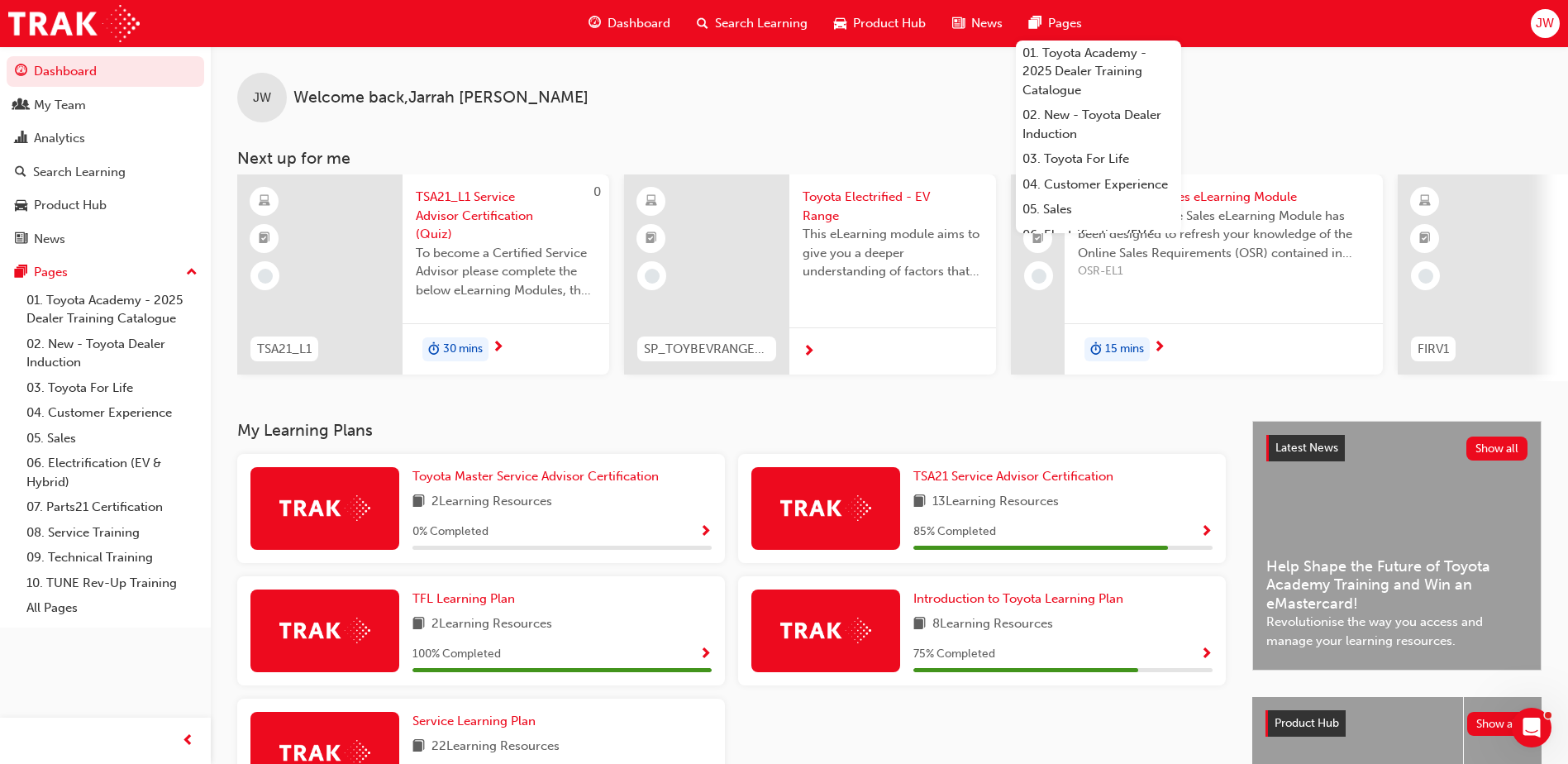
click at [747, 13] on div "Search Learning" at bounding box center [752, 24] width 137 height 34
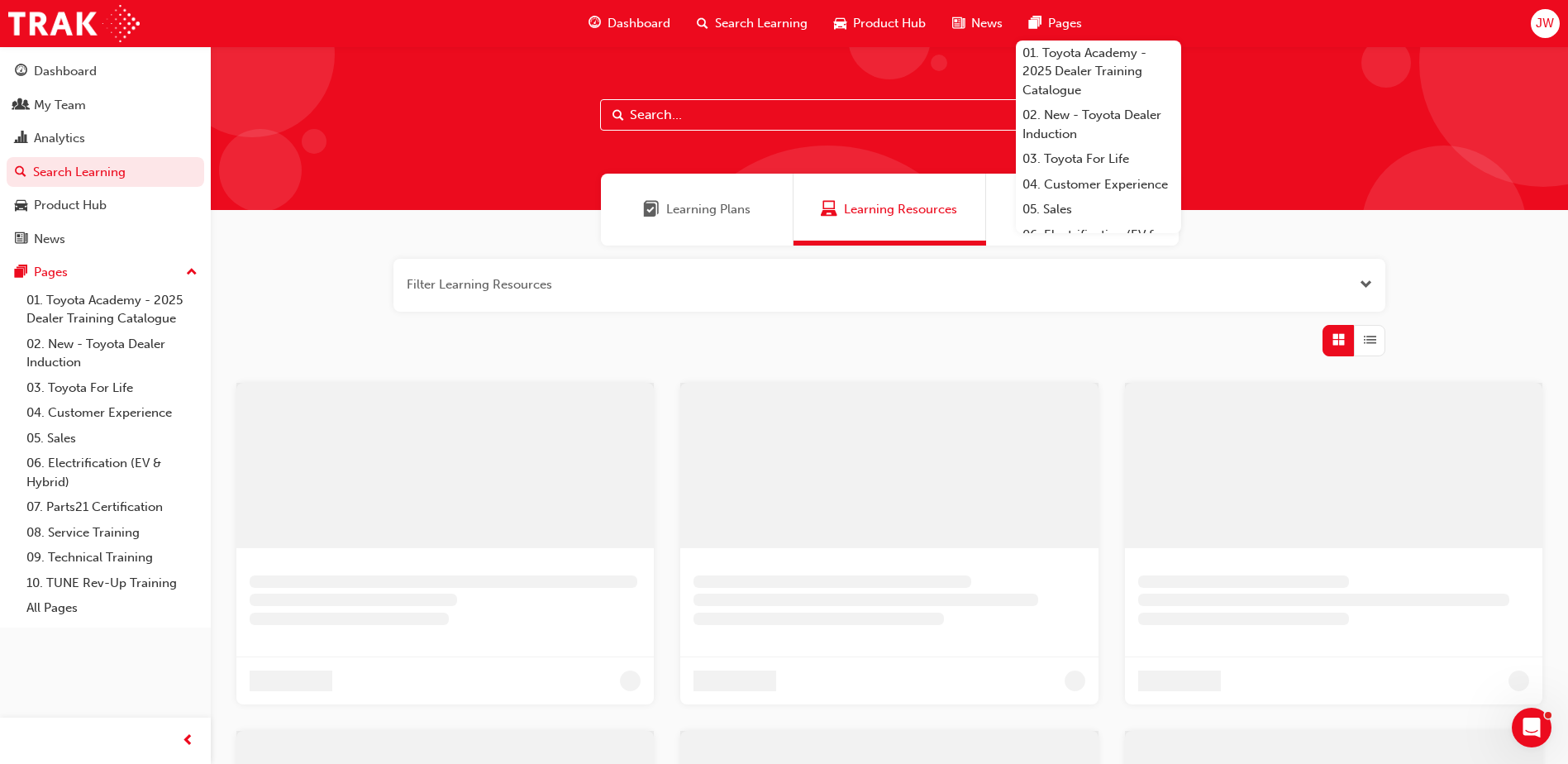
click at [672, 136] on div at bounding box center [889, 128] width 1357 height 164
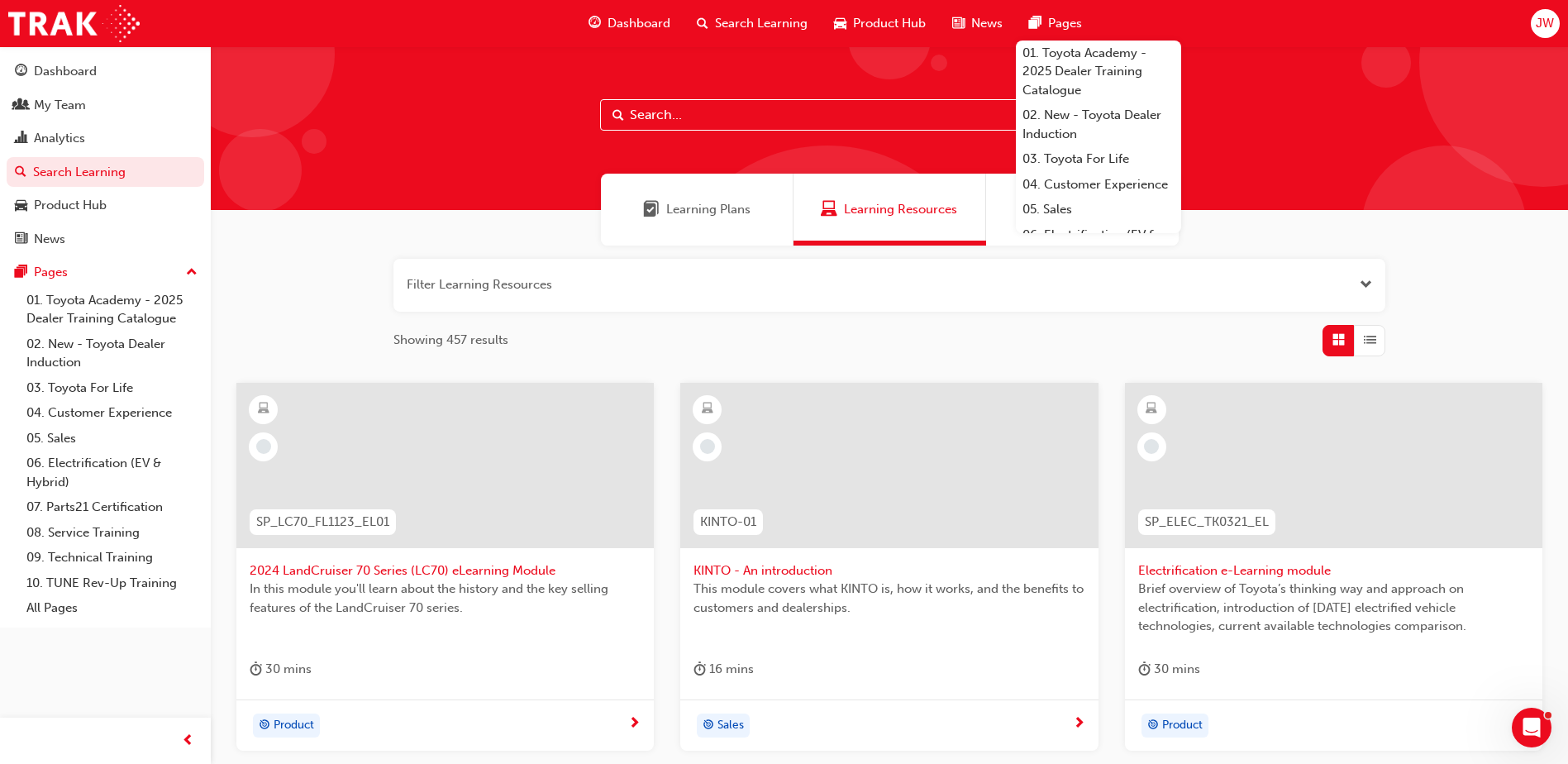
click at [677, 124] on input "text" at bounding box center [889, 115] width 578 height 32
paste input "‘EV Range’"
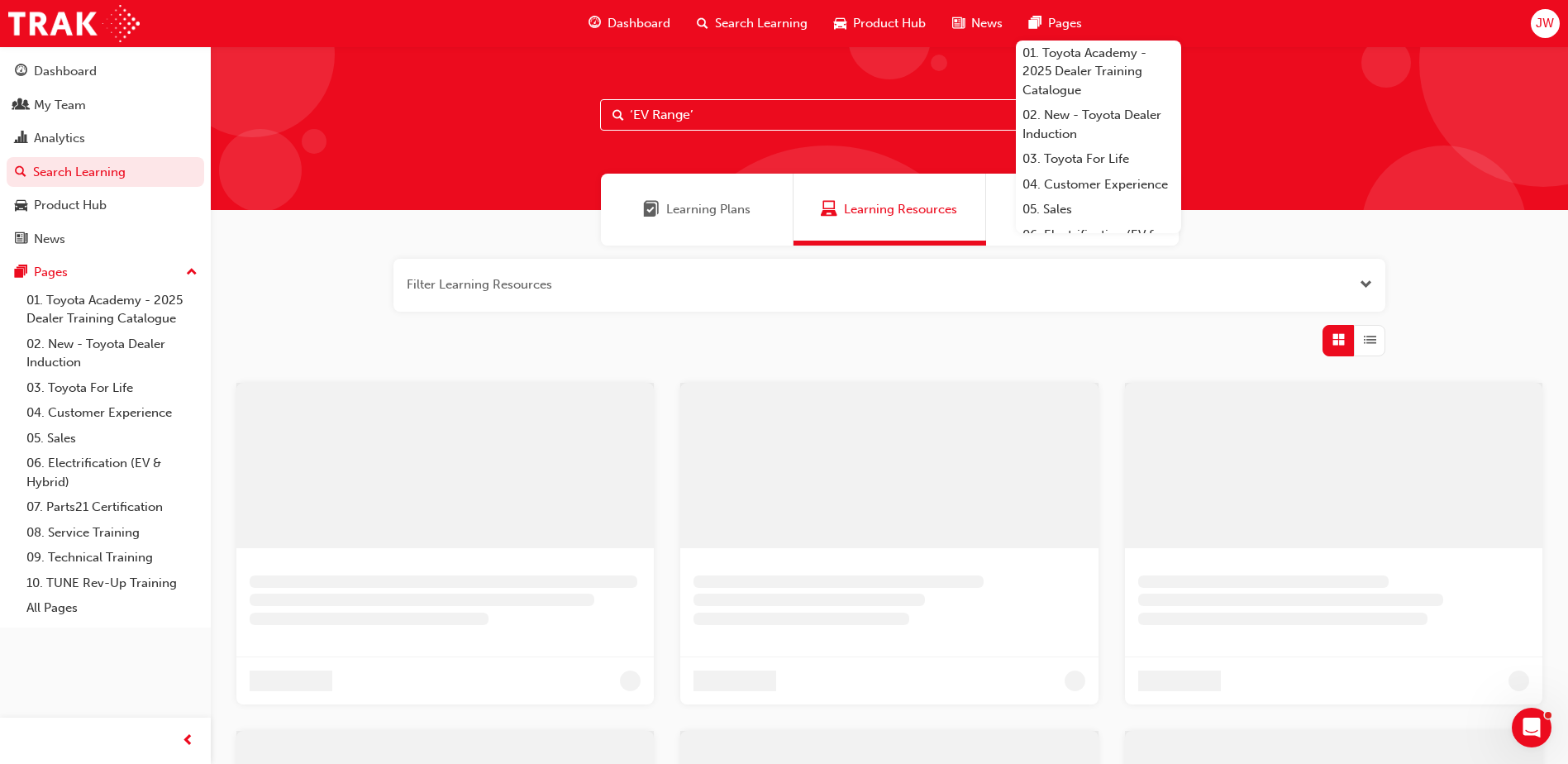
click at [634, 107] on input "‘EV Range’" at bounding box center [889, 115] width 578 height 32
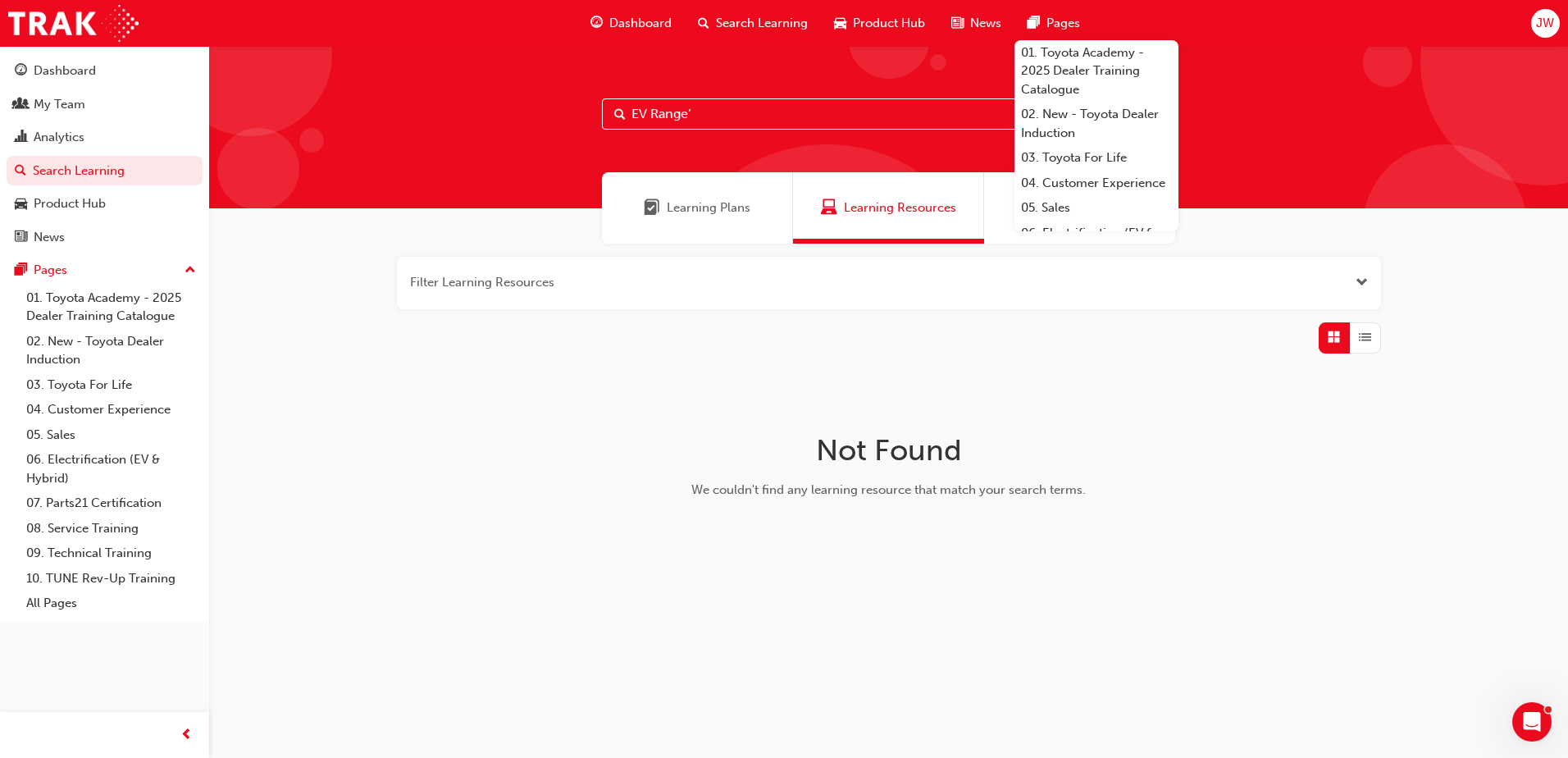
click at [704, 109] on input "EV Range’" at bounding box center [889, 114] width 574 height 32
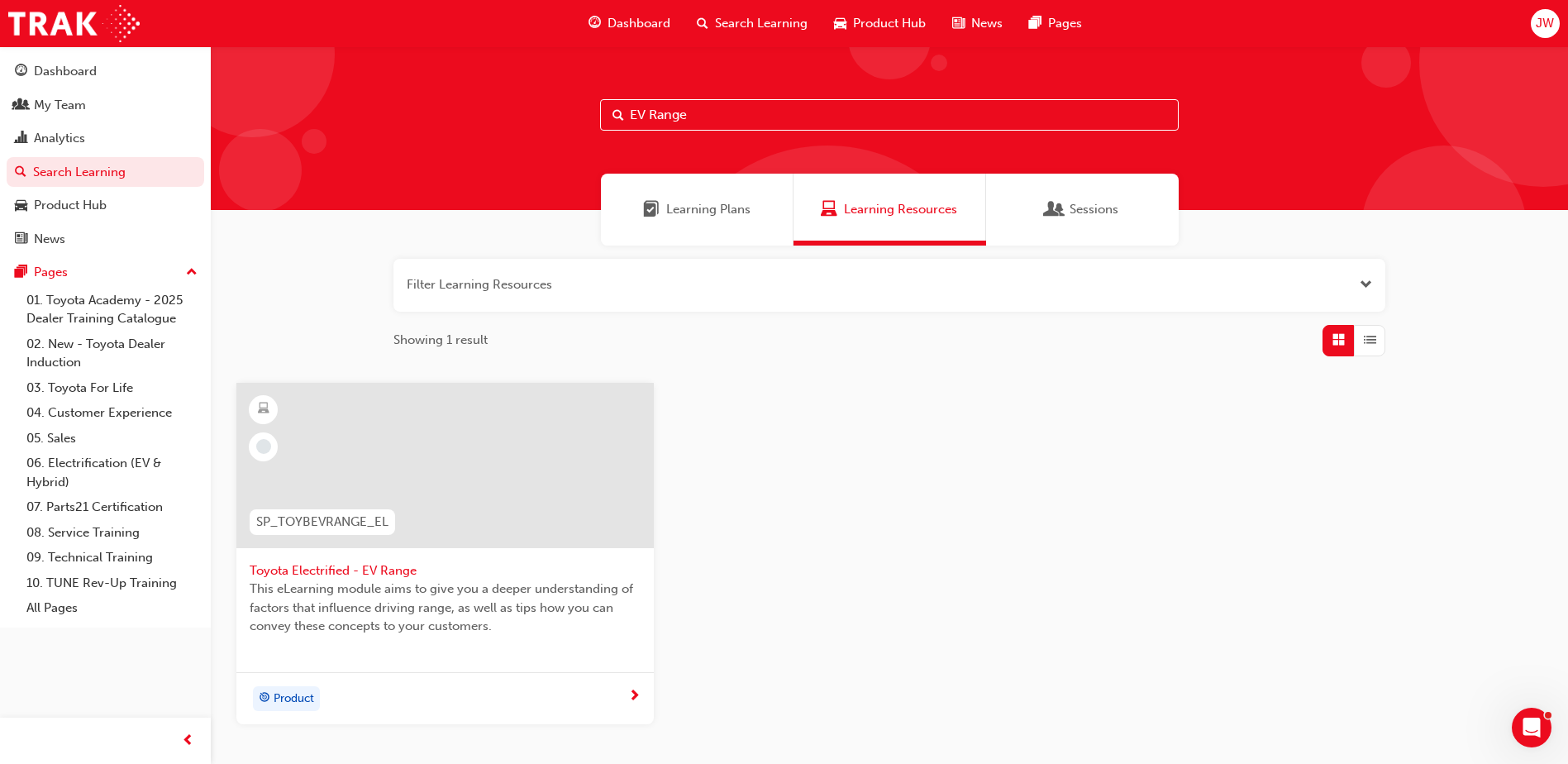
type input "EV Range"
click at [458, 424] on div at bounding box center [445, 465] width 417 height 165
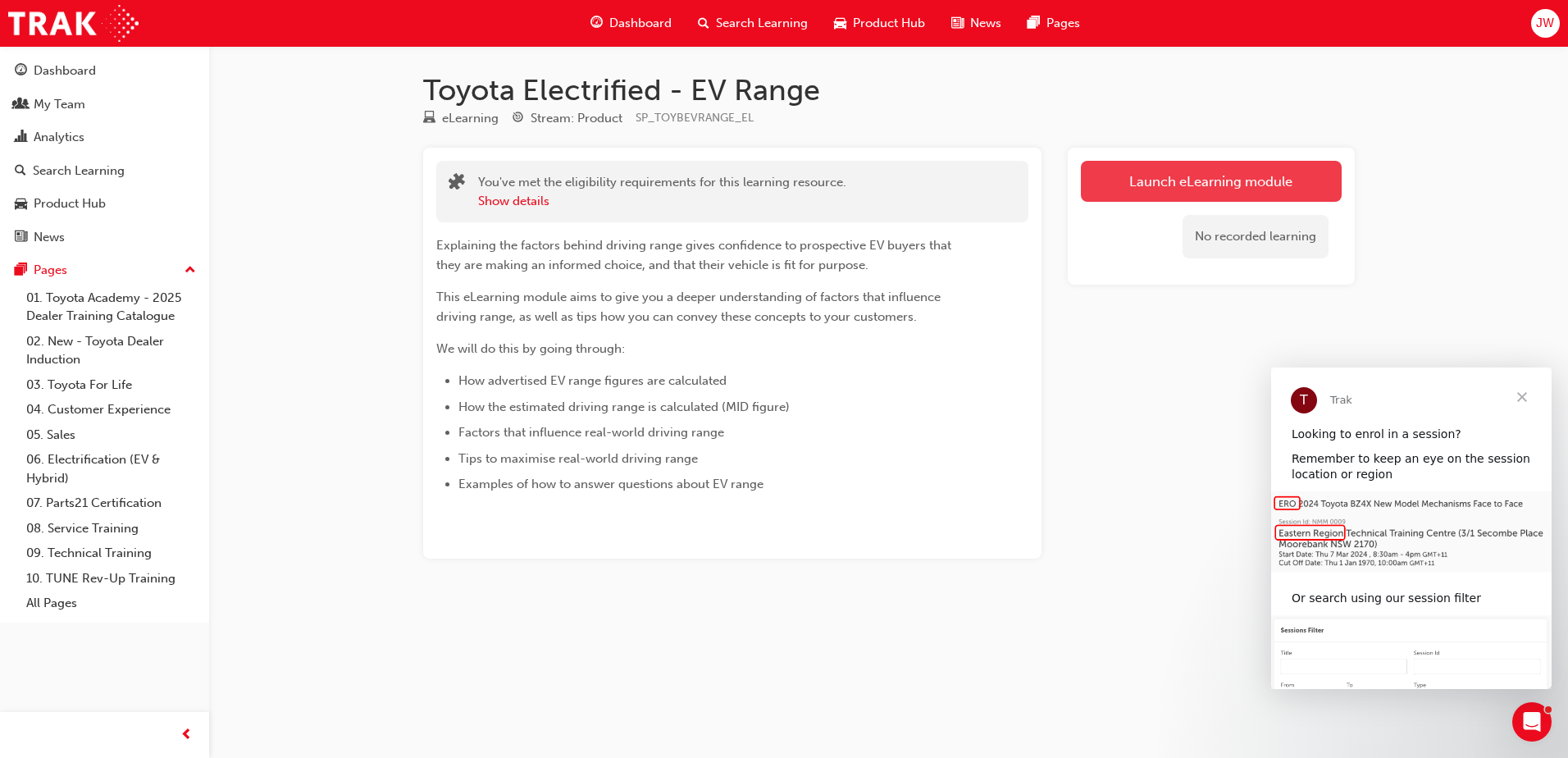
click at [1139, 172] on link "Launch eLearning module" at bounding box center [1211, 181] width 260 height 41
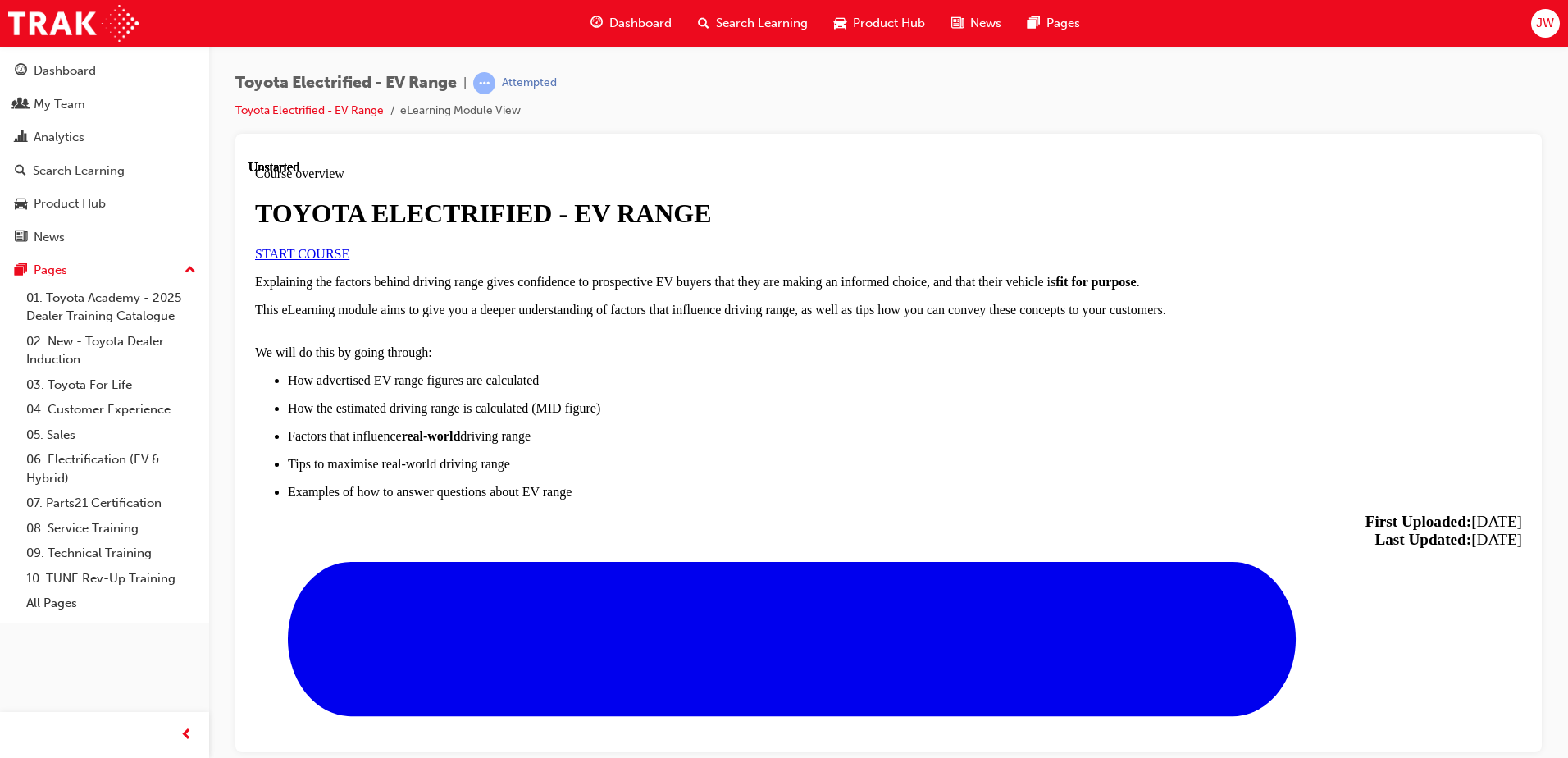
scroll to position [209, 0]
click at [349, 260] on link "START COURSE" at bounding box center [303, 253] width 95 height 14
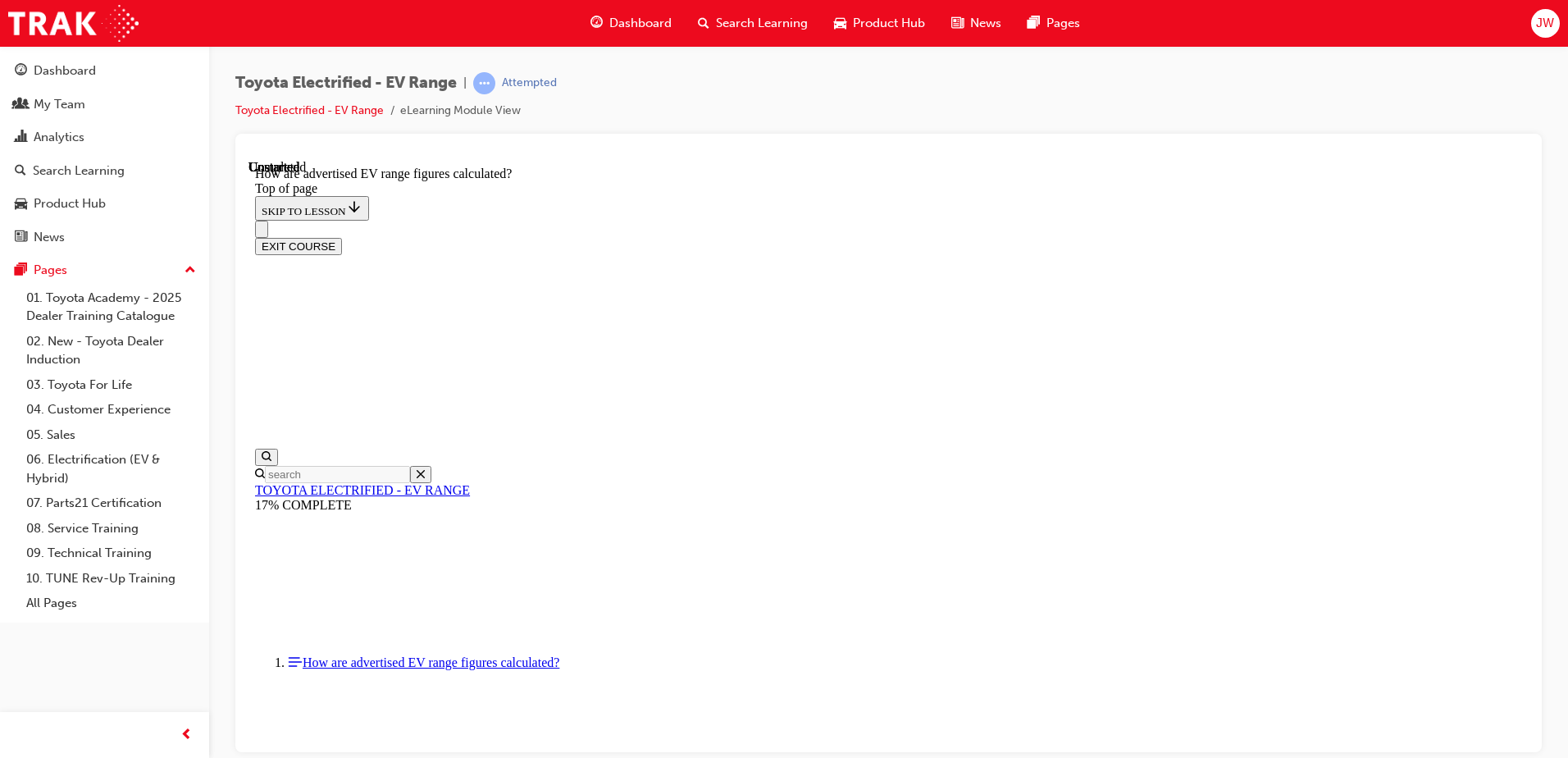
scroll to position [869, 0]
drag, startPoint x: 1527, startPoint y: 299, endPoint x: 1777, endPoint y: 832, distance: 588.7
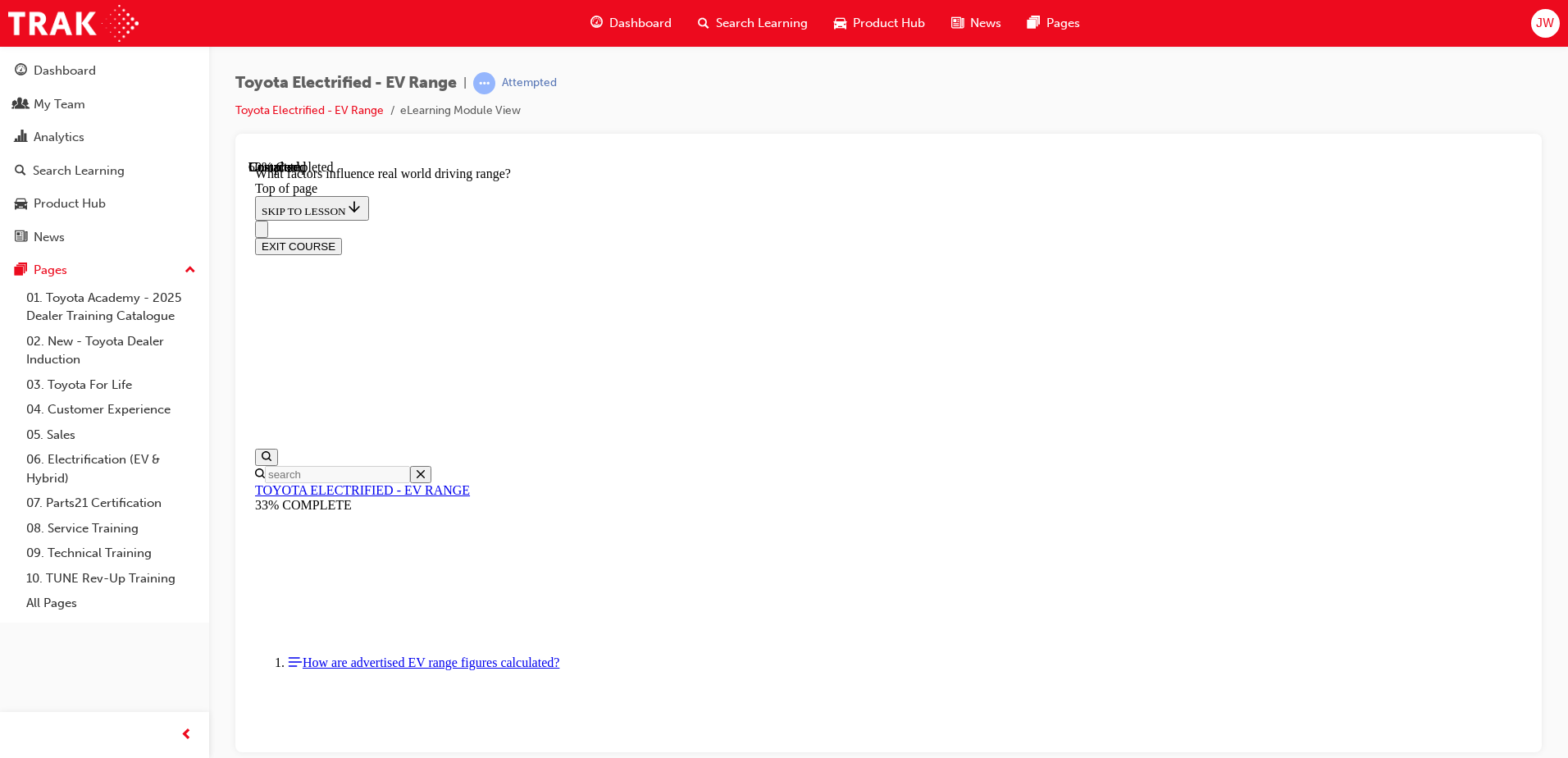
scroll to position [1561, 0]
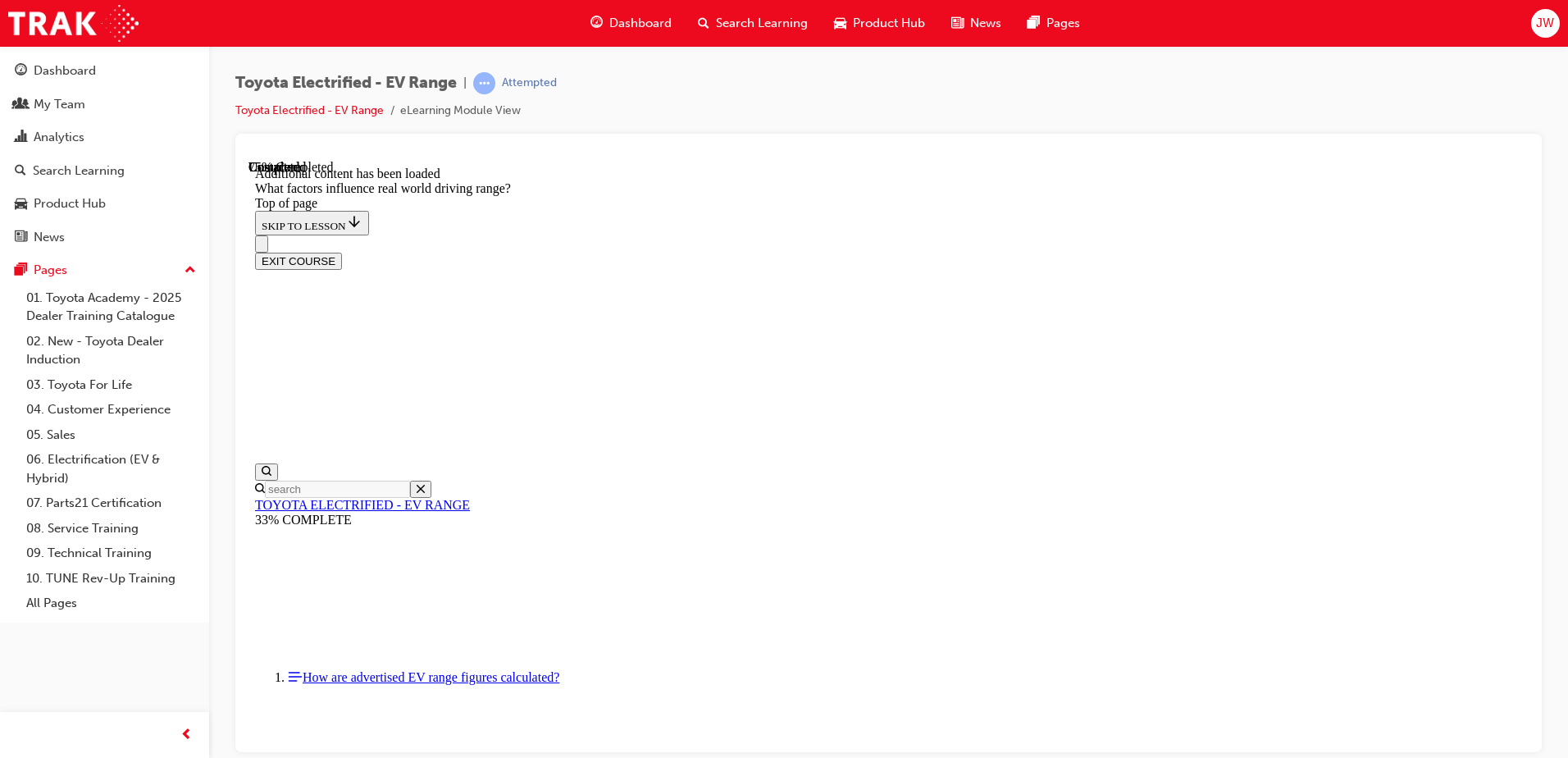
scroll to position [1979, 0]
drag, startPoint x: 804, startPoint y: 639, endPoint x: 984, endPoint y: 475, distance: 243.5
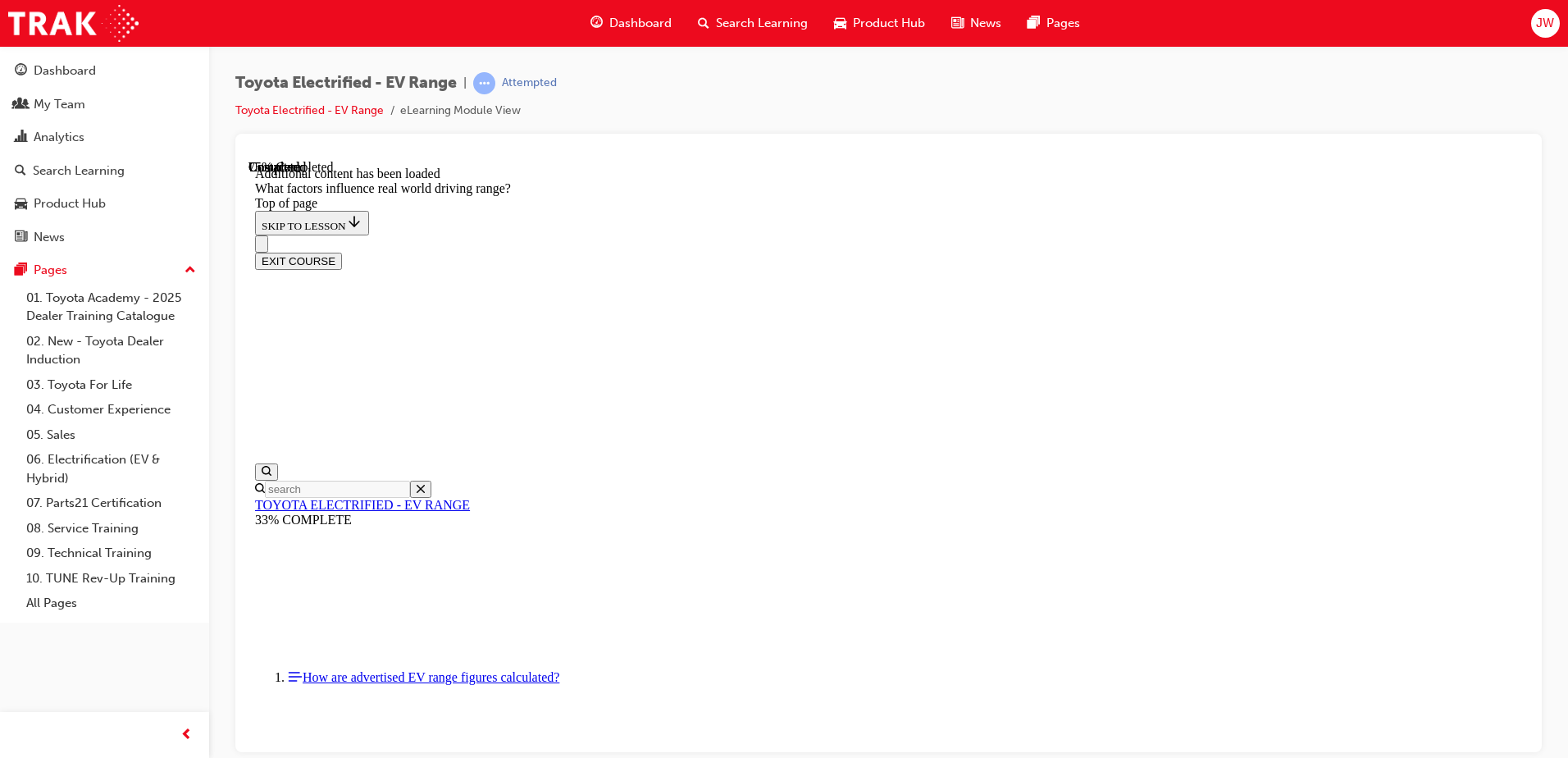
drag, startPoint x: 786, startPoint y: 670, endPoint x: 982, endPoint y: 555, distance: 227.2
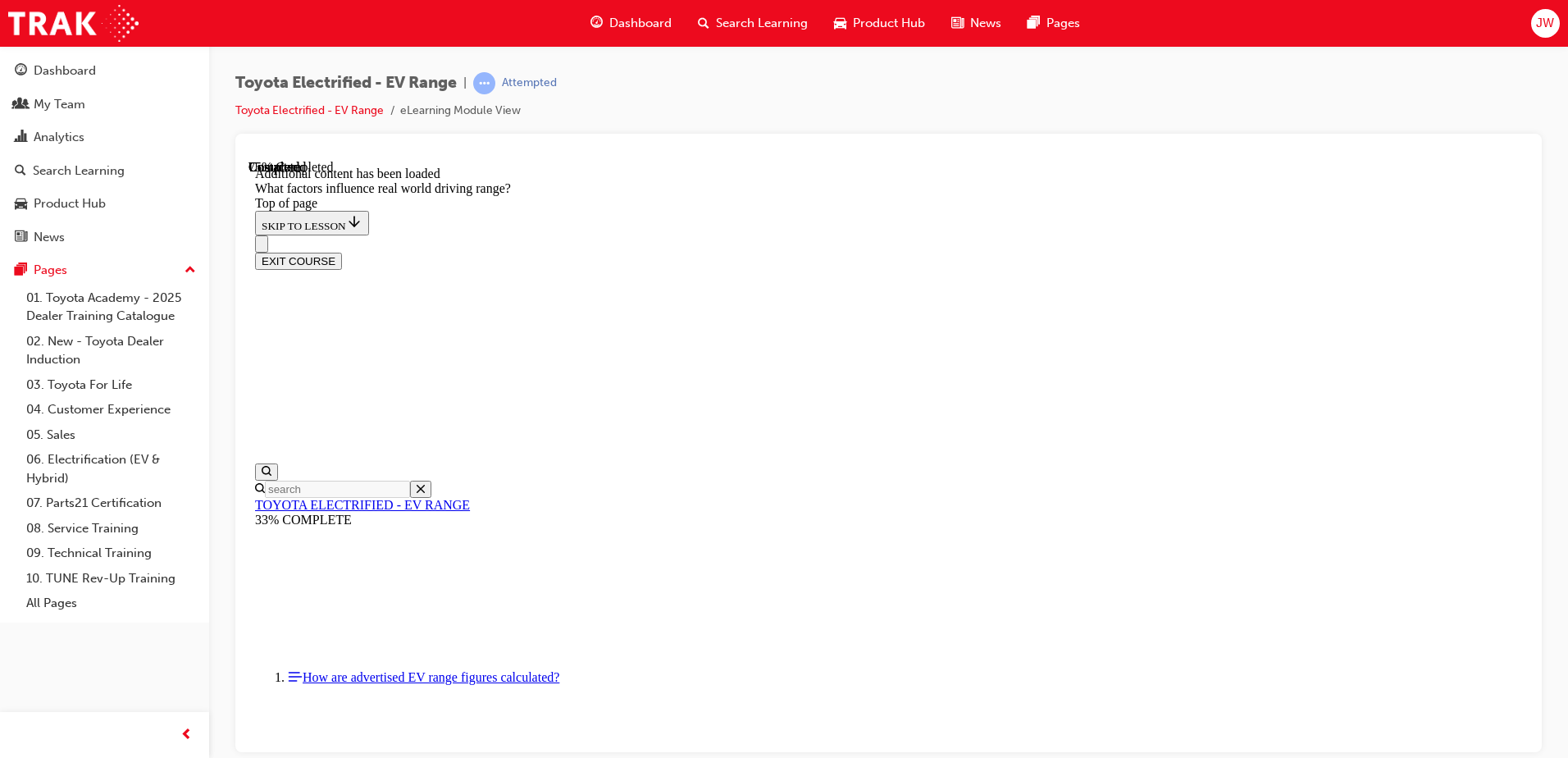
drag, startPoint x: 1146, startPoint y: 607, endPoint x: 1008, endPoint y: 472, distance: 193.1
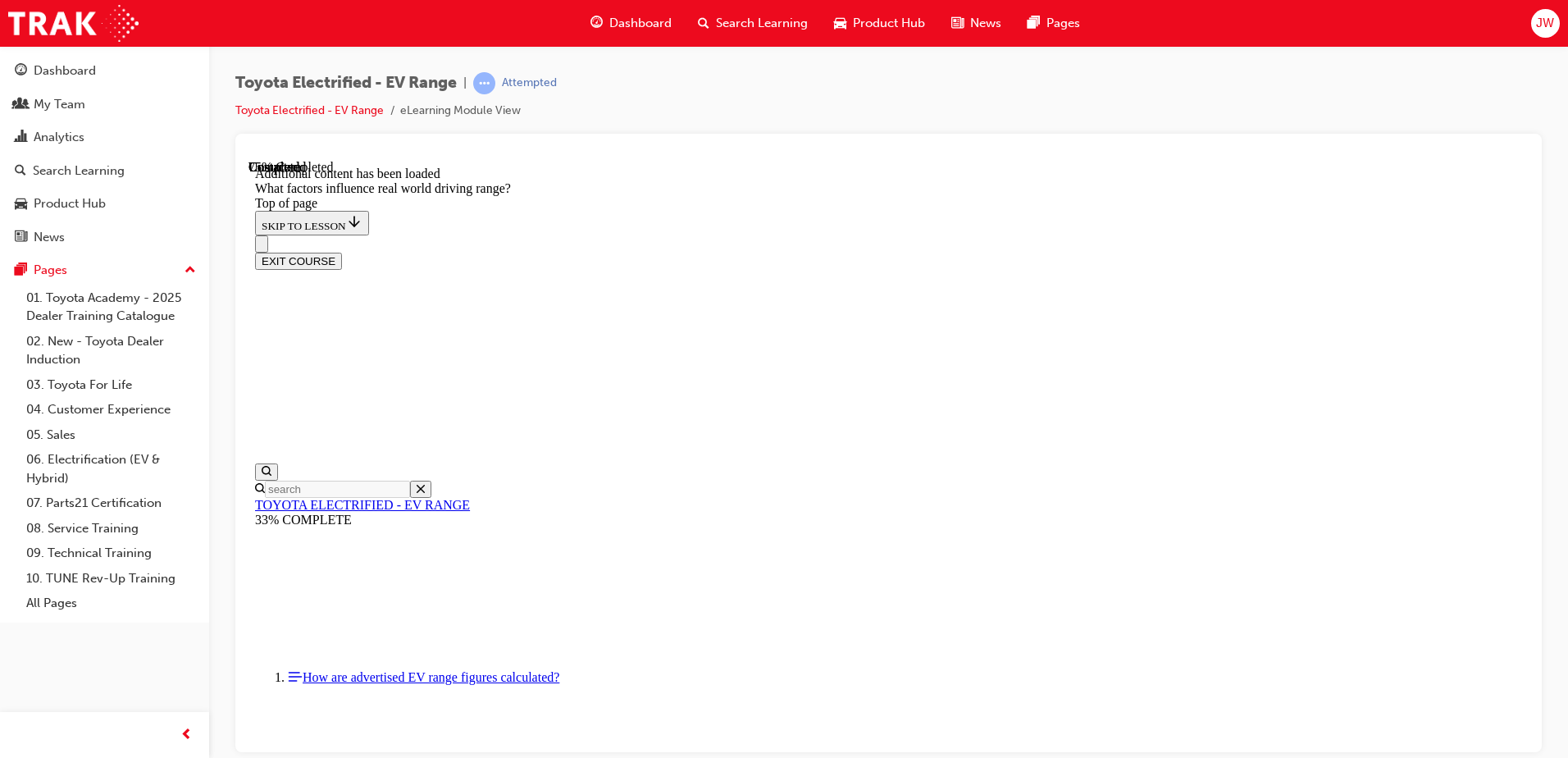
drag, startPoint x: 956, startPoint y: 401, endPoint x: 934, endPoint y: 391, distance: 24.2
drag, startPoint x: 1012, startPoint y: 402, endPoint x: 1208, endPoint y: 615, distance: 289.5
drag, startPoint x: 1033, startPoint y: 431, endPoint x: 1173, endPoint y: 584, distance: 207.4
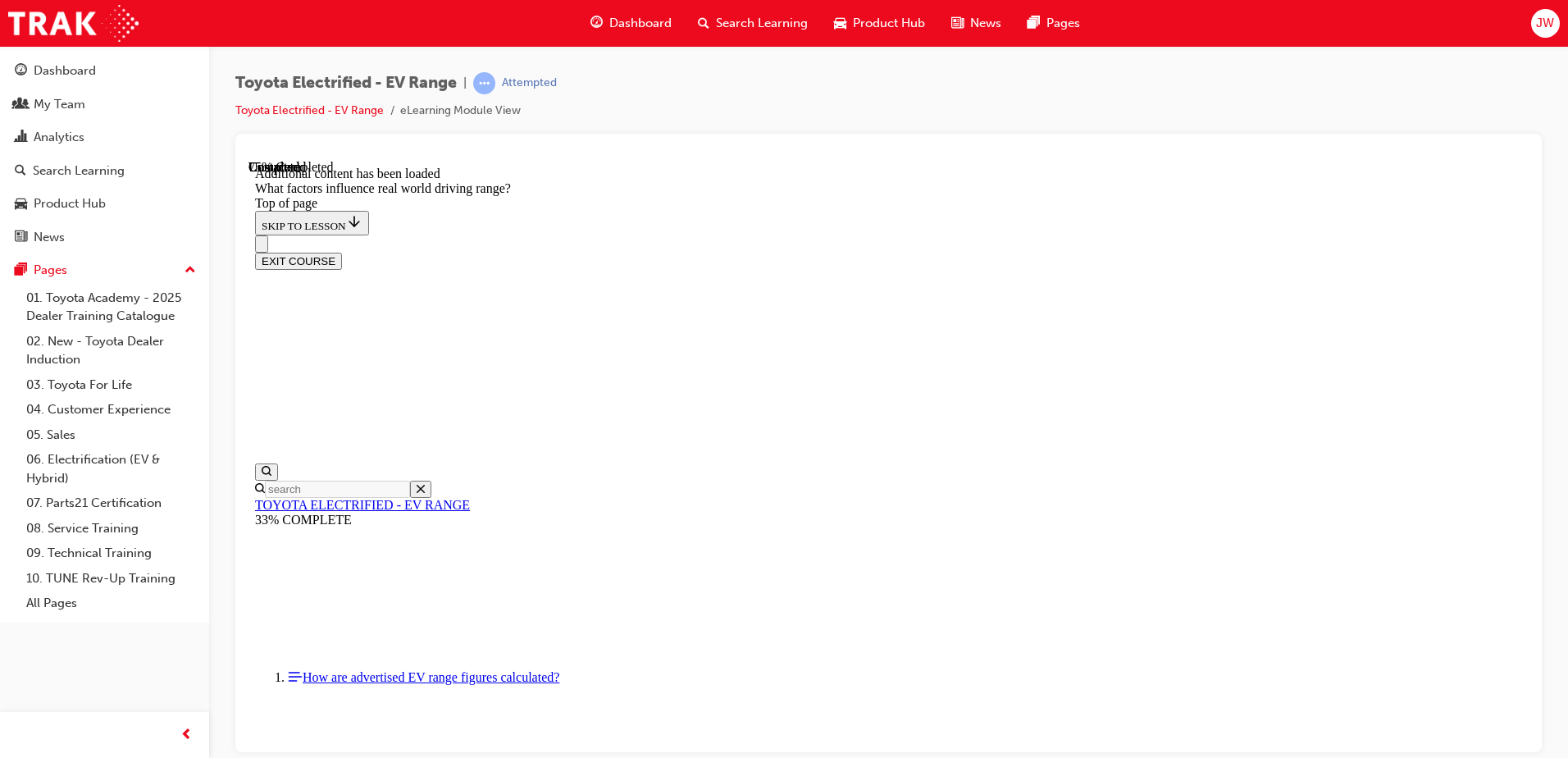
drag, startPoint x: 895, startPoint y: 462, endPoint x: 724, endPoint y: 612, distance: 227.5
drag, startPoint x: 1028, startPoint y: 372, endPoint x: 812, endPoint y: 580, distance: 299.9
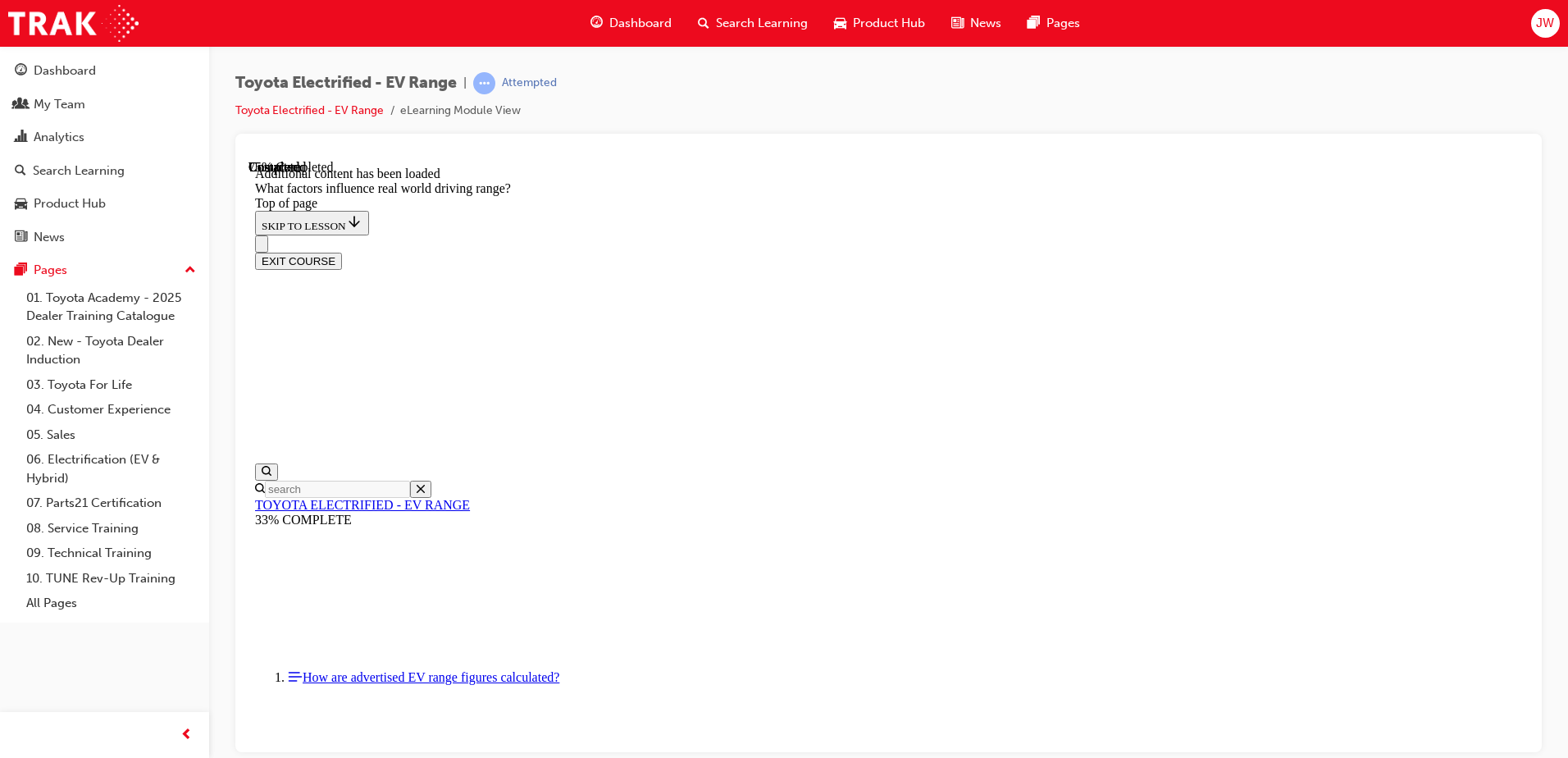
drag, startPoint x: 938, startPoint y: 450, endPoint x: 786, endPoint y: 609, distance: 220.0
drag, startPoint x: 1007, startPoint y: 405, endPoint x: 1187, endPoint y: 594, distance: 261.0
drag, startPoint x: 1004, startPoint y: 417, endPoint x: 782, endPoint y: 610, distance: 294.2
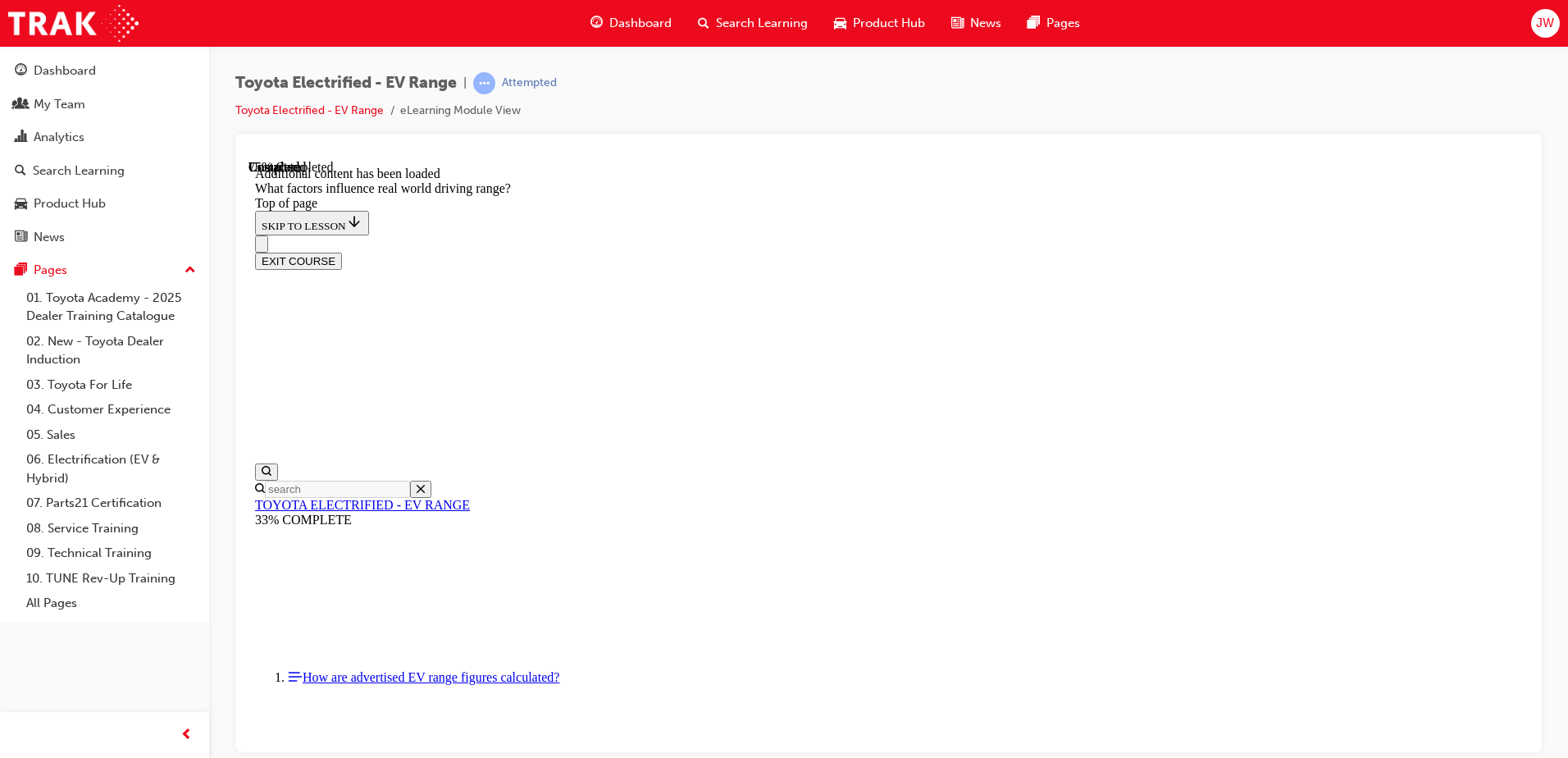
drag, startPoint x: 992, startPoint y: 402, endPoint x: 770, endPoint y: 606, distance: 301.5
drag, startPoint x: 1028, startPoint y: 376, endPoint x: 1290, endPoint y: 638, distance: 370.5
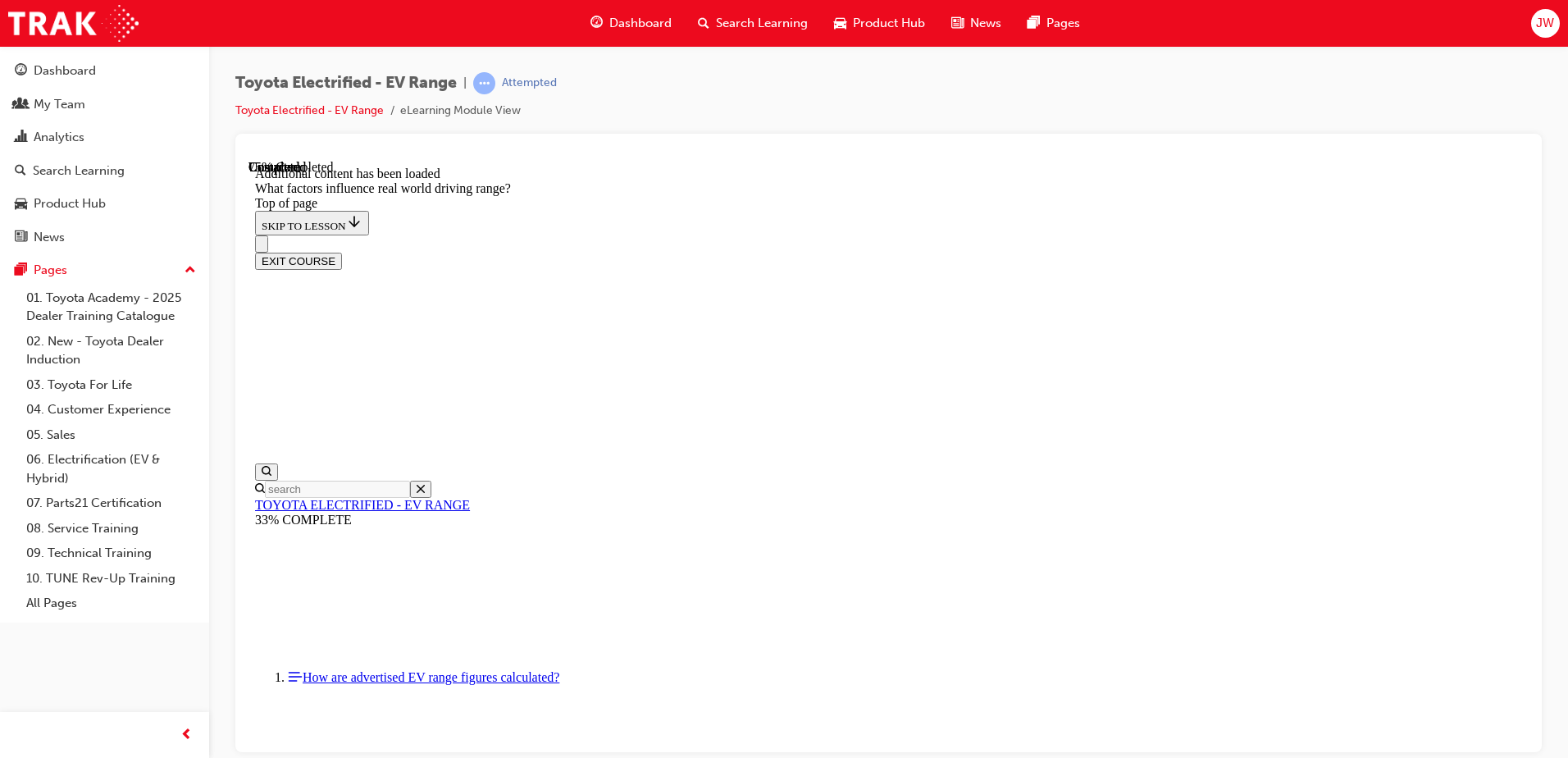
drag, startPoint x: 1027, startPoint y: 376, endPoint x: 1265, endPoint y: 574, distance: 309.6
drag, startPoint x: 1777, startPoint y: 809, endPoint x: 1528, endPoint y: 657, distance: 291.7
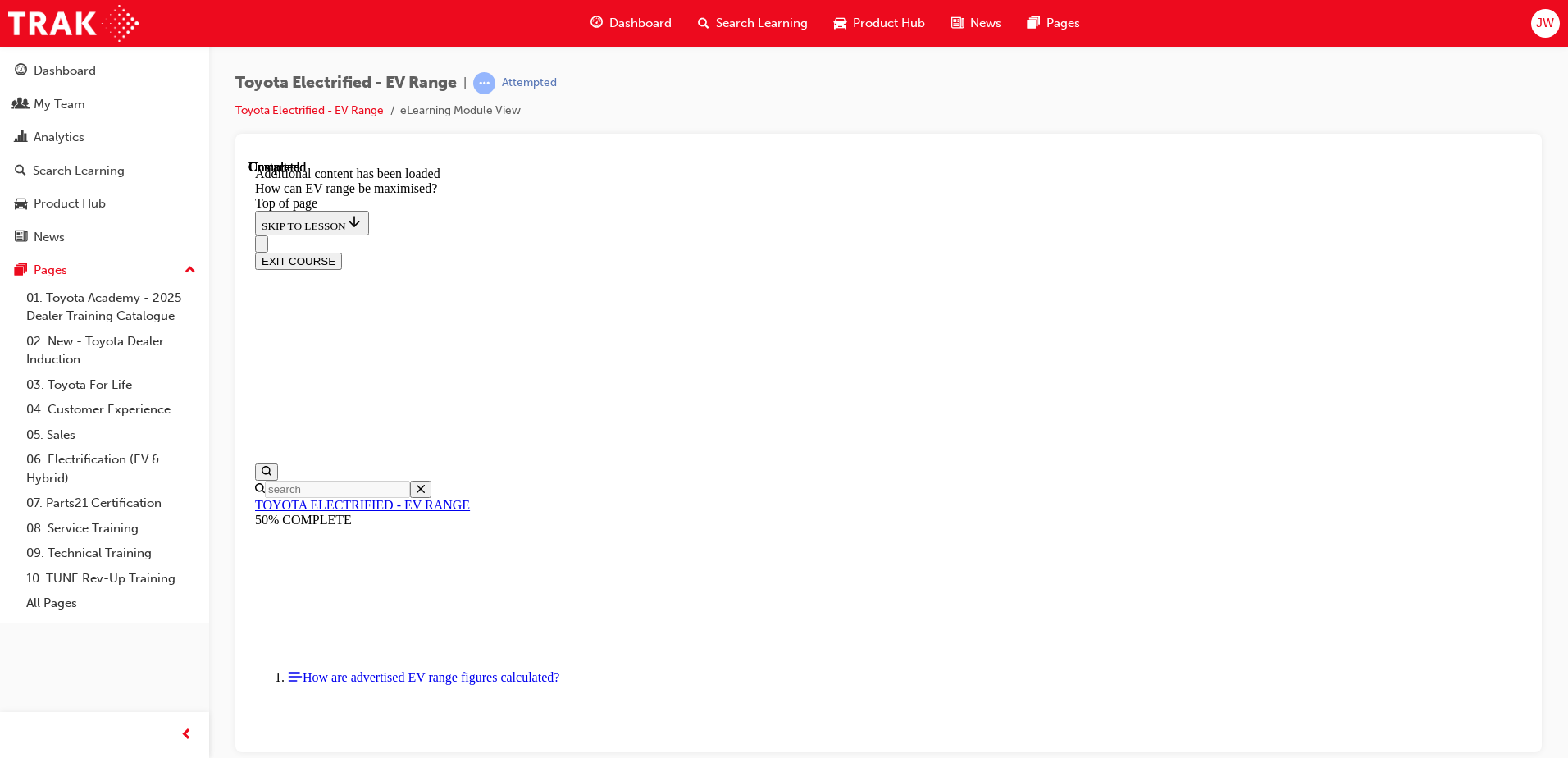
scroll to position [51, 0]
drag, startPoint x: 1777, startPoint y: 499, endPoint x: 1514, endPoint y: 379, distance: 289.1
click at [1530, 348] on div at bounding box center [889, 443] width 1307 height 618
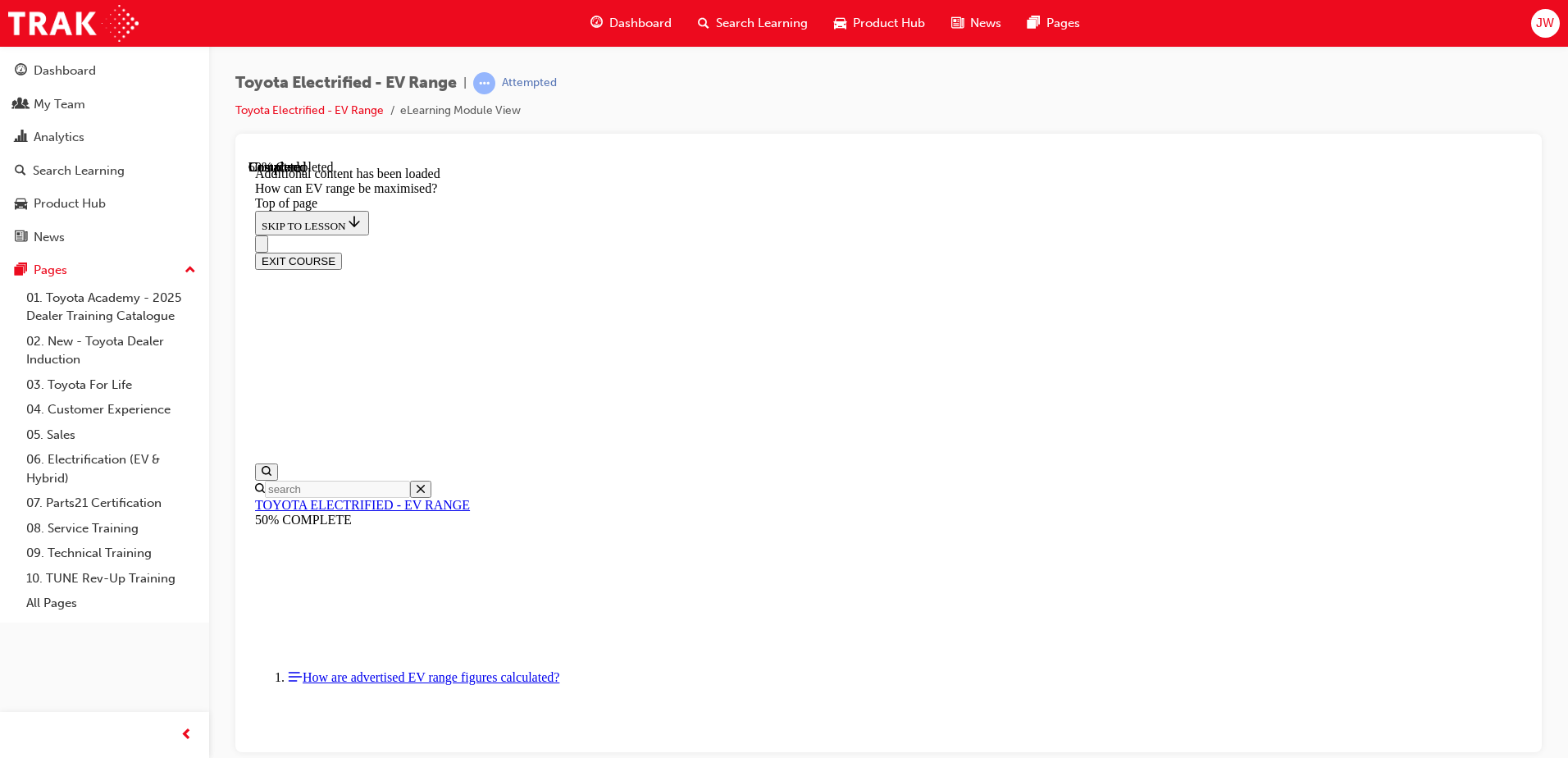
drag, startPoint x: 1020, startPoint y: 267, endPoint x: 1038, endPoint y: 298, distance: 35.8
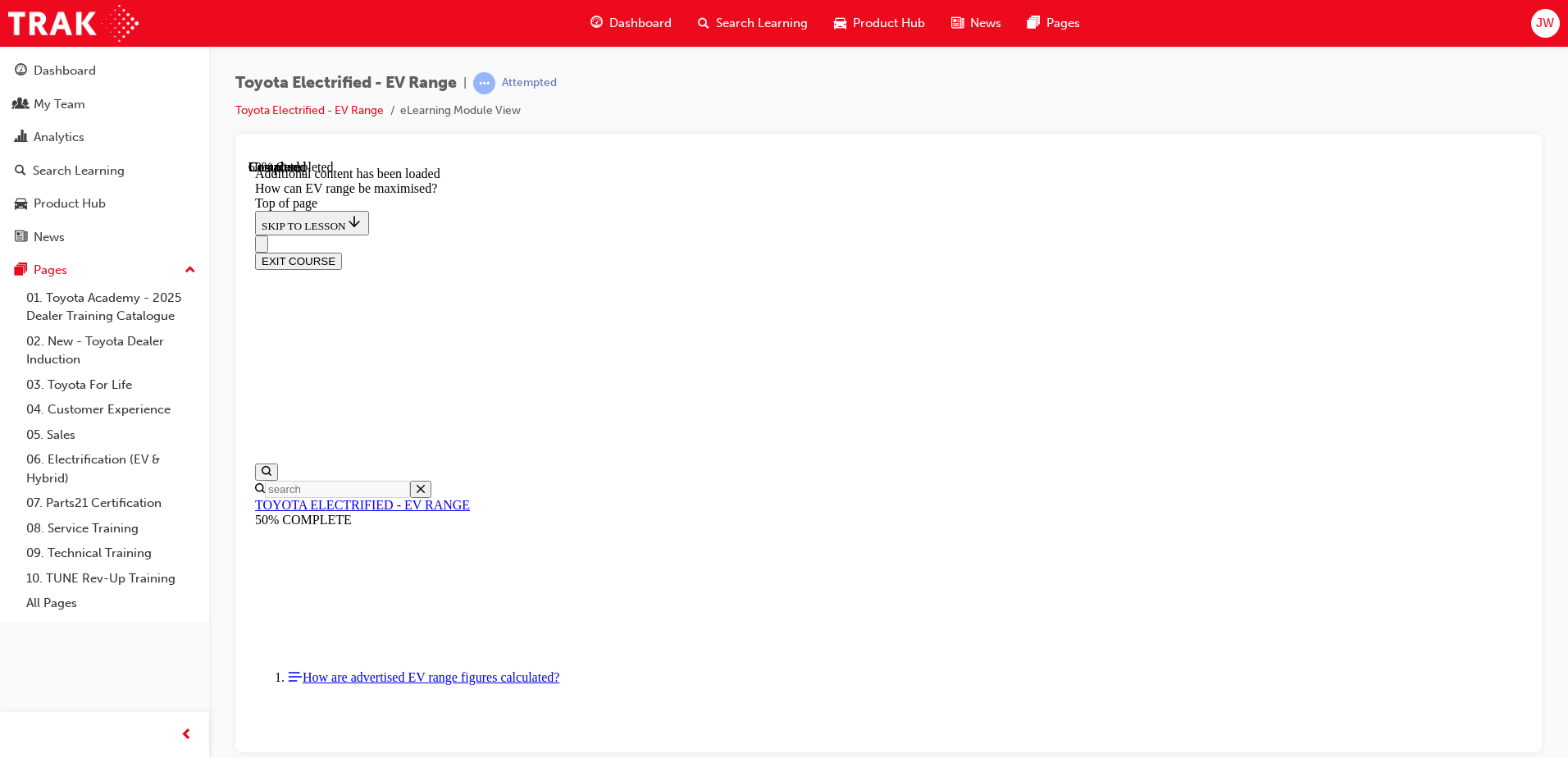
drag, startPoint x: 988, startPoint y: 646, endPoint x: 1176, endPoint y: 580, distance: 199.2
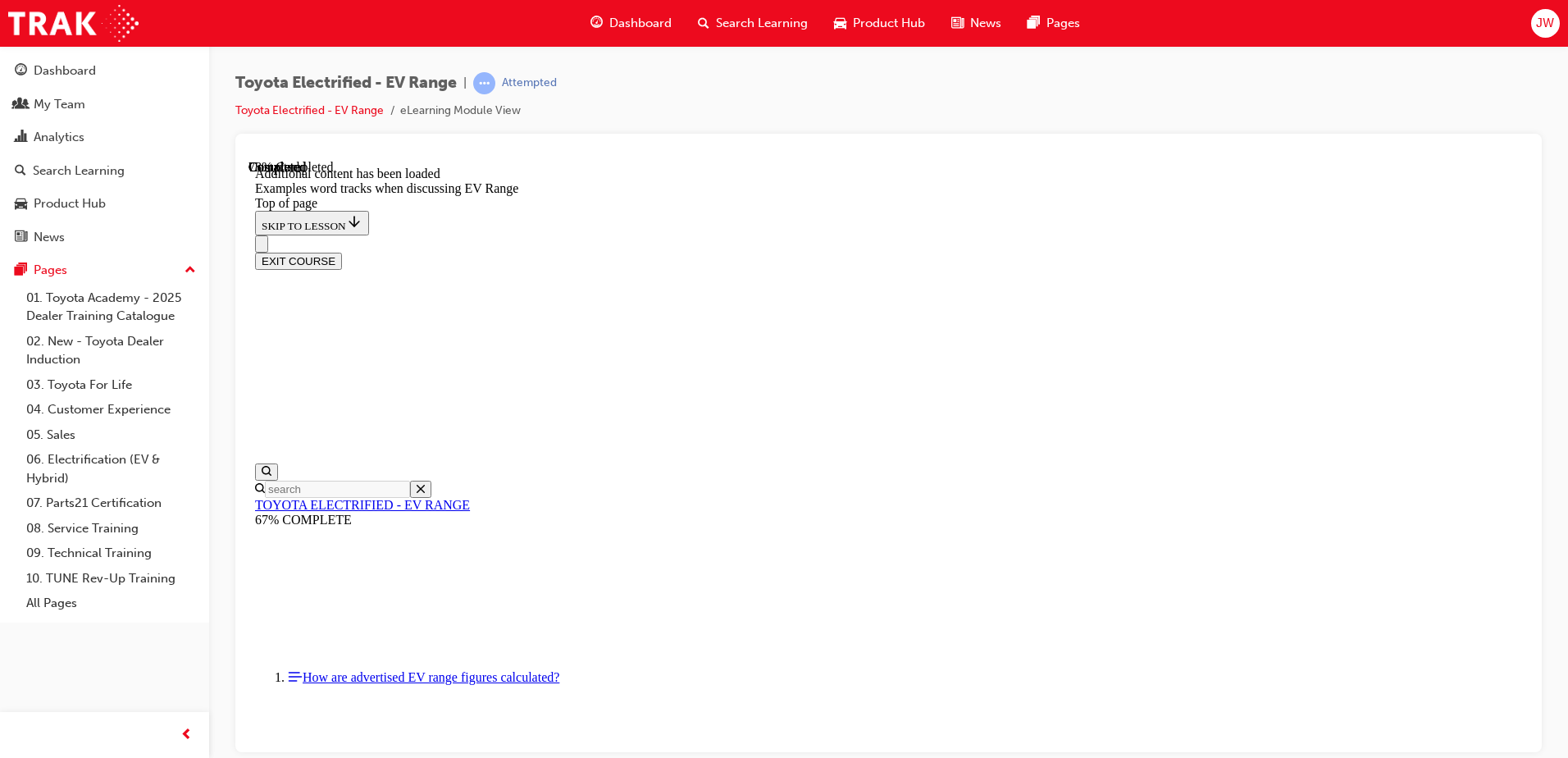
scroll to position [1701, 0]
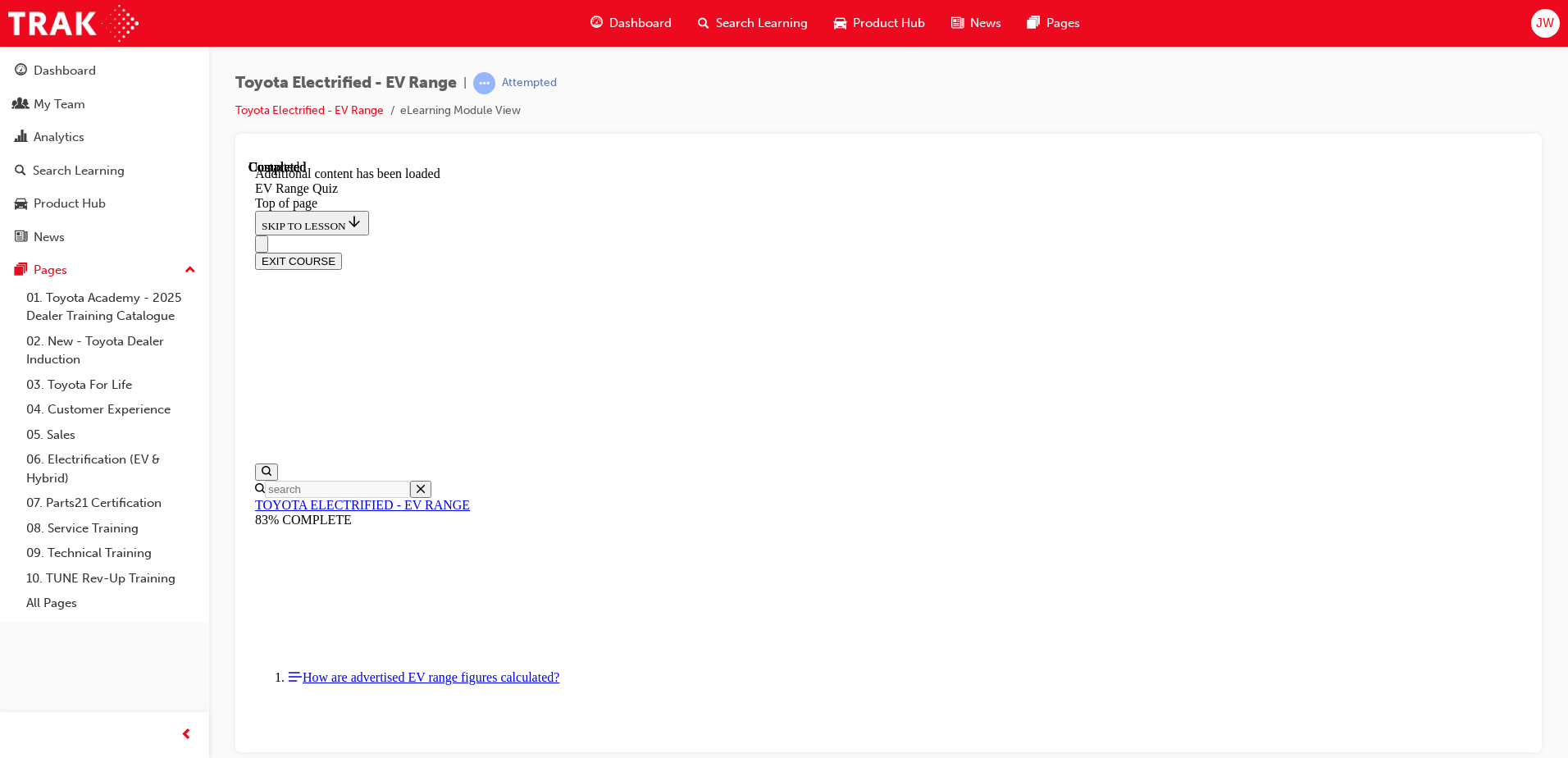
scroll to position [51, 0]
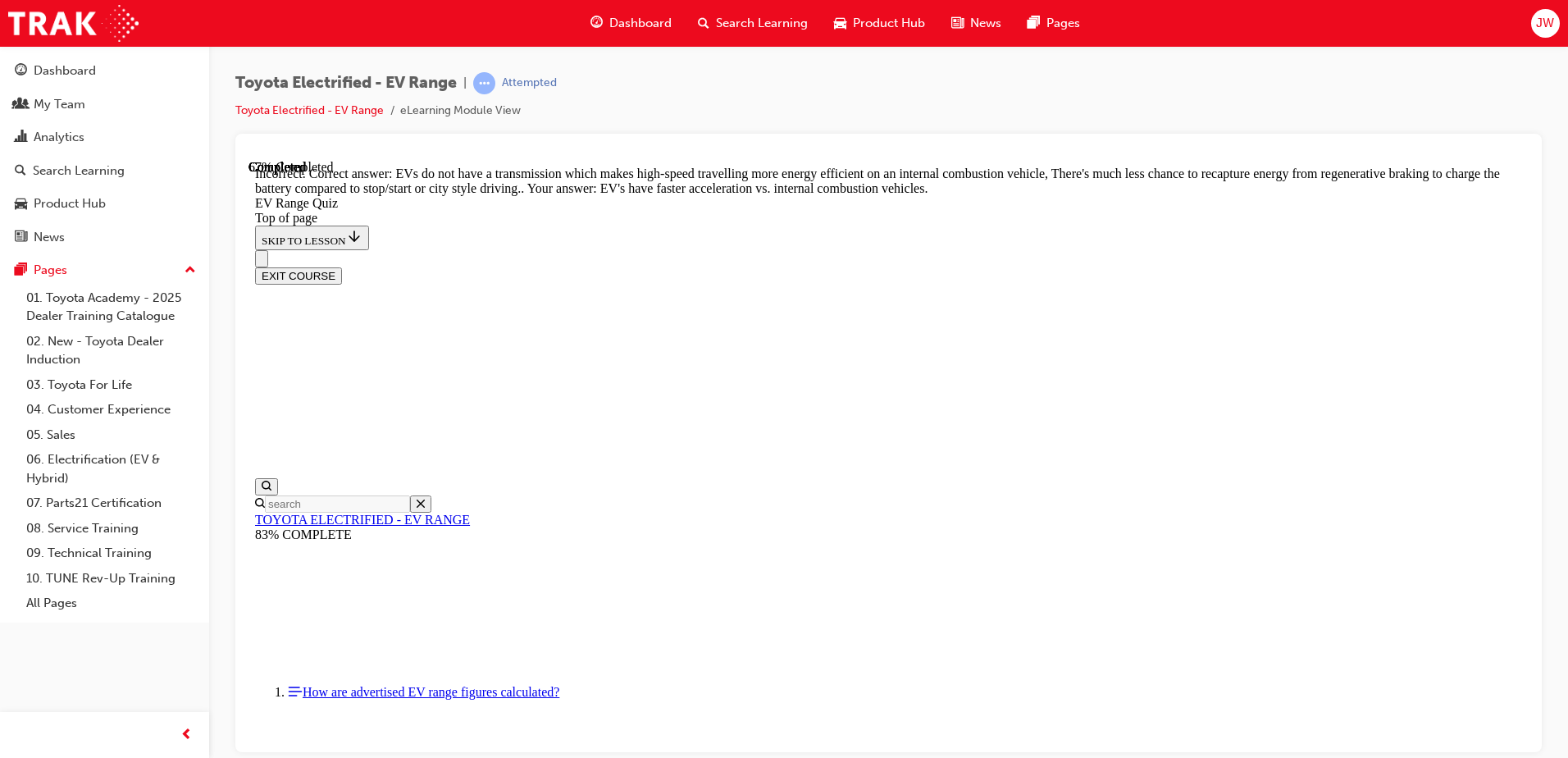
scroll to position [397, 0]
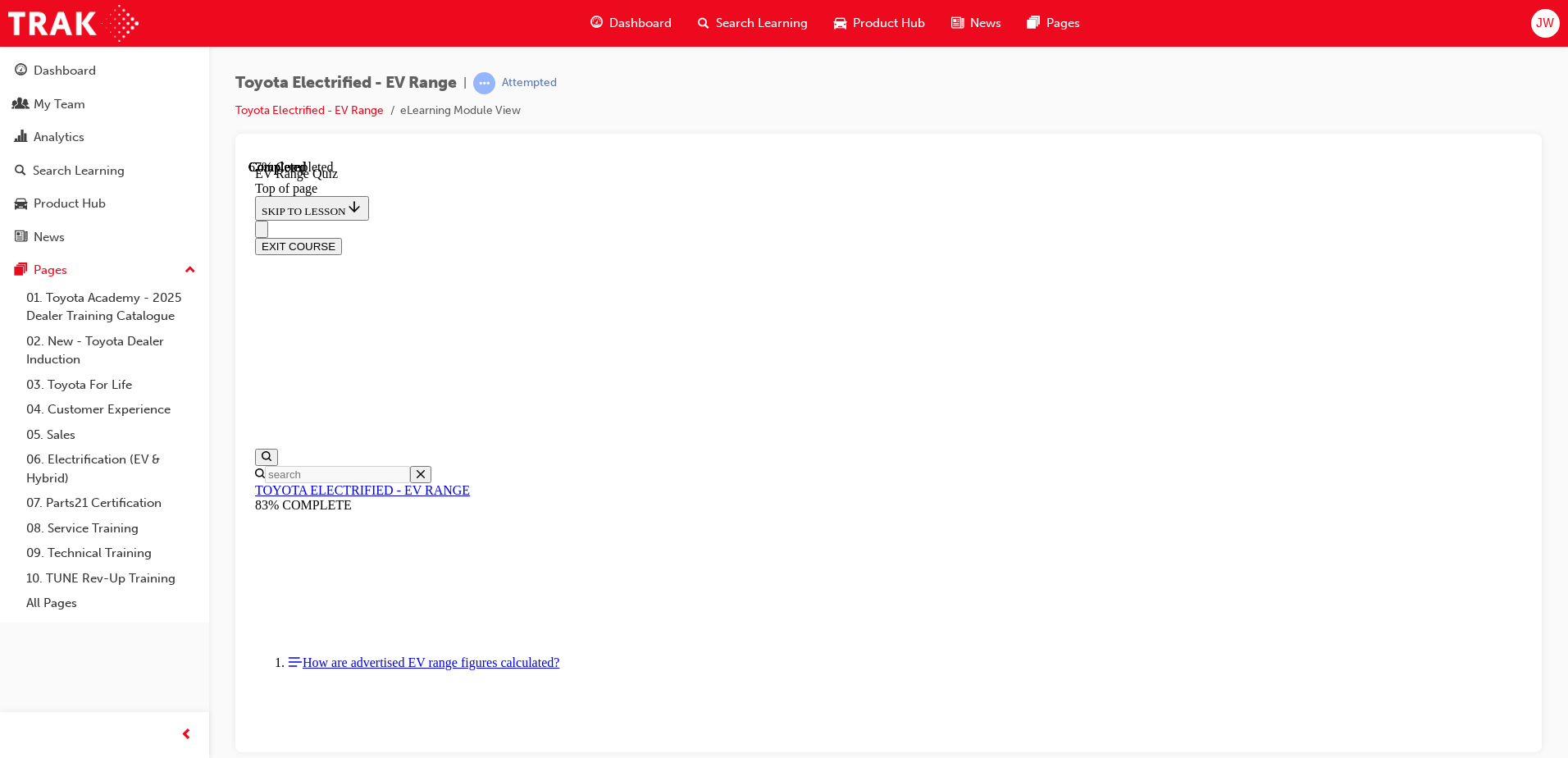
scroll to position [261, 0]
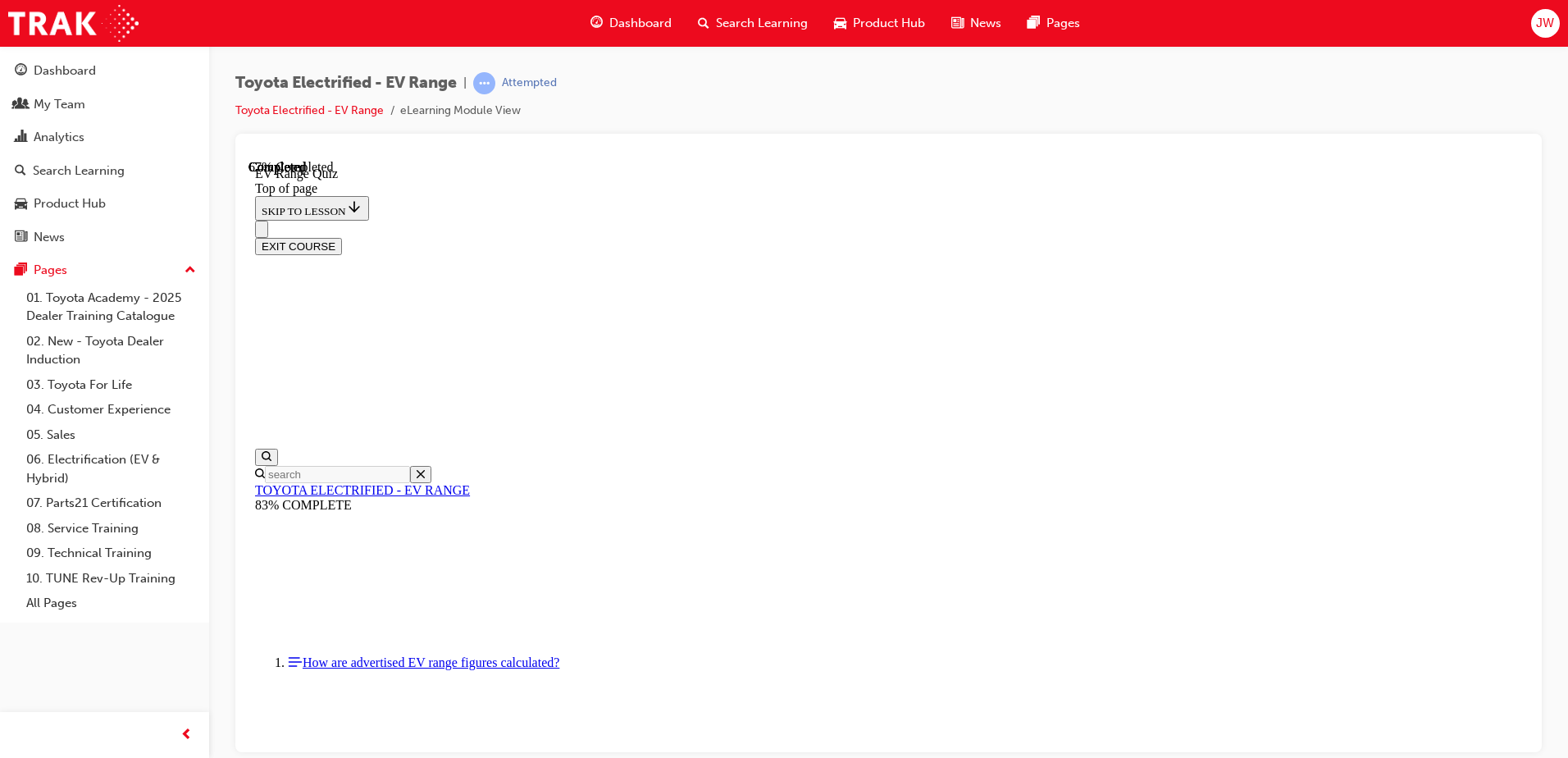
scroll to position [270, 0]
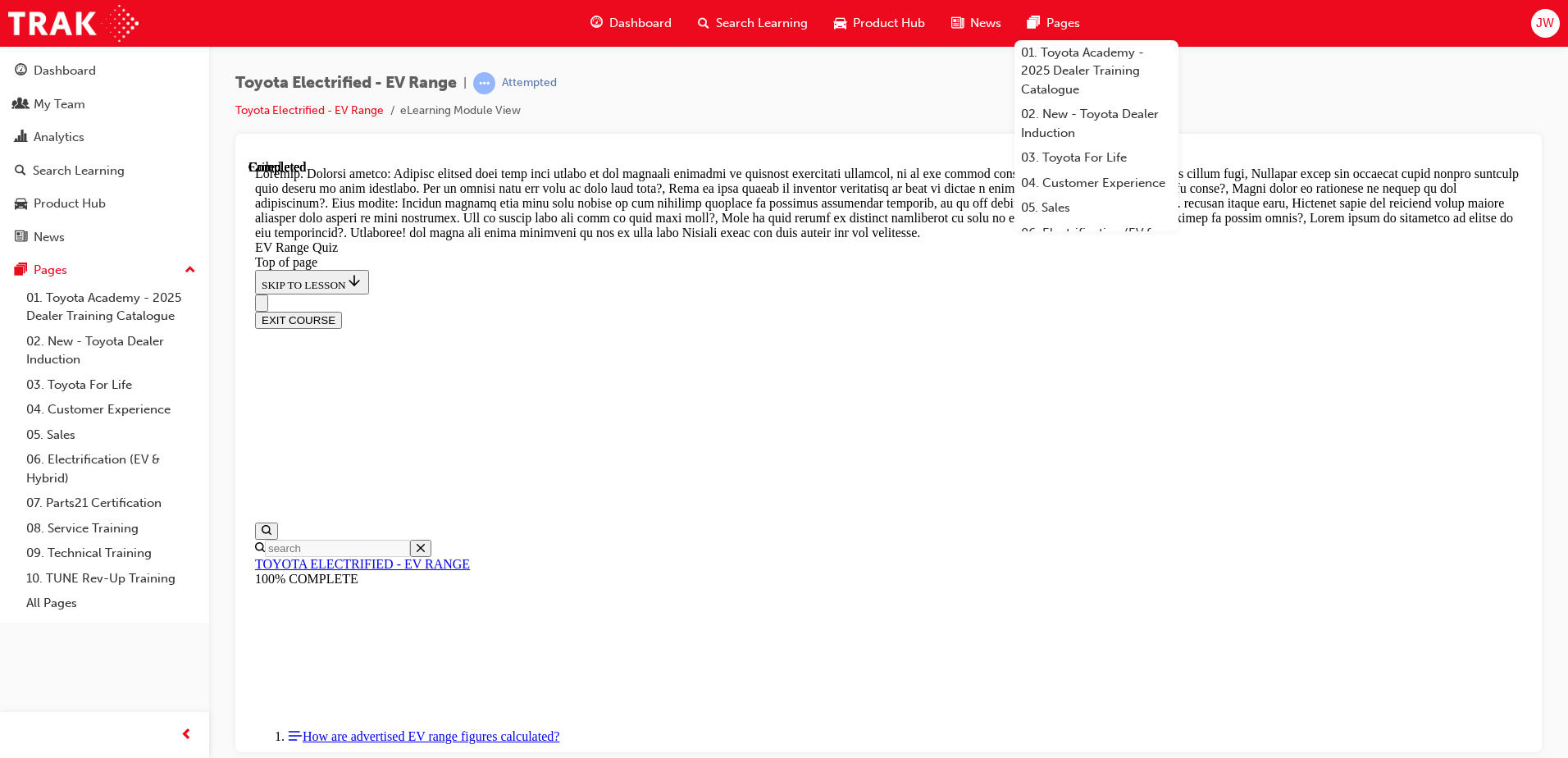
scroll to position [570, 0]
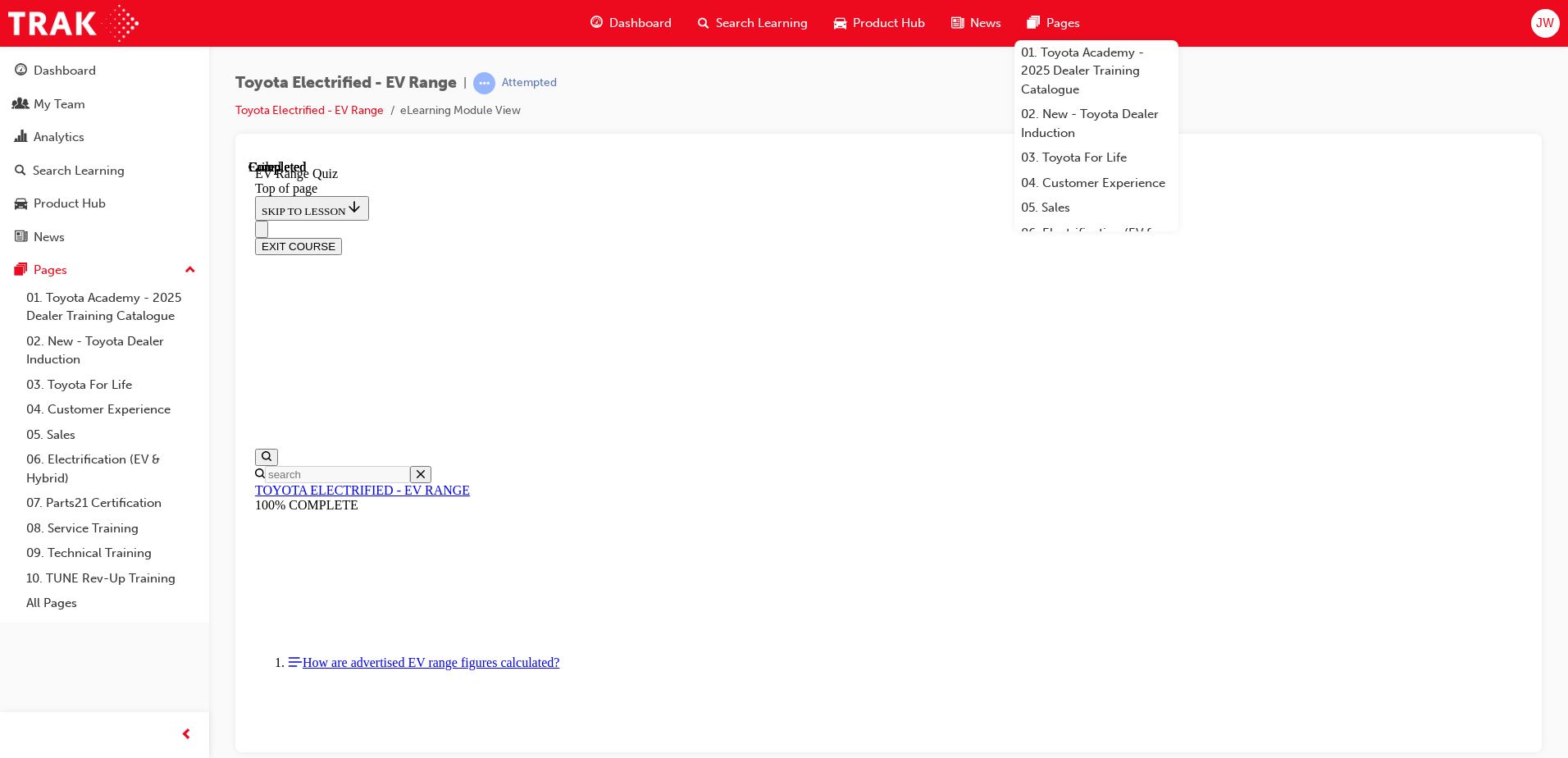
scroll to position [248, 0]
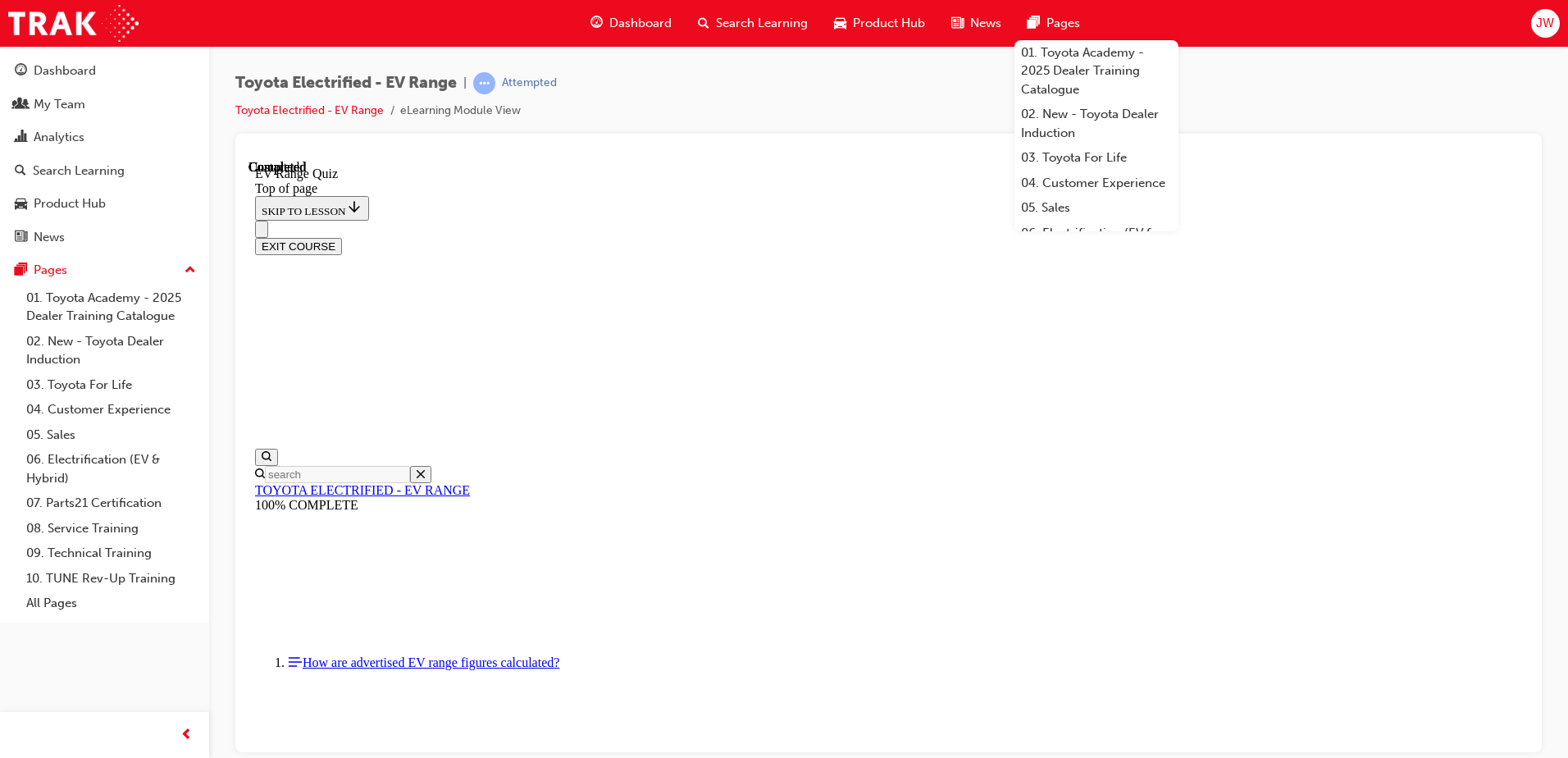
scroll to position [50, 0]
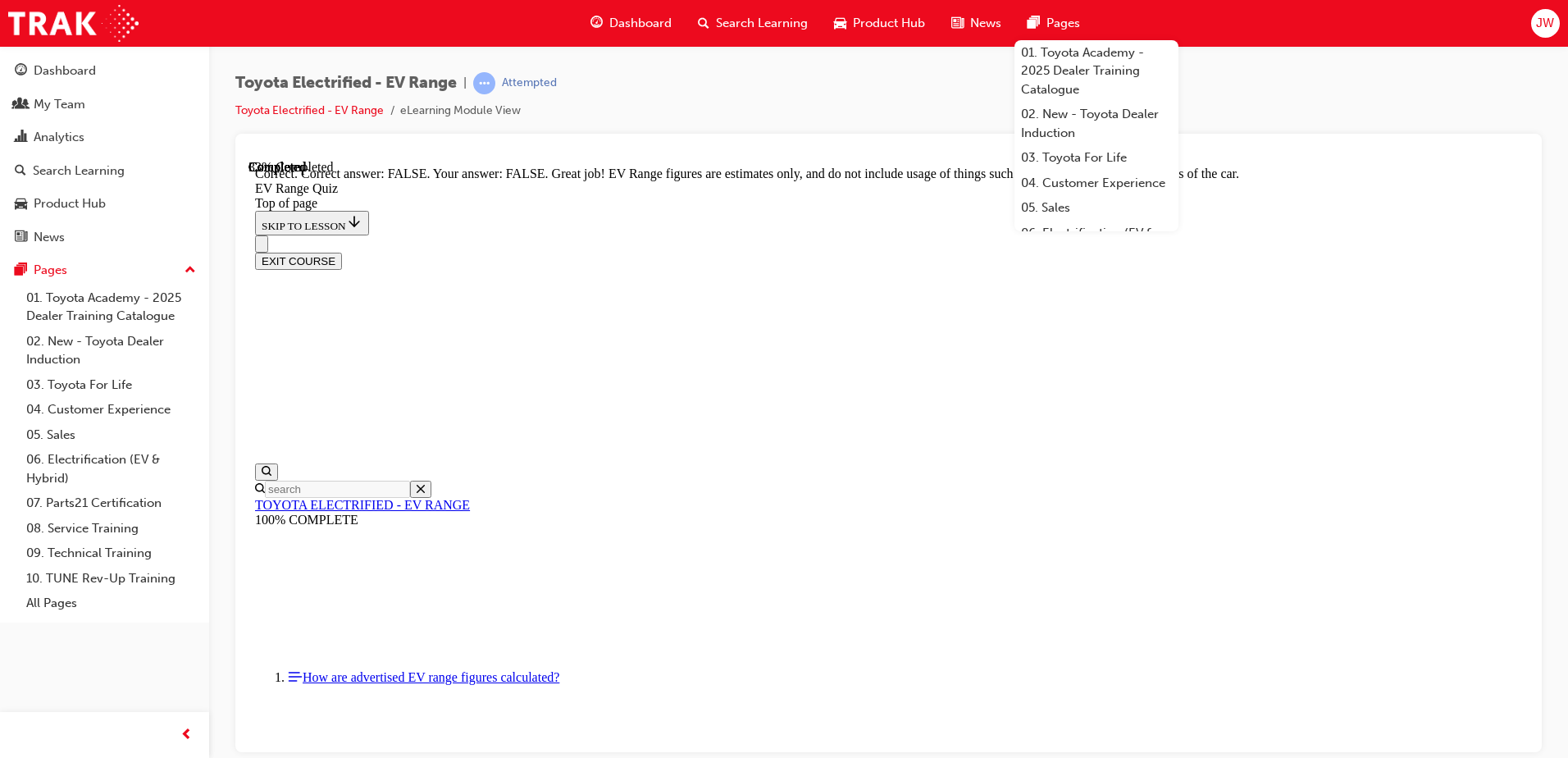
scroll to position [290, 0]
drag, startPoint x: 1777, startPoint y: 519, endPoint x: 1519, endPoint y: 431, distance: 272.6
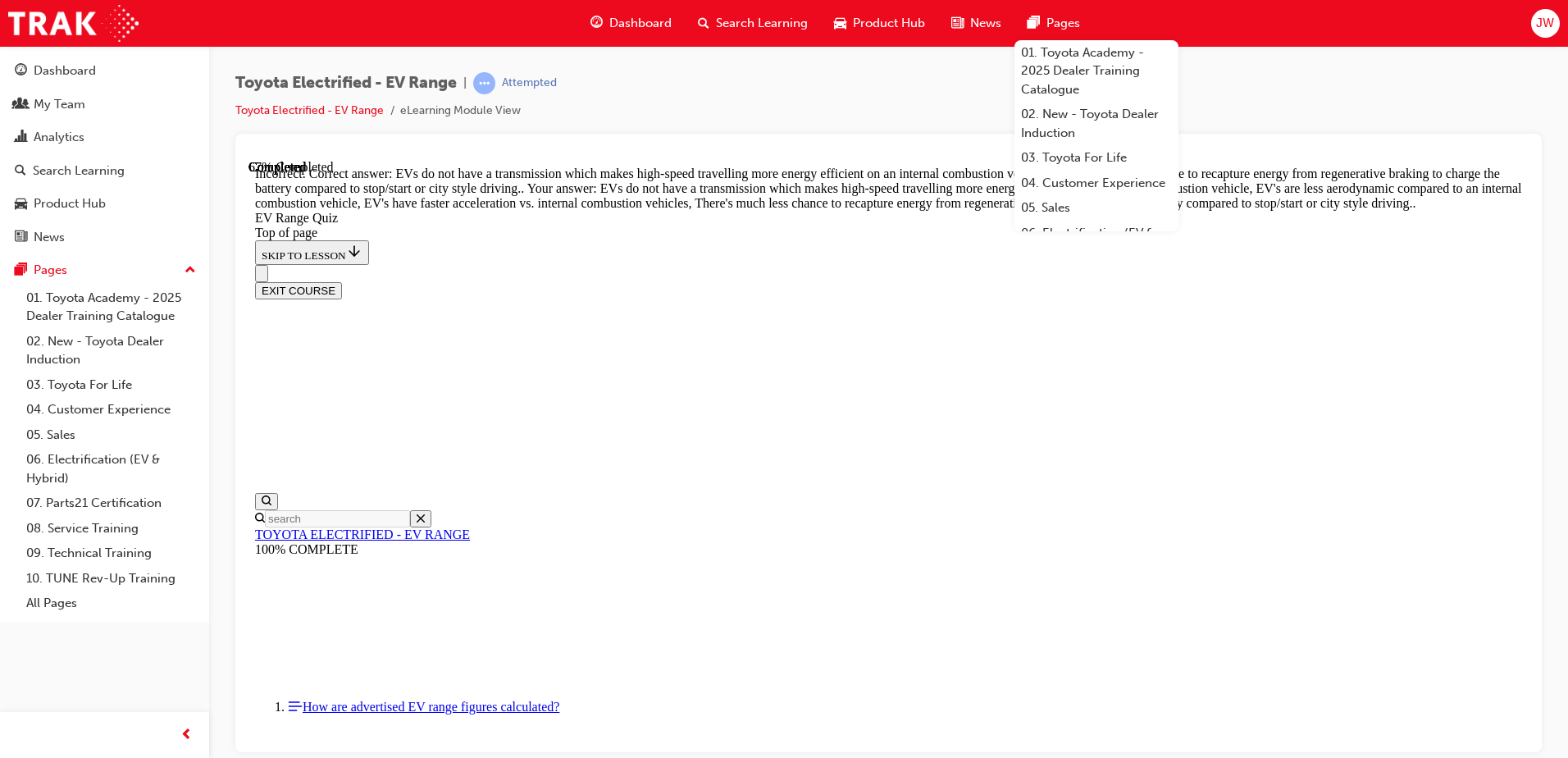
scroll to position [397, 0]
drag, startPoint x: 1509, startPoint y: 550, endPoint x: 1507, endPoint y: 532, distance: 18.1
drag, startPoint x: 1509, startPoint y: 530, endPoint x: 1512, endPoint y: 505, distance: 25.2
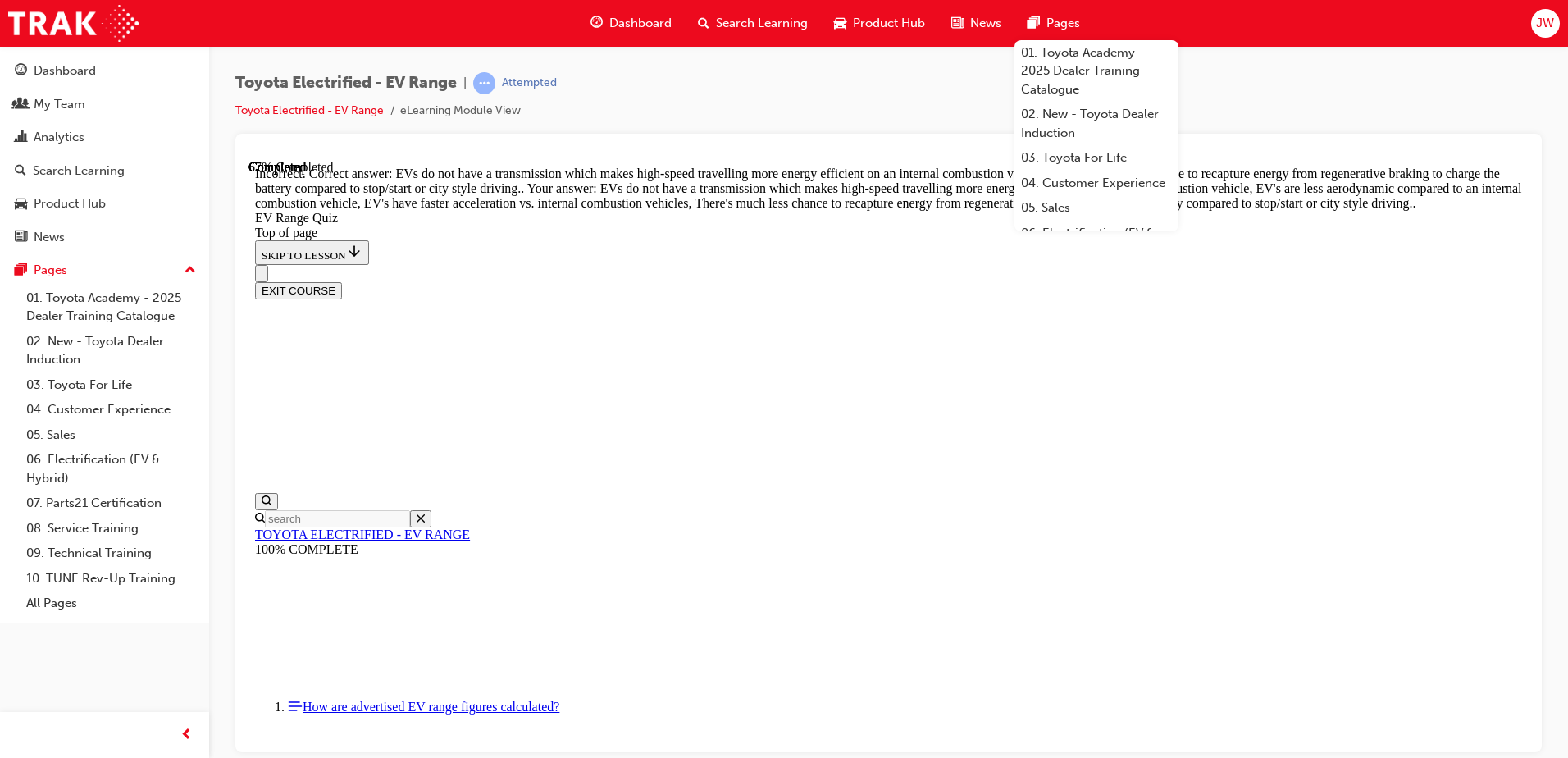
drag, startPoint x: 988, startPoint y: 678, endPoint x: 971, endPoint y: 600, distance: 79.8
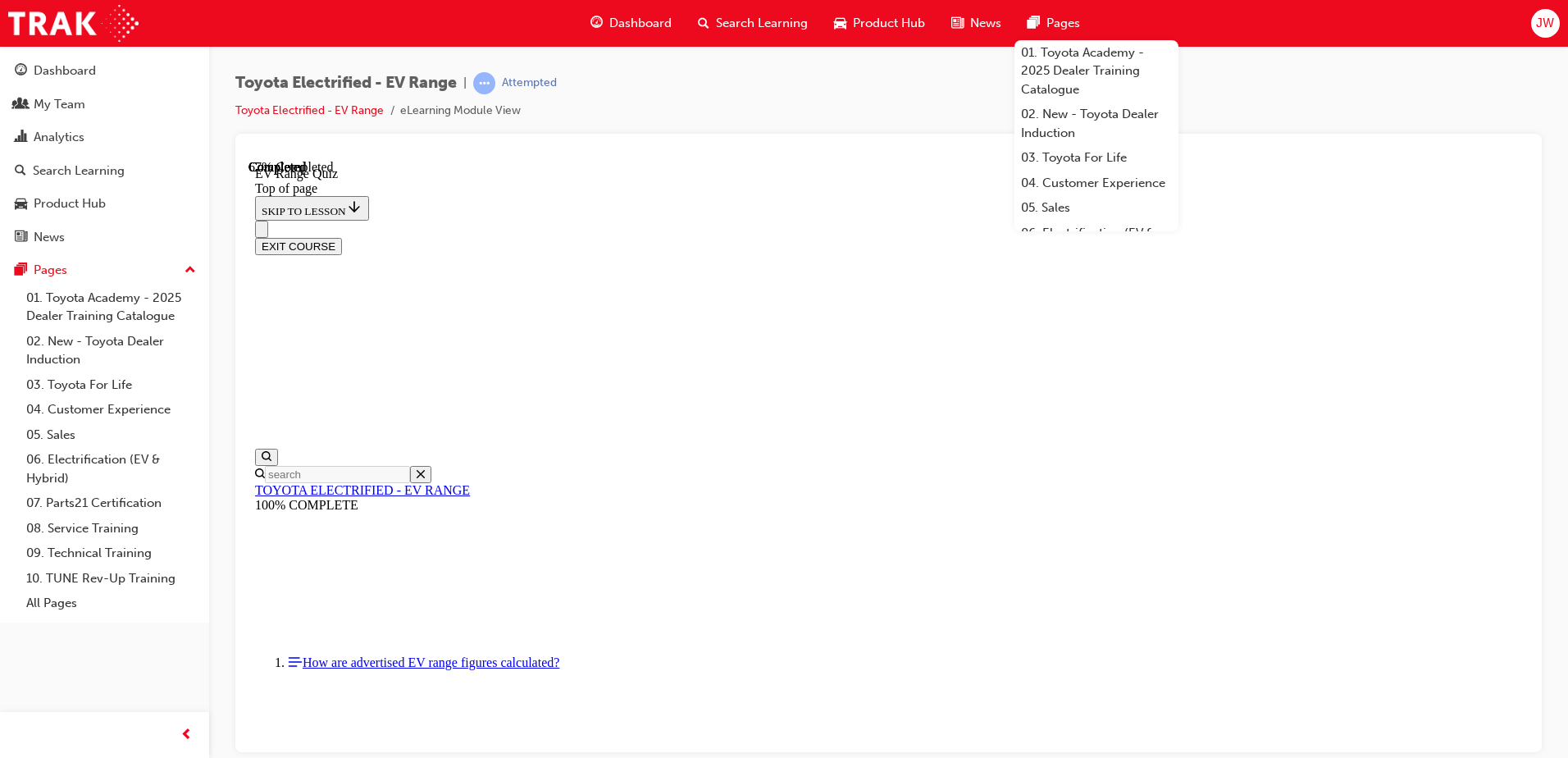
drag, startPoint x: 783, startPoint y: 607, endPoint x: 846, endPoint y: 636, distance: 69.4
drag, startPoint x: 895, startPoint y: 701, endPoint x: 1244, endPoint y: 586, distance: 367.5
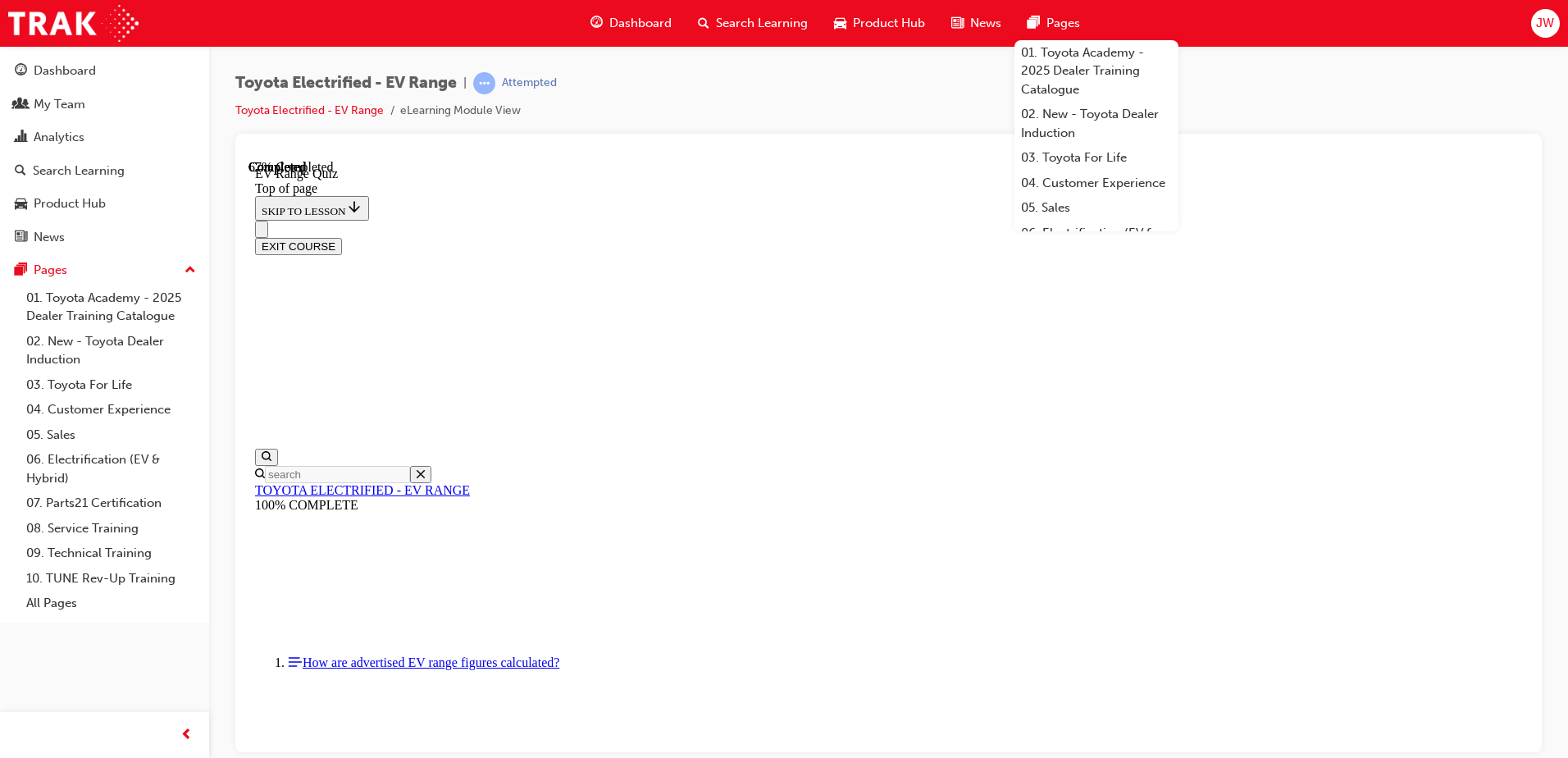
drag, startPoint x: 892, startPoint y: 607, endPoint x: 895, endPoint y: 634, distance: 27.2
drag, startPoint x: 907, startPoint y: 525, endPoint x: 932, endPoint y: 606, distance: 84.8
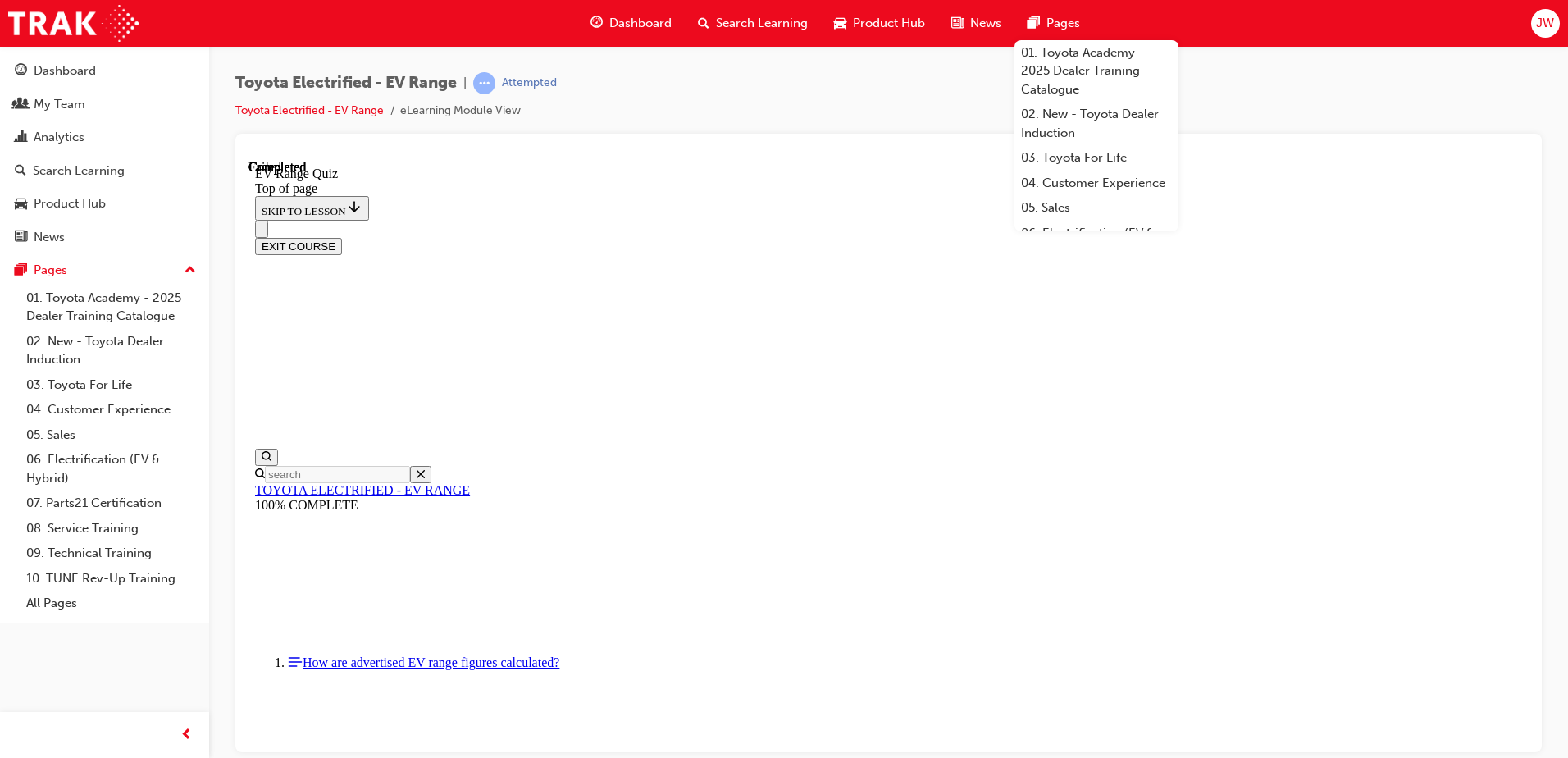
scroll to position [50, 0]
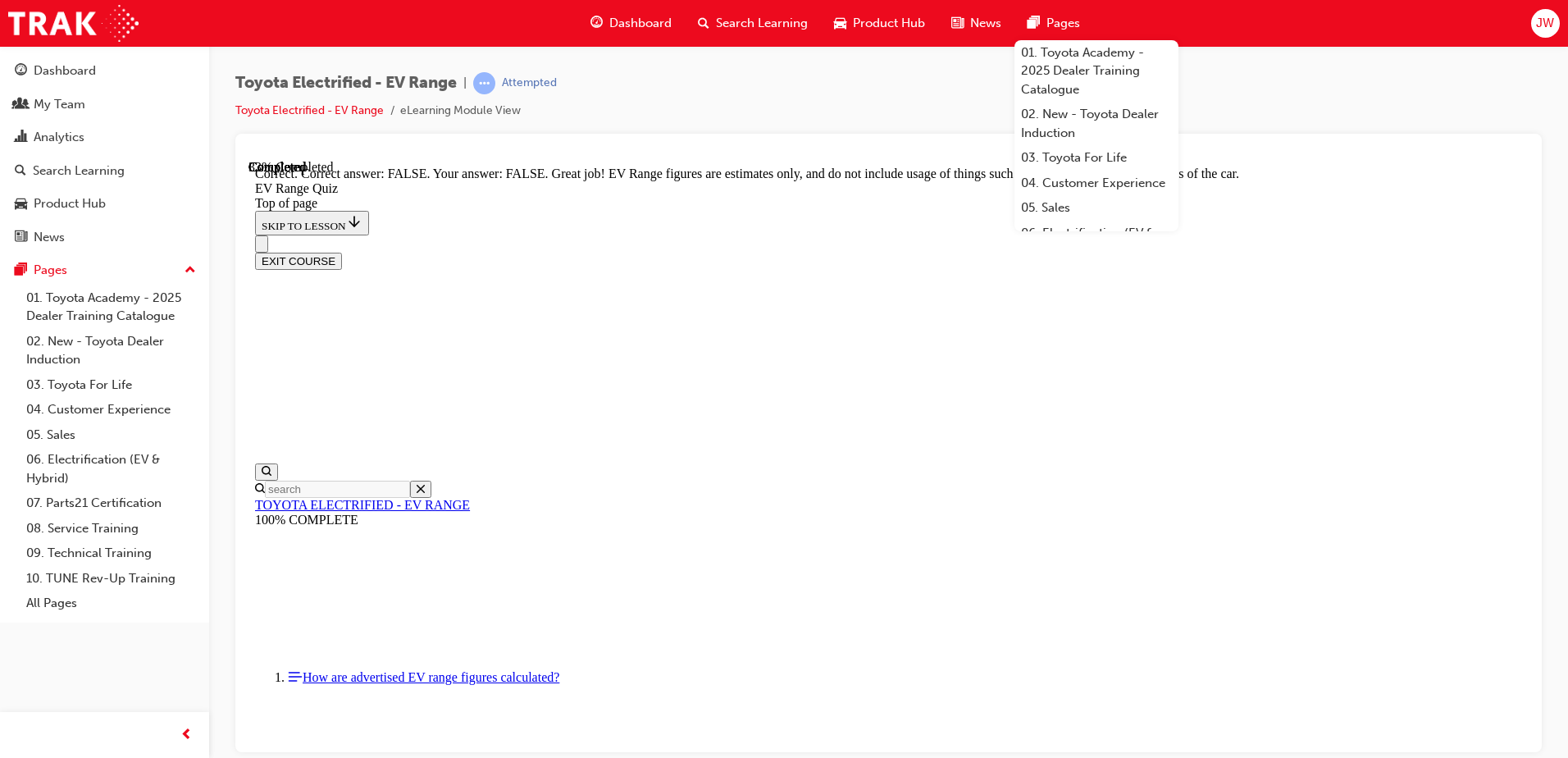
scroll to position [290, 0]
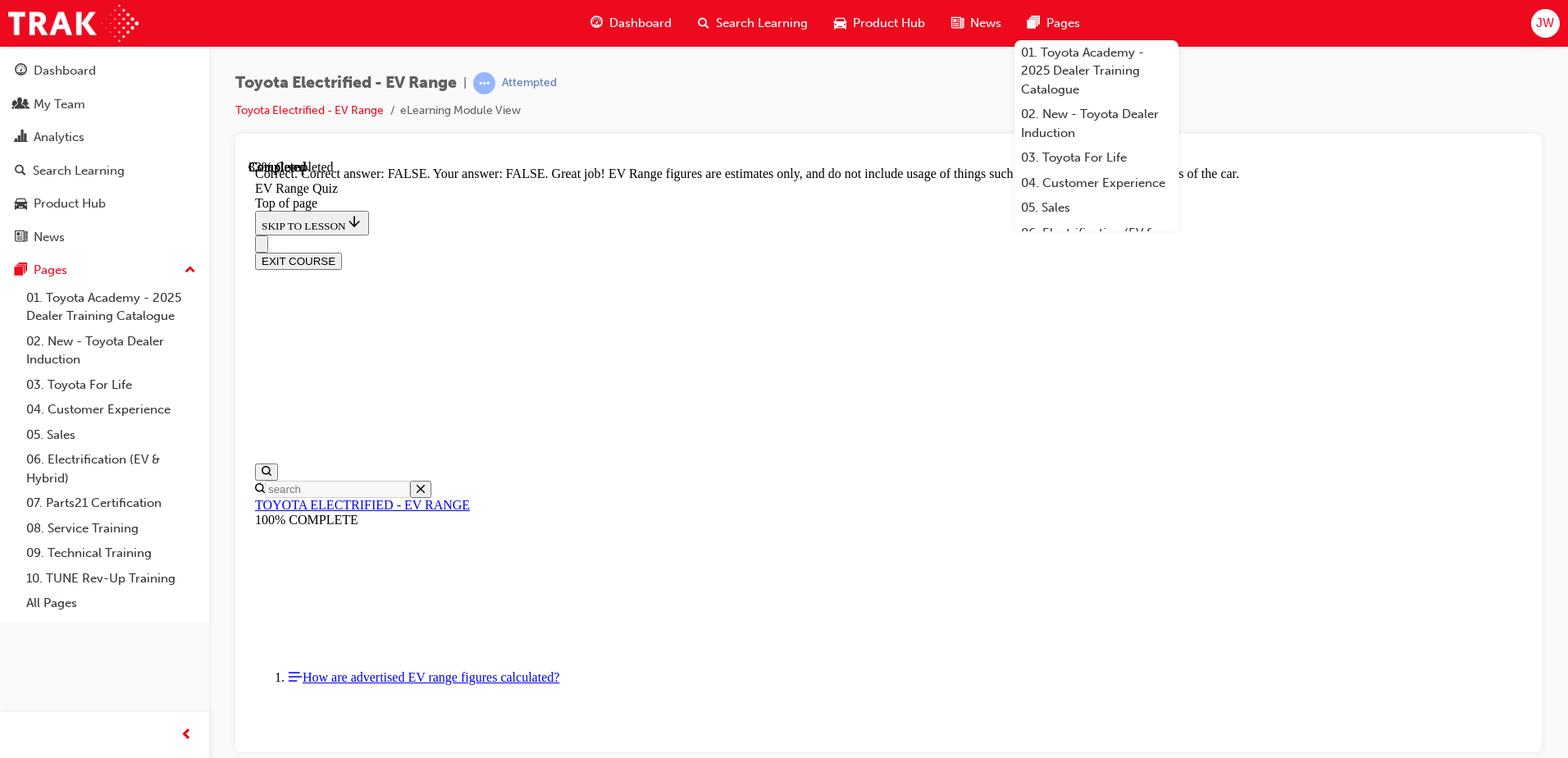
drag, startPoint x: 835, startPoint y: 729, endPoint x: 938, endPoint y: 685, distance: 112.0
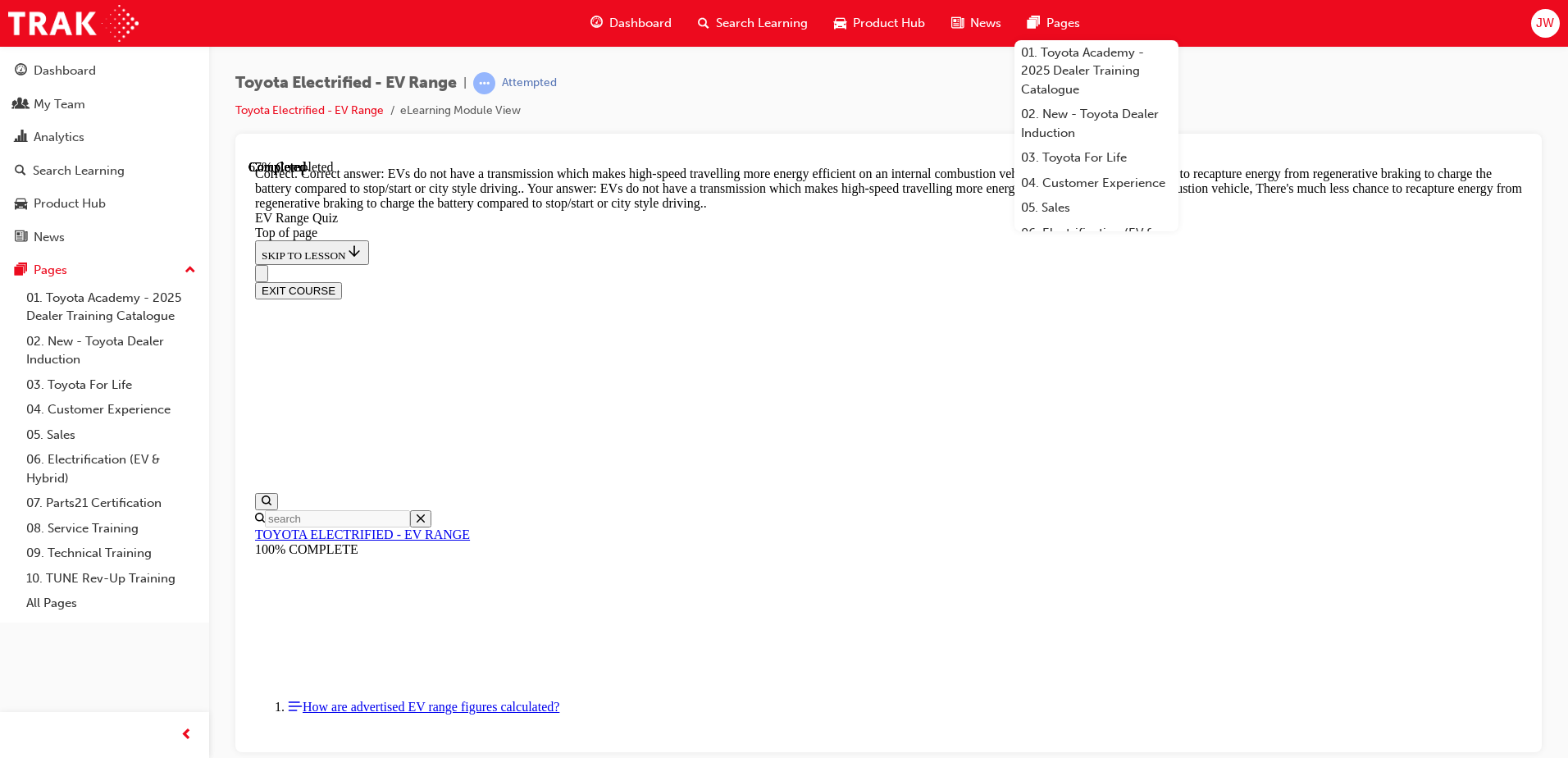
scroll to position [397, 0]
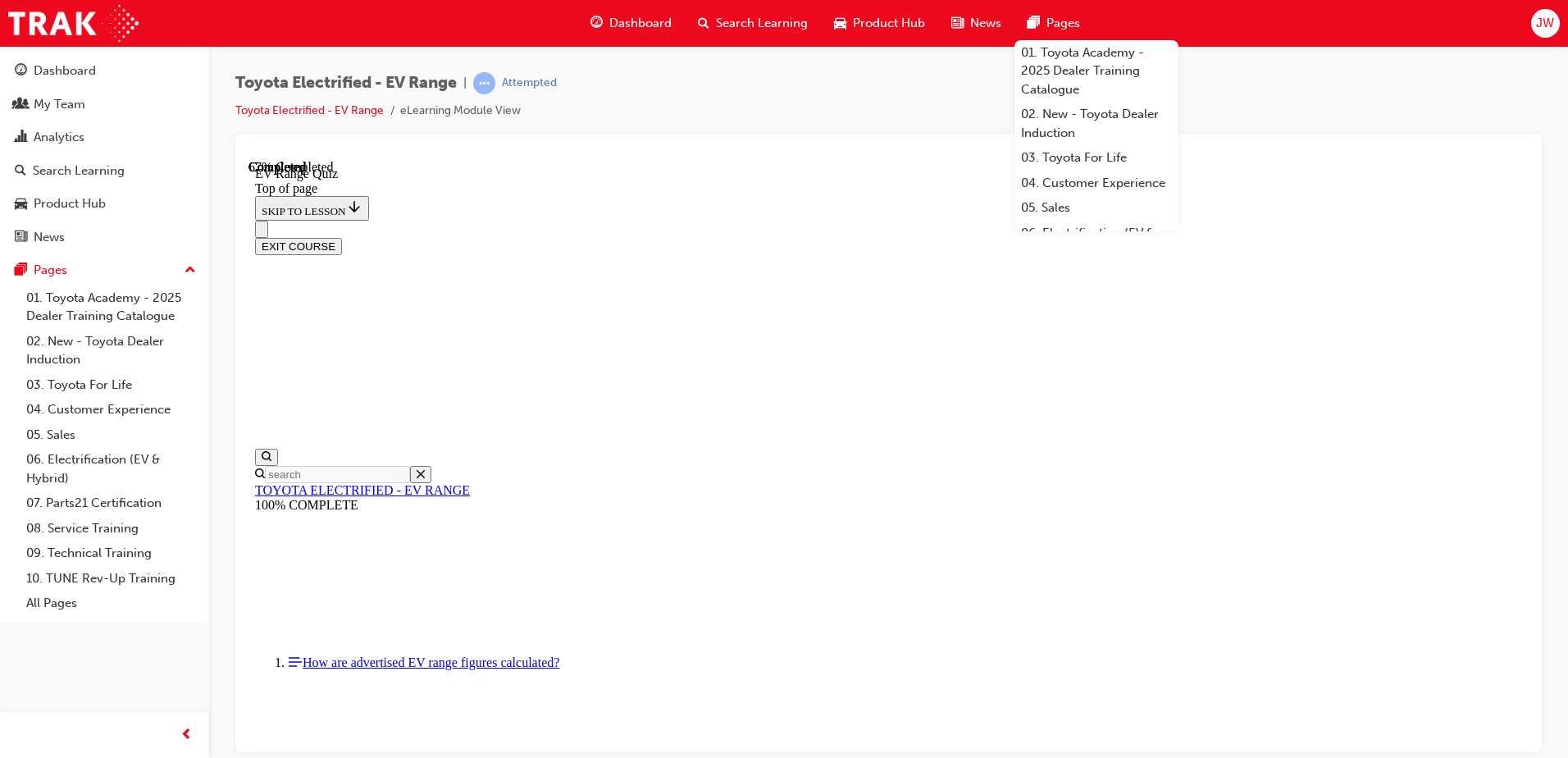
scroll to position [249, 0]
drag, startPoint x: 800, startPoint y: 651, endPoint x: 1092, endPoint y: 590, distance: 298.3
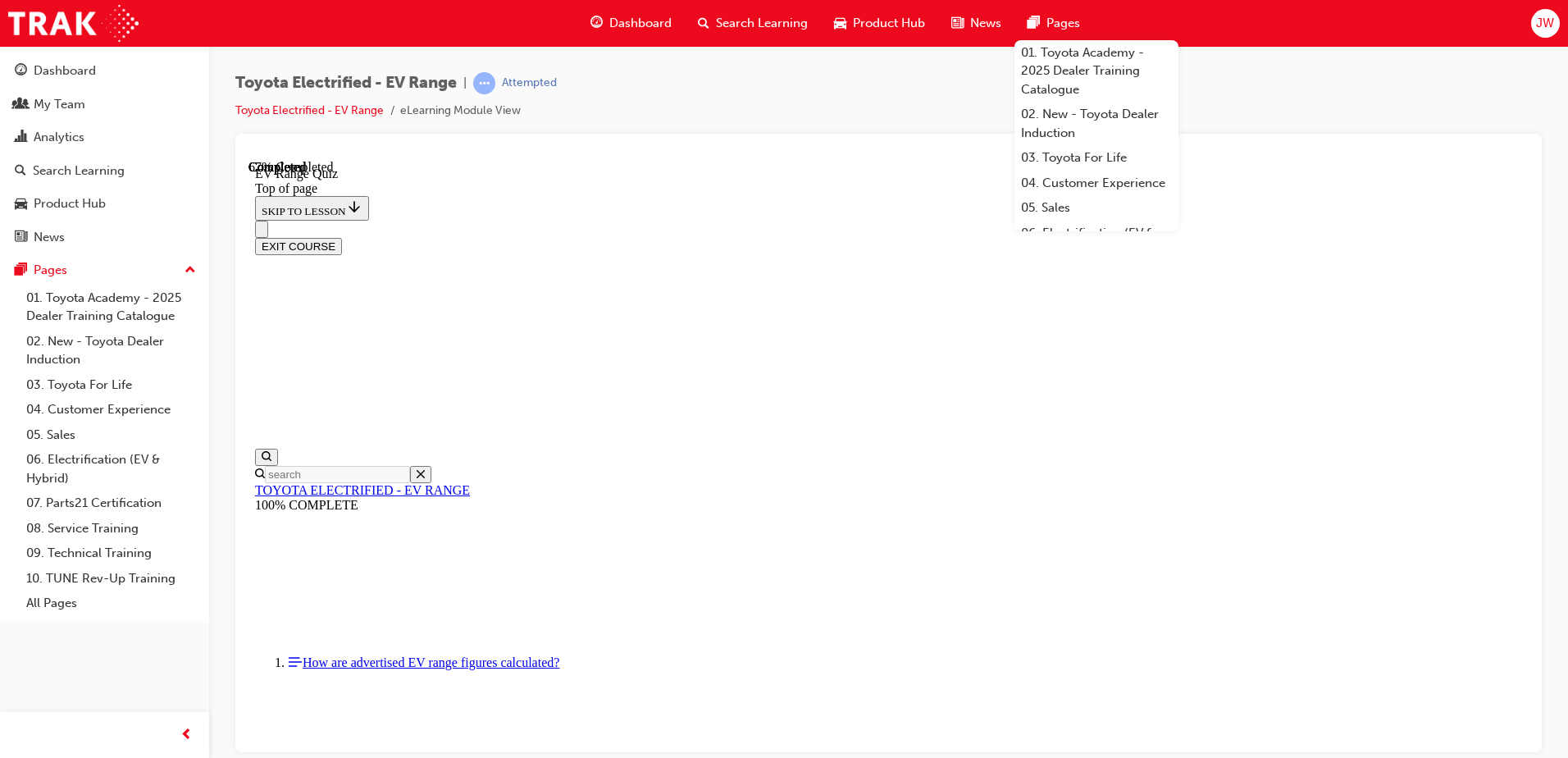
drag, startPoint x: 1777, startPoint y: 571, endPoint x: 1525, endPoint y: 427, distance: 290.2
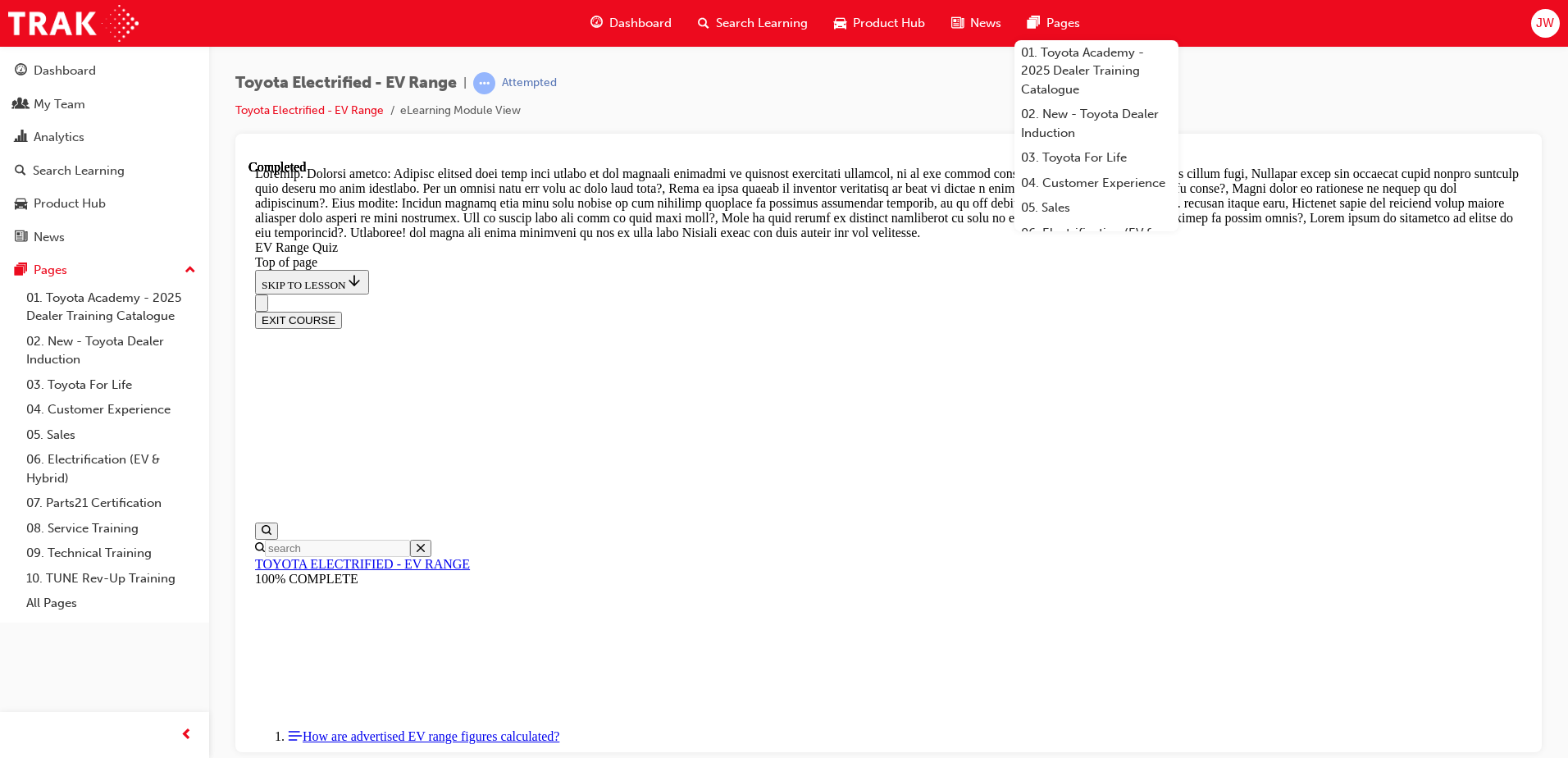
scroll to position [570, 0]
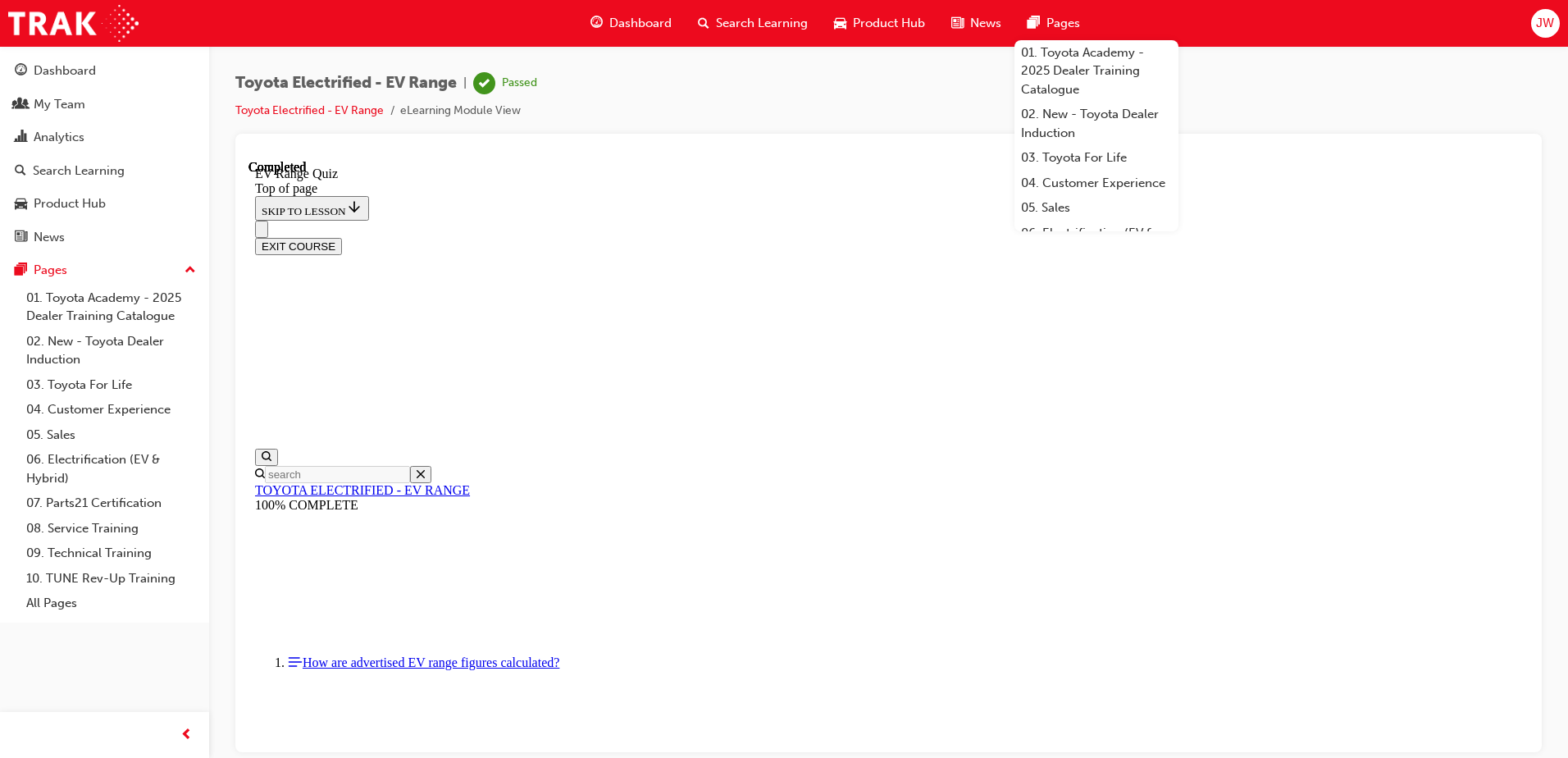
scroll to position [248, 0]
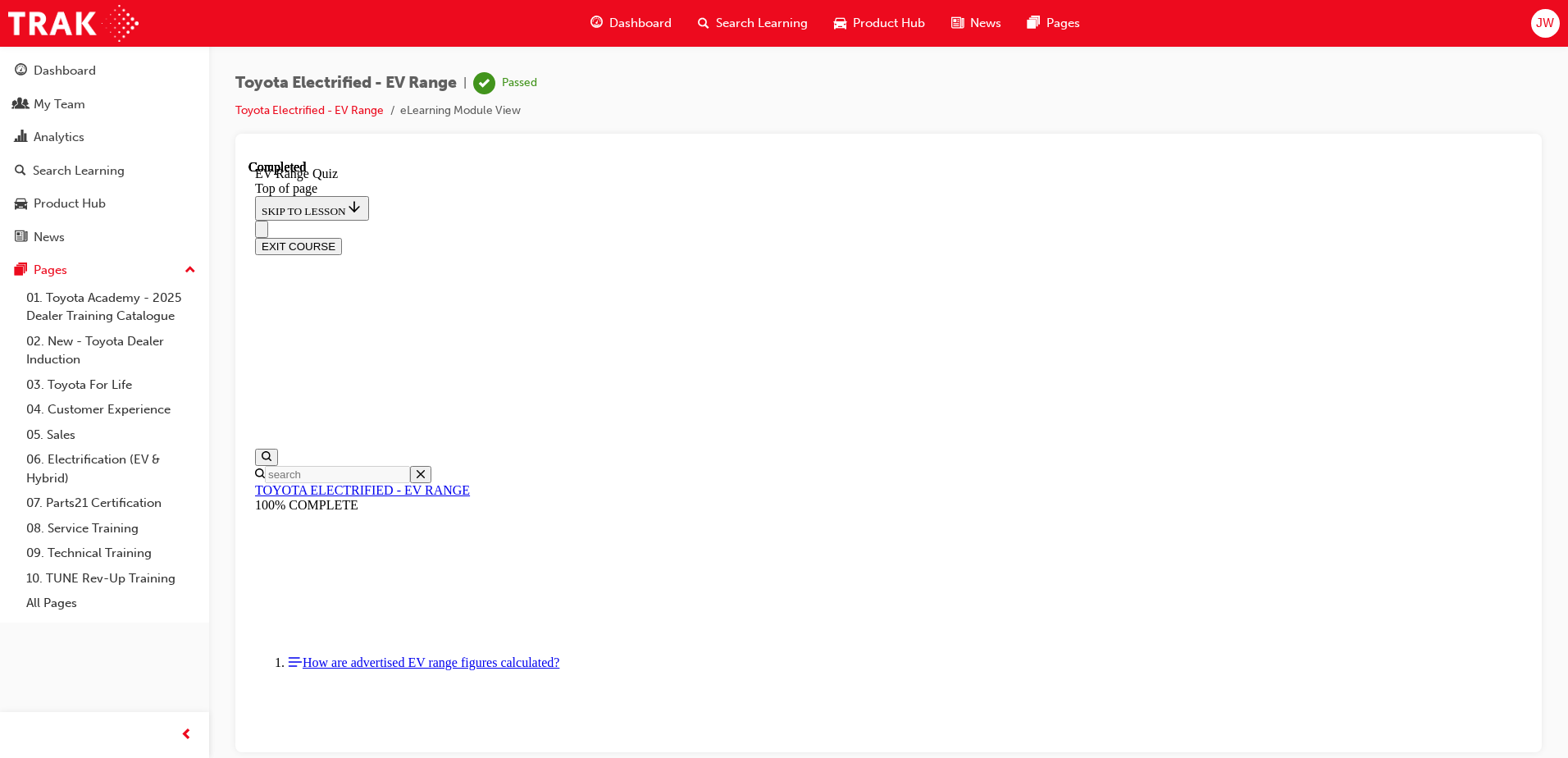
click at [342, 237] on button "EXIT COURSE" at bounding box center [299, 244] width 87 height 17
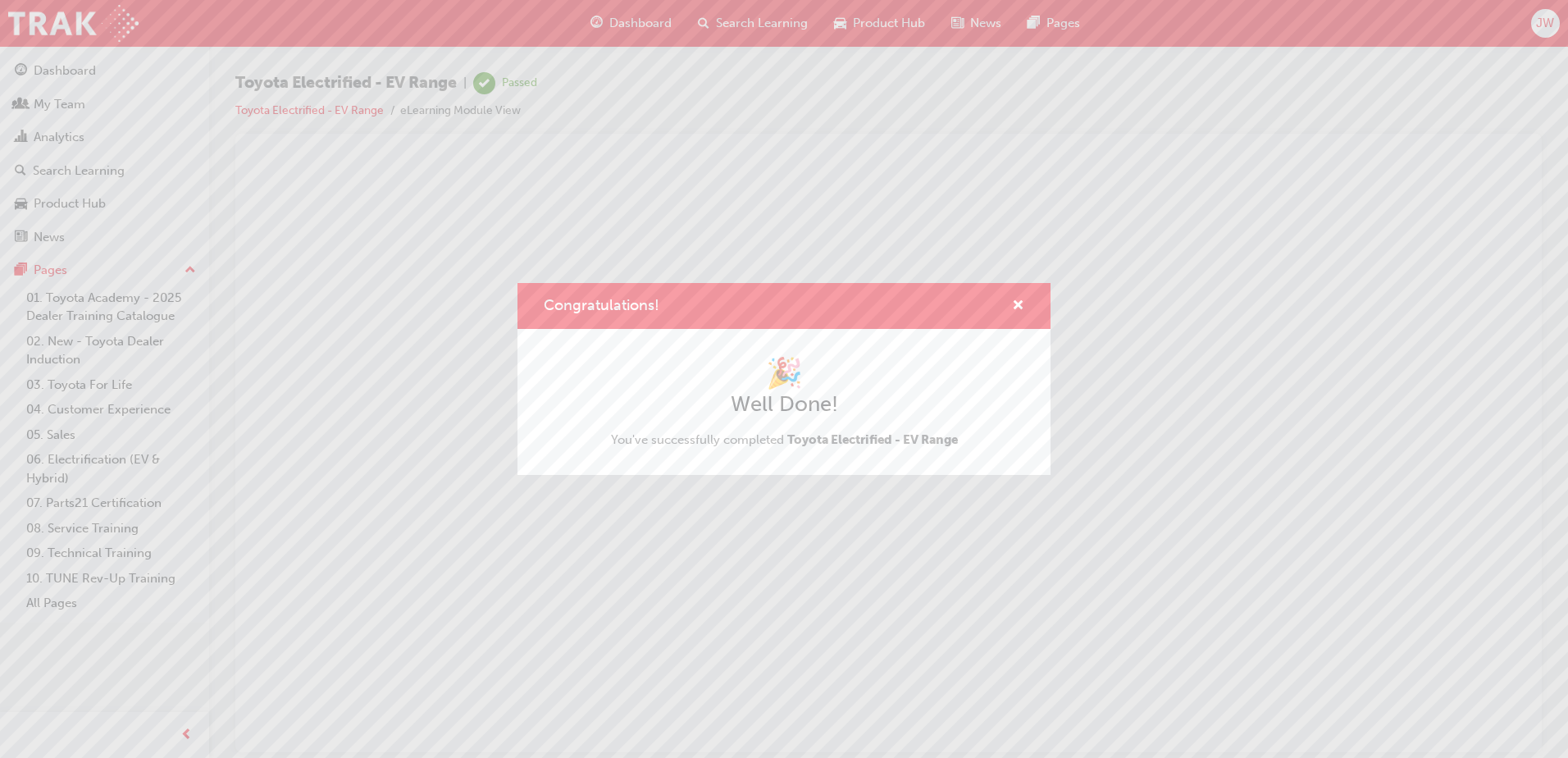
scroll to position [0, 0]
click at [1021, 309] on span "cross-icon" at bounding box center [1018, 307] width 12 height 15
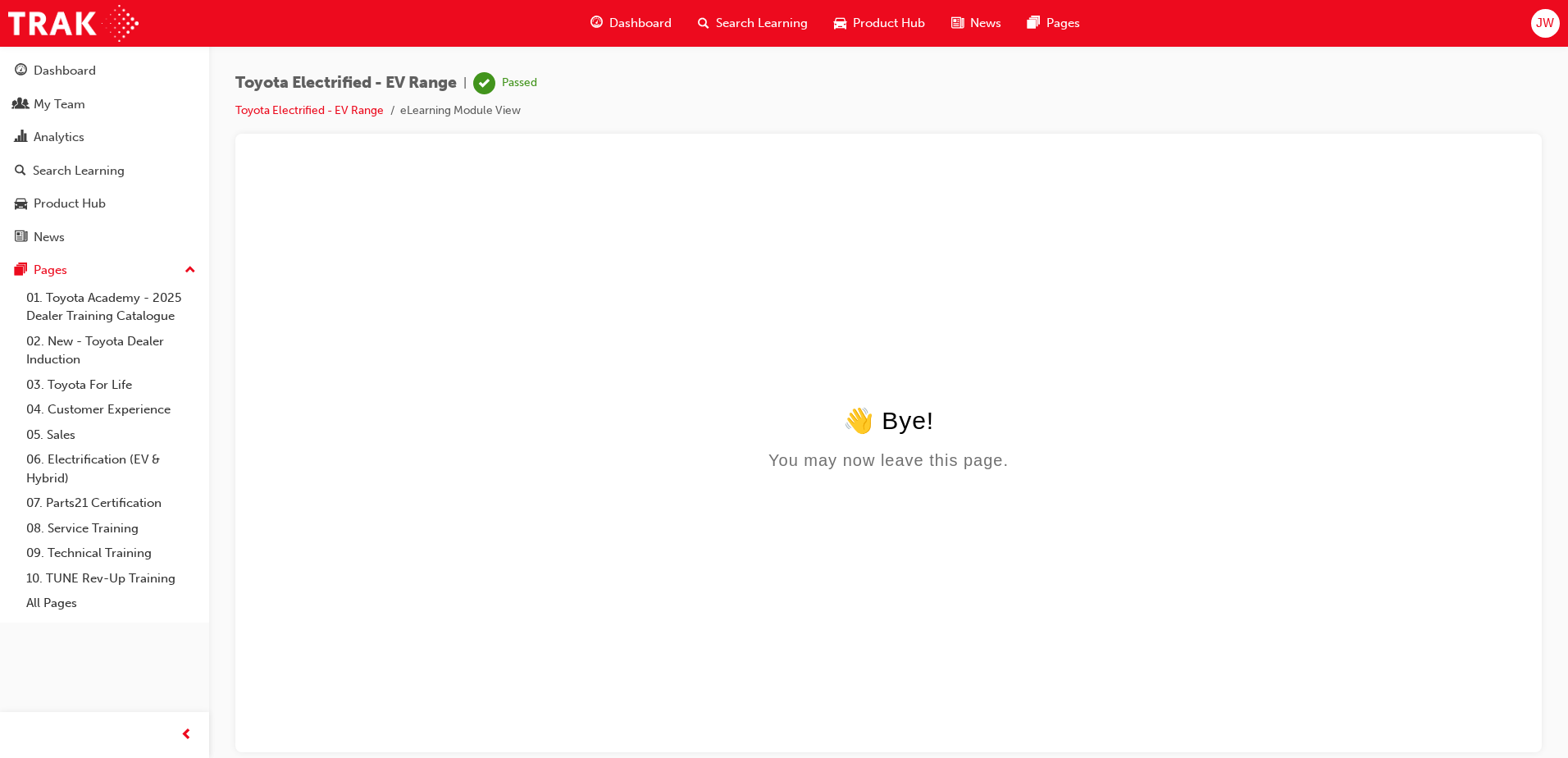
click at [781, 32] on span "Search Learning" at bounding box center [761, 23] width 92 height 19
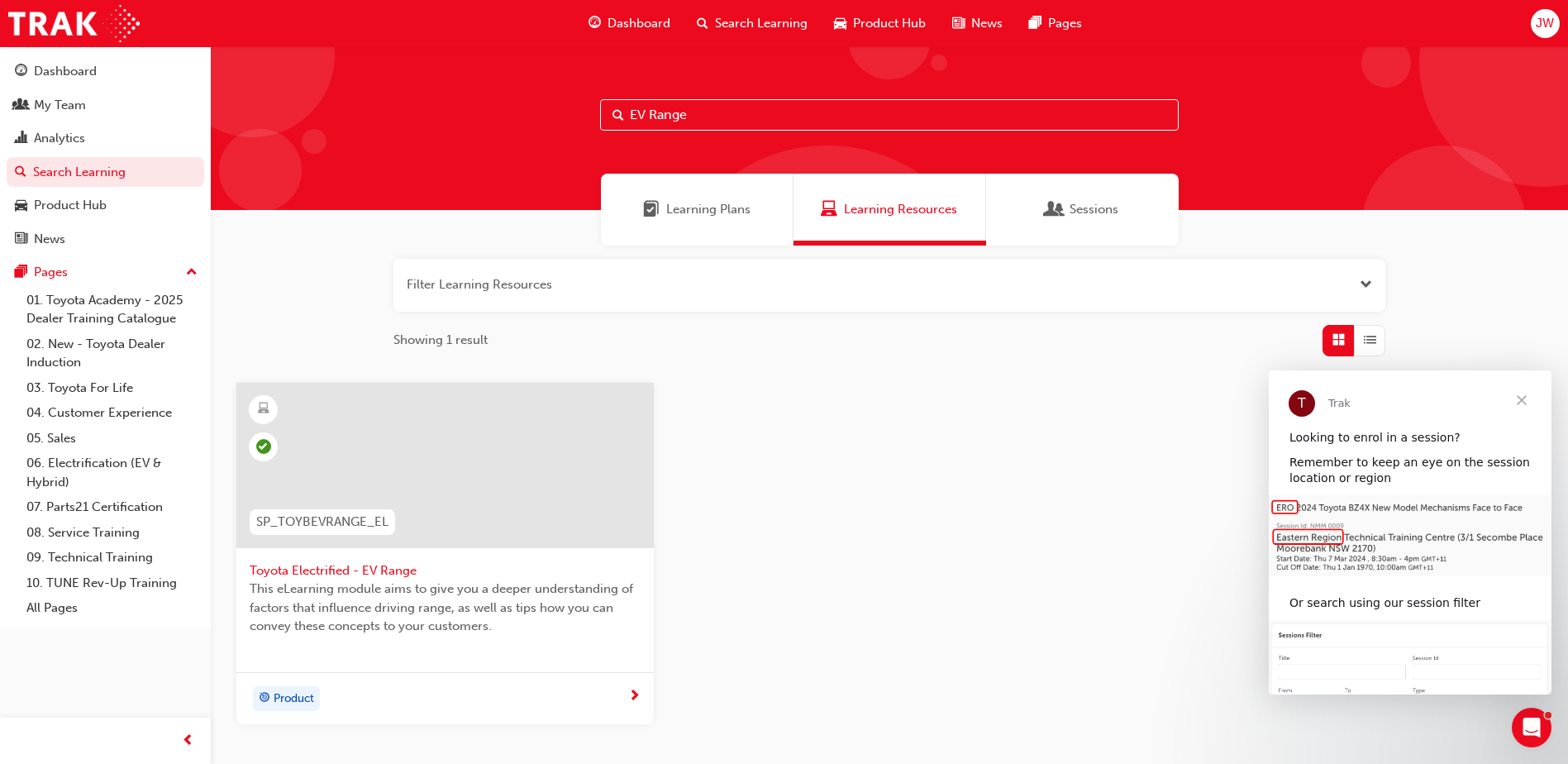
drag, startPoint x: 709, startPoint y: 115, endPoint x: 581, endPoint y: 103, distance: 128.6
click at [581, 103] on div "EV Range" at bounding box center [889, 128] width 1357 height 164
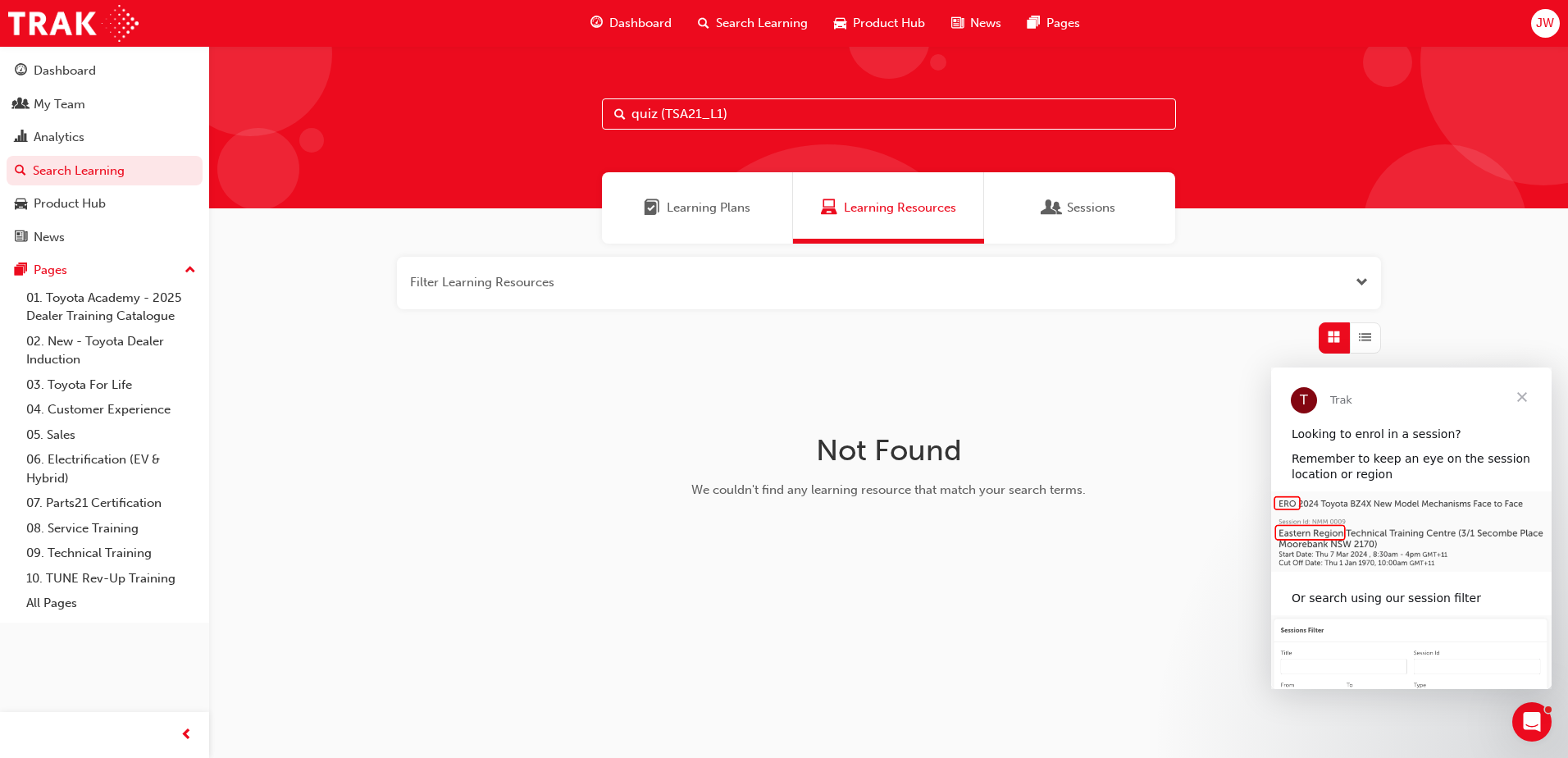
click at [663, 114] on input "quiz (TSA21_L1)" at bounding box center [889, 114] width 574 height 32
click at [712, 106] on input "TSA21_L1)" at bounding box center [889, 114] width 574 height 32
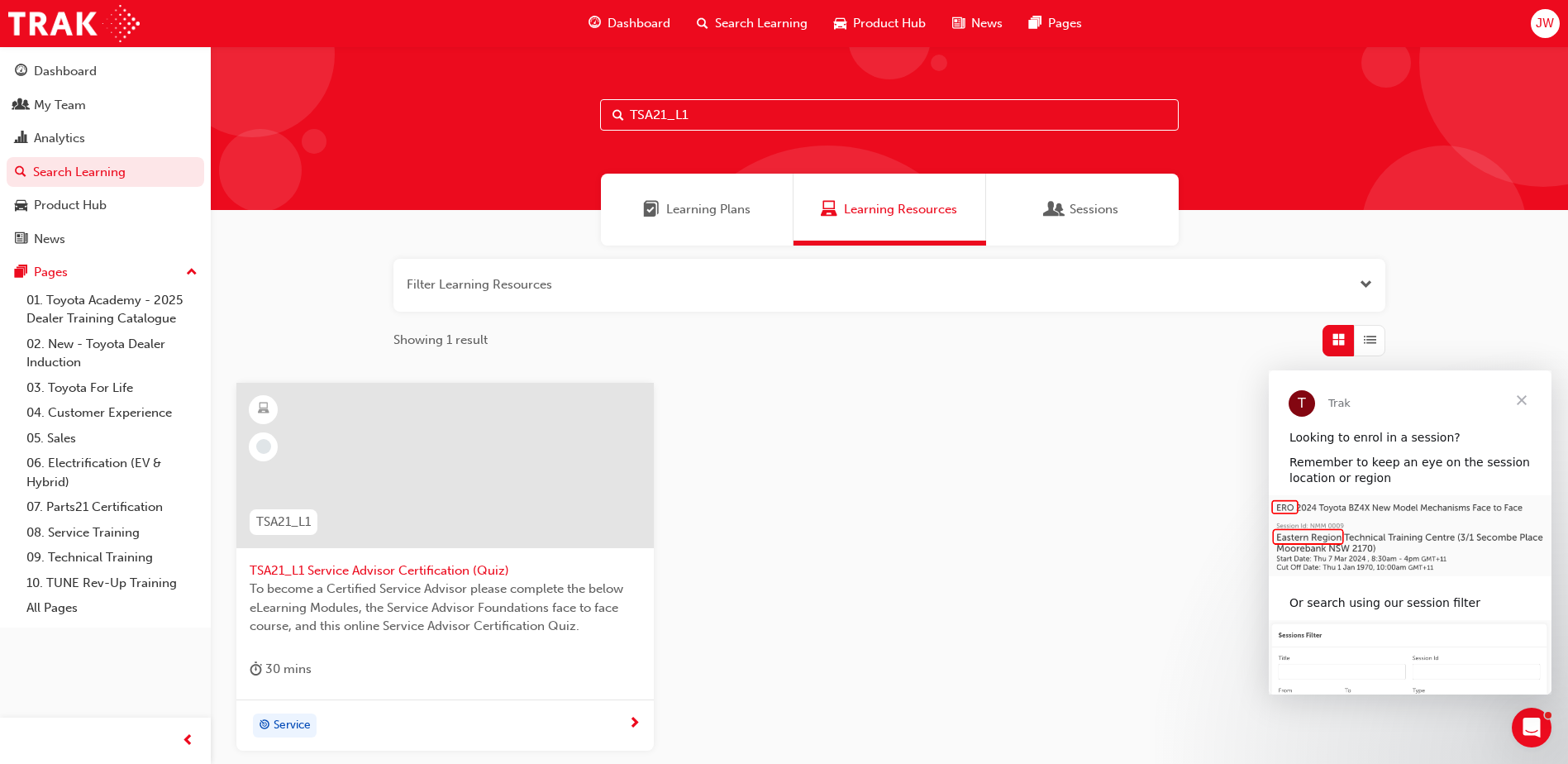
type input "TSA21_L1"
click at [430, 522] on div at bounding box center [445, 465] width 417 height 165
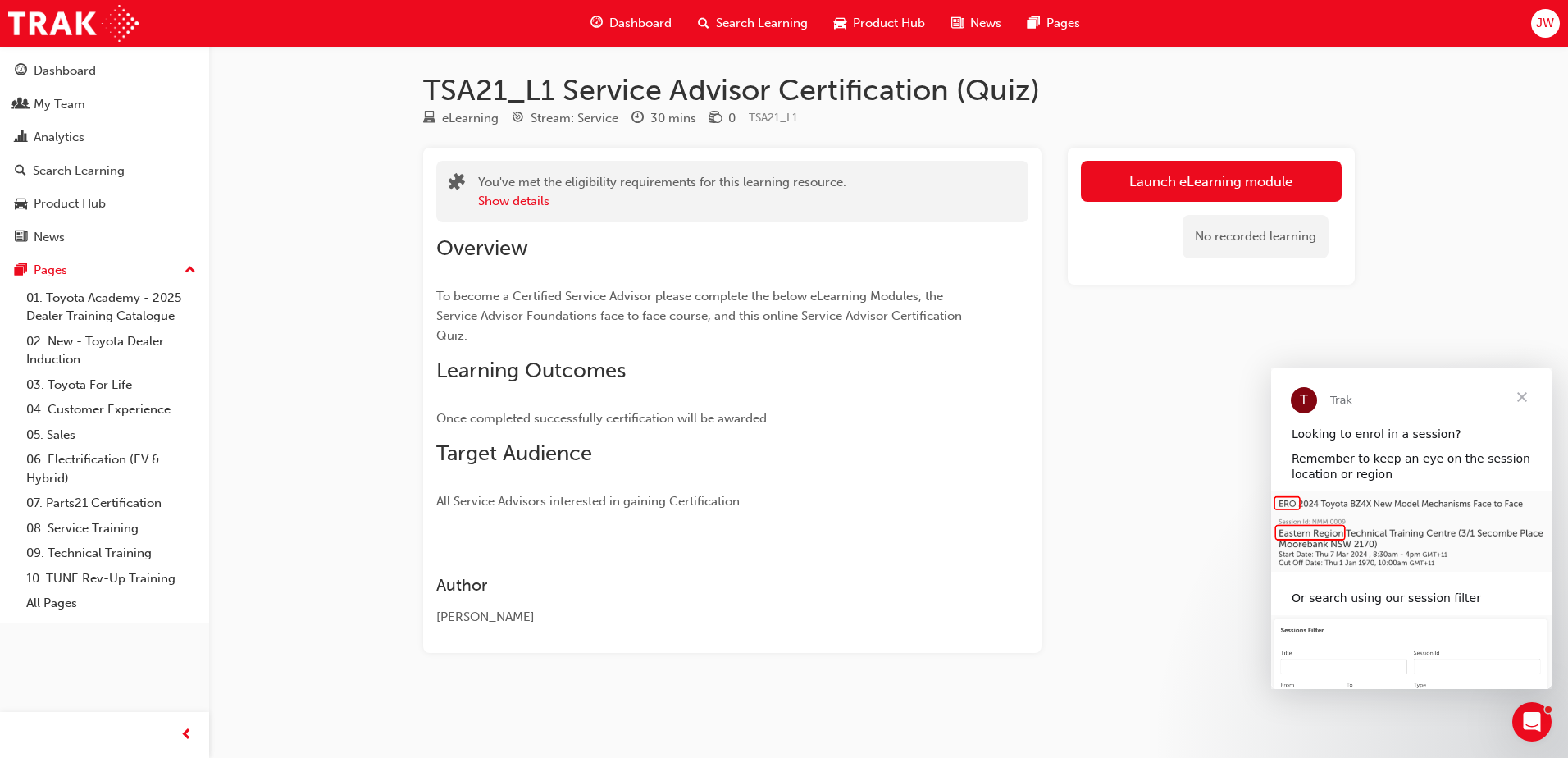
click at [1533, 392] on span "Close" at bounding box center [1523, 397] width 59 height 59
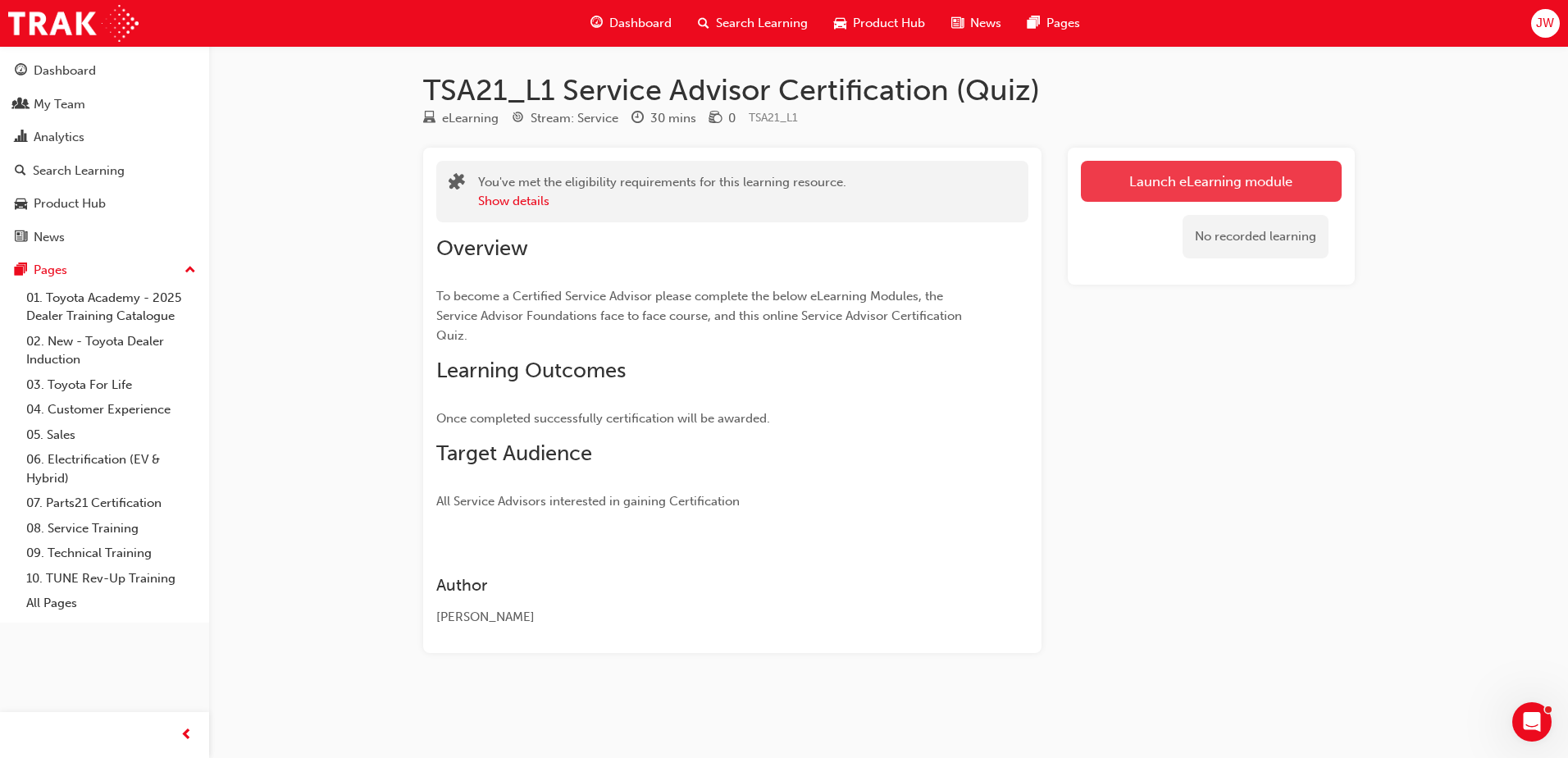
click at [1171, 189] on link "Launch eLearning module" at bounding box center [1211, 181] width 260 height 41
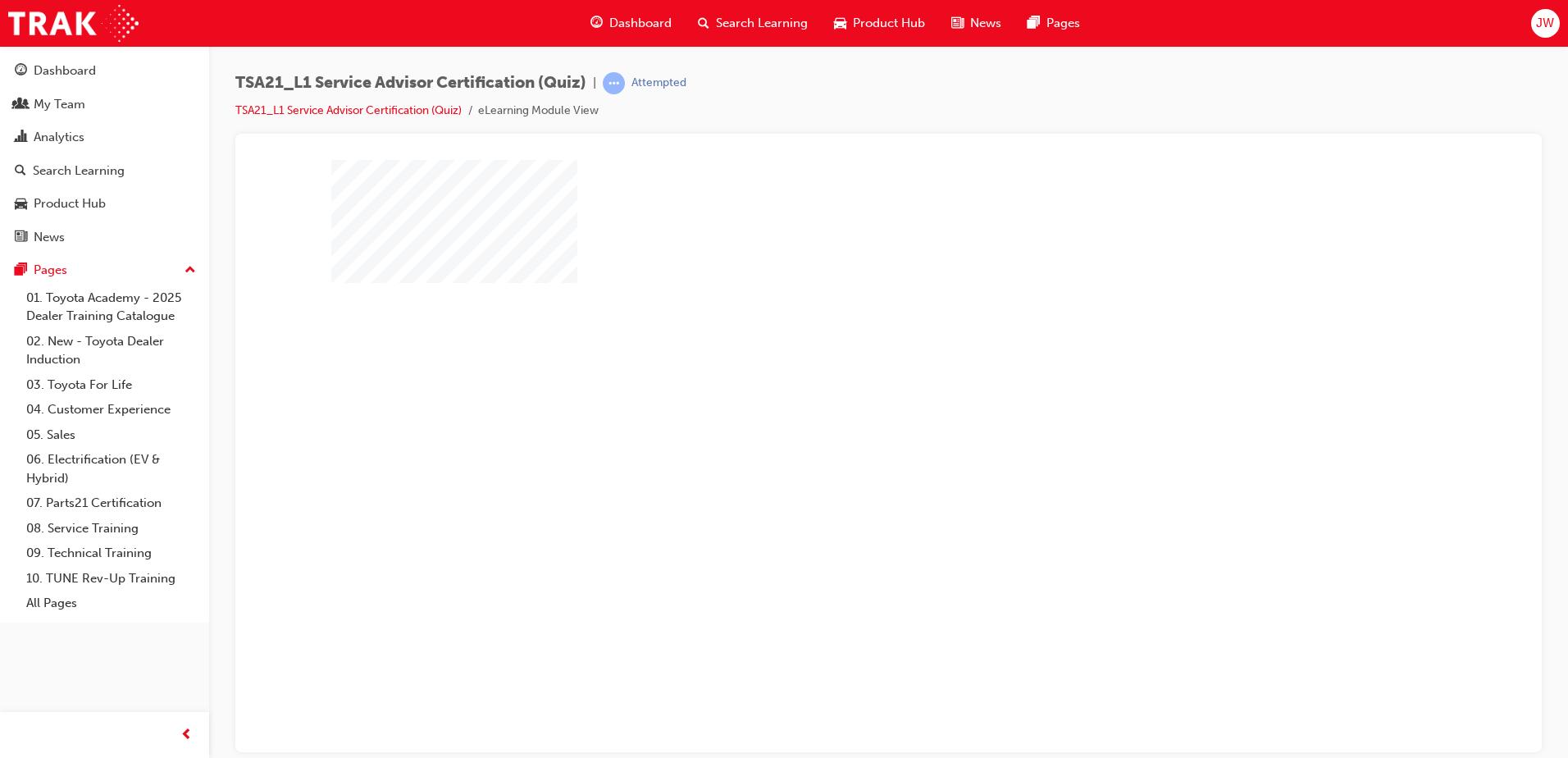
click at [841, 407] on div "play" at bounding box center [841, 407] width 0 height 0
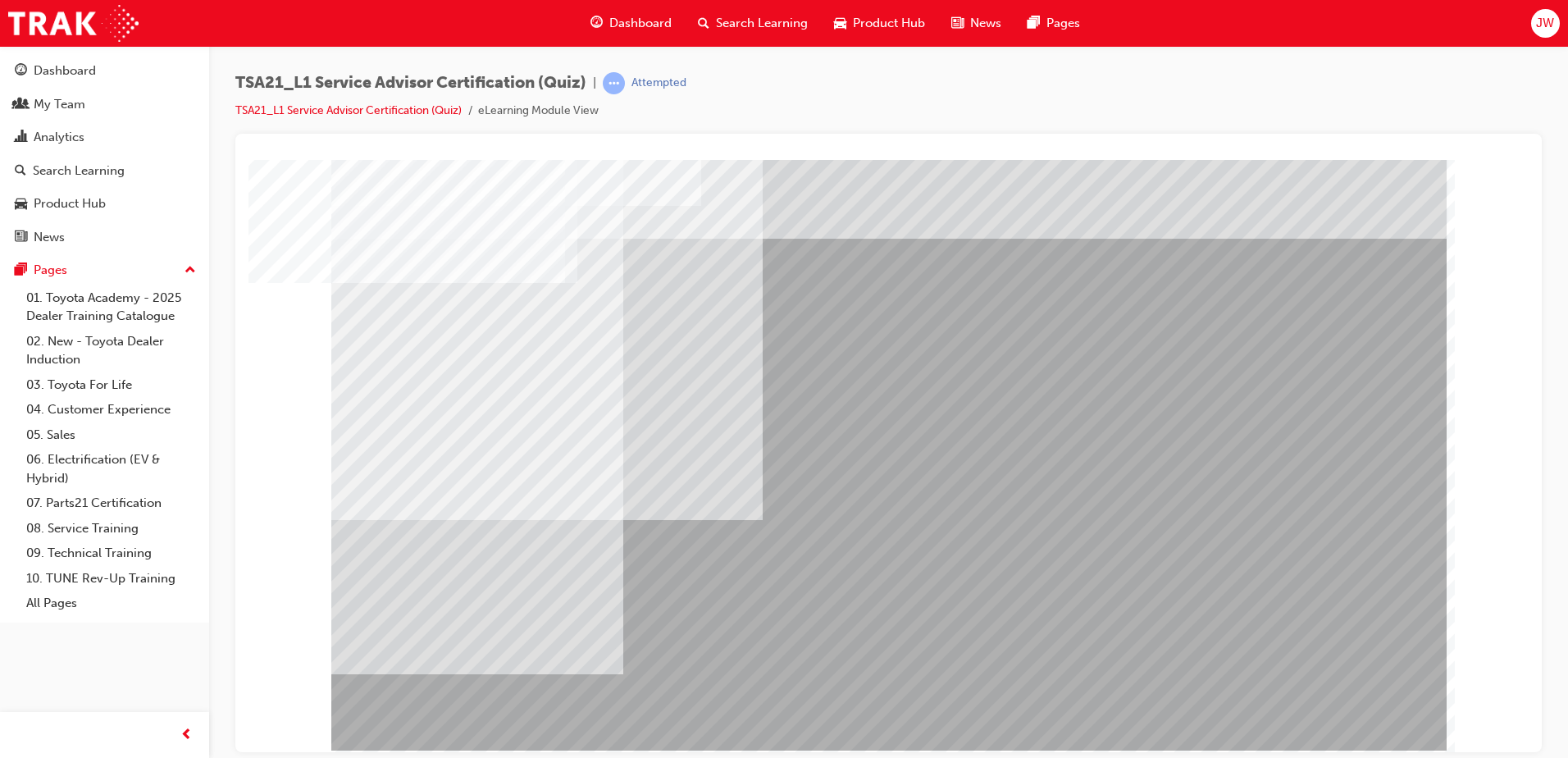
drag, startPoint x: 1567, startPoint y: 273, endPoint x: 1567, endPoint y: 368, distance: 95.0
click at [1567, 368] on html "Your version of Internet Explorer is outdated and not supported. Please upgrade…" at bounding box center [784, 379] width 1568 height 758
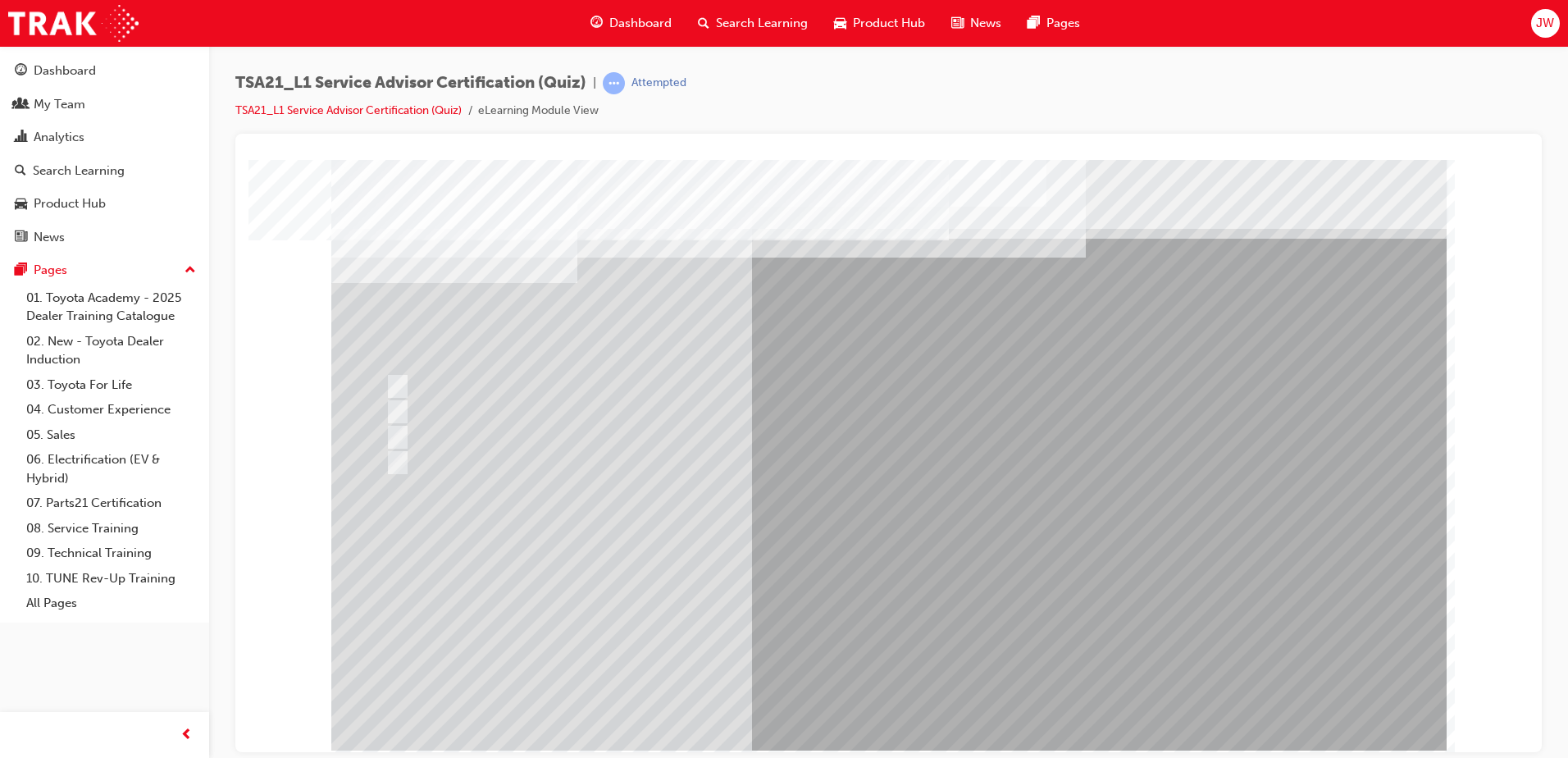
click at [412, 456] on div at bounding box center [889, 453] width 1115 height 590
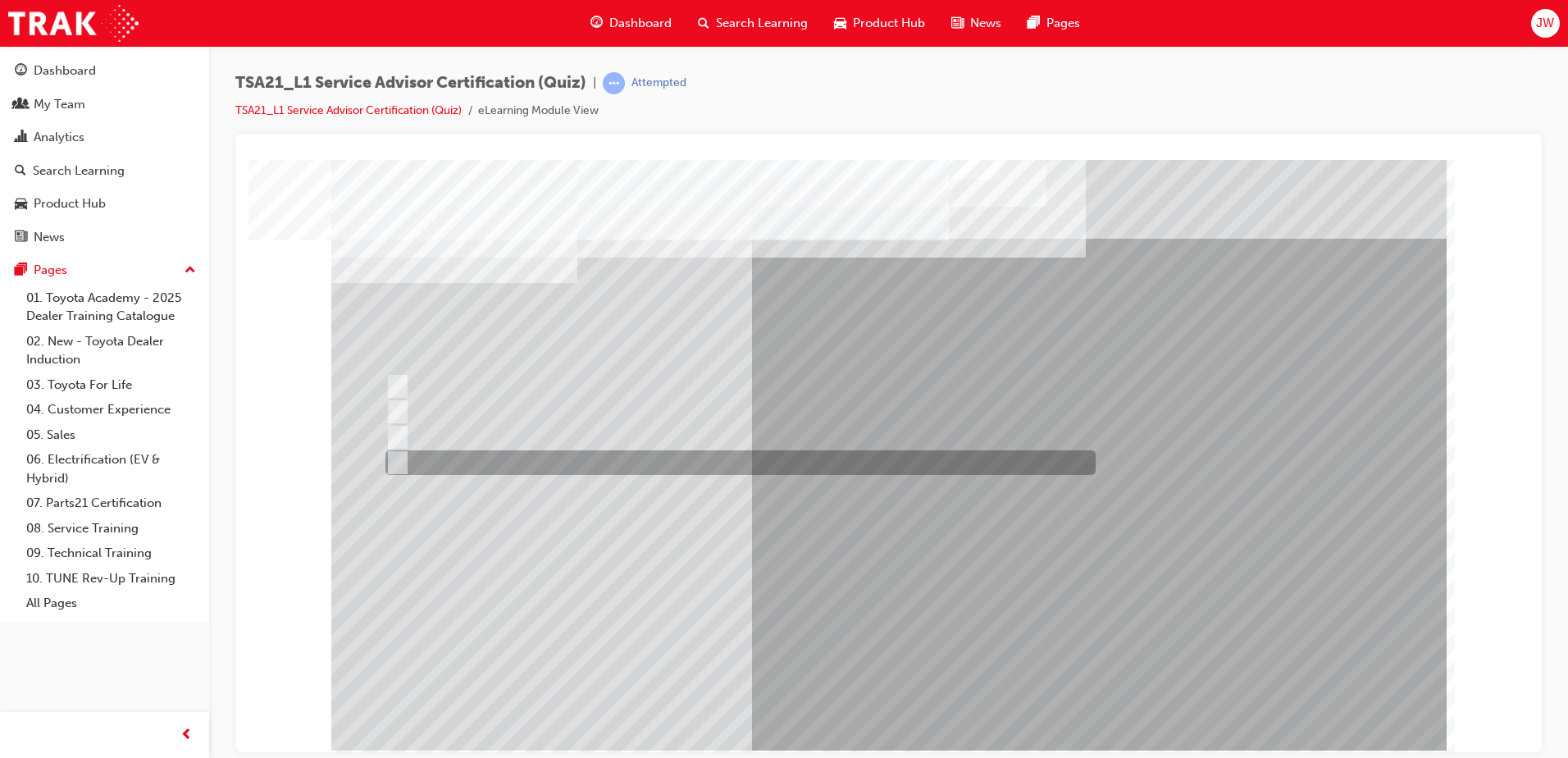
click at [391, 461] on input "To learn how to check and enter Guest details in the DMS." at bounding box center [394, 462] width 18 height 18
radio input "true"
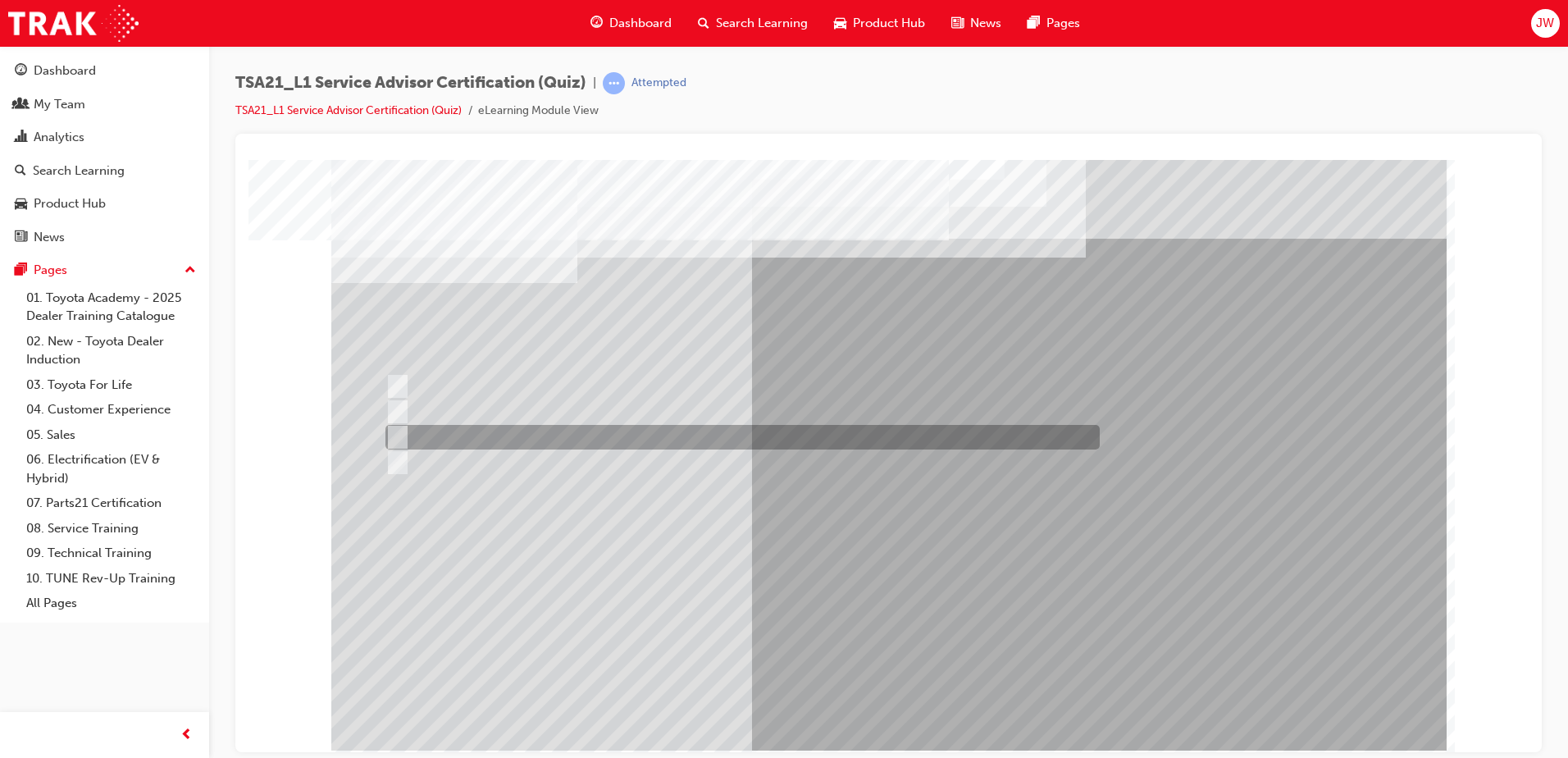
click at [401, 428] on input "Record the agreed appointment and delivery date/times." at bounding box center [394, 437] width 18 height 18
radio input "true"
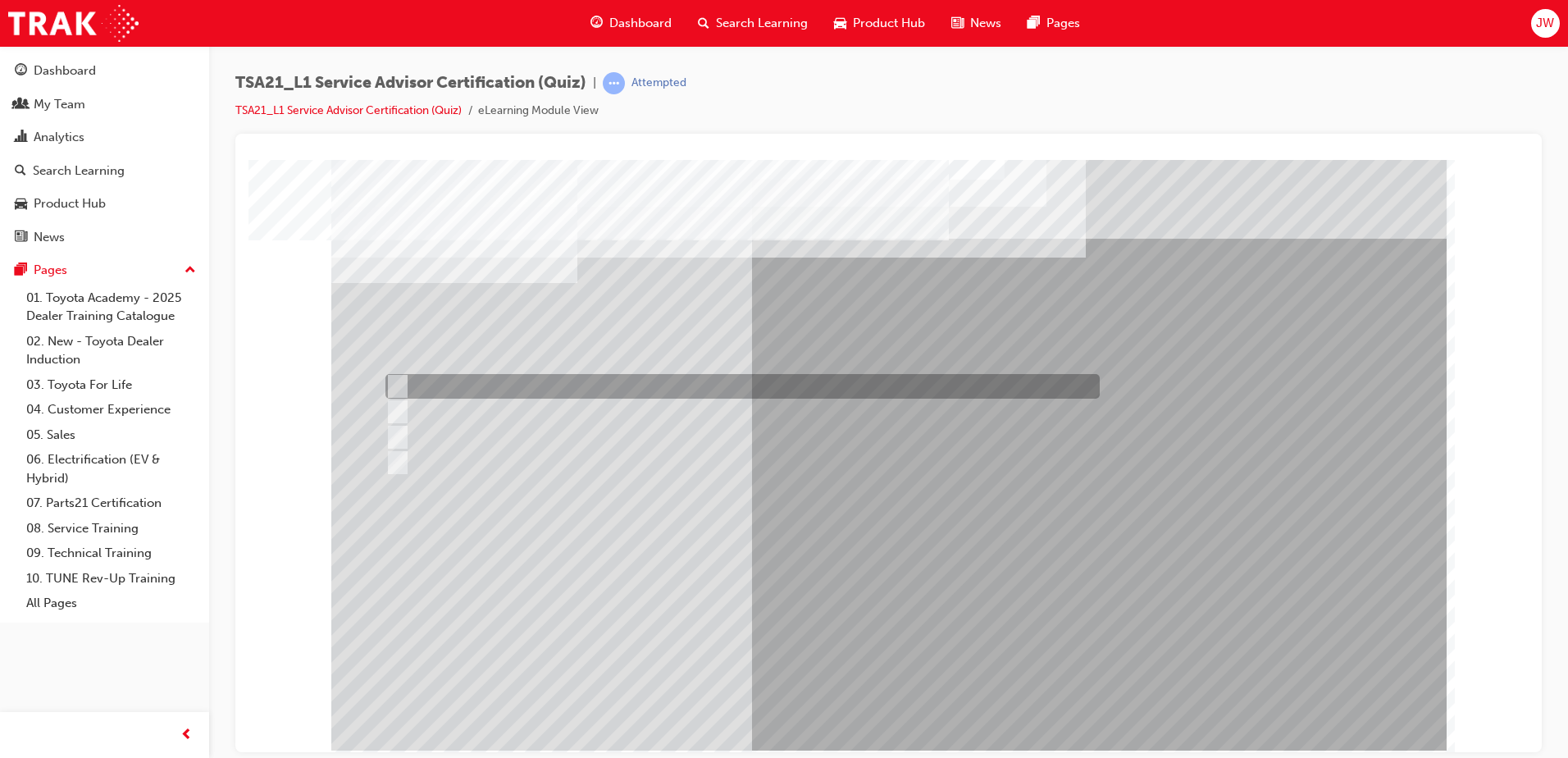
click at [398, 386] on input "Check the Guest’s phone number on the Maintenance Reminder card." at bounding box center [394, 386] width 18 height 18
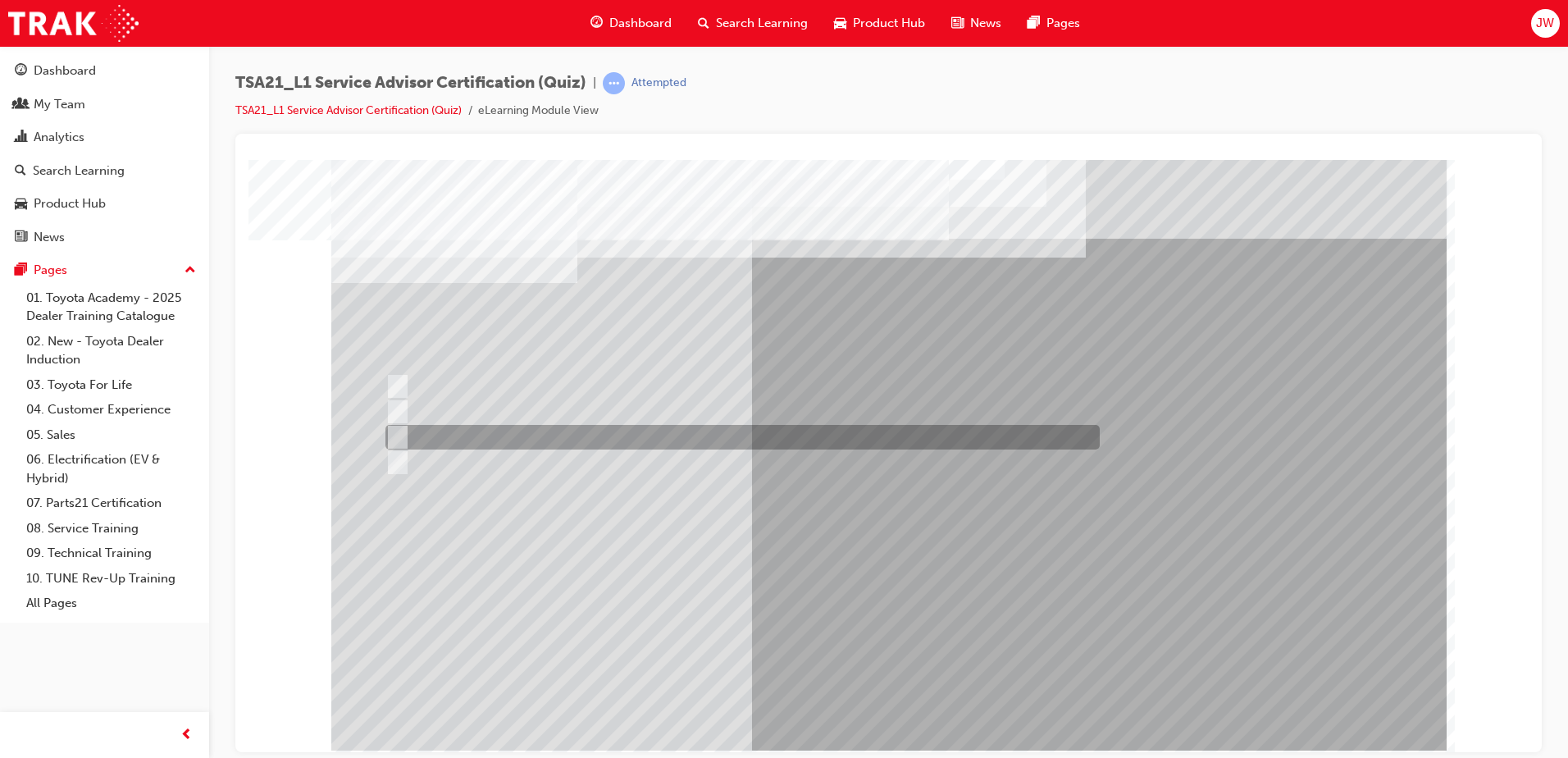
click at [668, 436] on div at bounding box center [739, 437] width 714 height 25
radio input "false"
radio input "true"
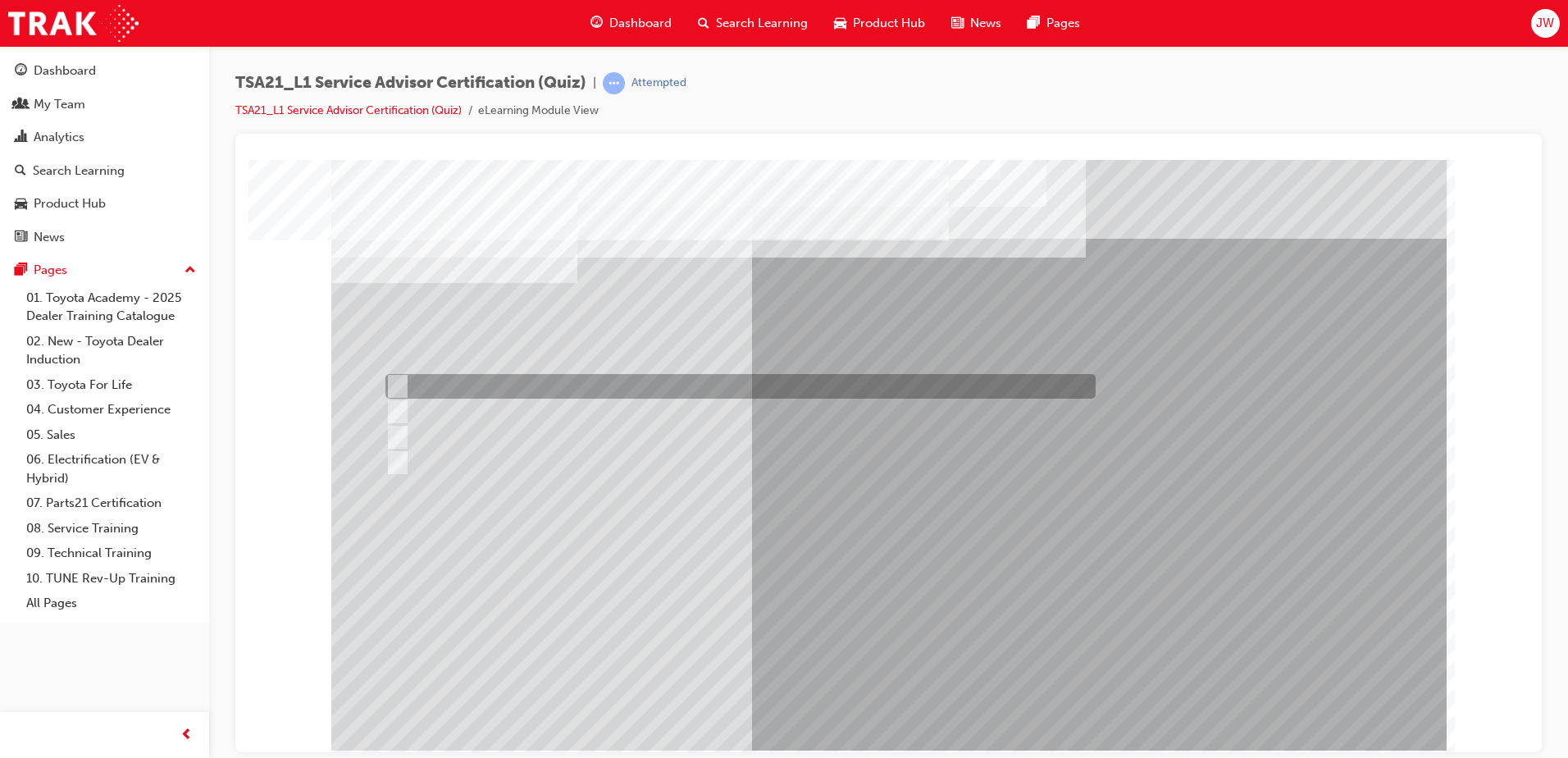
click at [390, 386] on input "Warranty and Service Book" at bounding box center [394, 386] width 18 height 18
radio input "true"
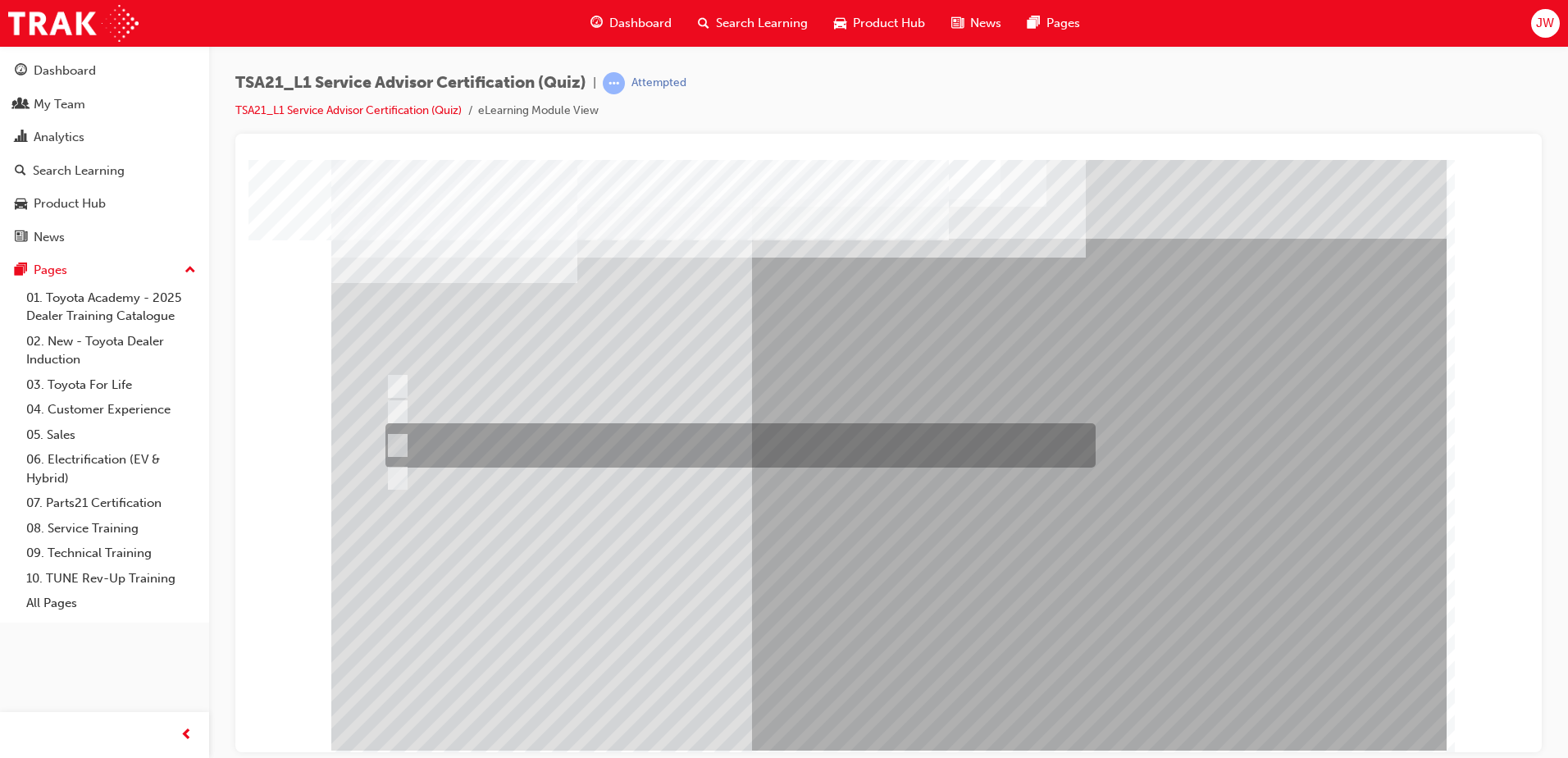
click at [397, 439] on input "Job details, appointment reception and delivery time, and who will be bringing\…" at bounding box center [394, 445] width 18 height 18
radio input "true"
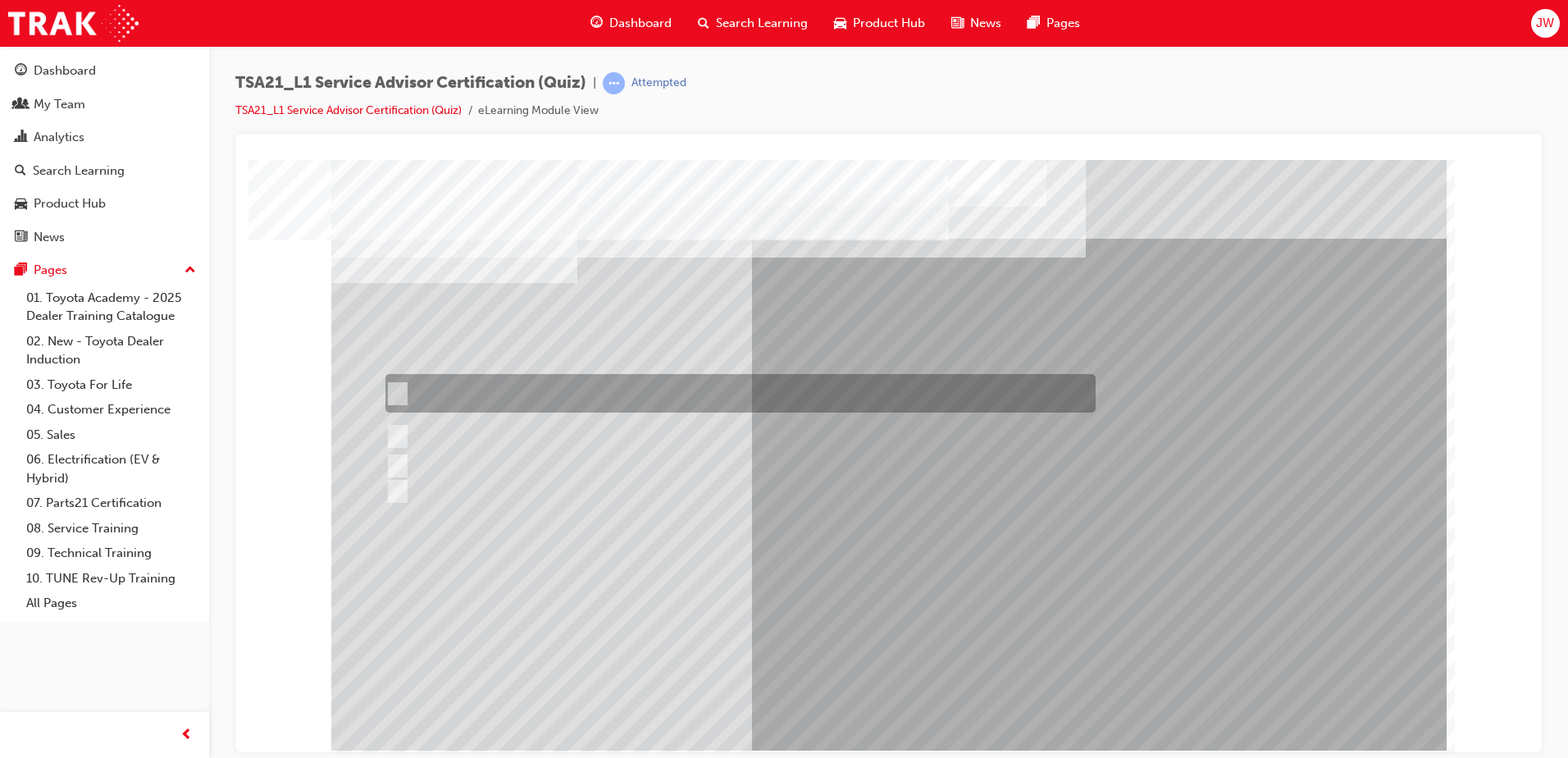
click at [416, 393] on div at bounding box center [737, 392] width 710 height 38
radio input "true"
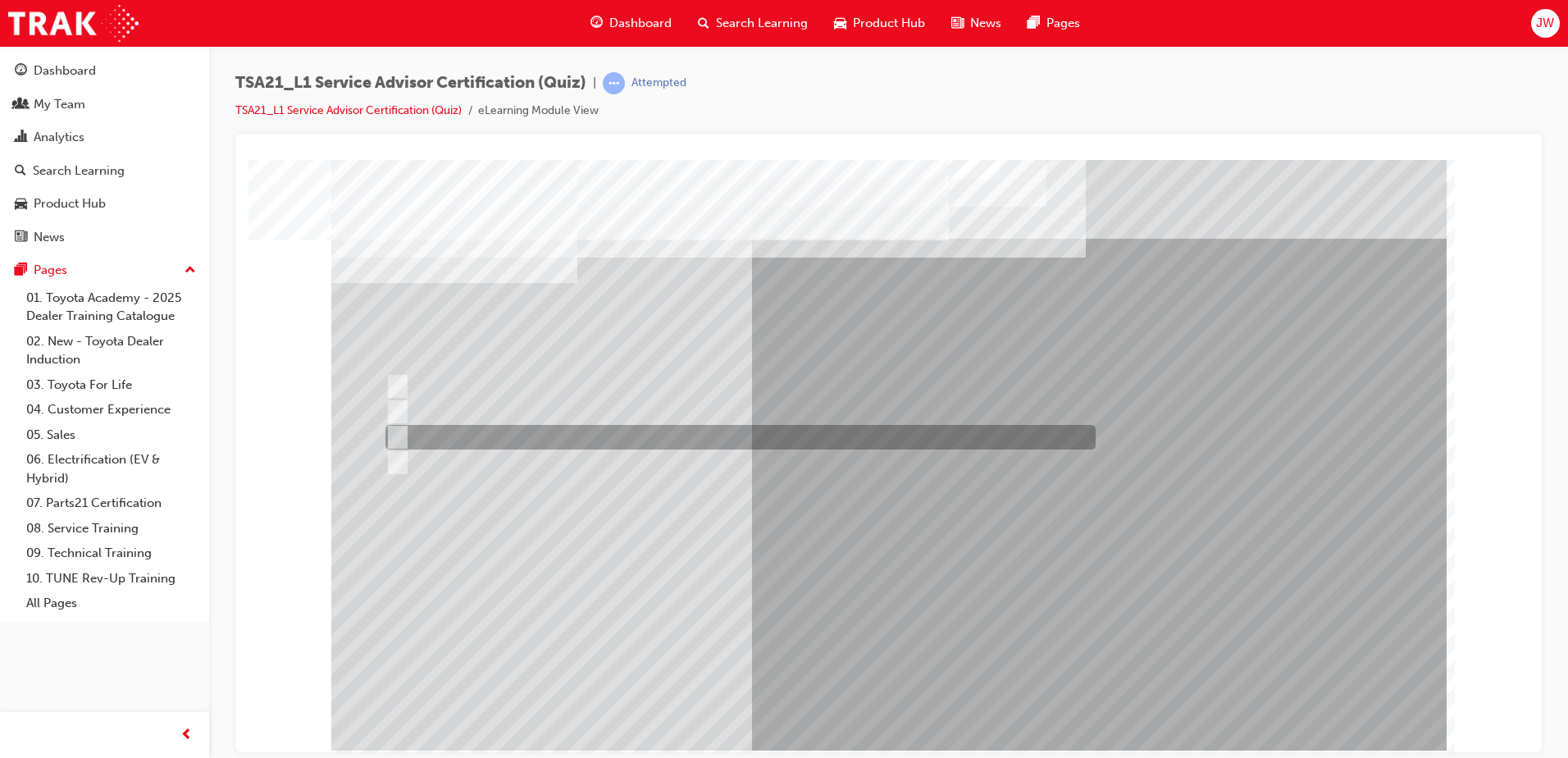
click at [403, 435] on div at bounding box center [737, 437] width 710 height 25
radio input "true"
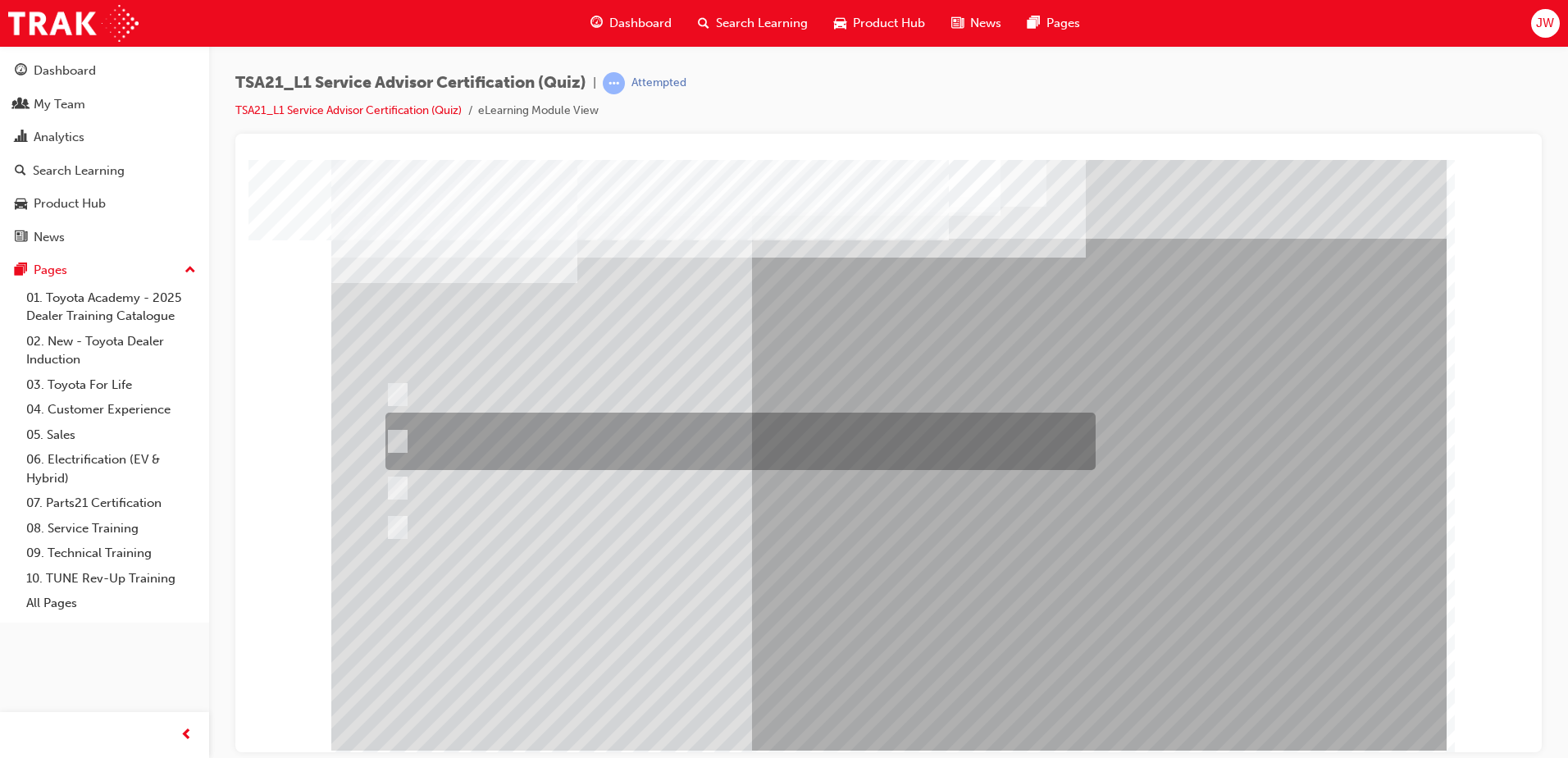
click at [394, 436] on input "Dealer Management sets the policy and procedures for Guest concern handling so …" at bounding box center [394, 441] width 18 height 18
radio input "true"
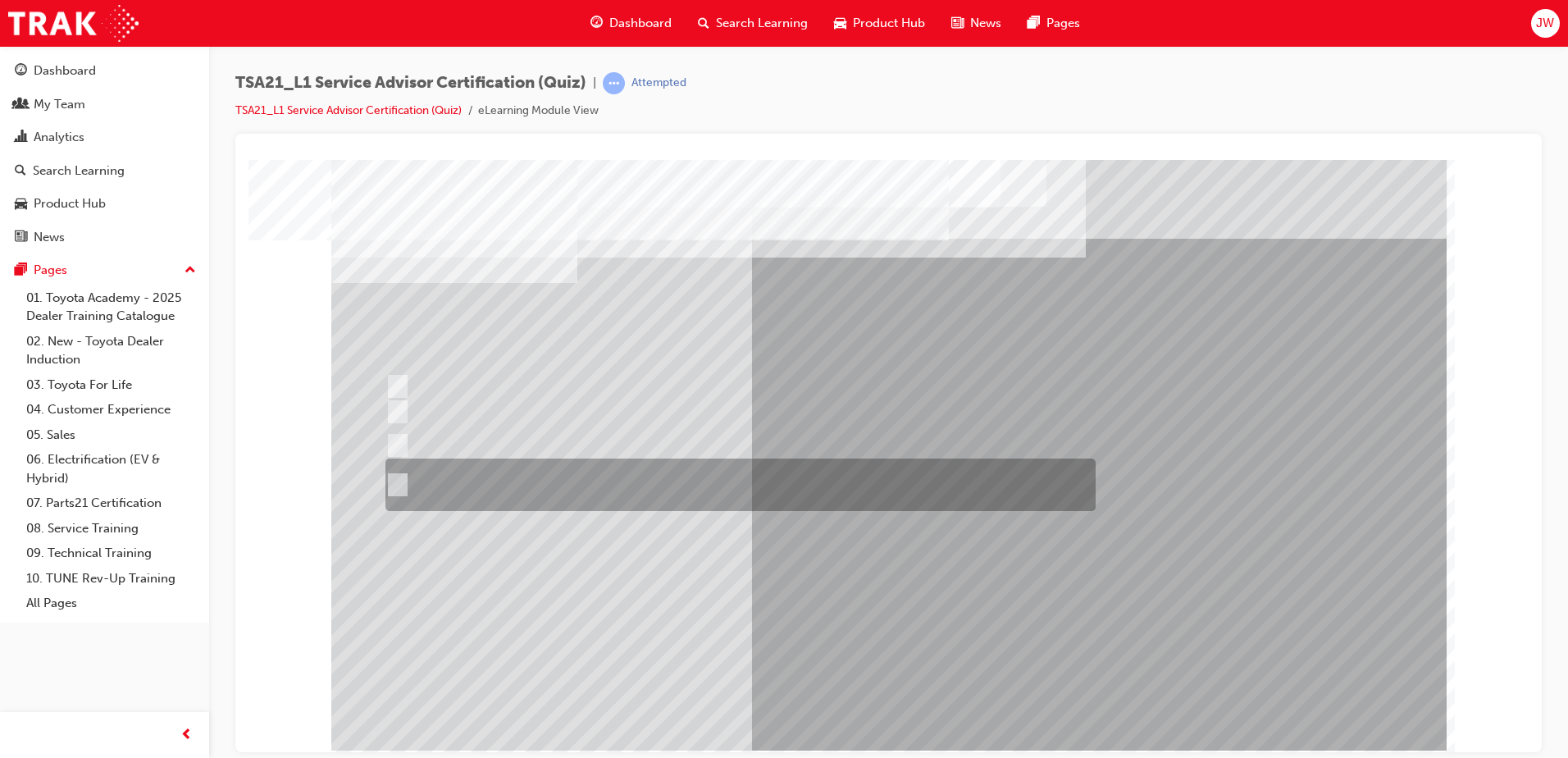
click at [410, 479] on div at bounding box center [737, 484] width 710 height 52
radio input "true"
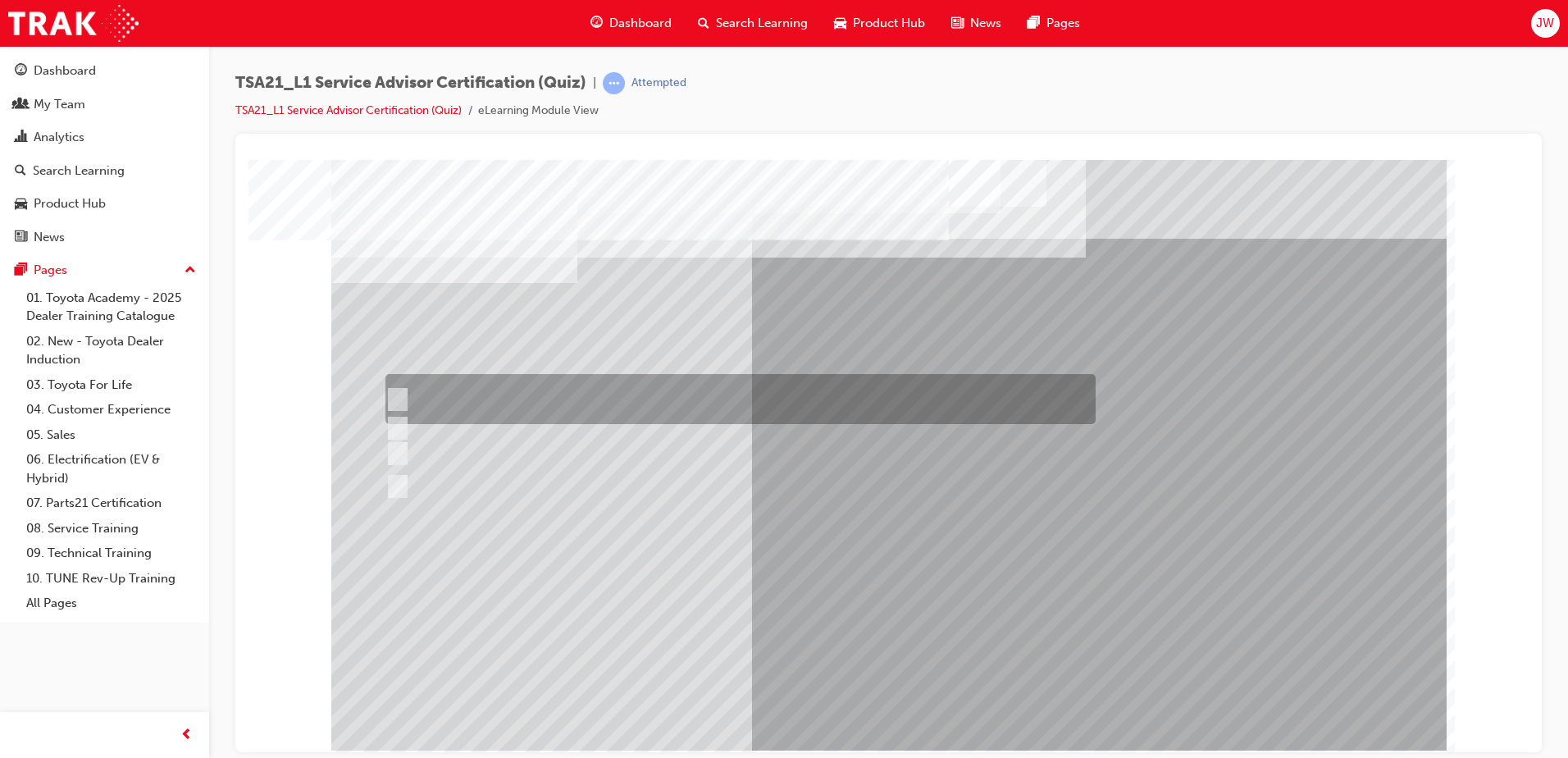
click at [454, 392] on div at bounding box center [737, 398] width 710 height 50
radio input "true"
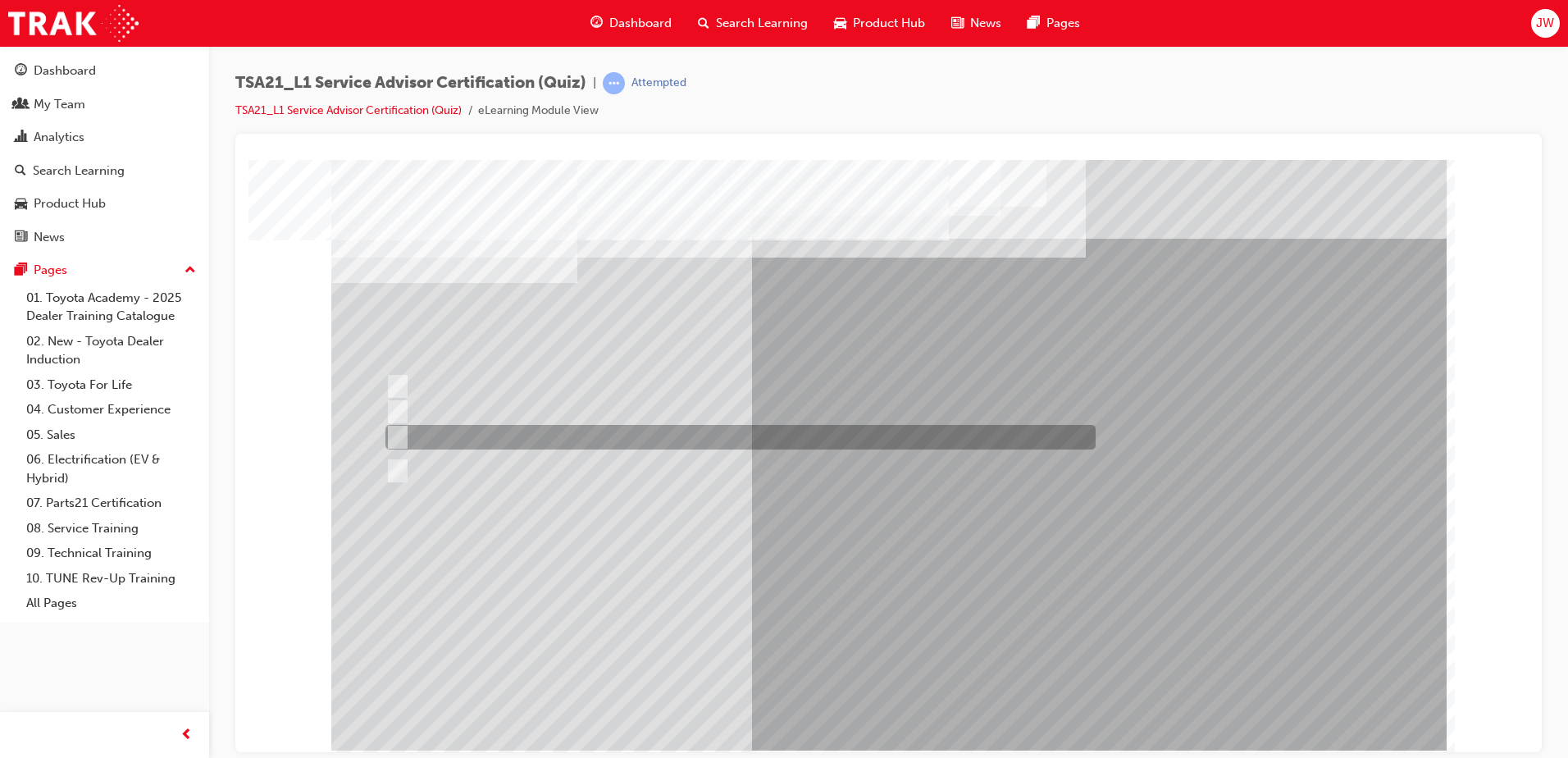
click at [453, 438] on div at bounding box center [737, 437] width 710 height 25
radio input "true"
click at [453, 438] on div at bounding box center [737, 437] width 710 height 25
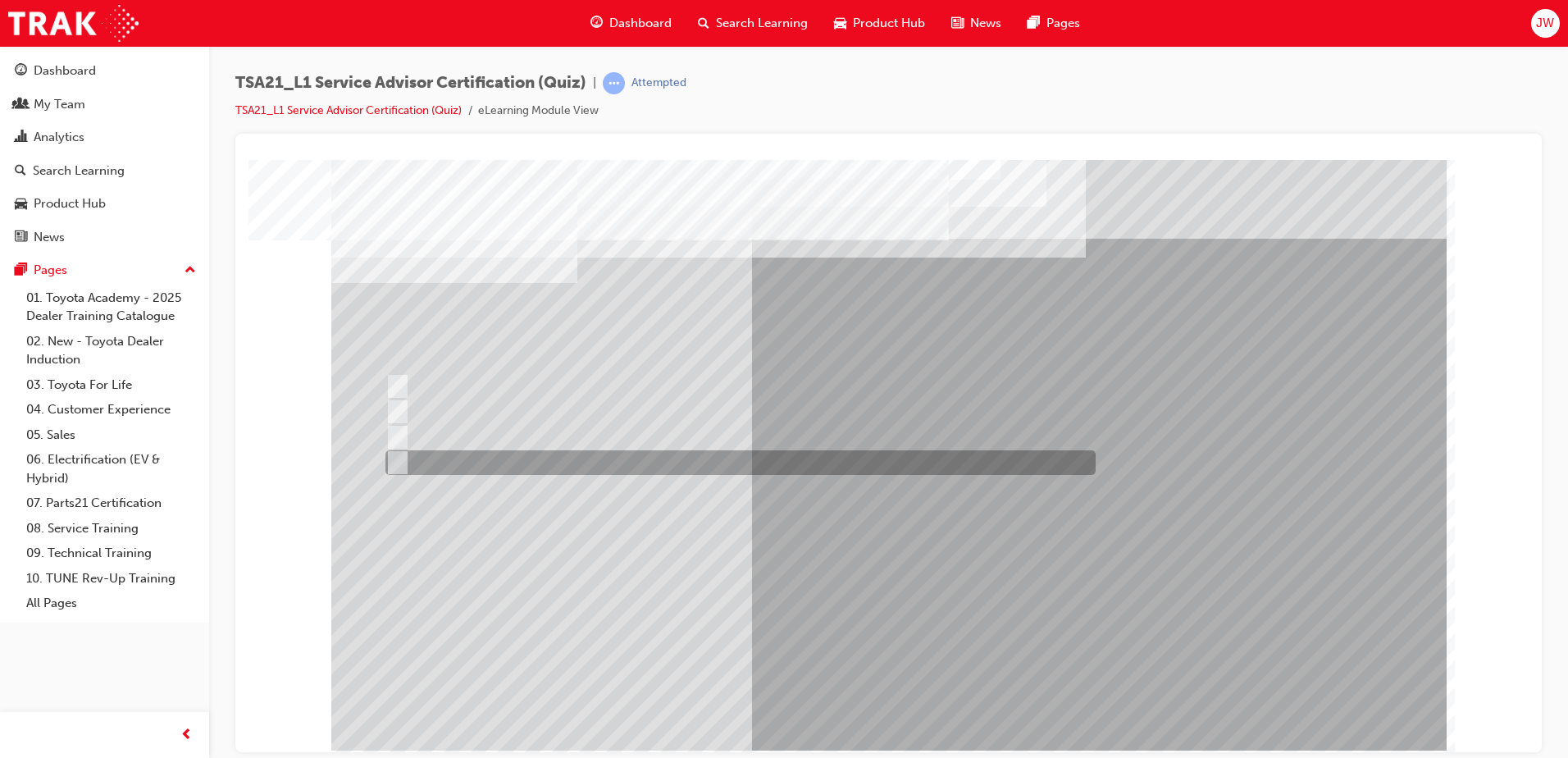
click at [606, 467] on div at bounding box center [737, 462] width 710 height 25
radio input "true"
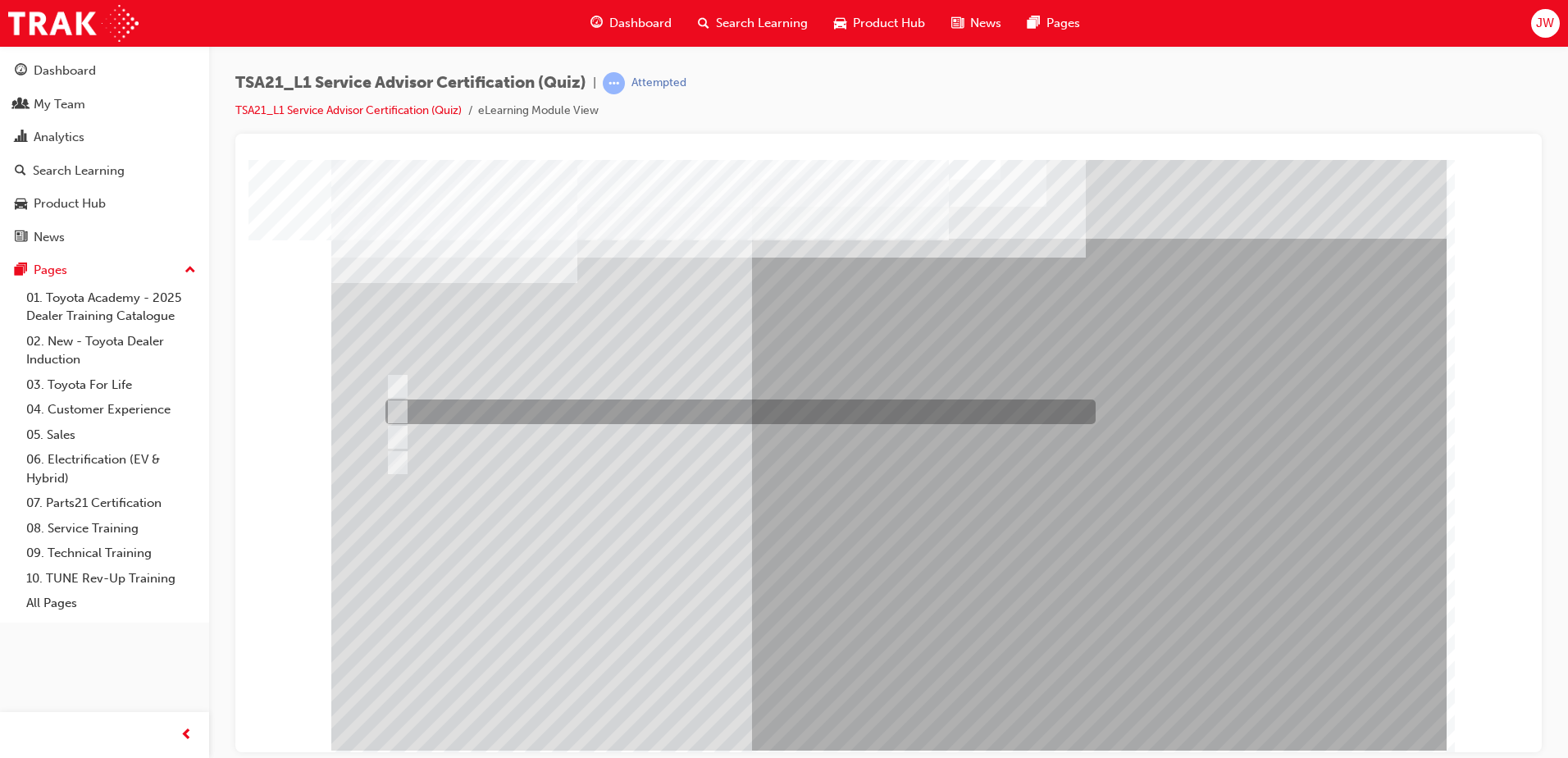
click at [400, 403] on input "By using reflecting statements, such as: “yes...Ok...I understand...please cont…" at bounding box center [394, 411] width 18 height 18
radio input "true"
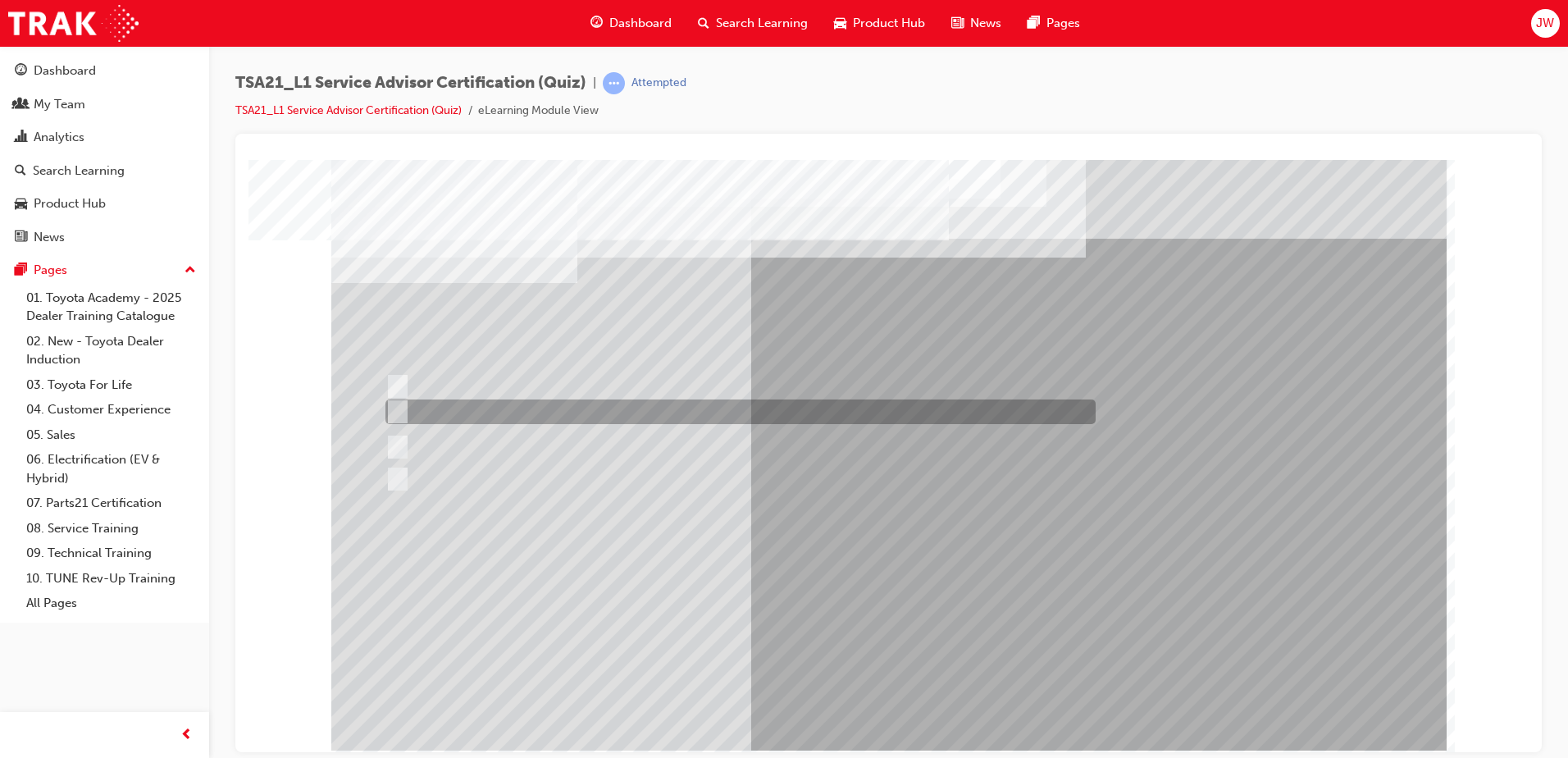
click at [398, 412] on input "Welcome me, use my name, explain the work and charges, be ready and thank me." at bounding box center [394, 411] width 18 height 18
radio input "true"
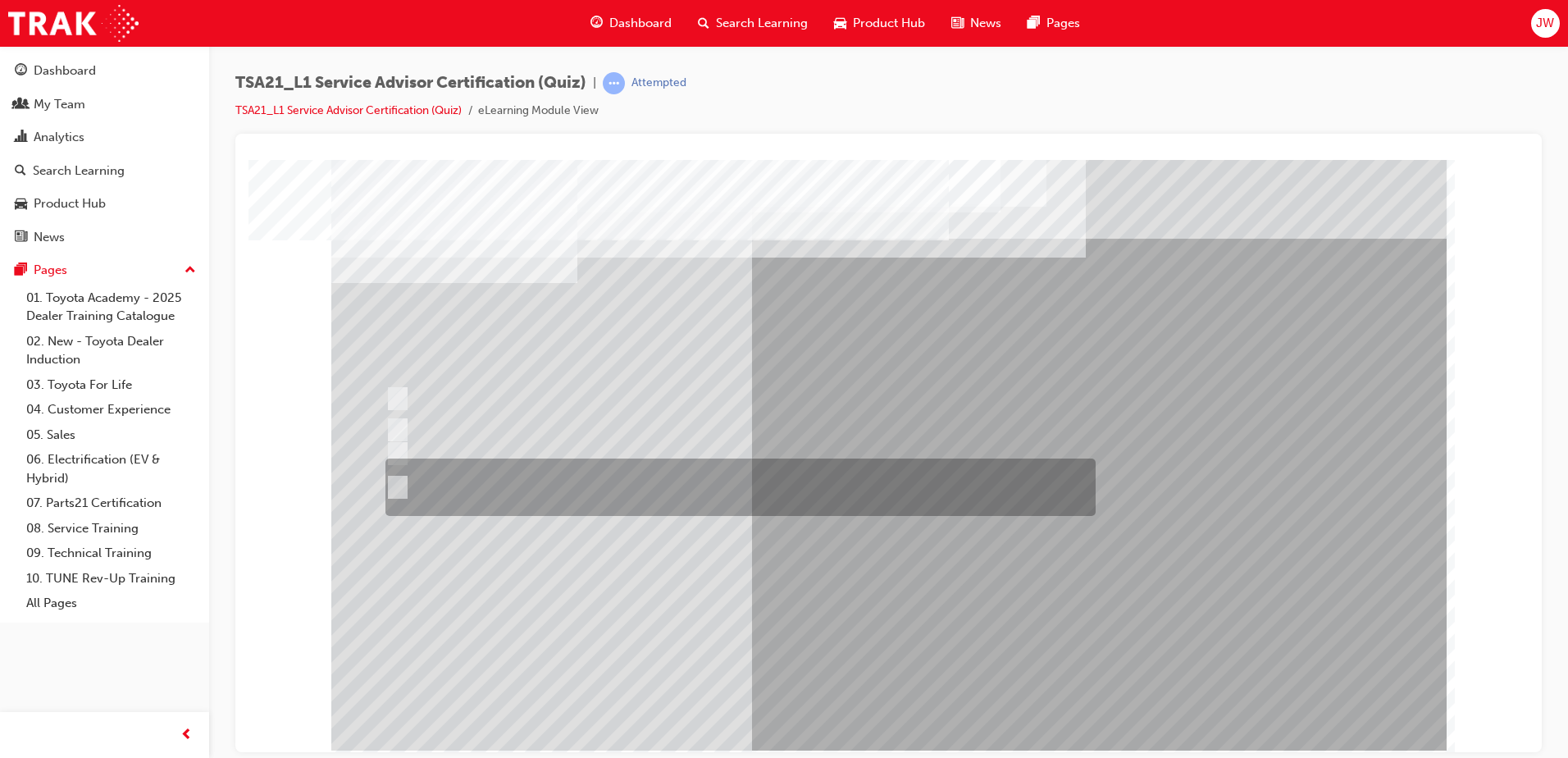
click at [452, 480] on div at bounding box center [737, 487] width 710 height 57
radio input "true"
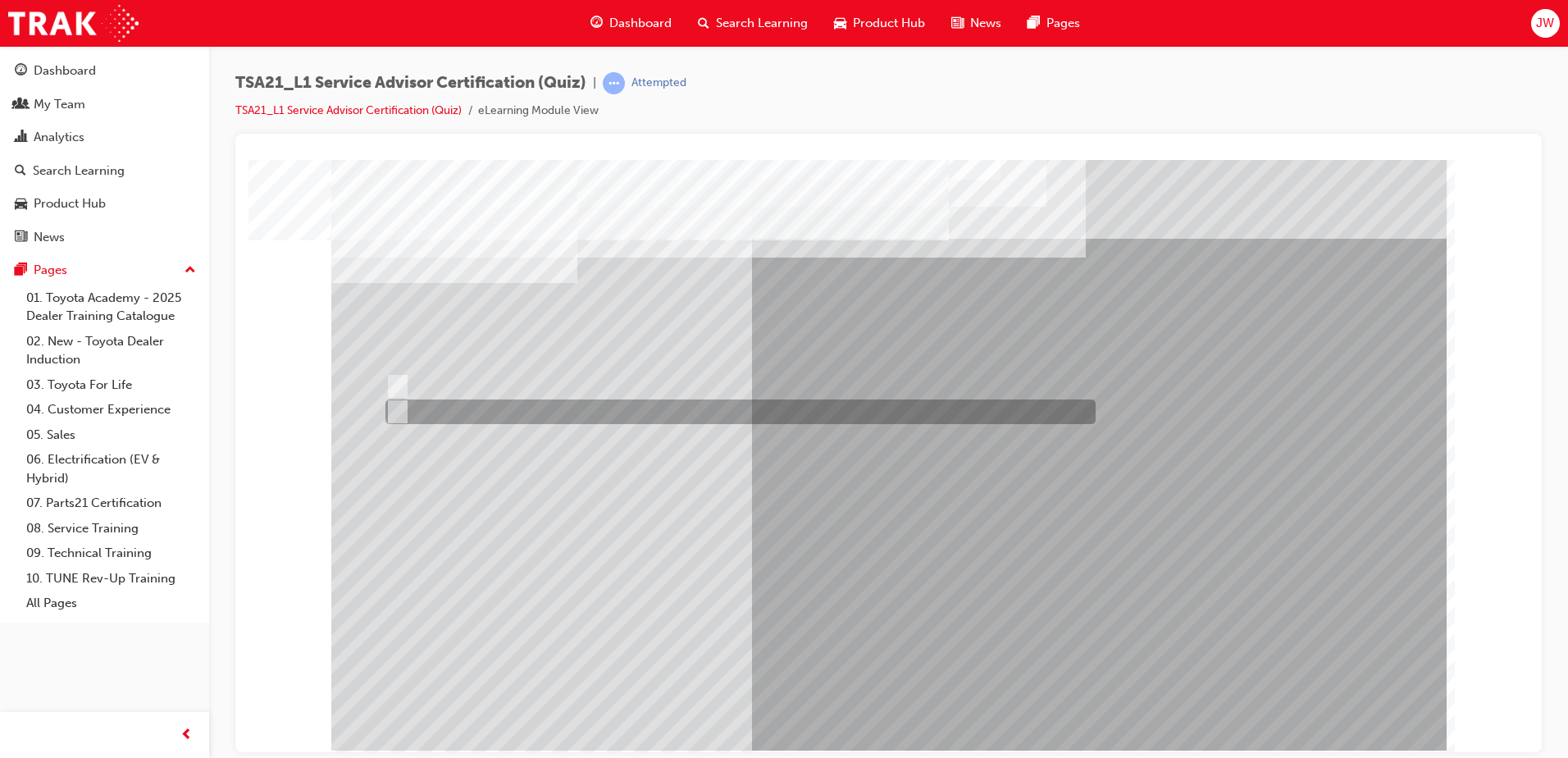
click at [416, 415] on div at bounding box center [737, 411] width 710 height 25
radio input "true"
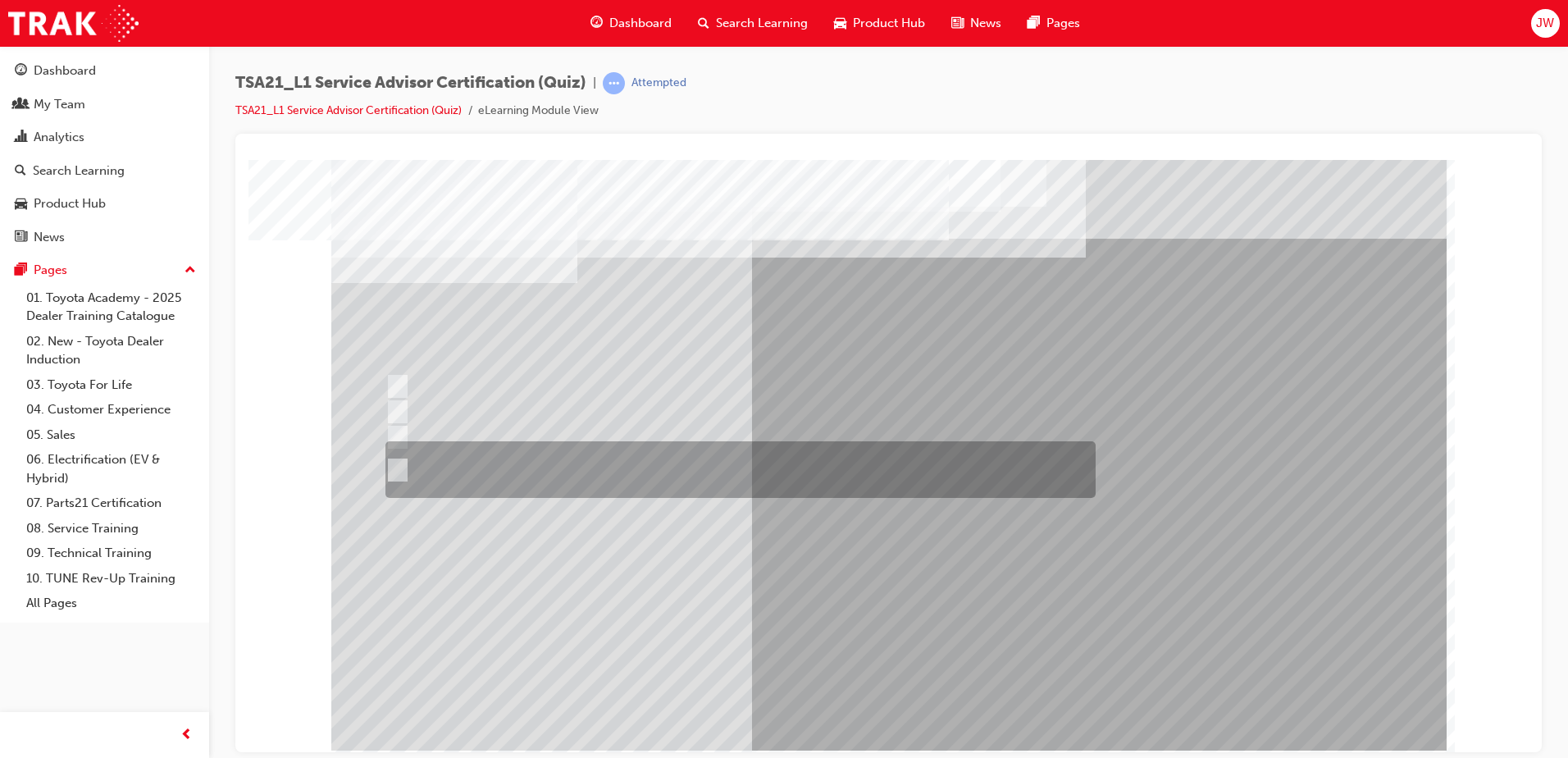
click at [501, 483] on div at bounding box center [737, 468] width 710 height 56
radio input "true"
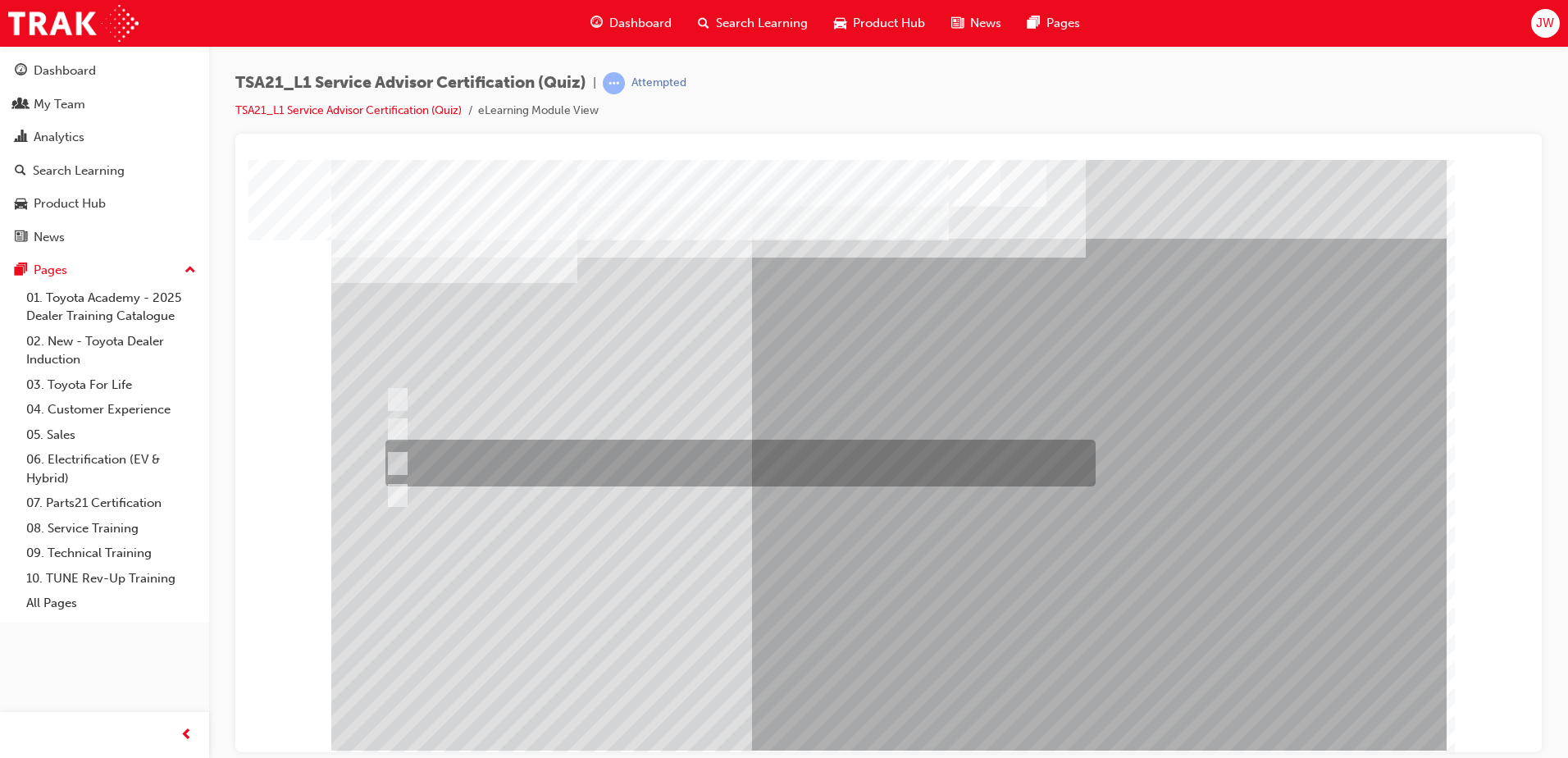
click at [589, 450] on div at bounding box center [737, 462] width 710 height 46
radio input "true"
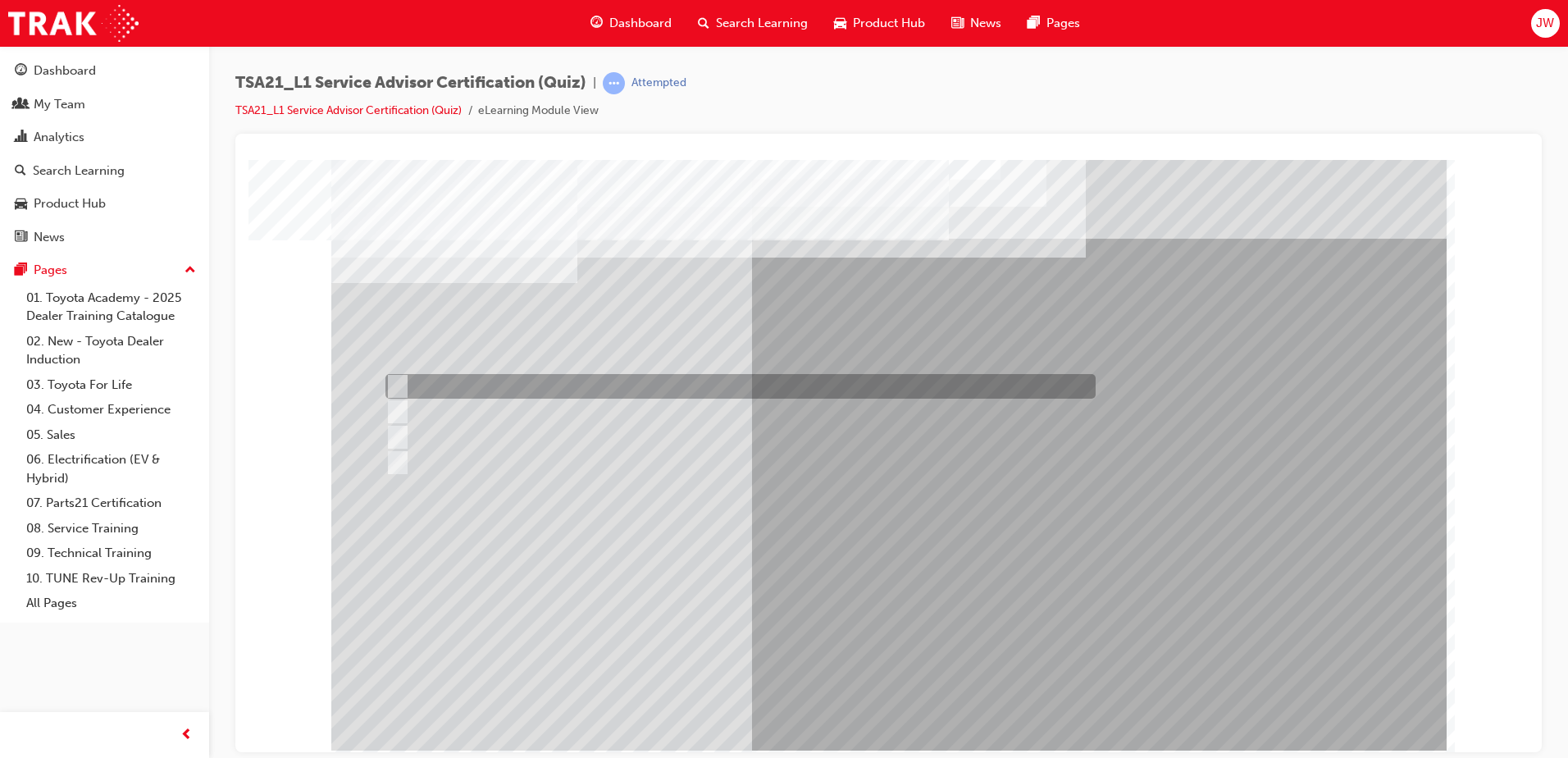
click at [459, 387] on div at bounding box center [737, 385] width 710 height 25
radio input "true"
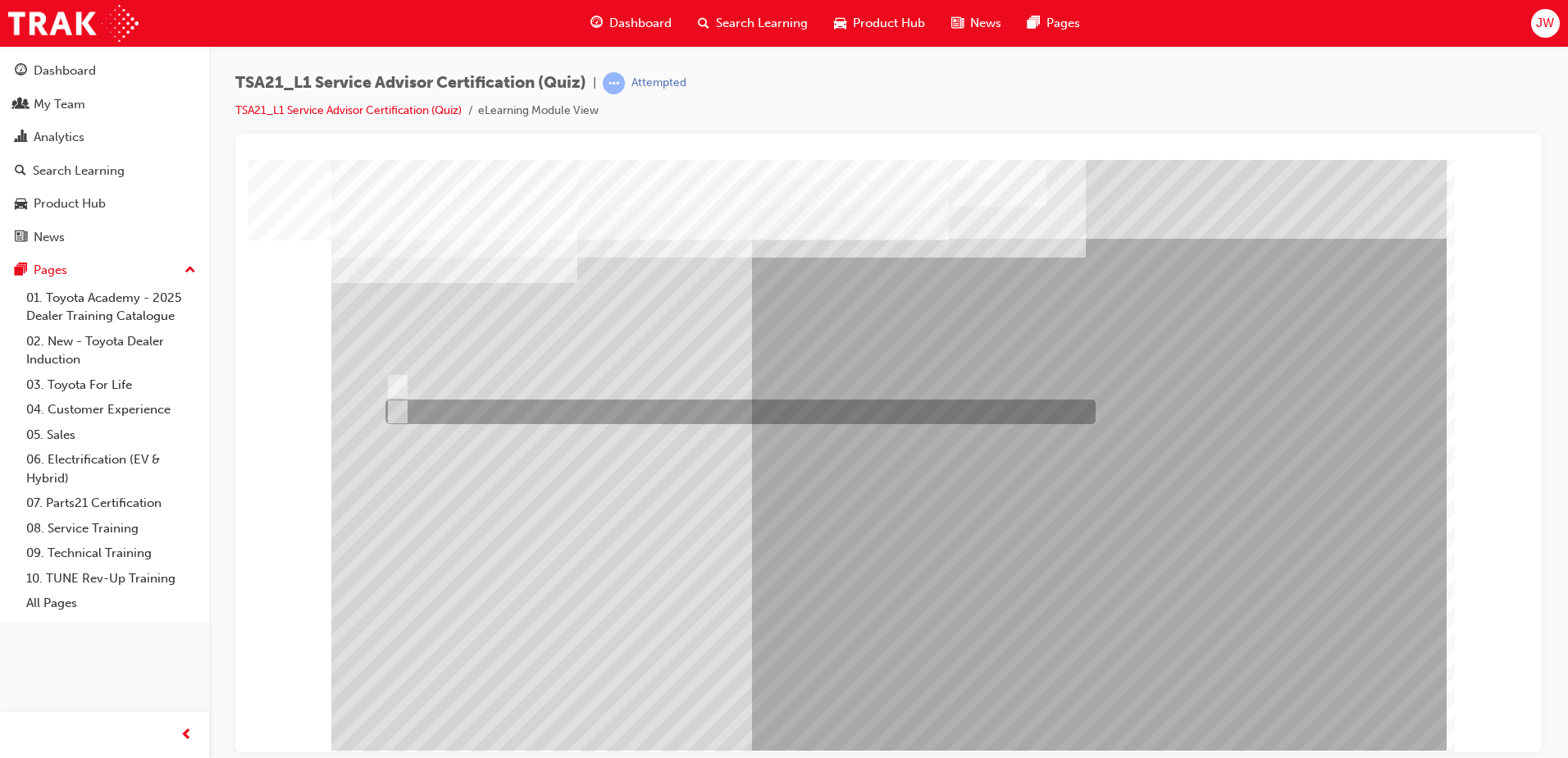
drag, startPoint x: 427, startPoint y: 402, endPoint x: 534, endPoint y: 446, distance: 115.7
click at [427, 402] on div at bounding box center [737, 411] width 710 height 25
radio input "true"
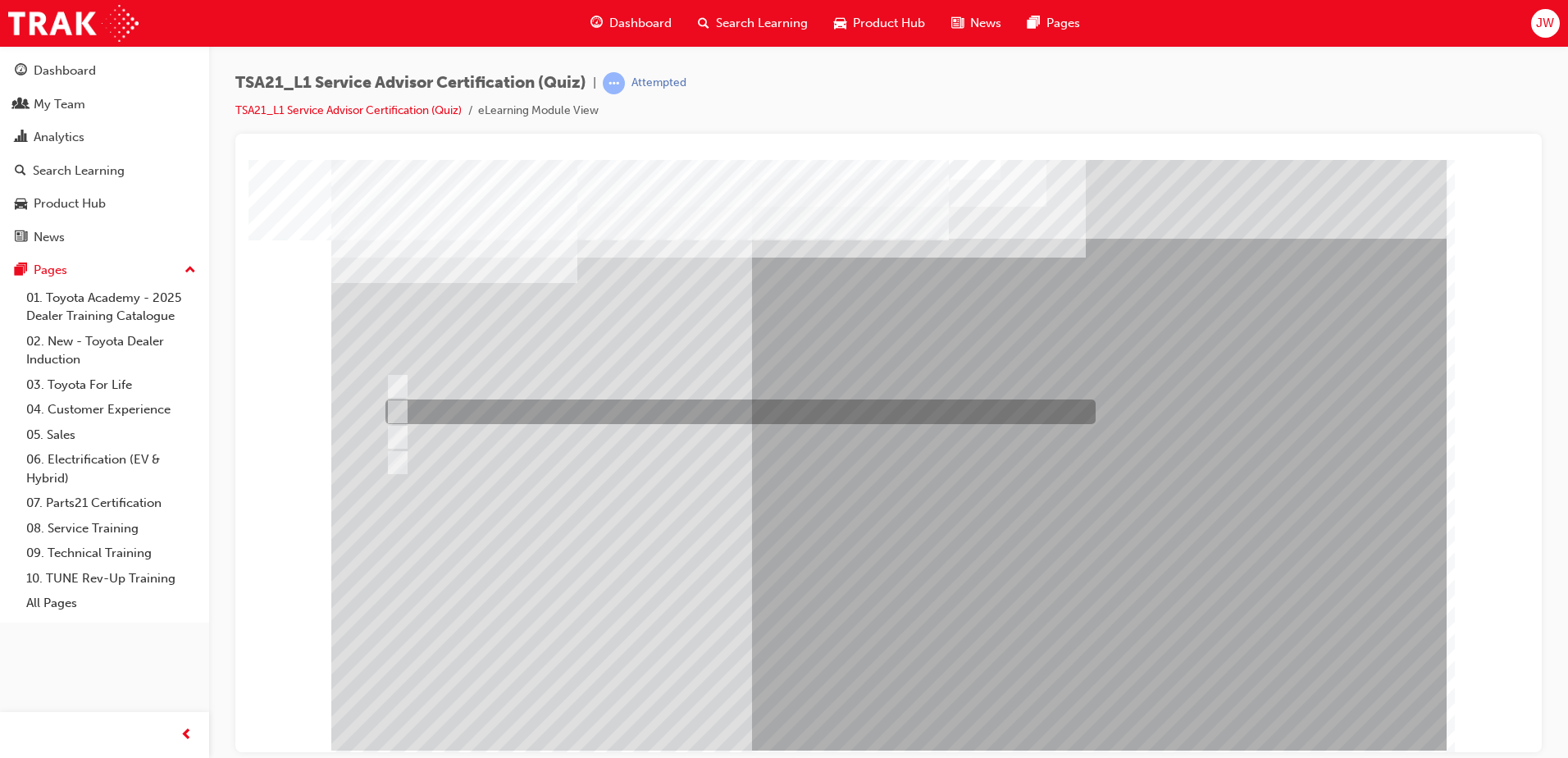
click at [557, 401] on div at bounding box center [737, 411] width 710 height 25
radio input "true"
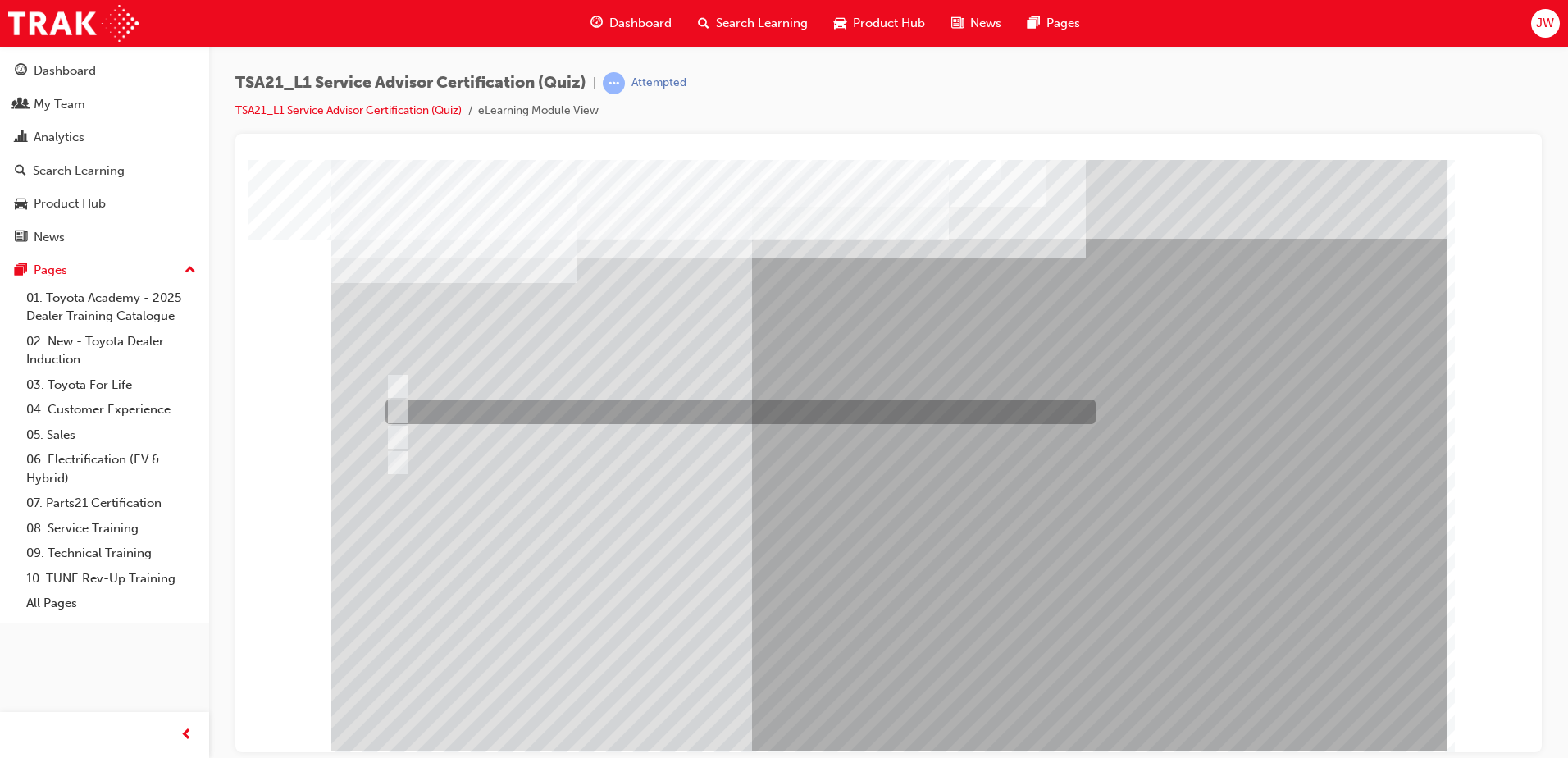
click at [835, 409] on div at bounding box center [737, 411] width 710 height 25
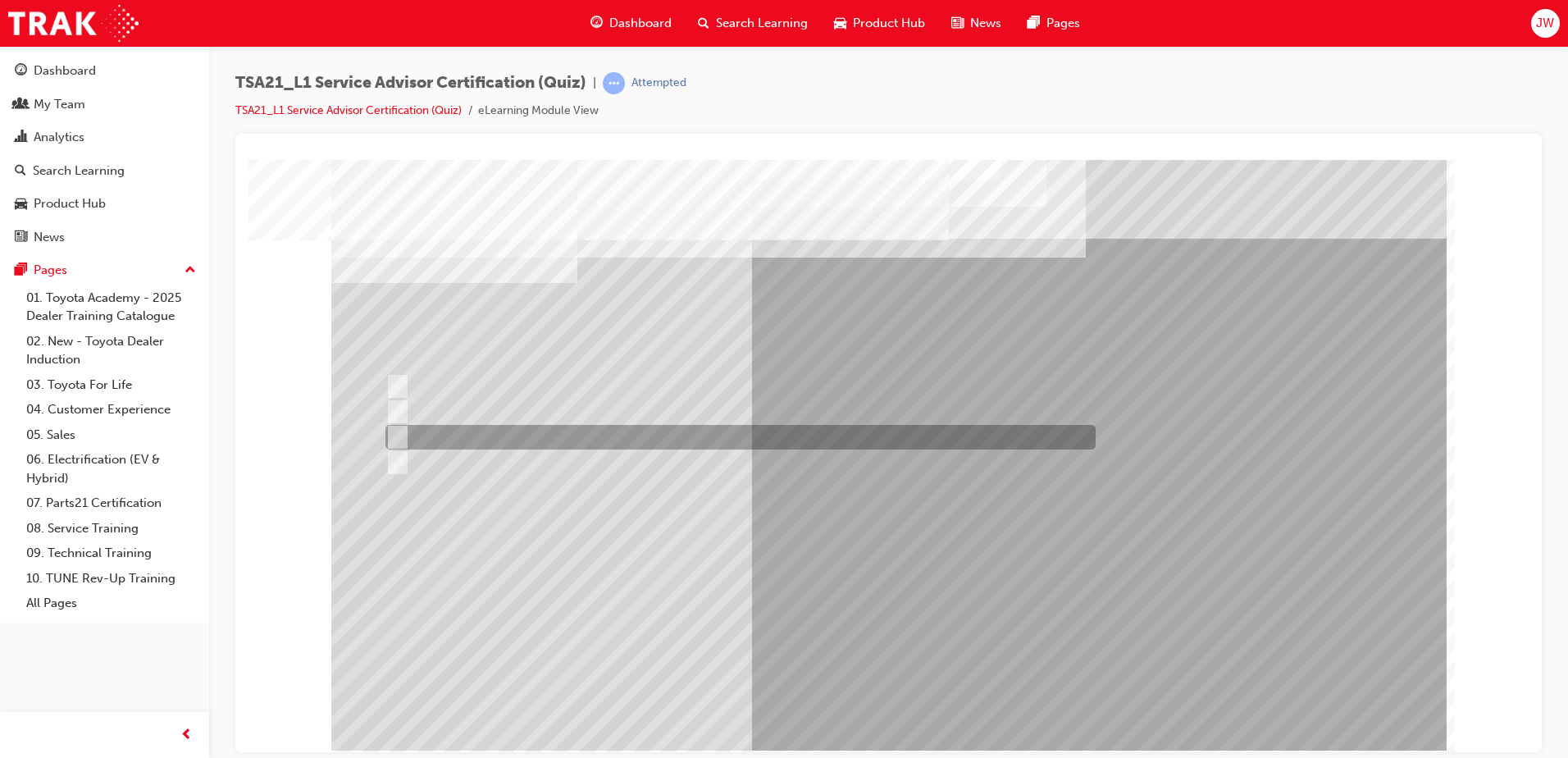
click at [581, 434] on div at bounding box center [737, 437] width 710 height 25
radio input "false"
radio input "true"
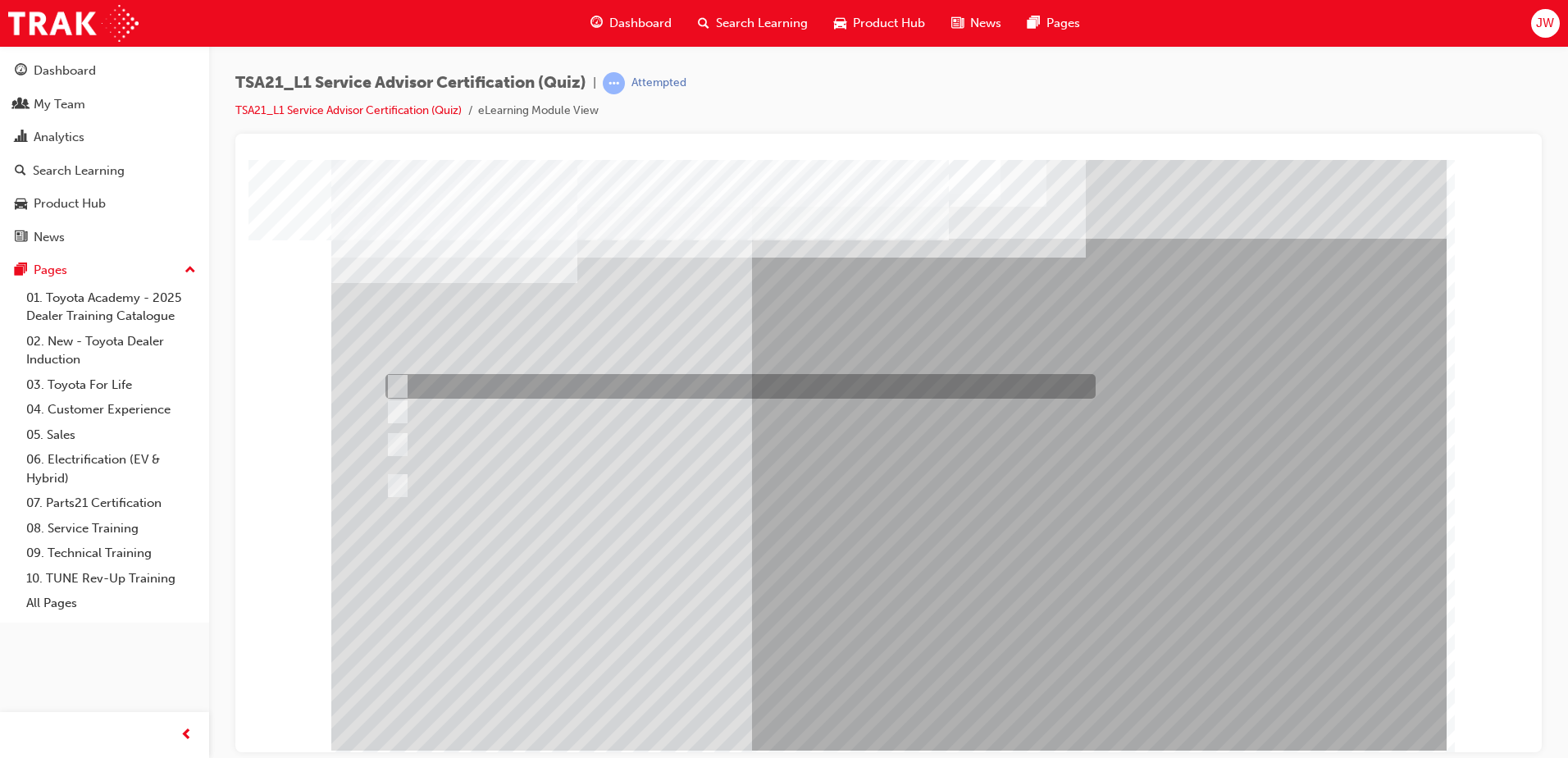
click at [721, 389] on div at bounding box center [737, 385] width 710 height 25
radio input "true"
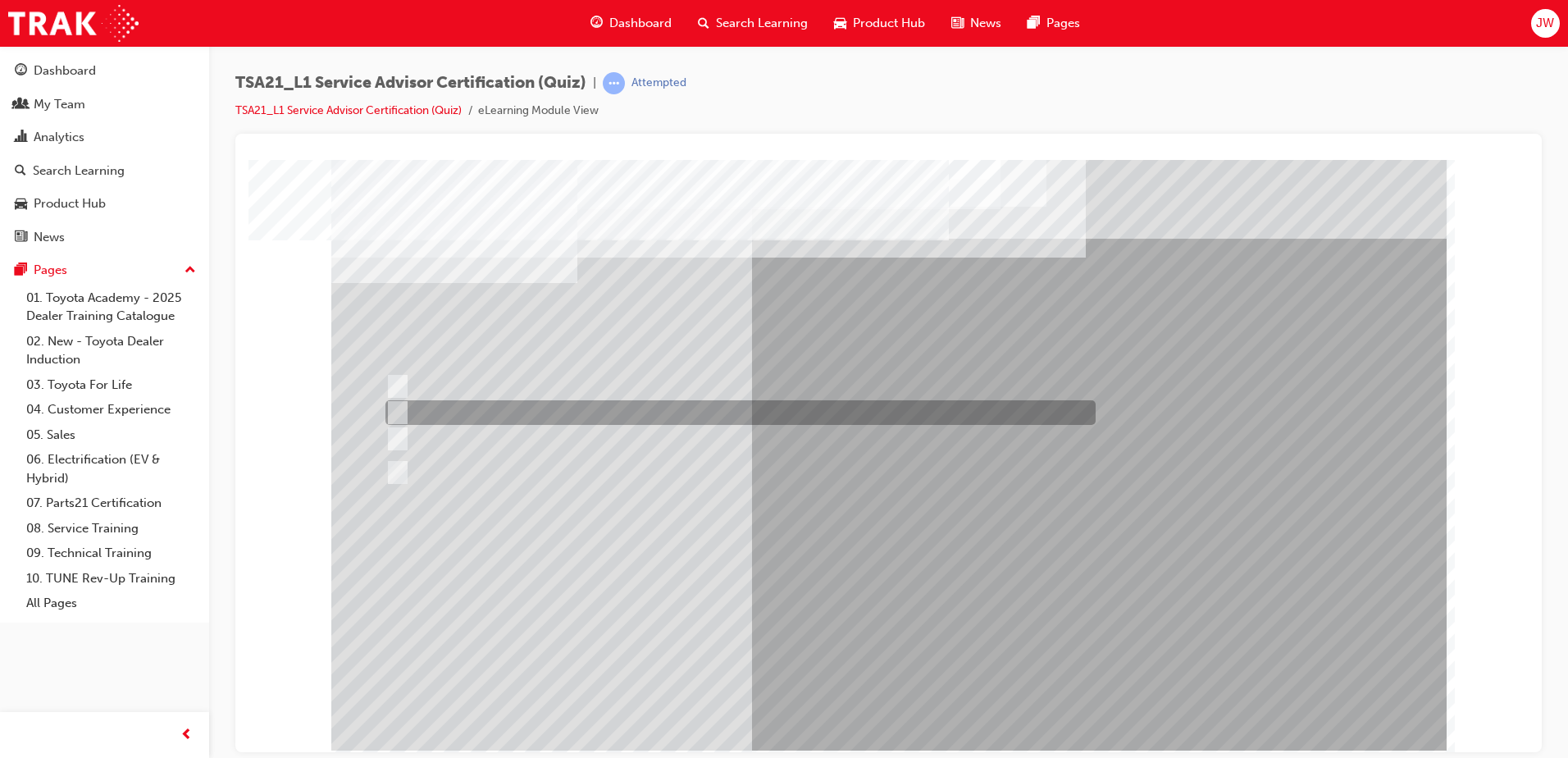
click at [875, 400] on div at bounding box center [737, 412] width 710 height 25
radio input "true"
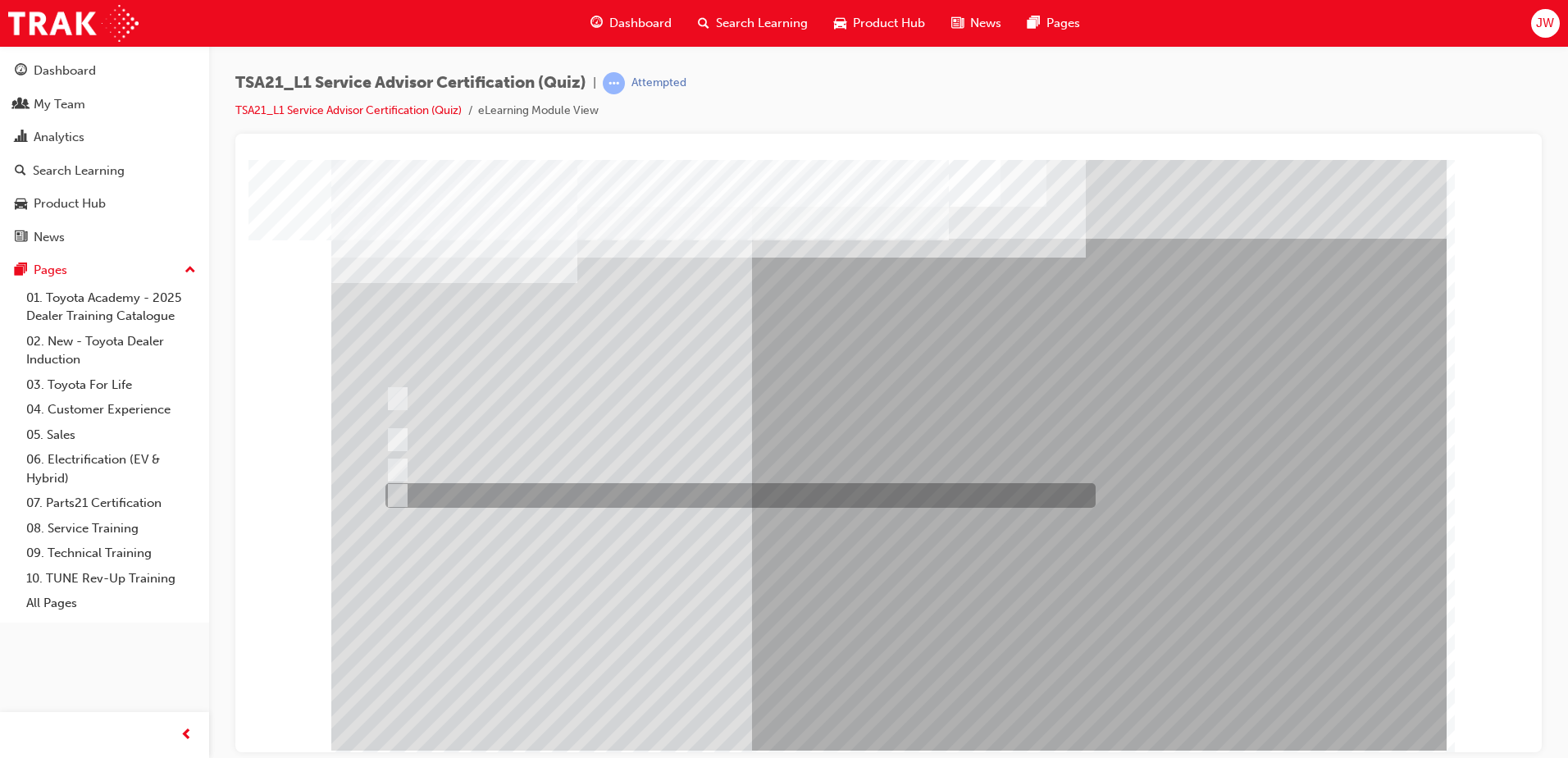
click at [696, 490] on div at bounding box center [737, 495] width 710 height 25
radio input "true"
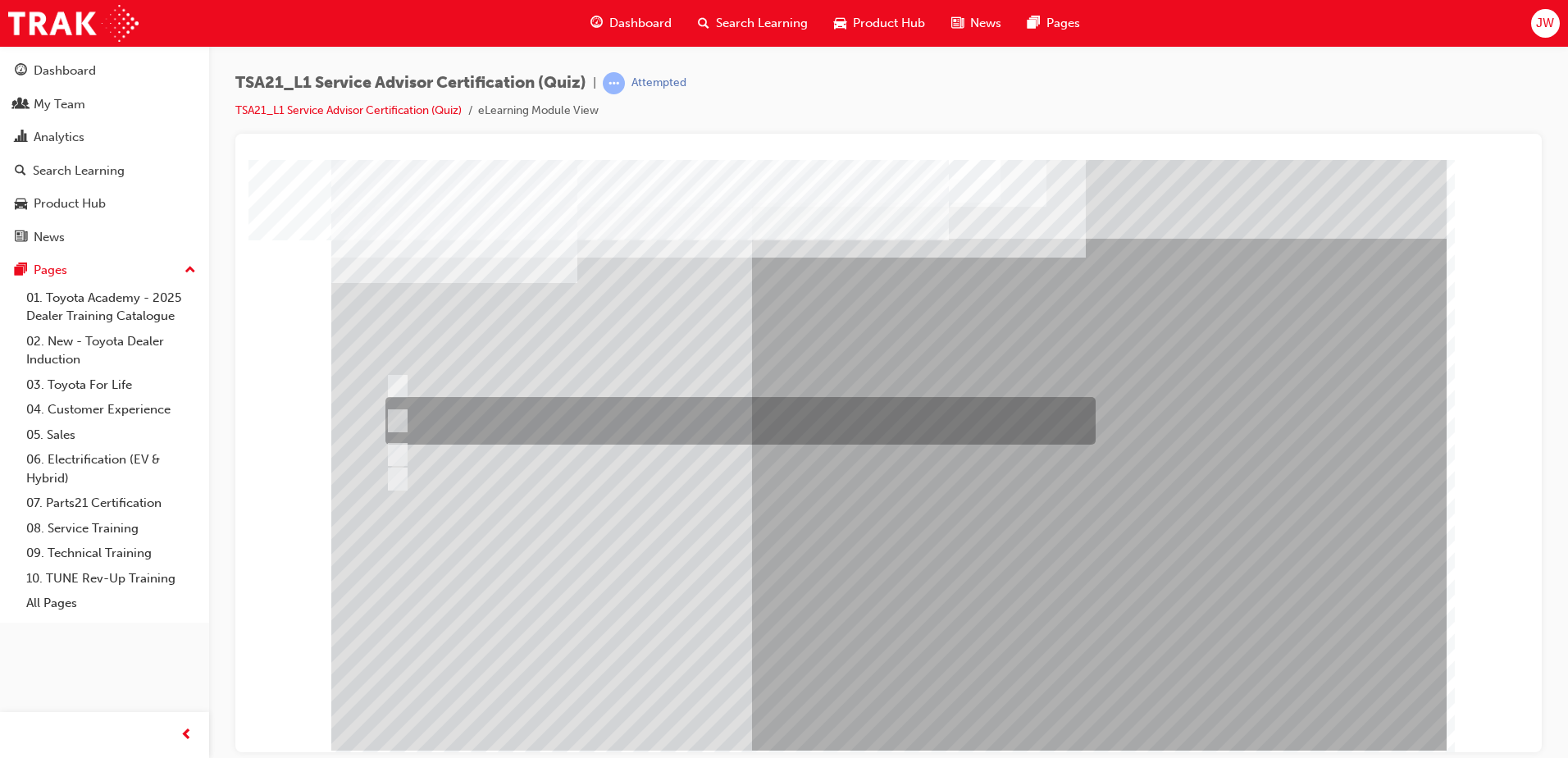
click at [396, 422] on input "Write the Guest’s exact words on the RO and explain that the fault will need to…" at bounding box center [394, 421] width 18 height 18
radio input "true"
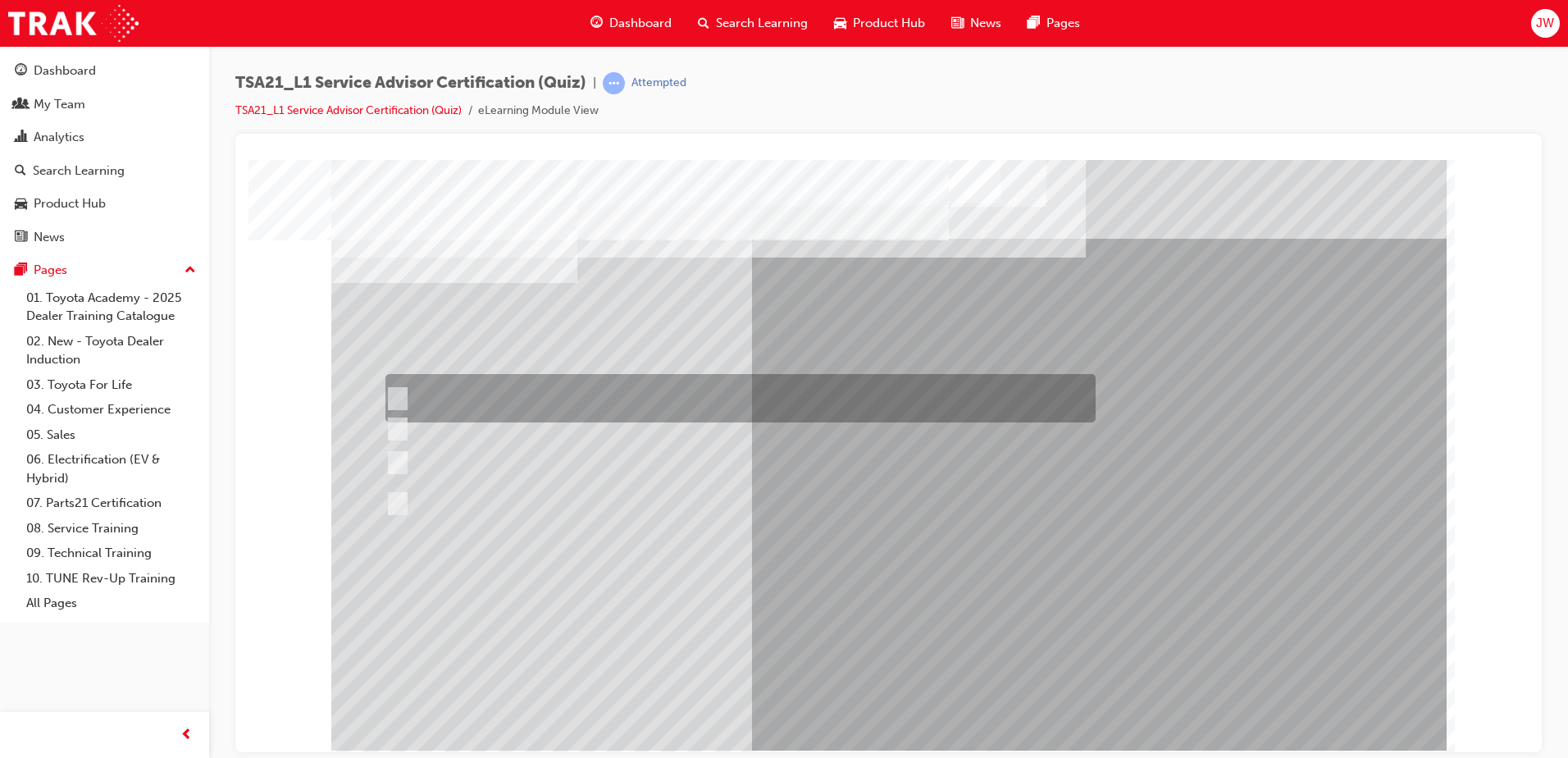
click at [609, 390] on div at bounding box center [737, 397] width 710 height 48
radio input "true"
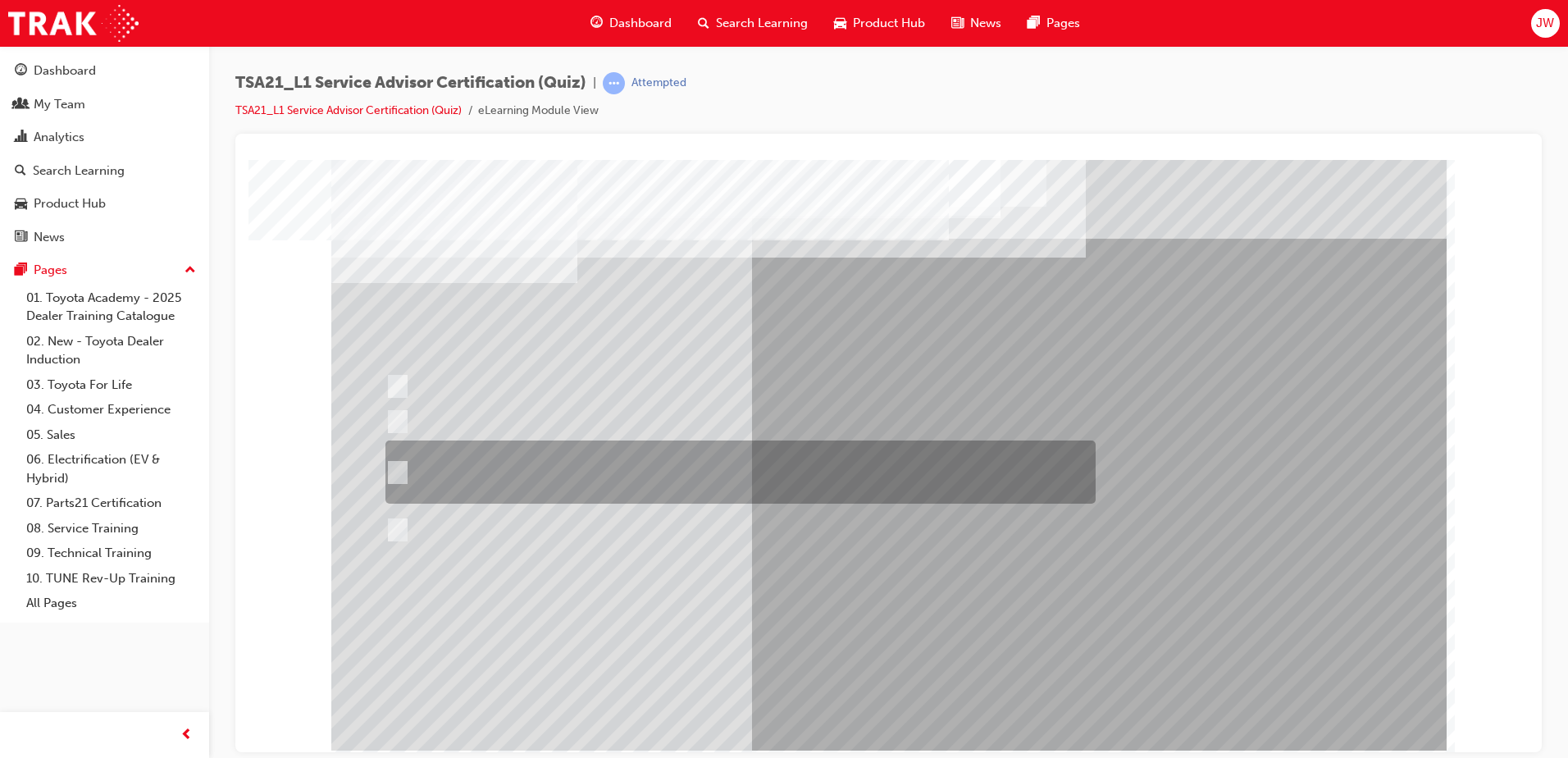
click at [705, 458] on div at bounding box center [737, 472] width 710 height 63
radio input "true"
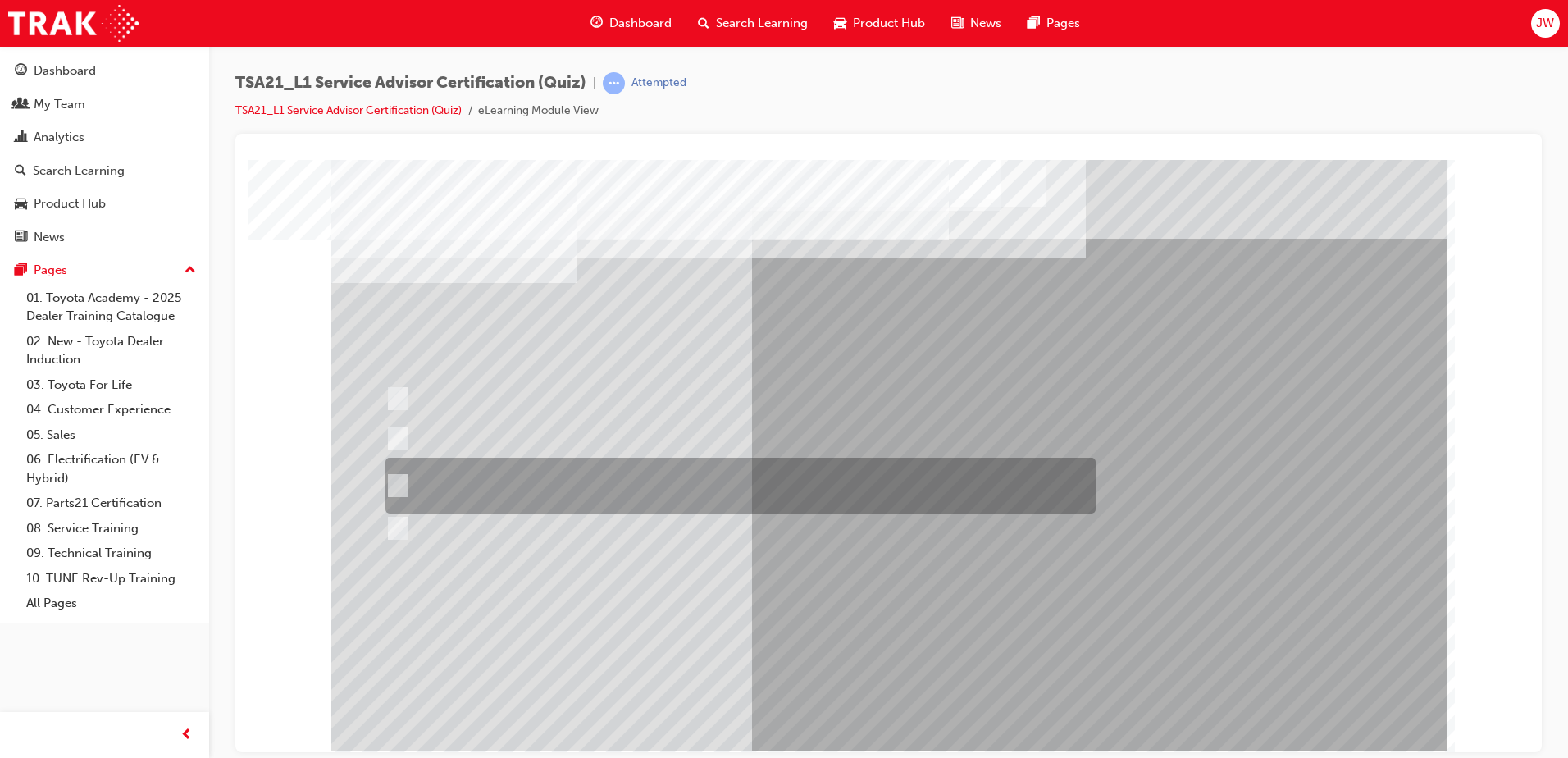
click at [714, 492] on div at bounding box center [737, 485] width 710 height 56
radio input "true"
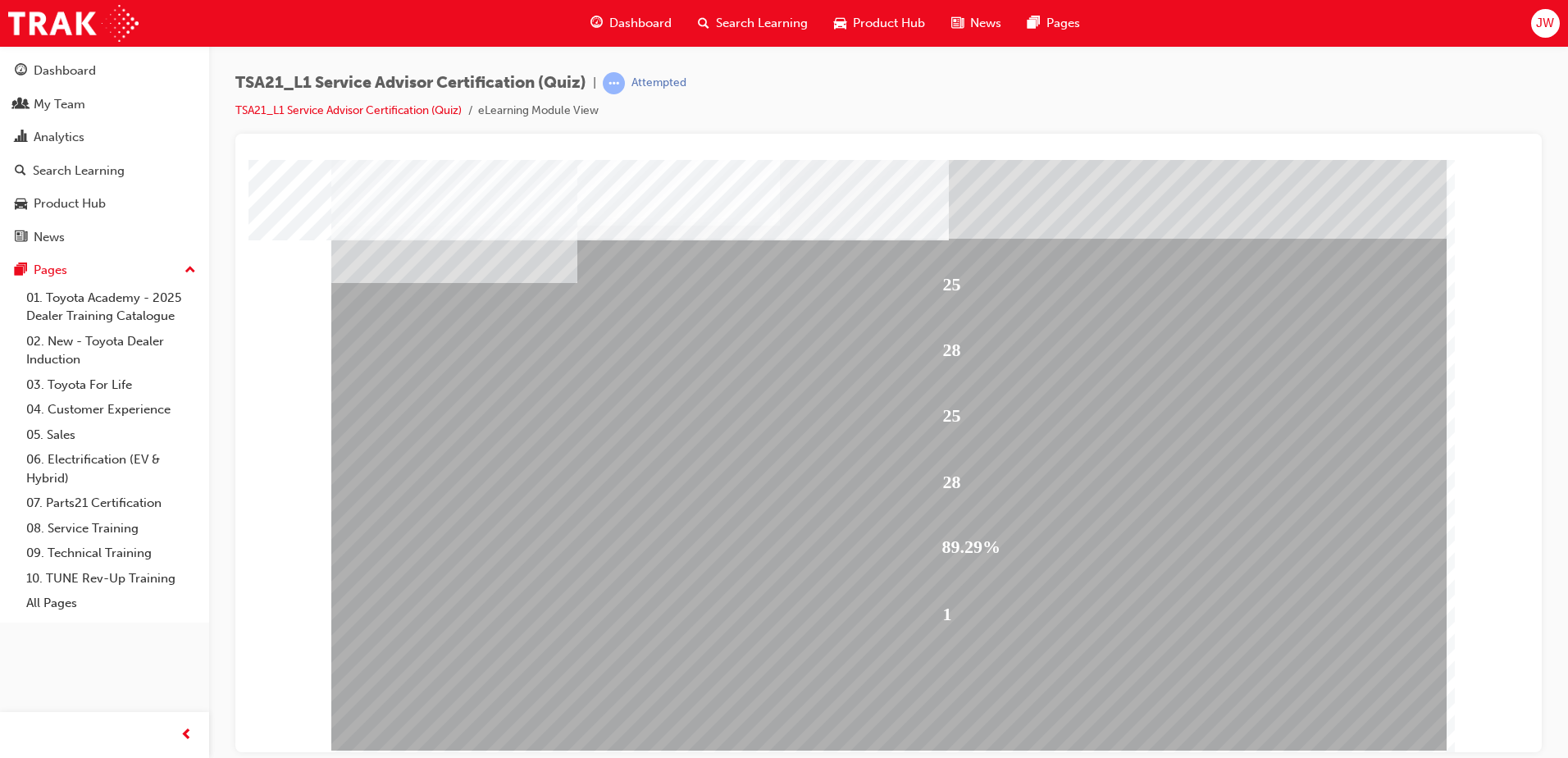
drag, startPoint x: 1537, startPoint y: 111, endPoint x: 1532, endPoint y: 162, distance: 51.2
click at [1536, 147] on div "TSA21_L1 Service Advisor Certification (Quiz) | Attempted TSA21_L1 Service Advi…" at bounding box center [889, 380] width 1307 height 618
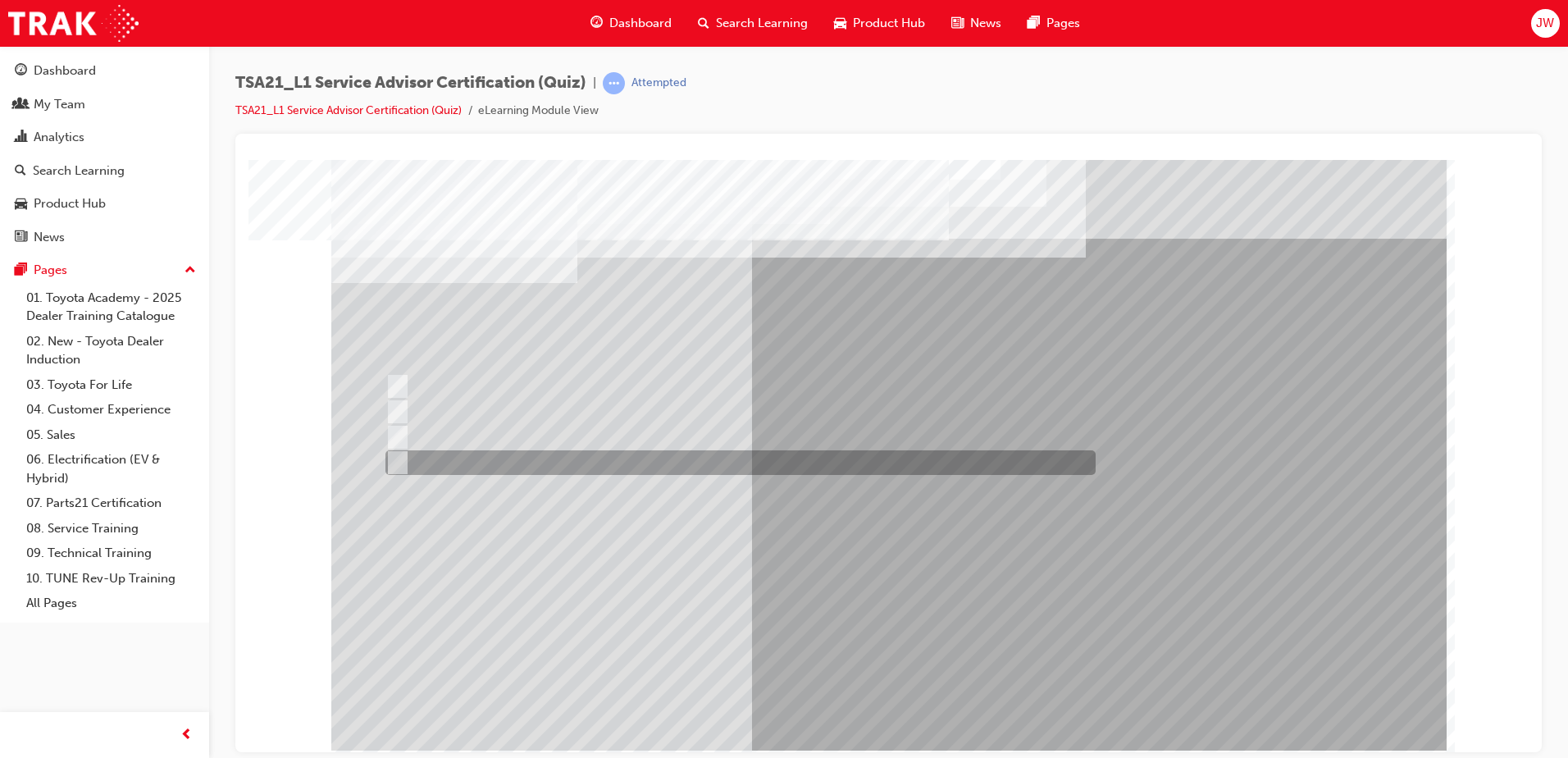
drag, startPoint x: 714, startPoint y: 450, endPoint x: 793, endPoint y: 511, distance: 99.8
click at [714, 450] on div at bounding box center [737, 462] width 710 height 25
radio input "true"
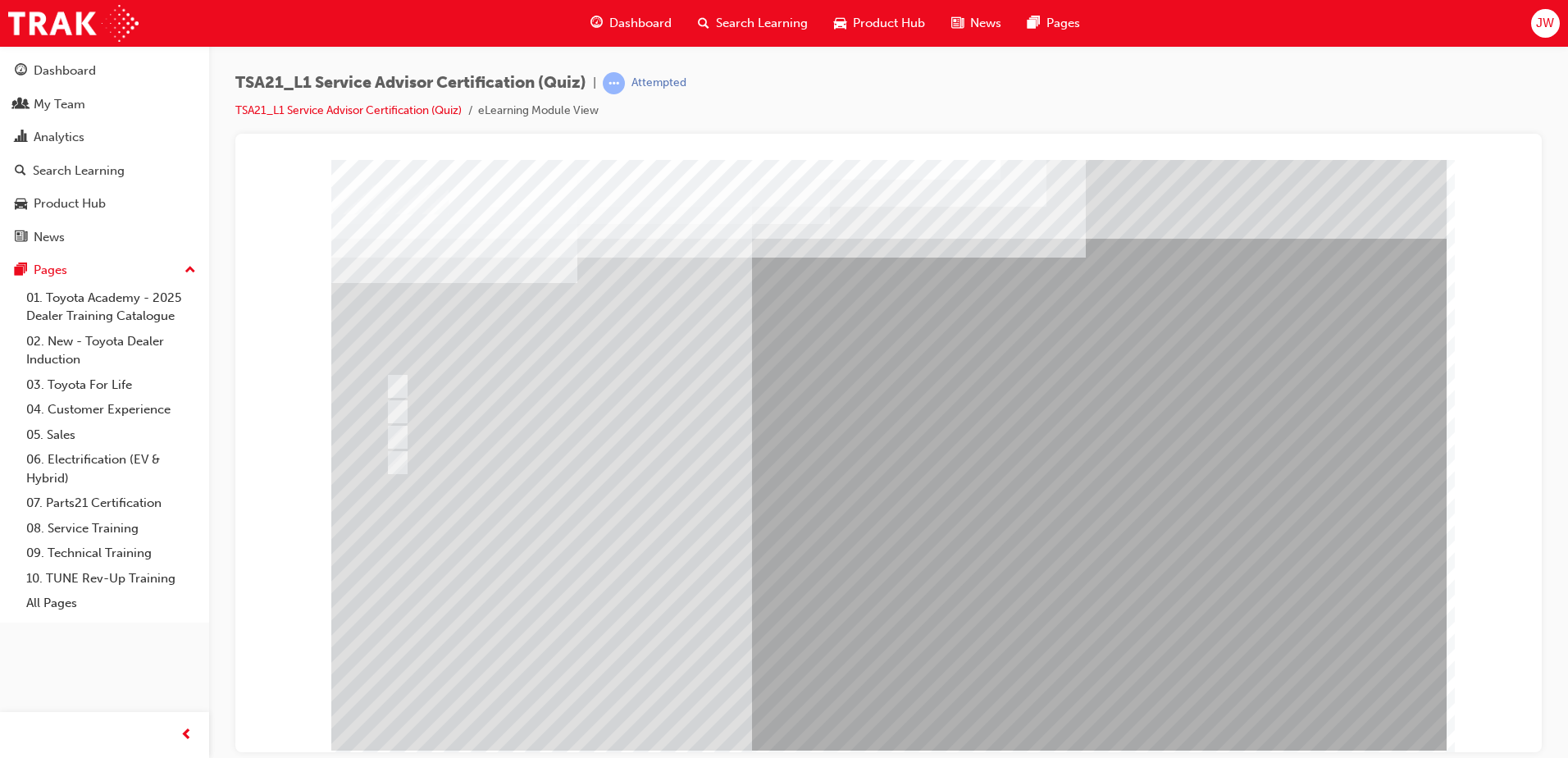
click at [435, 104] on link "TSA21_L1 Service Advisor Certification (Quiz)" at bounding box center [349, 110] width 227 height 14
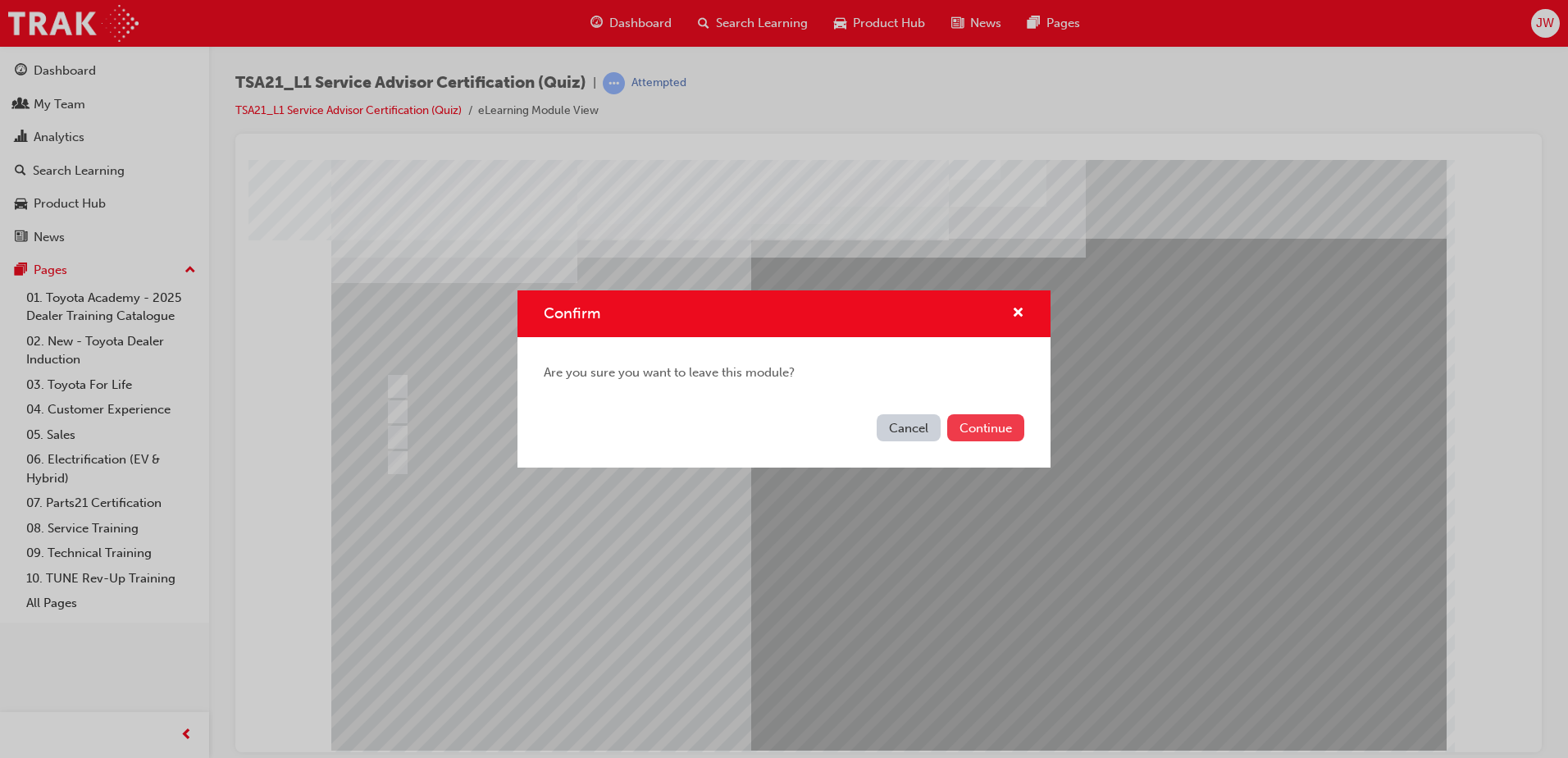
click at [972, 431] on button "Continue" at bounding box center [986, 427] width 77 height 27
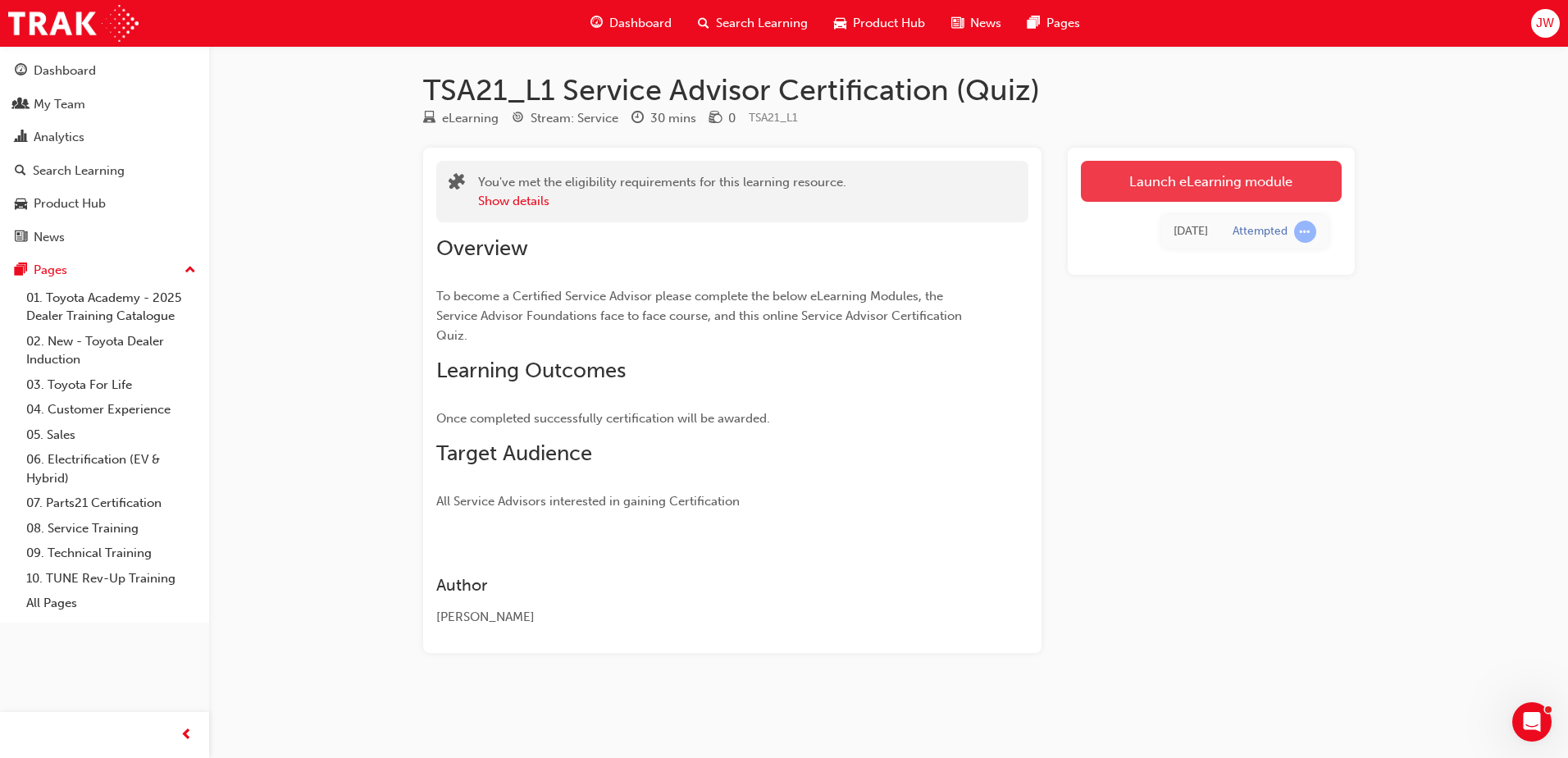
click at [1183, 192] on link "Launch eLearning module" at bounding box center [1211, 181] width 260 height 41
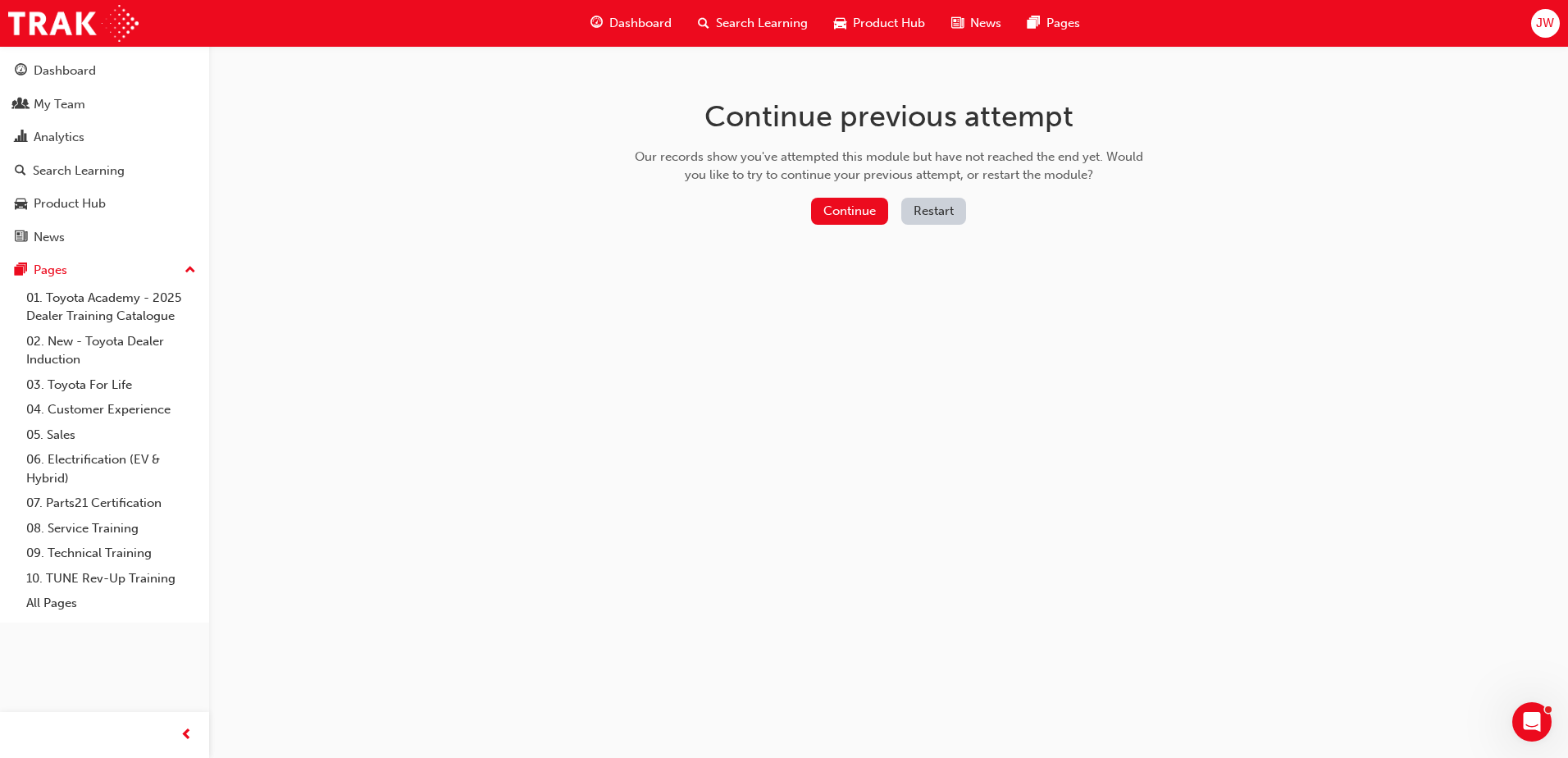
click at [938, 205] on button "Restart" at bounding box center [934, 210] width 65 height 27
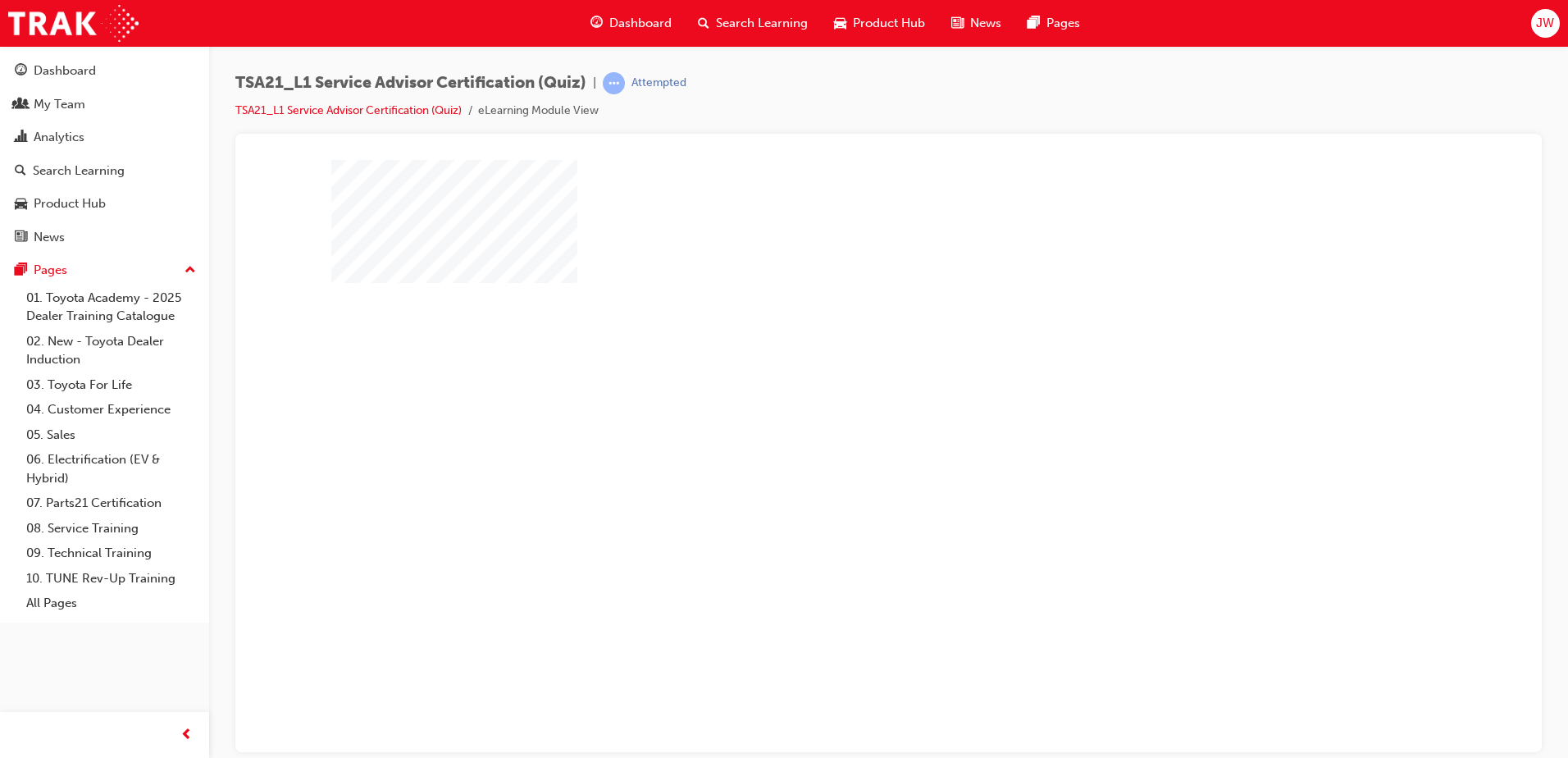
click at [904, 533] on div at bounding box center [889, 453] width 1115 height 590
click at [841, 407] on div "play" at bounding box center [841, 407] width 0 height 0
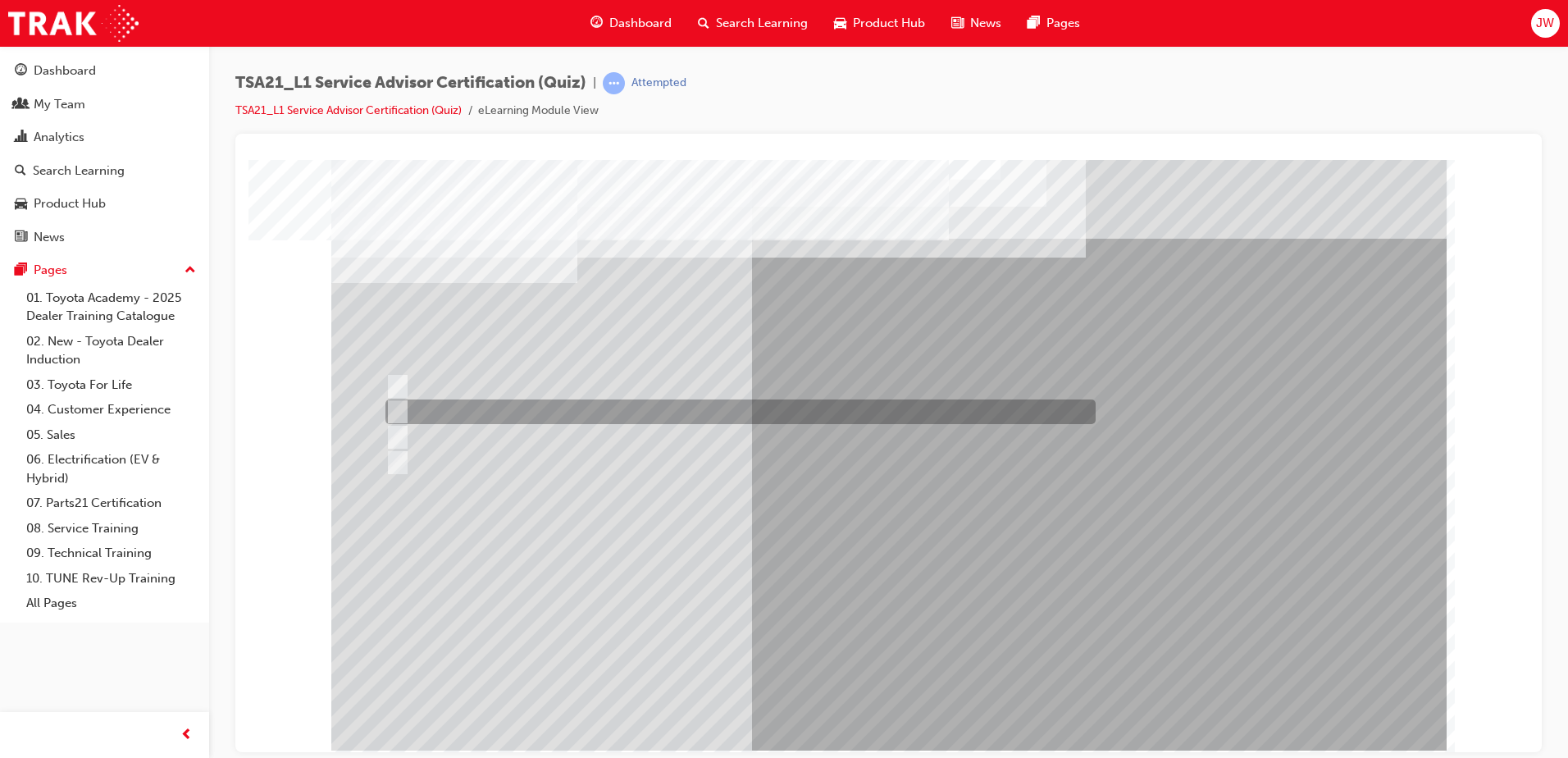
click at [620, 408] on div at bounding box center [737, 411] width 710 height 25
radio input "true"
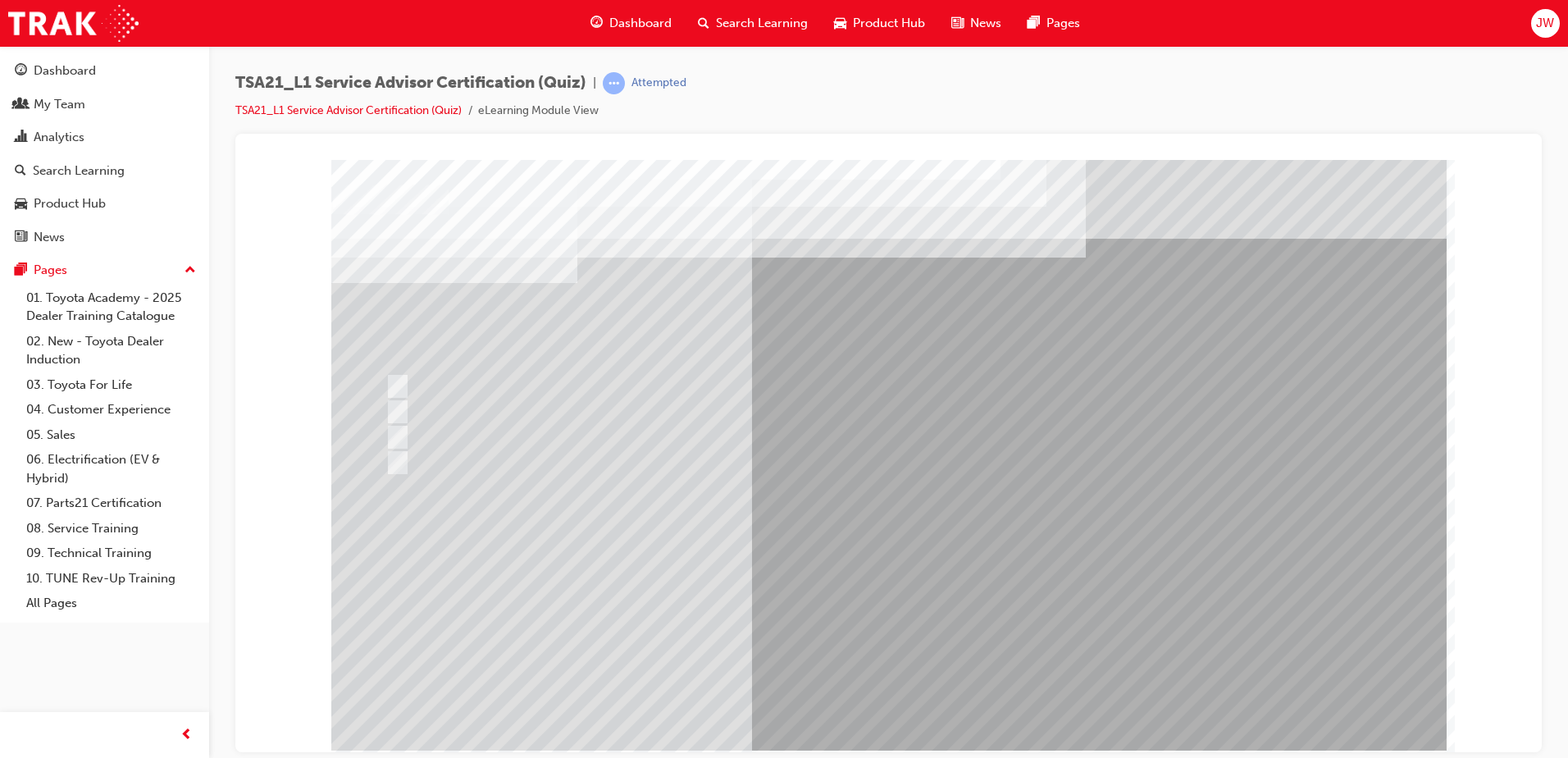
click at [287, 111] on link "TSA21_L1 Service Advisor Certification (Quiz)" at bounding box center [349, 110] width 227 height 14
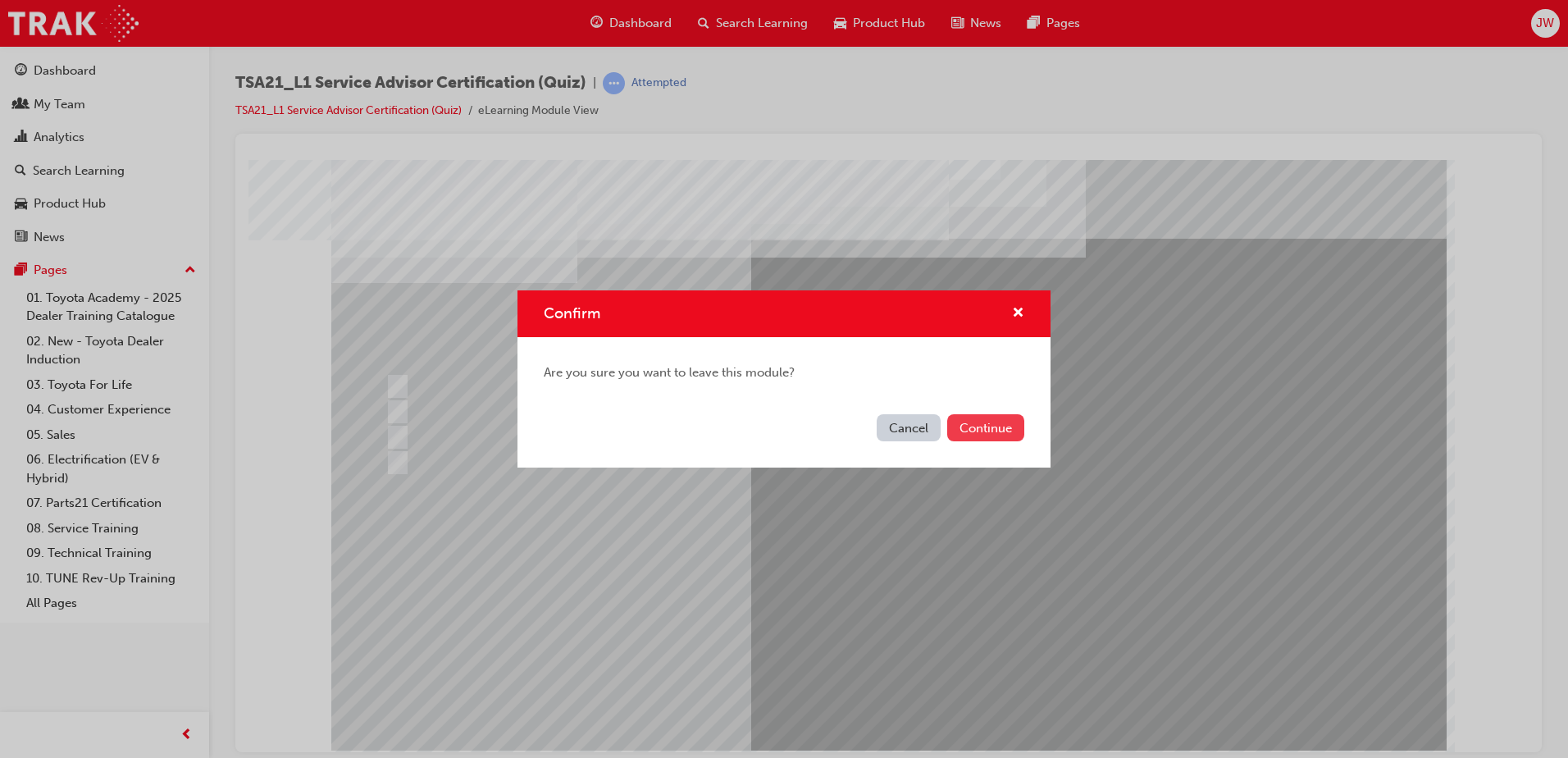
click at [987, 434] on button "Continue" at bounding box center [986, 427] width 77 height 27
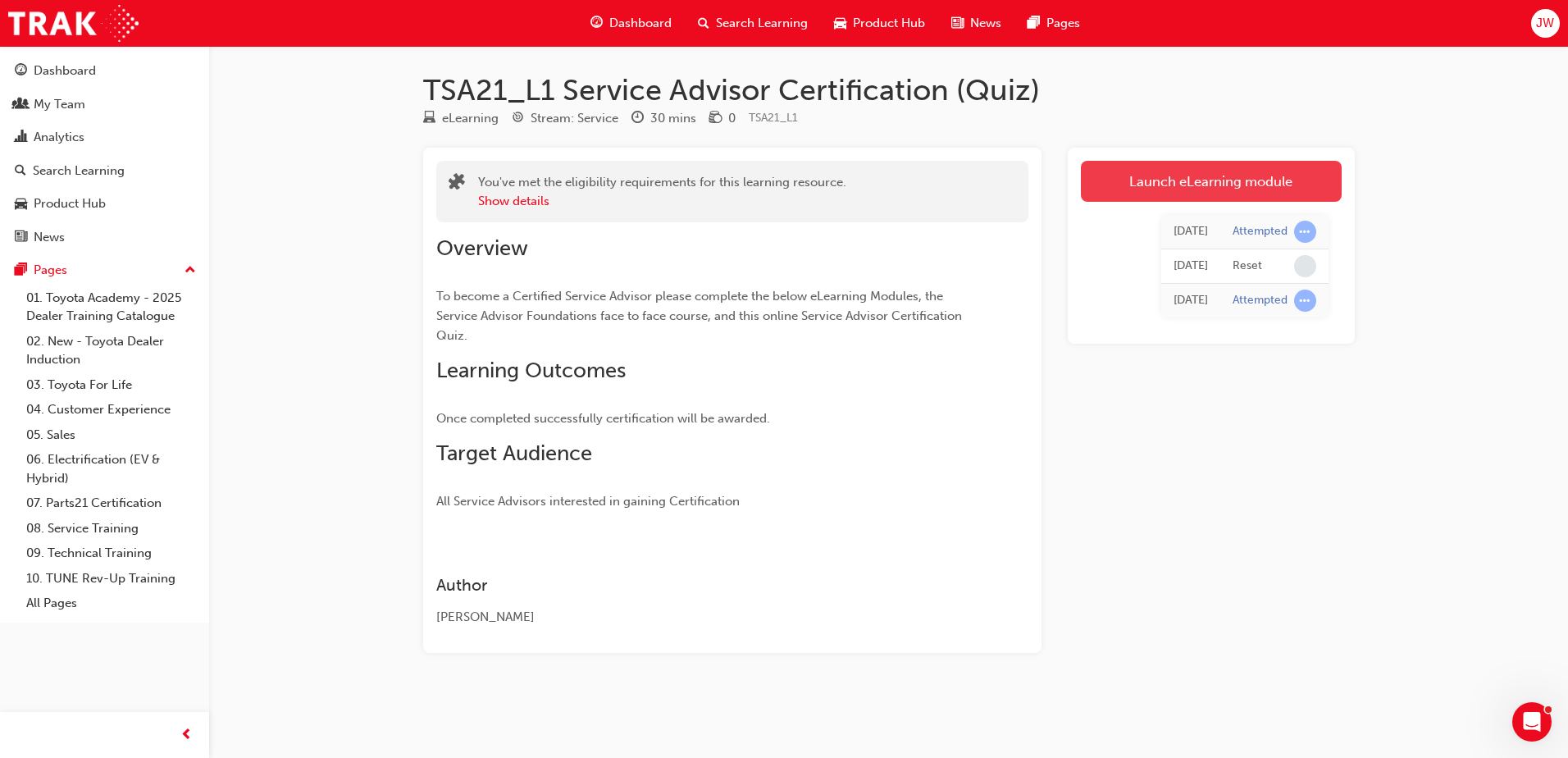
click at [1244, 179] on link "Launch eLearning module" at bounding box center [1211, 181] width 260 height 41
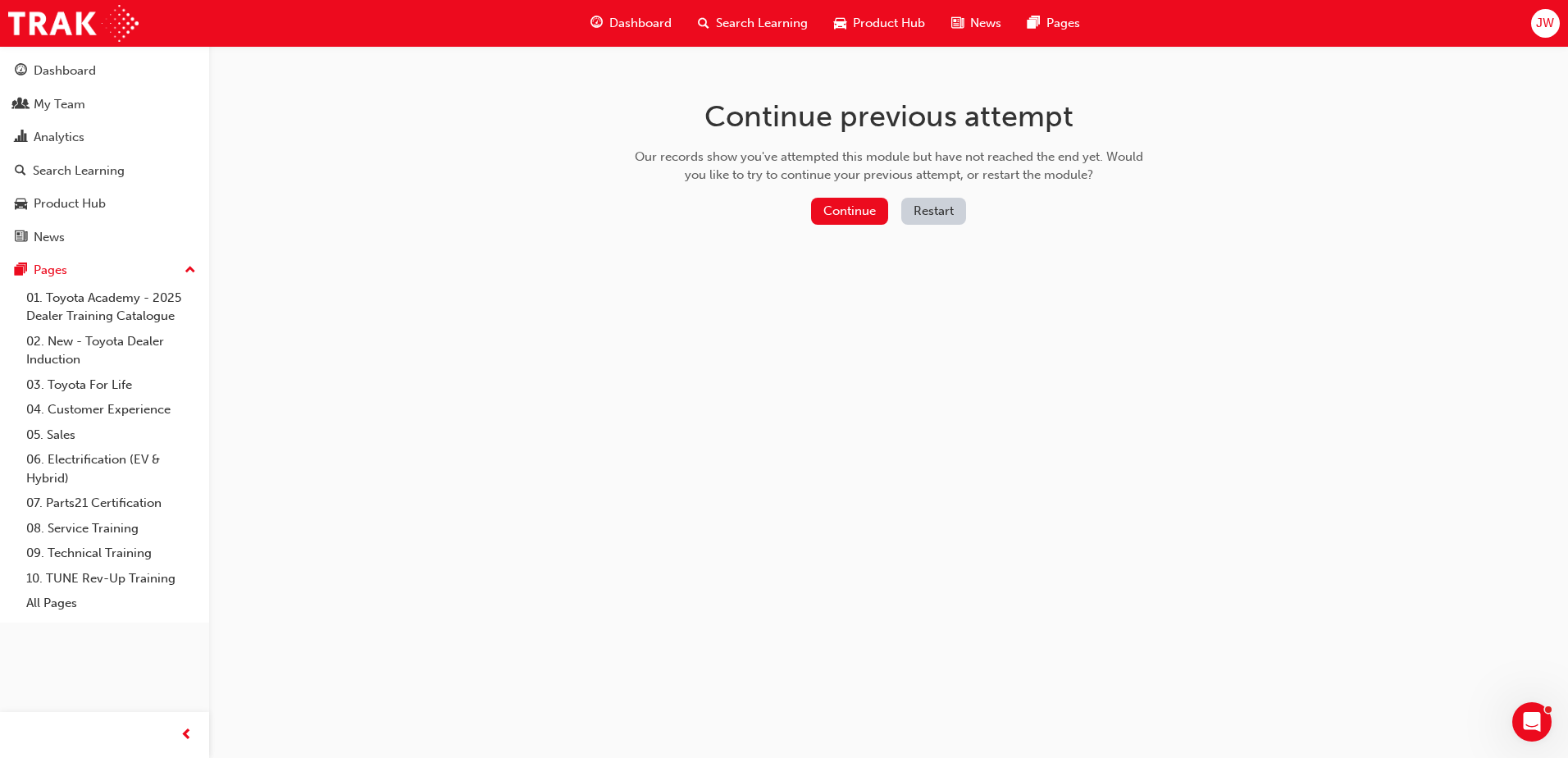
click at [925, 211] on button "Restart" at bounding box center [934, 210] width 65 height 27
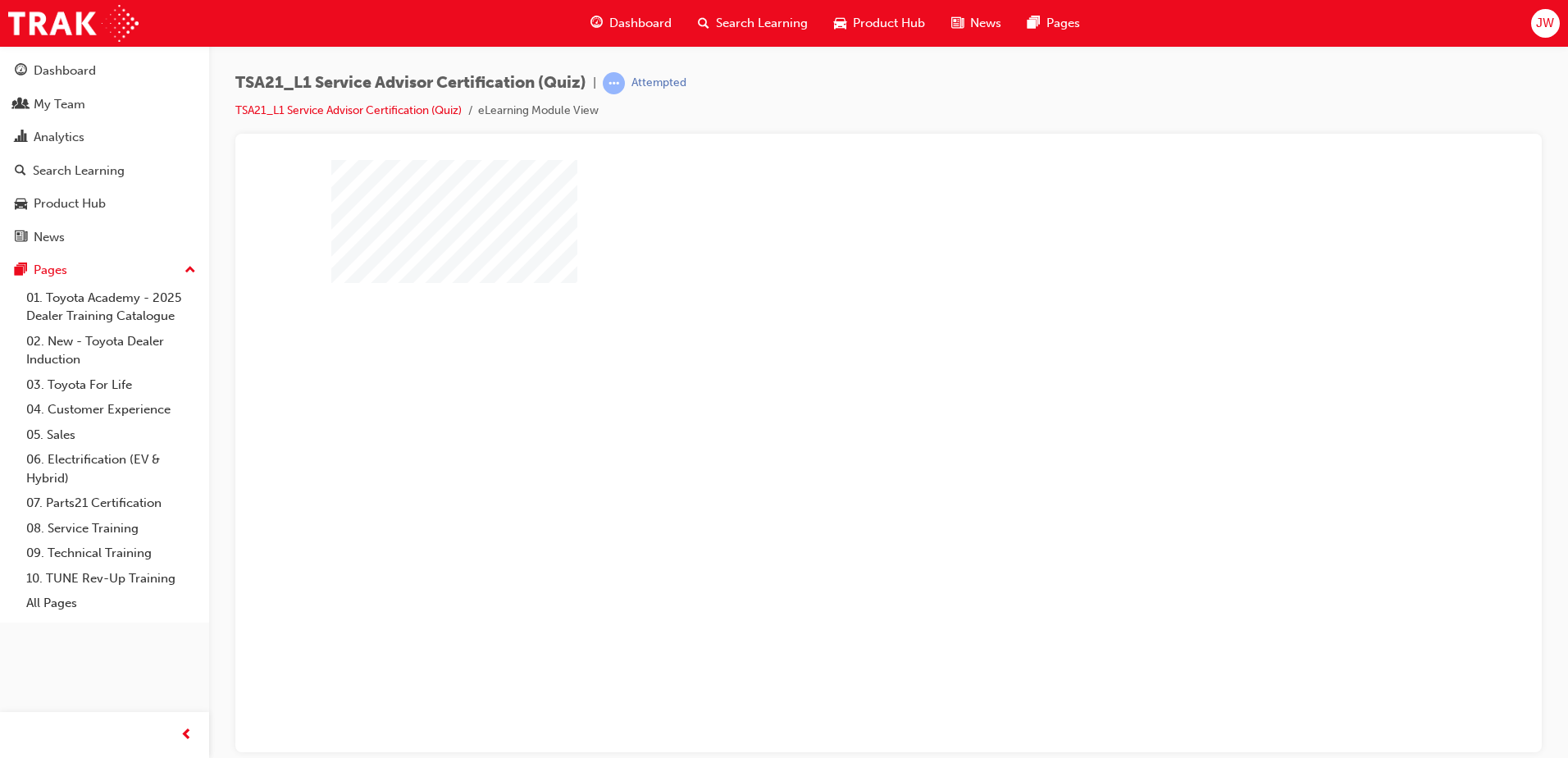
click at [841, 407] on div "play" at bounding box center [841, 407] width 0 height 0
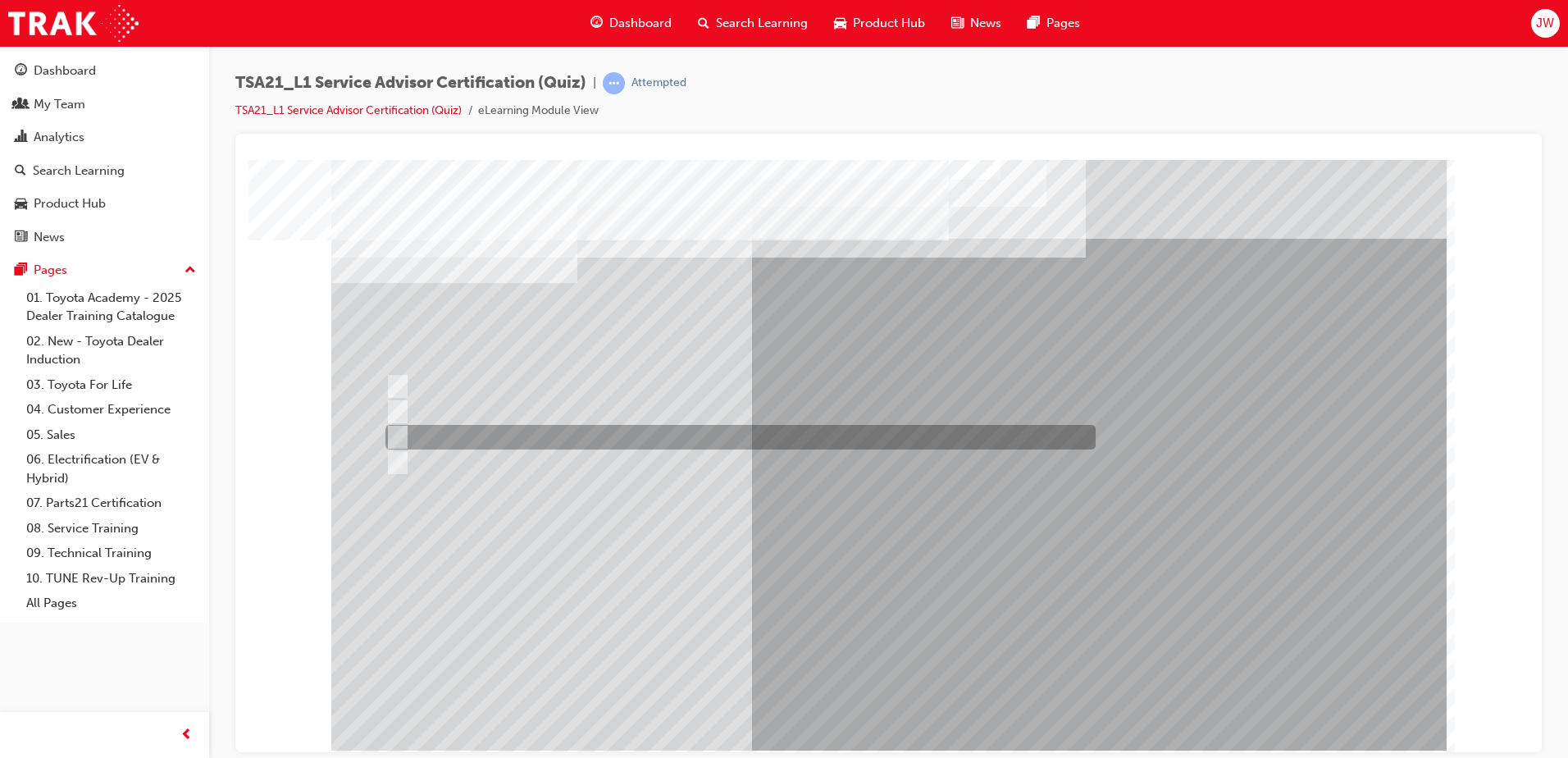
click at [525, 434] on div at bounding box center [737, 437] width 710 height 25
radio input "true"
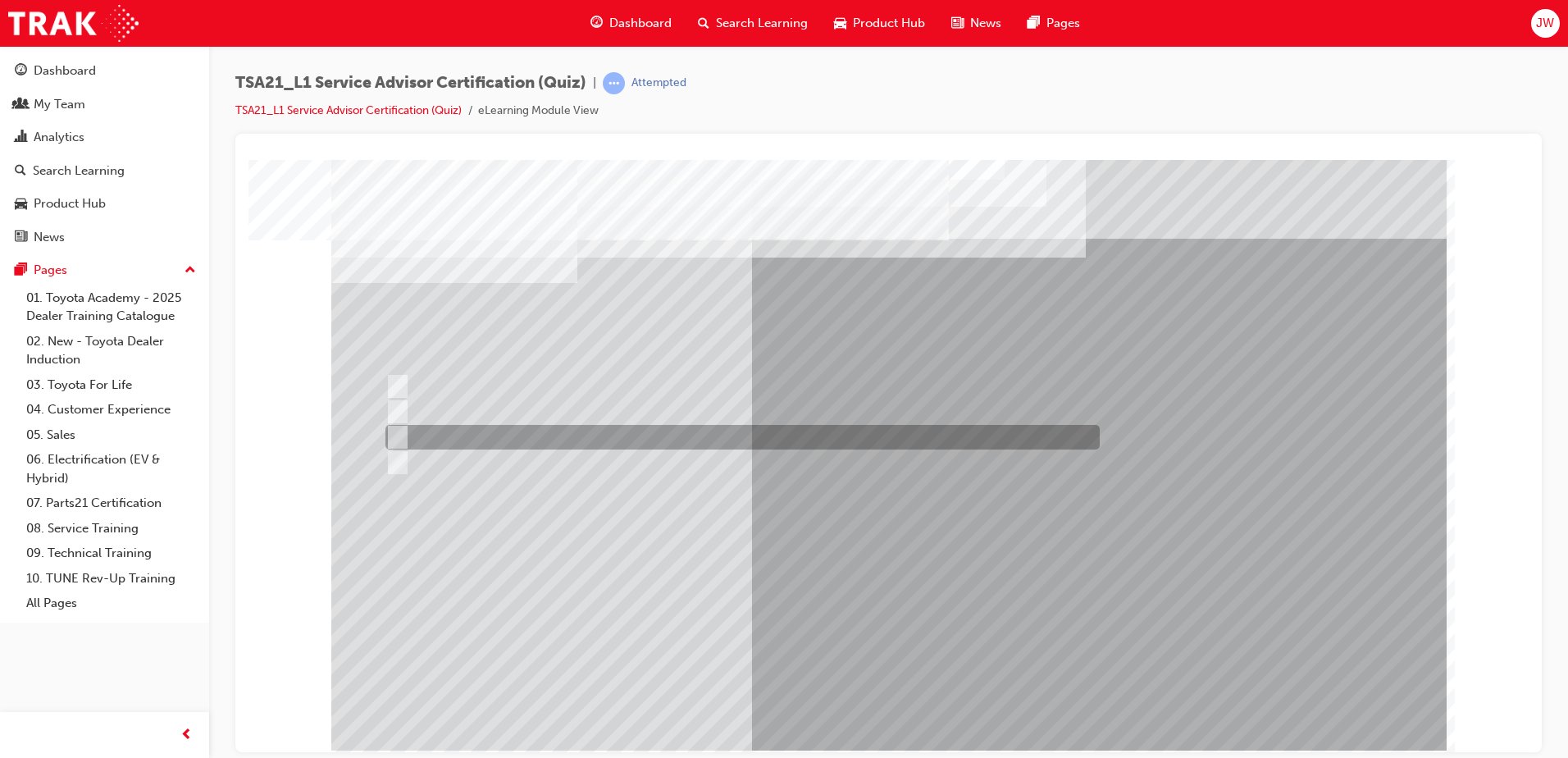
click at [607, 437] on div at bounding box center [739, 437] width 714 height 25
radio input "true"
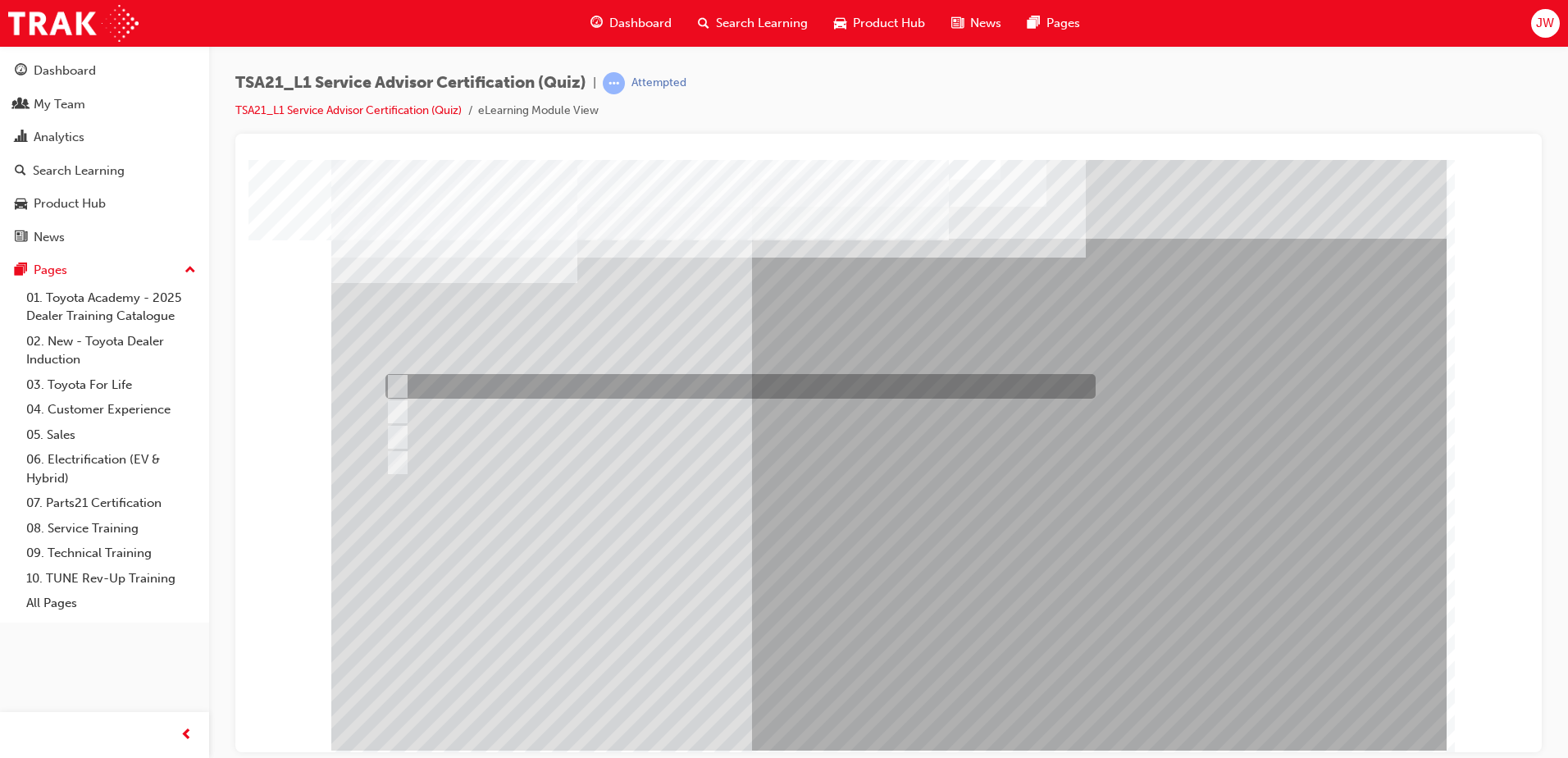
click at [484, 385] on div at bounding box center [737, 385] width 710 height 25
radio input "true"
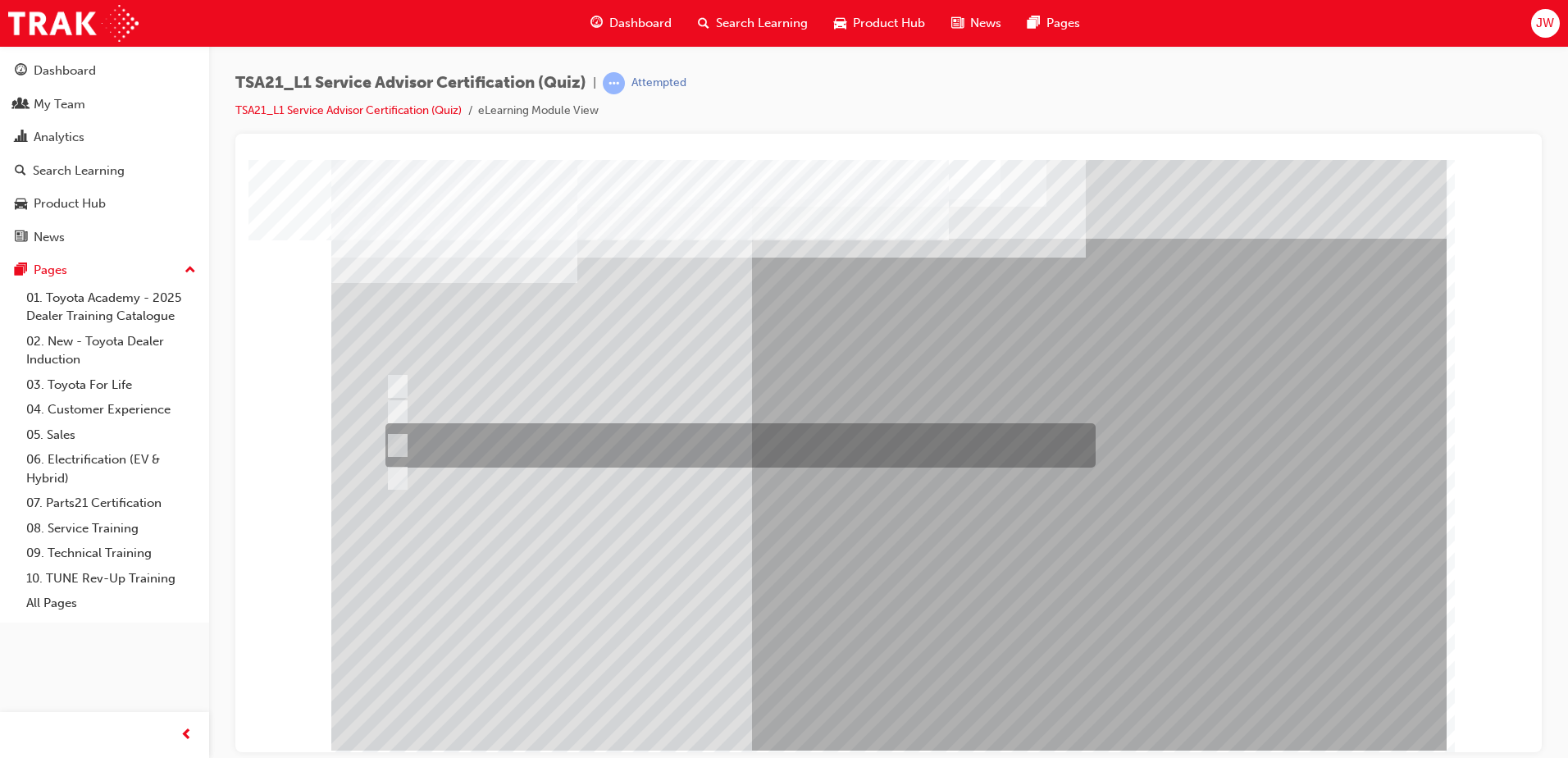
click at [459, 443] on div at bounding box center [737, 445] width 710 height 44
radio input "true"
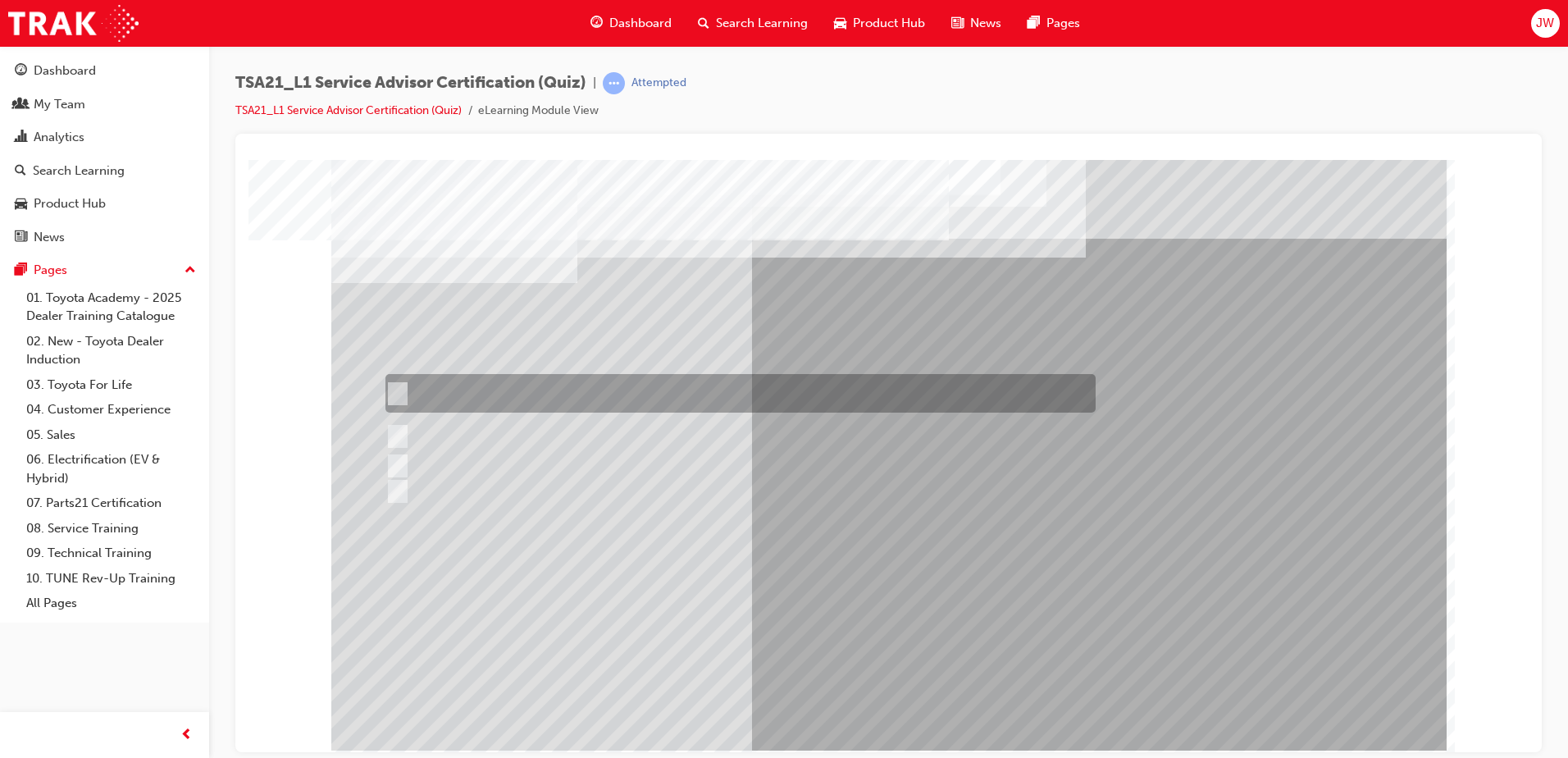
click at [505, 389] on div at bounding box center [737, 392] width 710 height 38
radio input "true"
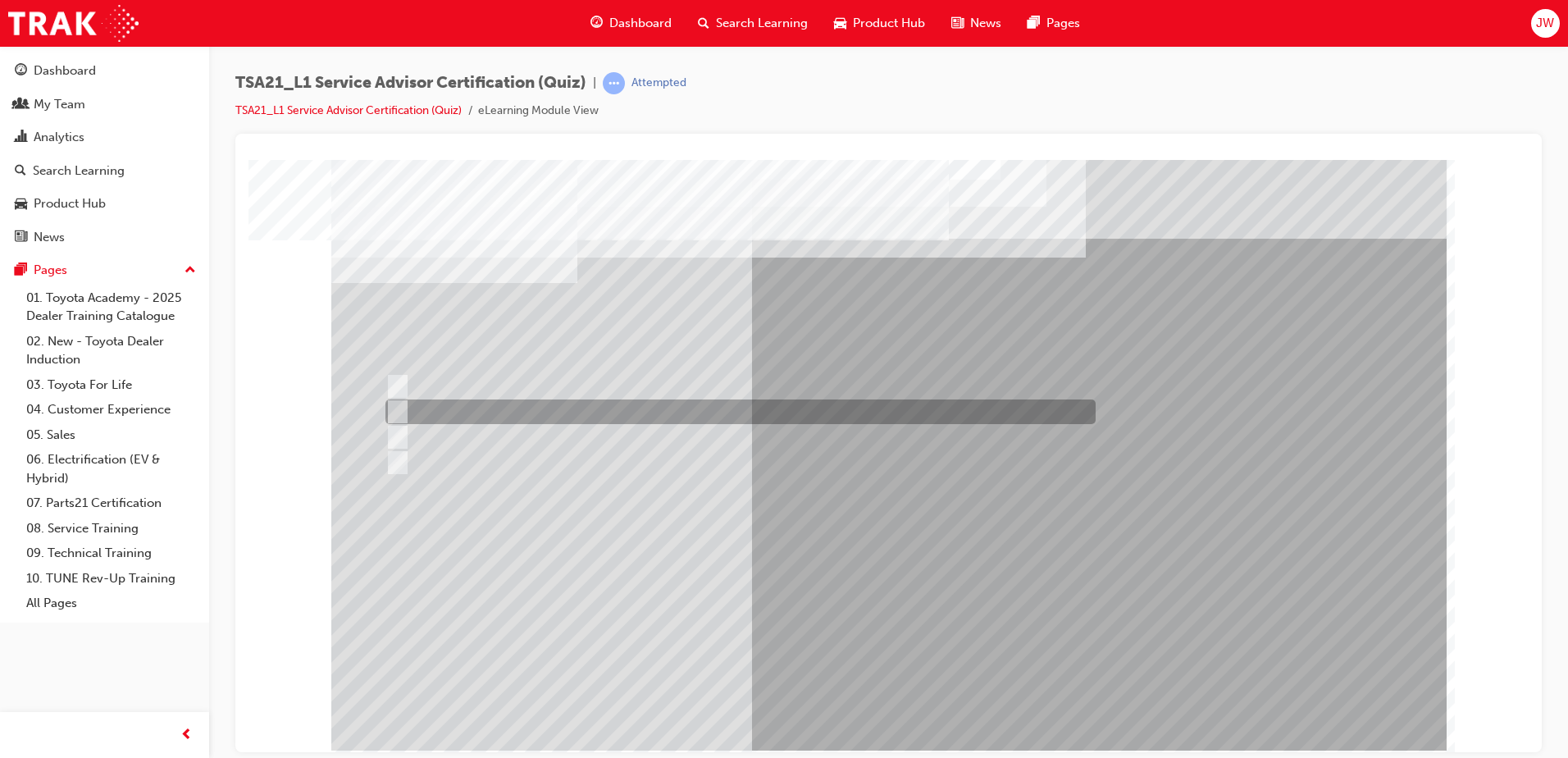
click at [467, 422] on div at bounding box center [737, 411] width 710 height 25
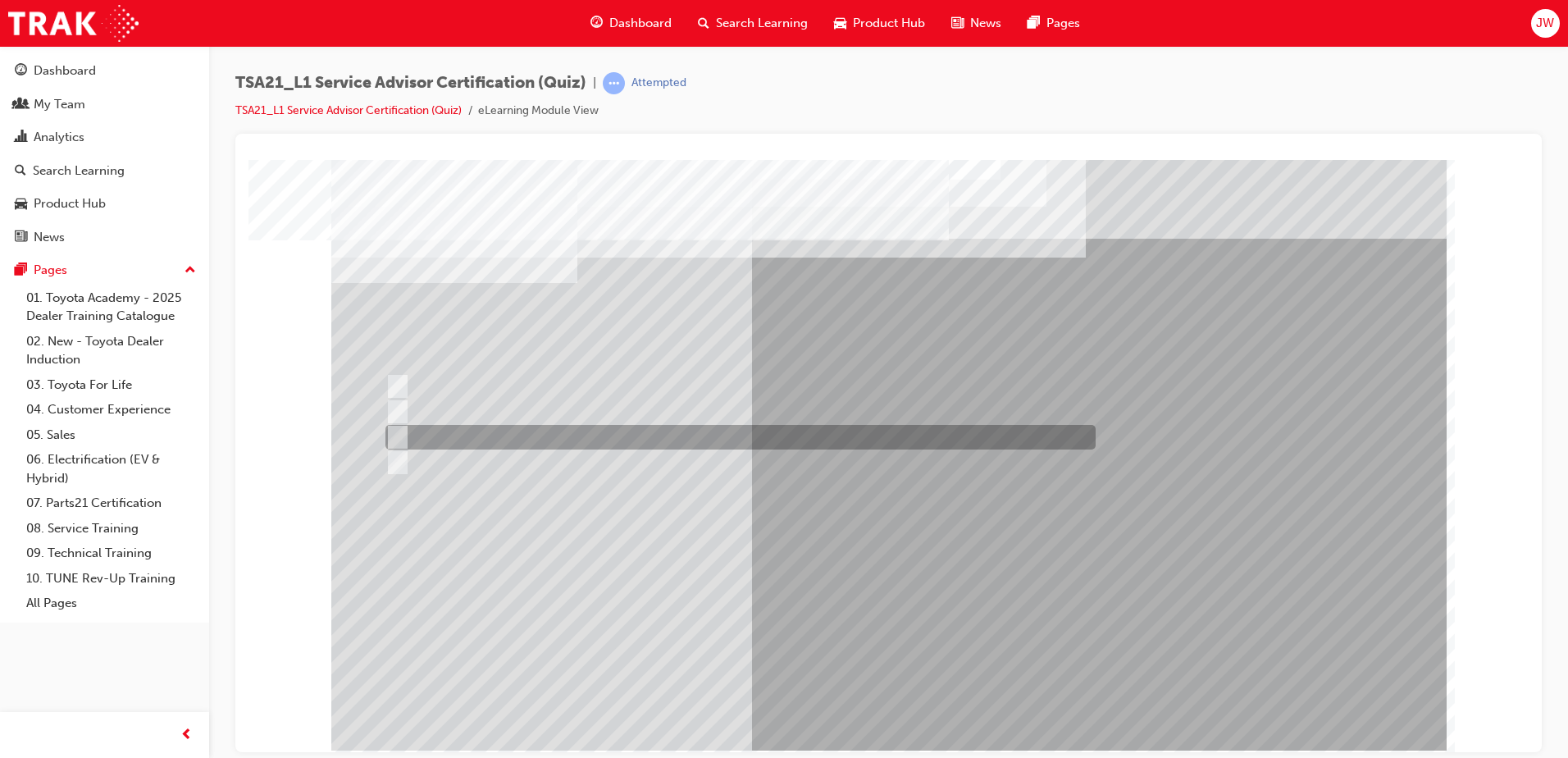
click at [461, 437] on div at bounding box center [737, 437] width 710 height 25
radio input "false"
radio input "true"
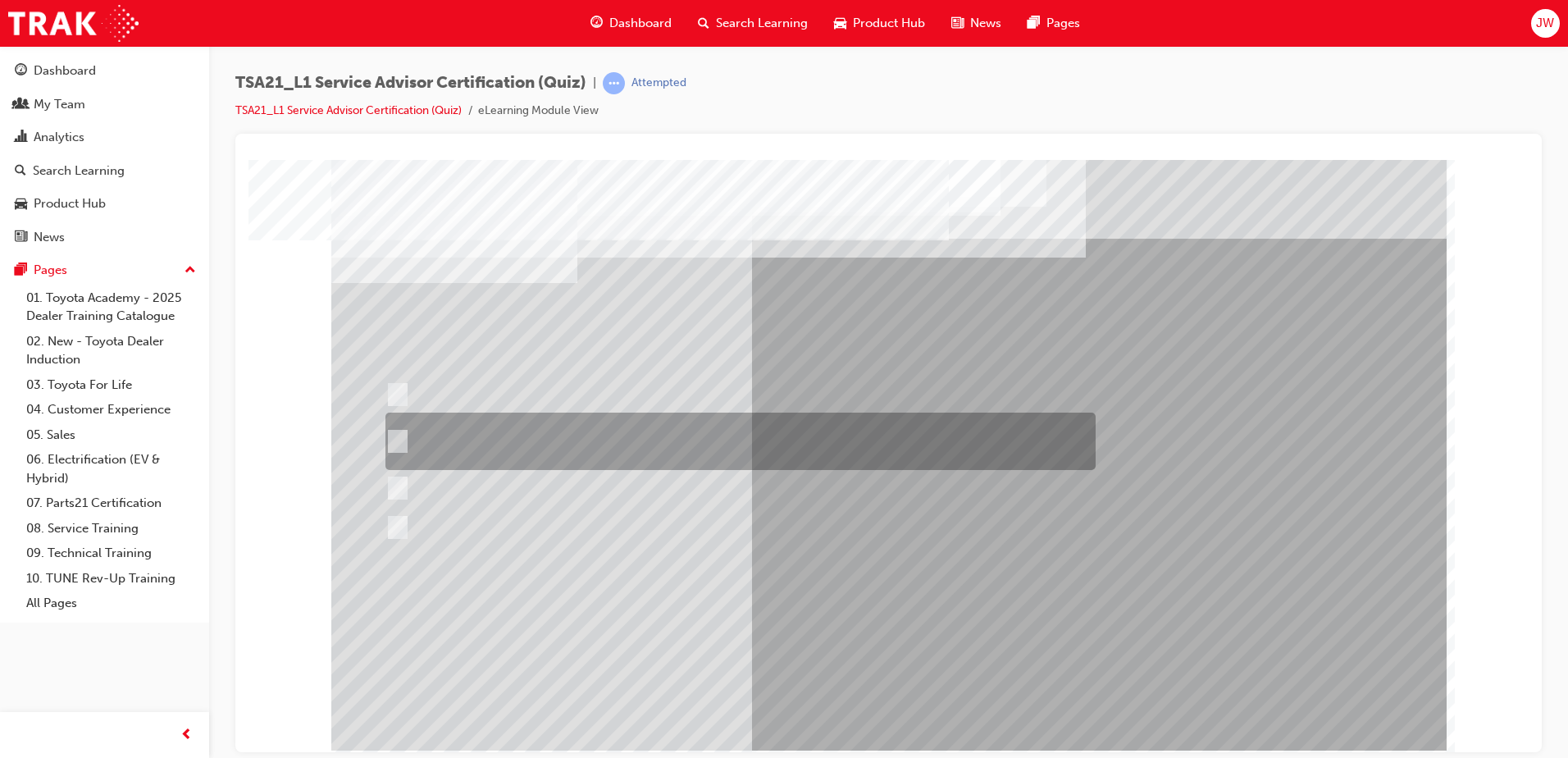
click at [737, 445] on div at bounding box center [737, 441] width 710 height 57
radio input "true"
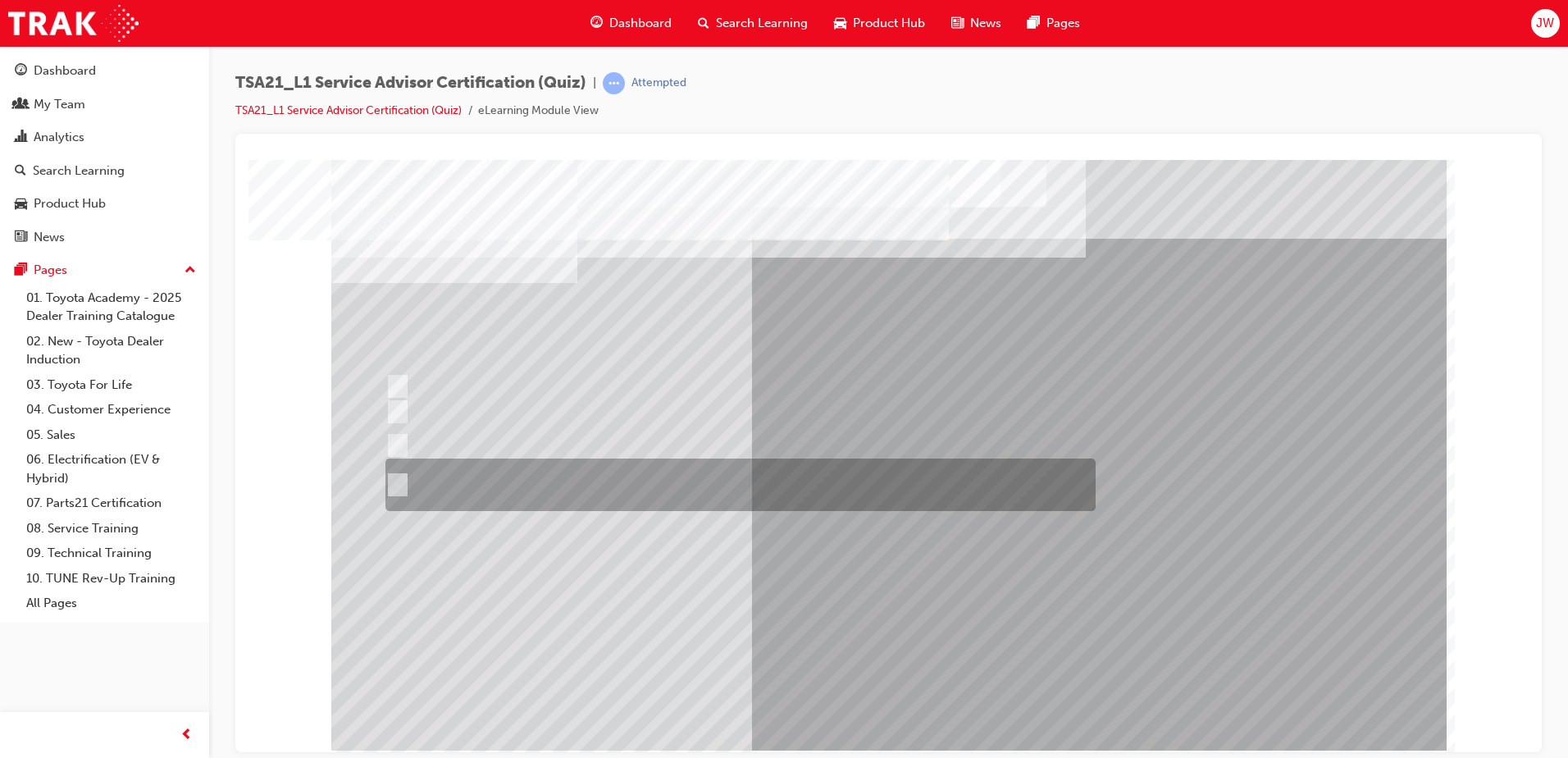
click at [723, 472] on div at bounding box center [737, 484] width 710 height 52
radio input "true"
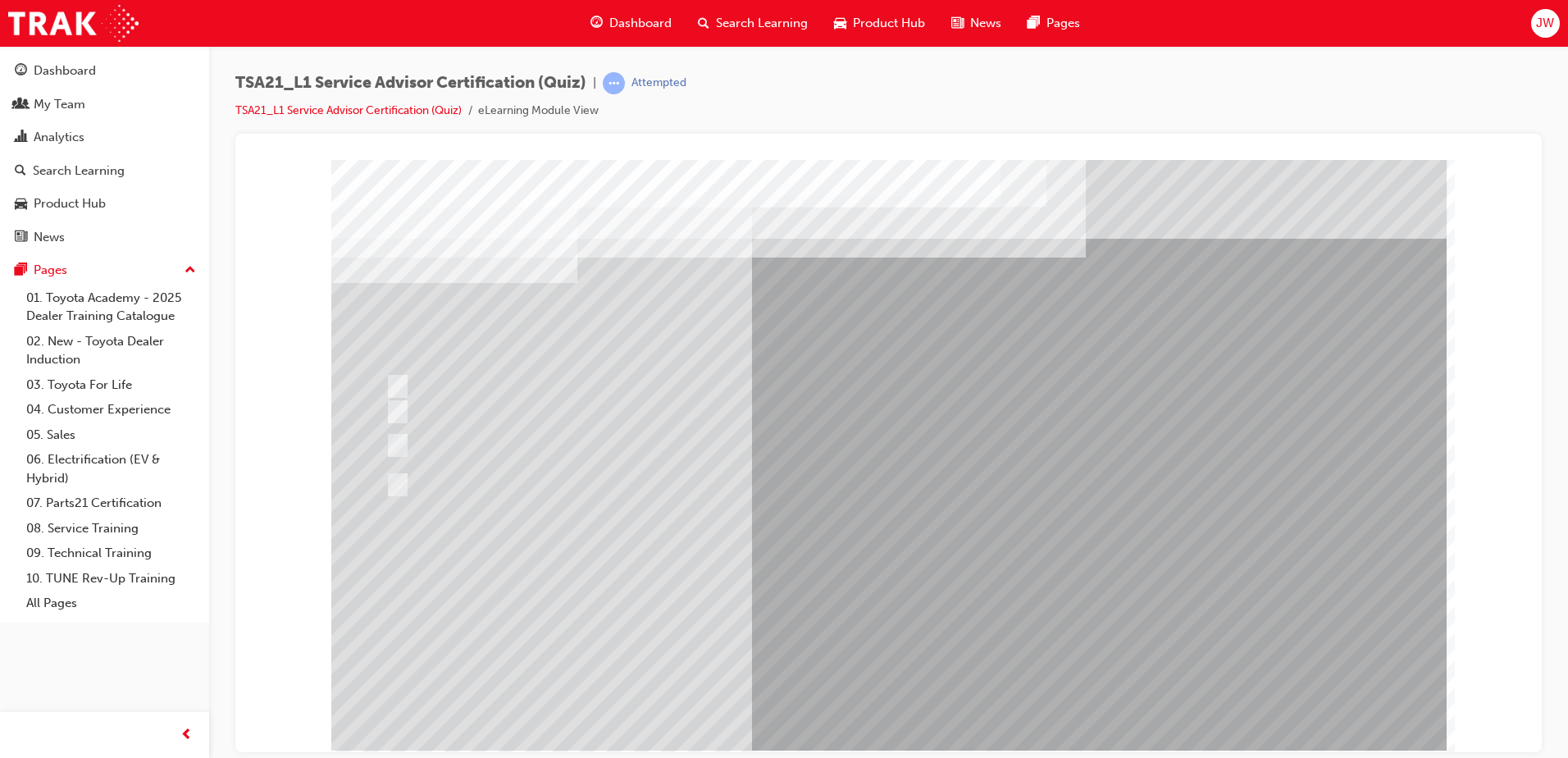
drag, startPoint x: 884, startPoint y: 680, endPoint x: 856, endPoint y: 630, distance: 57.3
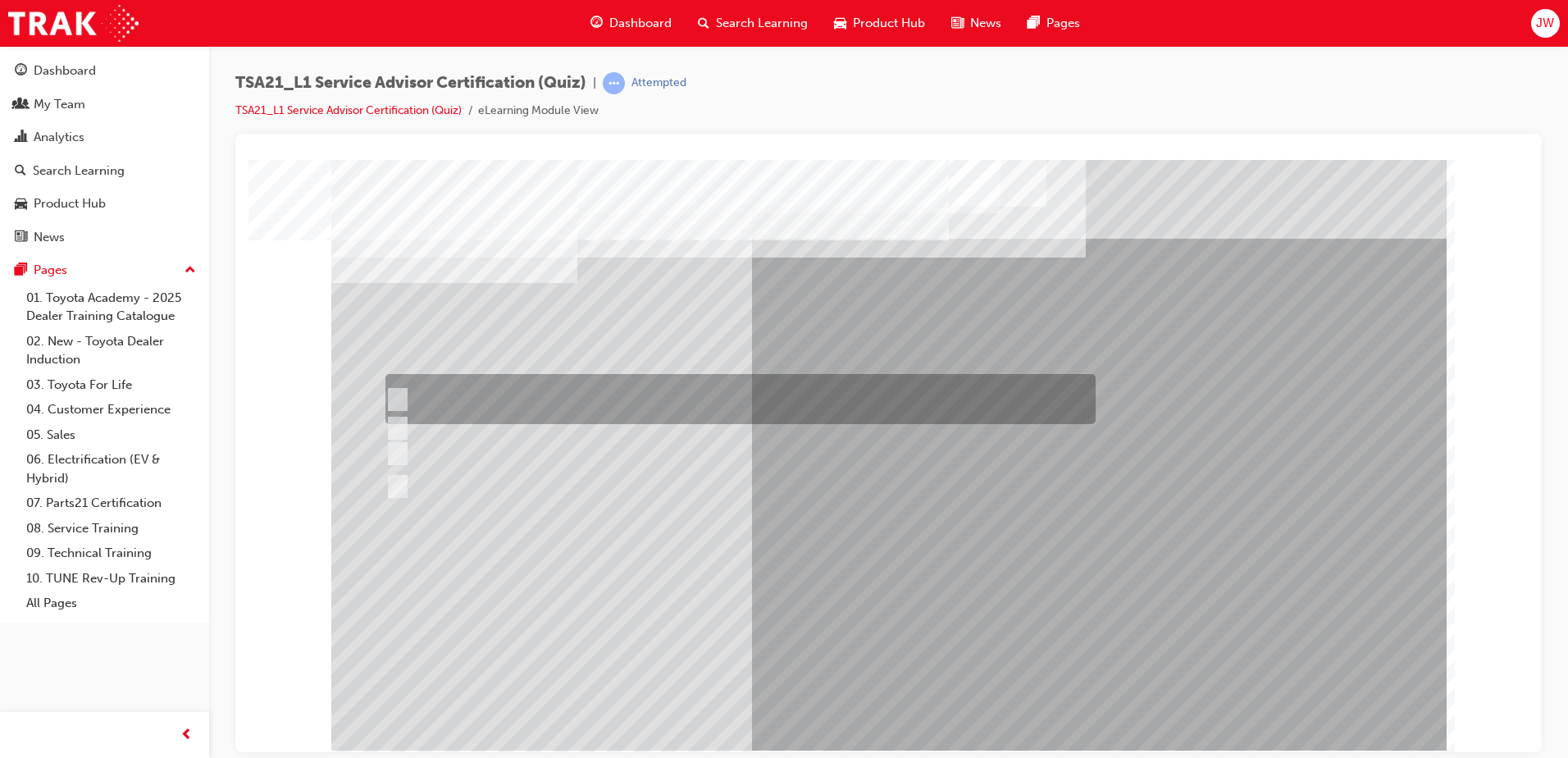
click at [432, 403] on div at bounding box center [737, 398] width 710 height 50
radio input "true"
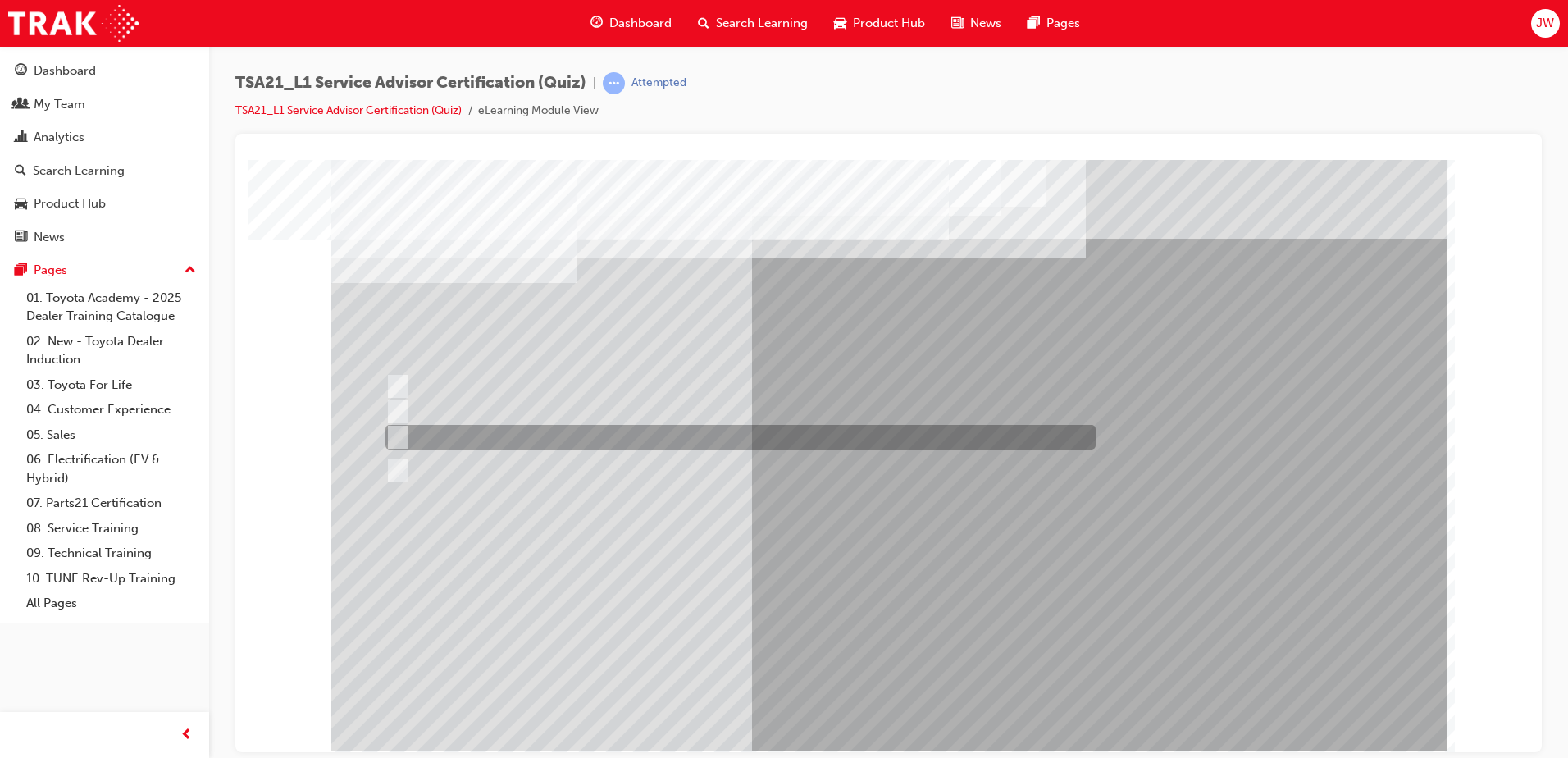
click at [501, 428] on div at bounding box center [737, 437] width 710 height 25
radio input "true"
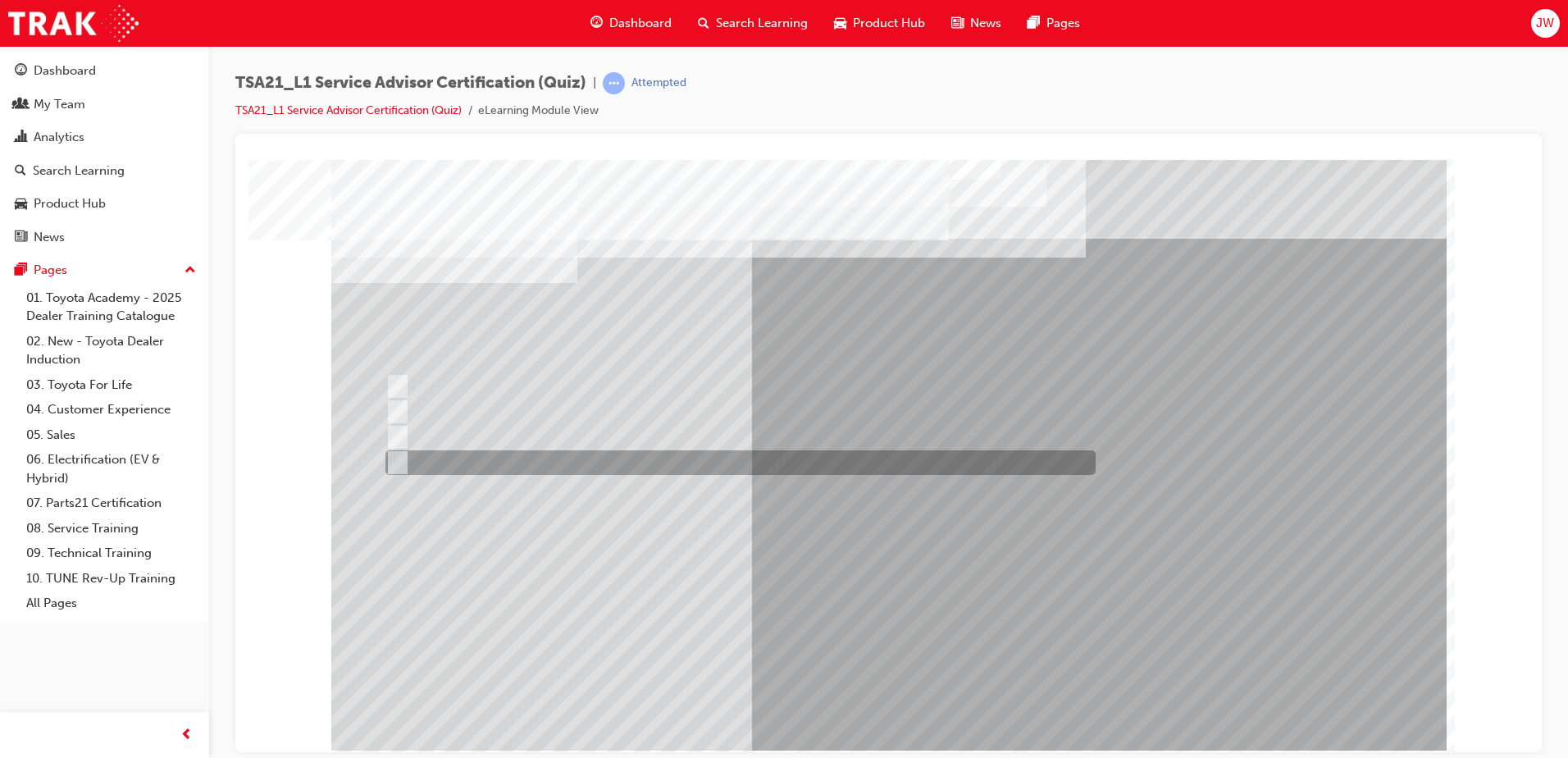
click at [573, 454] on div at bounding box center [737, 462] width 710 height 25
radio input "true"
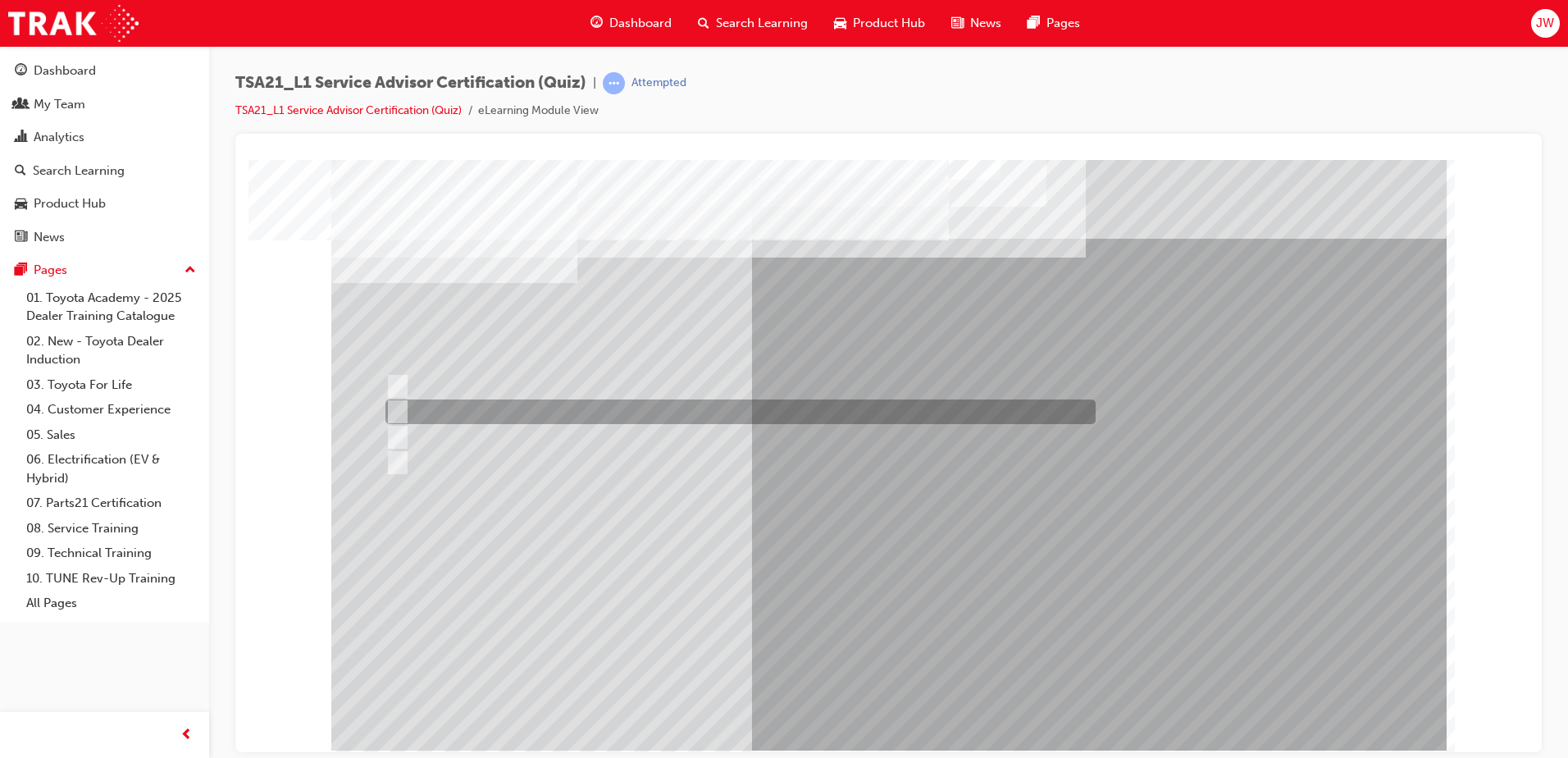
click at [410, 407] on div at bounding box center [737, 411] width 710 height 25
radio input "true"
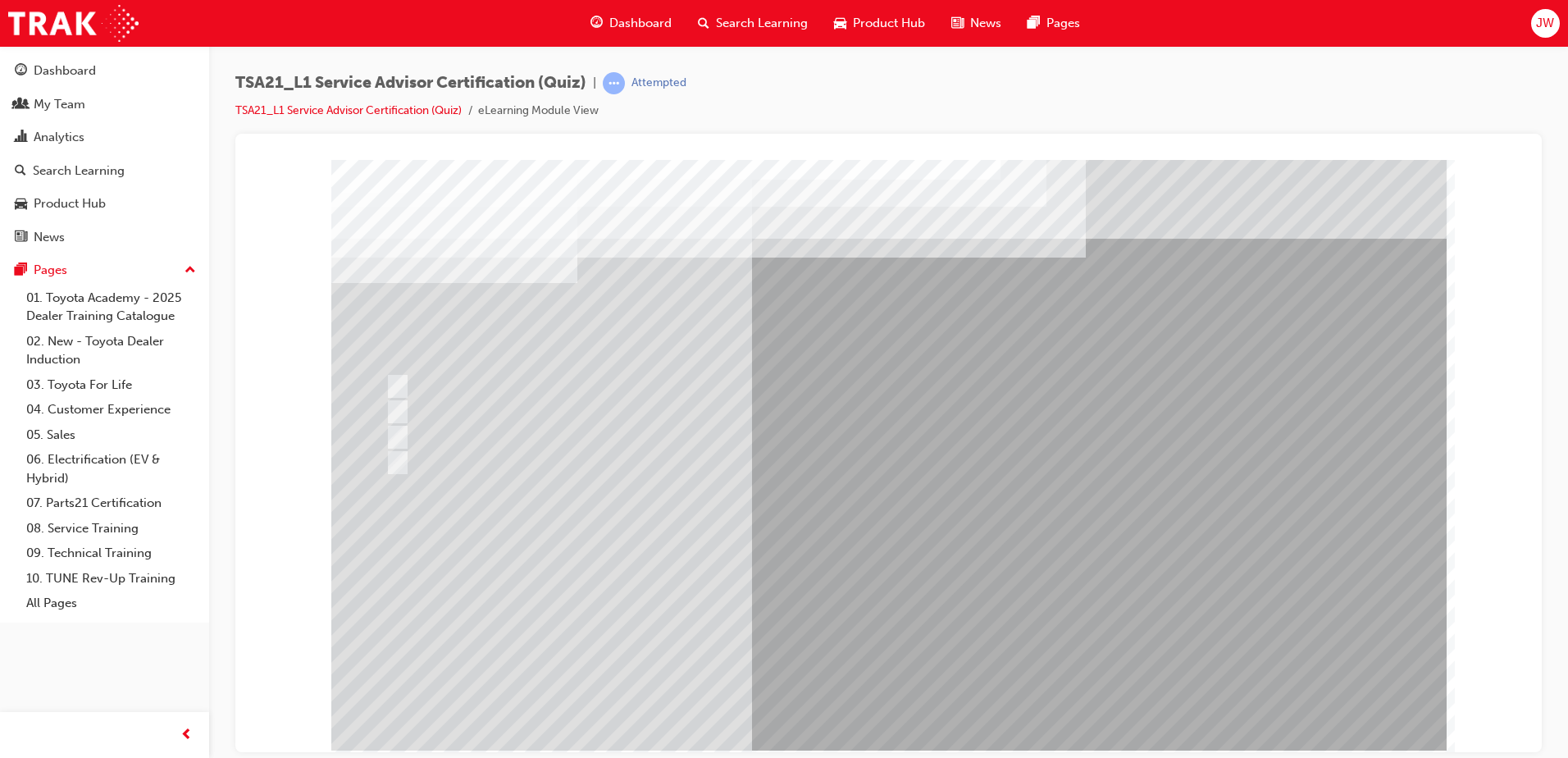
drag, startPoint x: 914, startPoint y: 673, endPoint x: 914, endPoint y: 652, distance: 21.0
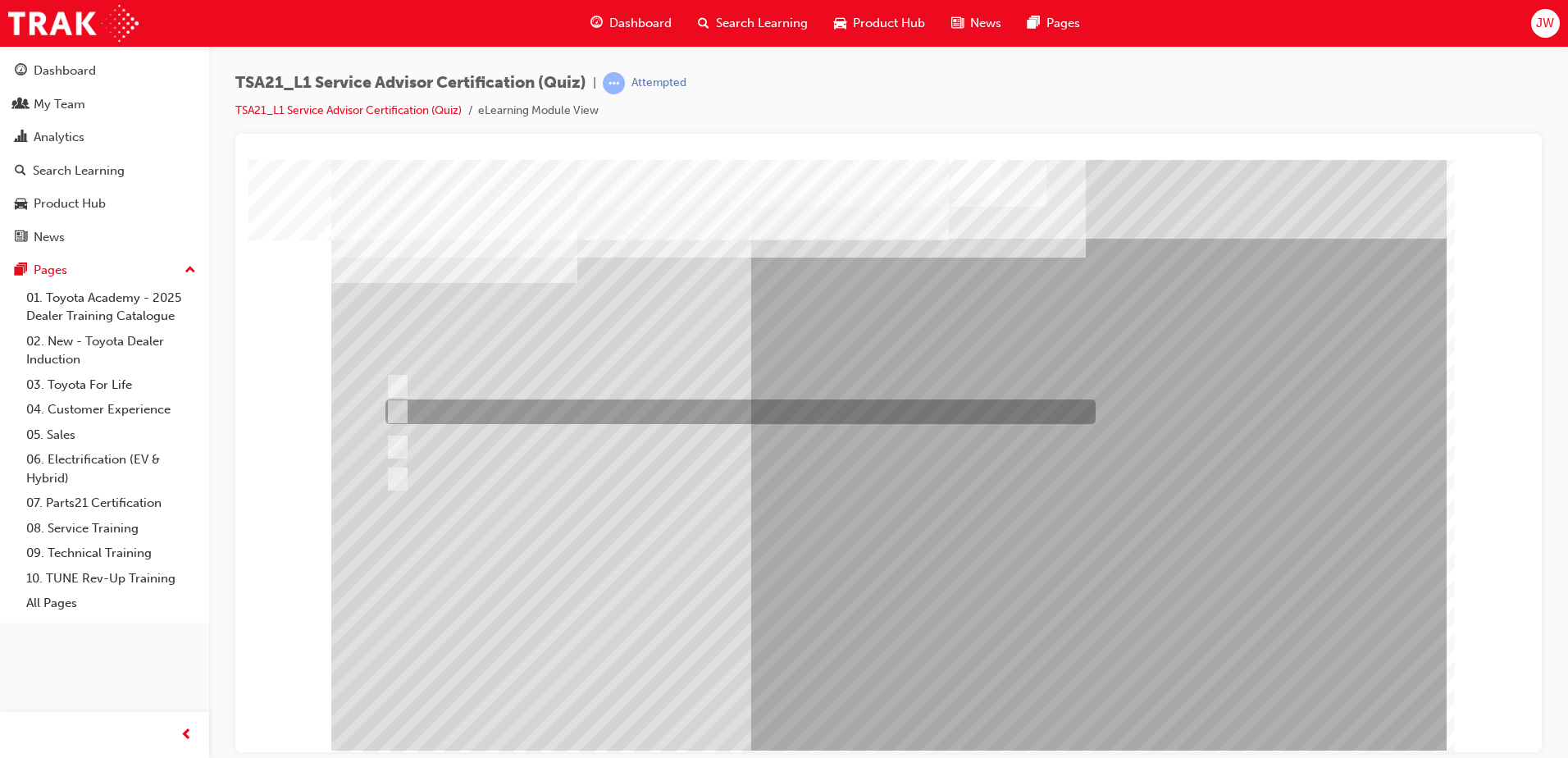
click at [400, 411] on input "Welcome me, use my name, explain the work and charges, be ready and thank me." at bounding box center [394, 411] width 18 height 18
radio input "true"
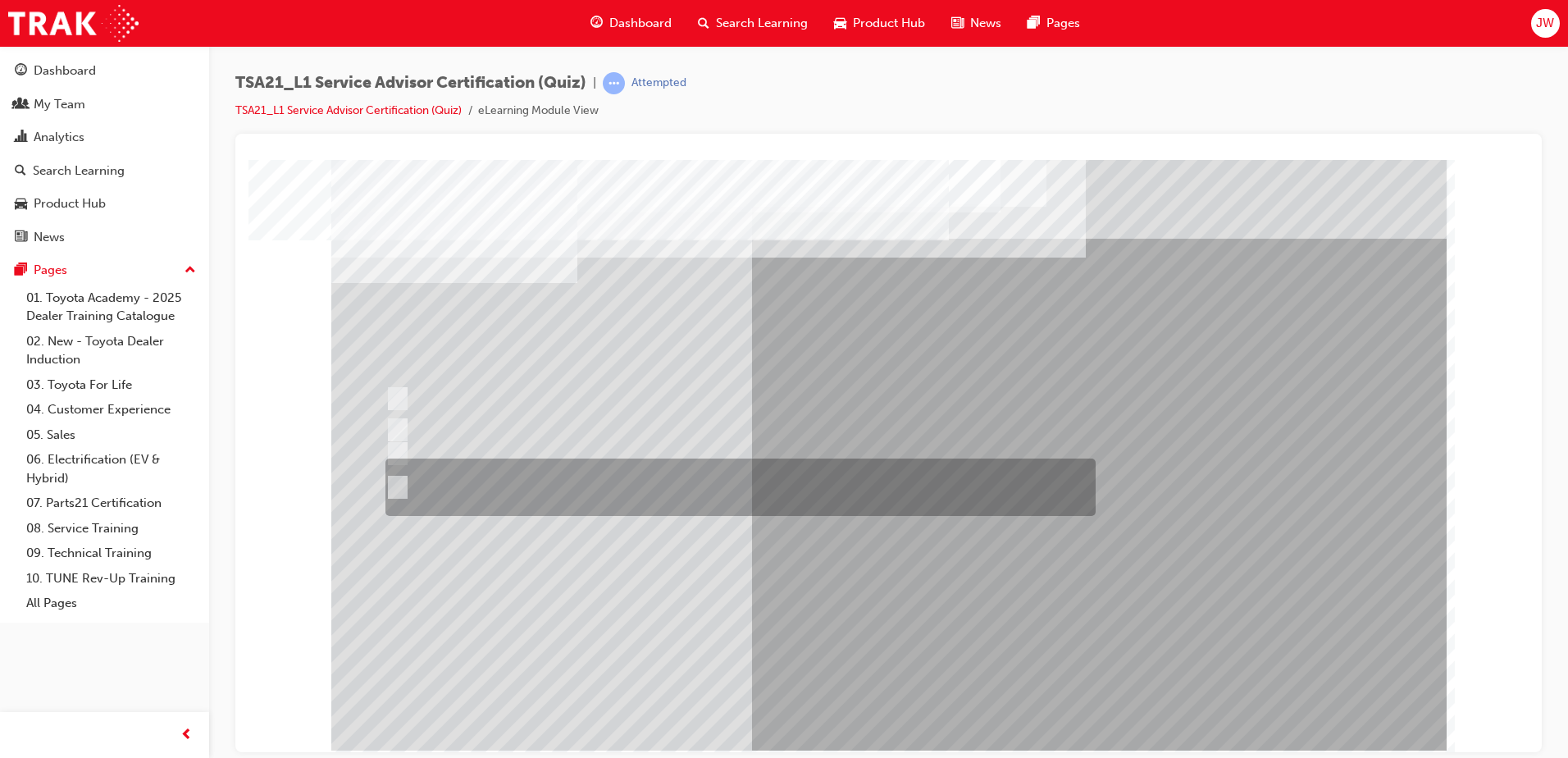
click at [559, 465] on div at bounding box center [737, 487] width 710 height 57
radio input "true"
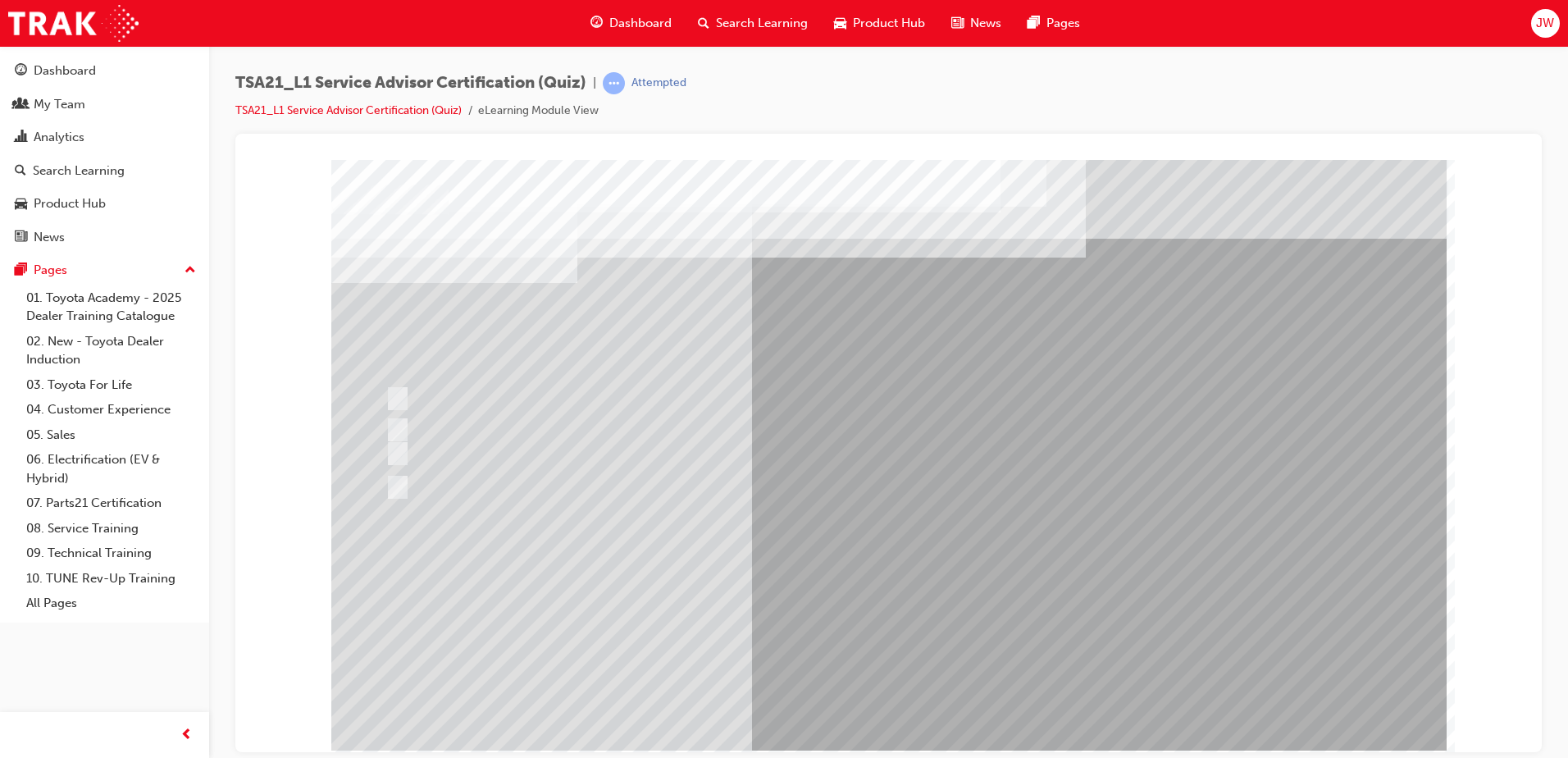
drag, startPoint x: 878, startPoint y: 681, endPoint x: 860, endPoint y: 622, distance: 61.7
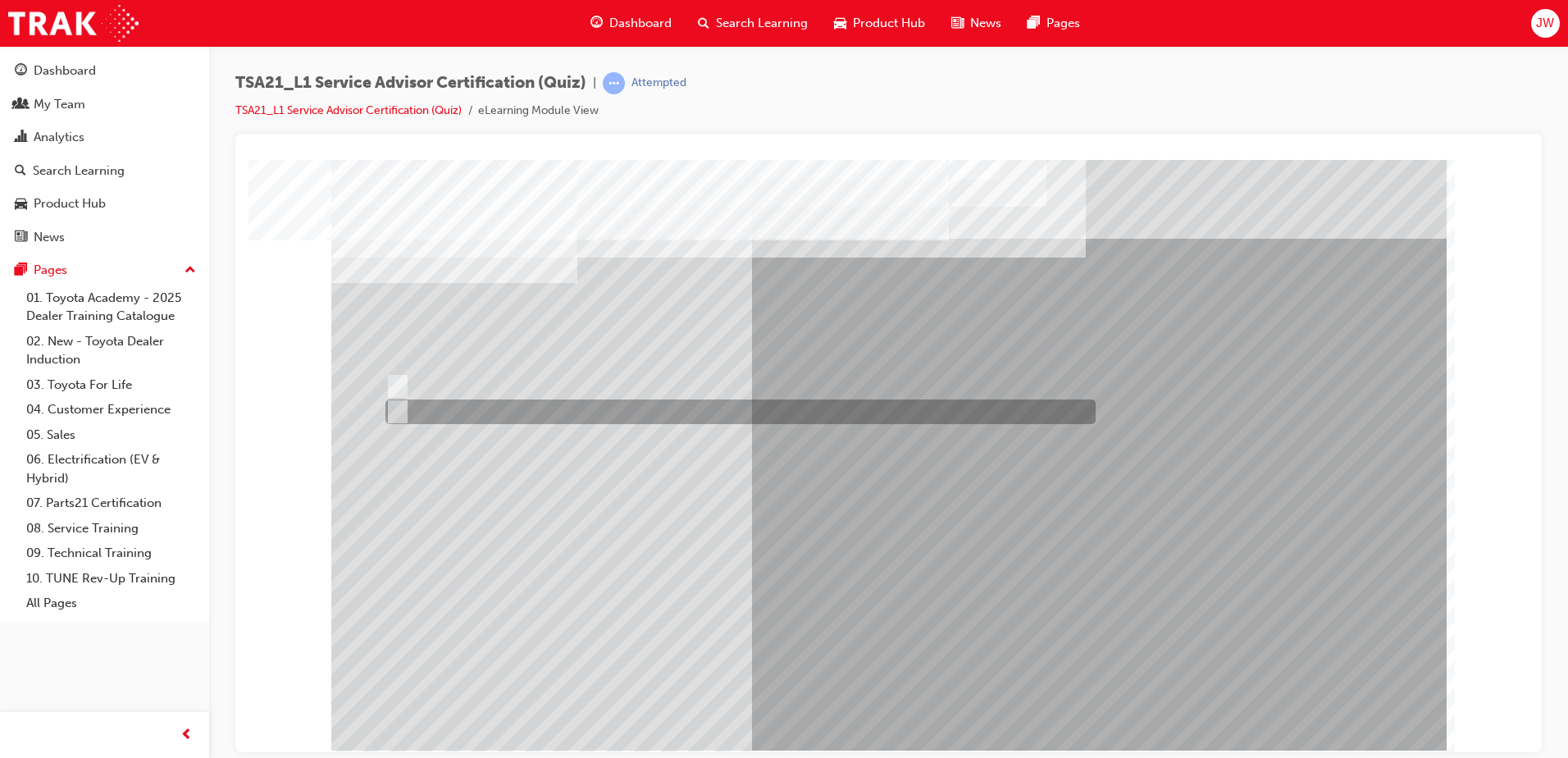
click at [451, 412] on div at bounding box center [737, 411] width 710 height 25
radio input "true"
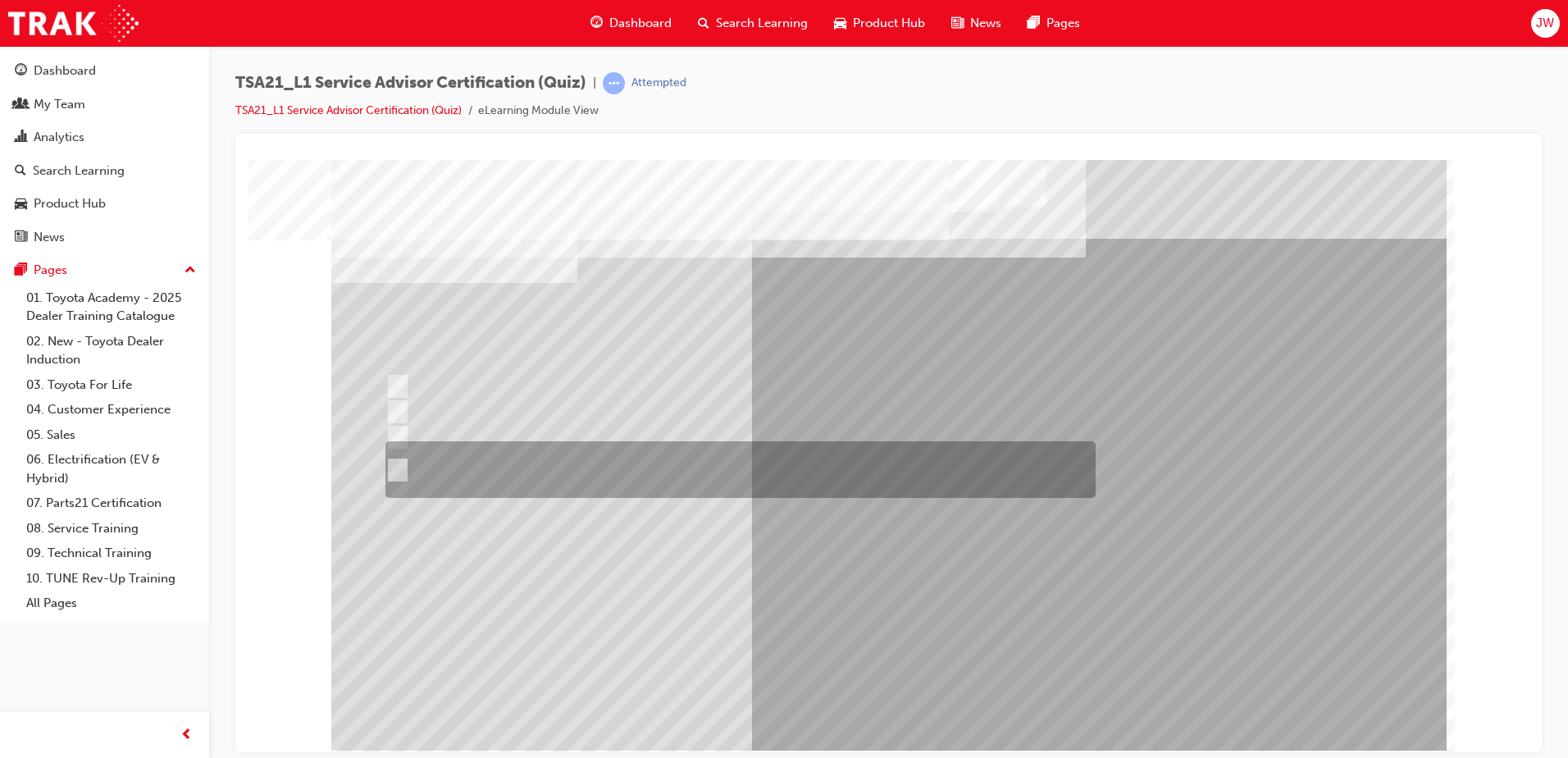
click at [604, 472] on div at bounding box center [737, 468] width 710 height 56
radio input "true"
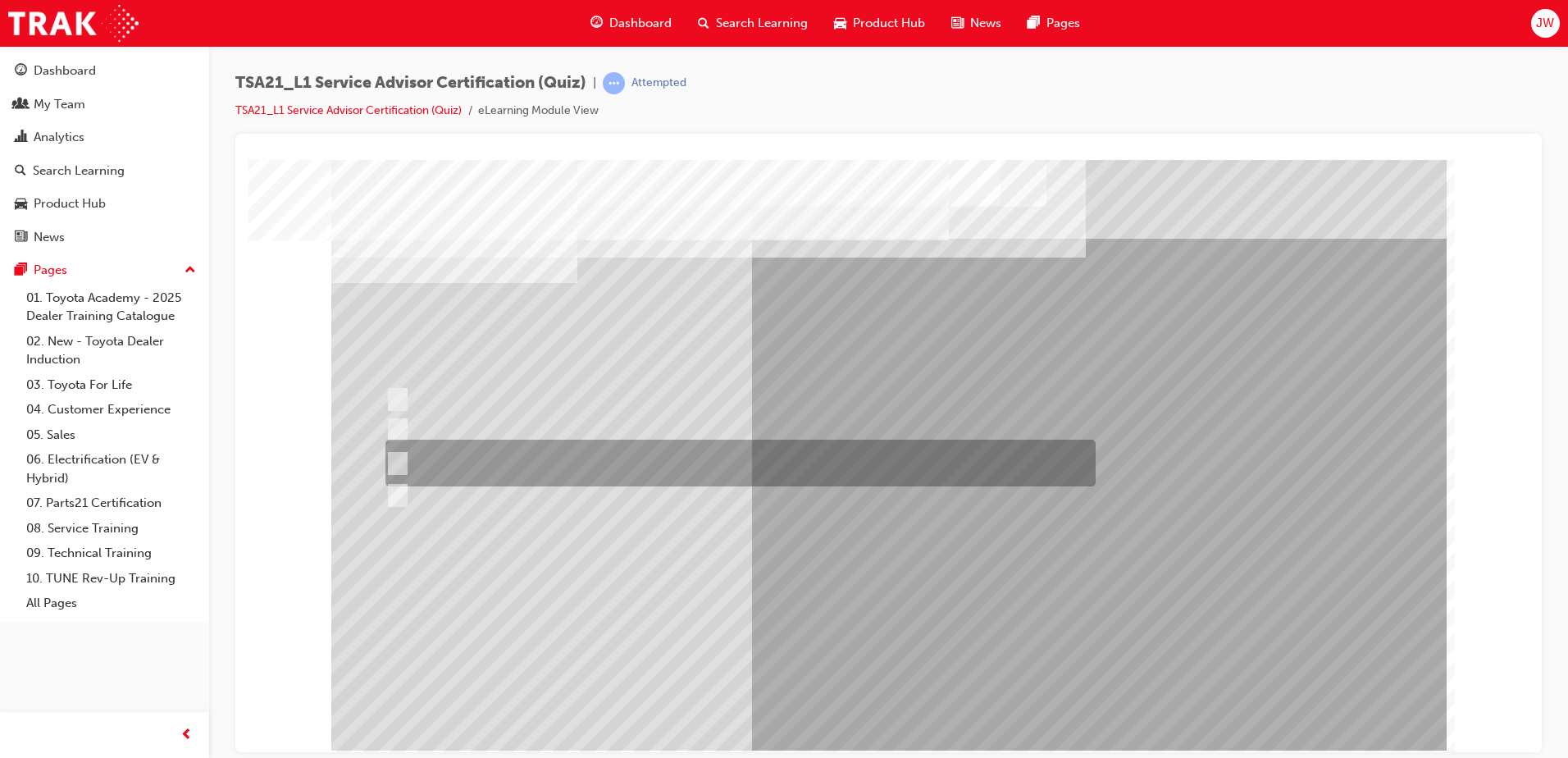
click at [480, 464] on div at bounding box center [737, 462] width 710 height 46
radio input "true"
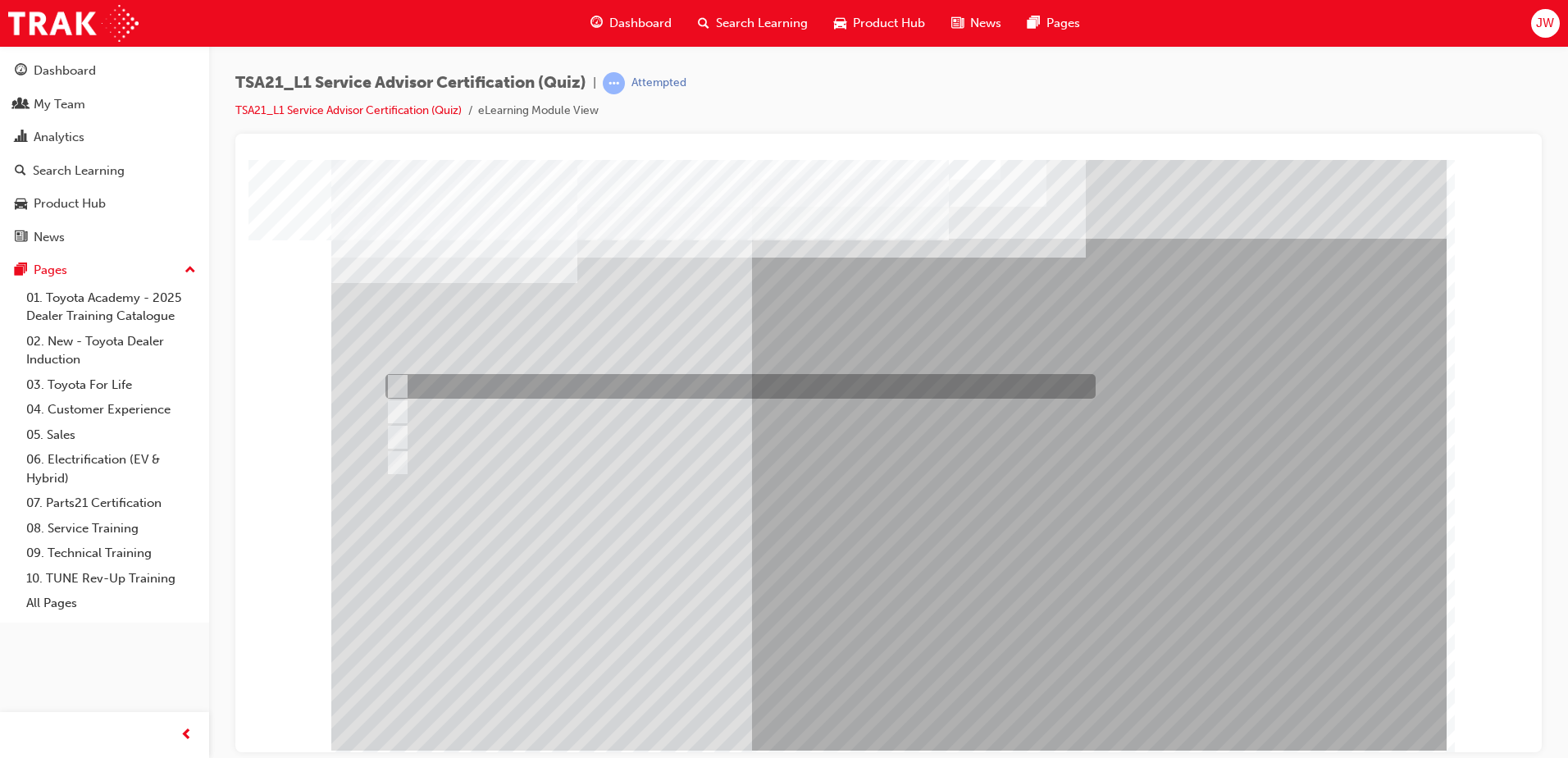
click at [507, 380] on div at bounding box center [737, 385] width 710 height 25
radio input "true"
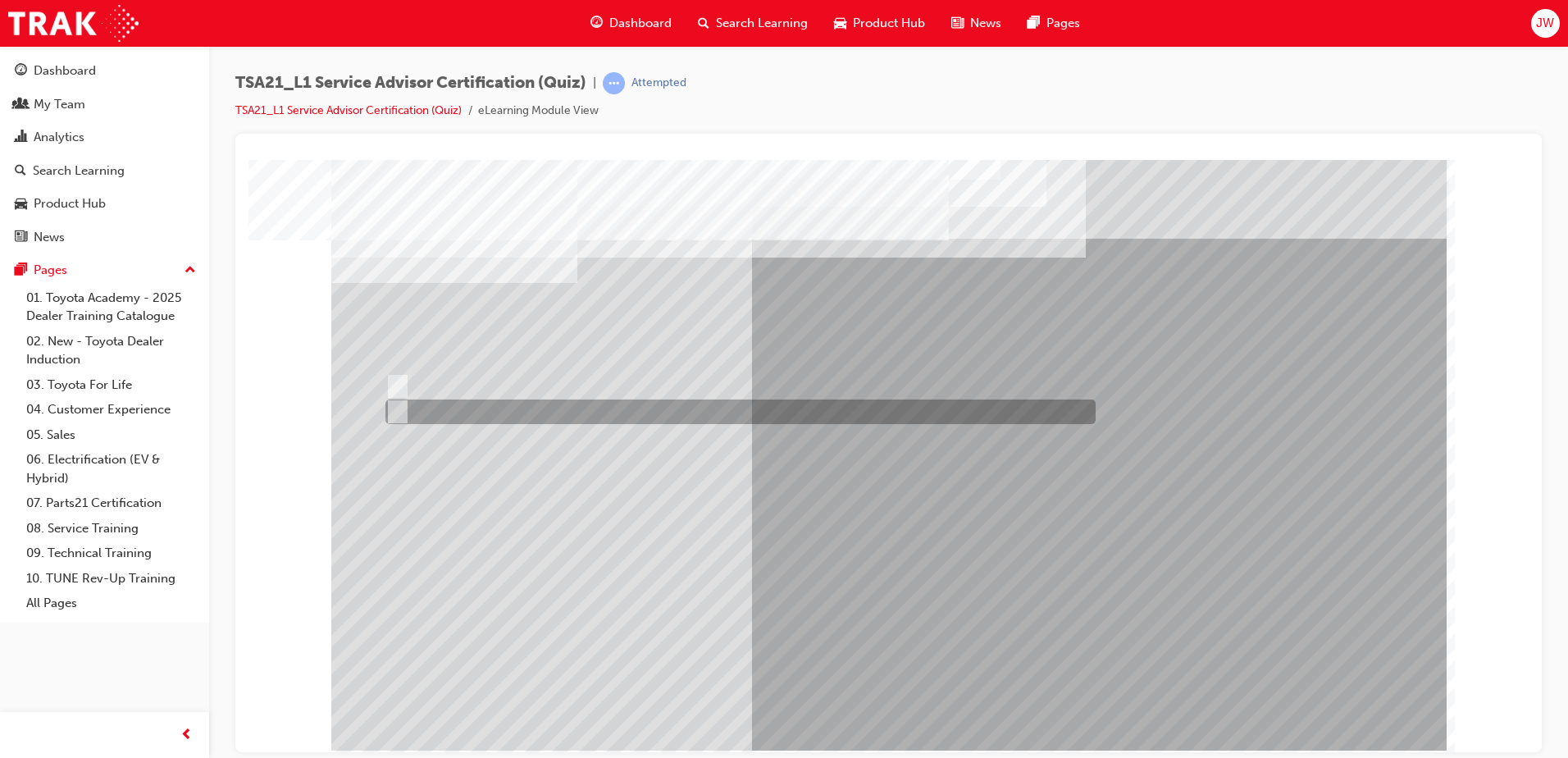
click at [449, 407] on div at bounding box center [737, 411] width 710 height 25
radio input "true"
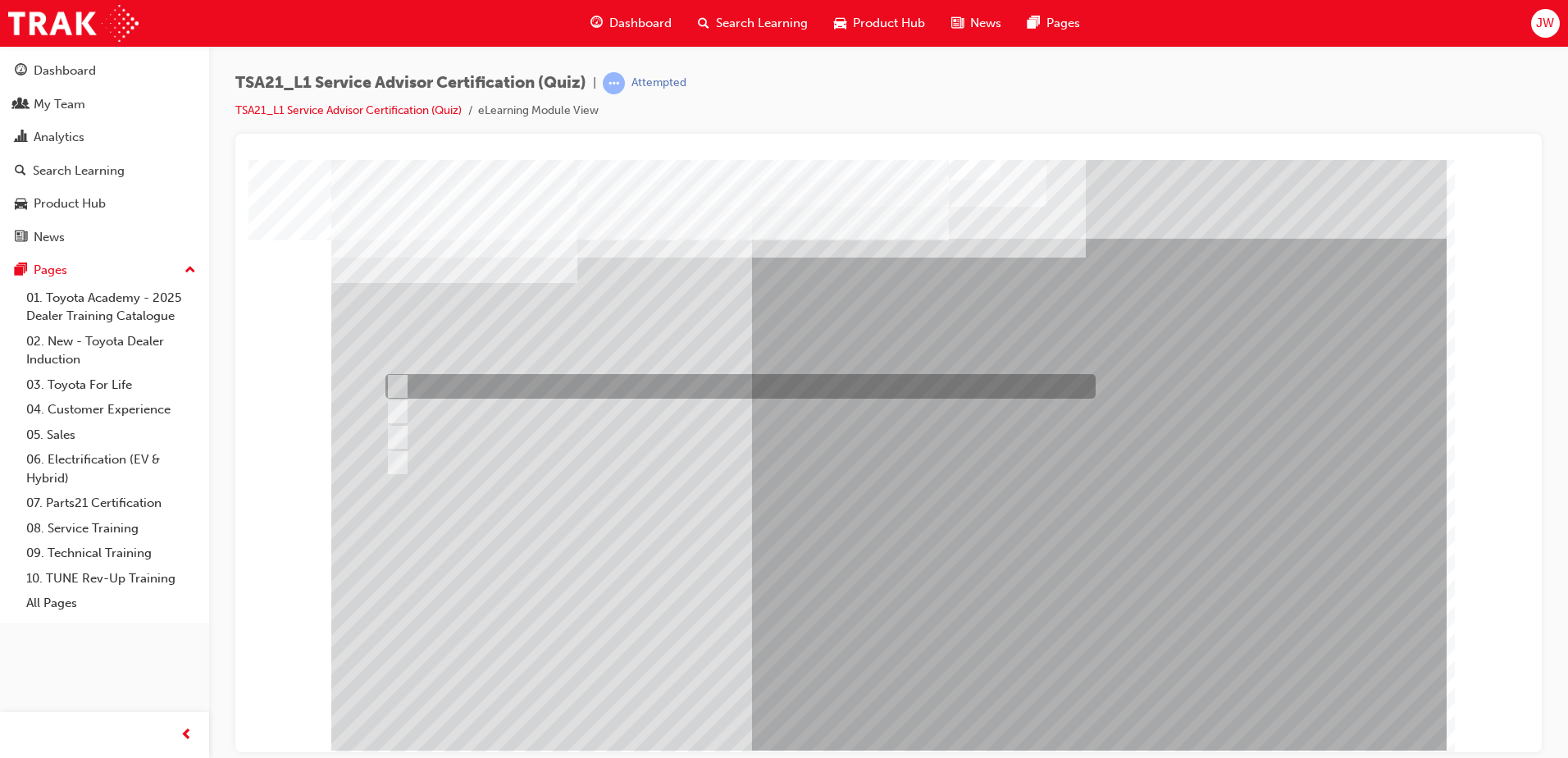
click at [498, 377] on div at bounding box center [737, 385] width 710 height 25
radio input "true"
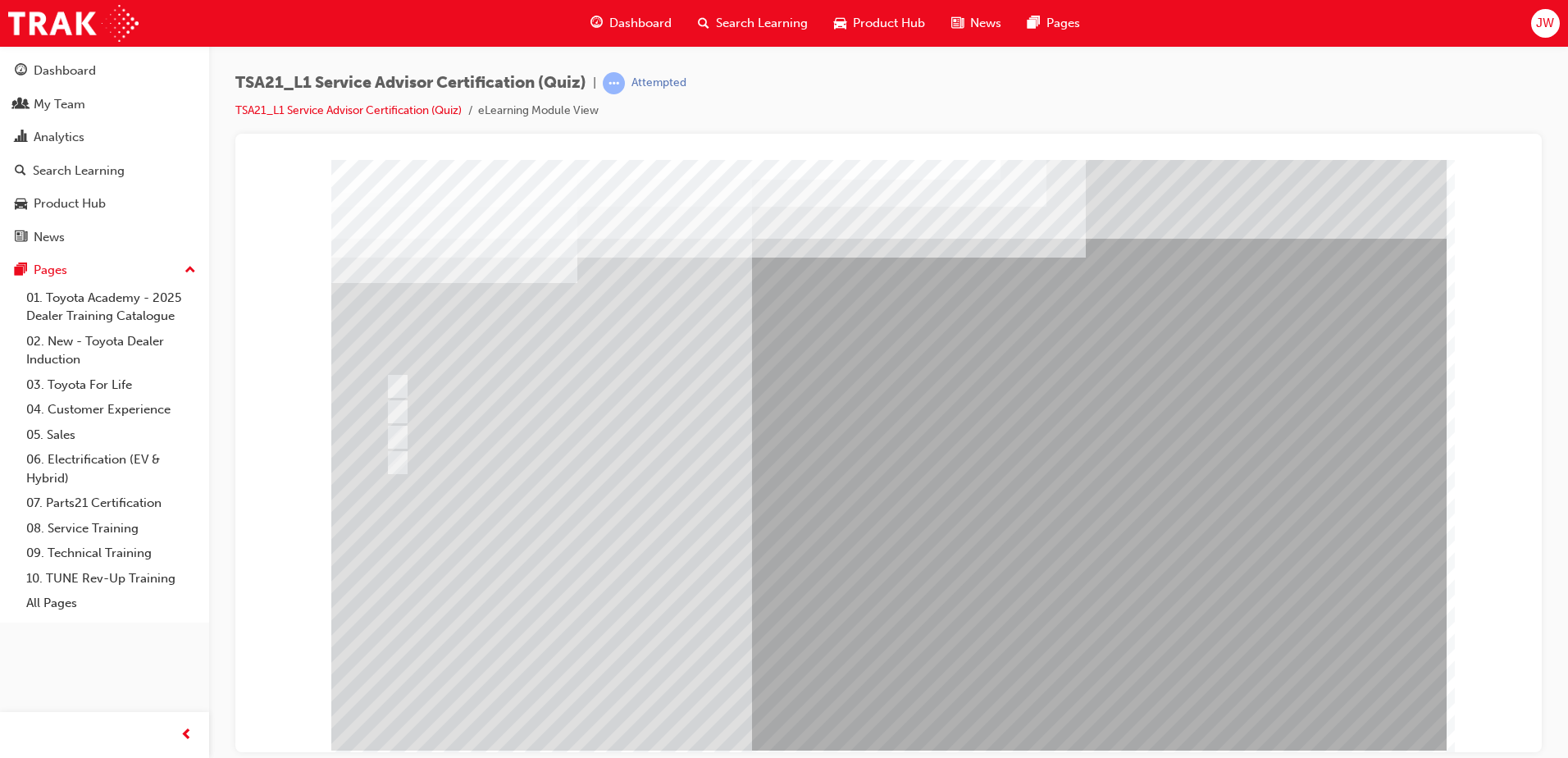
click at [373, 105] on link "TSA21_L1 Service Advisor Certification (Quiz)" at bounding box center [349, 110] width 227 height 14
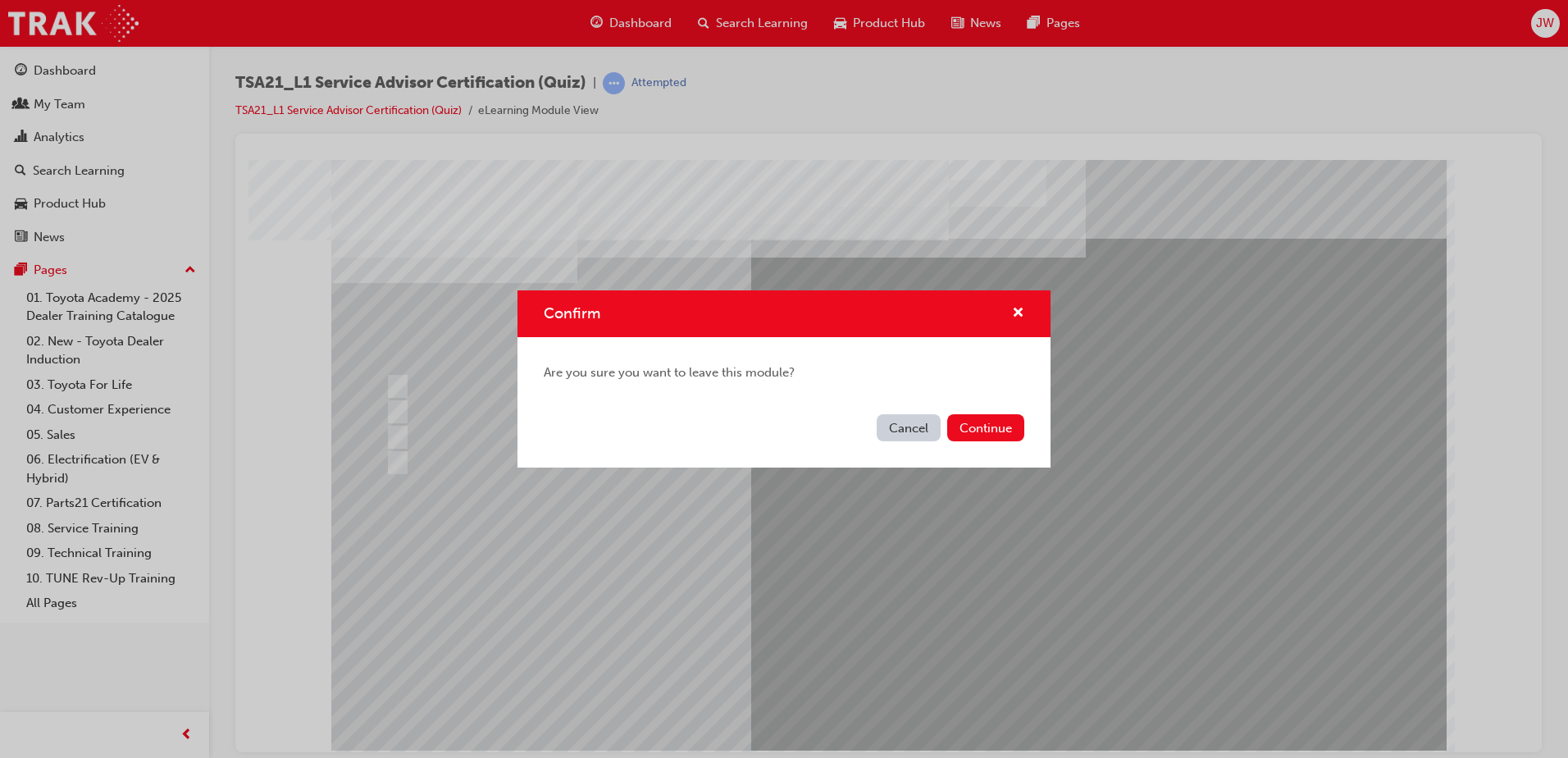
click at [919, 424] on button "Cancel" at bounding box center [908, 427] width 64 height 27
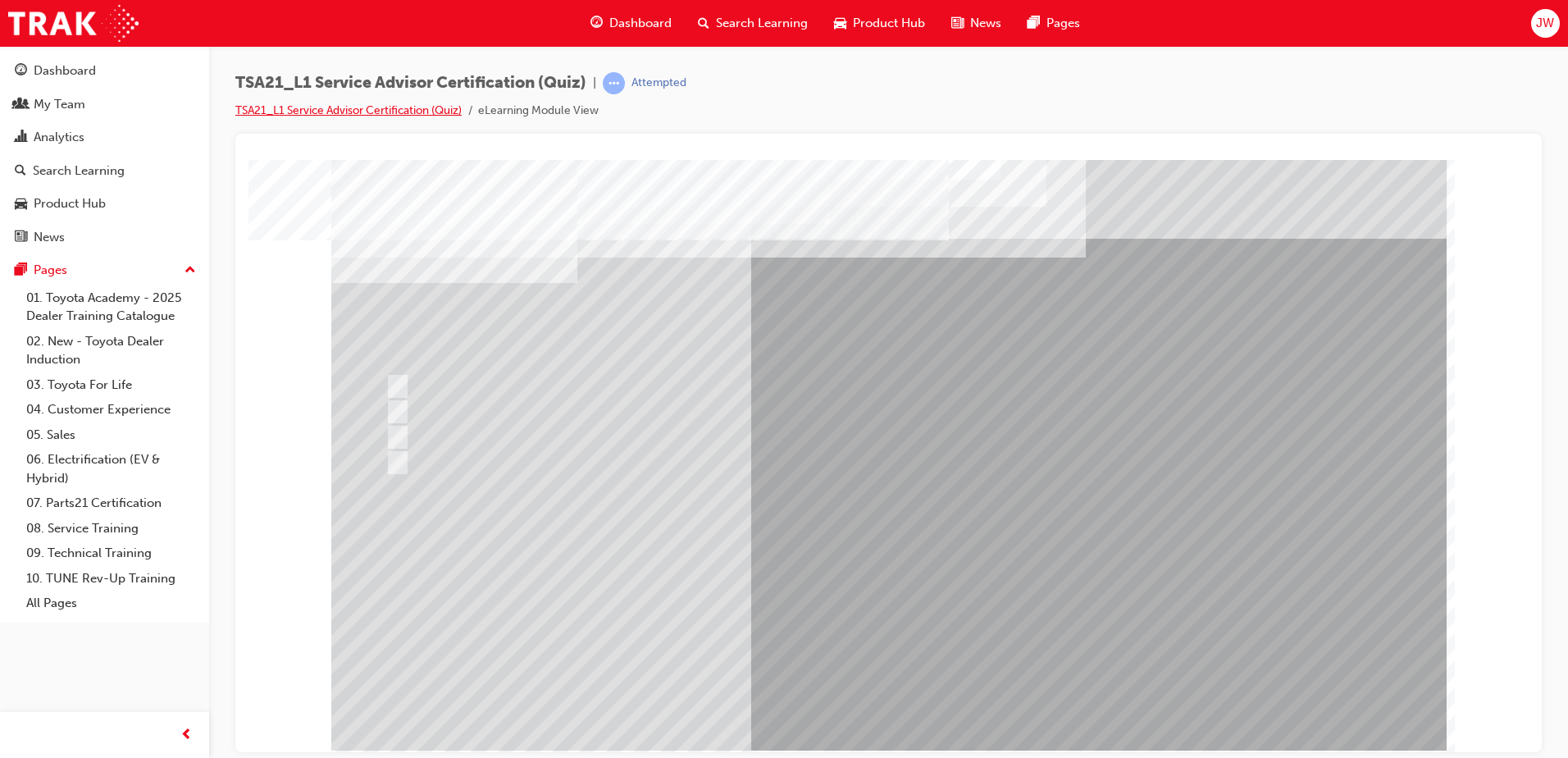
click at [290, 106] on link "TSA21_L1 Service Advisor Certification (Quiz)" at bounding box center [349, 110] width 227 height 14
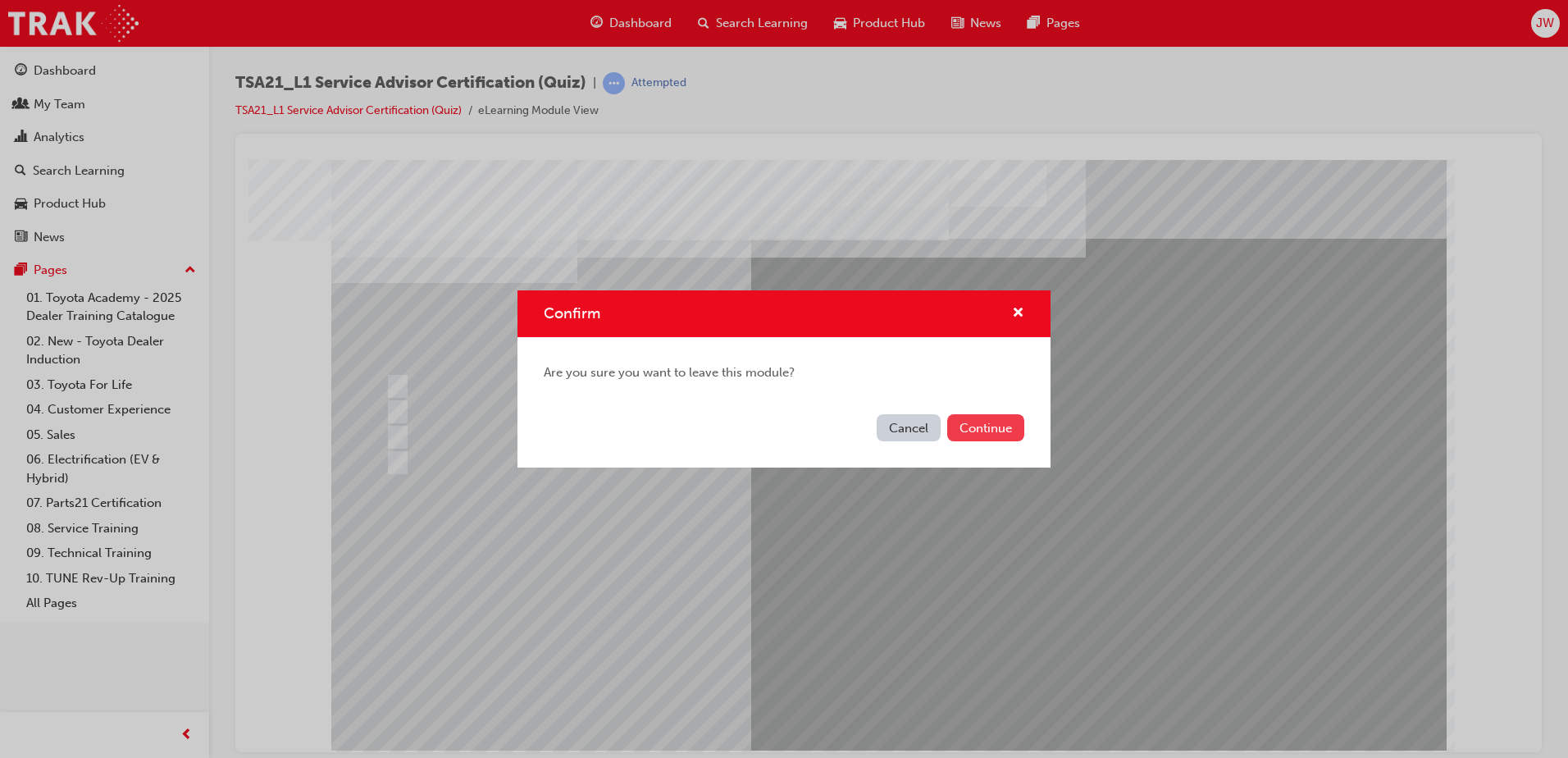
click at [1002, 434] on button "Continue" at bounding box center [986, 427] width 77 height 27
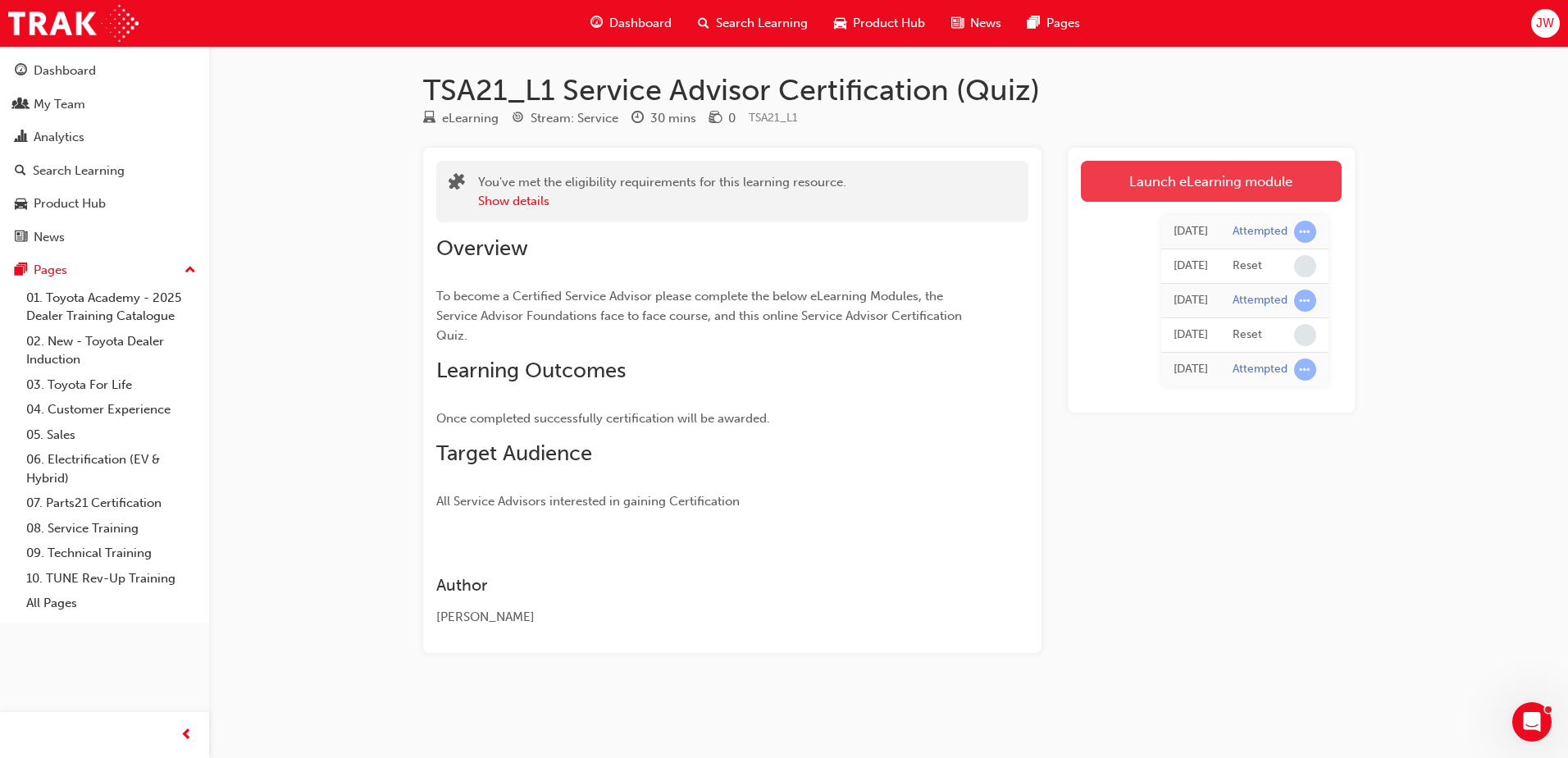
click at [1151, 179] on link "Launch eLearning module" at bounding box center [1211, 181] width 260 height 41
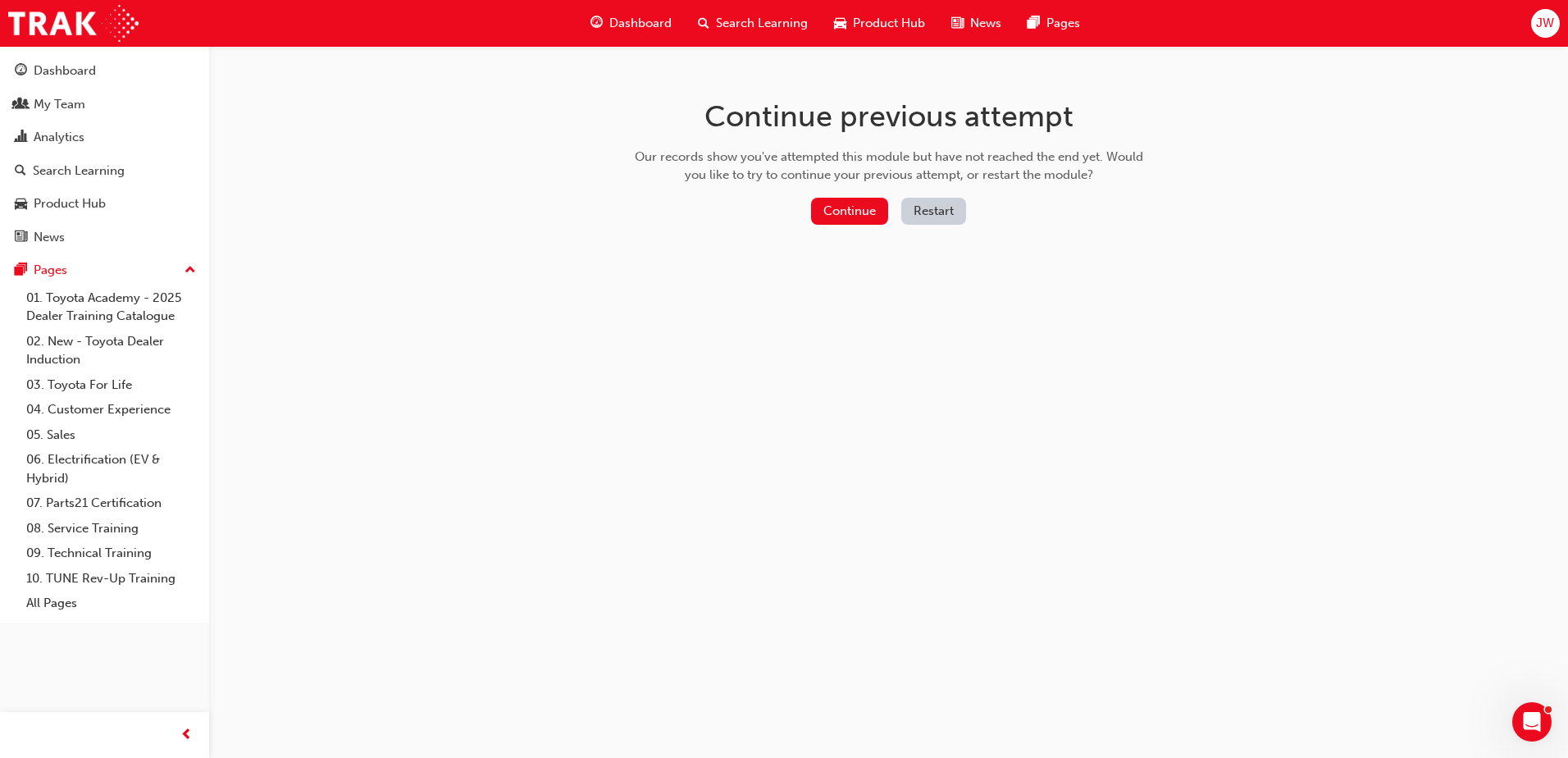
click at [941, 207] on button "Restart" at bounding box center [934, 210] width 65 height 27
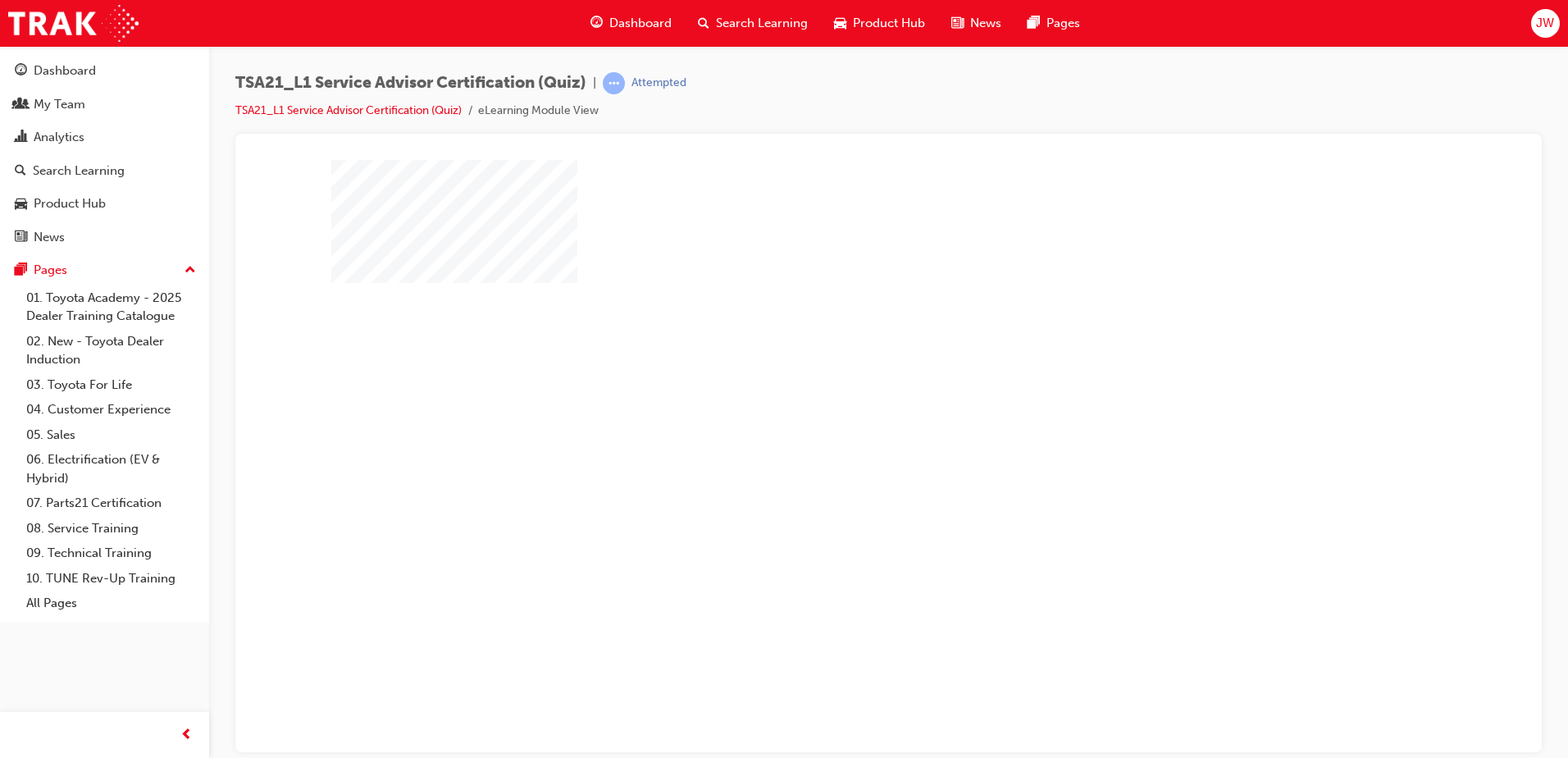
click at [841, 407] on div "play" at bounding box center [841, 407] width 0 height 0
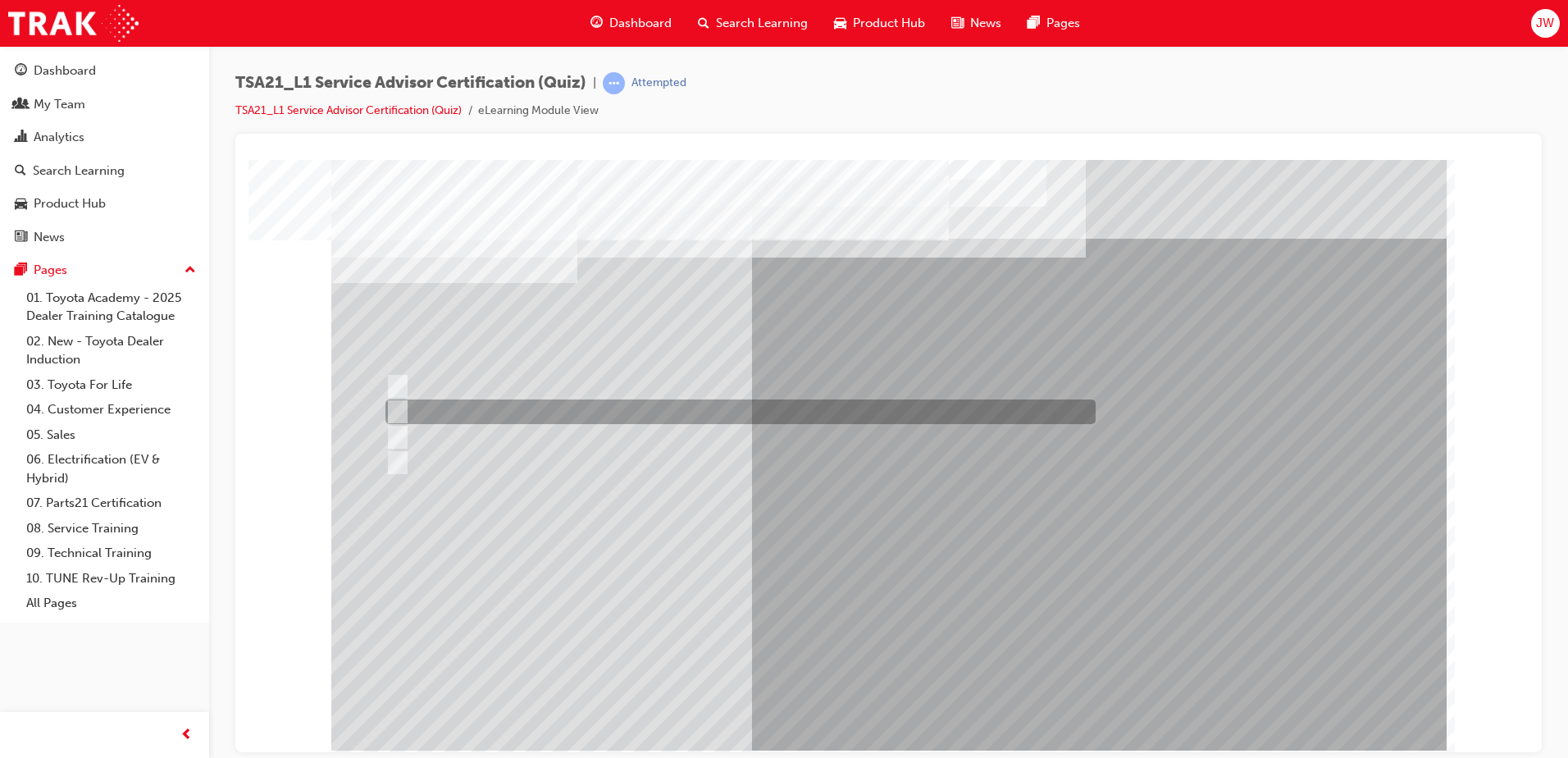
click at [668, 414] on div at bounding box center [737, 411] width 710 height 25
radio input "true"
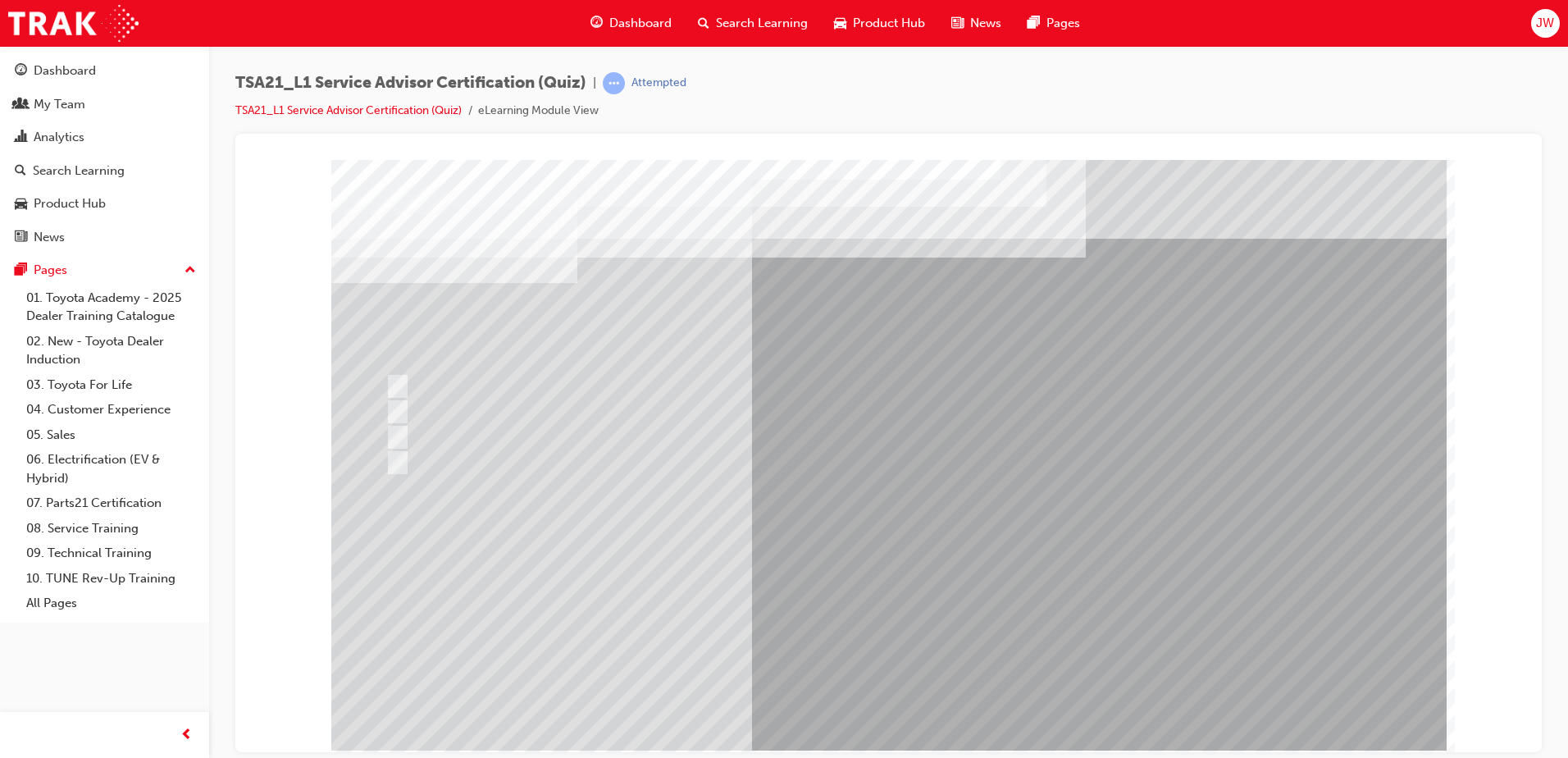
click at [307, 127] on div "TSA21_L1 Service Advisor Certification (Quiz) | Attempted TSA21_L1 Service Advi…" at bounding box center [889, 103] width 1307 height 61
click at [315, 109] on link "TSA21_L1 Service Advisor Certification (Quiz)" at bounding box center [349, 110] width 227 height 14
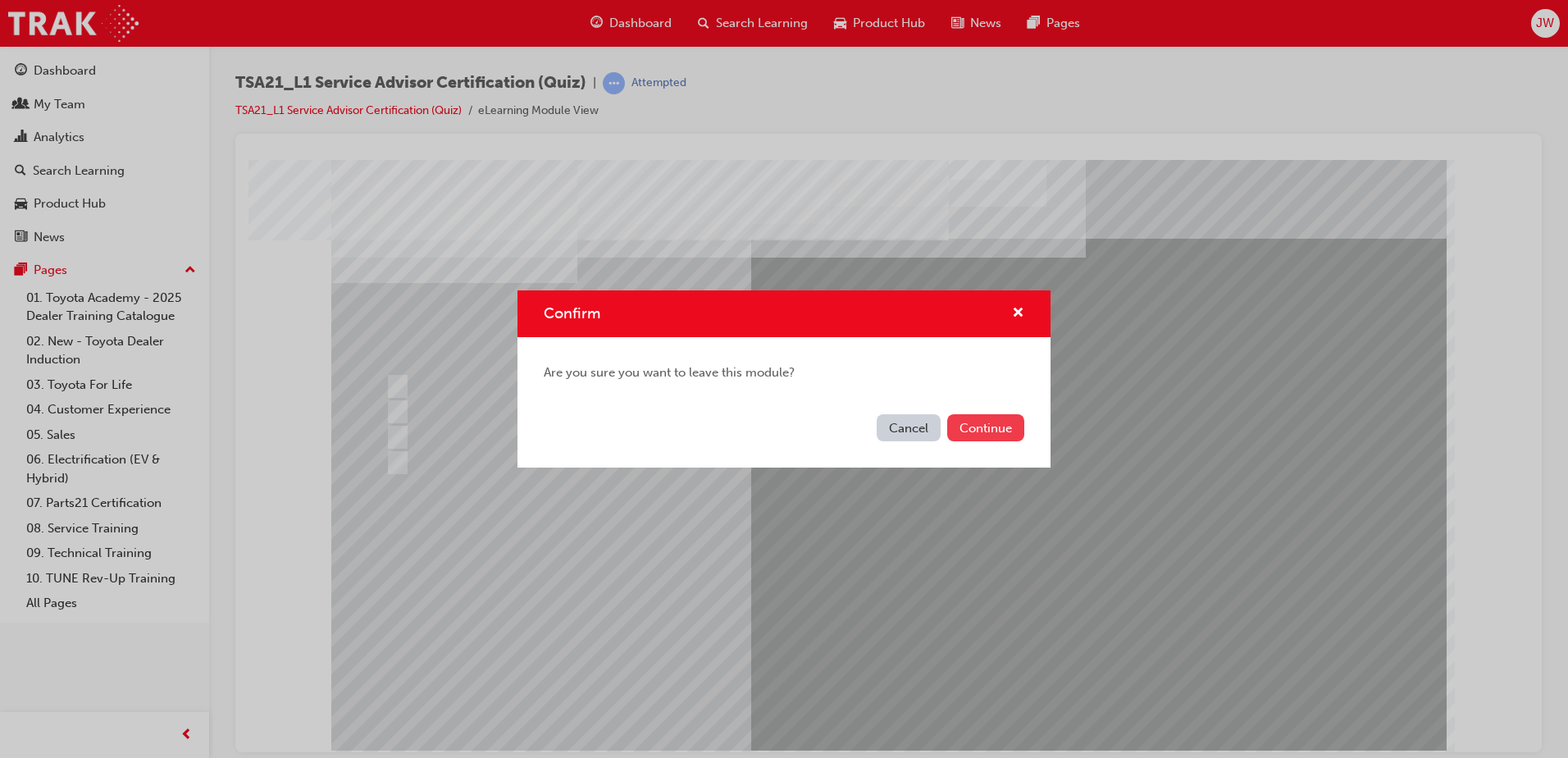
click at [988, 427] on button "Continue" at bounding box center [986, 427] width 77 height 27
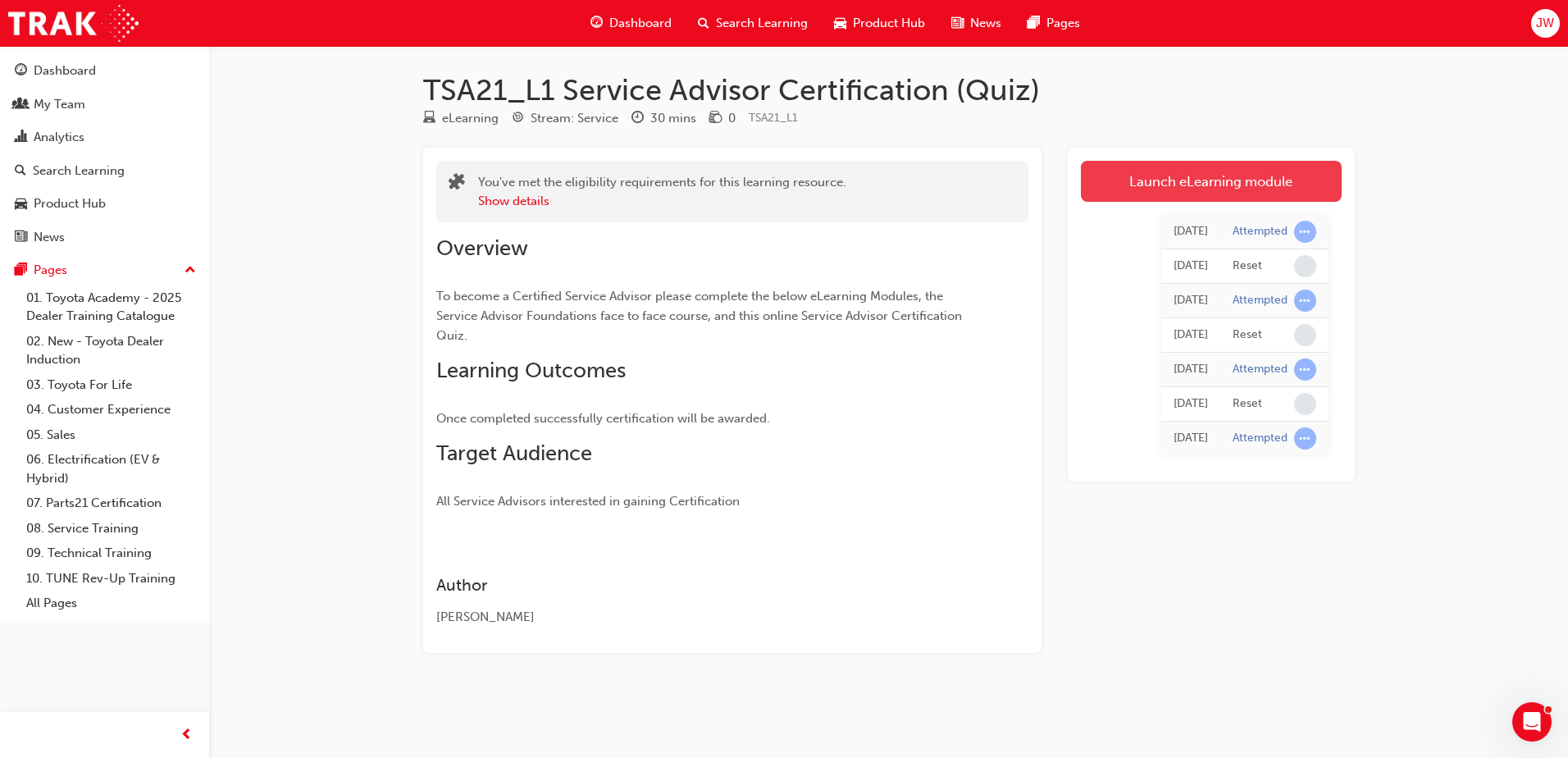
click at [1197, 193] on link "Launch eLearning module" at bounding box center [1211, 181] width 260 height 41
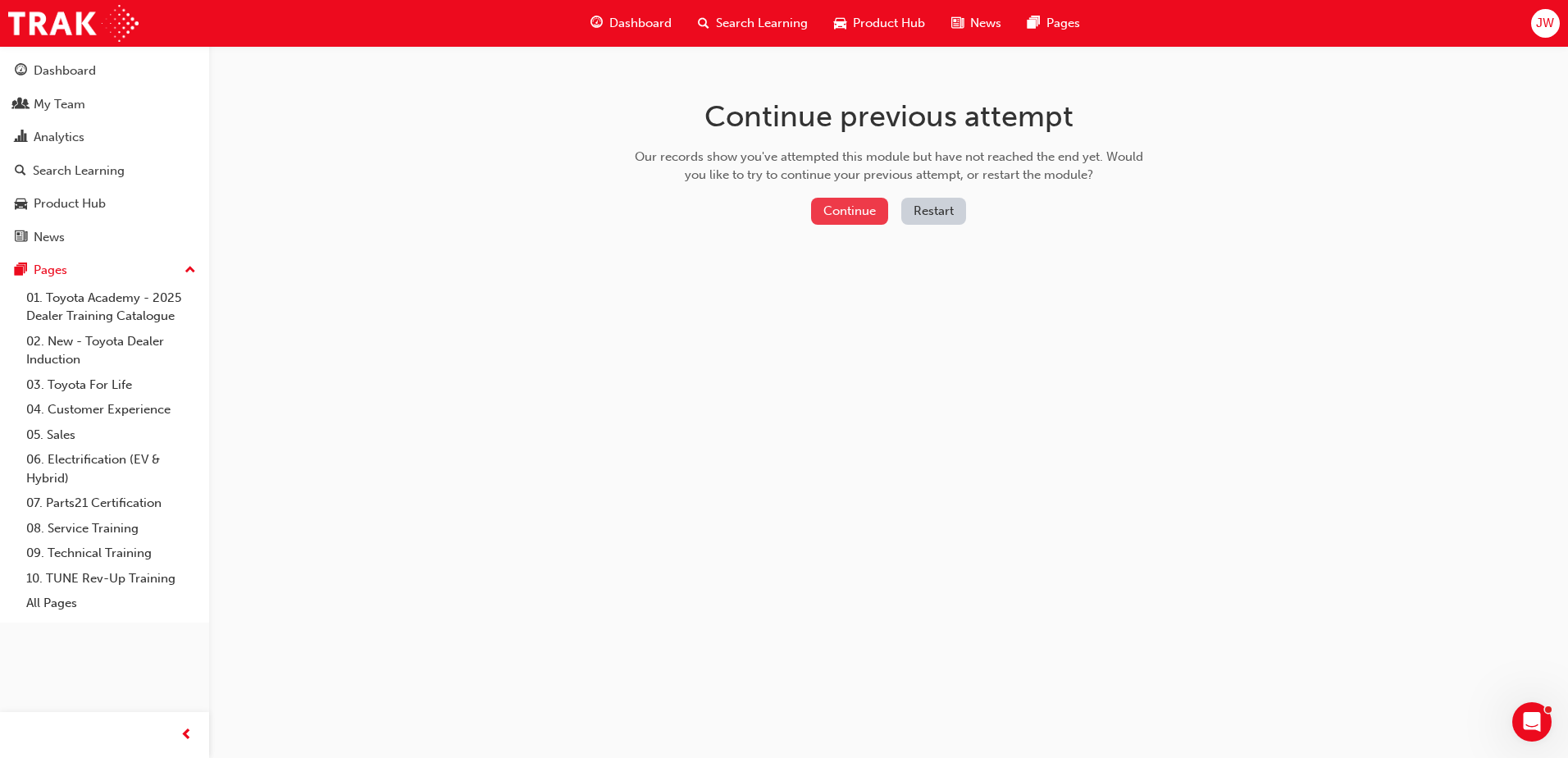
click at [842, 201] on button "Continue" at bounding box center [850, 210] width 77 height 27
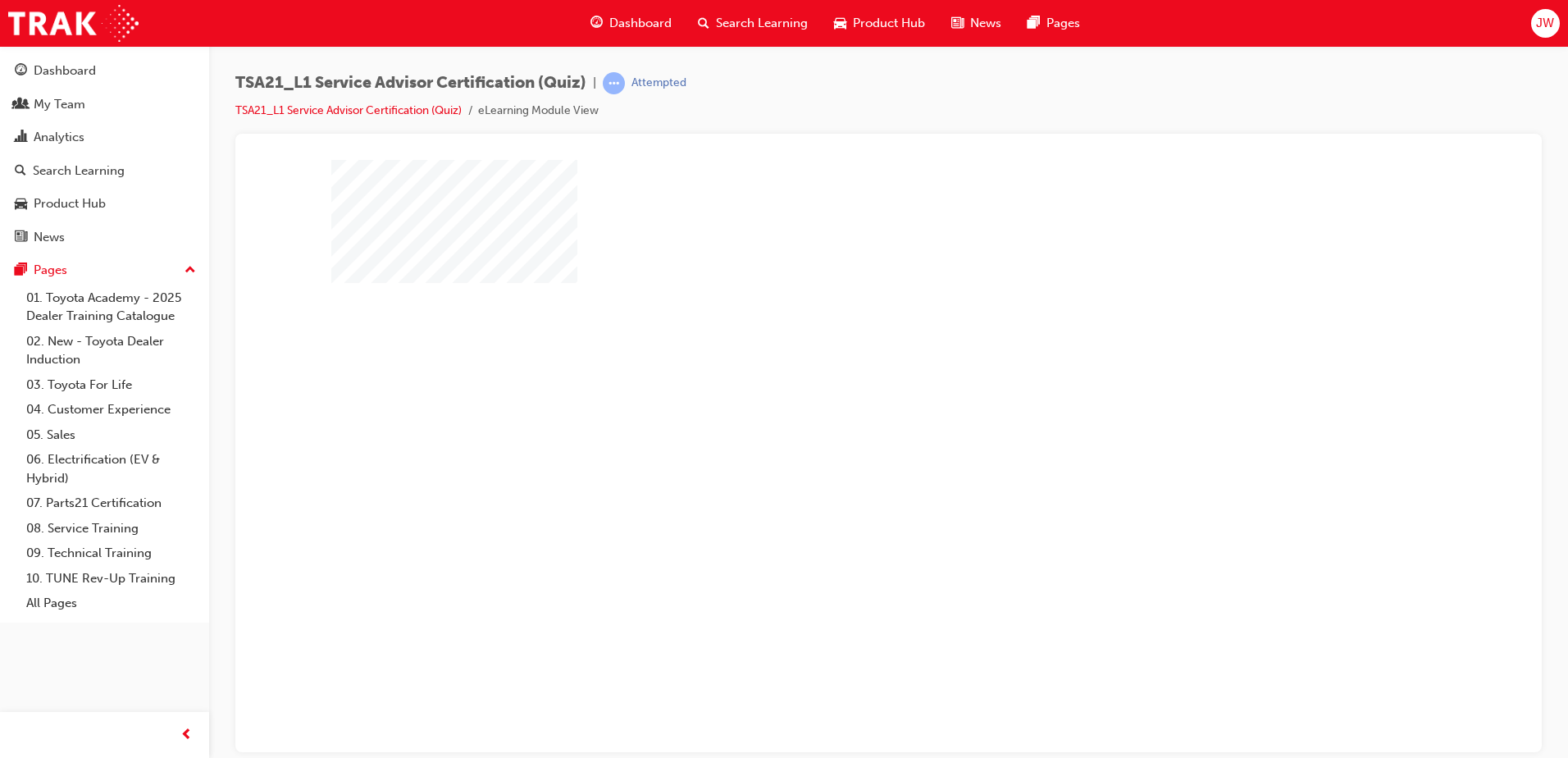
click at [841, 407] on div "play" at bounding box center [841, 407] width 0 height 0
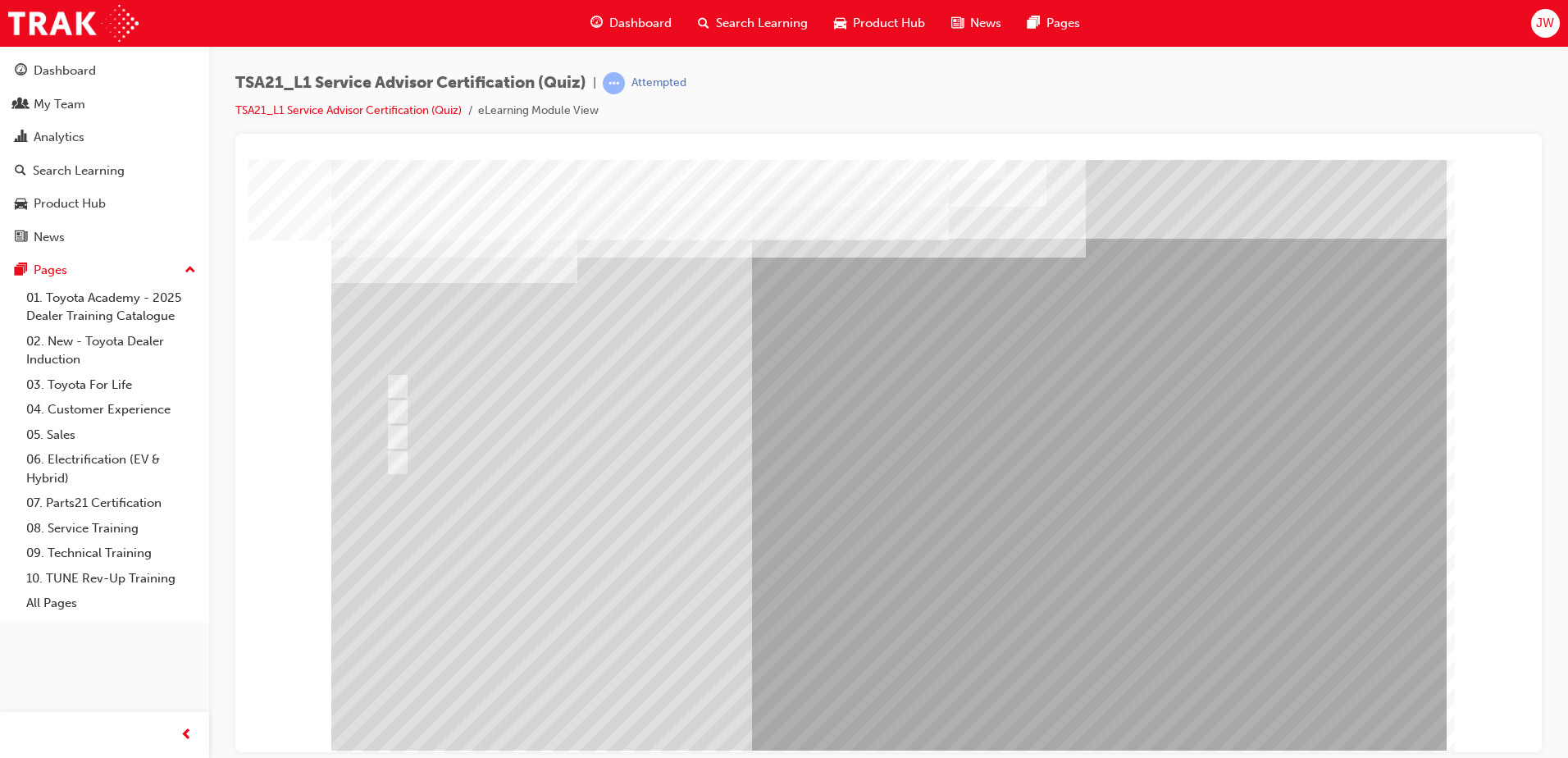
click at [347, 100] on div "TSA21_L1 Service Advisor Certification (Quiz) | Attempted TSA21_L1 Service Advi…" at bounding box center [461, 96] width 451 height 48
click at [349, 102] on li "TSA21_L1 Service Advisor Certification (Quiz)" at bounding box center [357, 110] width 243 height 19
click at [349, 112] on link "TSA21_L1 Service Advisor Certification (Quiz)" at bounding box center [349, 110] width 227 height 14
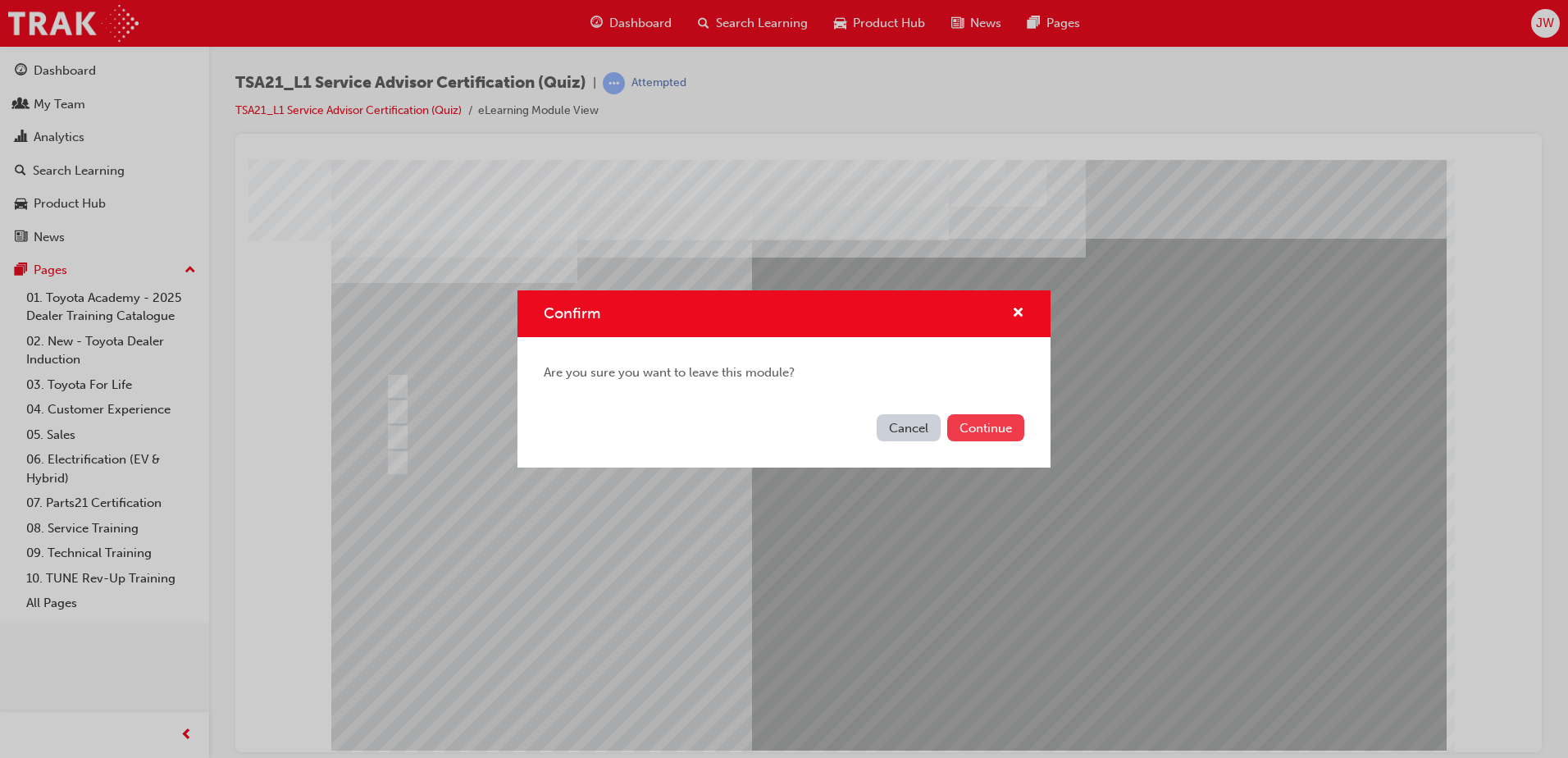
click at [988, 436] on button "Continue" at bounding box center [986, 427] width 77 height 27
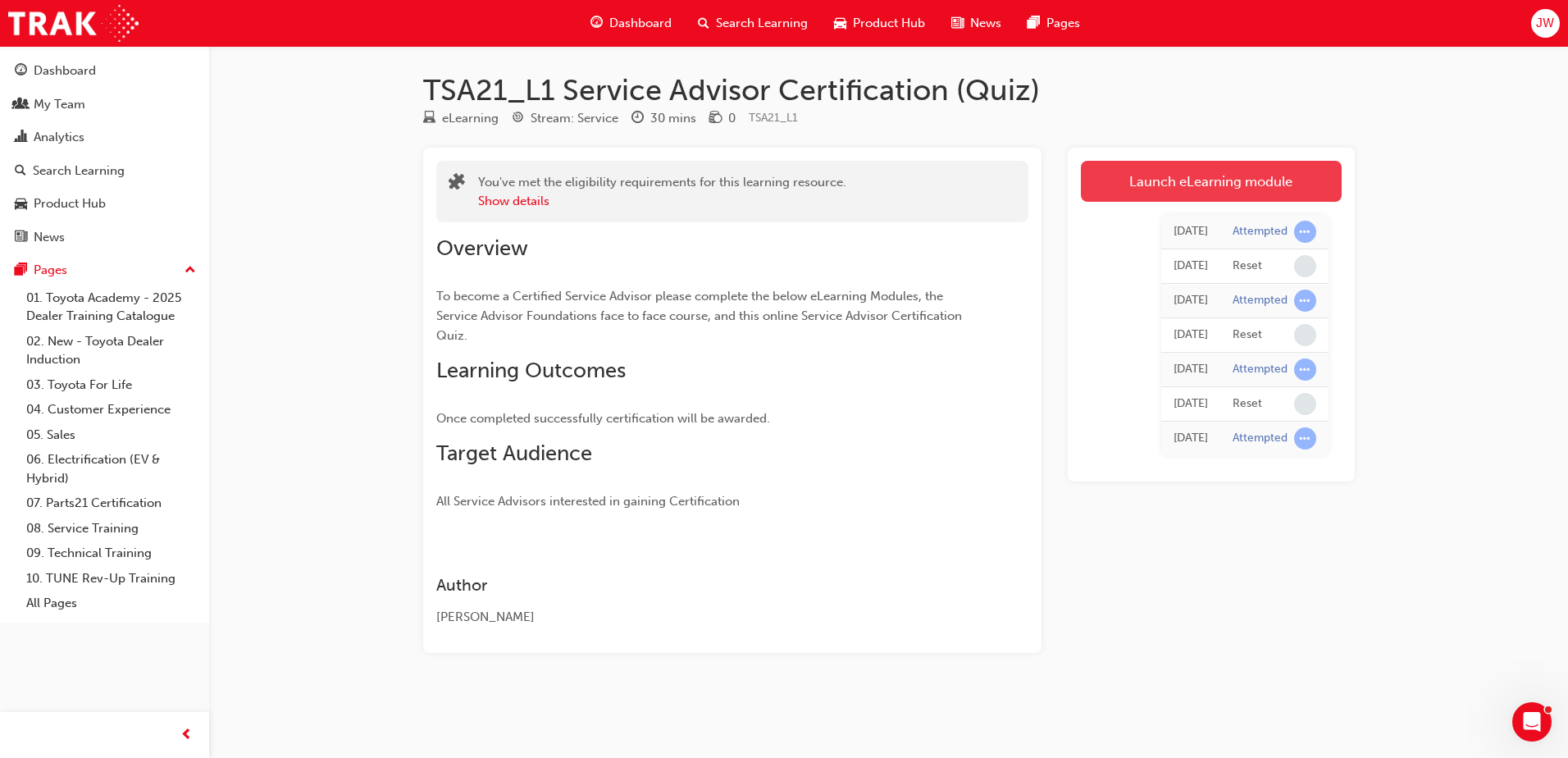
click at [1238, 177] on link "Launch eLearning module" at bounding box center [1211, 181] width 260 height 41
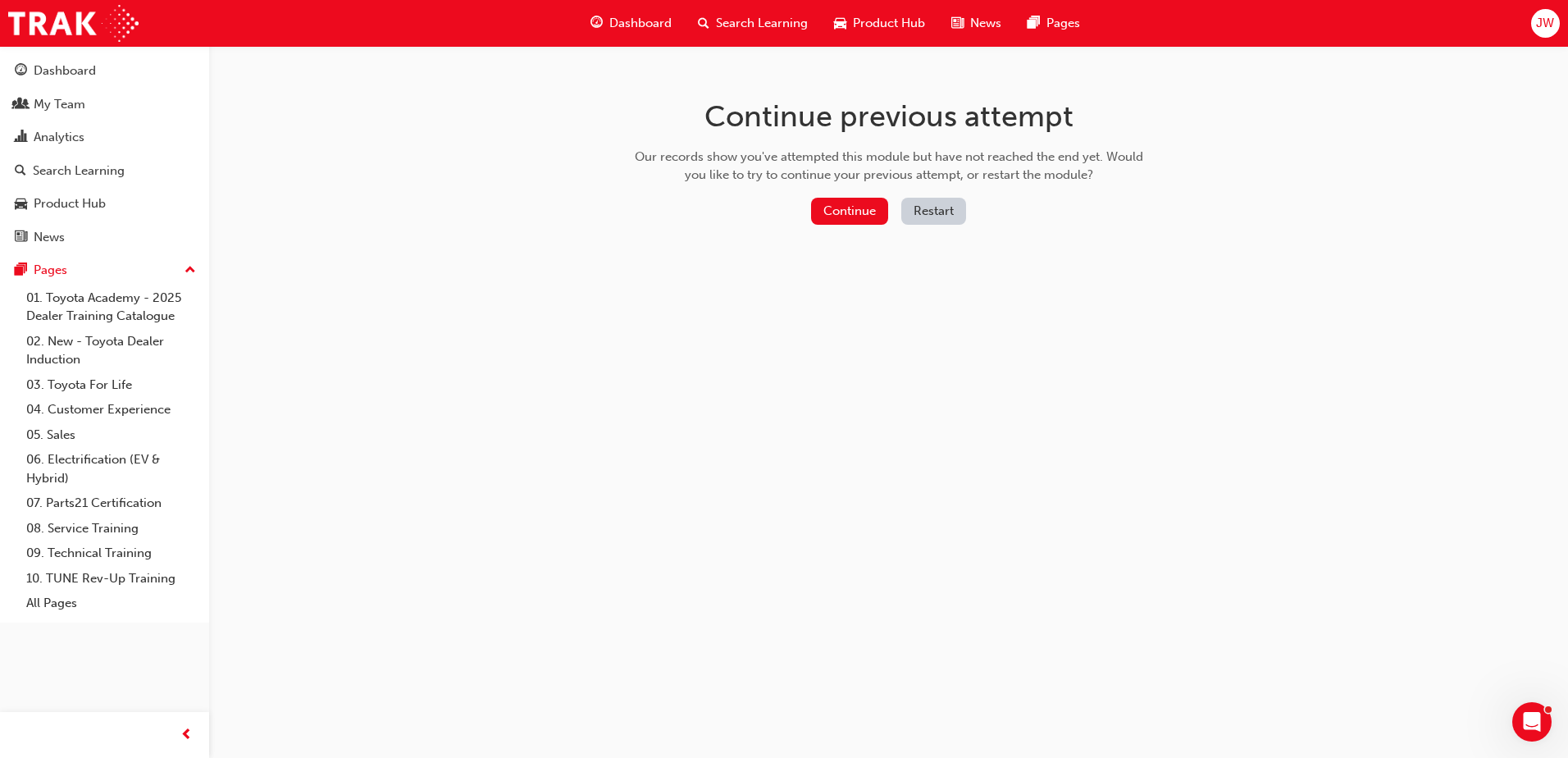
click at [921, 208] on button "Restart" at bounding box center [934, 210] width 65 height 27
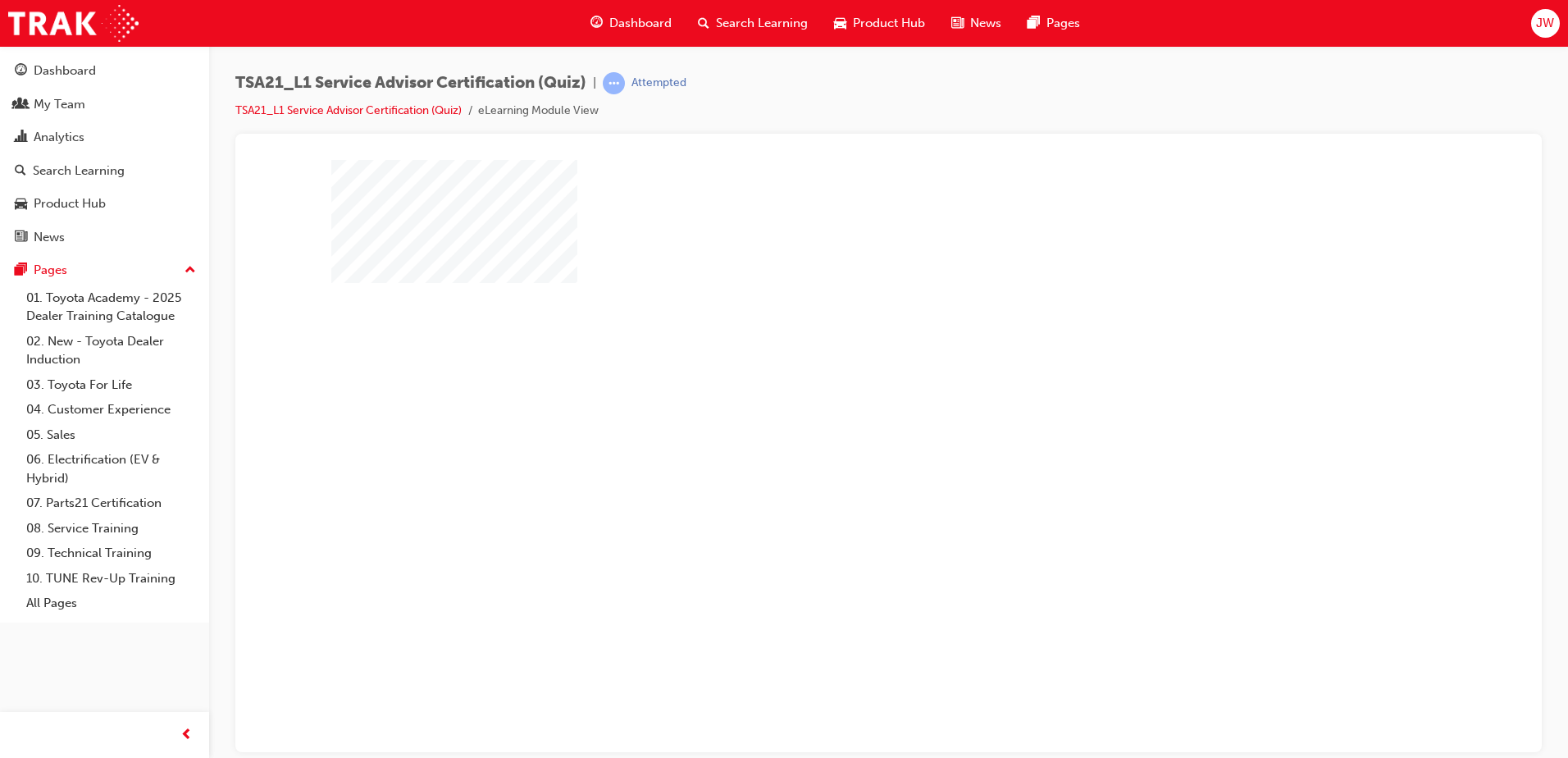
click at [841, 407] on div "play" at bounding box center [841, 407] width 0 height 0
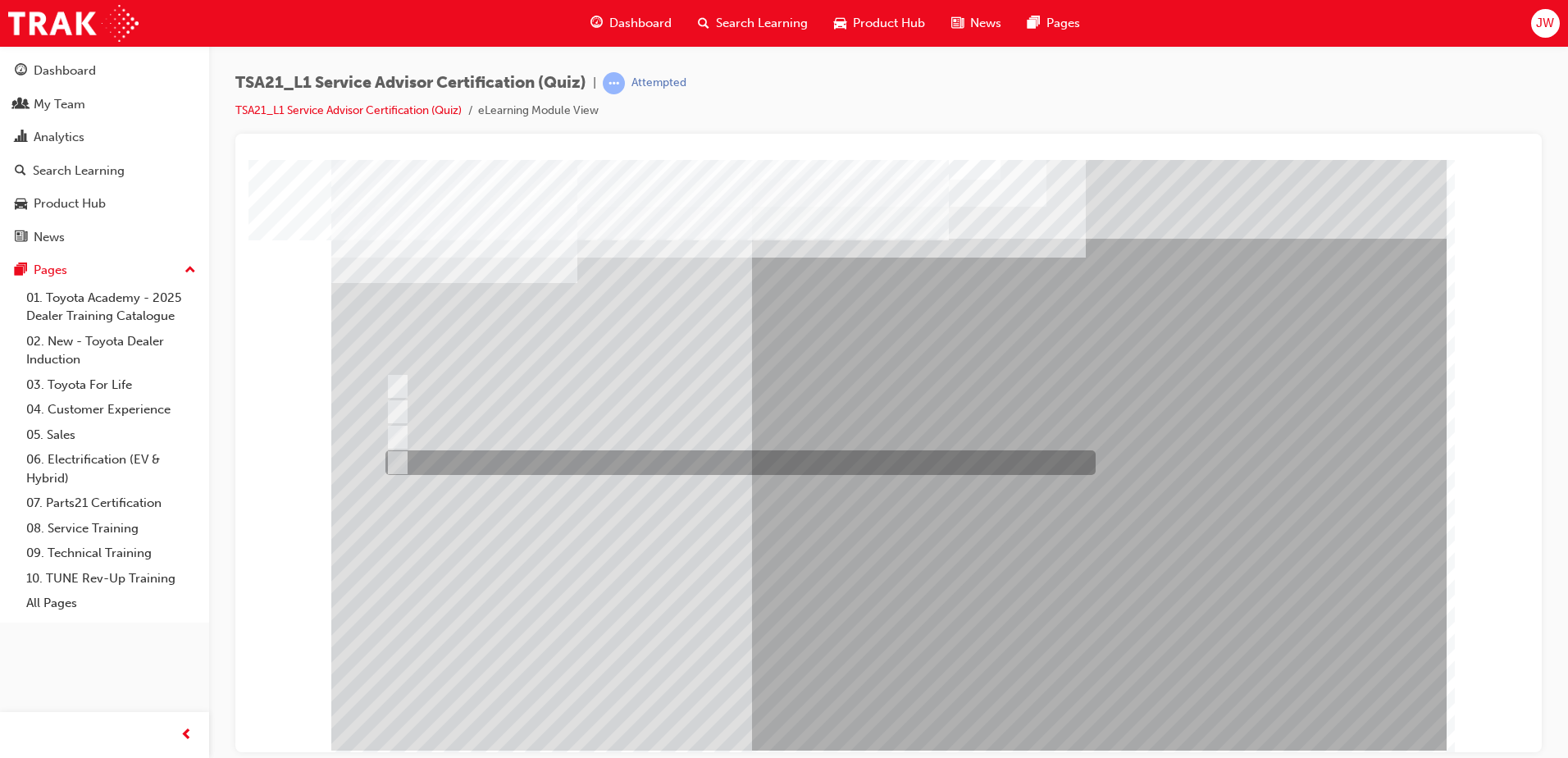
click at [528, 455] on div at bounding box center [737, 462] width 710 height 25
radio input "true"
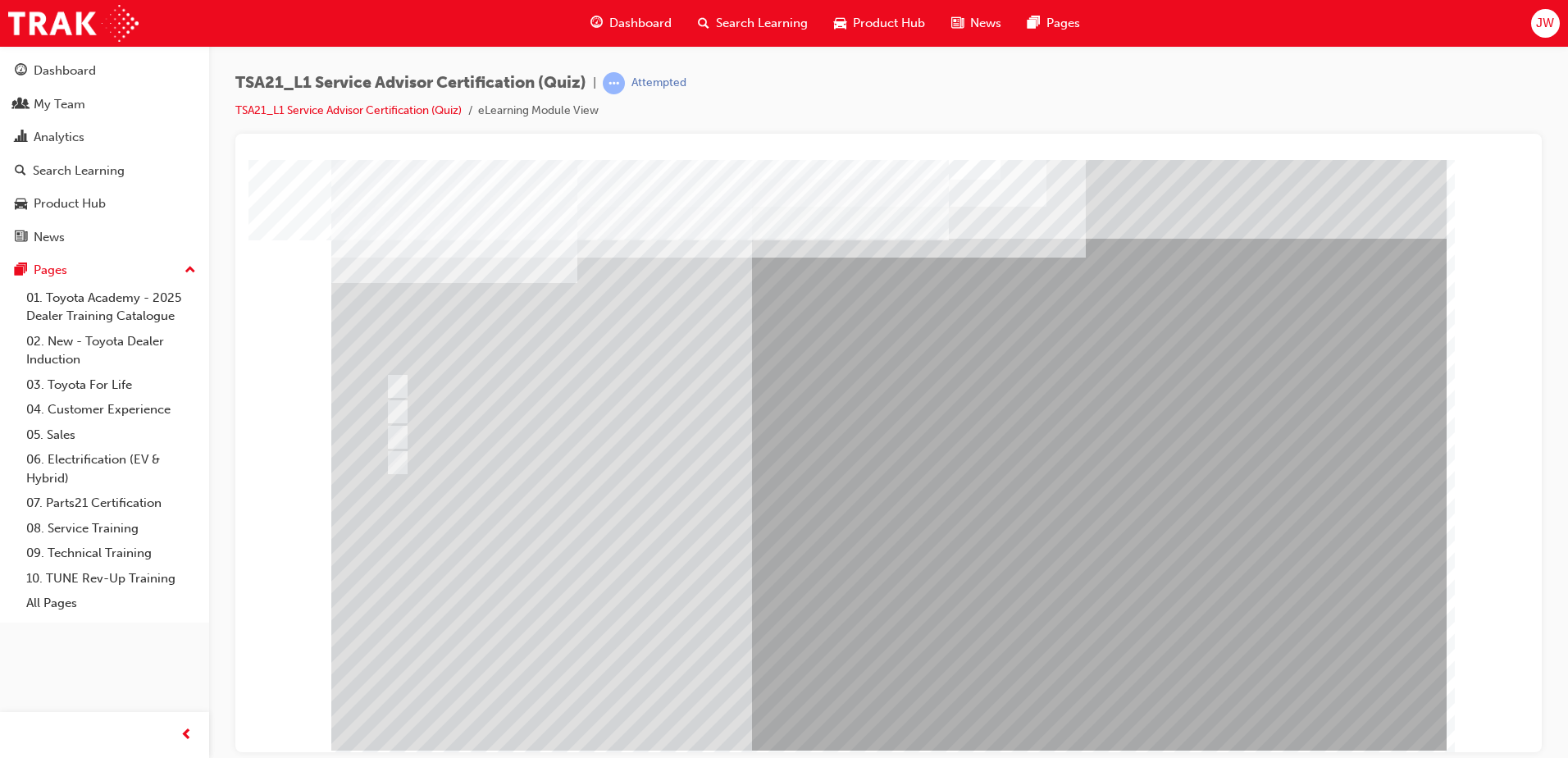
click at [363, 109] on link "TSA21_L1 Service Advisor Certification (Quiz)" at bounding box center [349, 110] width 227 height 14
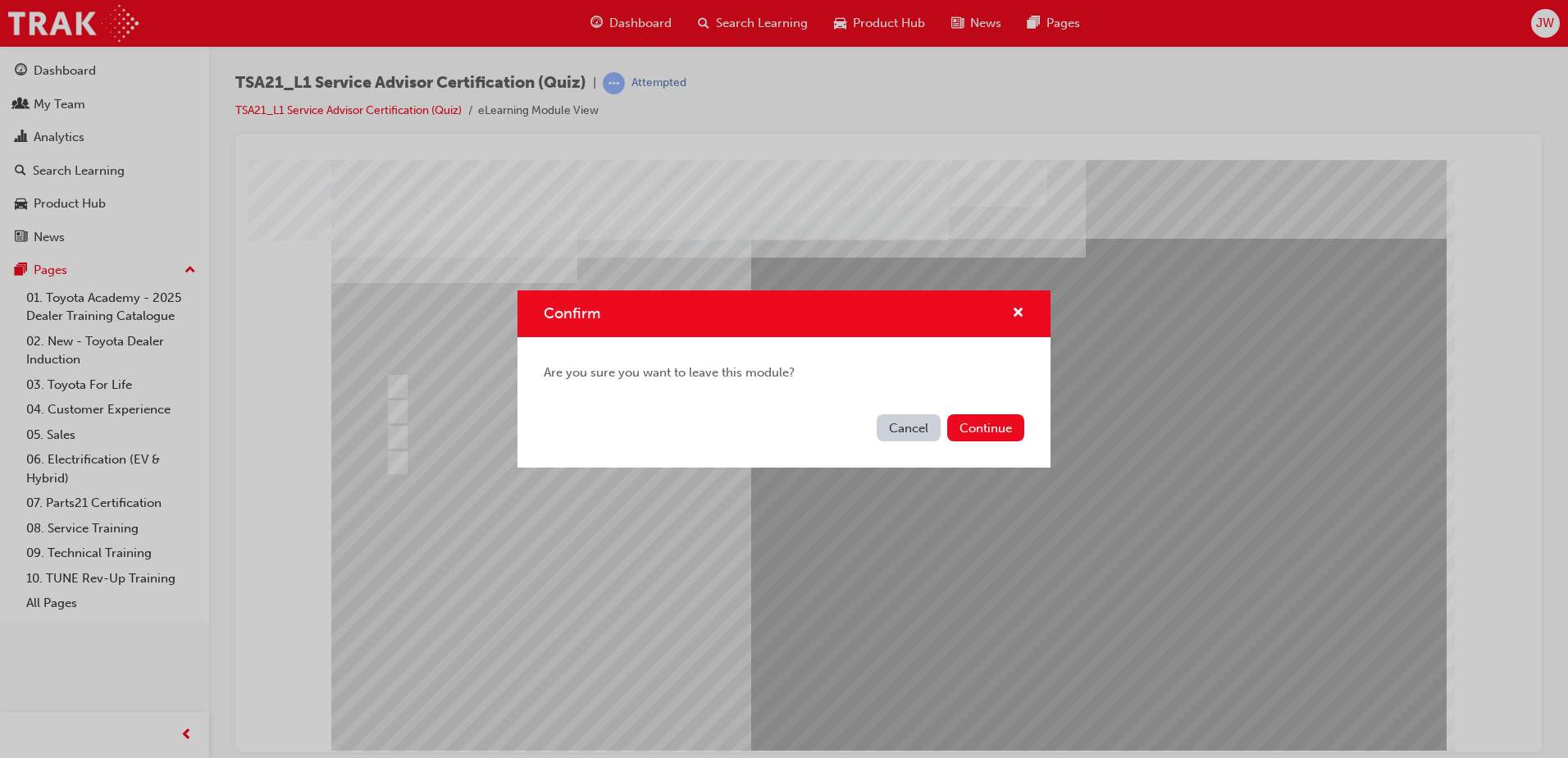
click at [928, 436] on button "Cancel" at bounding box center [908, 427] width 64 height 27
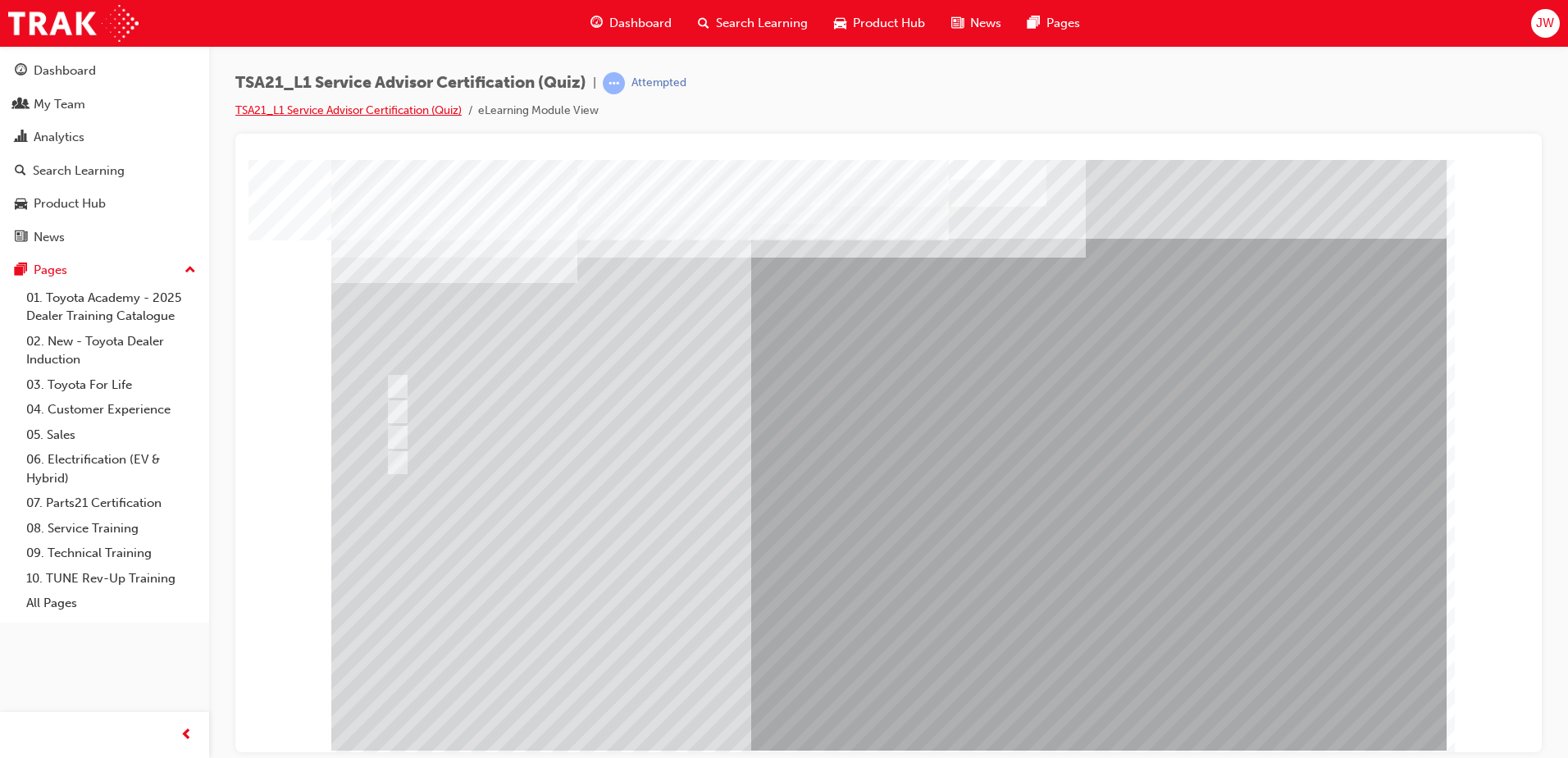
click at [292, 109] on link "TSA21_L1 Service Advisor Certification (Quiz)" at bounding box center [349, 110] width 227 height 14
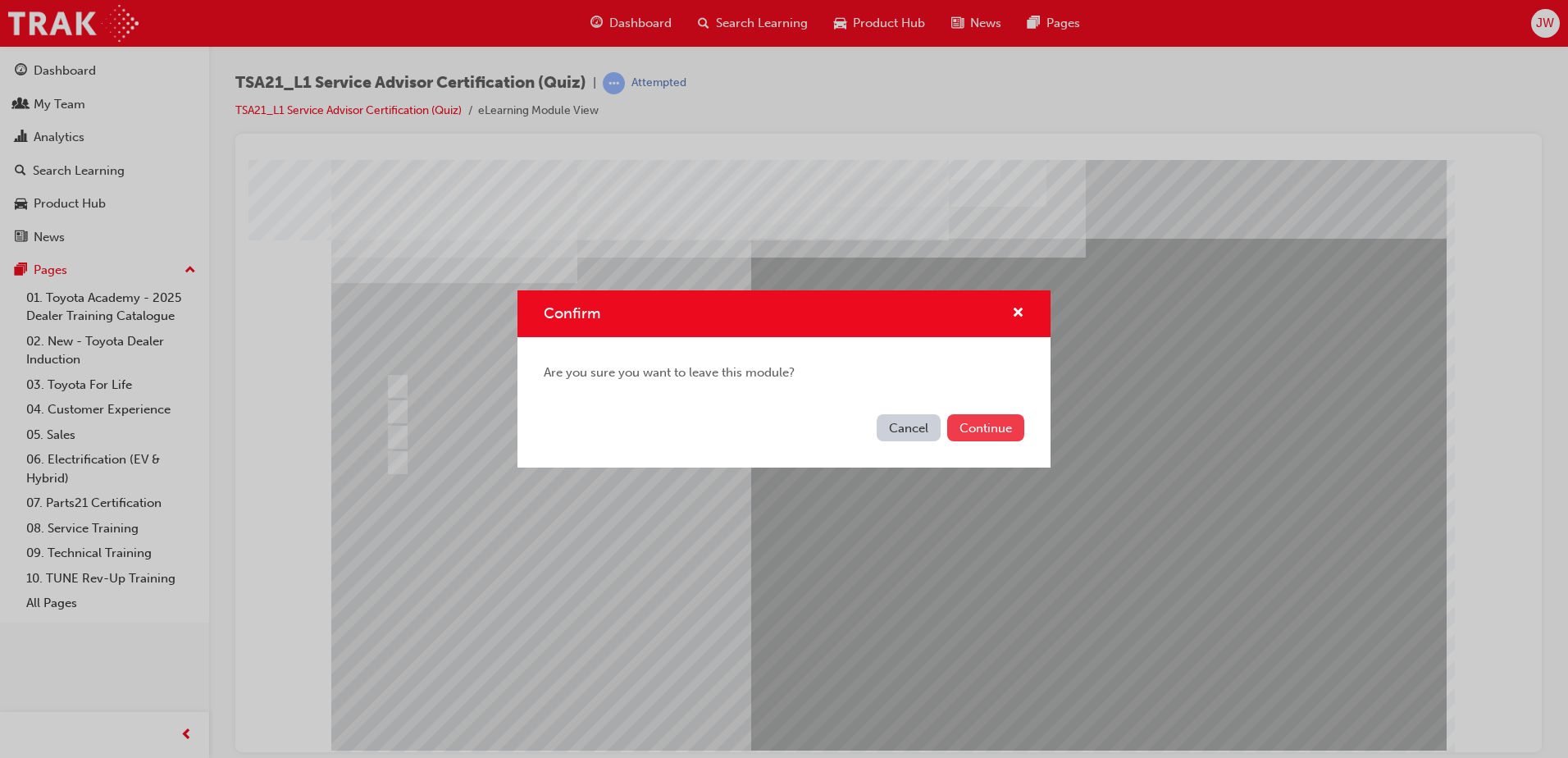
click at [967, 436] on button "Continue" at bounding box center [986, 427] width 77 height 27
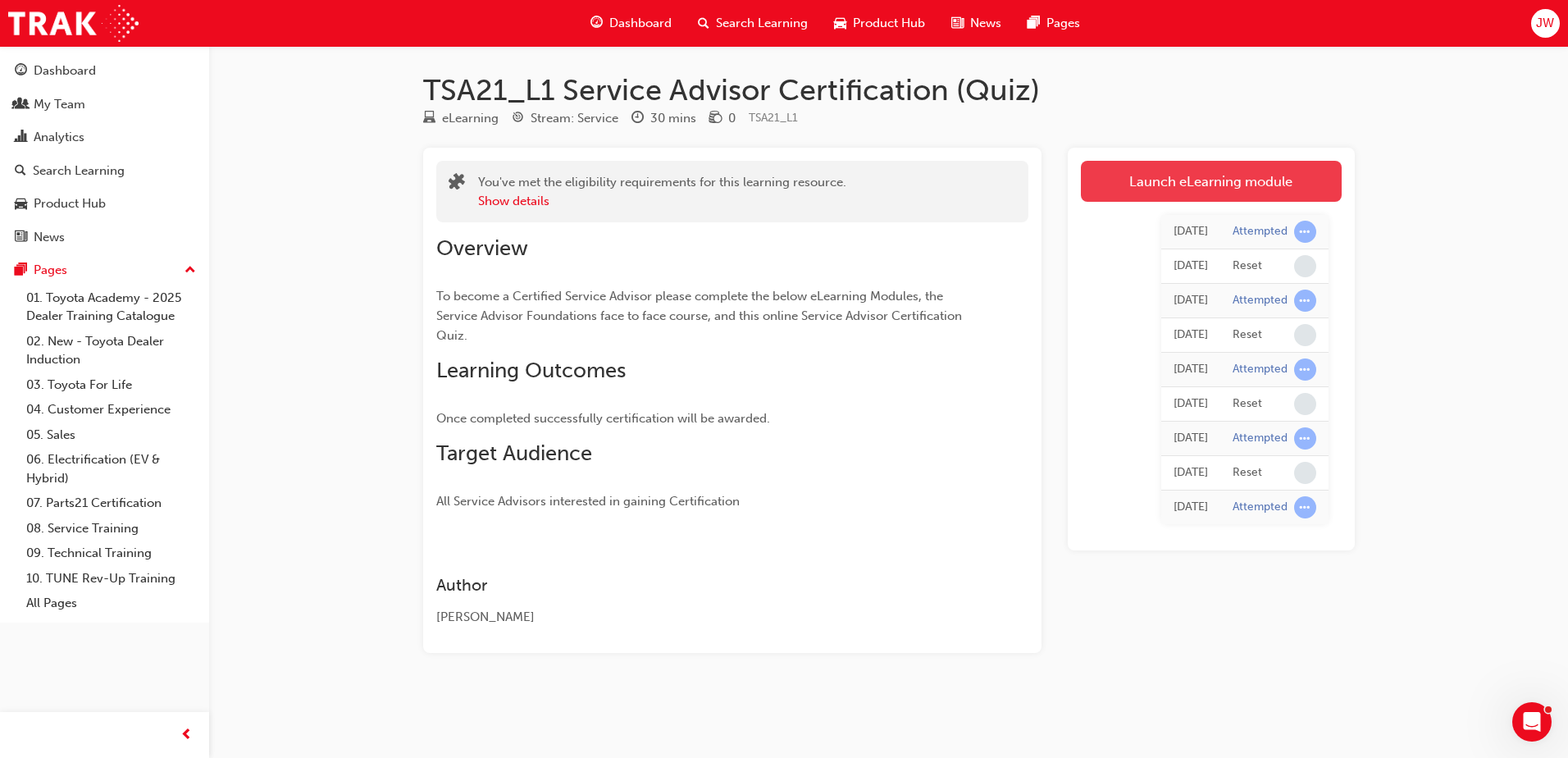
click at [1166, 191] on link "Launch eLearning module" at bounding box center [1211, 181] width 260 height 41
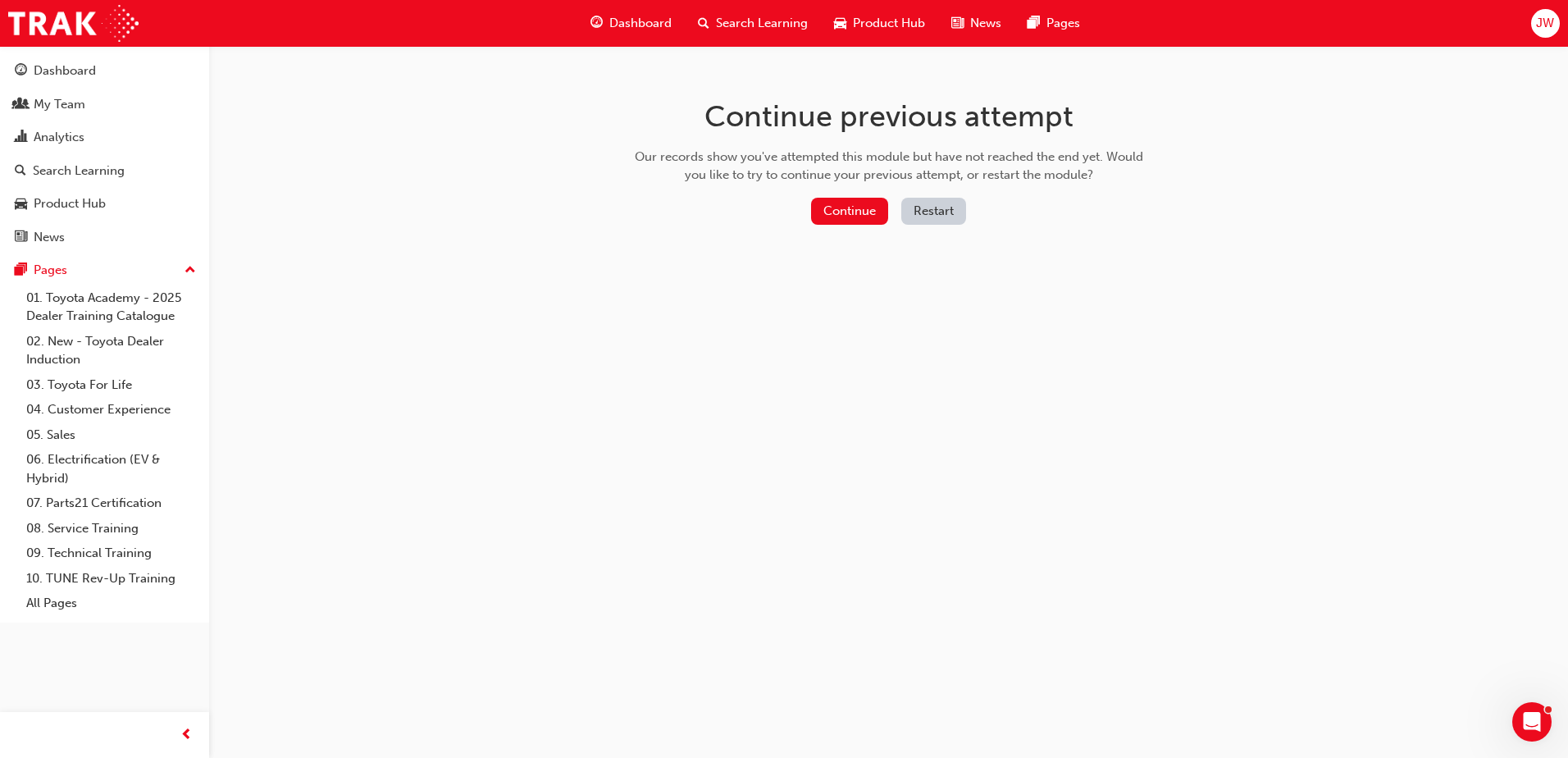
click at [956, 199] on button "Restart" at bounding box center [934, 210] width 65 height 27
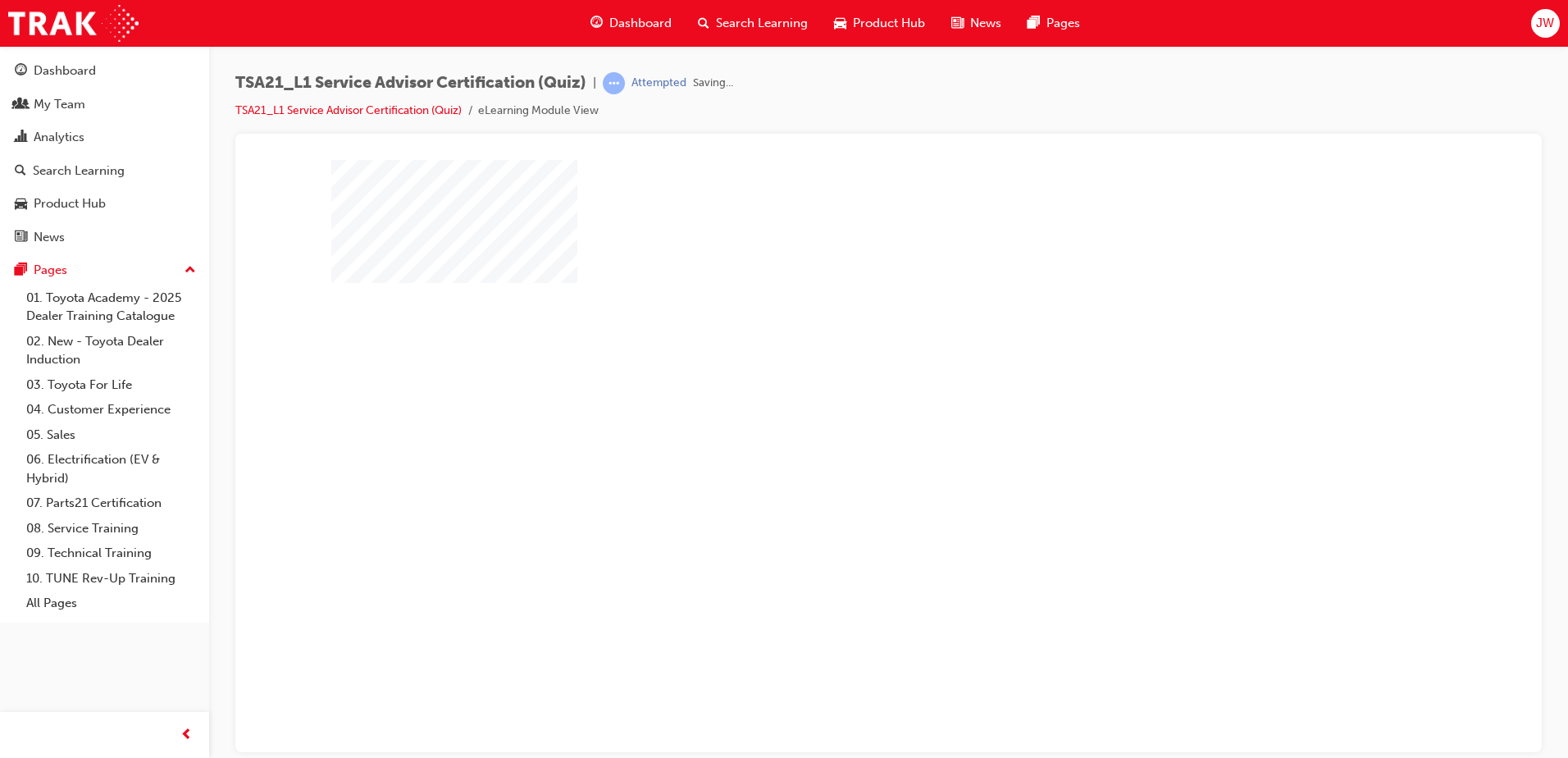
click at [830, 427] on div at bounding box center [889, 453] width 1115 height 590
click at [841, 407] on div "play" at bounding box center [841, 407] width 0 height 0
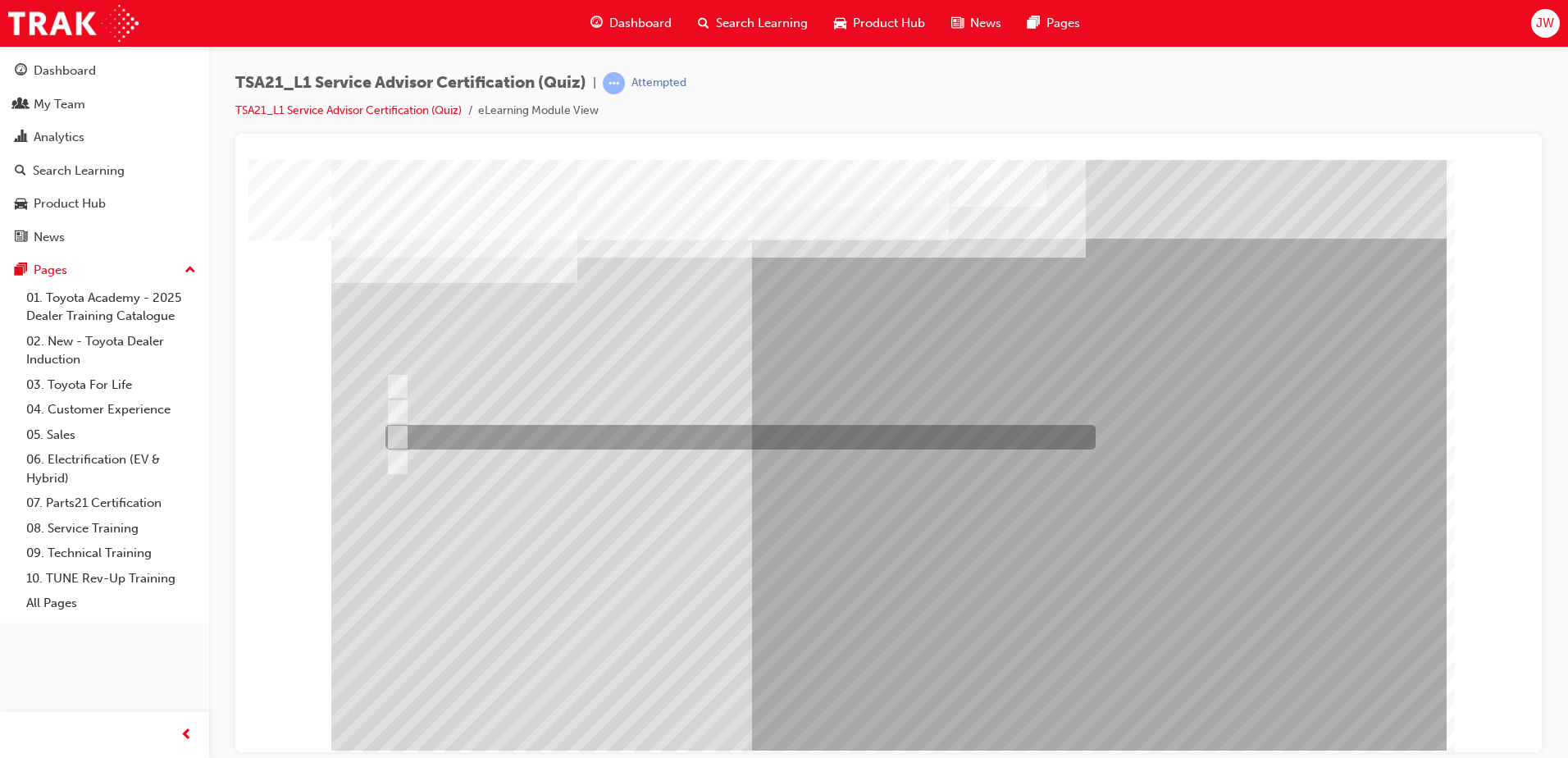
click at [541, 431] on div at bounding box center [737, 437] width 710 height 25
radio input "true"
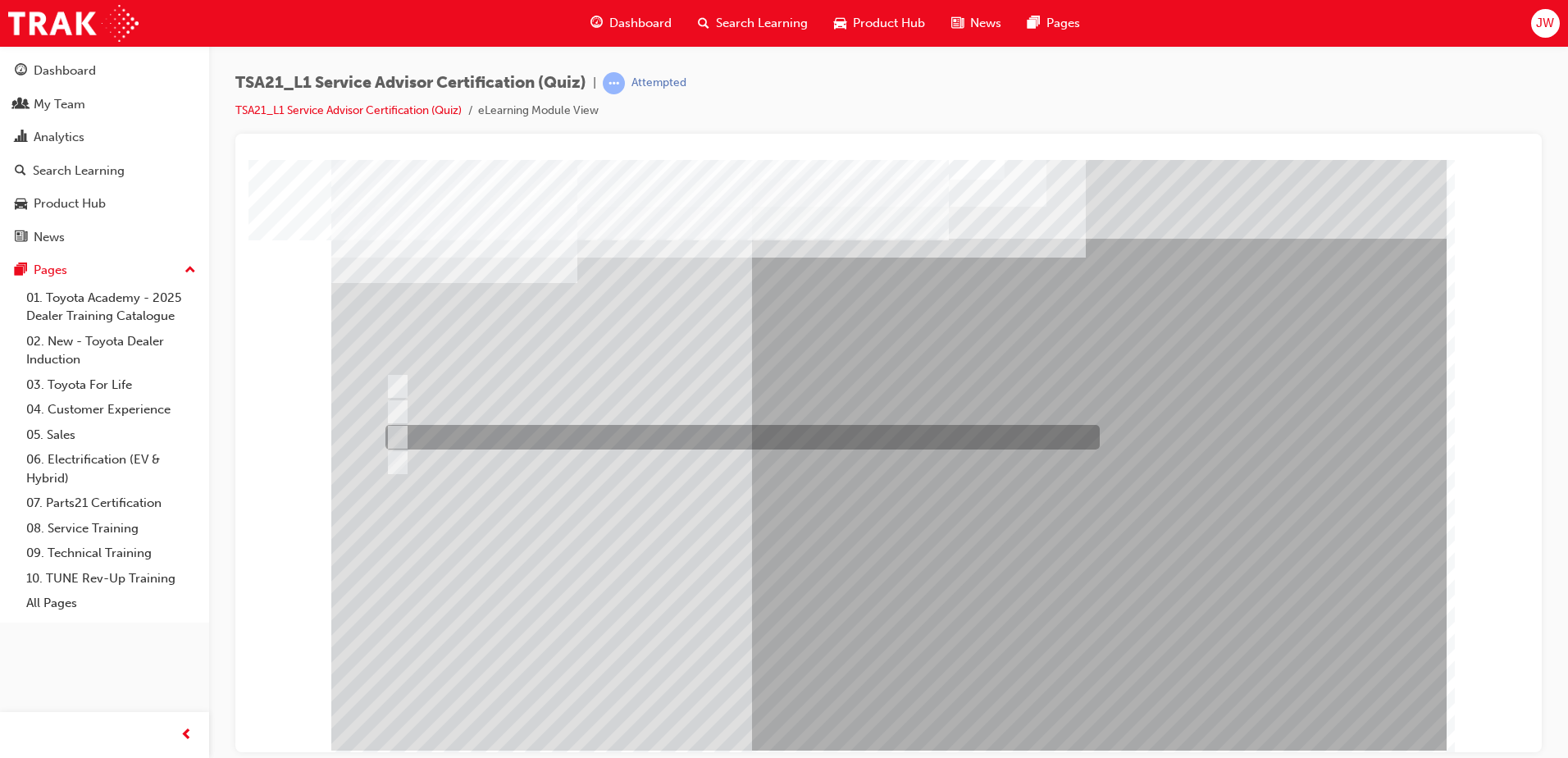
click at [597, 439] on div at bounding box center [739, 437] width 714 height 25
radio input "true"
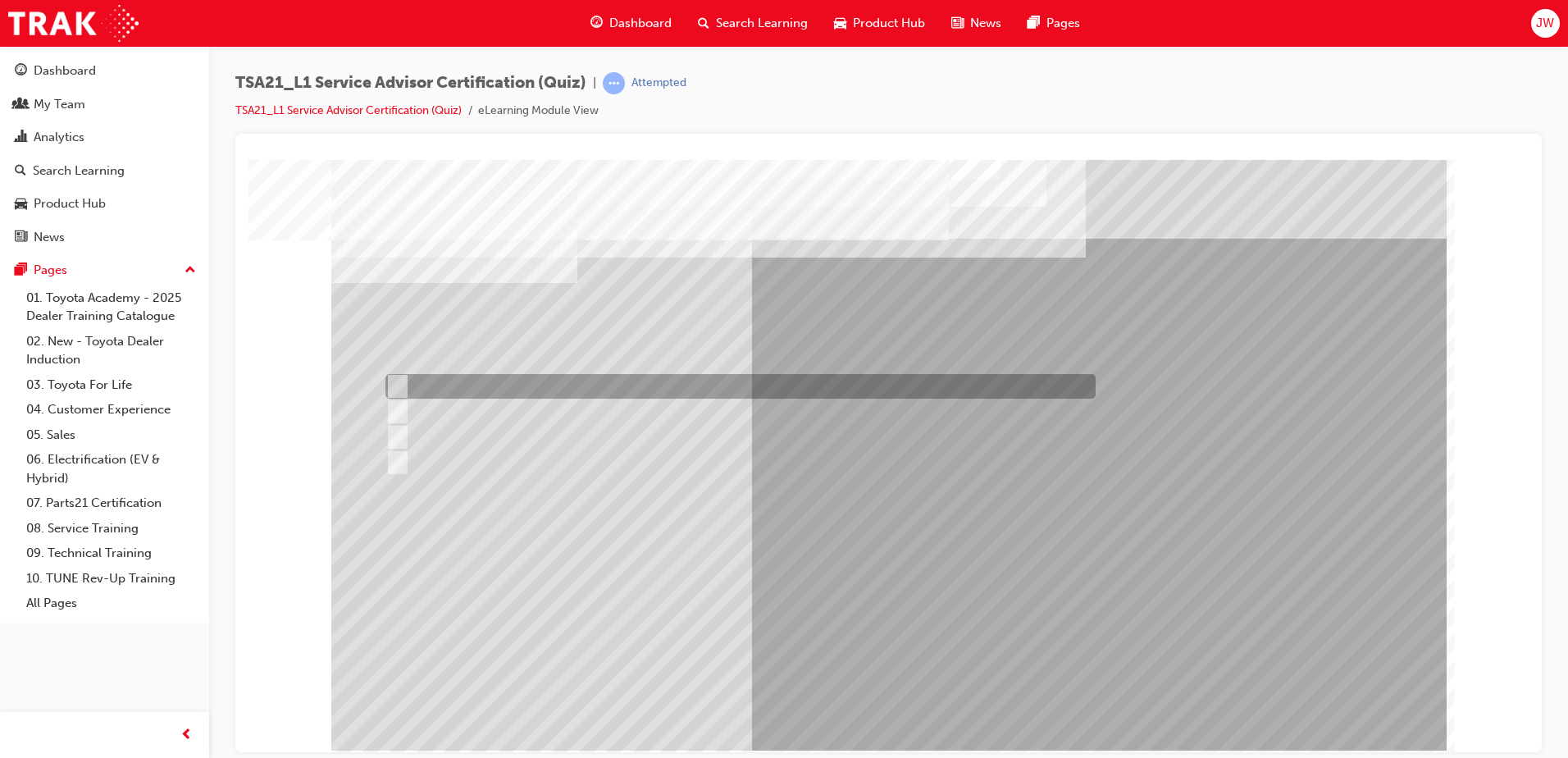
click at [534, 378] on div at bounding box center [737, 385] width 710 height 25
radio input "true"
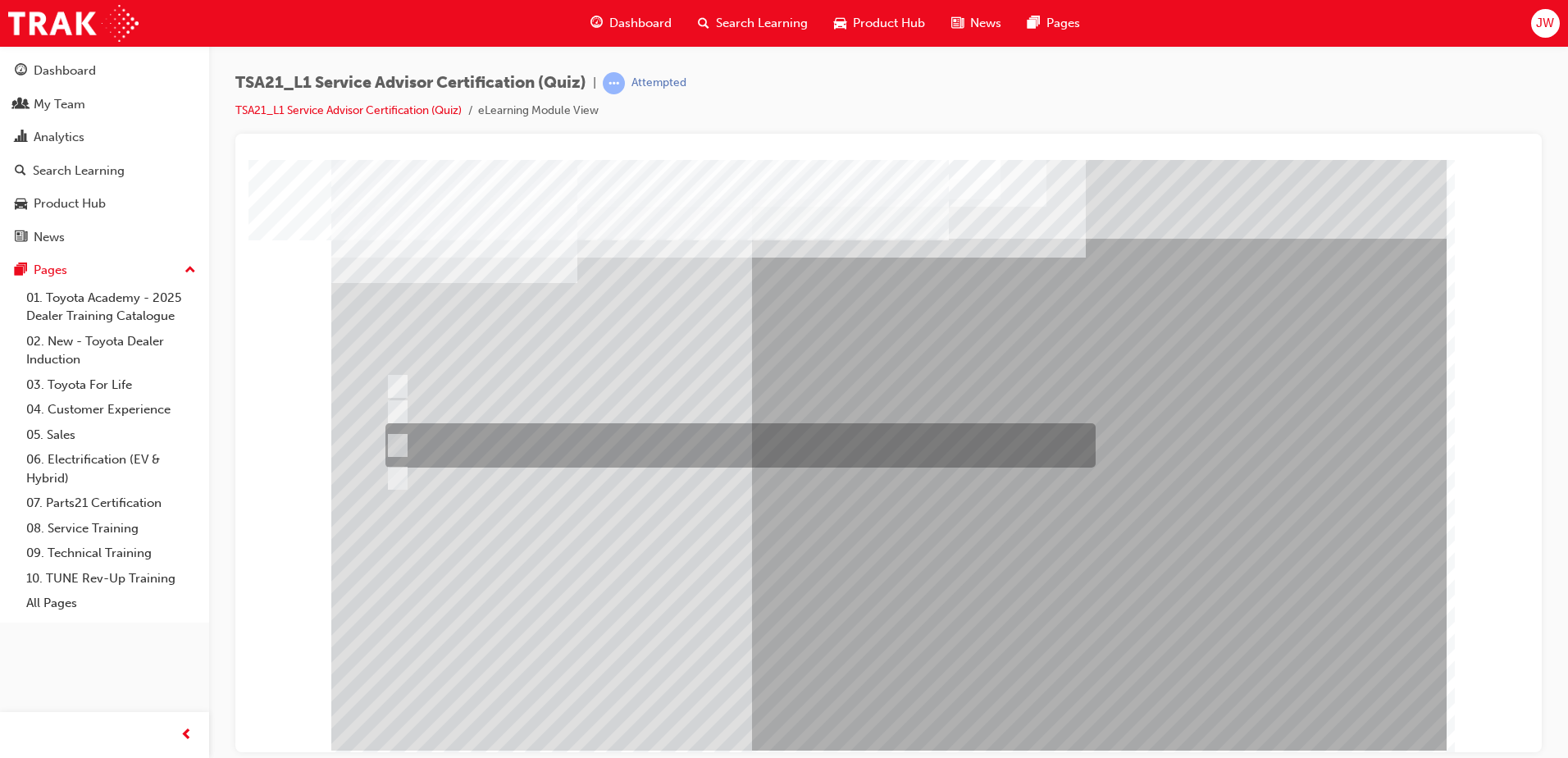
click at [514, 424] on div at bounding box center [737, 445] width 710 height 44
radio input "true"
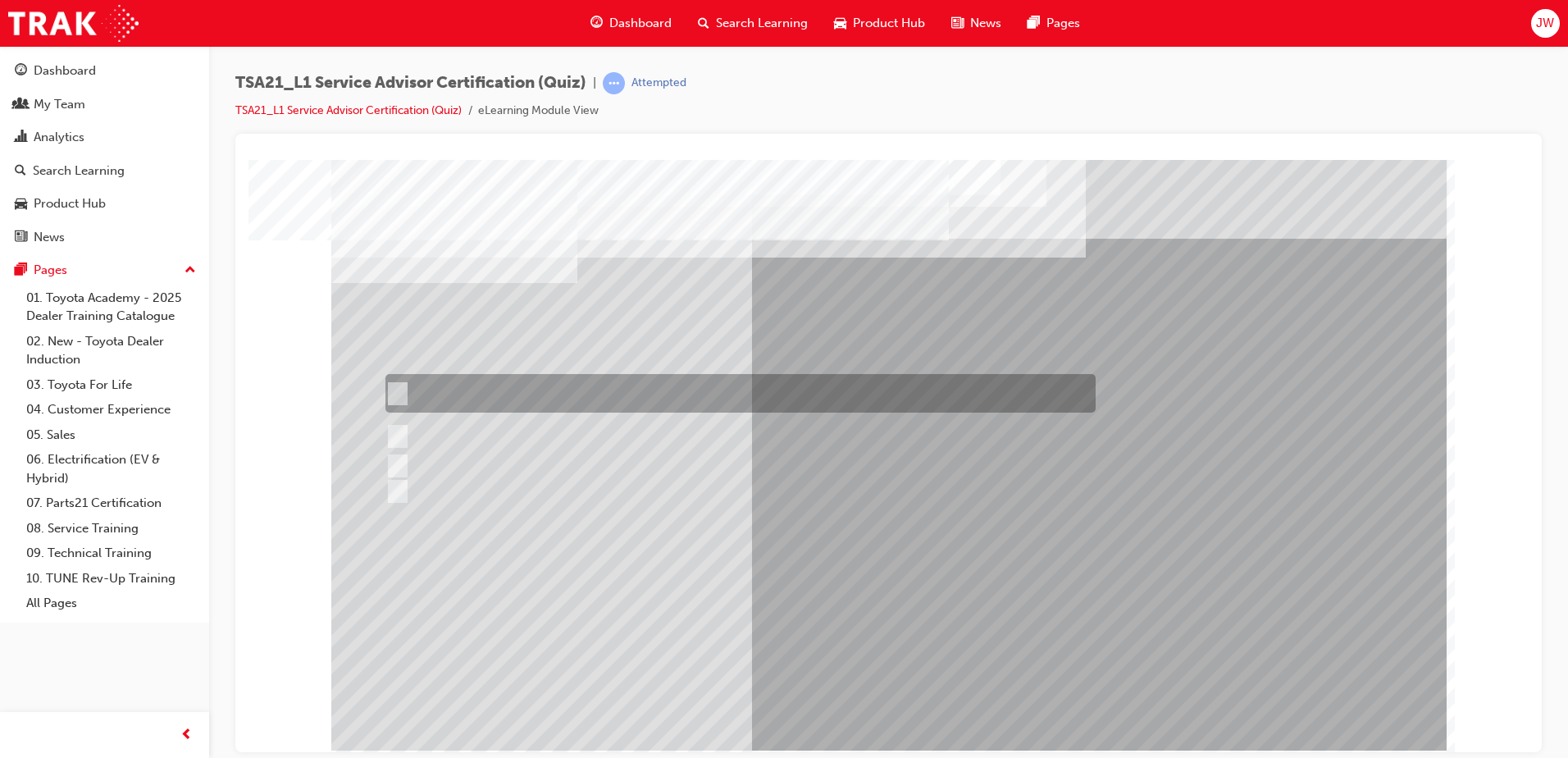
click at [554, 392] on div at bounding box center [737, 392] width 710 height 38
radio input "true"
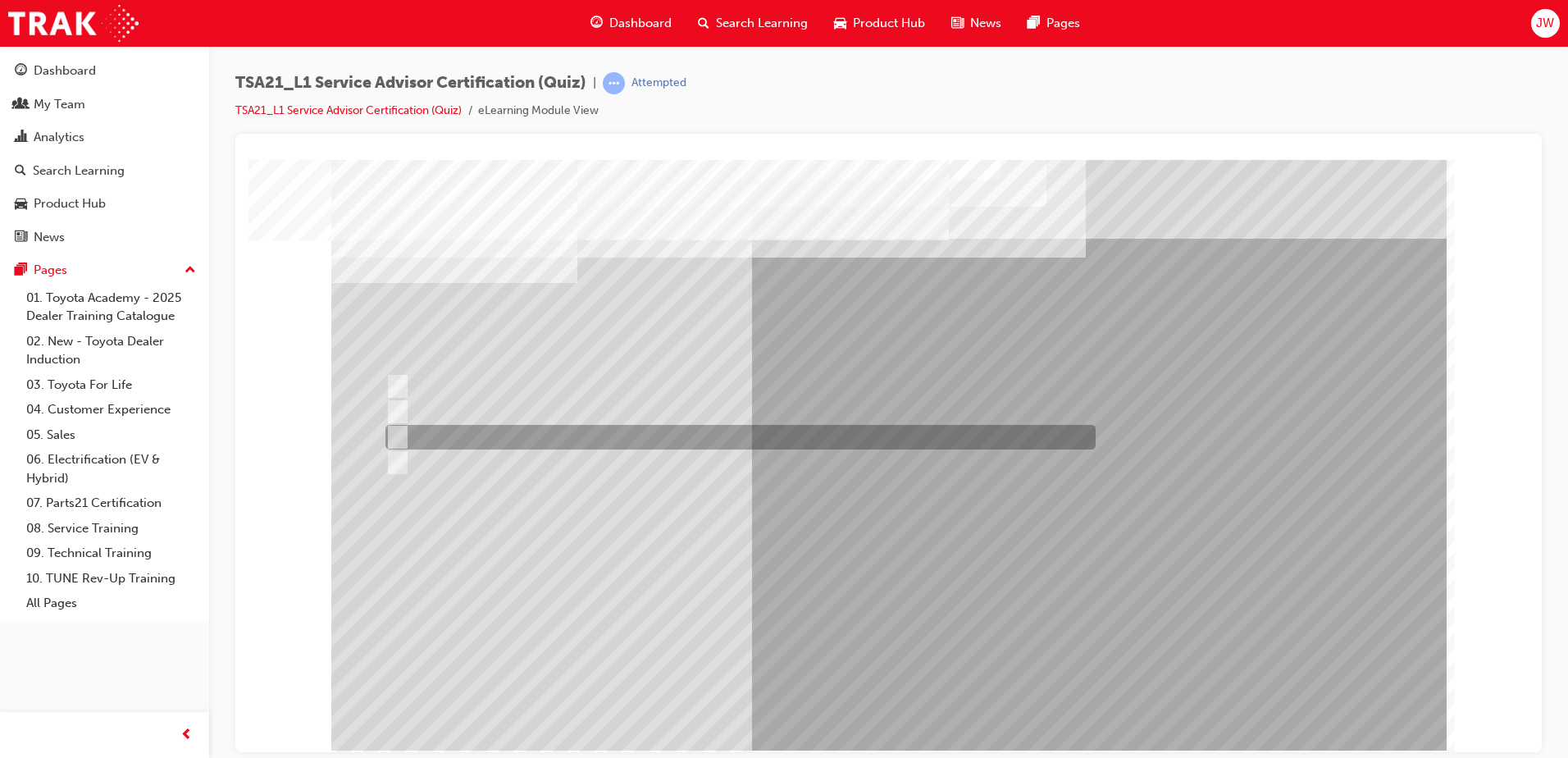
click at [556, 439] on div at bounding box center [737, 437] width 710 height 25
radio input "true"
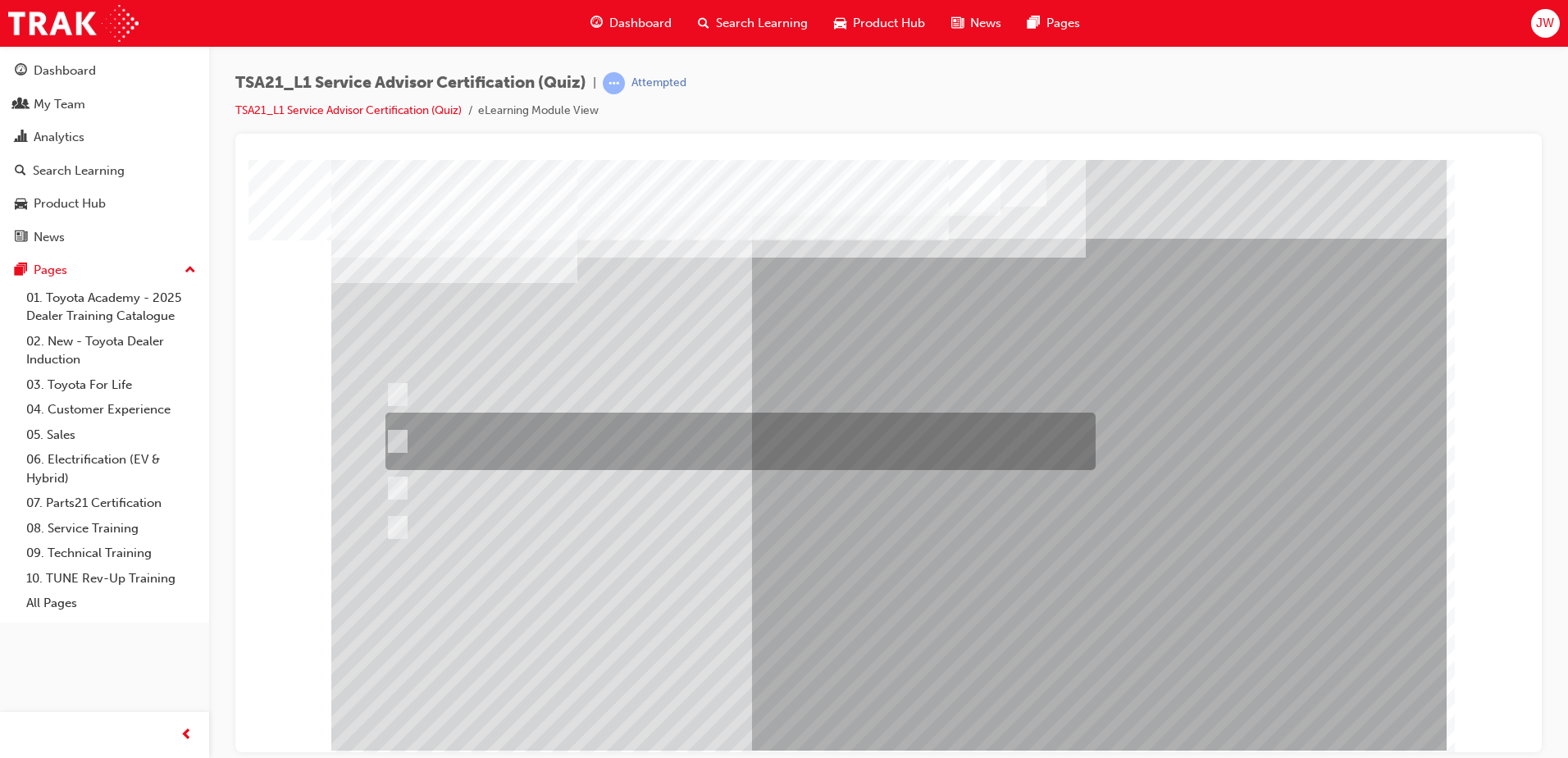
click at [685, 445] on div at bounding box center [737, 441] width 710 height 57
radio input "true"
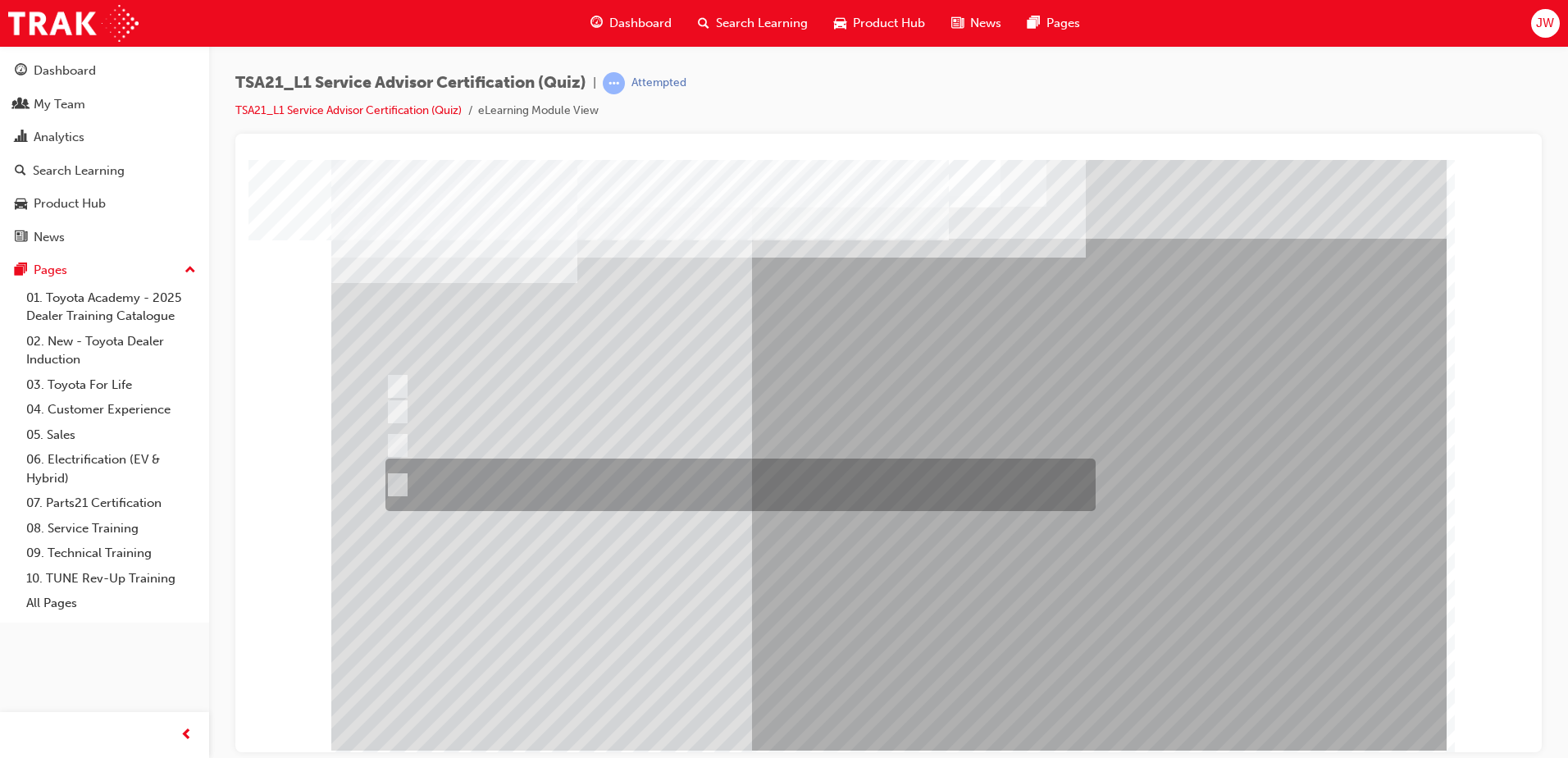
click at [510, 477] on div at bounding box center [737, 484] width 710 height 52
radio input "true"
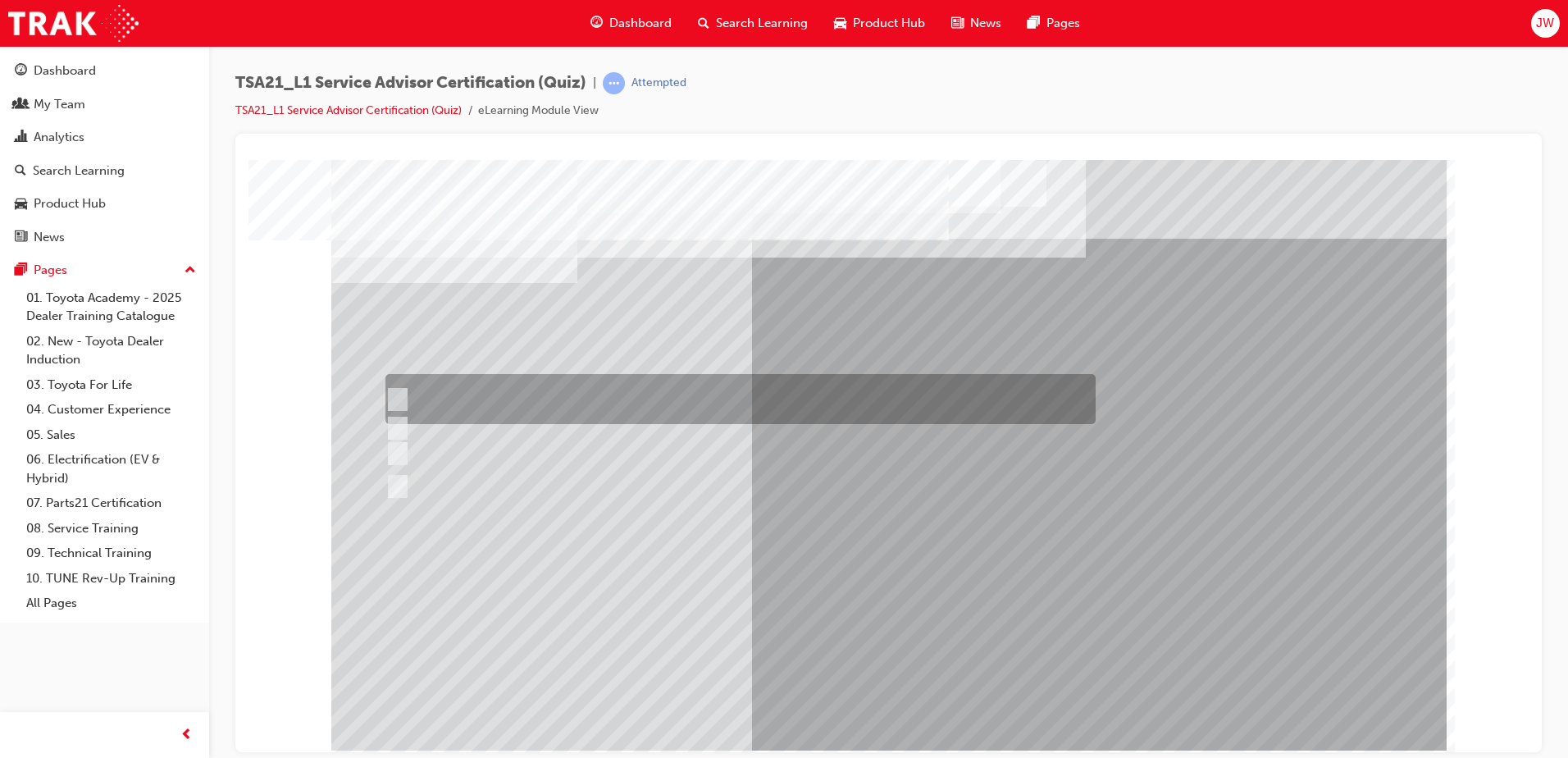
click at [756, 394] on div at bounding box center [737, 398] width 710 height 50
radio input "true"
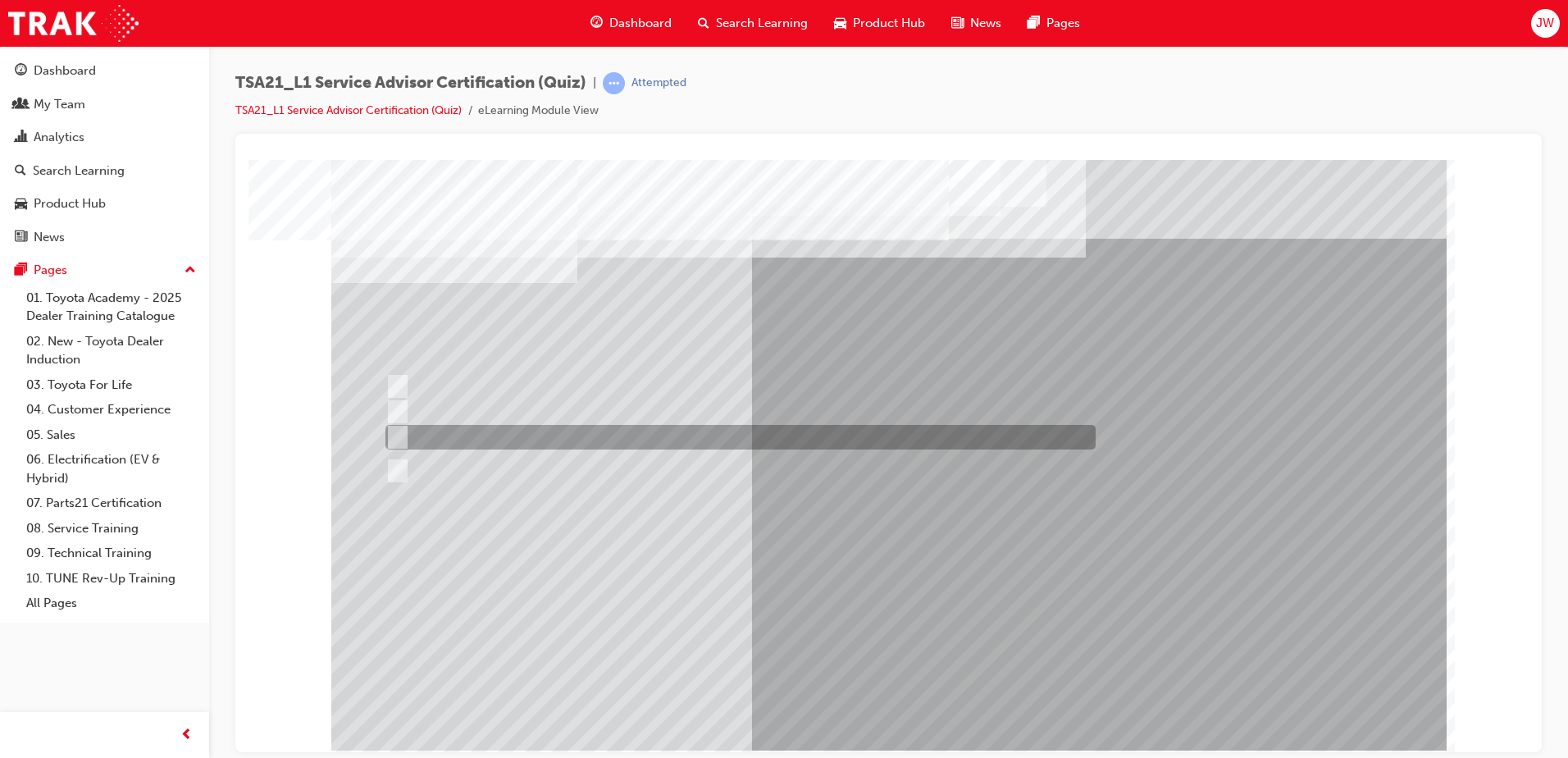
click at [633, 435] on div at bounding box center [737, 437] width 710 height 25
radio input "true"
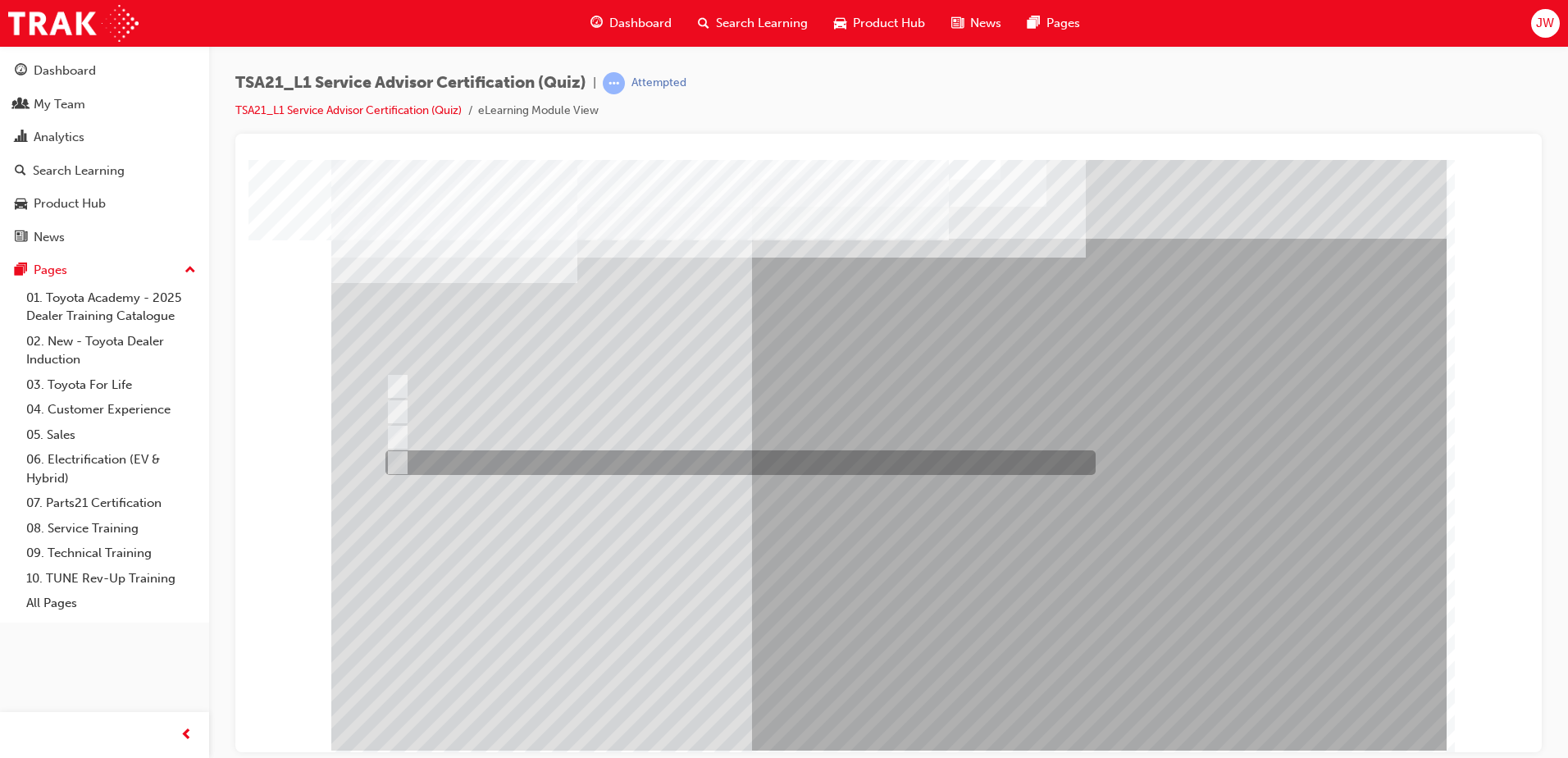
click at [621, 459] on div at bounding box center [737, 462] width 710 height 25
radio input "true"
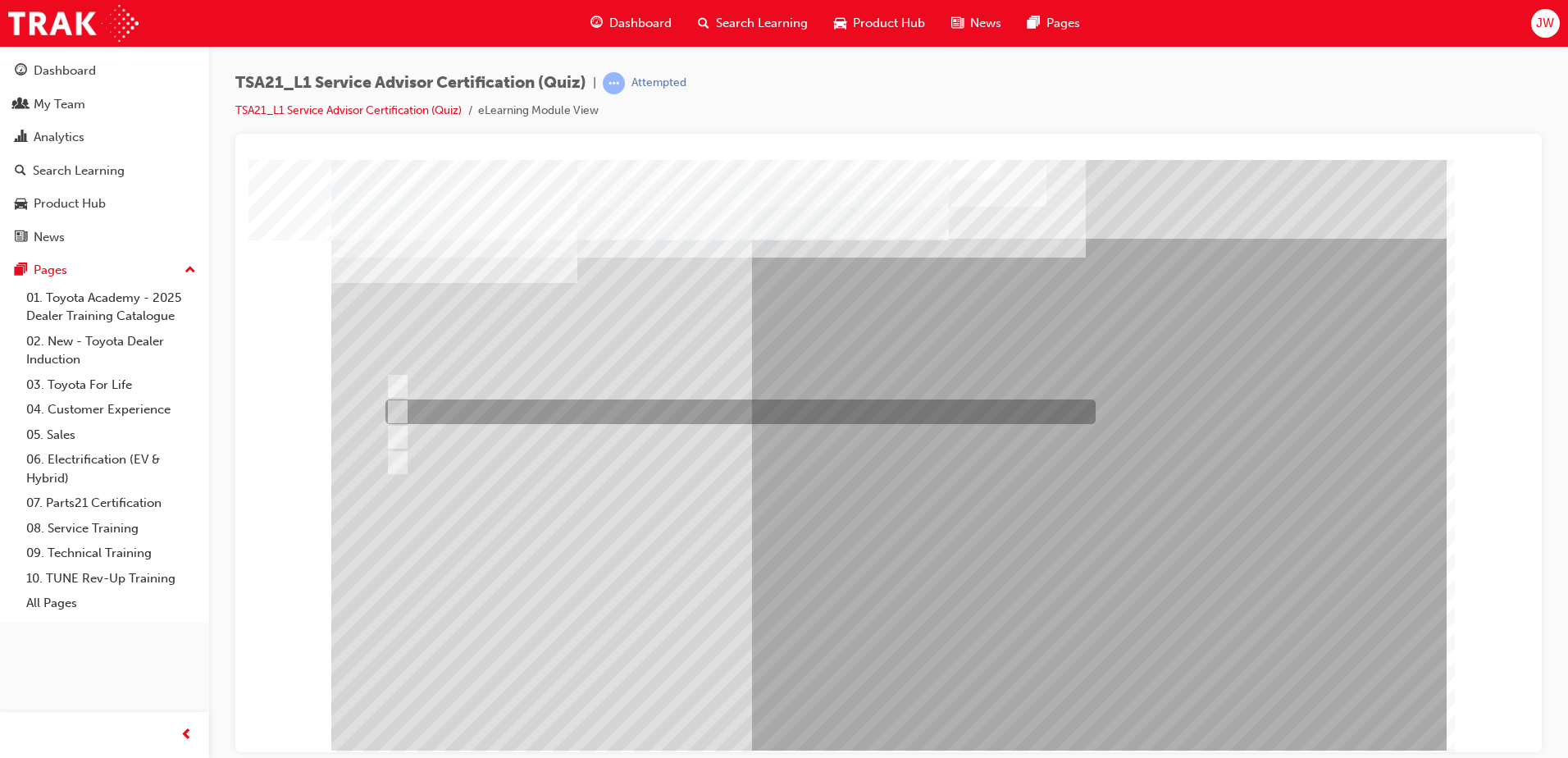
click at [469, 409] on div at bounding box center [737, 411] width 710 height 25
radio input "true"
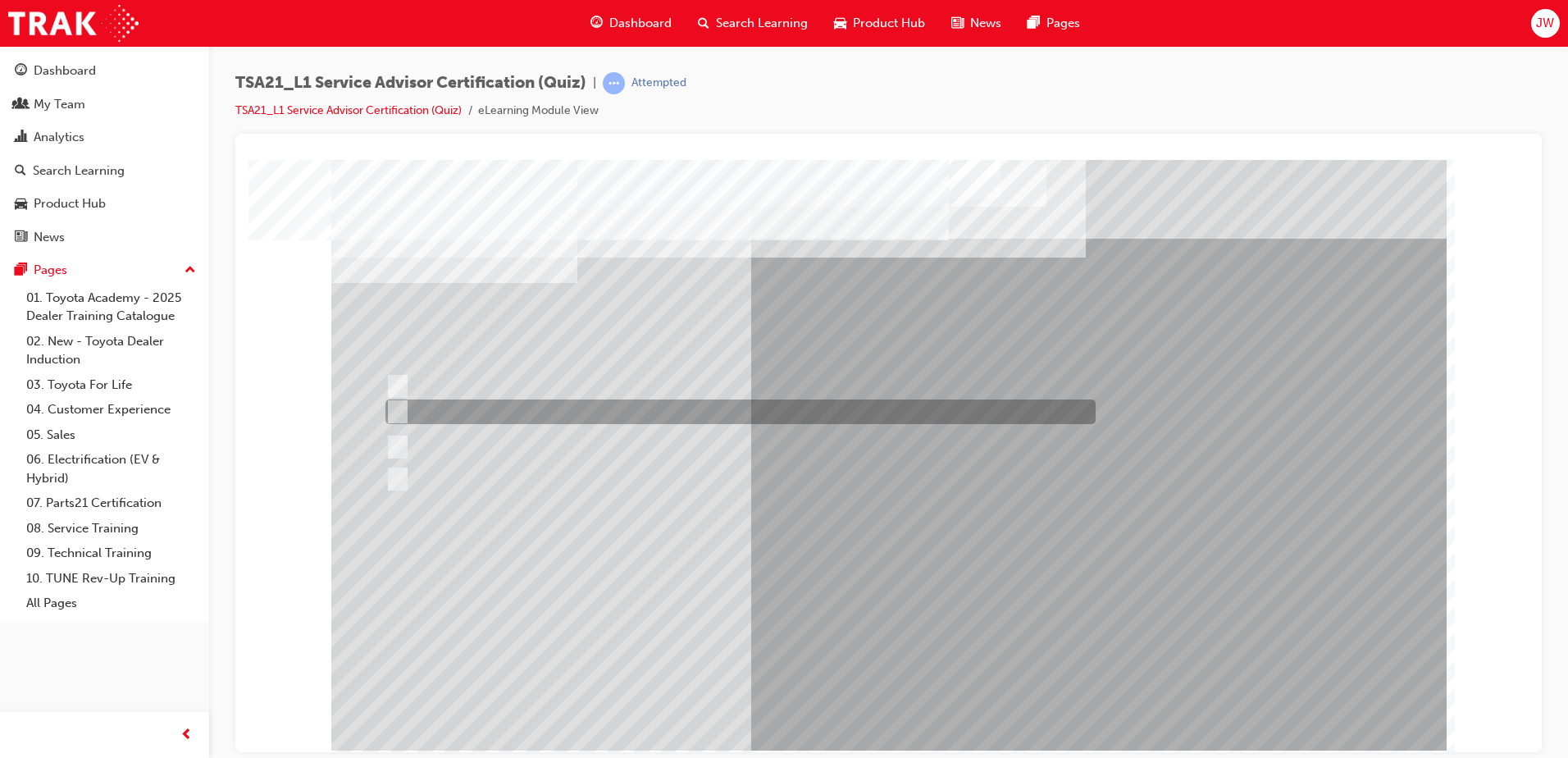
click at [680, 414] on div at bounding box center [737, 411] width 710 height 25
radio input "true"
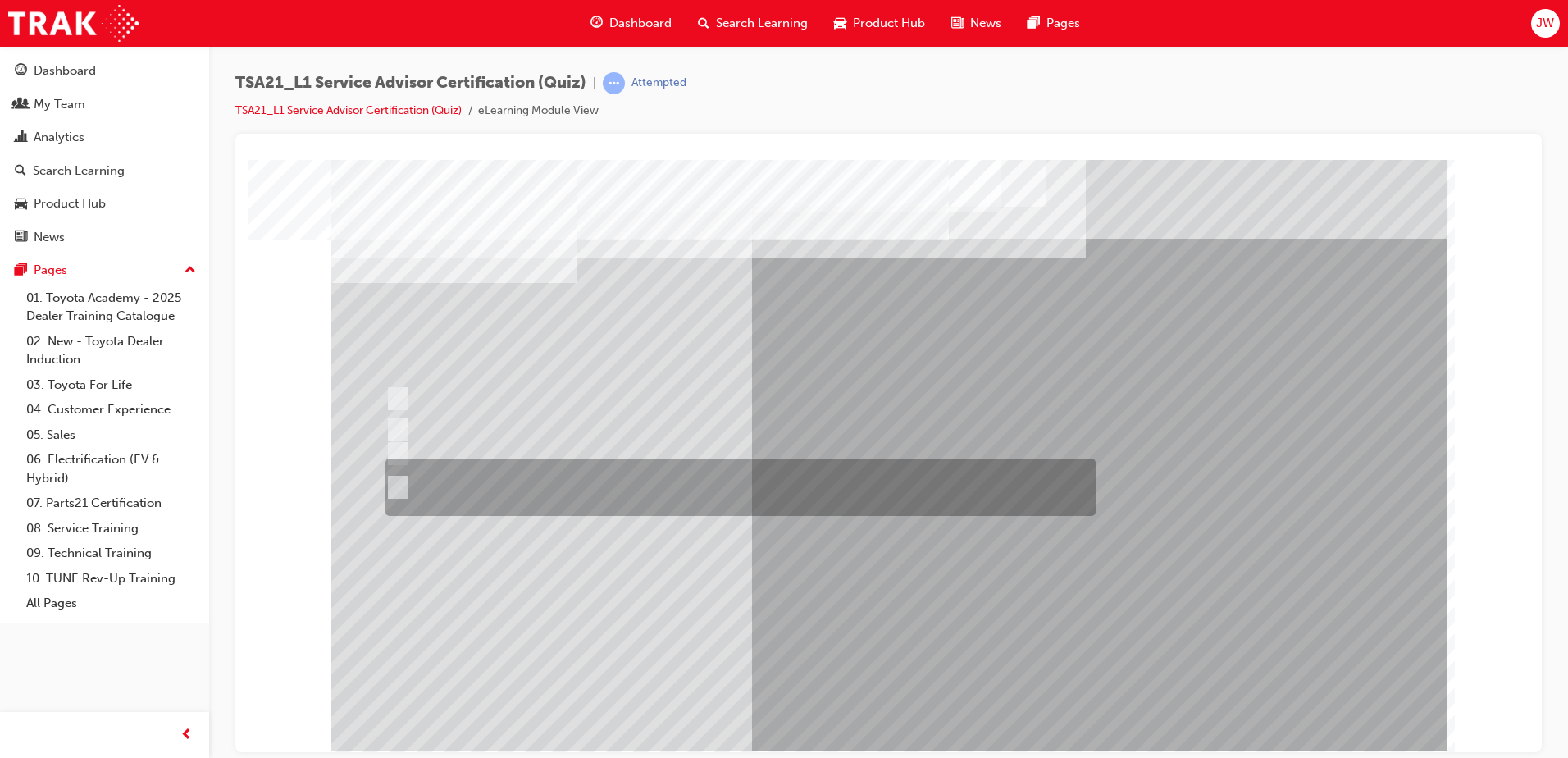
click at [616, 474] on div at bounding box center [737, 487] width 710 height 57
radio input "true"
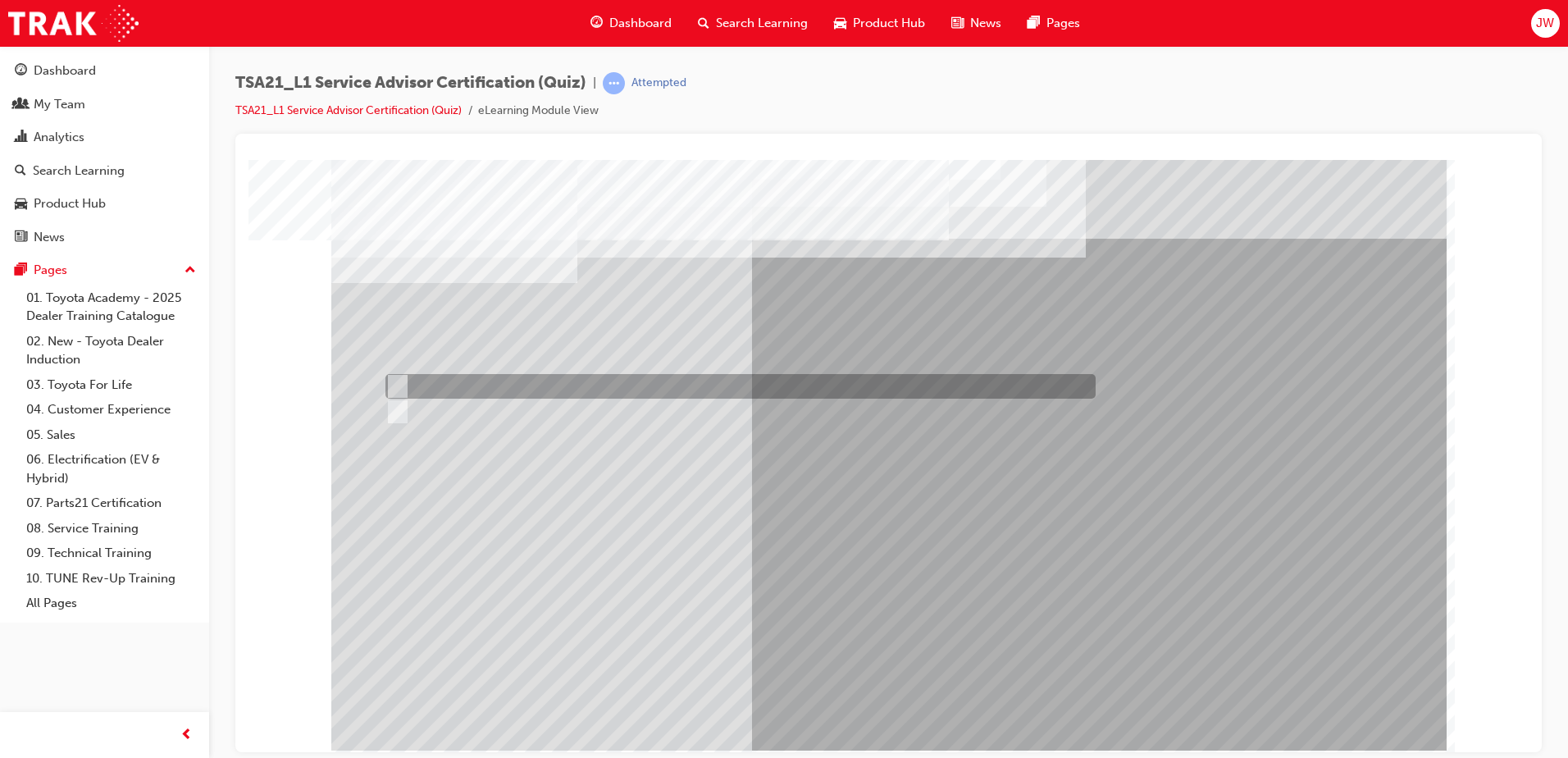
click at [411, 374] on div at bounding box center [737, 385] width 710 height 25
click at [425, 379] on div at bounding box center [737, 385] width 710 height 25
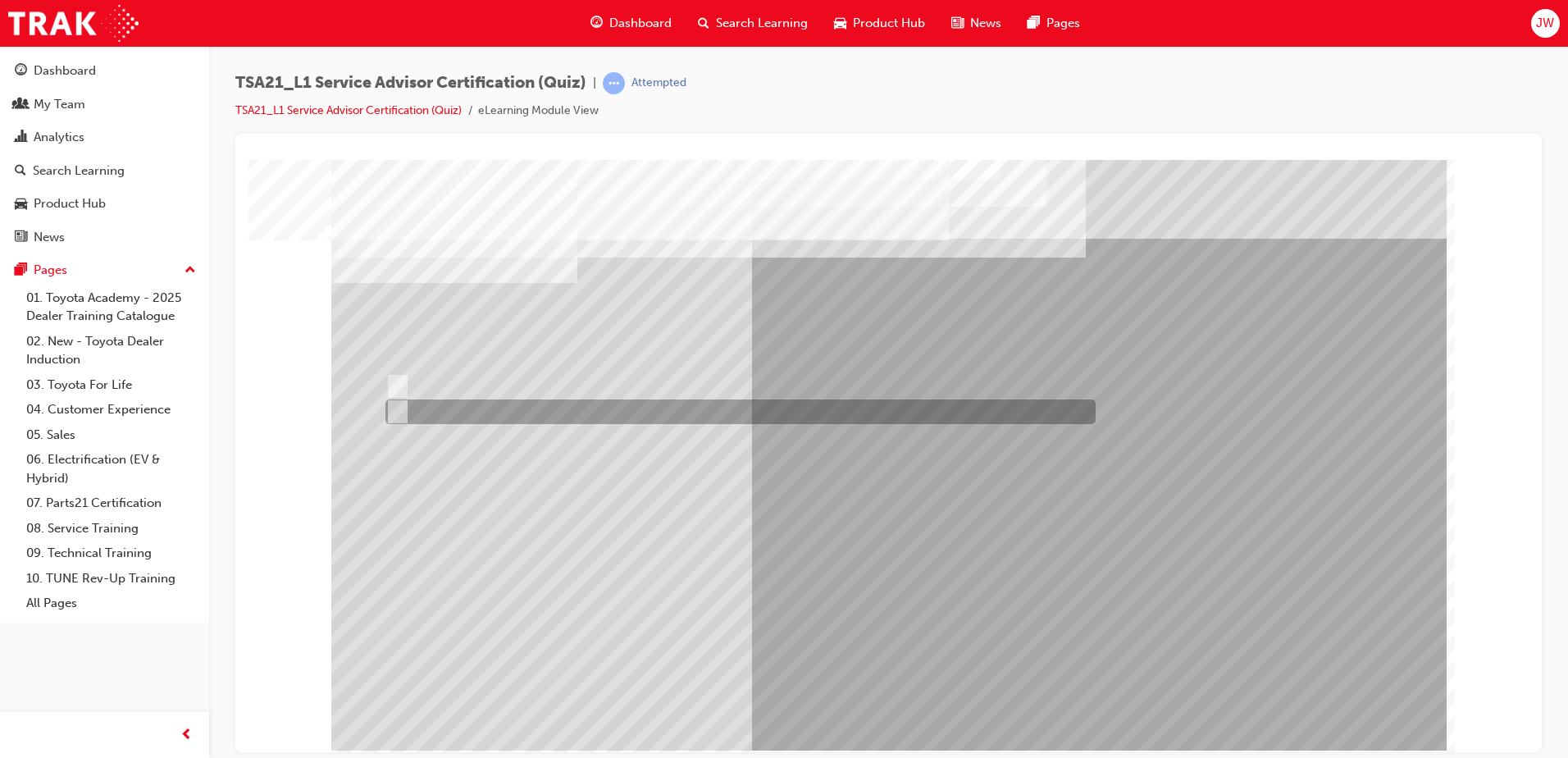
click at [428, 405] on div at bounding box center [737, 411] width 710 height 25
radio input "false"
radio input "true"
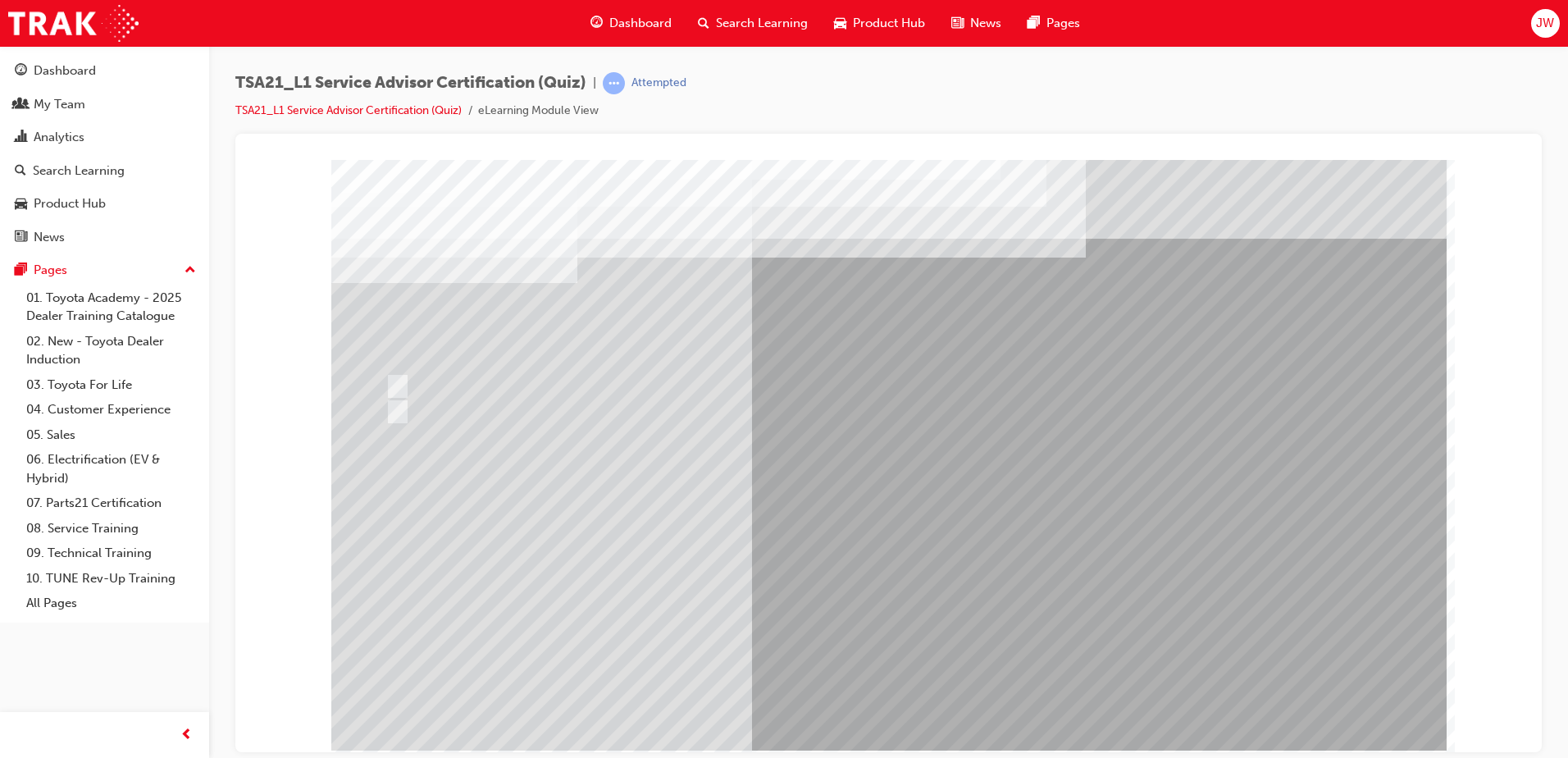
drag, startPoint x: 896, startPoint y: 682, endPoint x: 914, endPoint y: 638, distance: 47.5
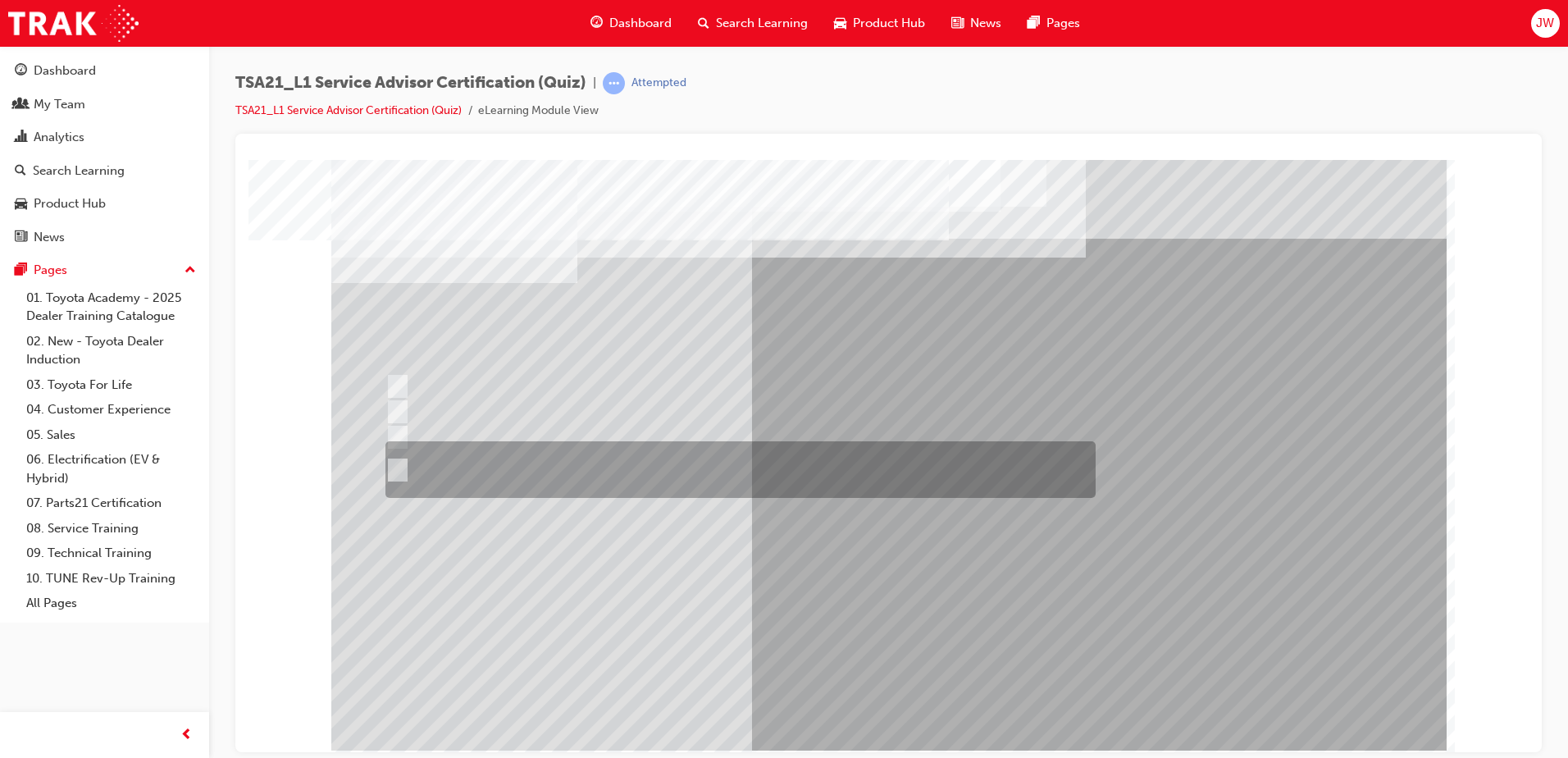
click at [685, 477] on div at bounding box center [737, 468] width 710 height 56
radio input "true"
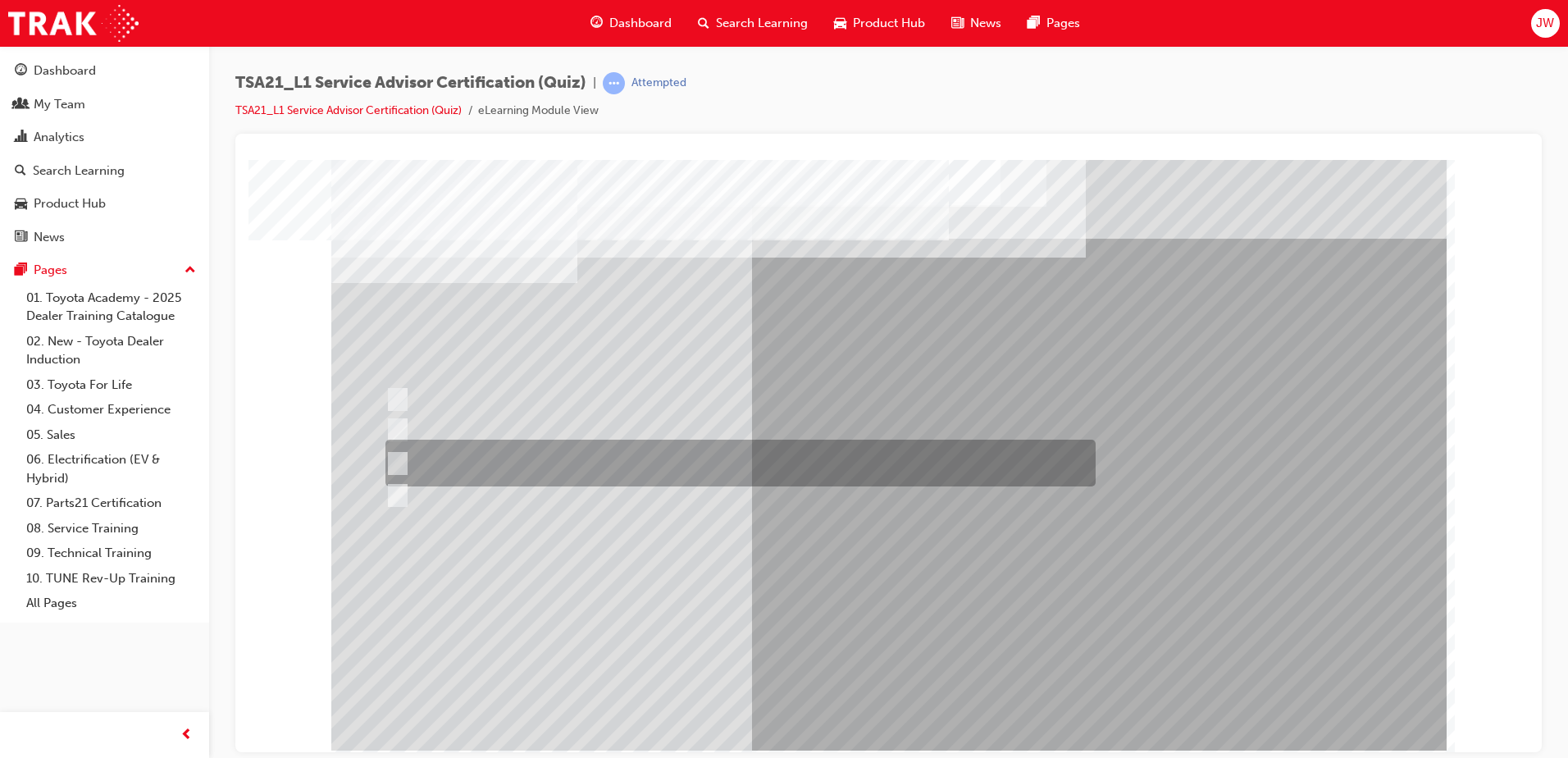
click at [841, 446] on div at bounding box center [737, 462] width 710 height 46
radio input "true"
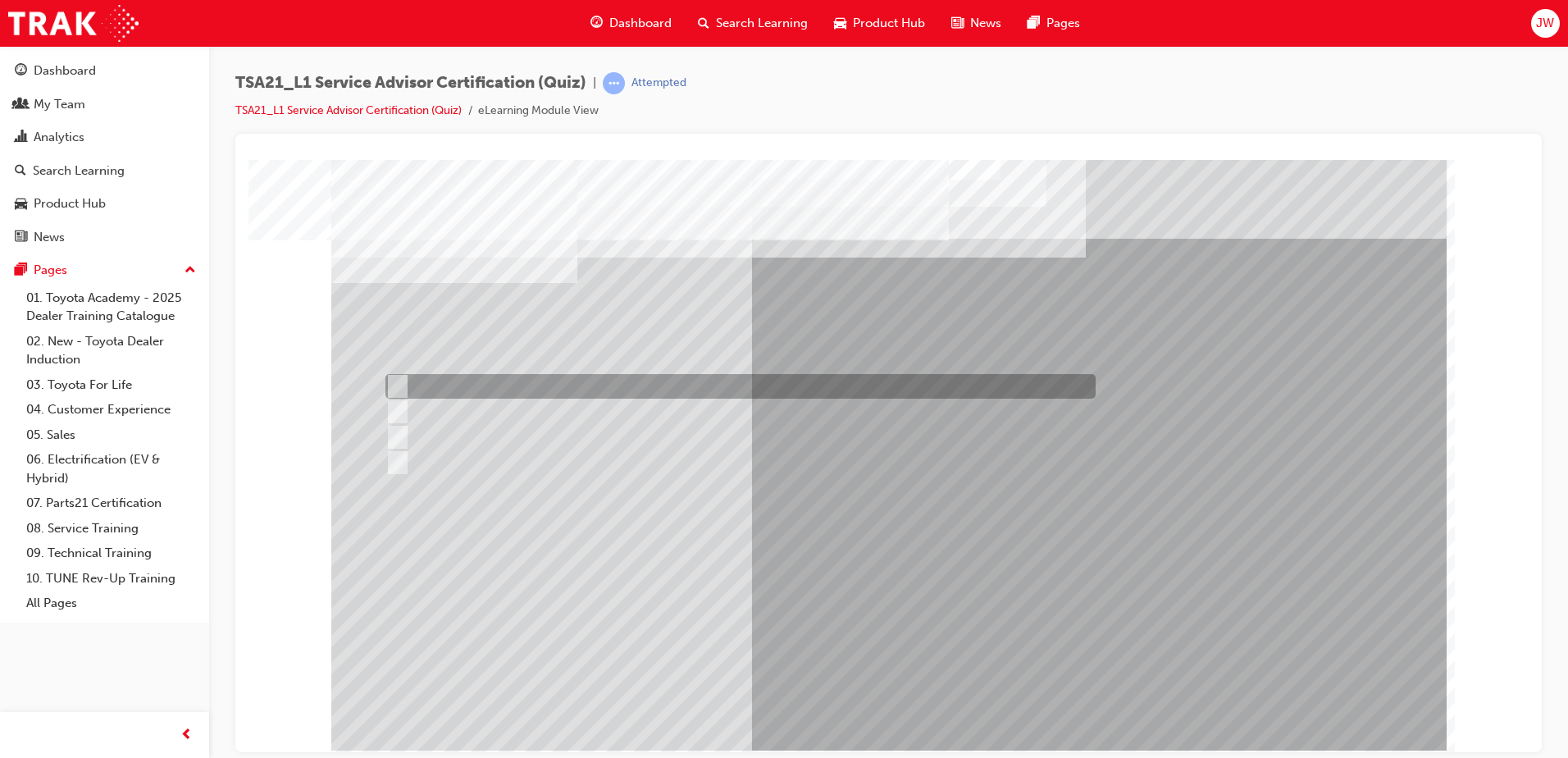
click at [515, 390] on div at bounding box center [737, 385] width 710 height 25
radio input "true"
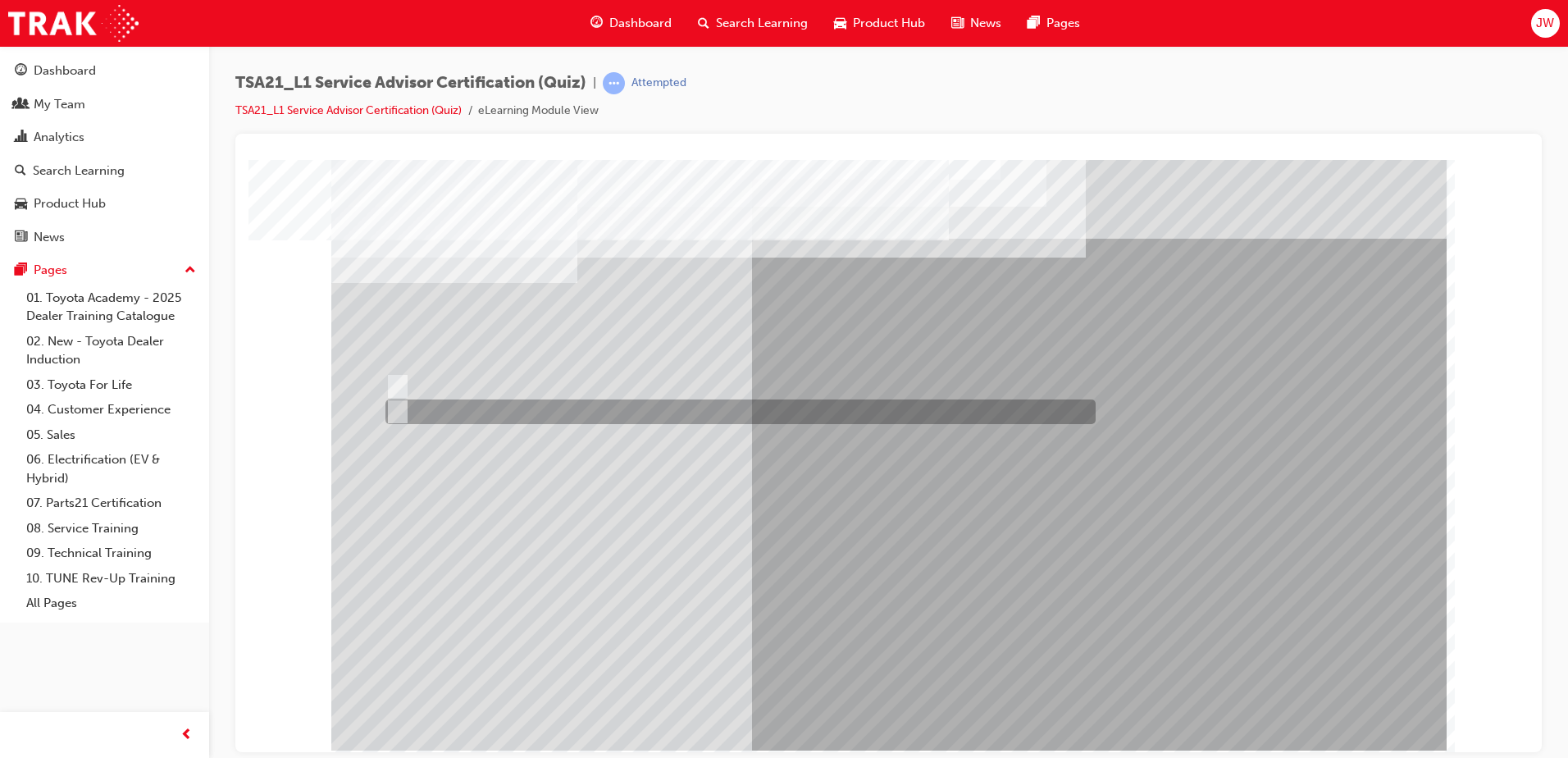
click at [423, 412] on div at bounding box center [737, 411] width 710 height 25
radio input "true"
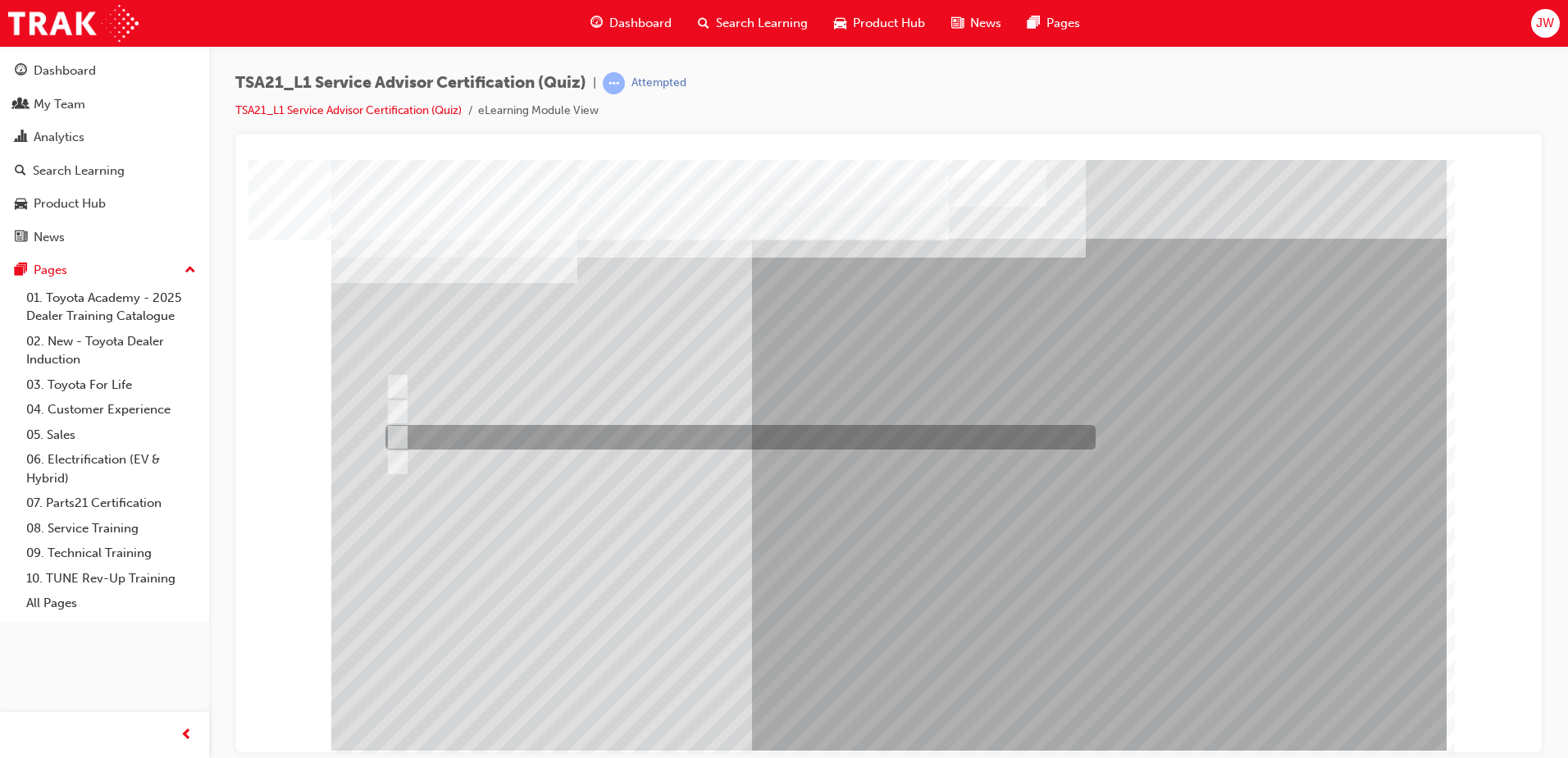
drag, startPoint x: 441, startPoint y: 433, endPoint x: 439, endPoint y: 411, distance: 22.1
click at [442, 433] on div at bounding box center [737, 437] width 710 height 25
radio input "true"
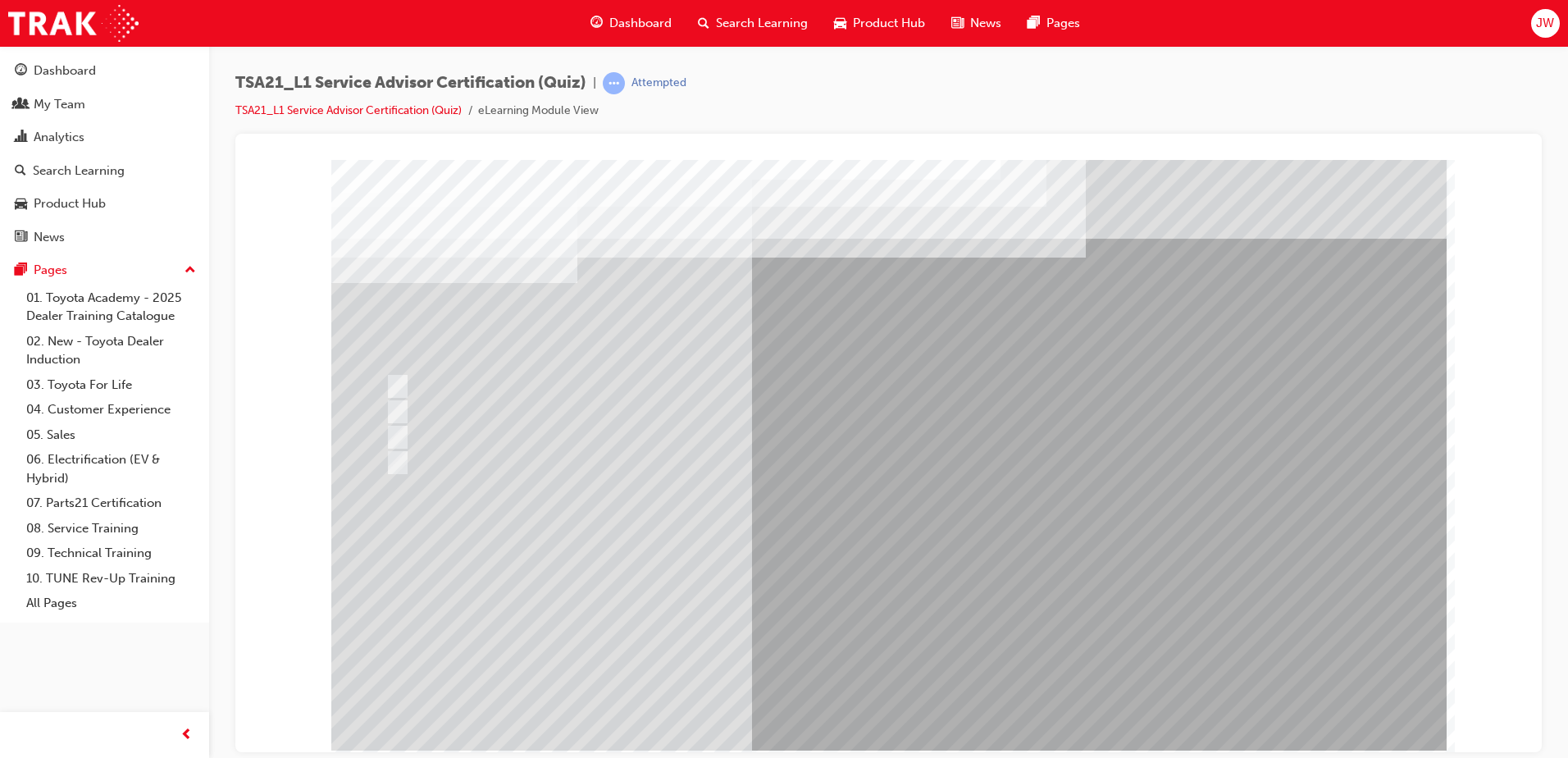
click at [377, 110] on link "TSA21_L1 Service Advisor Certification (Quiz)" at bounding box center [349, 110] width 227 height 14
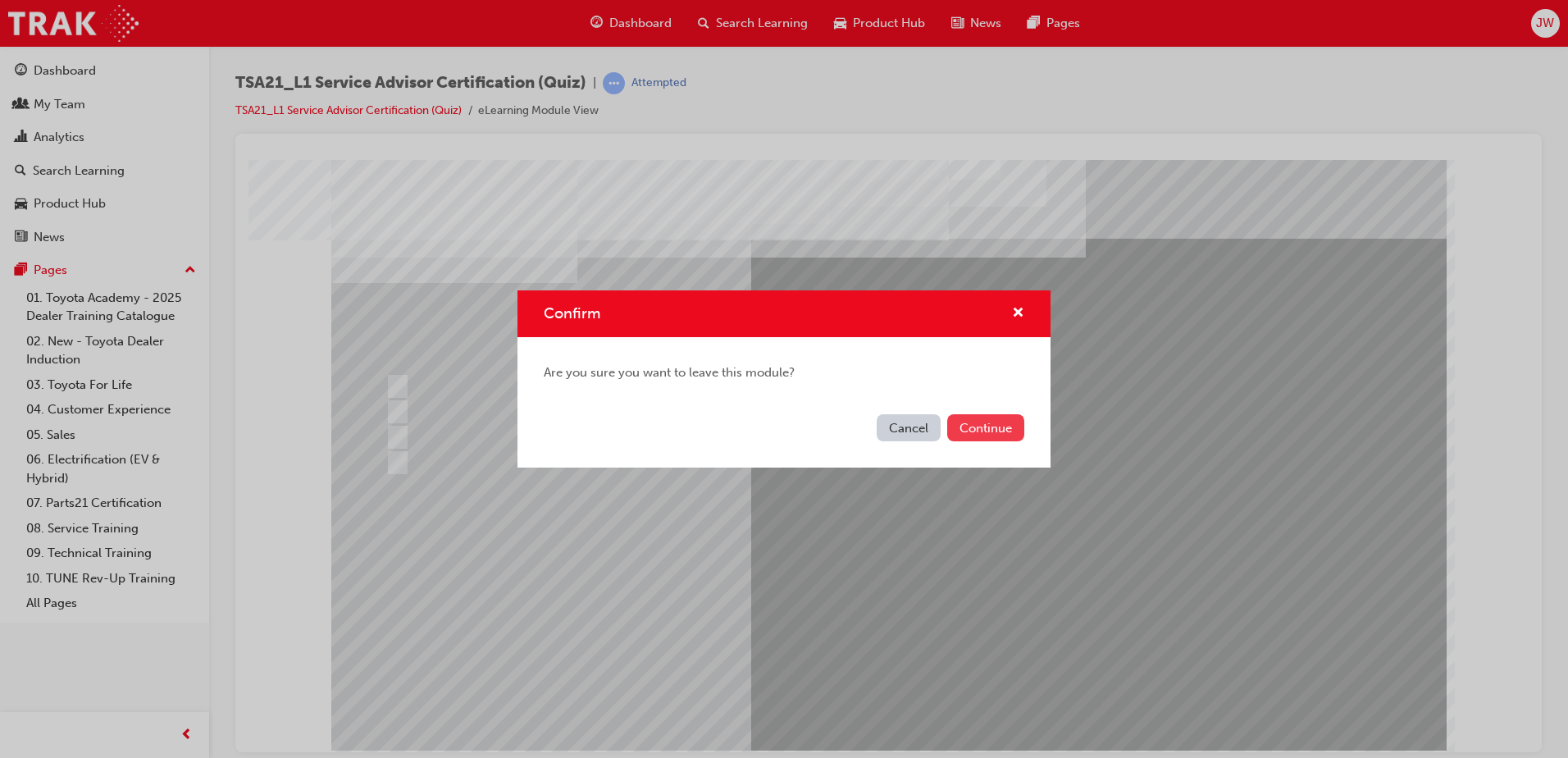
click at [992, 422] on button "Continue" at bounding box center [986, 427] width 77 height 27
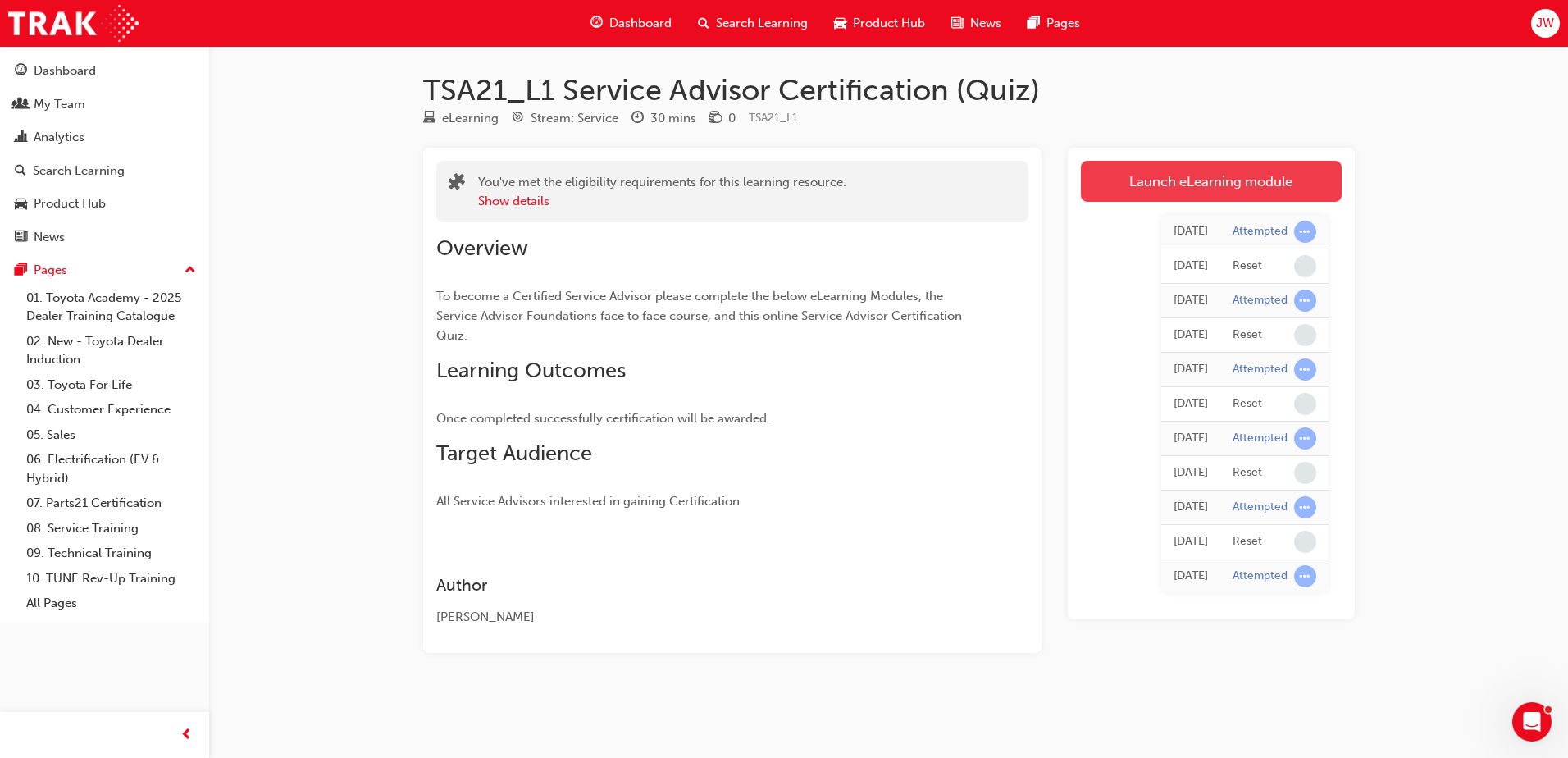
click at [1213, 180] on link "Launch eLearning module" at bounding box center [1211, 181] width 260 height 41
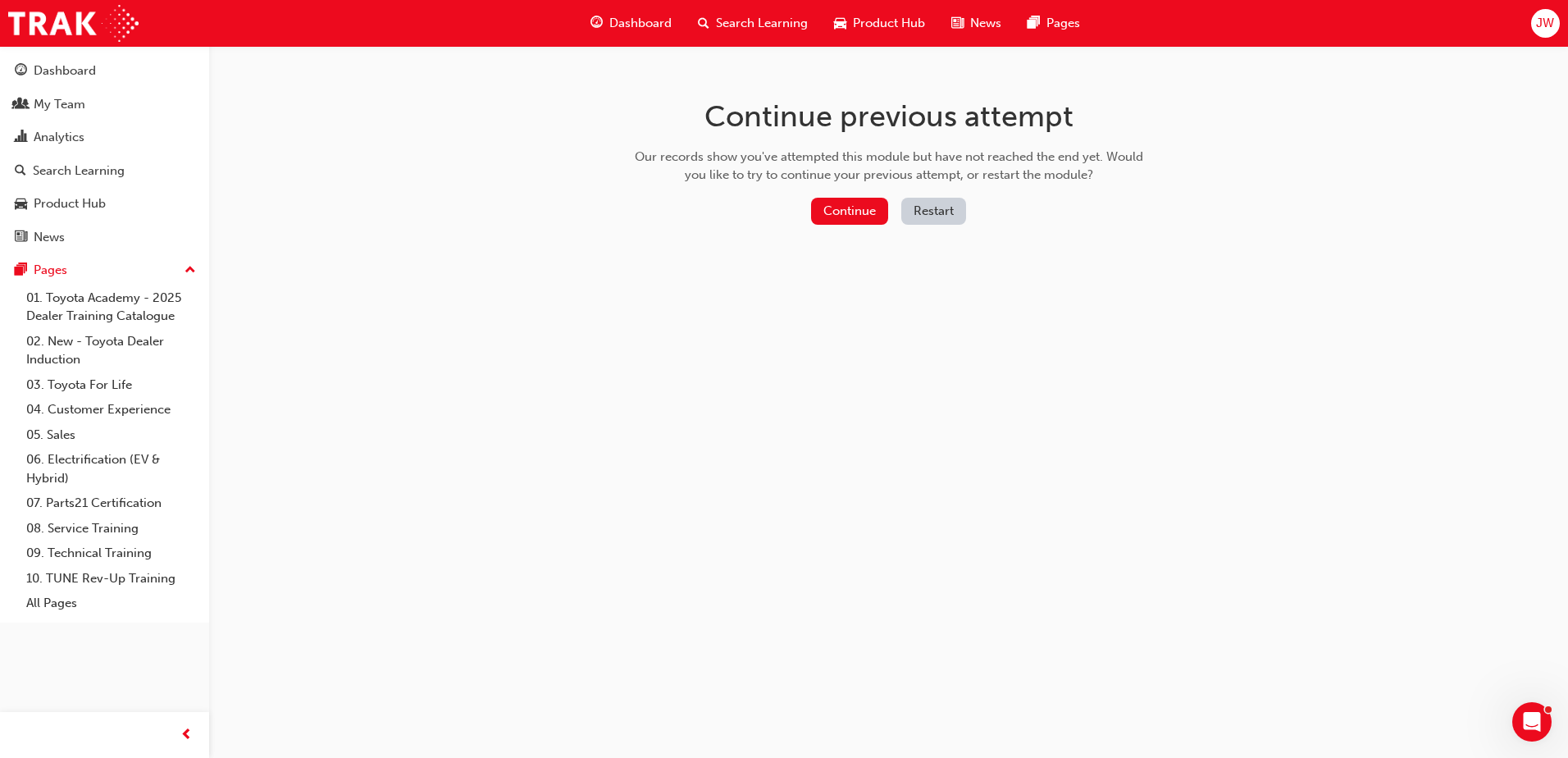
click at [909, 212] on button "Restart" at bounding box center [934, 210] width 65 height 27
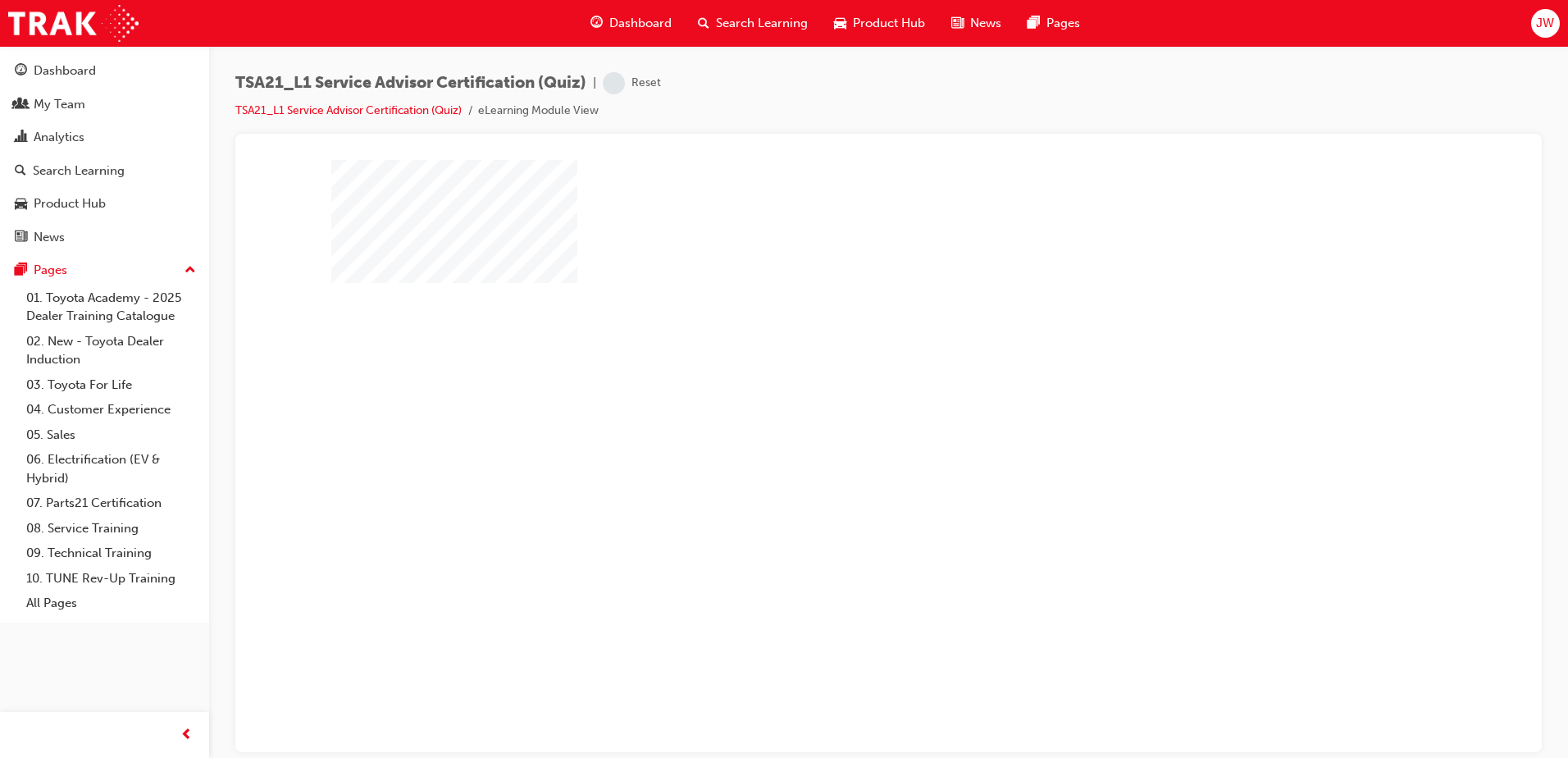
click at [841, 407] on div "play" at bounding box center [841, 407] width 0 height 0
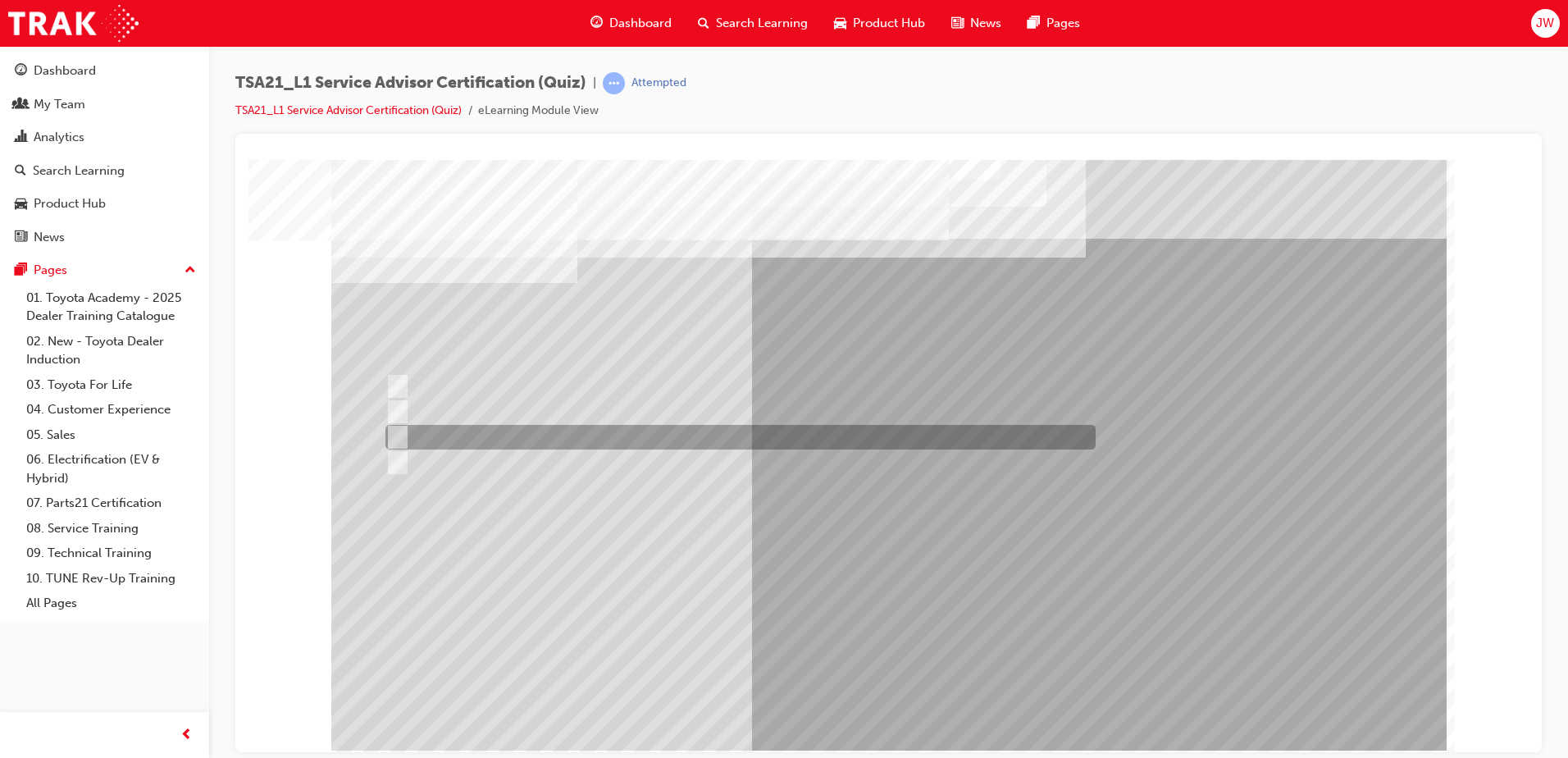
click at [640, 431] on div at bounding box center [737, 437] width 710 height 25
radio input "true"
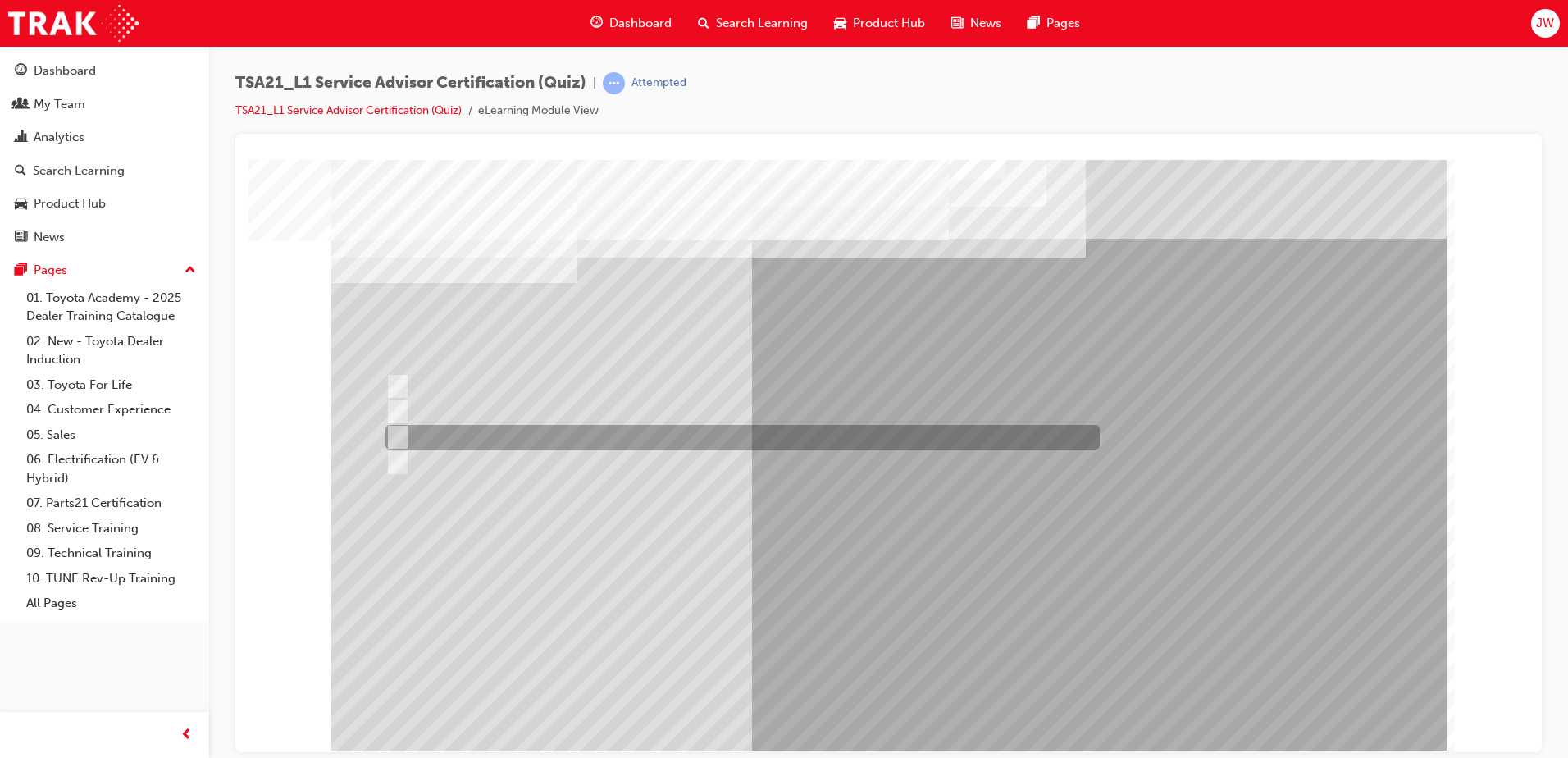
click at [742, 441] on div at bounding box center [739, 437] width 714 height 25
radio input "true"
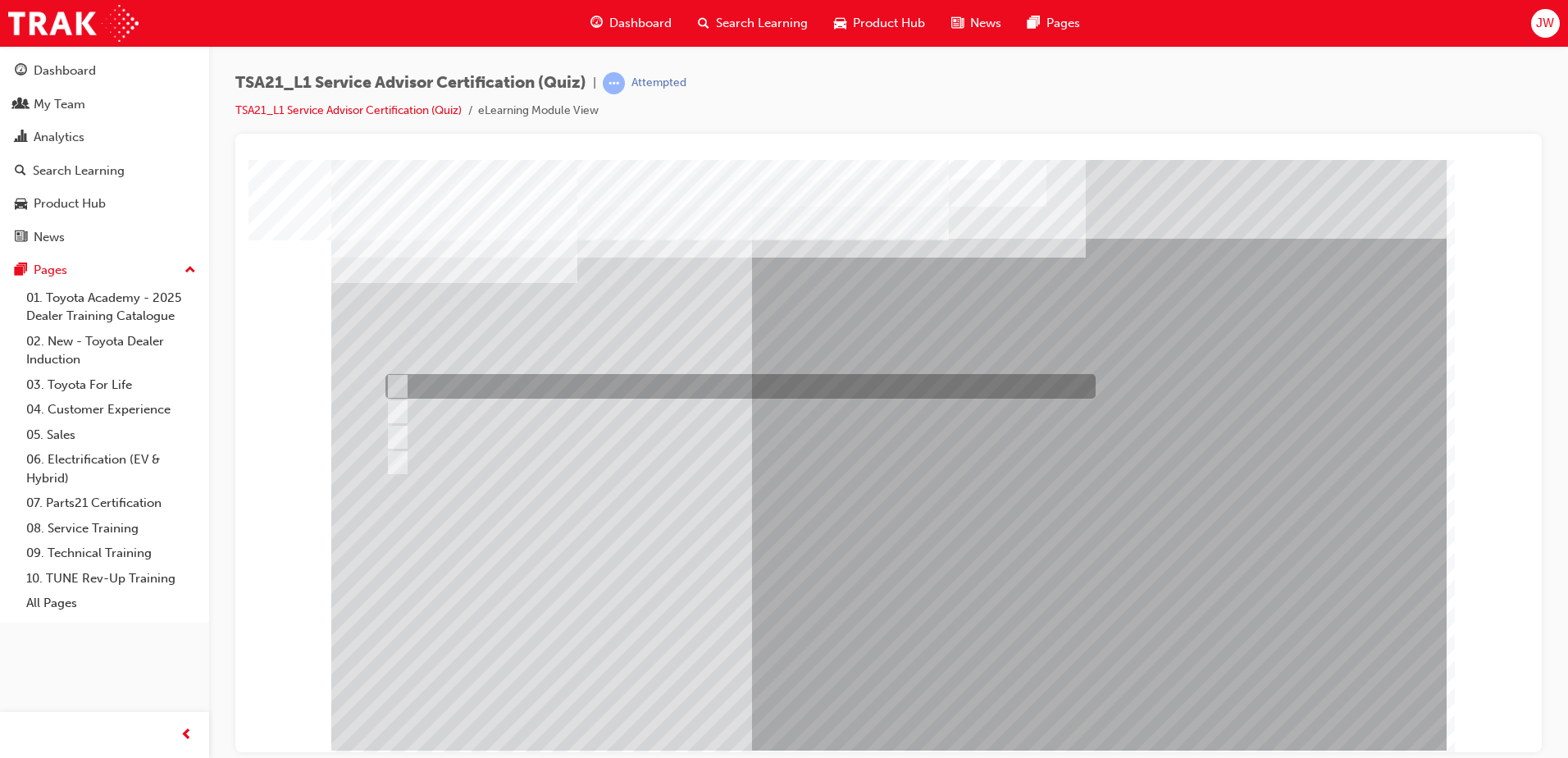
click at [607, 395] on div at bounding box center [737, 385] width 710 height 25
radio input "true"
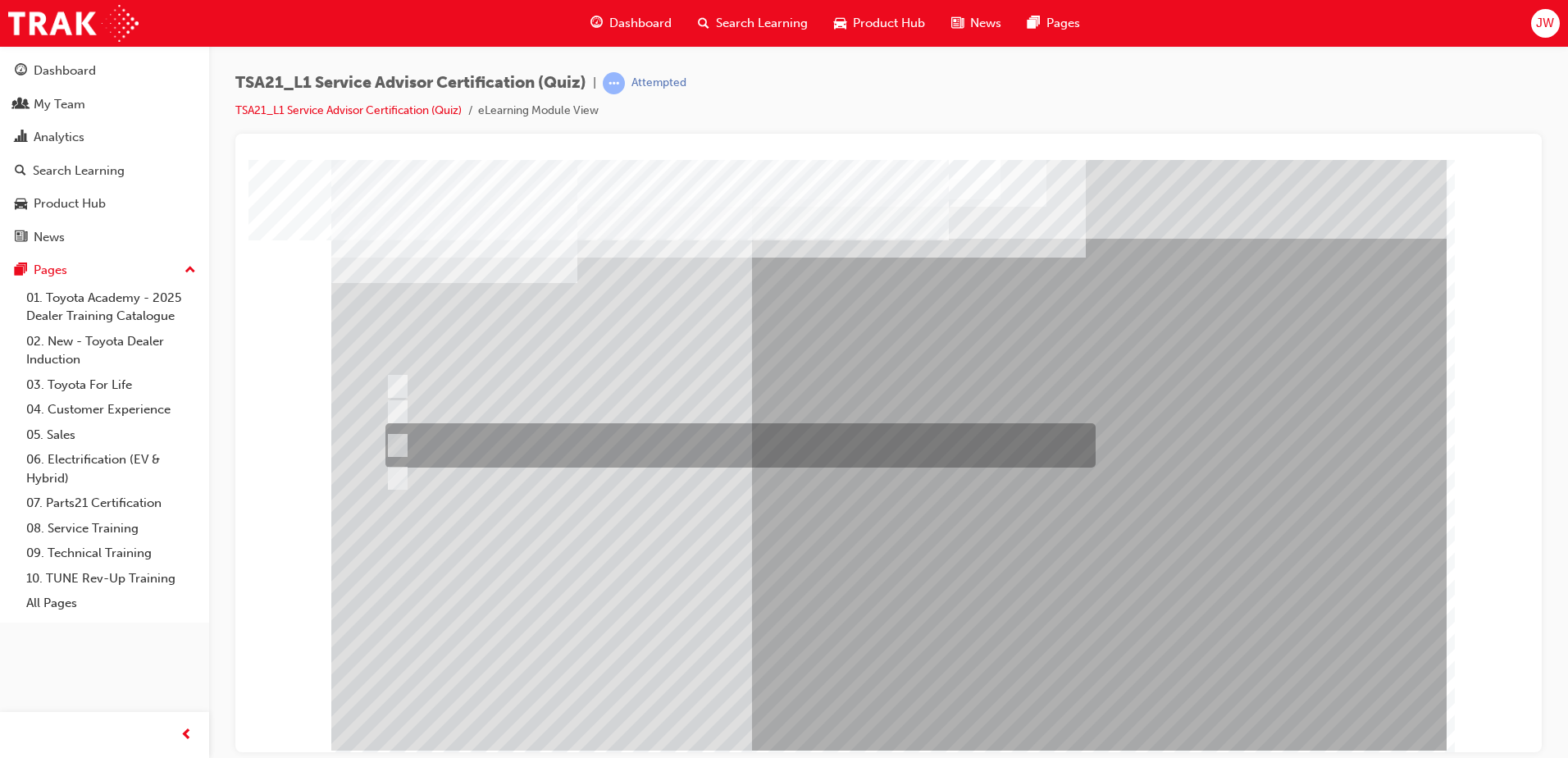
click at [581, 434] on div at bounding box center [737, 445] width 710 height 44
radio input "true"
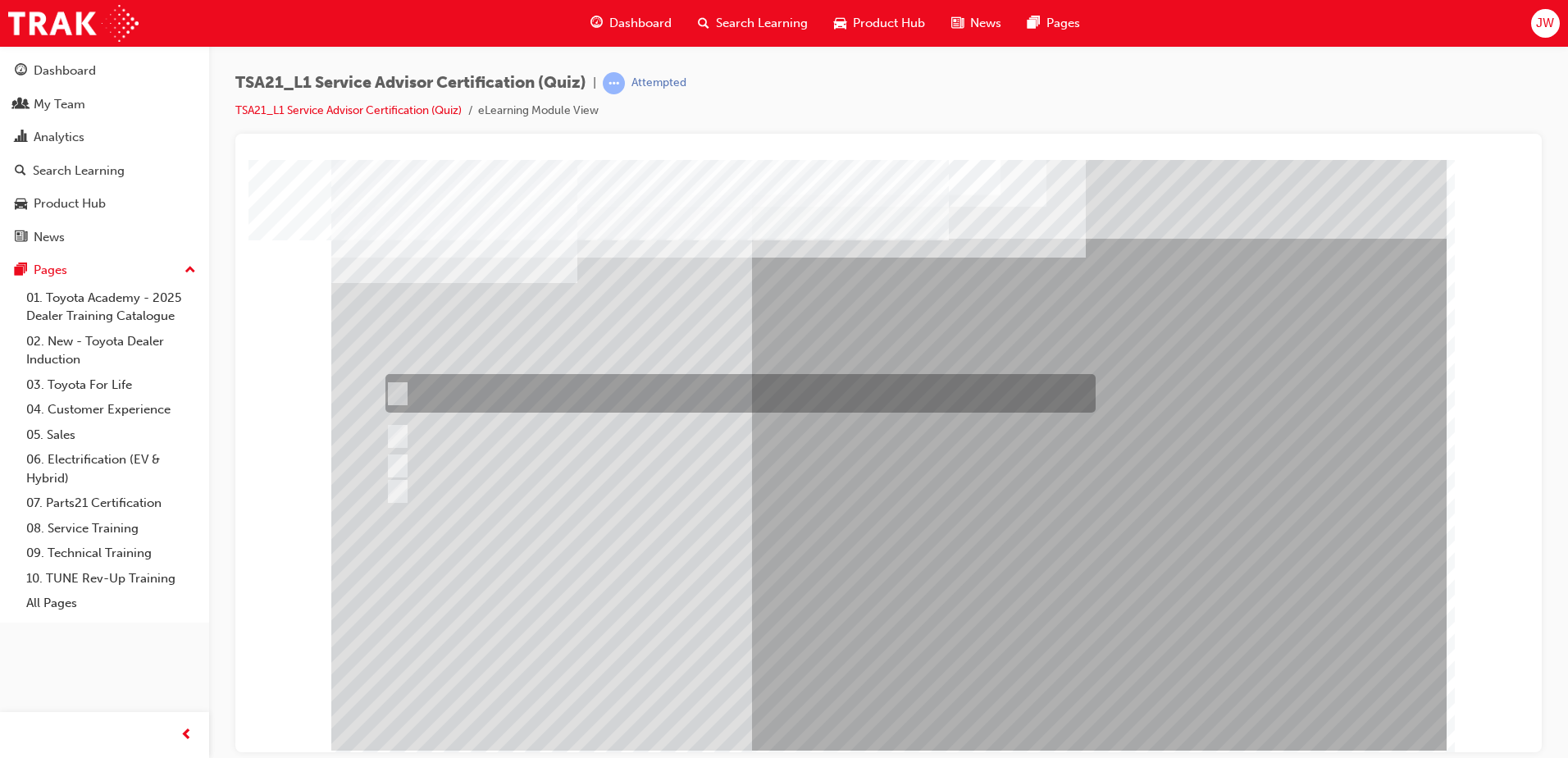
drag, startPoint x: 603, startPoint y: 393, endPoint x: 611, endPoint y: 422, distance: 30.1
click at [603, 394] on div at bounding box center [737, 392] width 710 height 38
radio input "true"
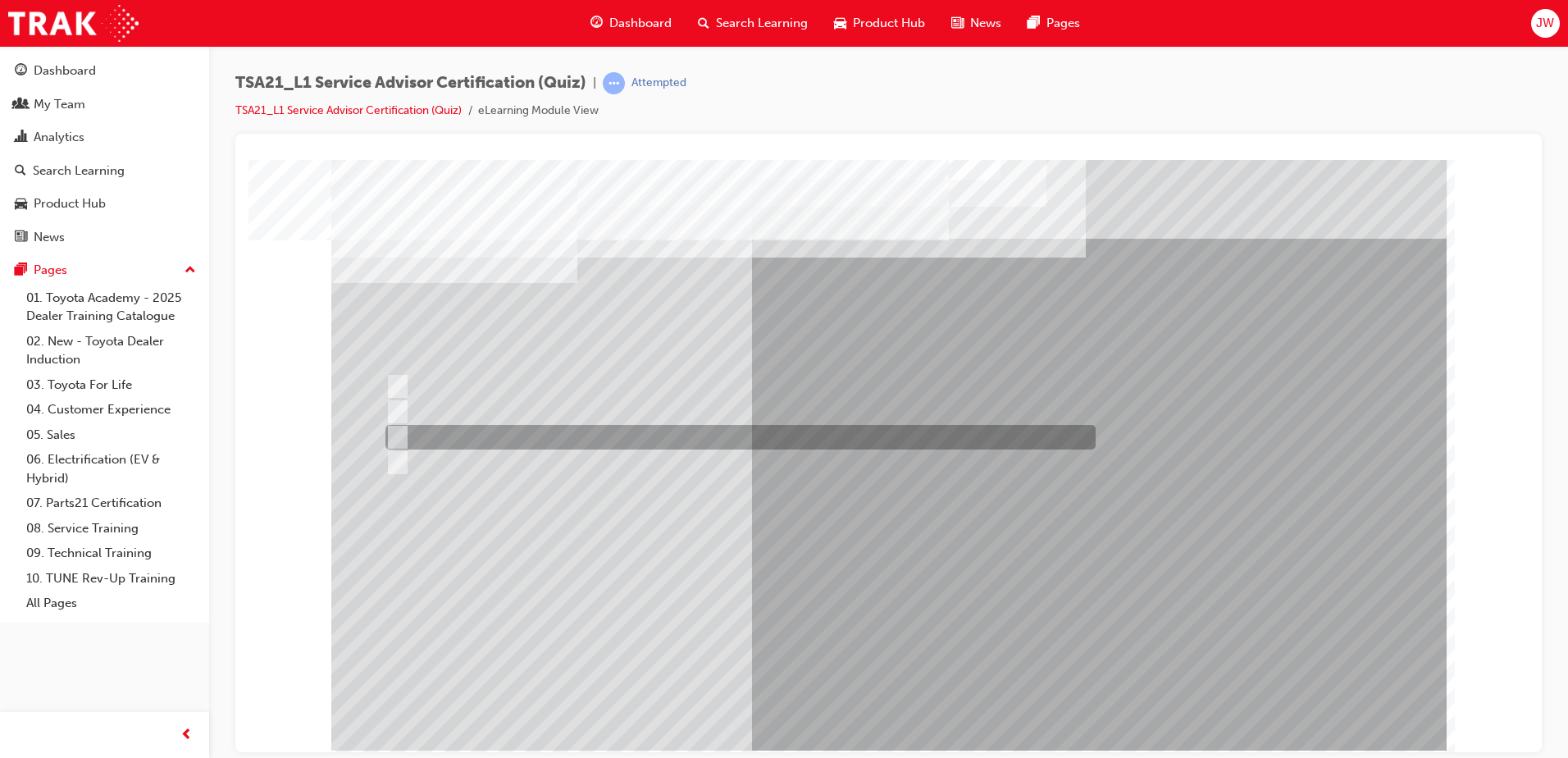
click at [679, 430] on div at bounding box center [737, 437] width 710 height 25
radio input "true"
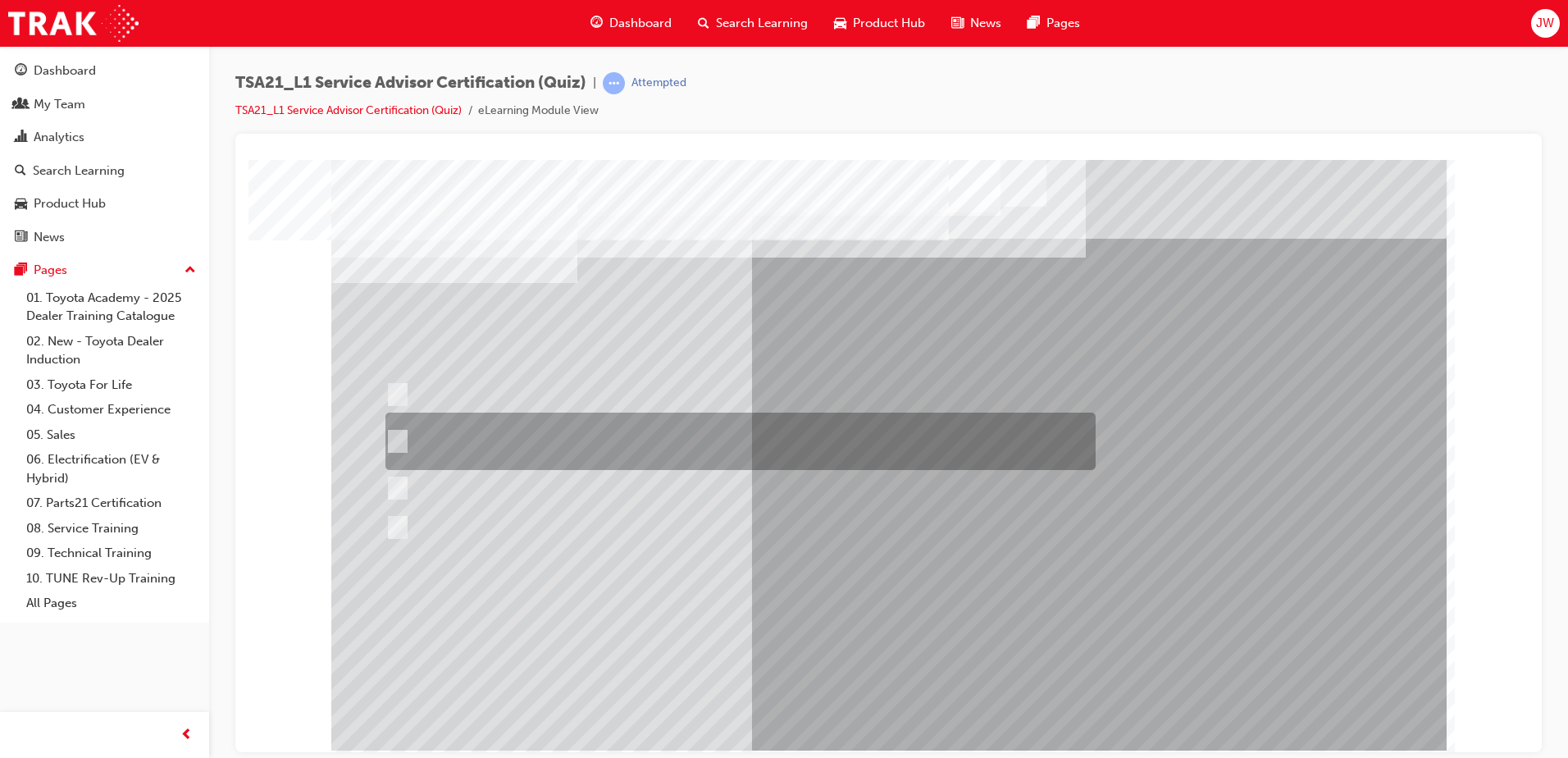
click at [519, 455] on div at bounding box center [737, 441] width 710 height 57
radio input "true"
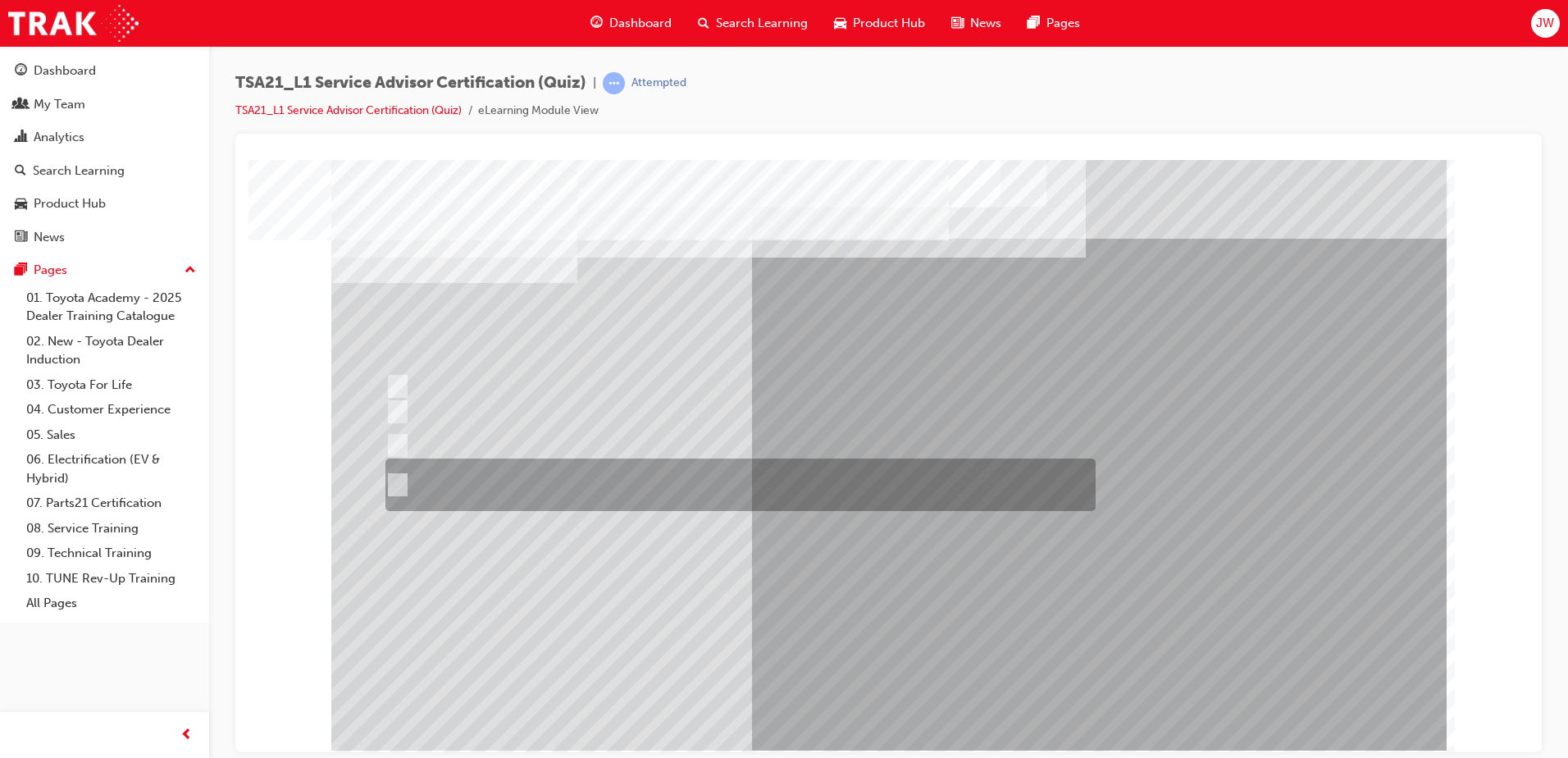
click at [693, 485] on div at bounding box center [737, 484] width 710 height 52
radio input "true"
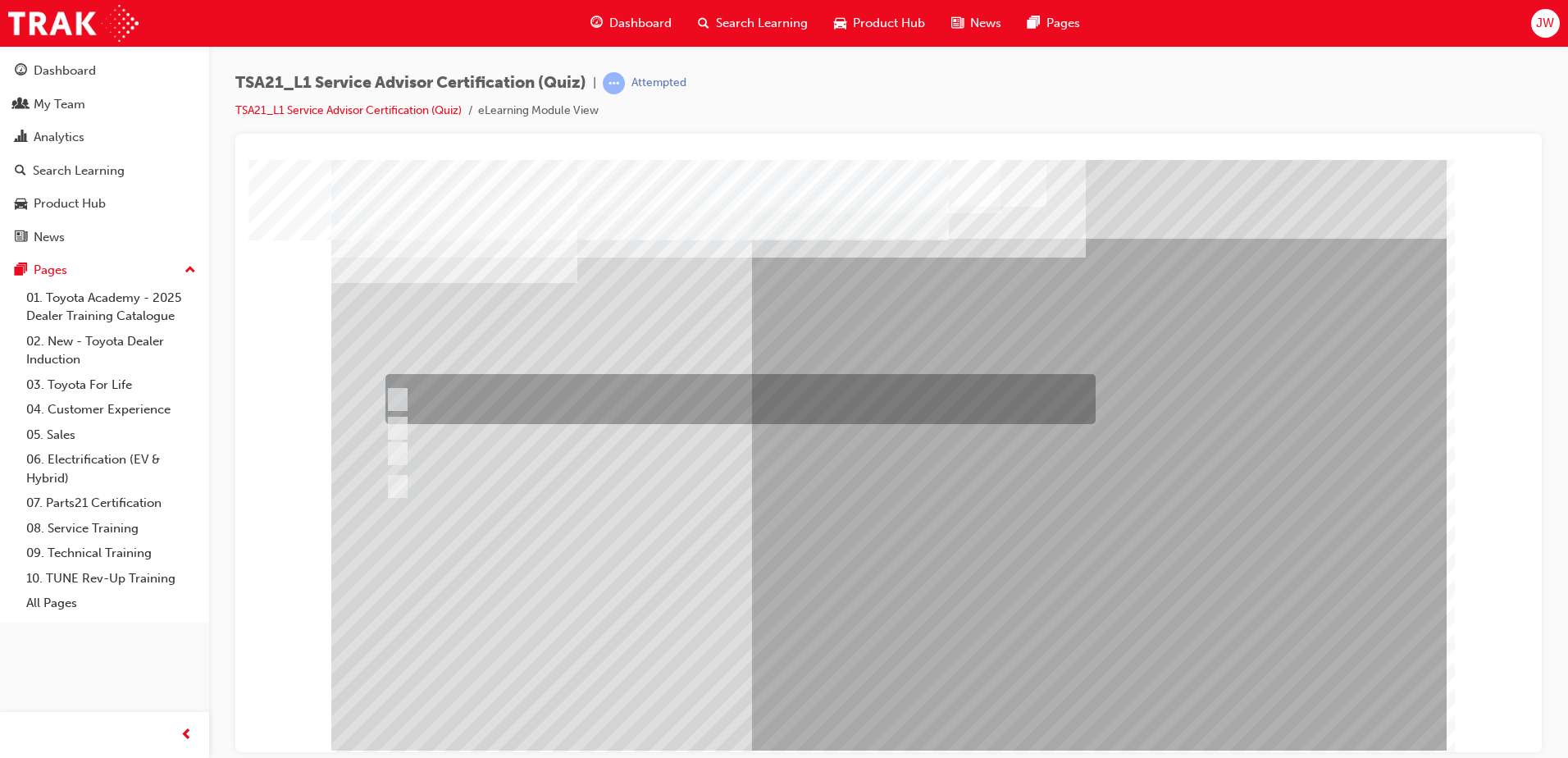
click at [611, 390] on div at bounding box center [737, 398] width 710 height 50
radio input "true"
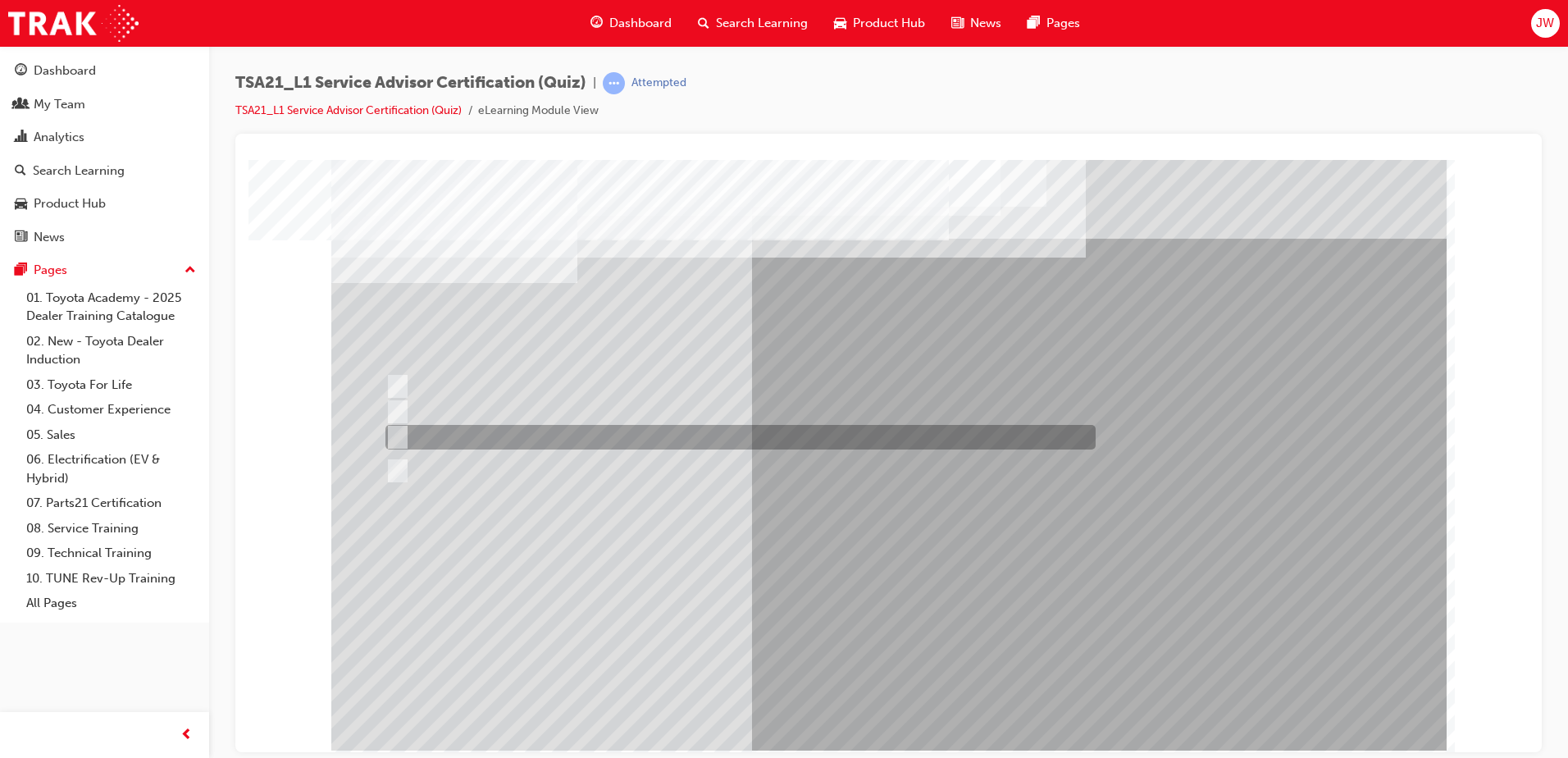
click at [583, 431] on div at bounding box center [737, 437] width 710 height 25
radio input "true"
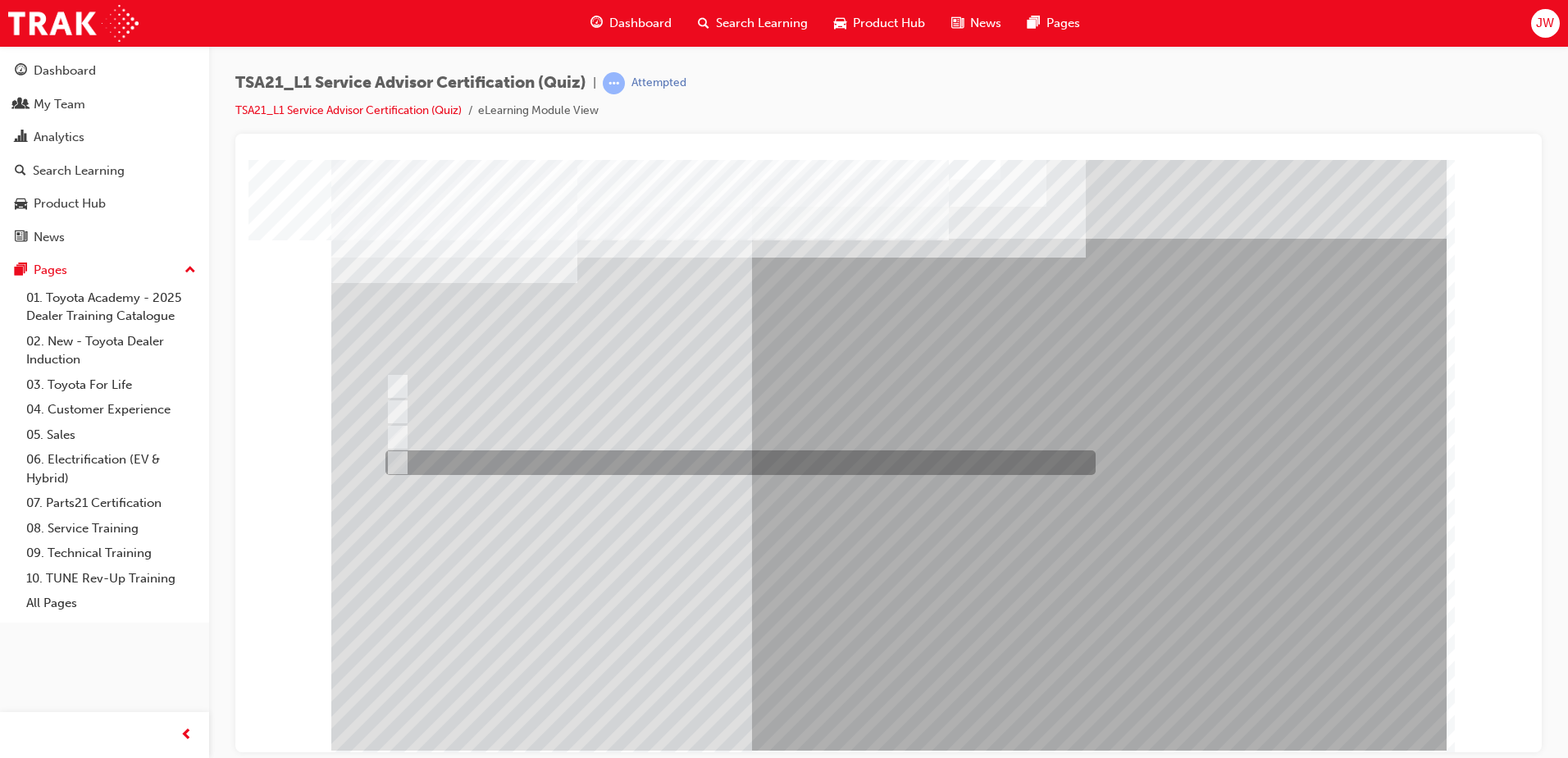
click at [709, 455] on div at bounding box center [737, 462] width 710 height 25
radio input "true"
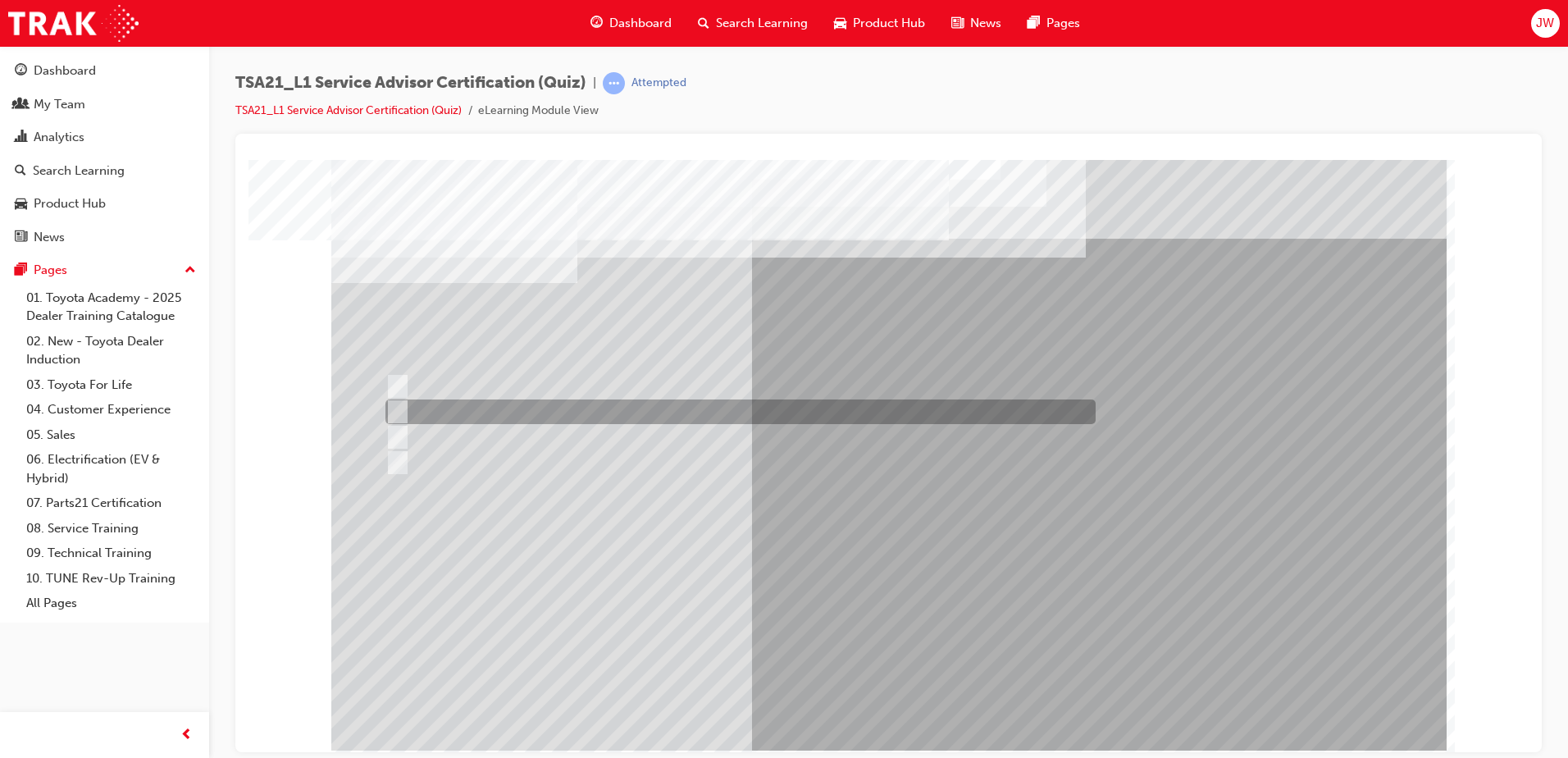
click at [671, 419] on div at bounding box center [737, 411] width 710 height 25
radio input "true"
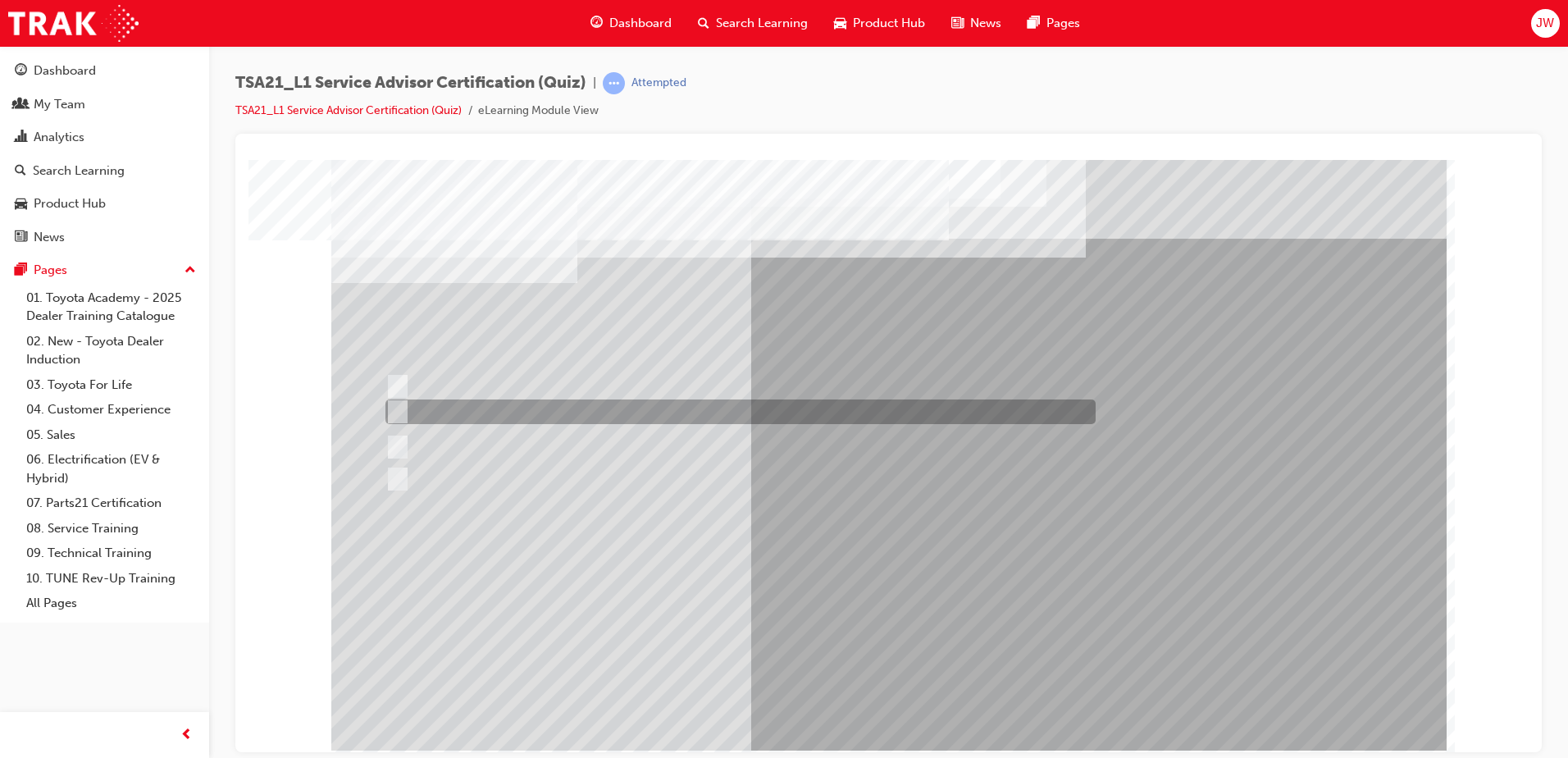
click at [672, 407] on div at bounding box center [737, 411] width 710 height 25
radio input "true"
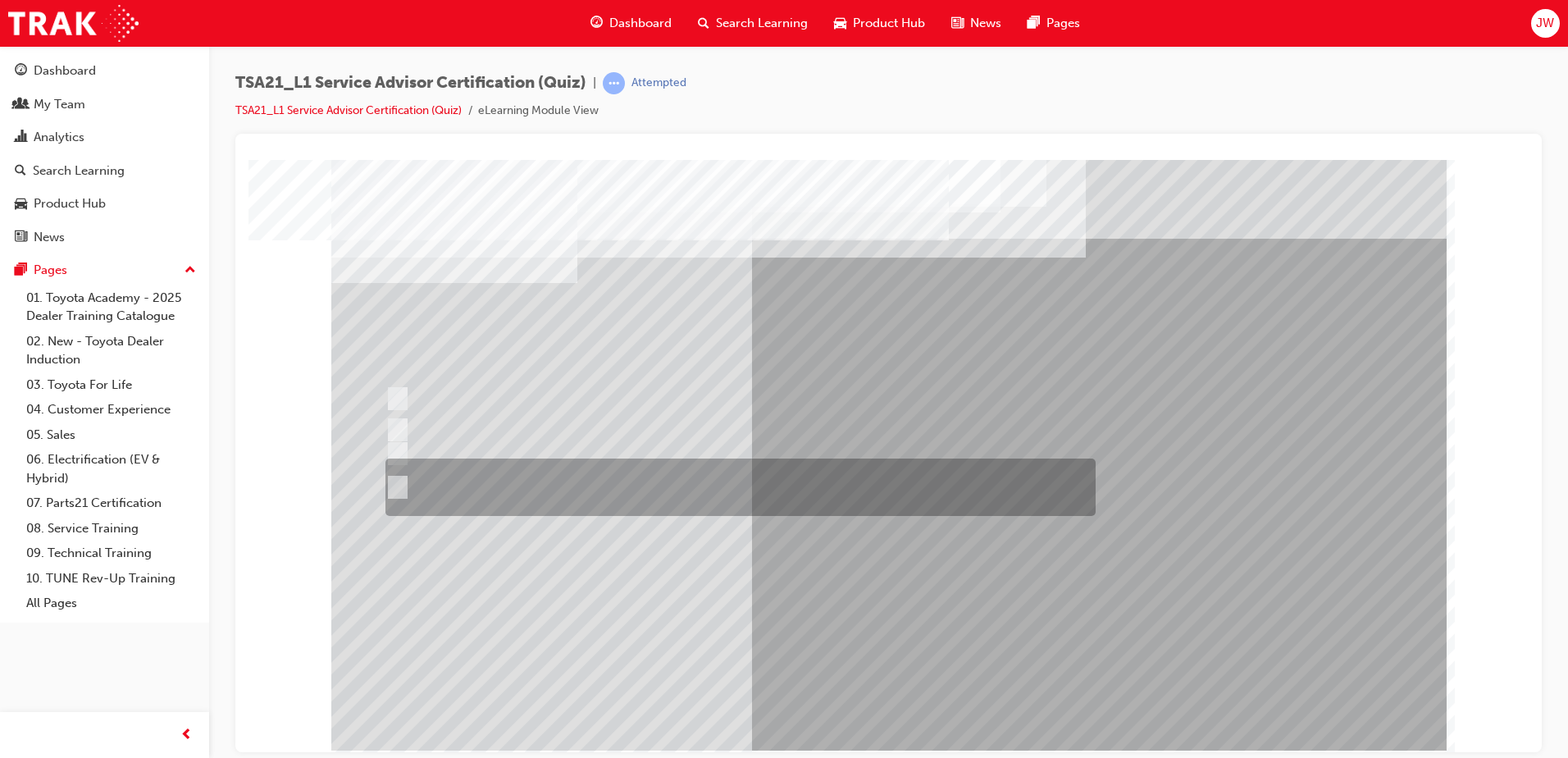
click at [581, 470] on div at bounding box center [737, 487] width 710 height 57
radio input "true"
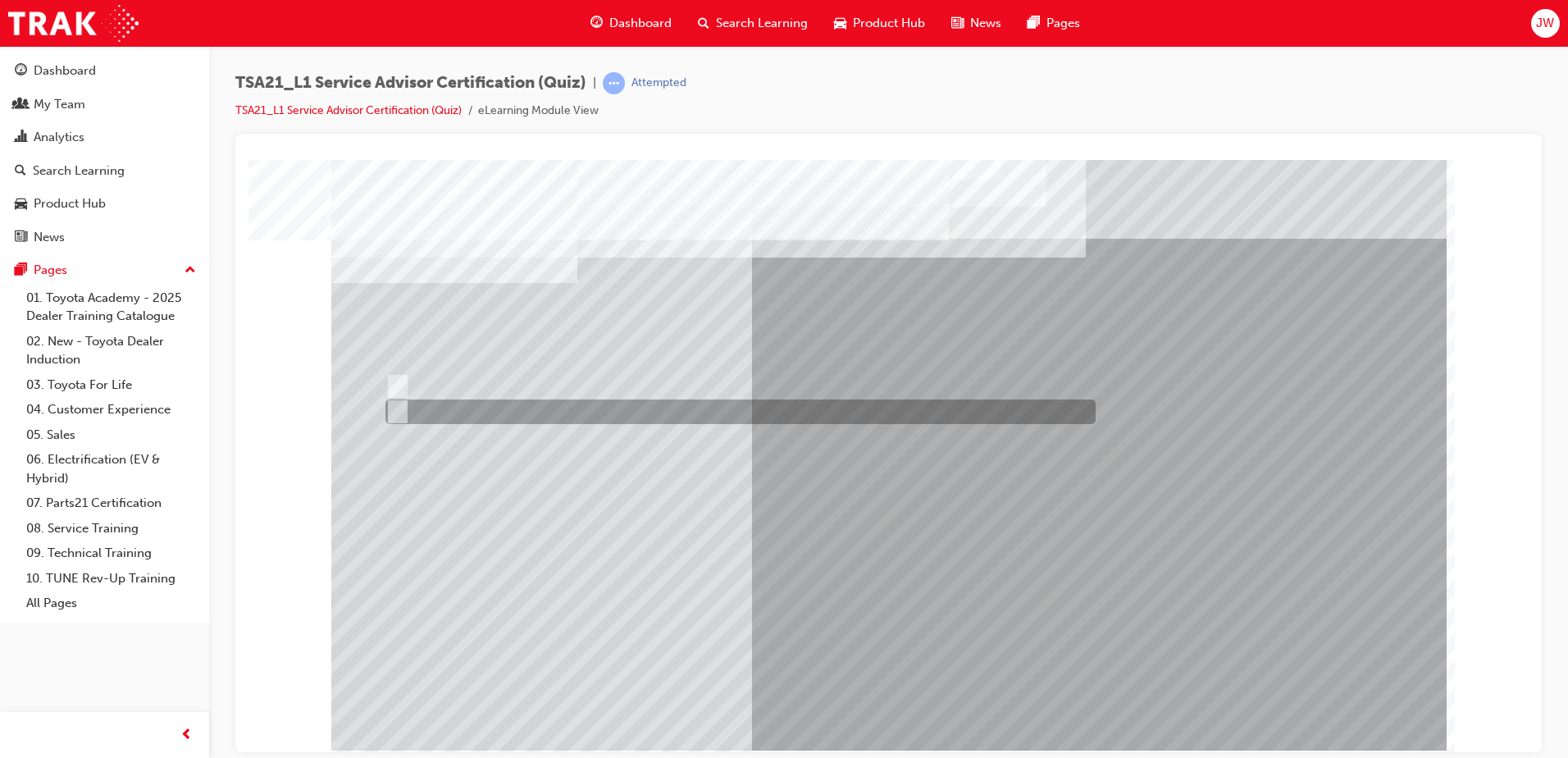
click at [442, 417] on div at bounding box center [737, 411] width 710 height 25
radio input "true"
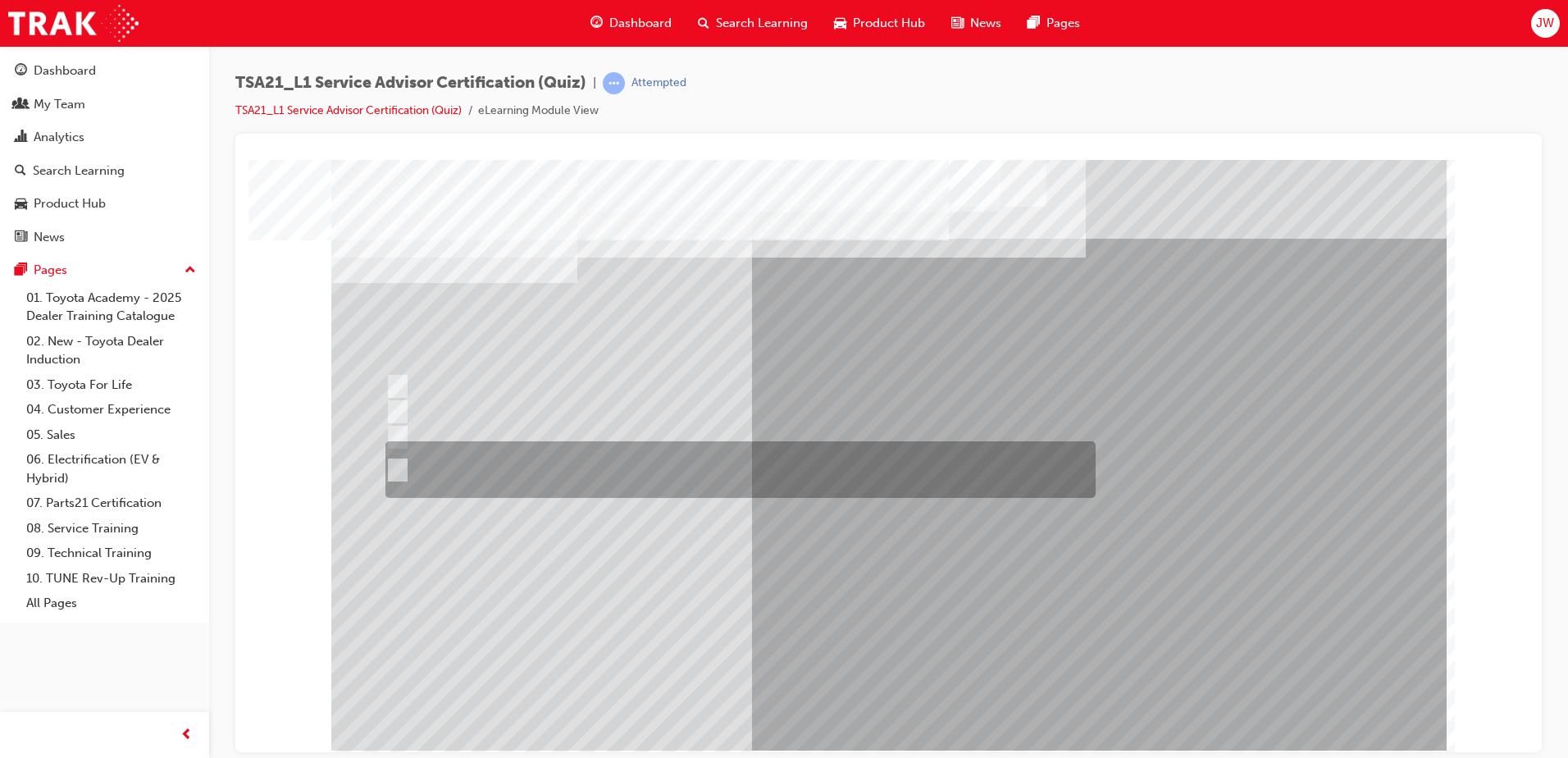
click at [780, 475] on div at bounding box center [737, 468] width 710 height 56
radio input "true"
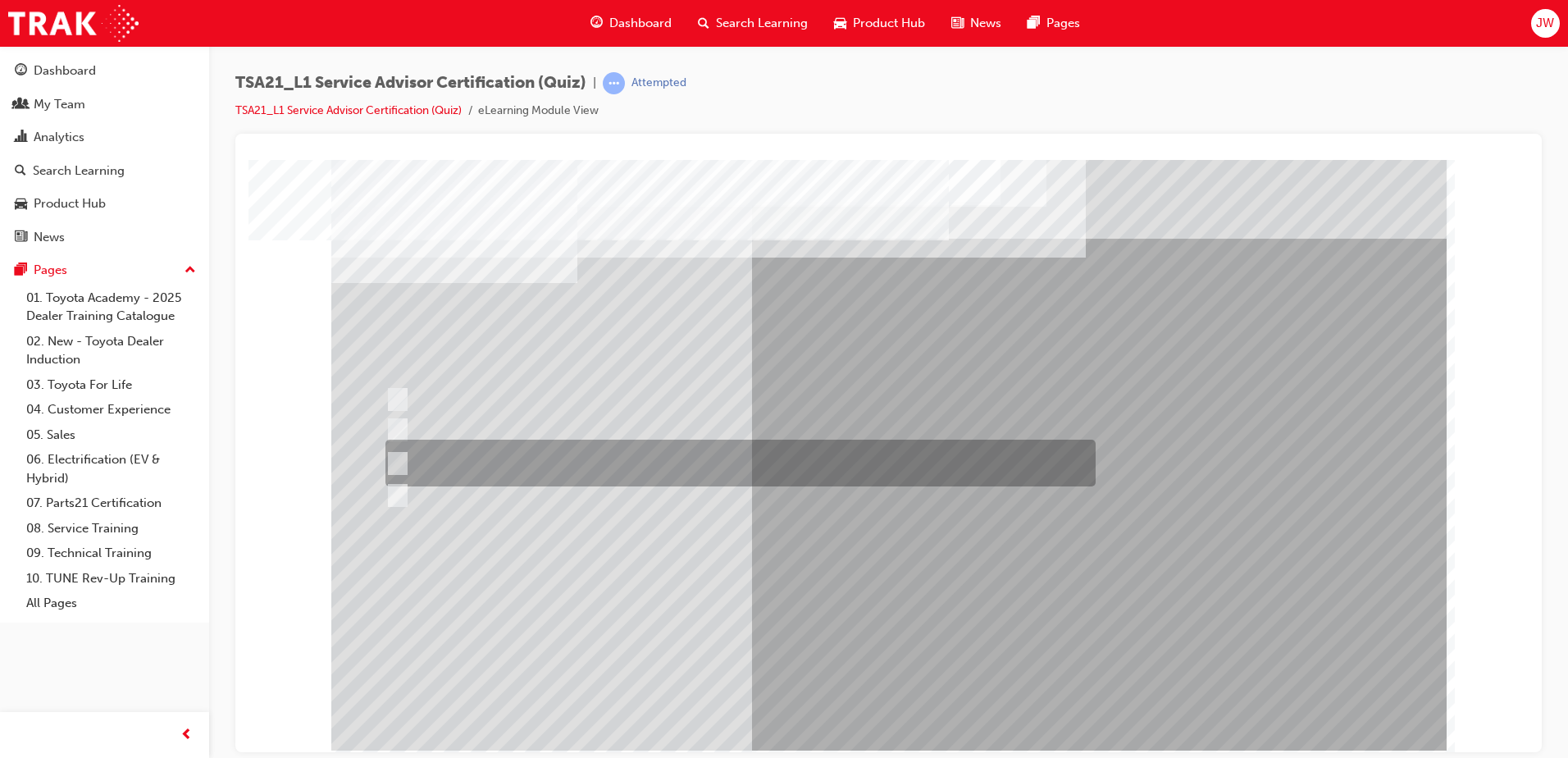
click at [730, 459] on div at bounding box center [737, 462] width 710 height 46
radio input "true"
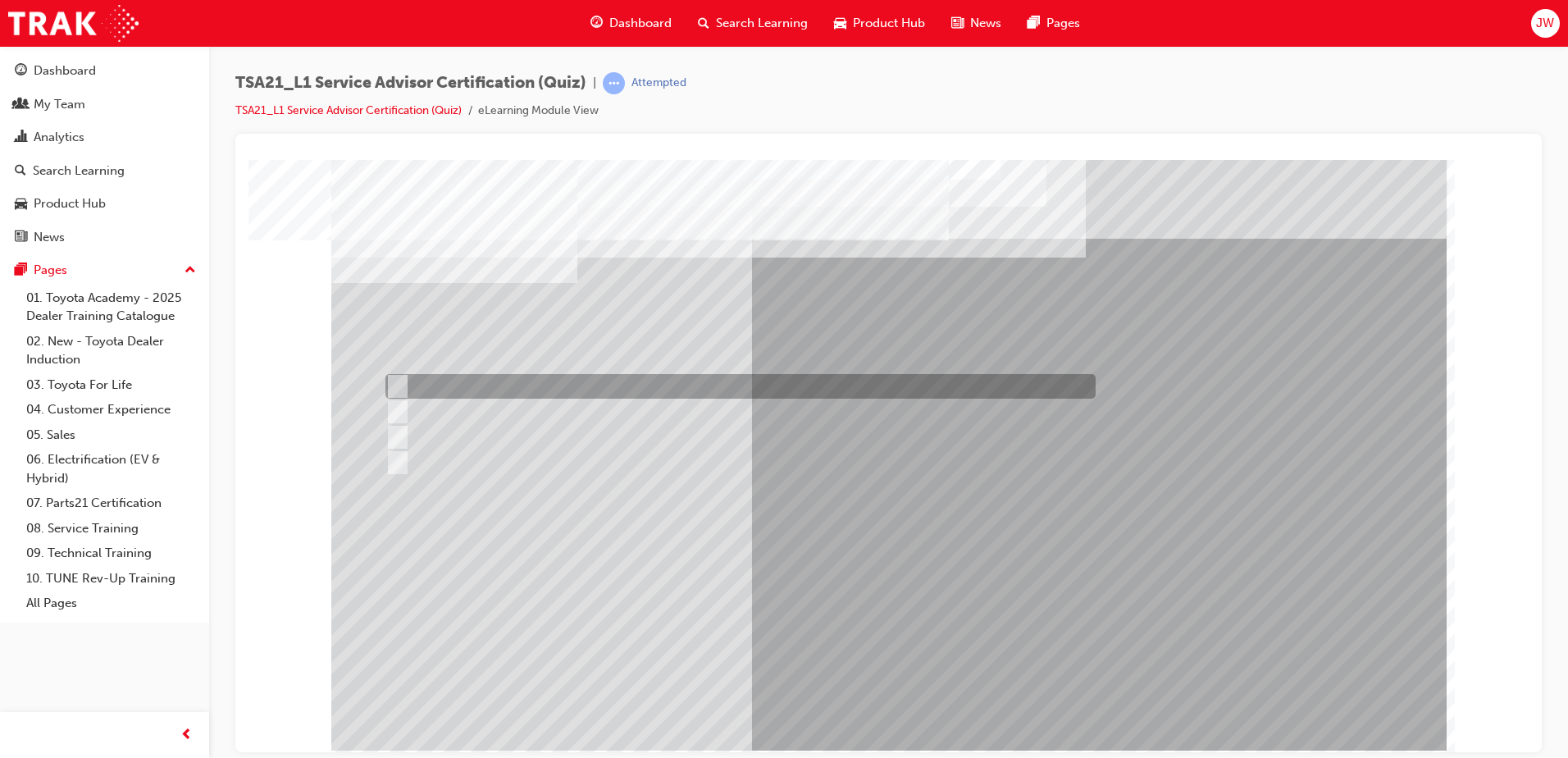
click at [691, 387] on div at bounding box center [737, 385] width 710 height 25
radio input "true"
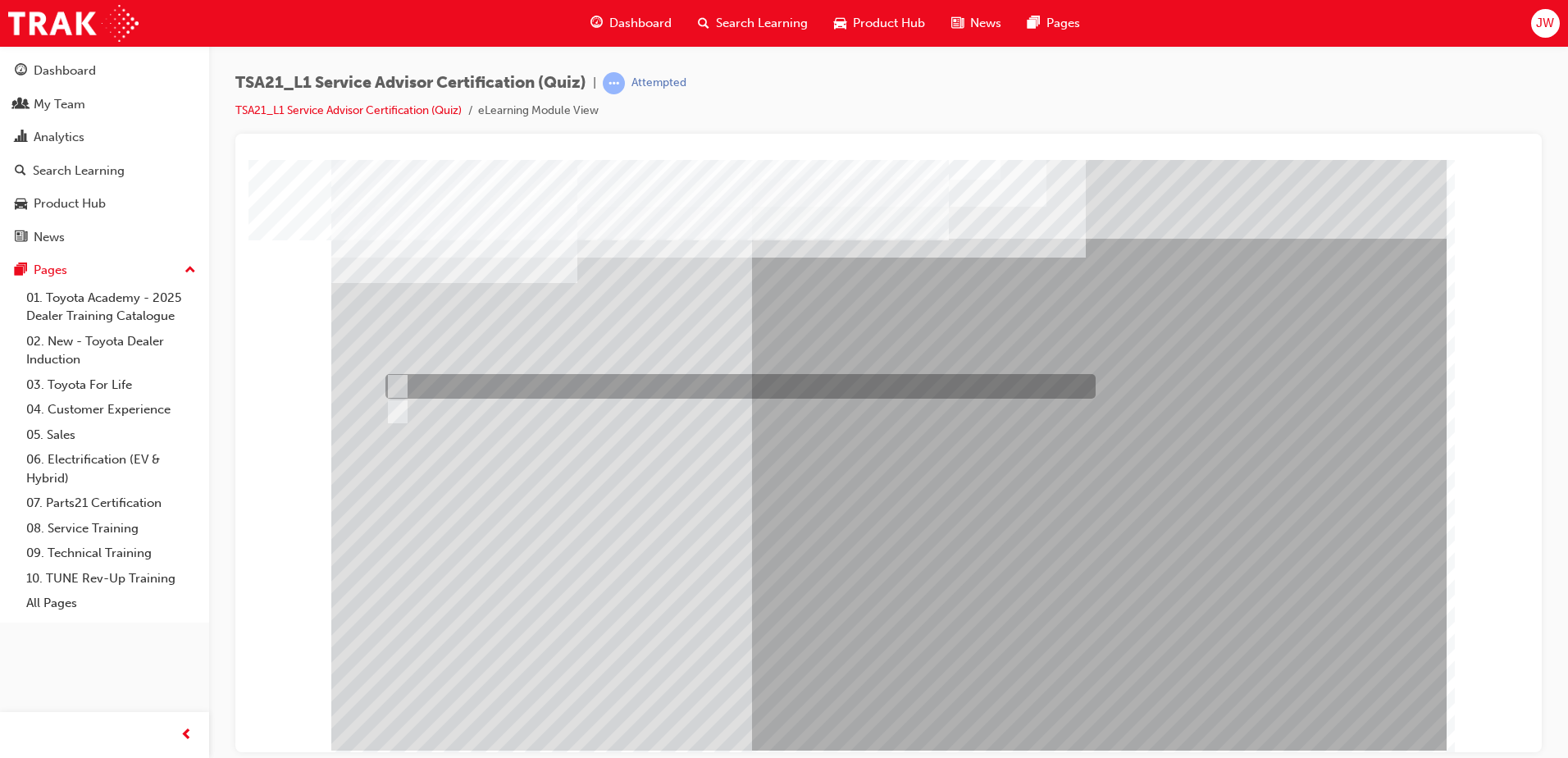
click at [449, 403] on div at bounding box center [889, 453] width 1115 height 590
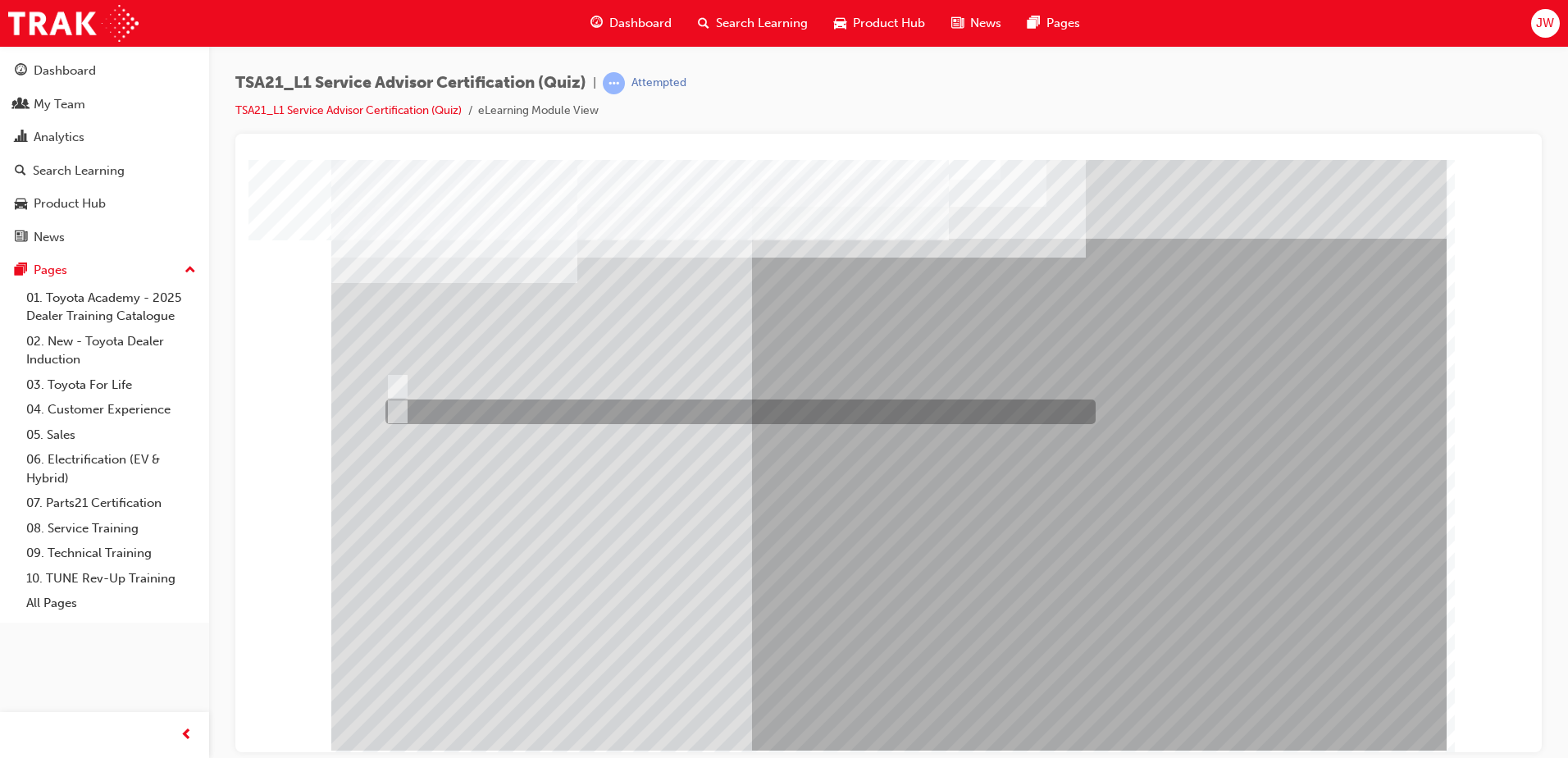
click at [449, 403] on div at bounding box center [737, 411] width 710 height 25
radio input "true"
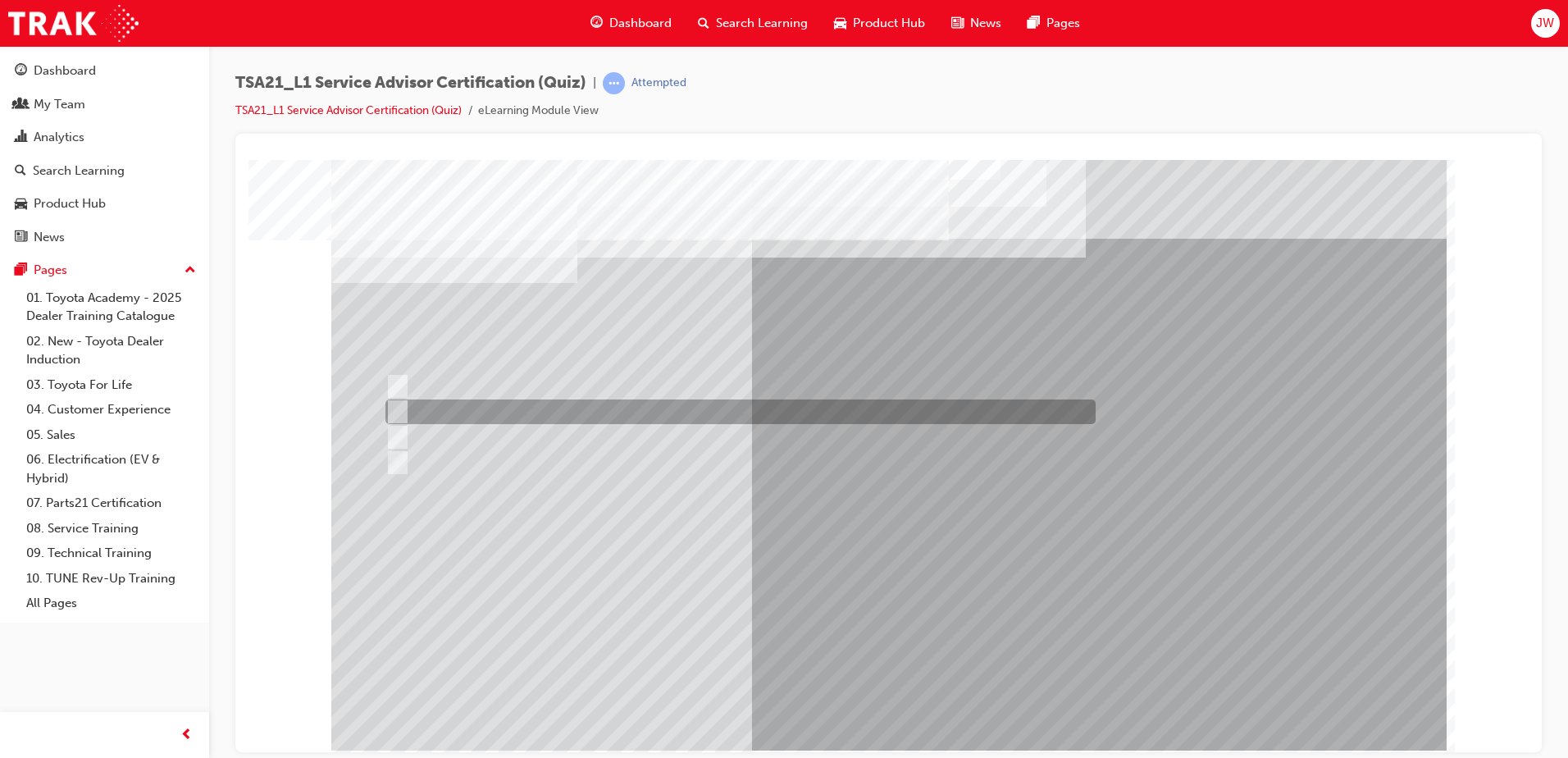
click at [564, 412] on div at bounding box center [737, 411] width 710 height 25
radio input "true"
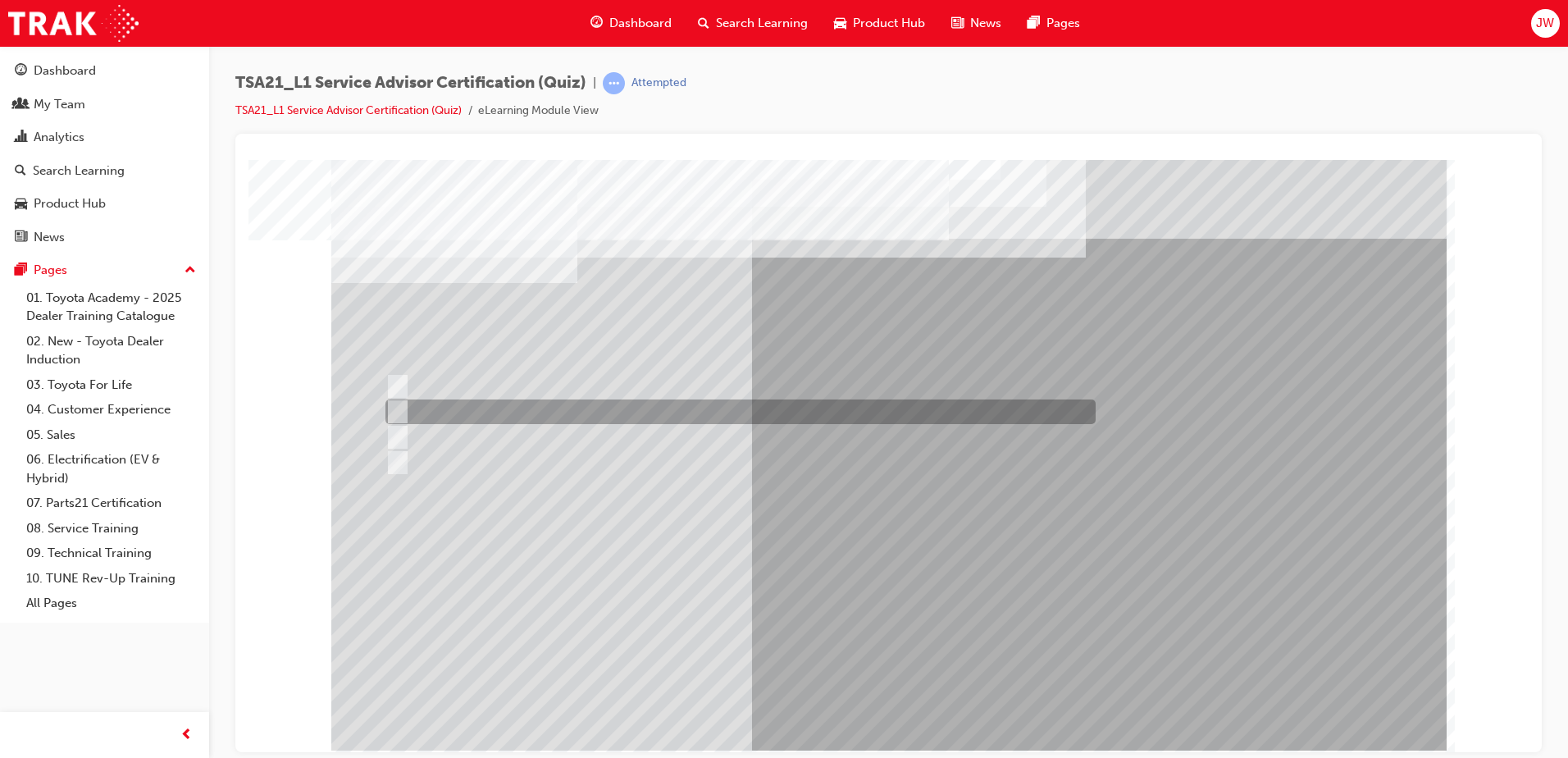
click at [539, 422] on div at bounding box center [737, 411] width 710 height 25
radio input "true"
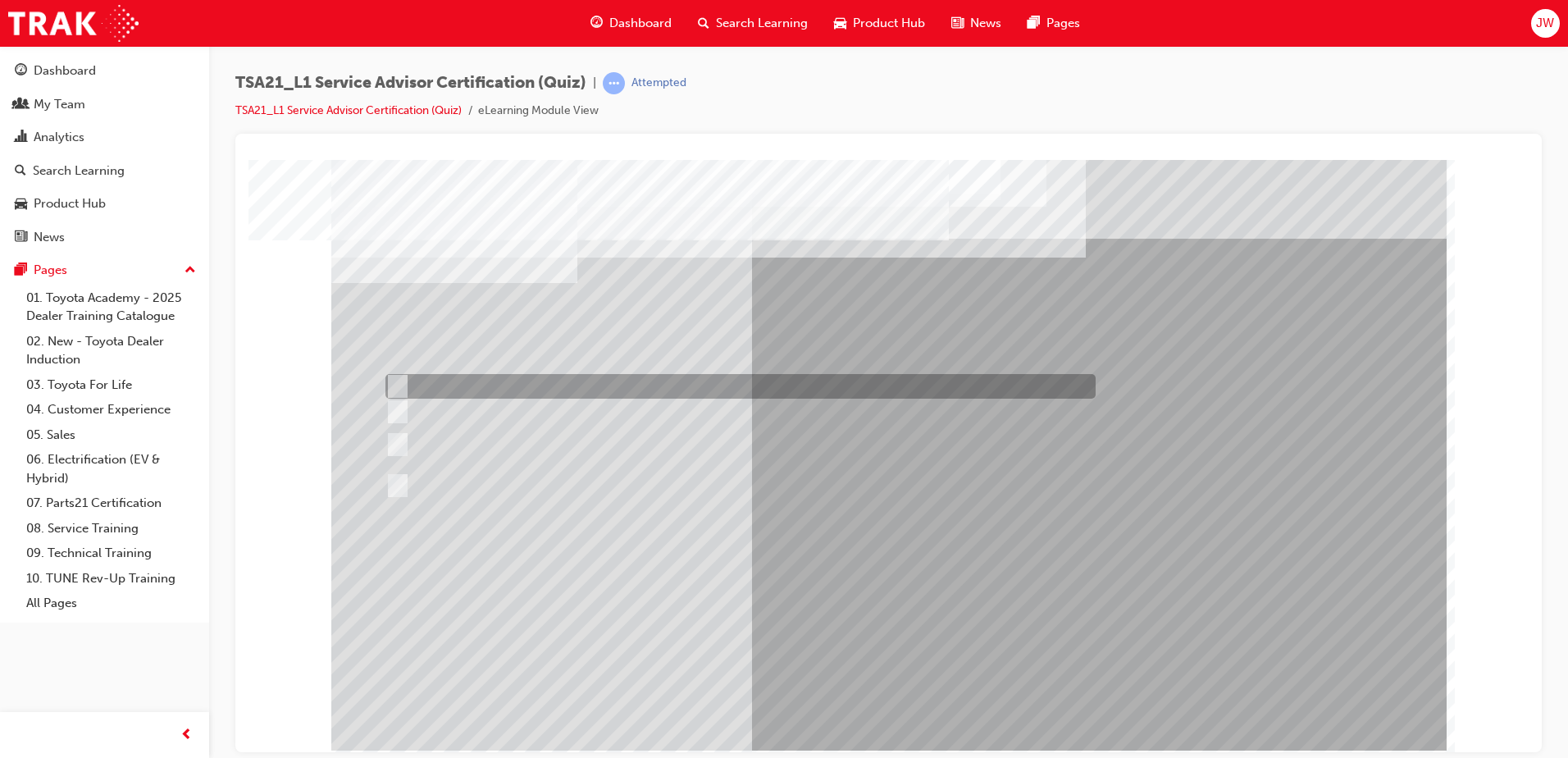
click at [801, 387] on div at bounding box center [737, 385] width 710 height 25
radio input "true"
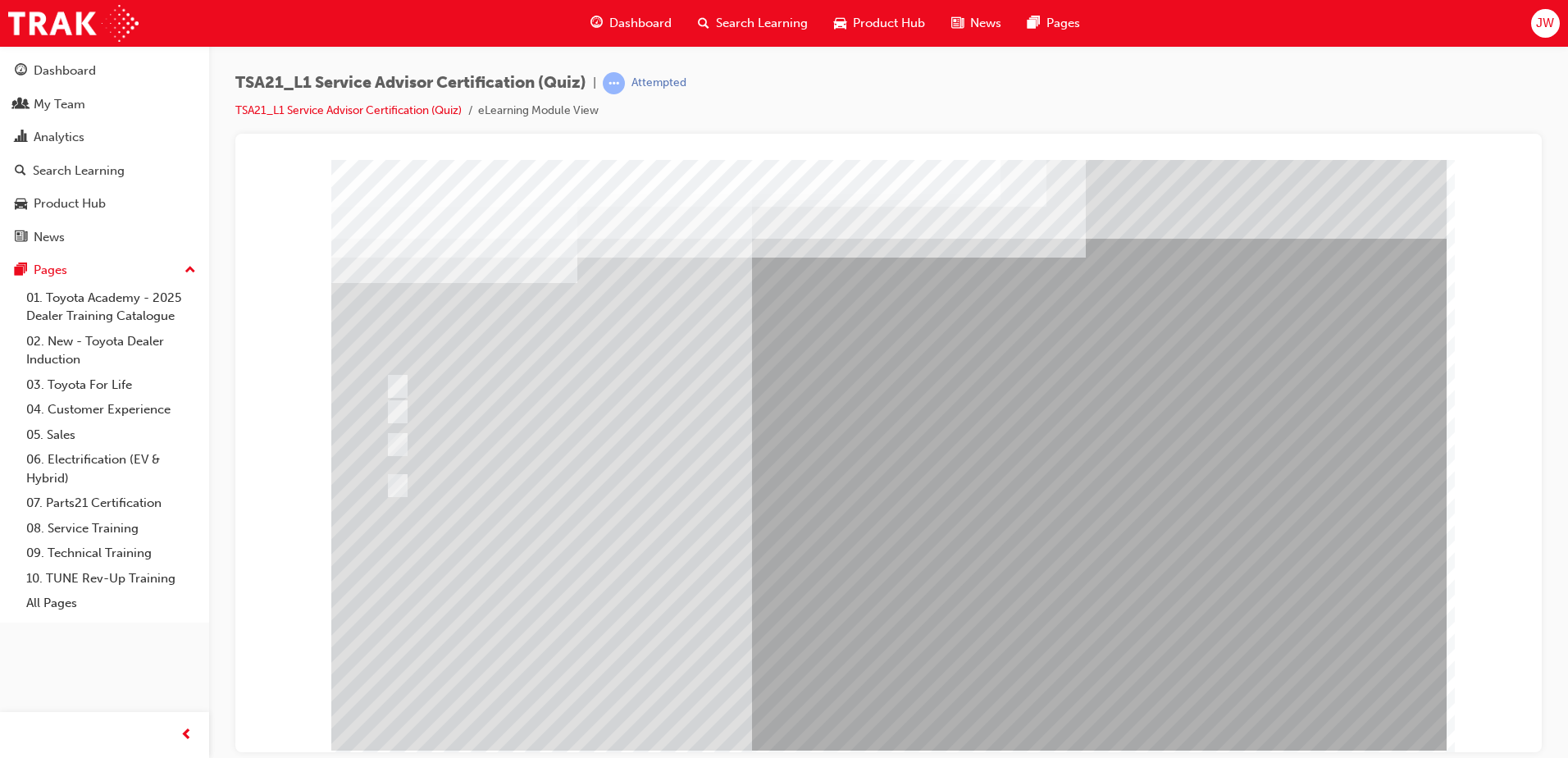
click at [396, 112] on link "TSA21_L1 Service Advisor Certification (Quiz)" at bounding box center [349, 110] width 227 height 14
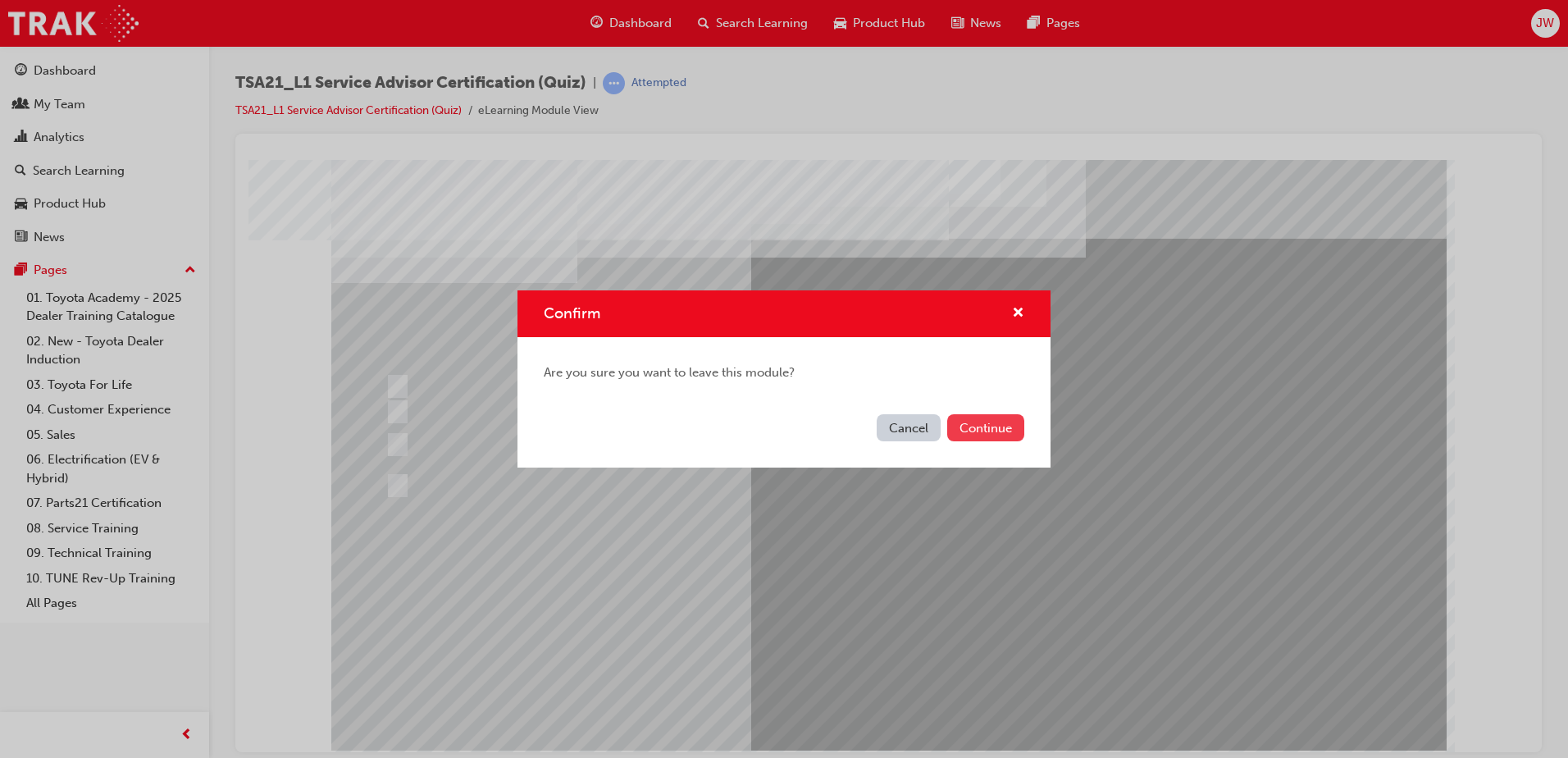
click at [1018, 436] on button "Continue" at bounding box center [986, 427] width 77 height 27
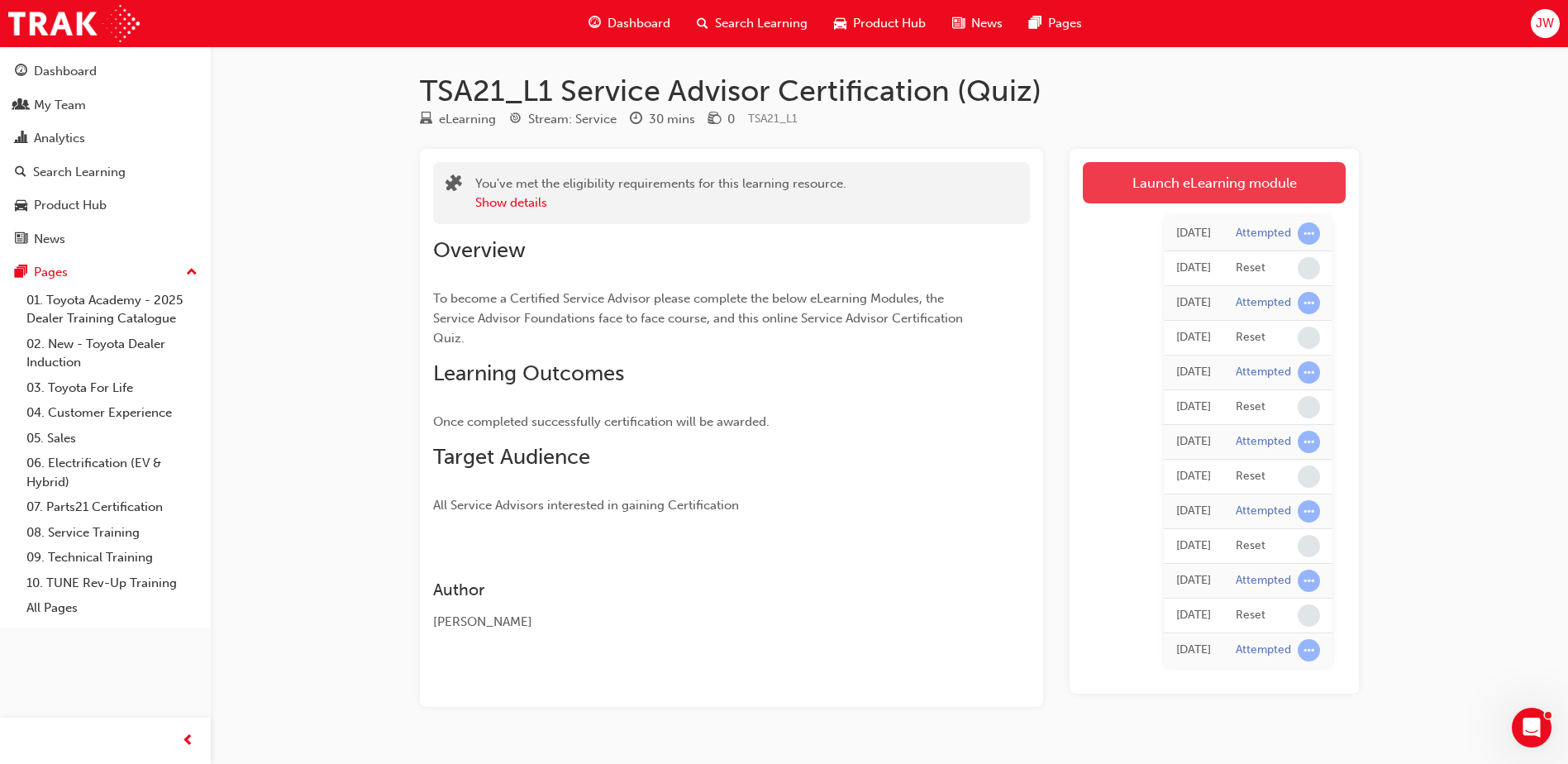
click at [1295, 182] on link "Launch eLearning module" at bounding box center [1214, 183] width 262 height 42
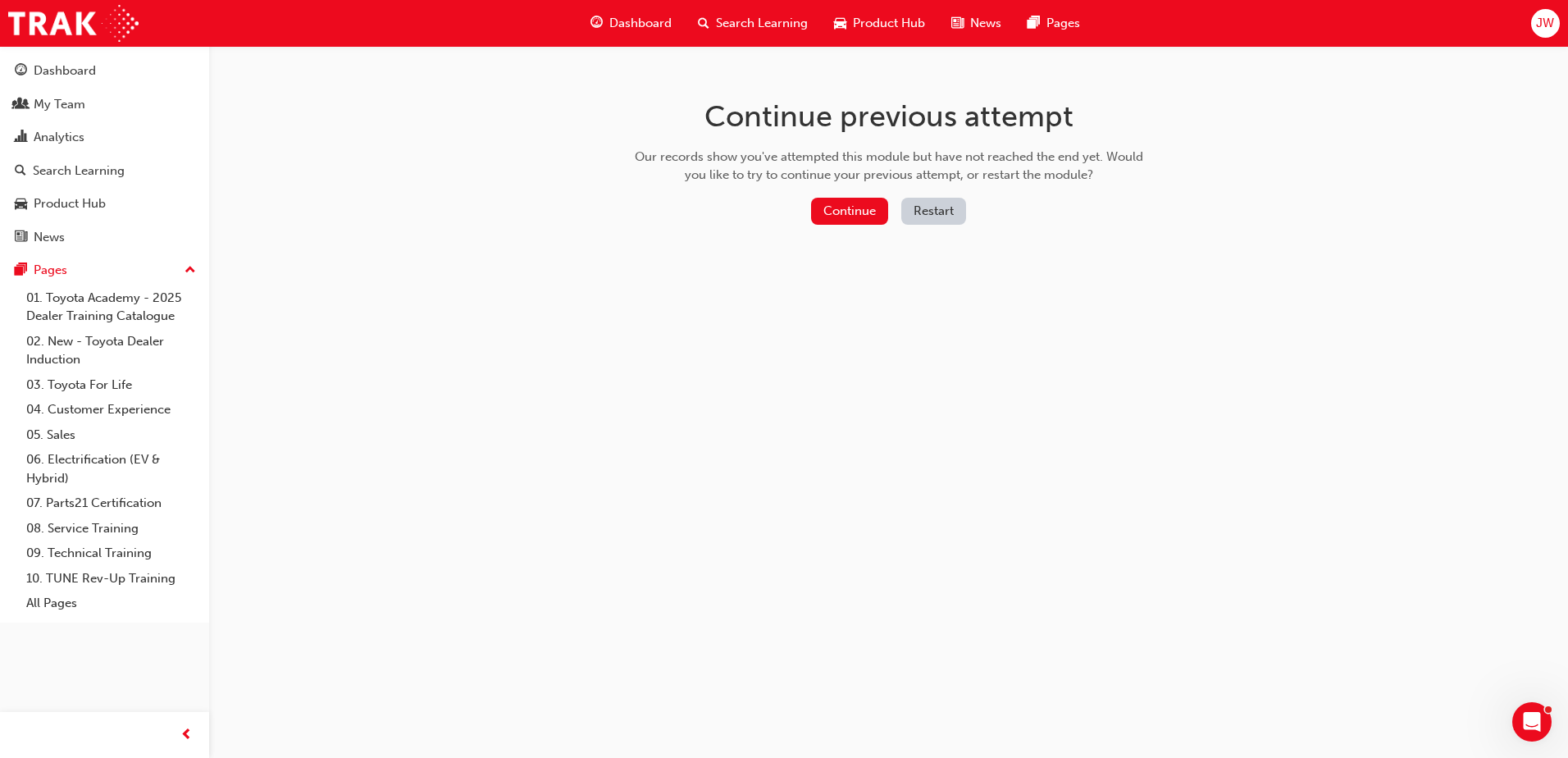
click at [912, 217] on button "Restart" at bounding box center [934, 210] width 65 height 27
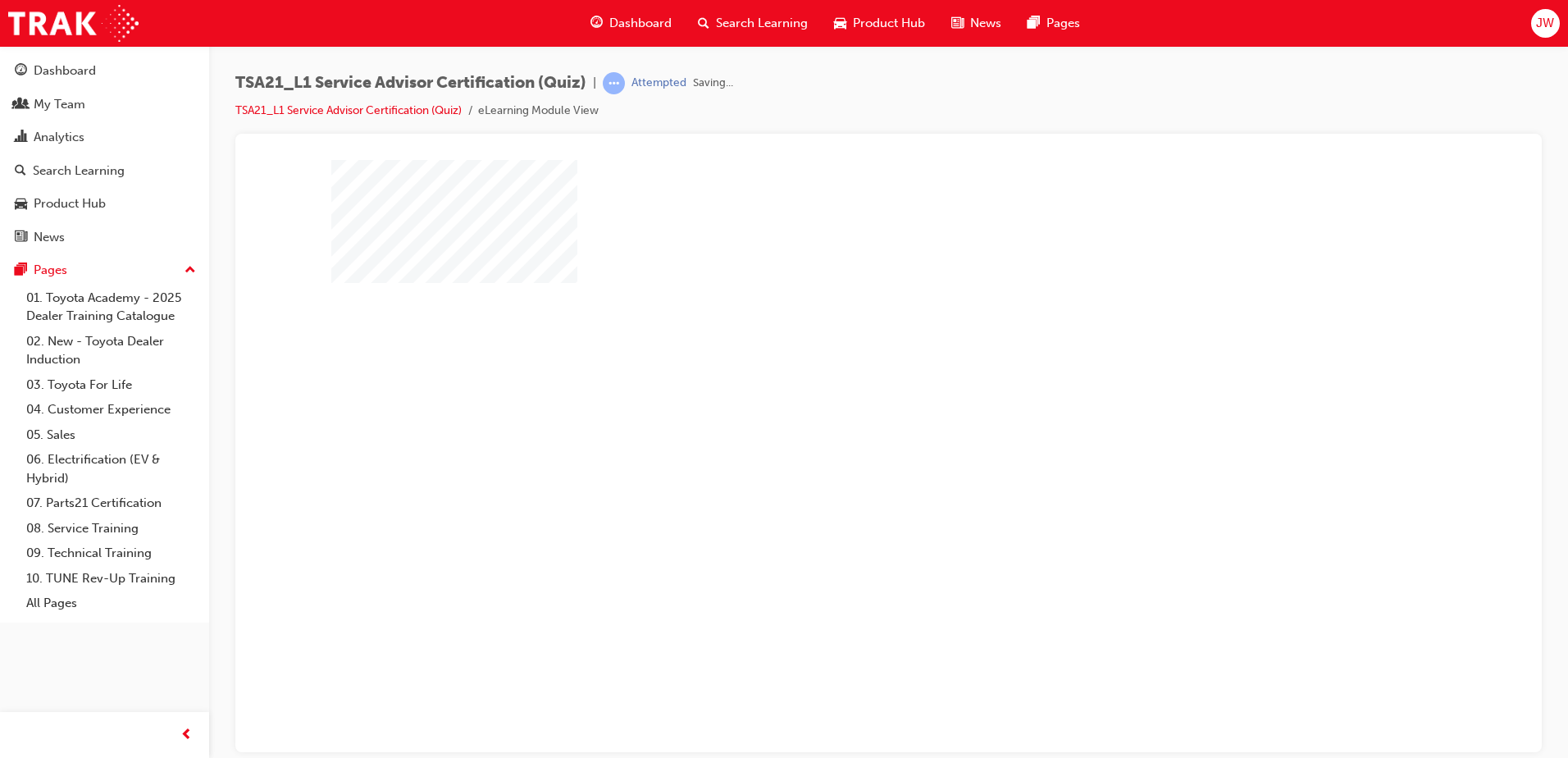
click at [876, 518] on div at bounding box center [889, 453] width 1115 height 590
click at [841, 407] on div "play" at bounding box center [841, 407] width 0 height 0
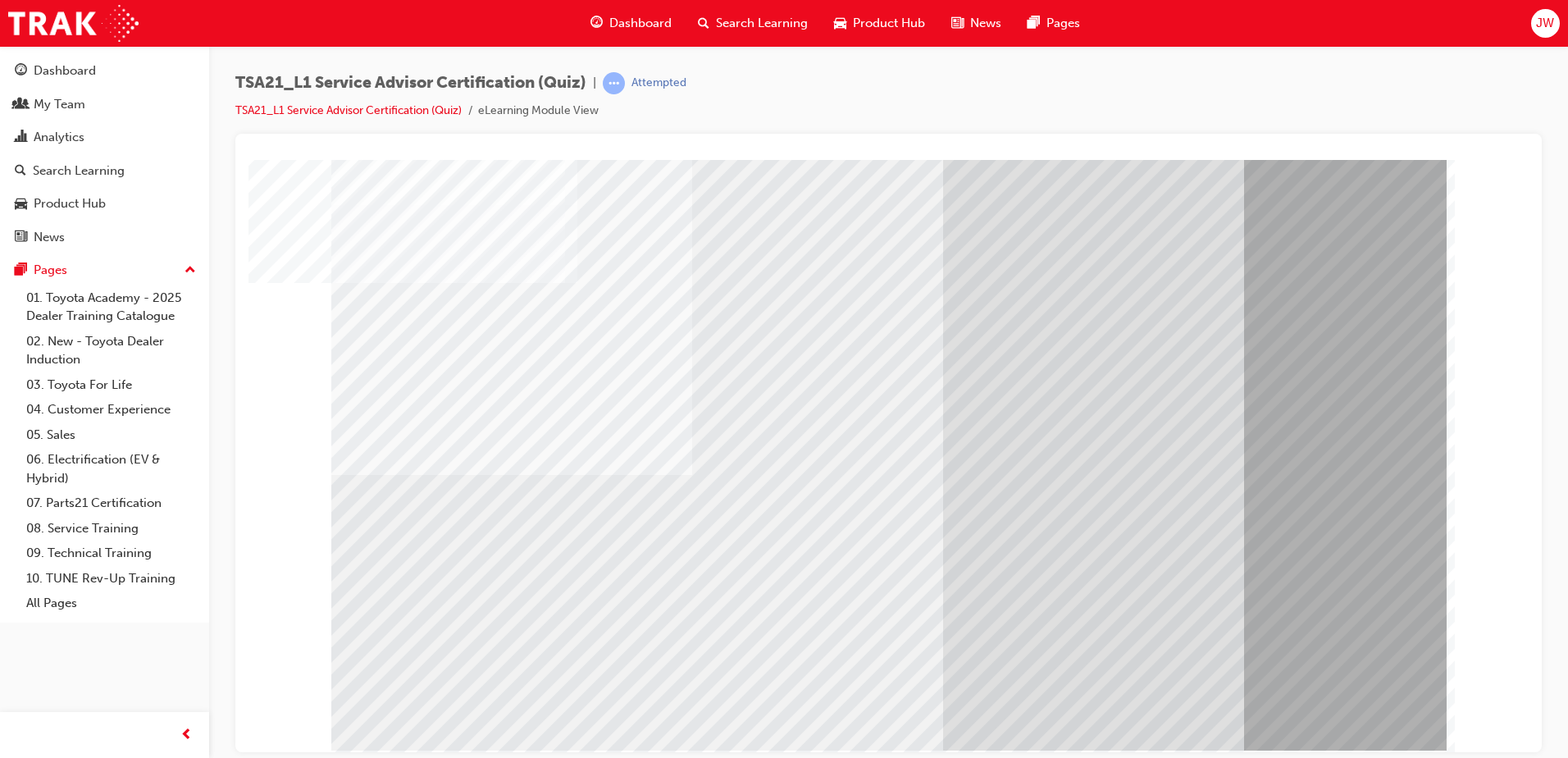
drag, startPoint x: 1298, startPoint y: 651, endPoint x: 1298, endPoint y: 633, distance: 18.0
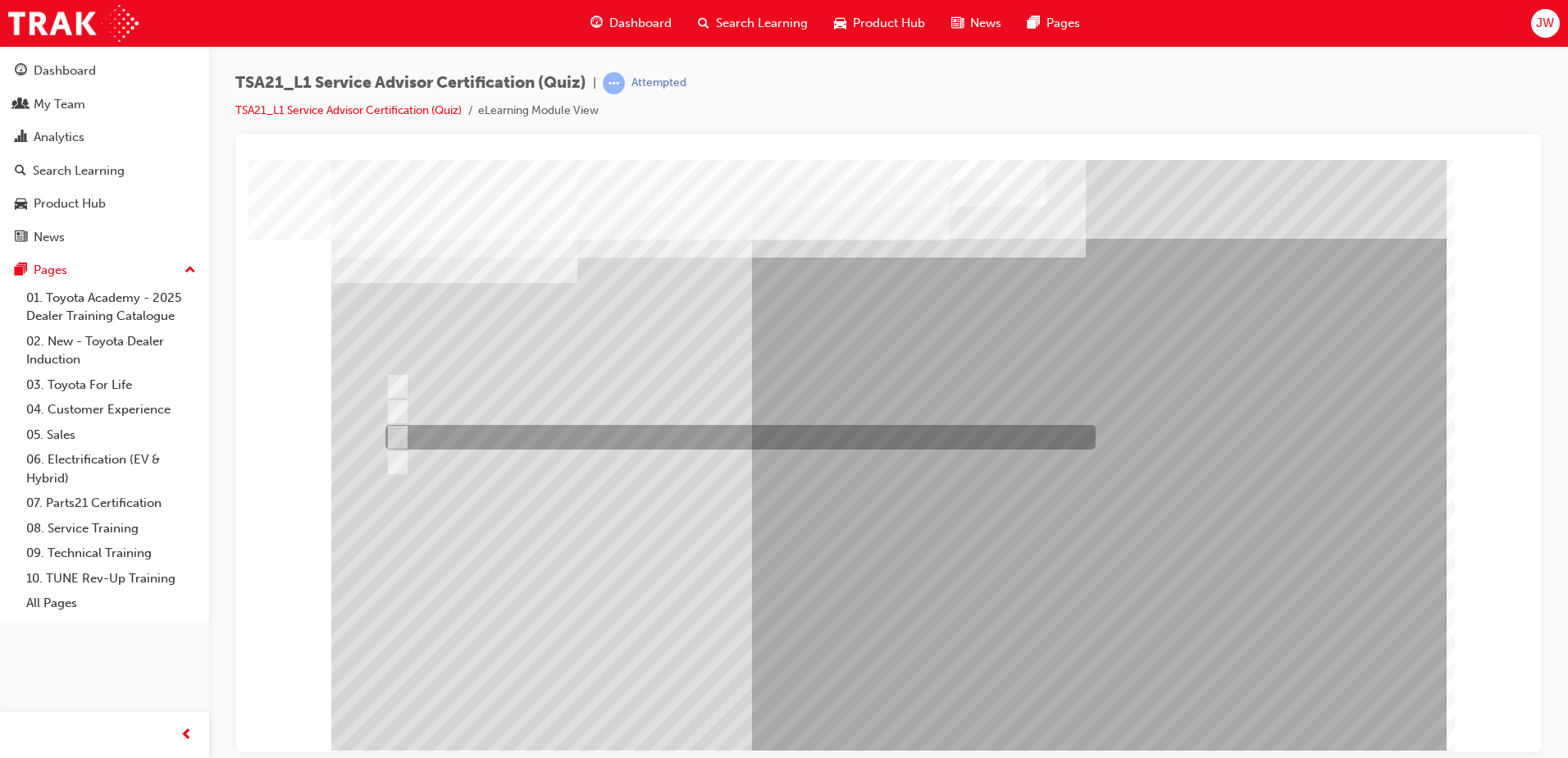
click at [552, 436] on div at bounding box center [737, 437] width 710 height 25
radio input "true"
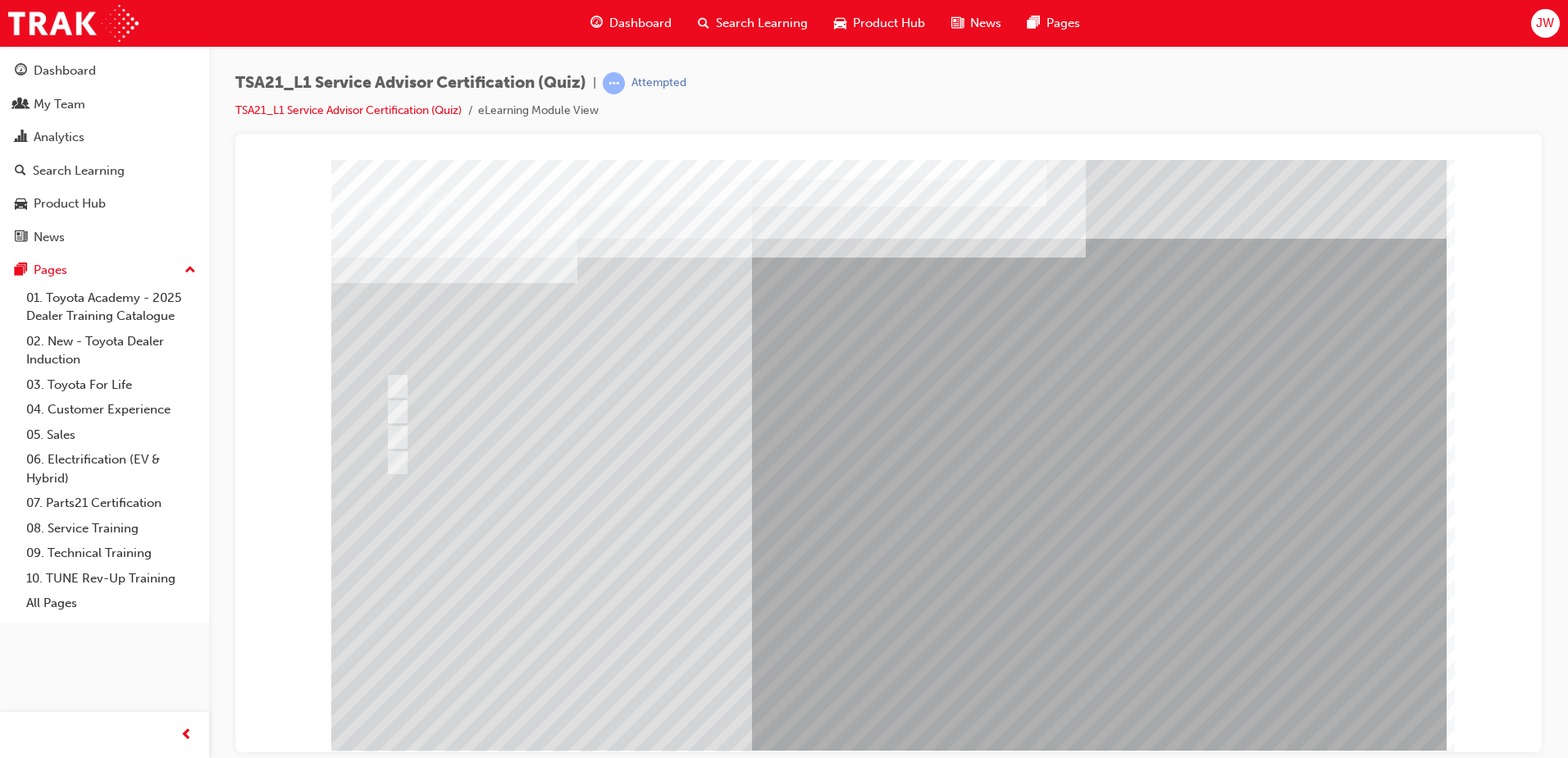
click at [676, 436] on div at bounding box center [737, 437] width 710 height 25
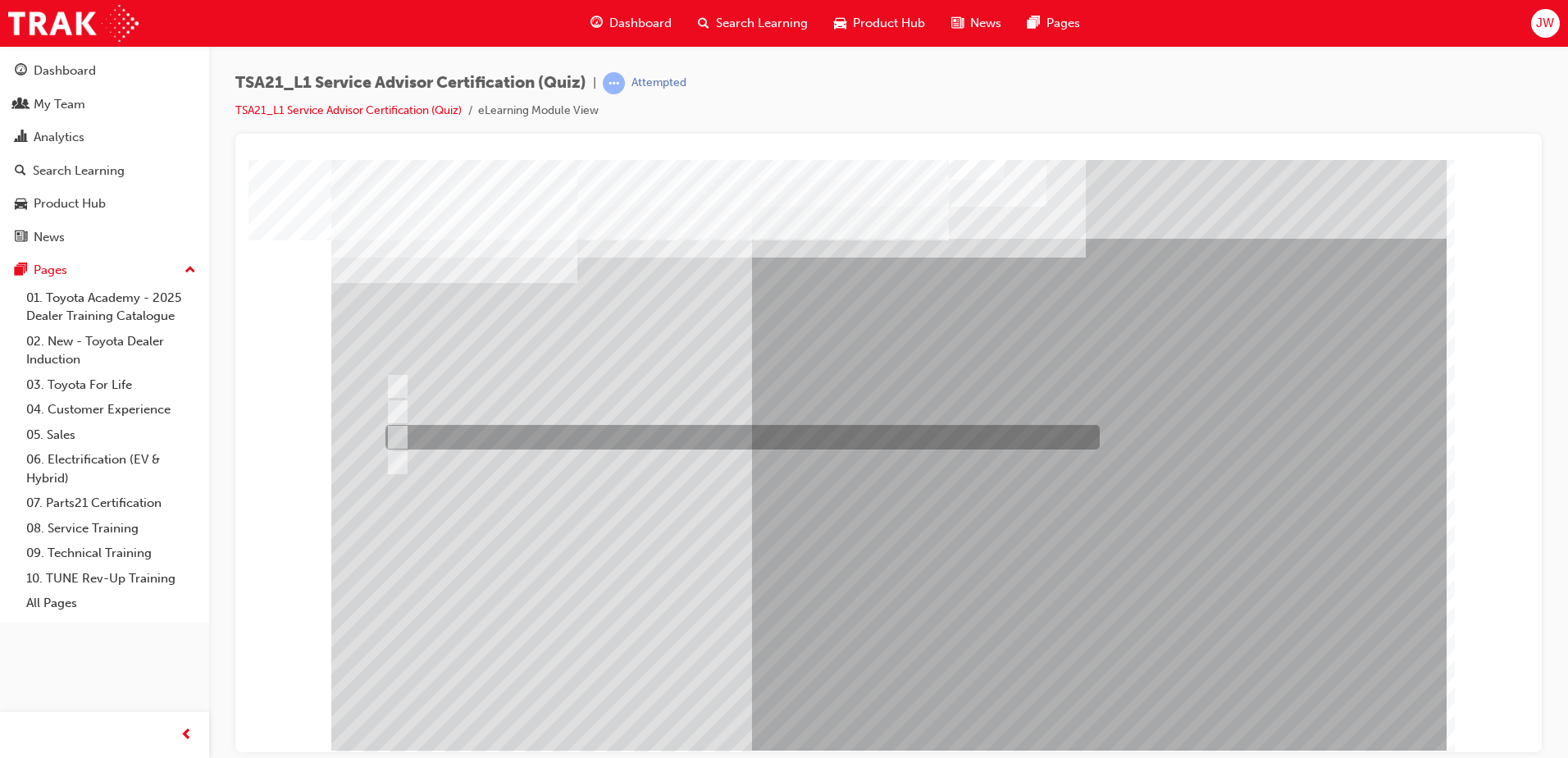
drag, startPoint x: 583, startPoint y: 436, endPoint x: 566, endPoint y: 432, distance: 17.5
click at [583, 436] on div at bounding box center [739, 437] width 714 height 25
radio input "true"
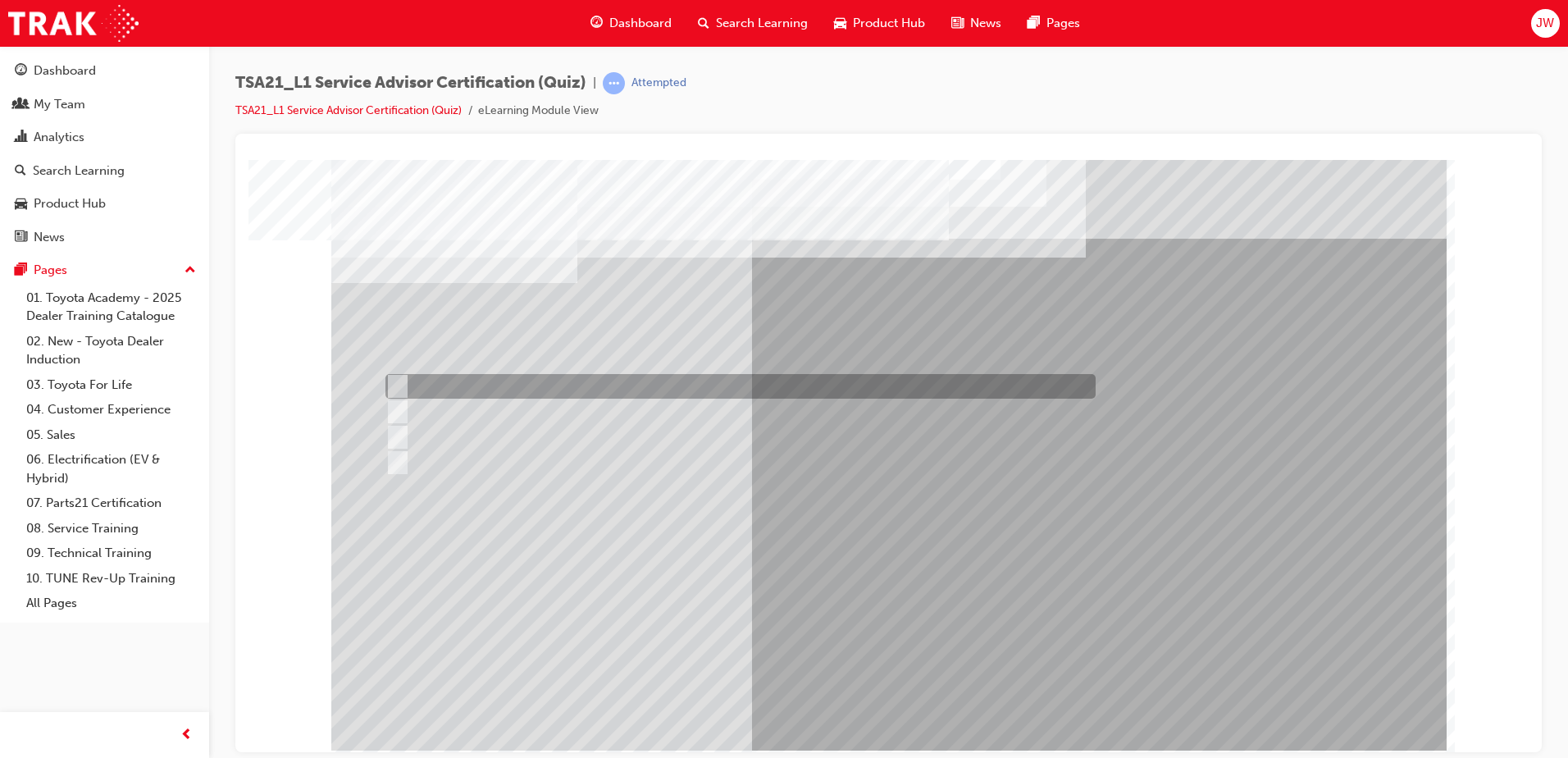
click at [564, 387] on div at bounding box center [737, 385] width 710 height 25
radio input "true"
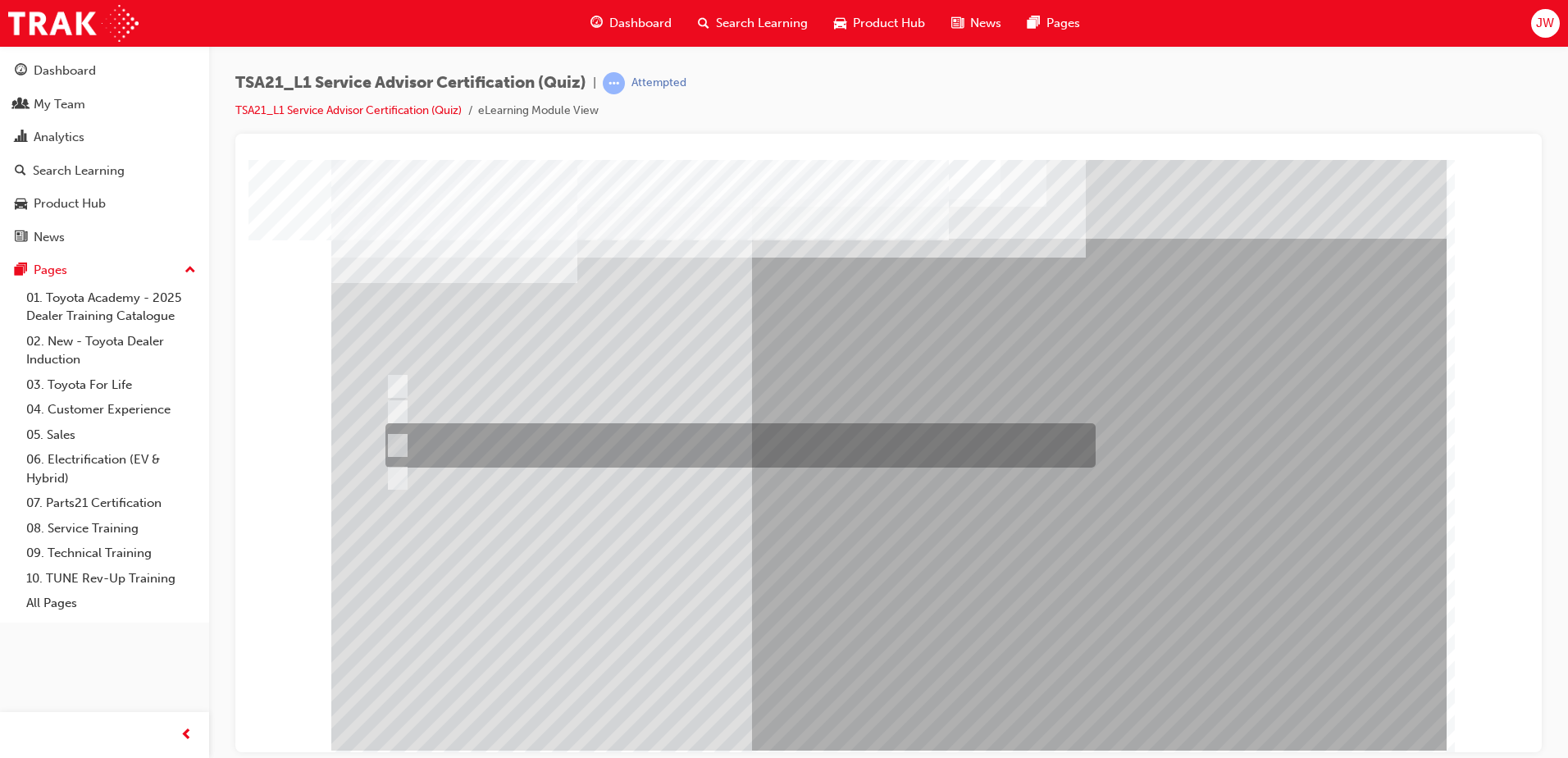
click at [578, 446] on div at bounding box center [737, 445] width 710 height 44
radio input "true"
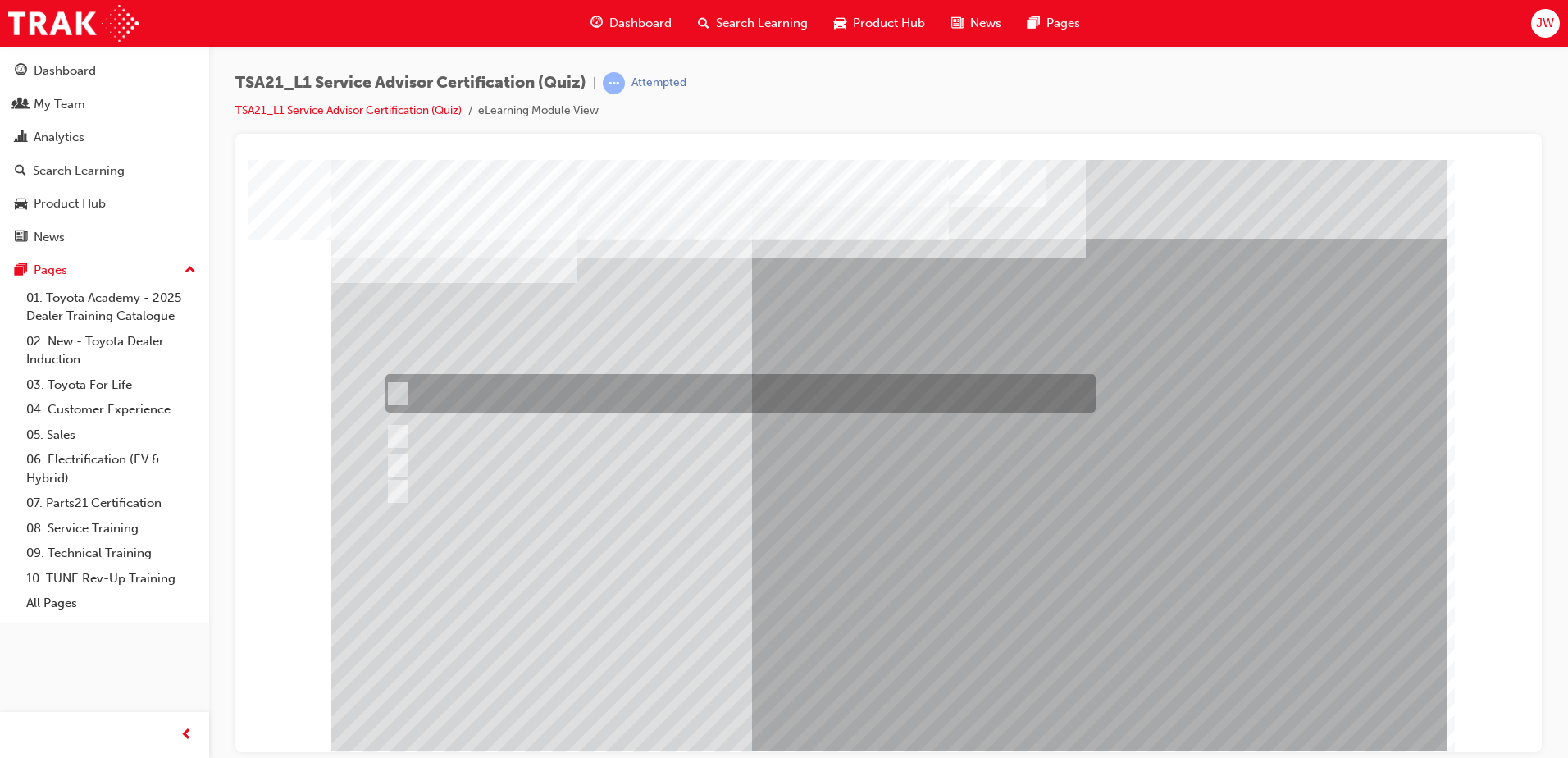
click at [516, 400] on div at bounding box center [737, 392] width 710 height 38
radio input "true"
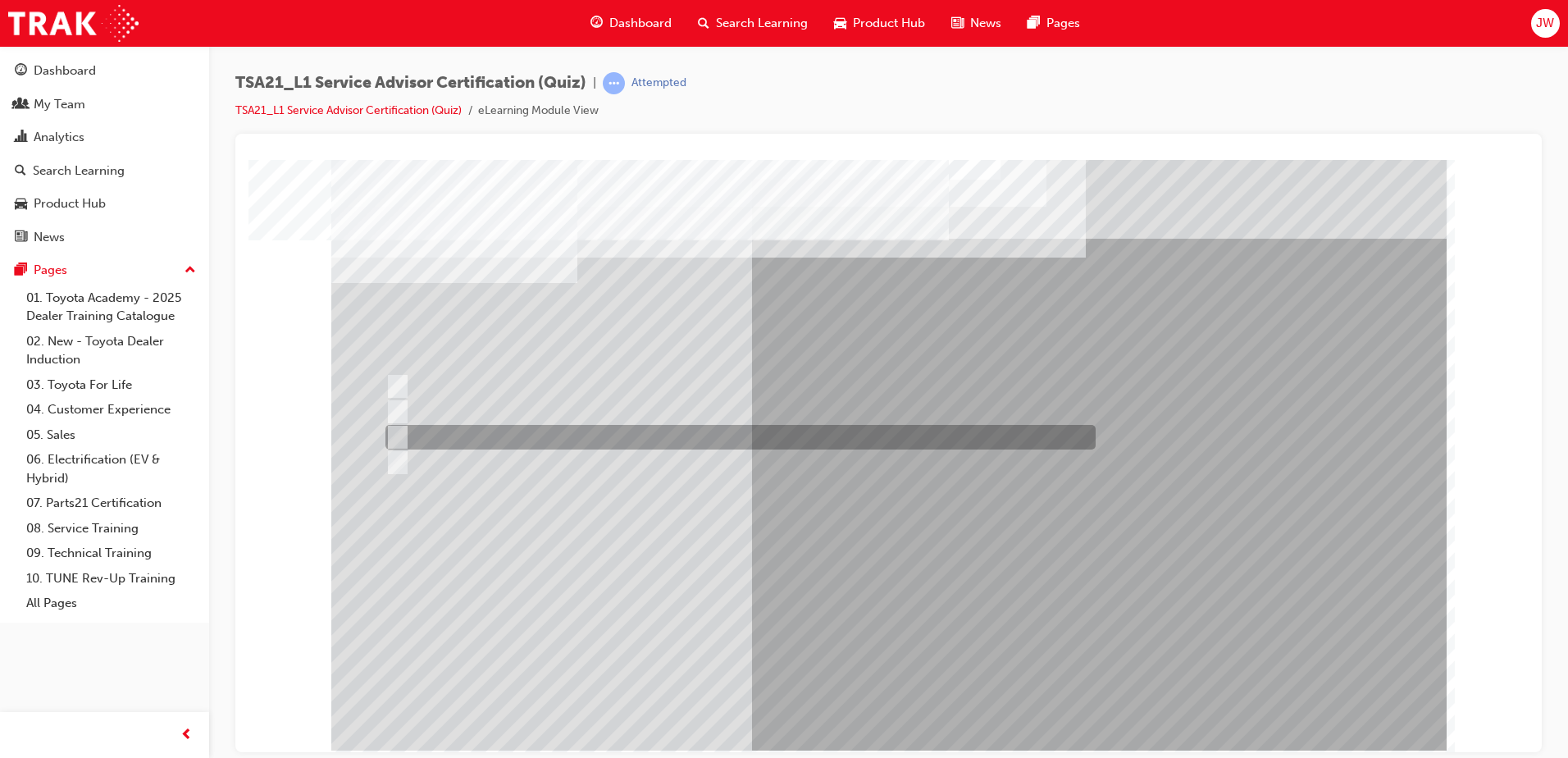
click at [528, 435] on div at bounding box center [737, 437] width 710 height 25
radio input "true"
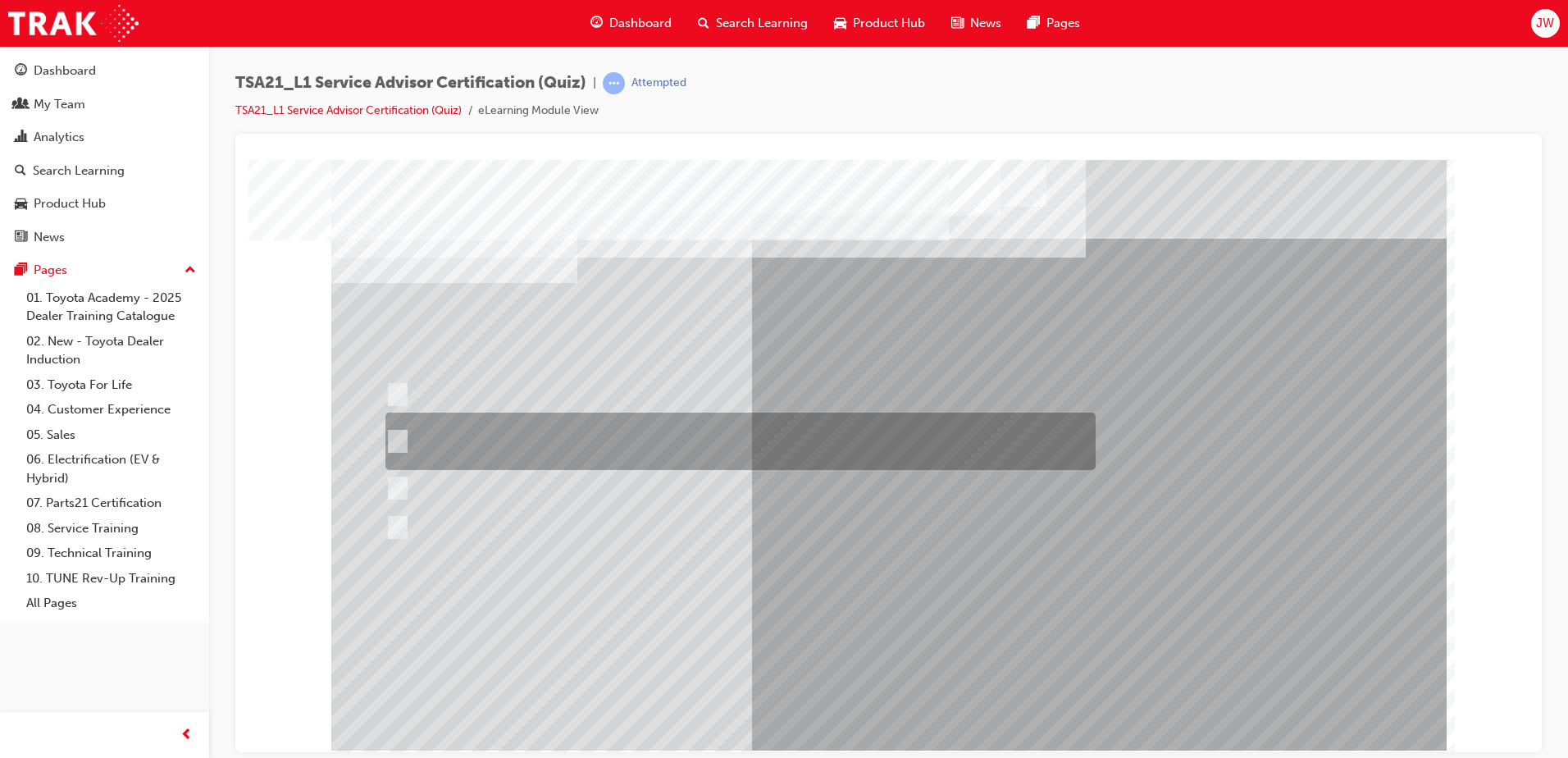
click at [848, 440] on div at bounding box center [737, 441] width 710 height 57
radio input "true"
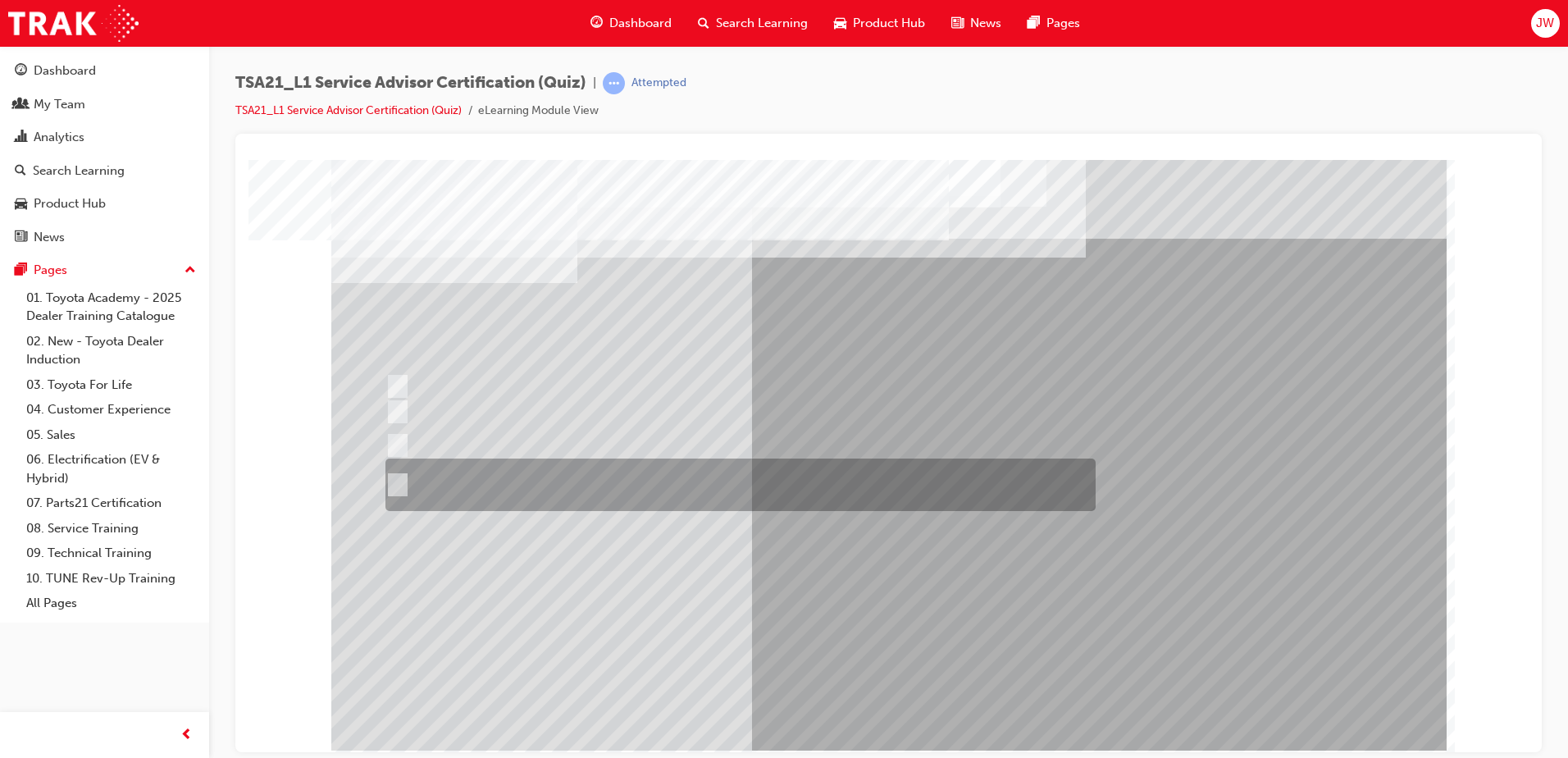
click at [565, 473] on div at bounding box center [737, 484] width 710 height 52
radio input "true"
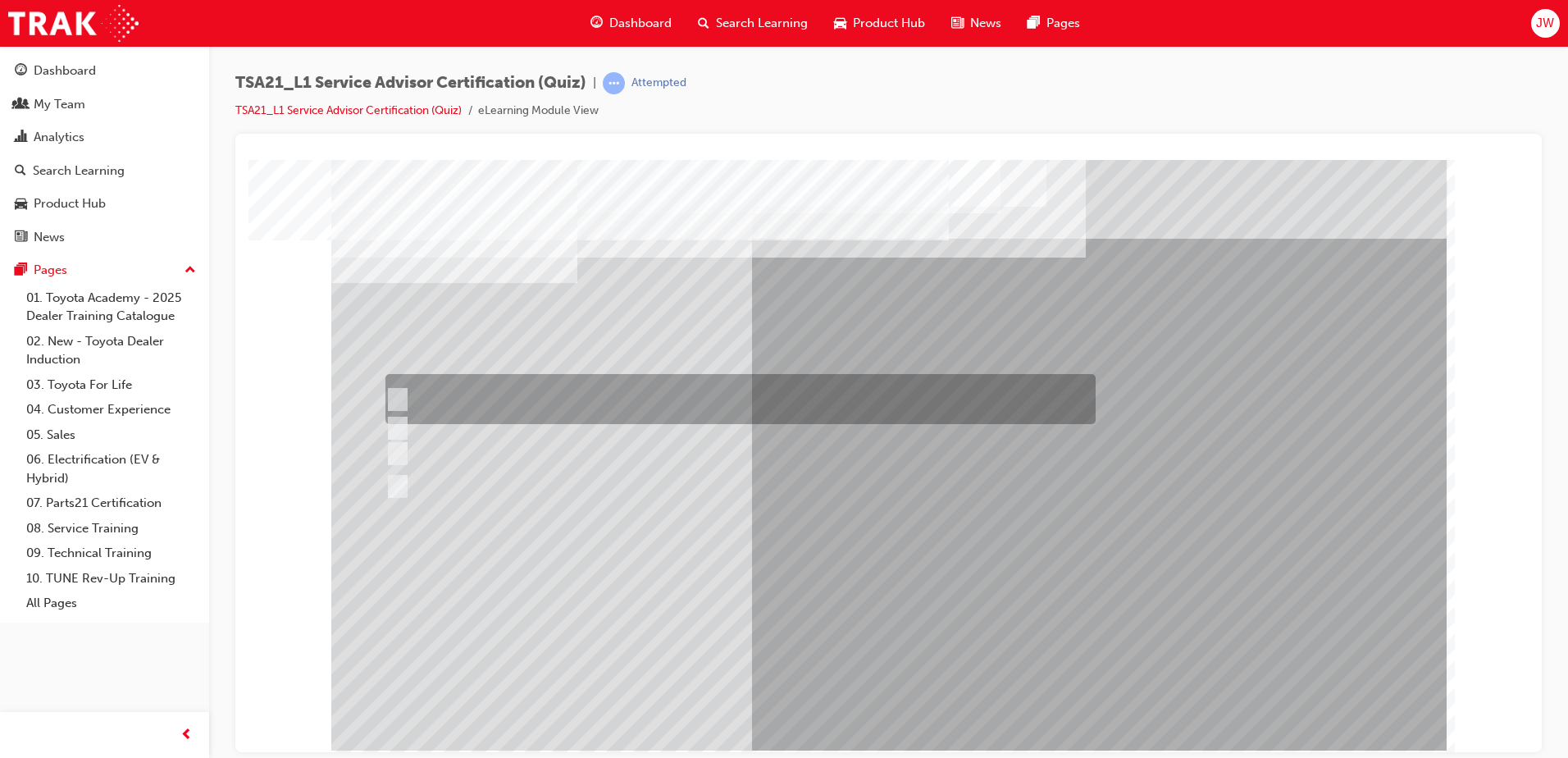
click at [471, 383] on div at bounding box center [737, 398] width 710 height 50
radio input "true"
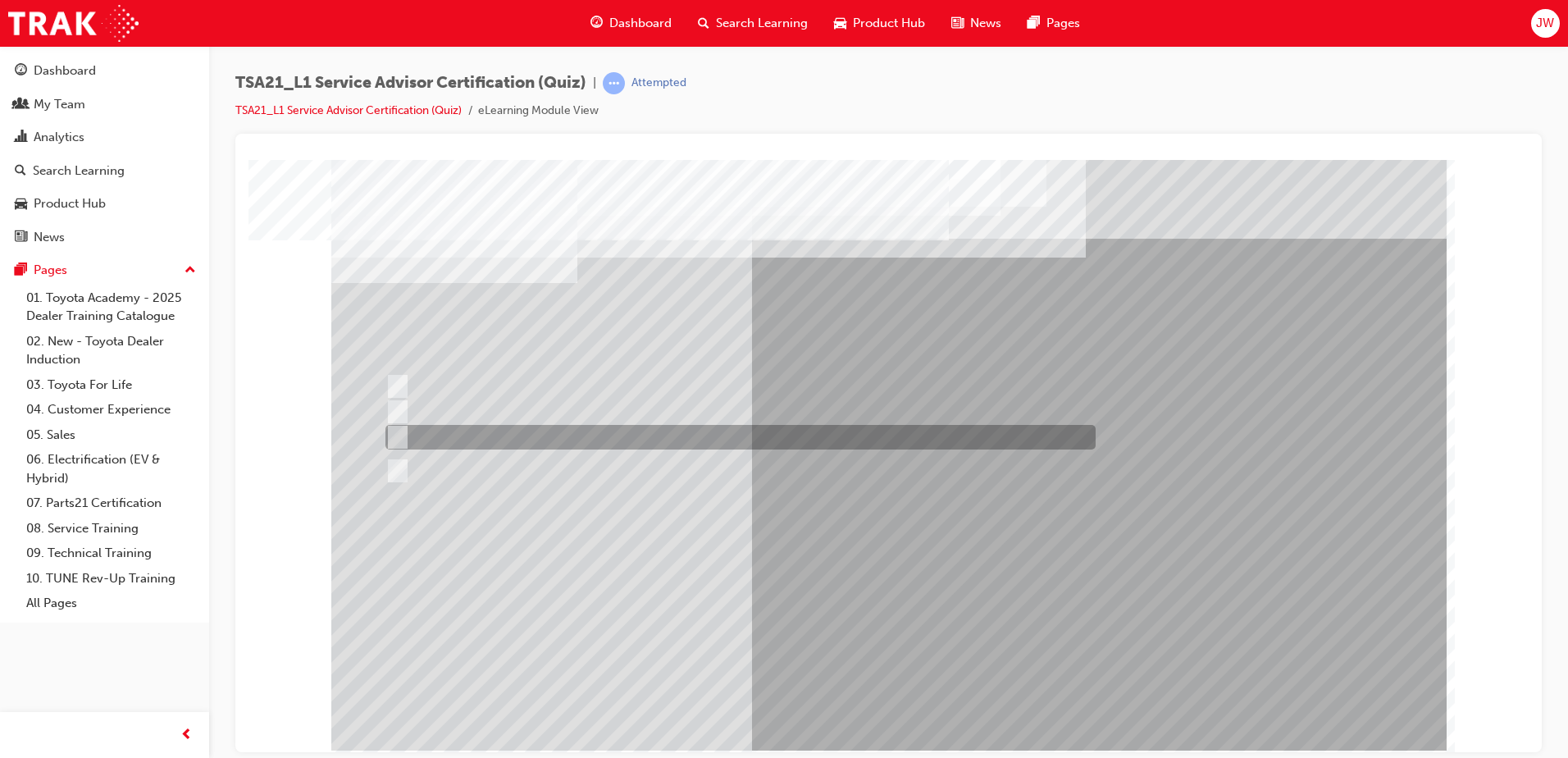
click at [616, 436] on div at bounding box center [737, 437] width 710 height 25
radio input "true"
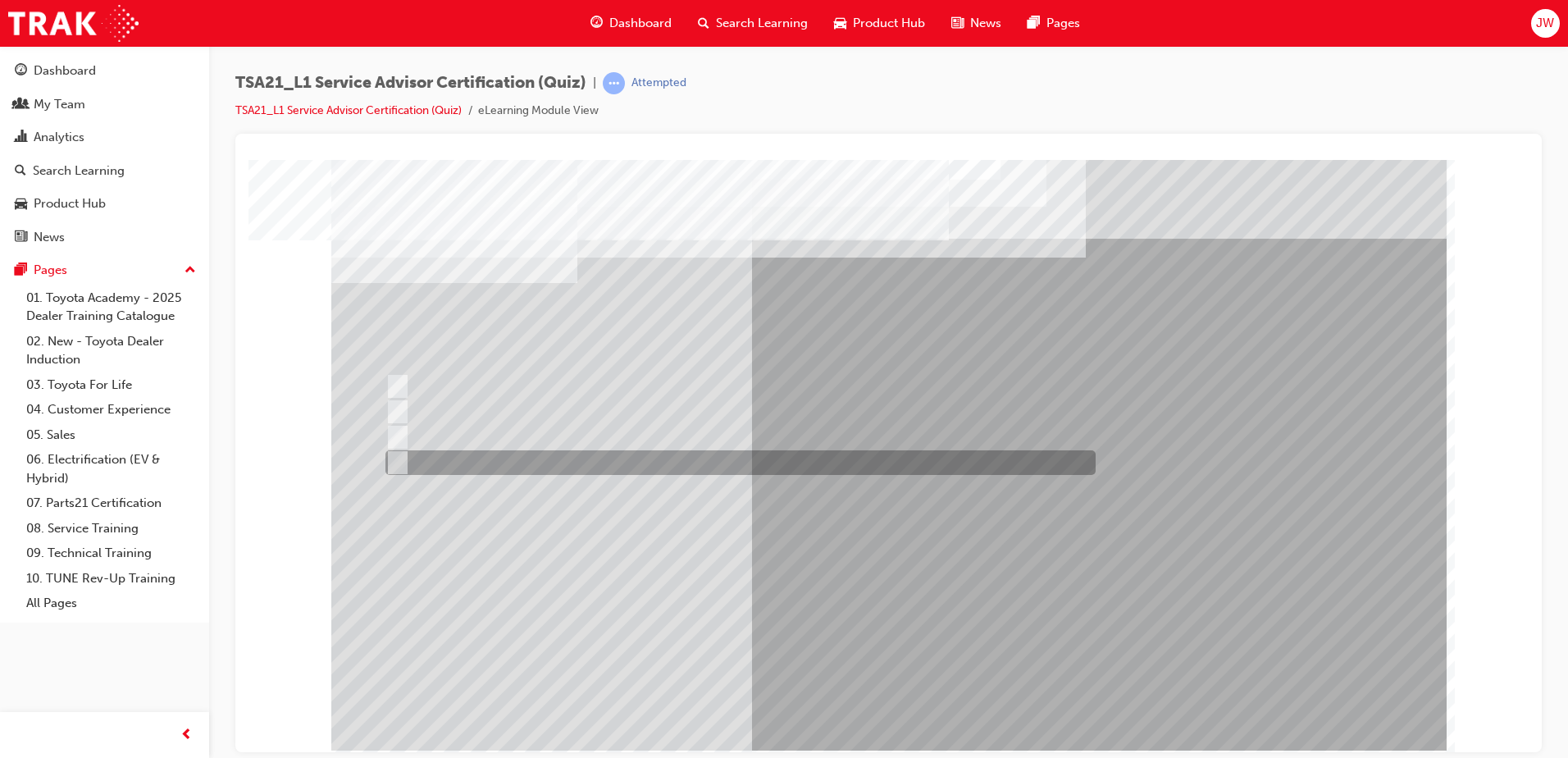
click at [670, 470] on div at bounding box center [737, 462] width 710 height 25
radio input "true"
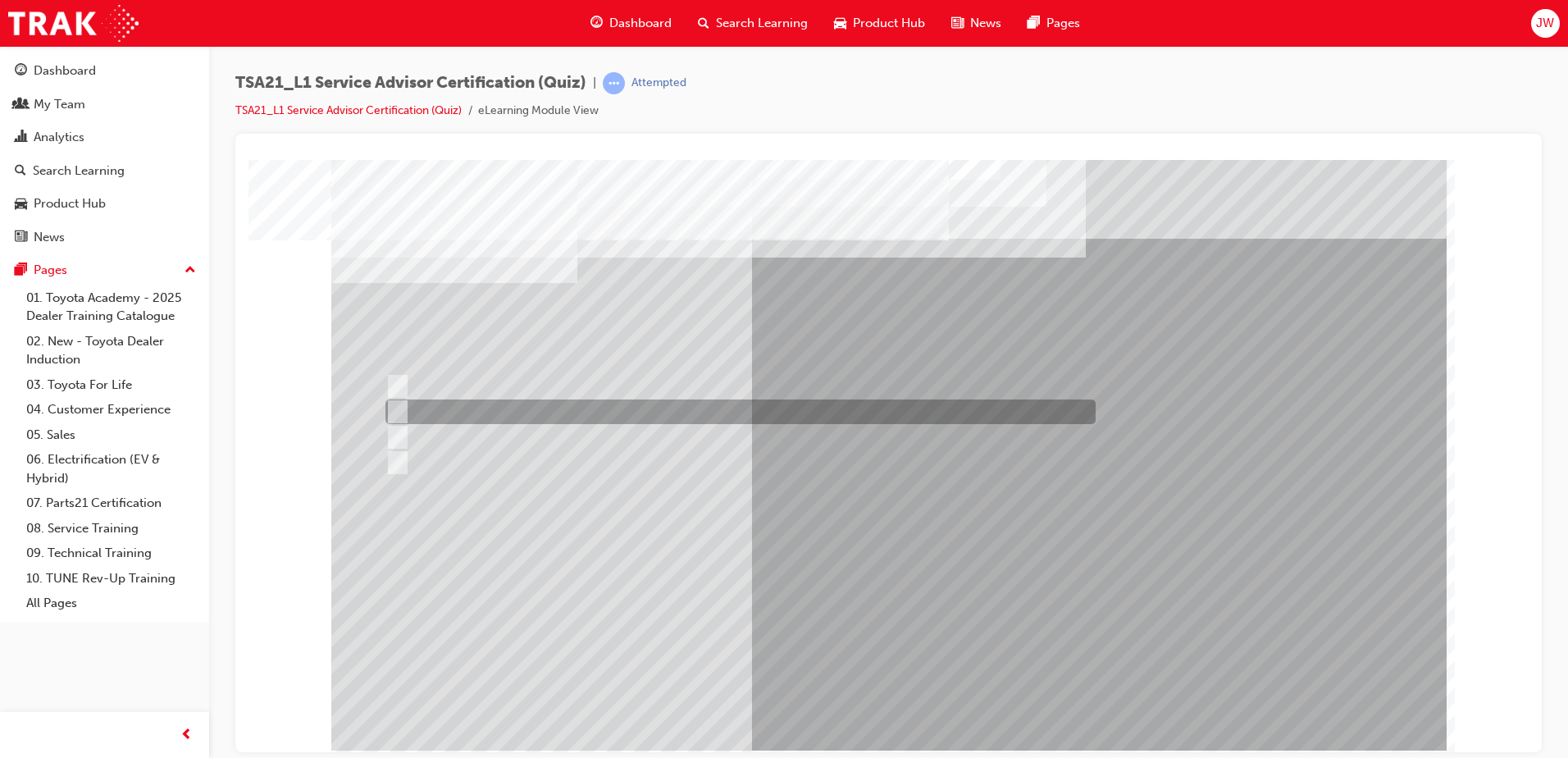
click at [853, 400] on div at bounding box center [737, 411] width 710 height 25
radio input "true"
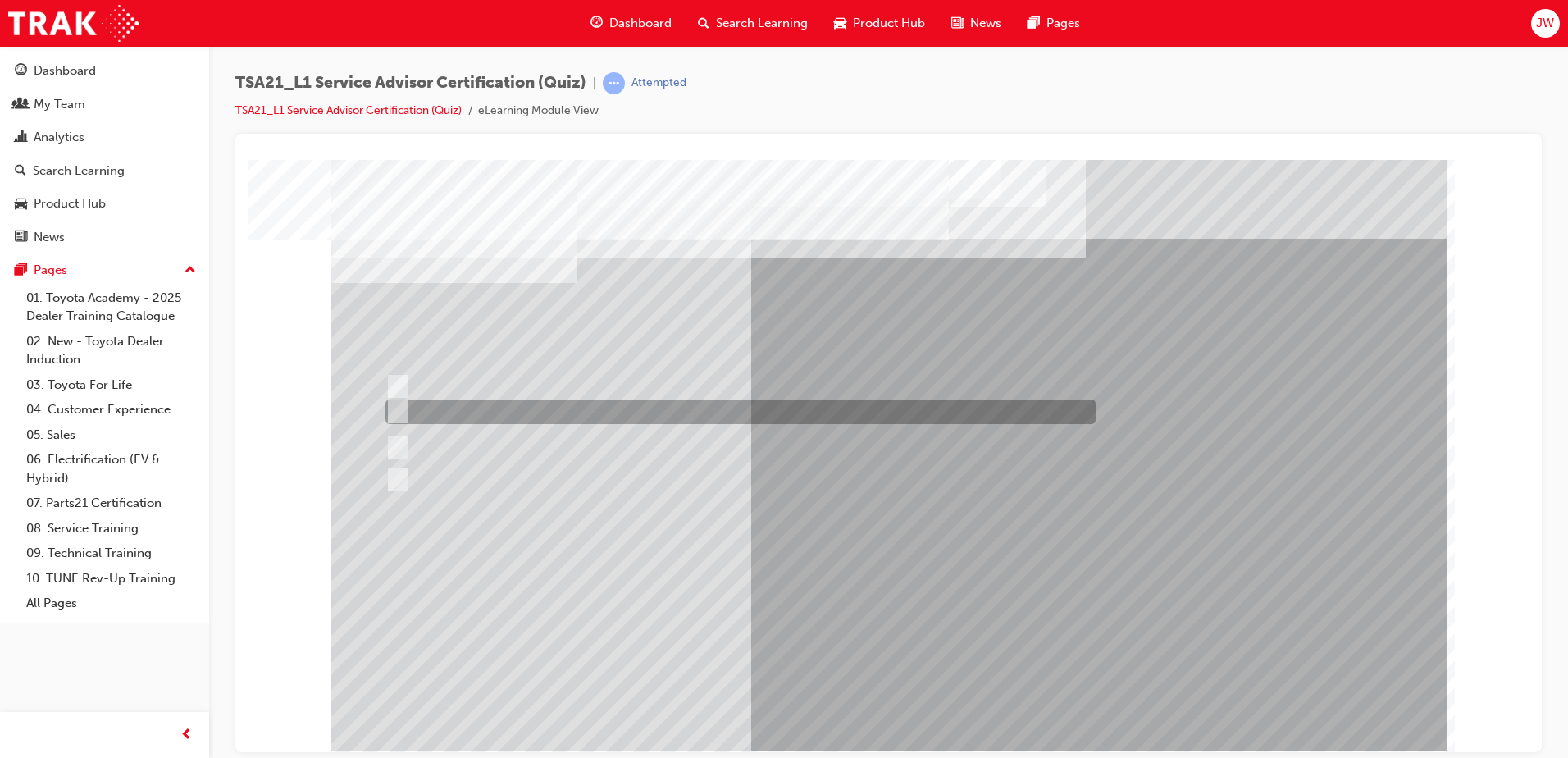
click at [884, 407] on div at bounding box center [737, 411] width 710 height 25
radio input "true"
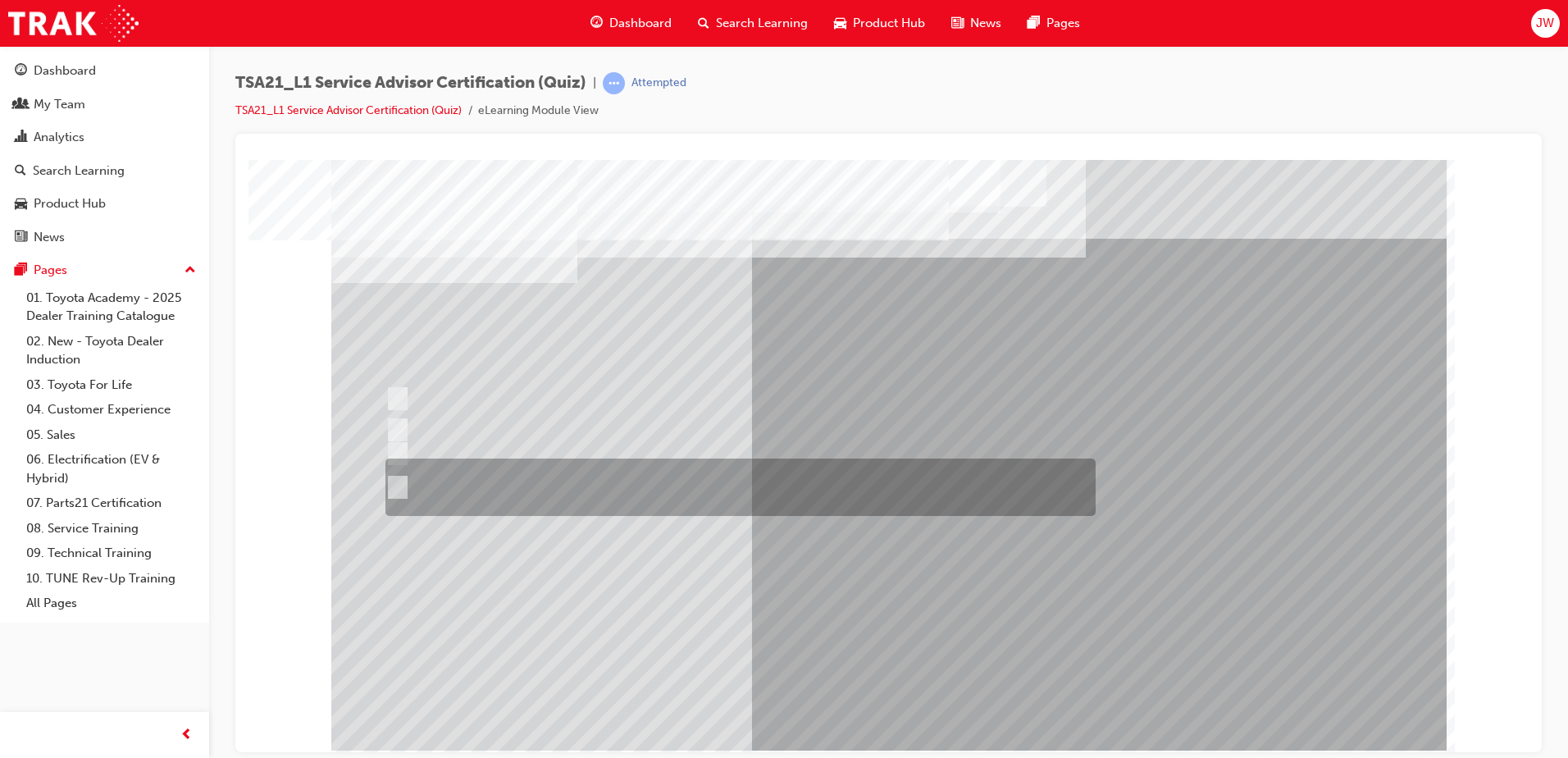
click at [639, 483] on div at bounding box center [737, 487] width 710 height 57
radio input "true"
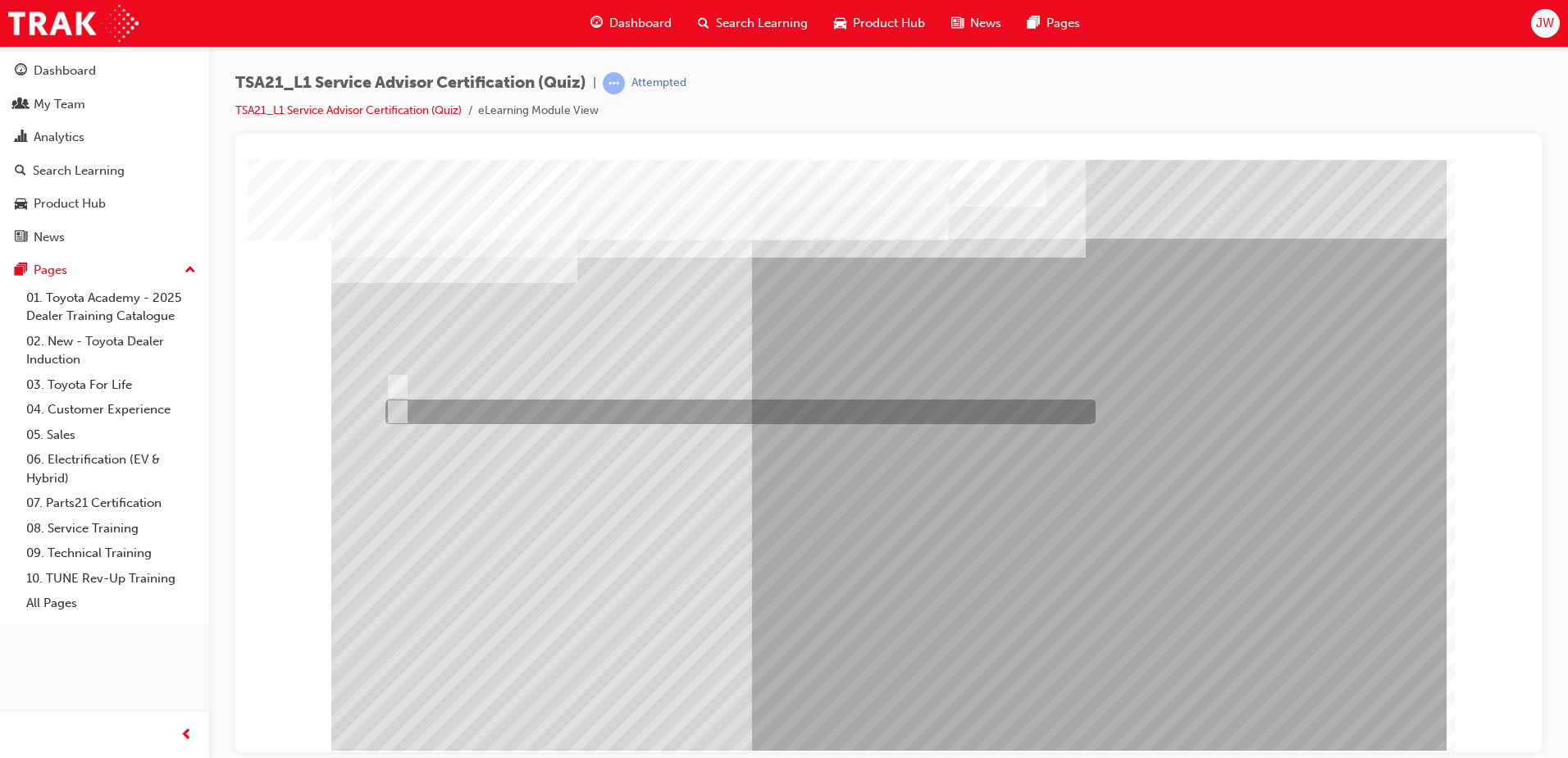
click at [447, 405] on div at bounding box center [737, 411] width 710 height 25
radio input "true"
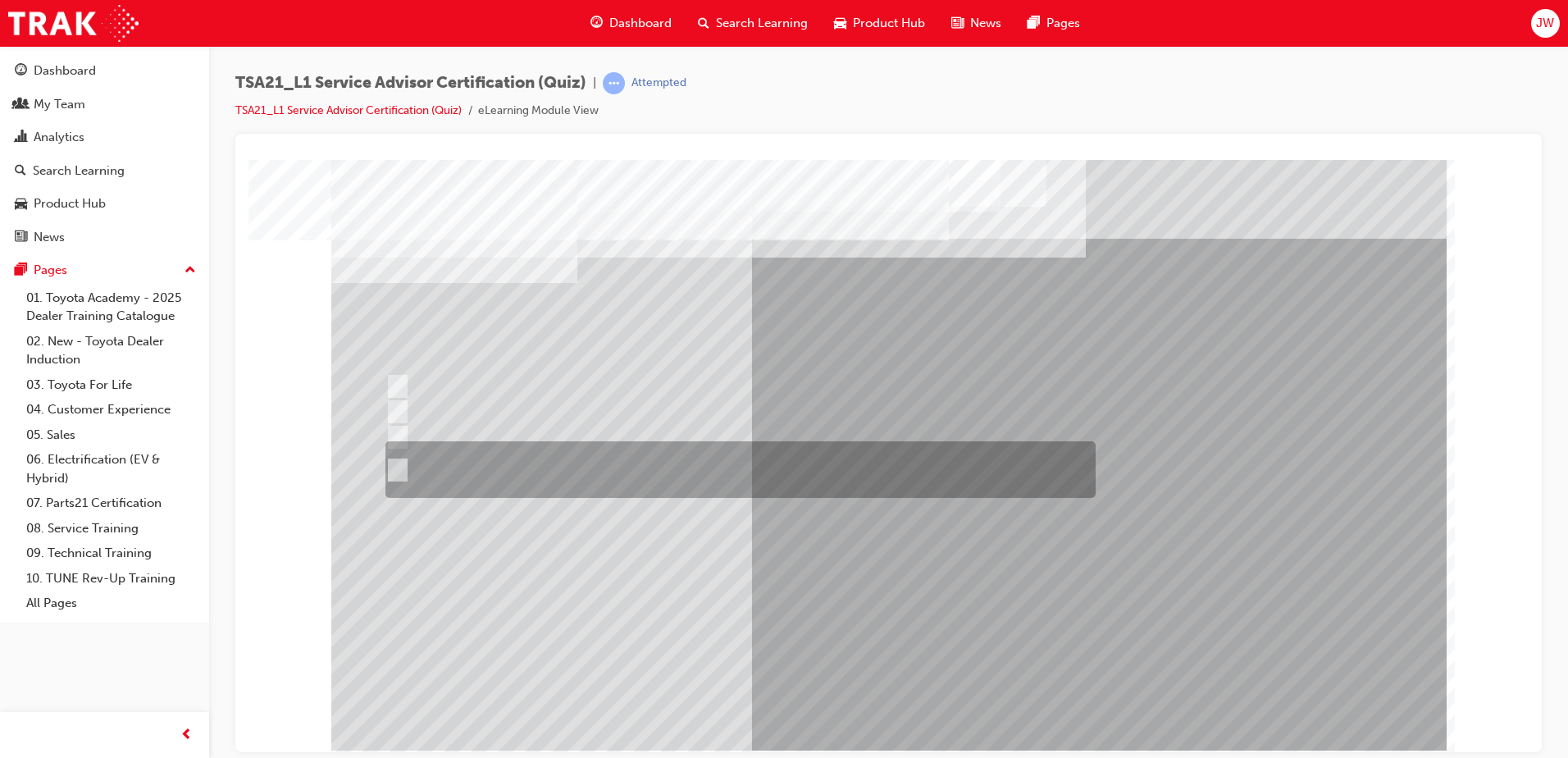
click at [694, 480] on div at bounding box center [737, 468] width 710 height 56
radio input "true"
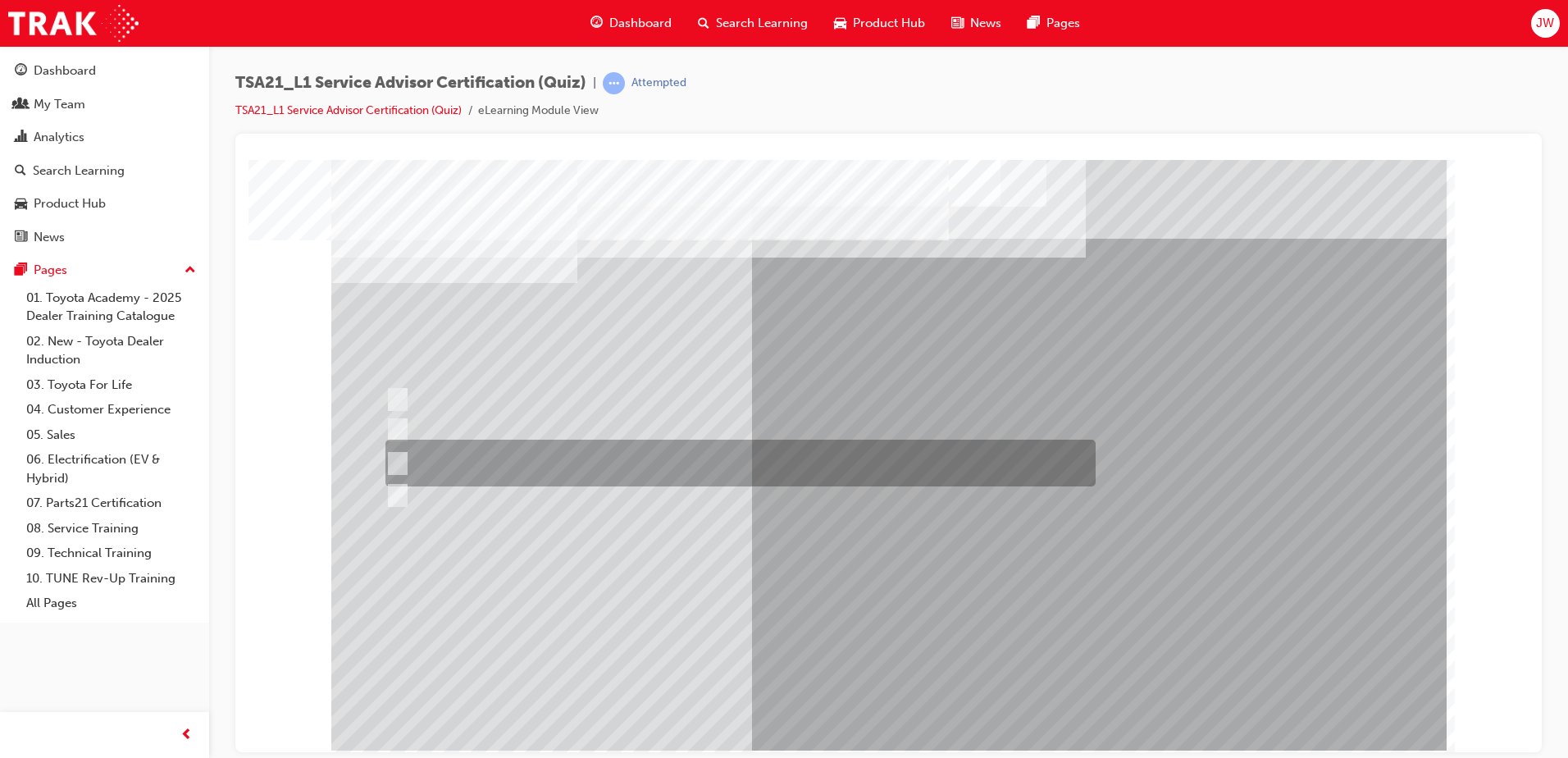
click at [808, 440] on div at bounding box center [737, 462] width 710 height 46
radio input "true"
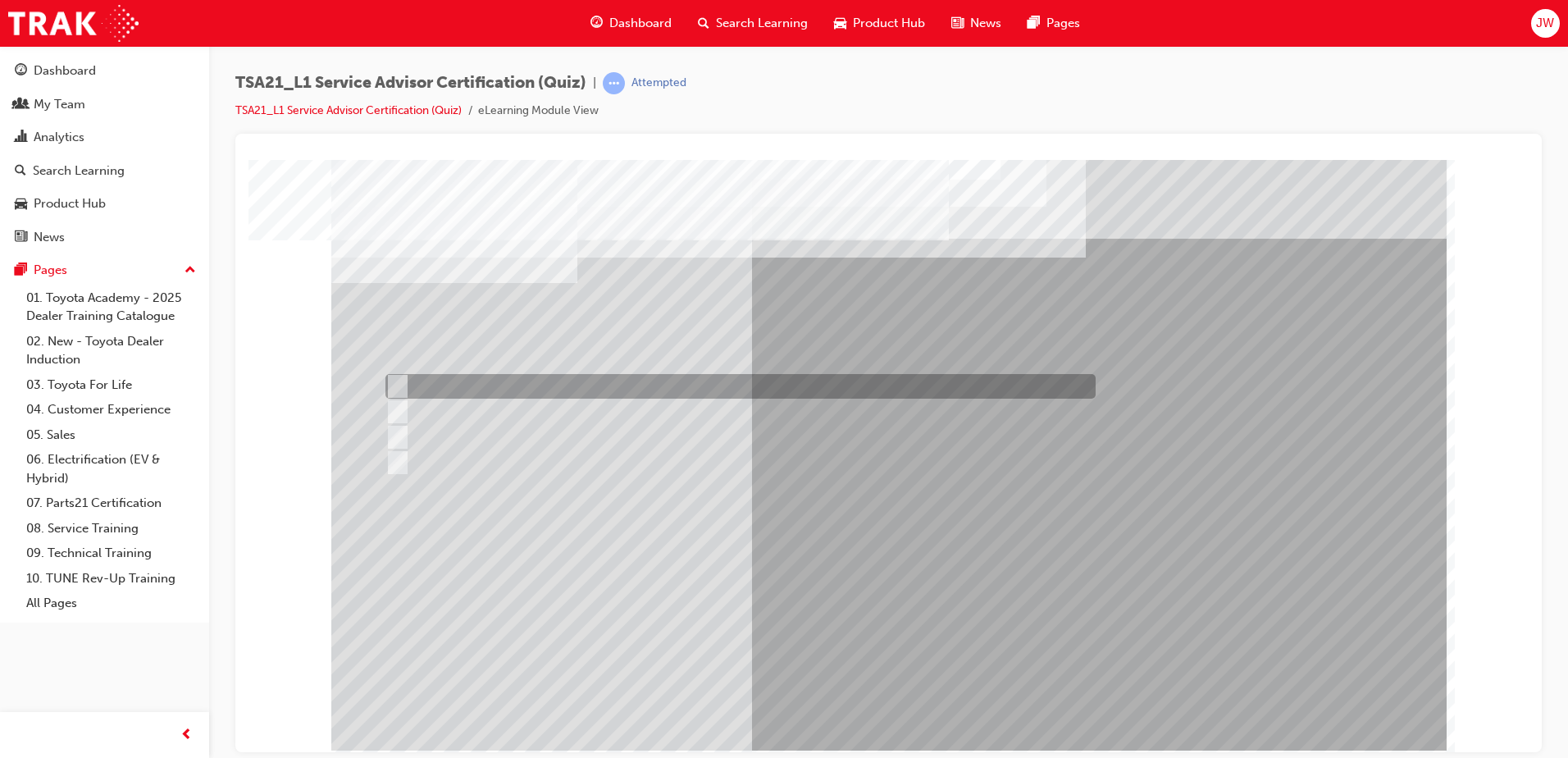
click at [719, 388] on div at bounding box center [737, 385] width 710 height 25
radio input "true"
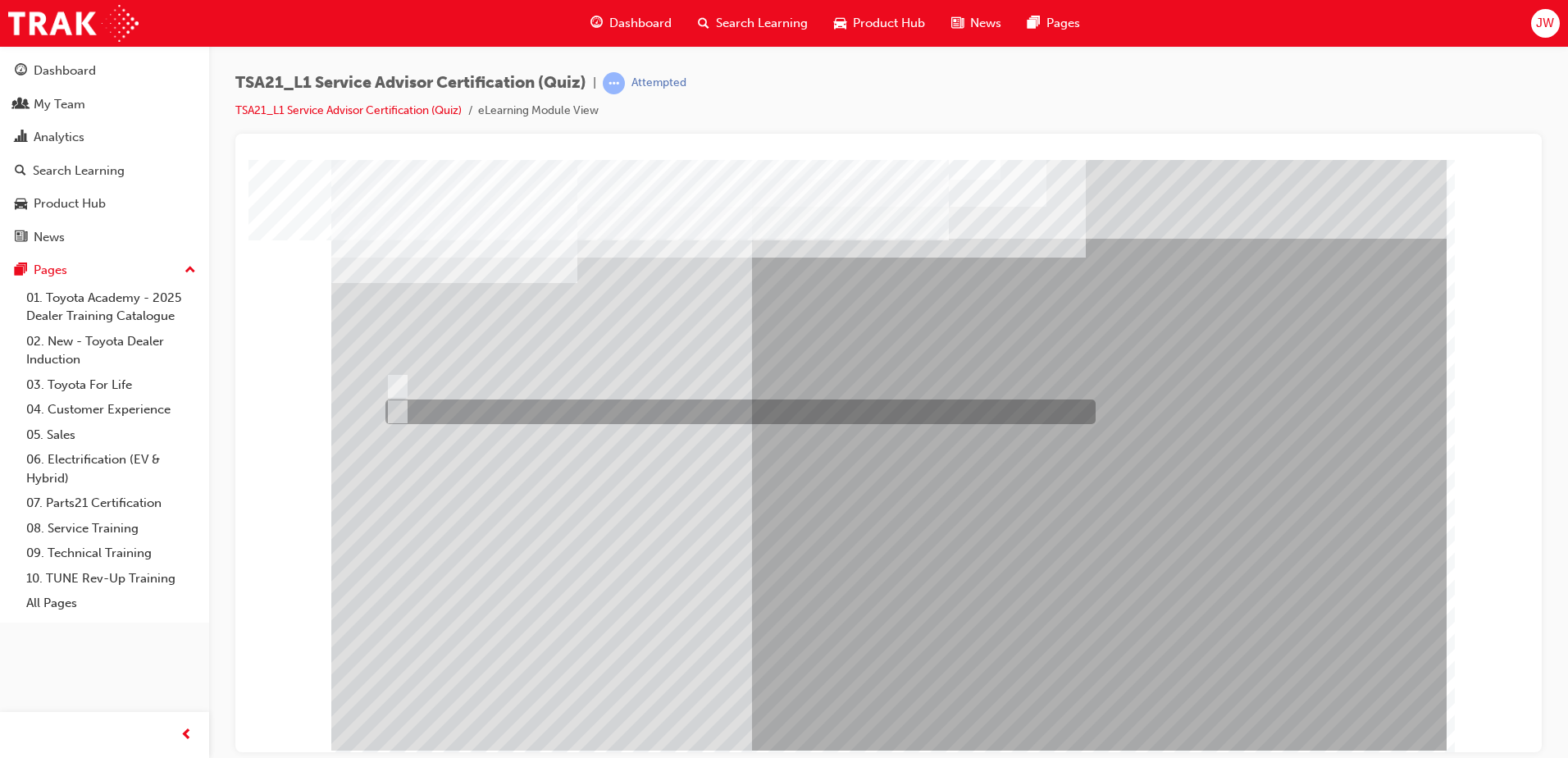
click at [470, 410] on div at bounding box center [737, 411] width 710 height 25
radio input "true"
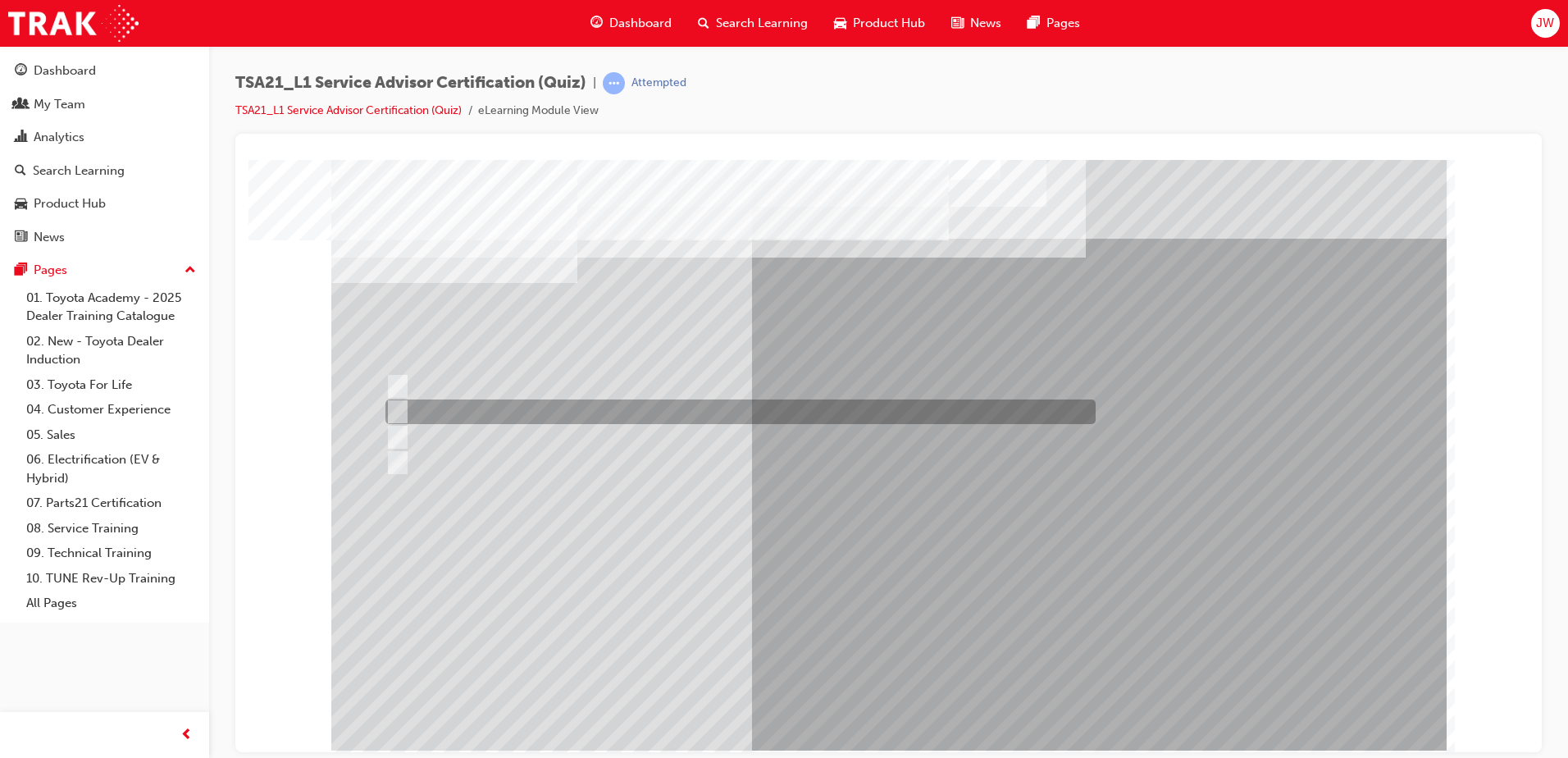
click at [570, 412] on div at bounding box center [737, 411] width 710 height 25
radio input "true"
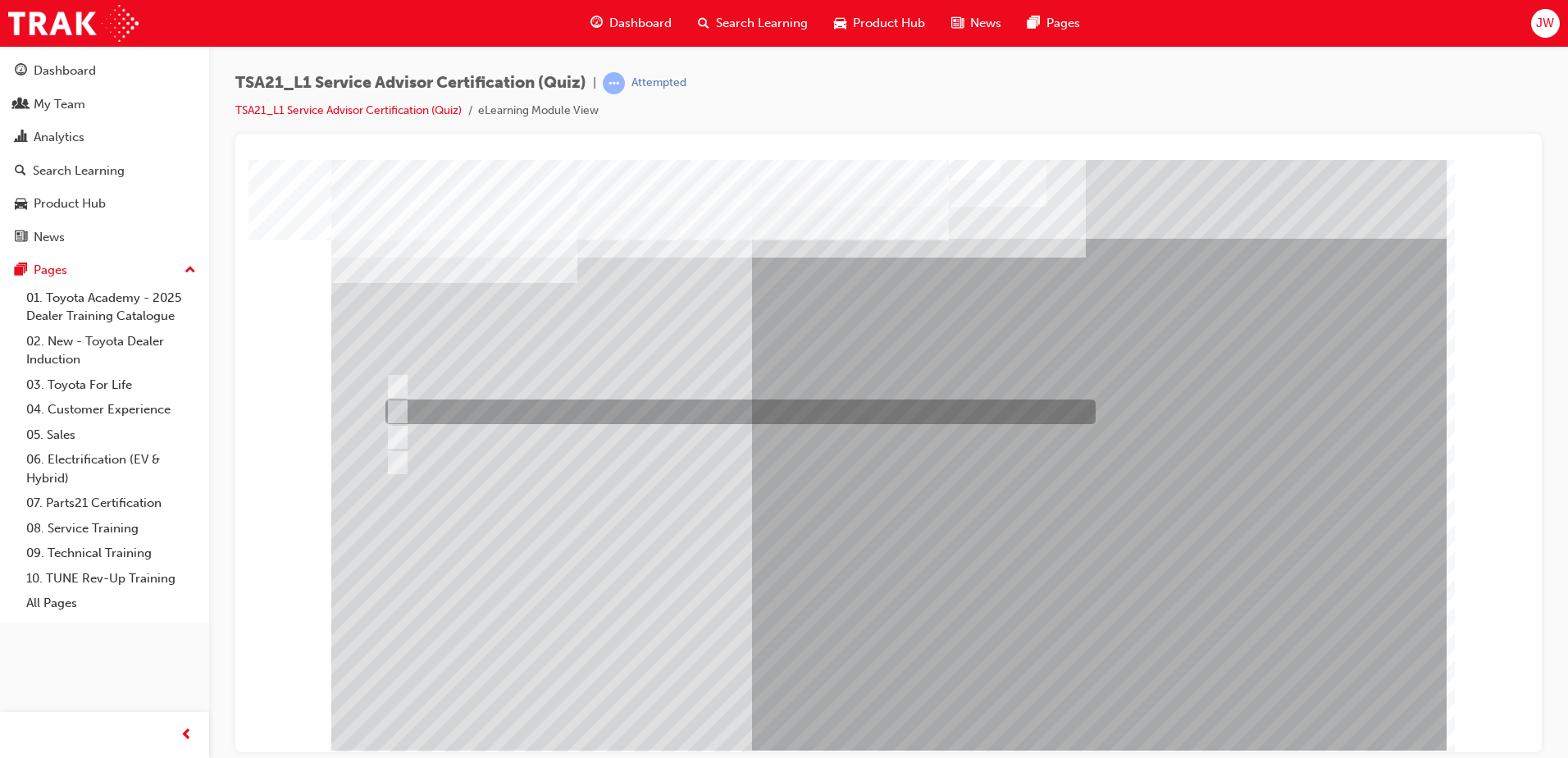
click at [488, 407] on div at bounding box center [737, 411] width 710 height 25
radio input "true"
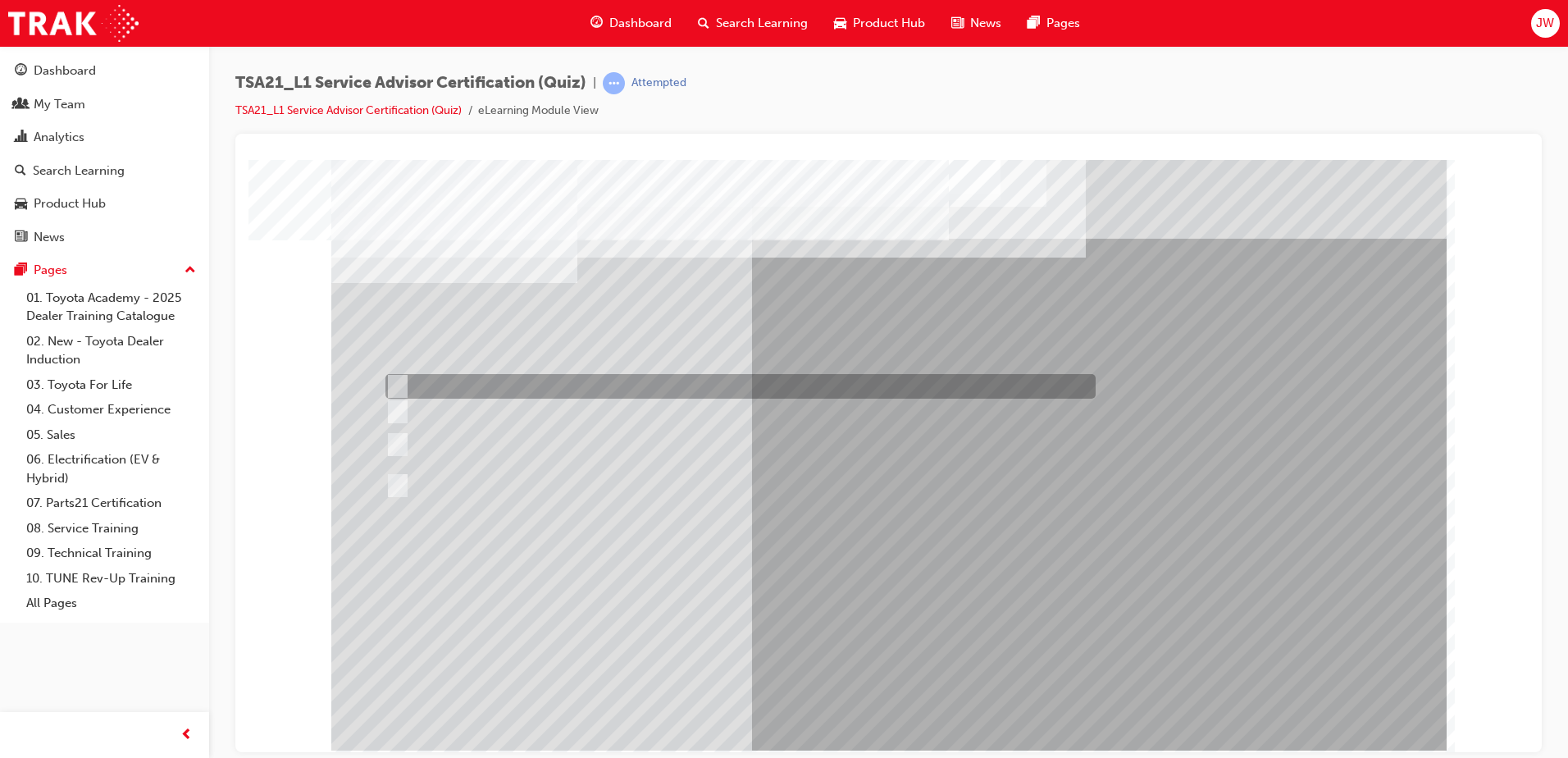
click at [1007, 378] on div at bounding box center [737, 385] width 710 height 25
radio input "true"
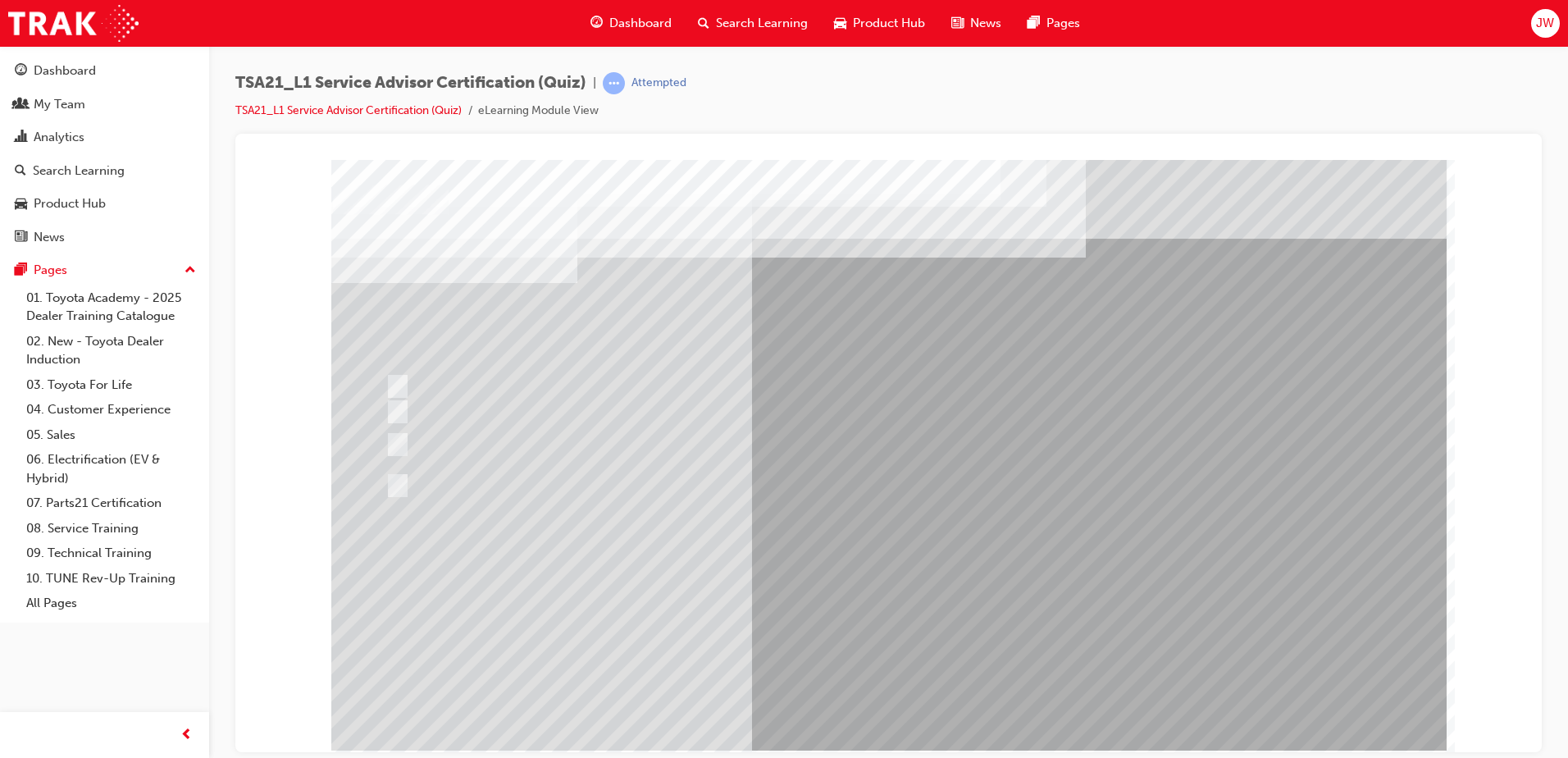
click at [357, 111] on link "TSA21_L1 Service Advisor Certification (Quiz)" at bounding box center [349, 110] width 227 height 14
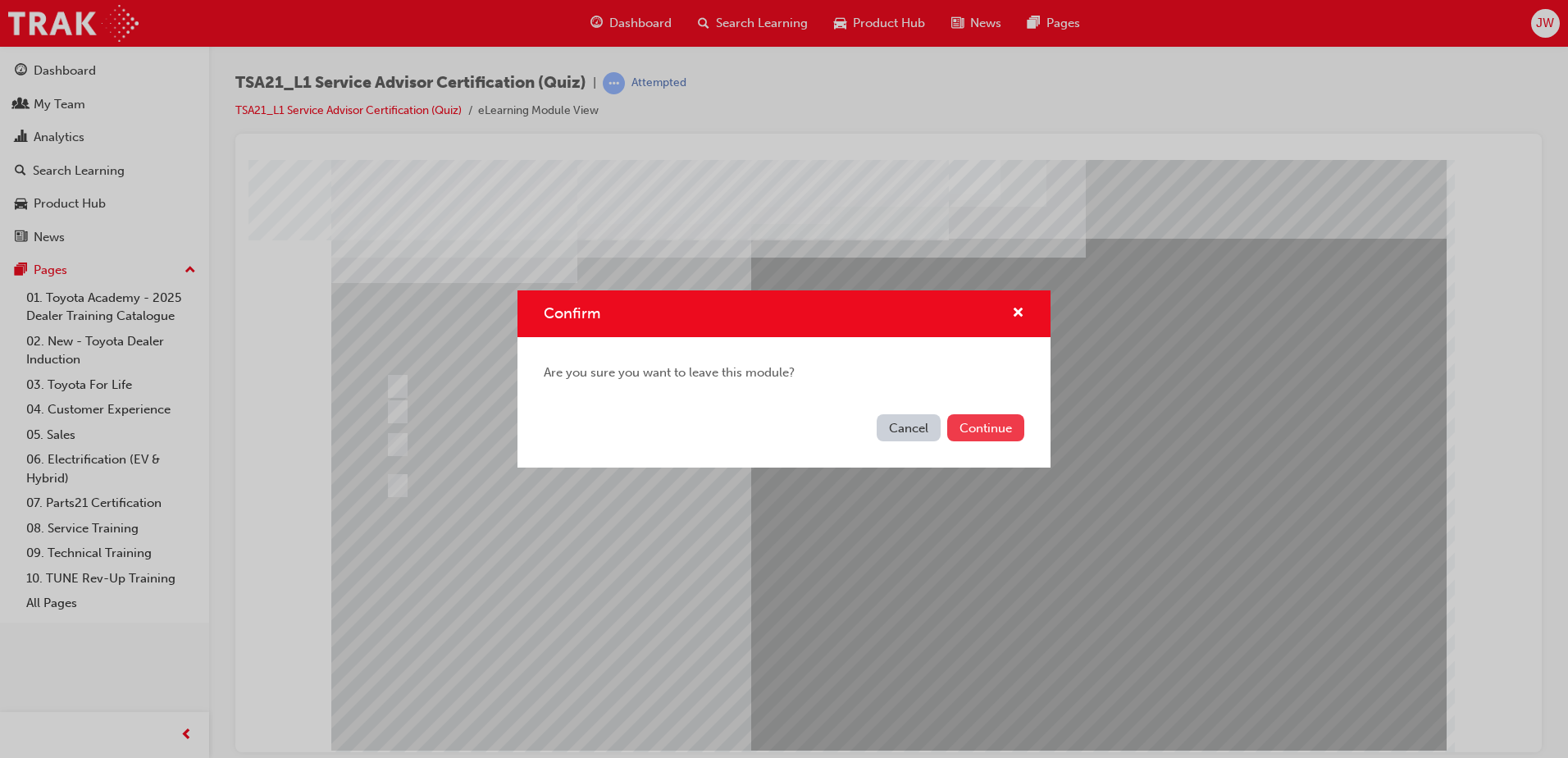
click at [967, 433] on button "Continue" at bounding box center [986, 427] width 77 height 27
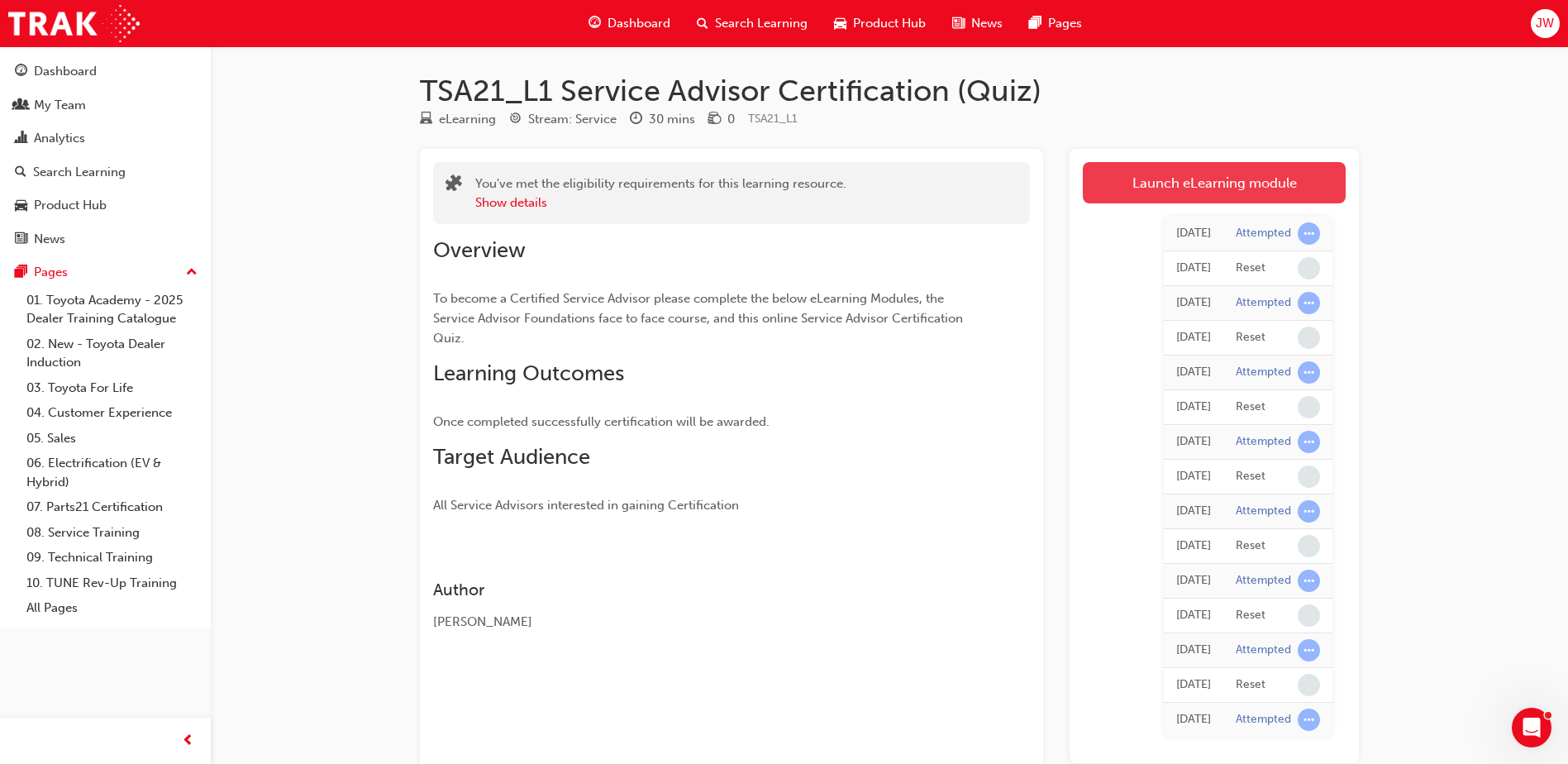
click at [1191, 178] on link "Launch eLearning module" at bounding box center [1214, 183] width 262 height 42
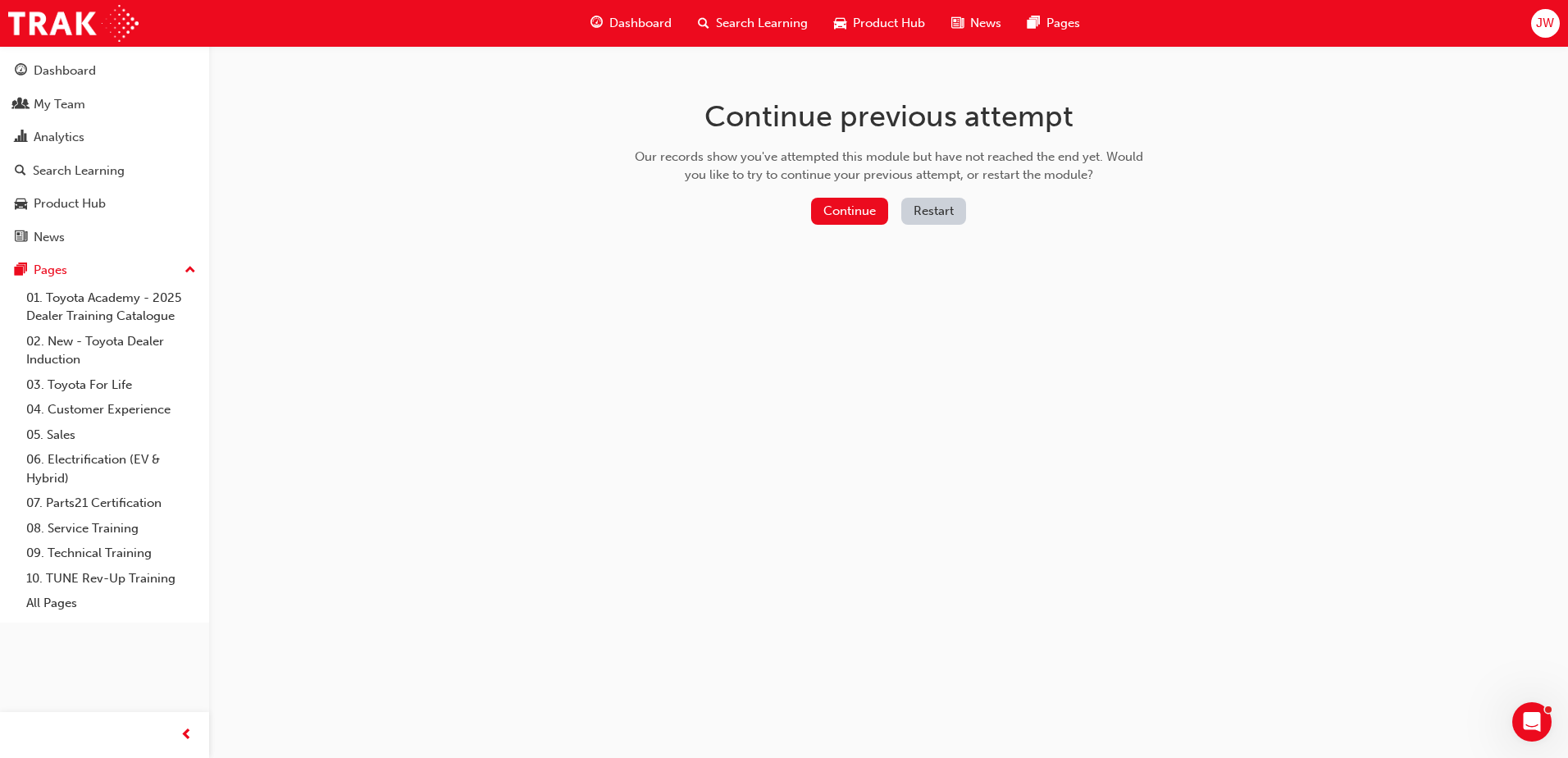
click at [944, 206] on button "Restart" at bounding box center [934, 210] width 65 height 27
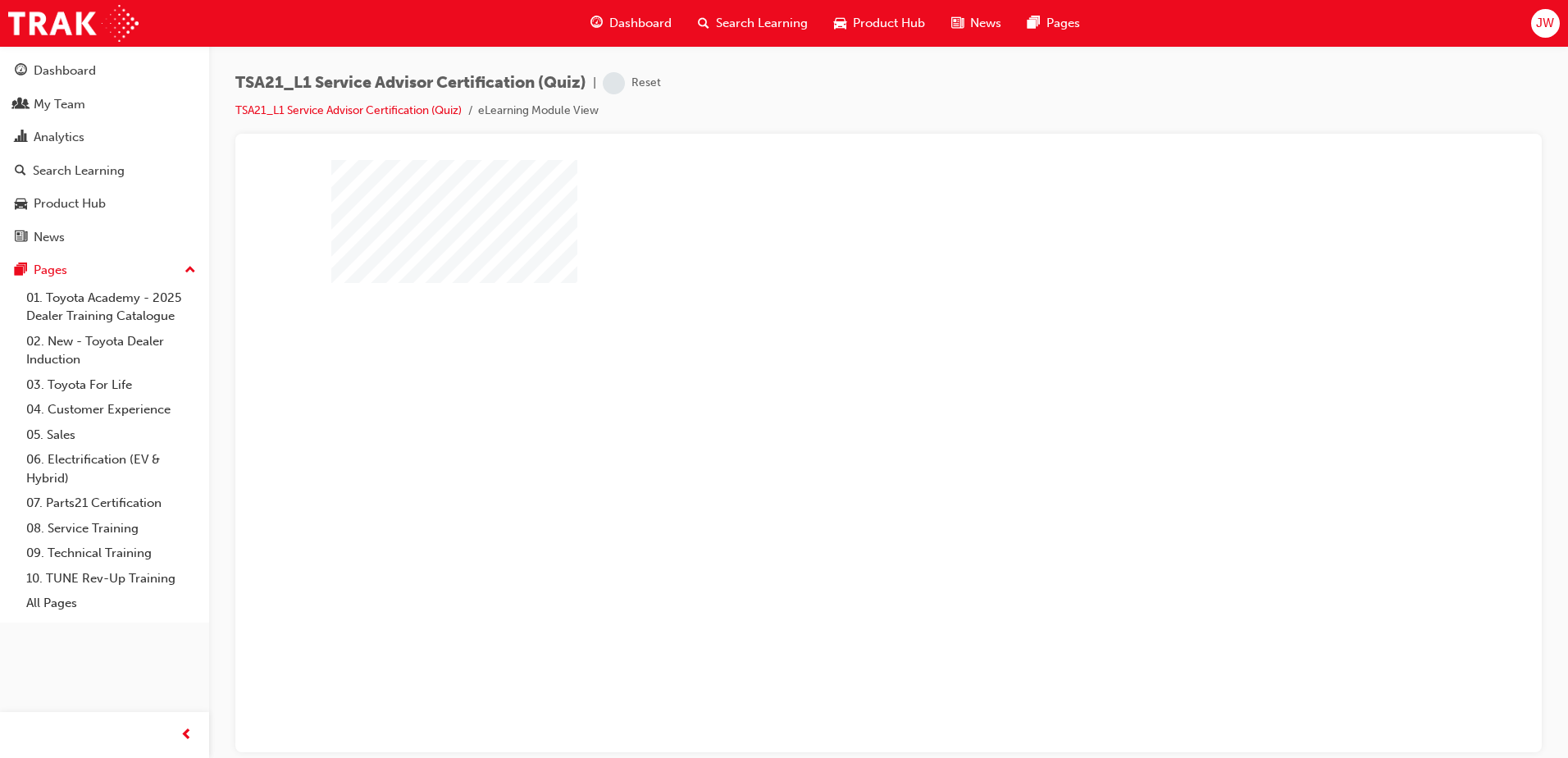
click at [841, 407] on div "play" at bounding box center [841, 407] width 0 height 0
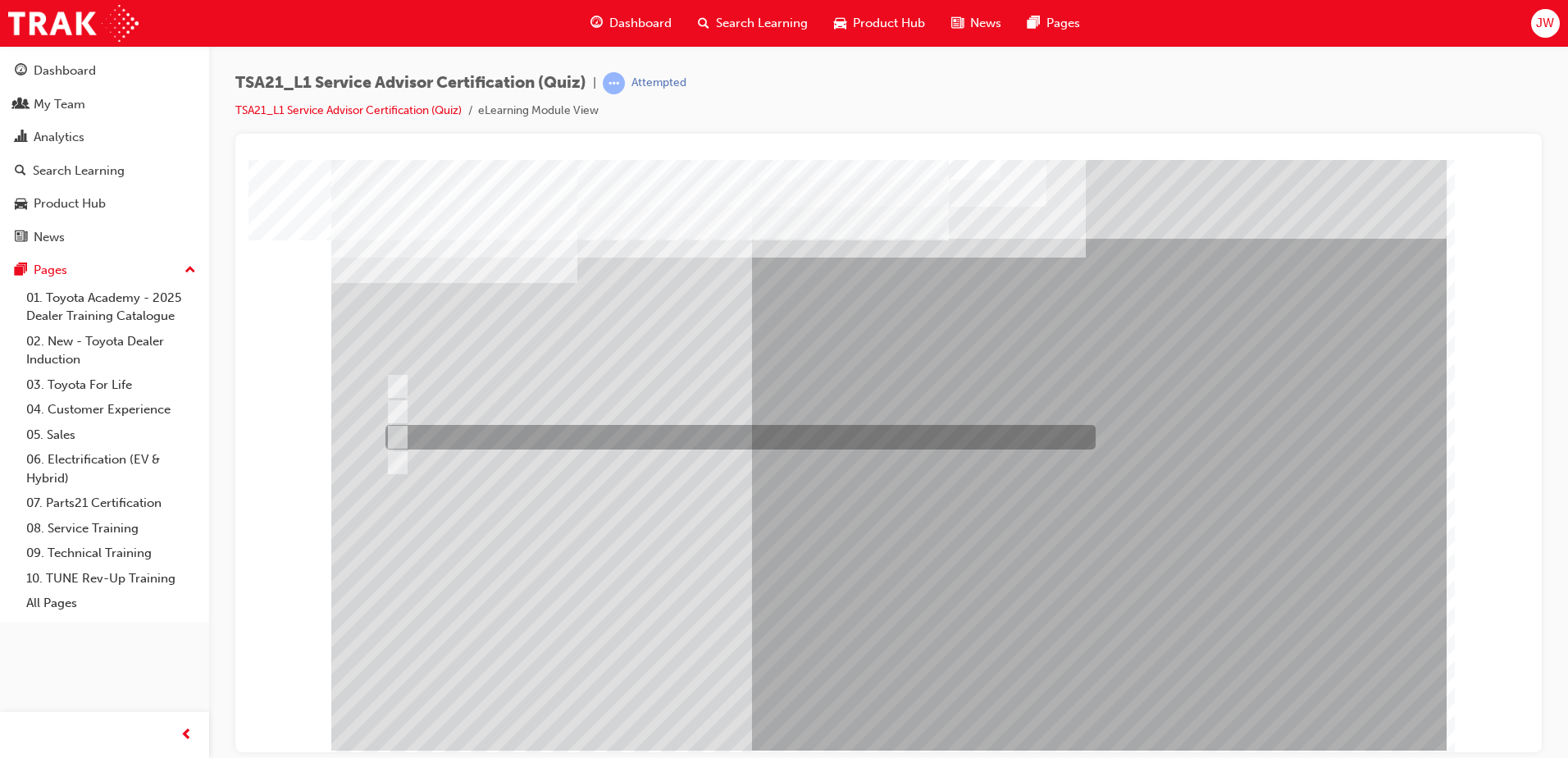
click at [489, 425] on div at bounding box center [737, 437] width 710 height 25
radio input "true"
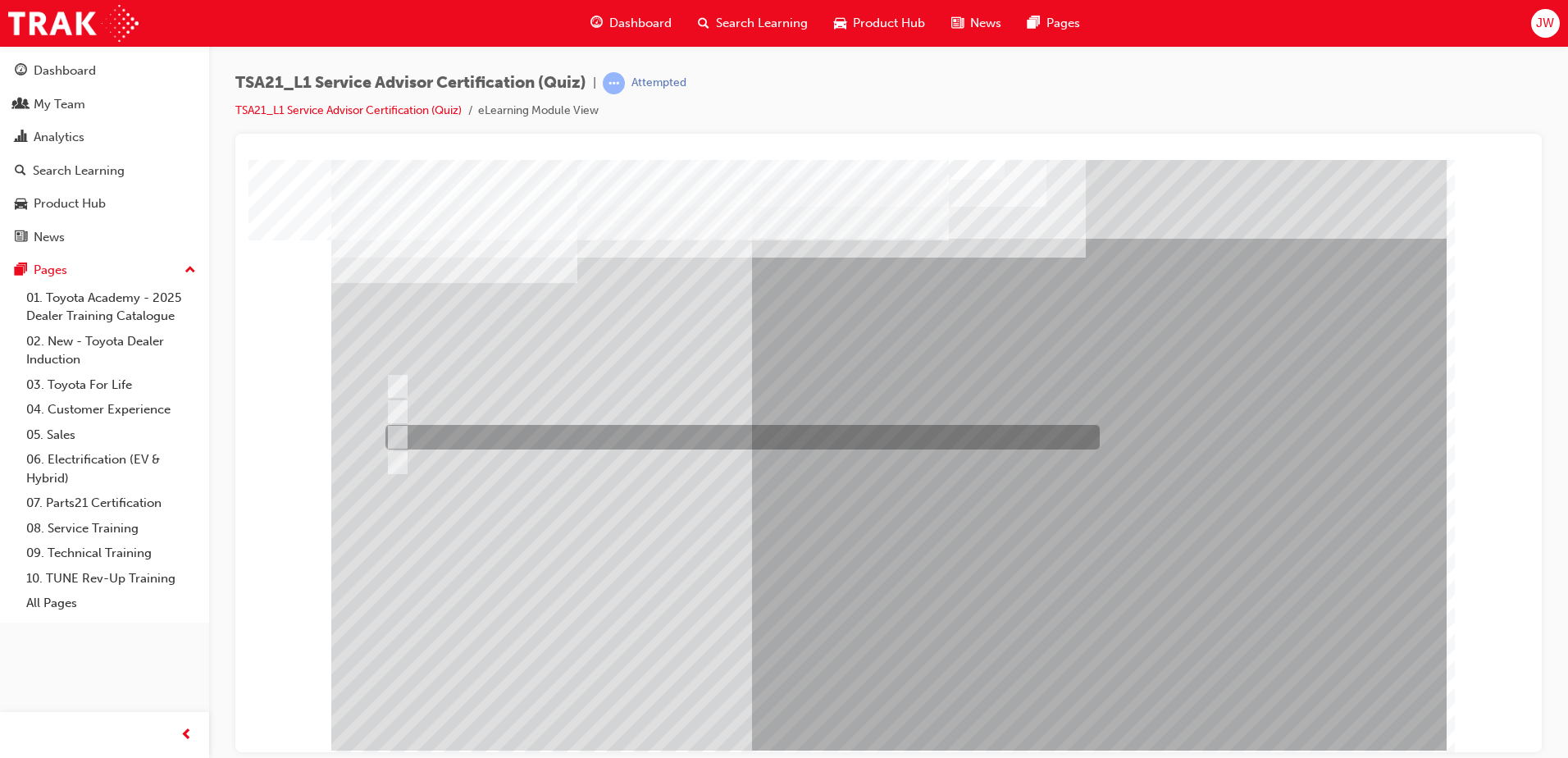
click at [857, 431] on div at bounding box center [739, 437] width 714 height 25
radio input "true"
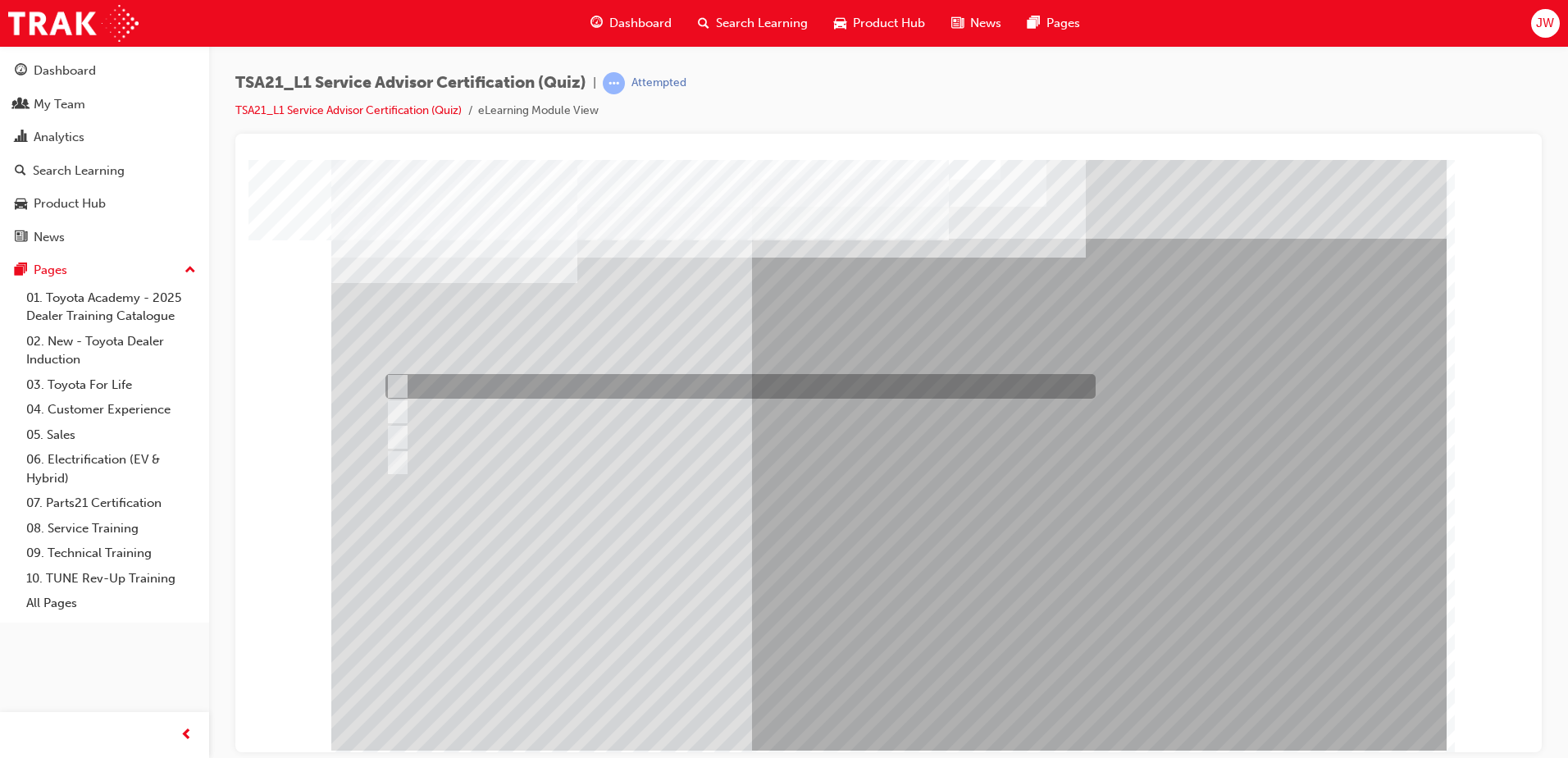
click at [473, 384] on div at bounding box center [737, 385] width 710 height 25
radio input "true"
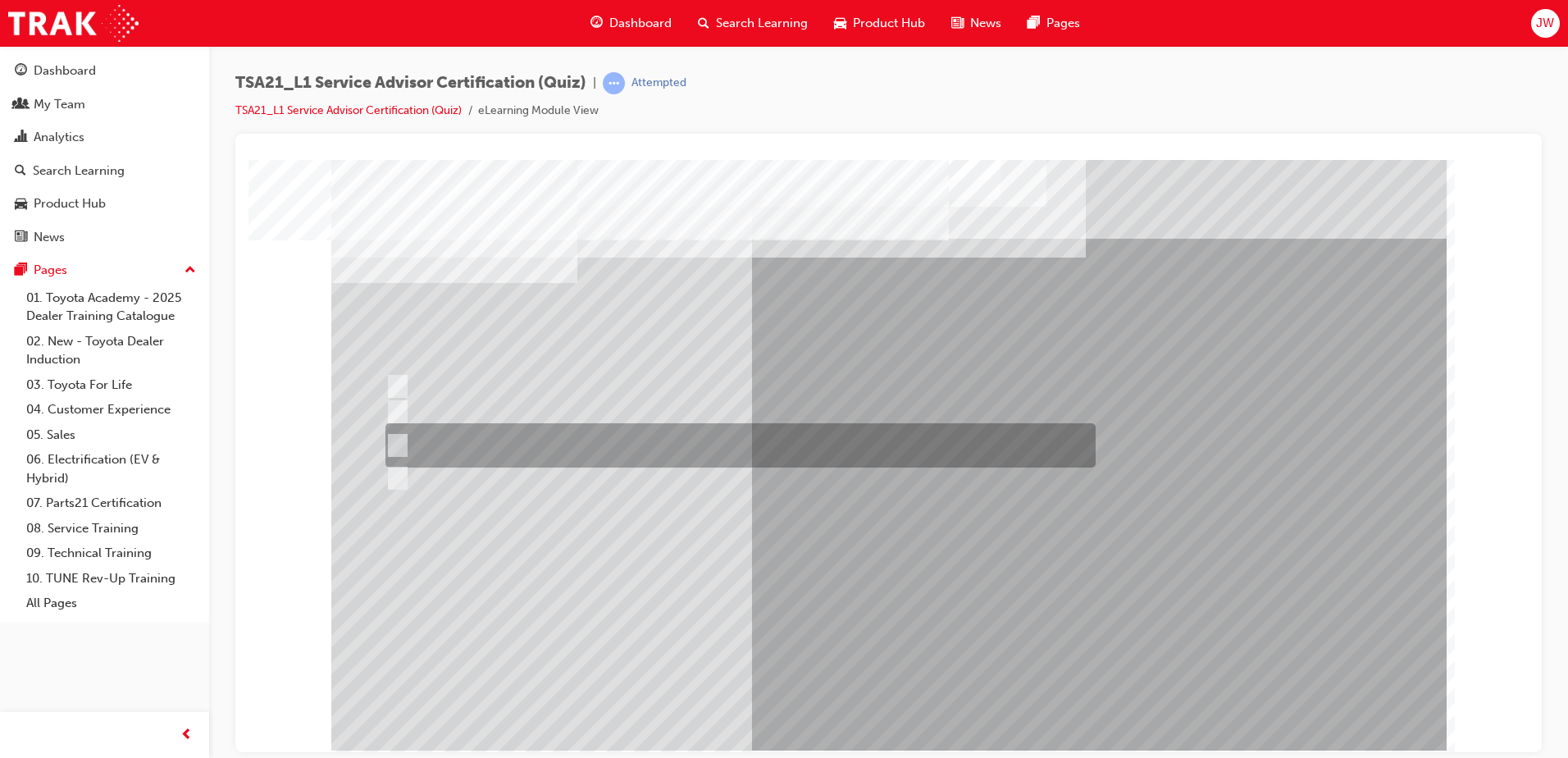
click at [645, 426] on div at bounding box center [737, 445] width 710 height 44
radio input "true"
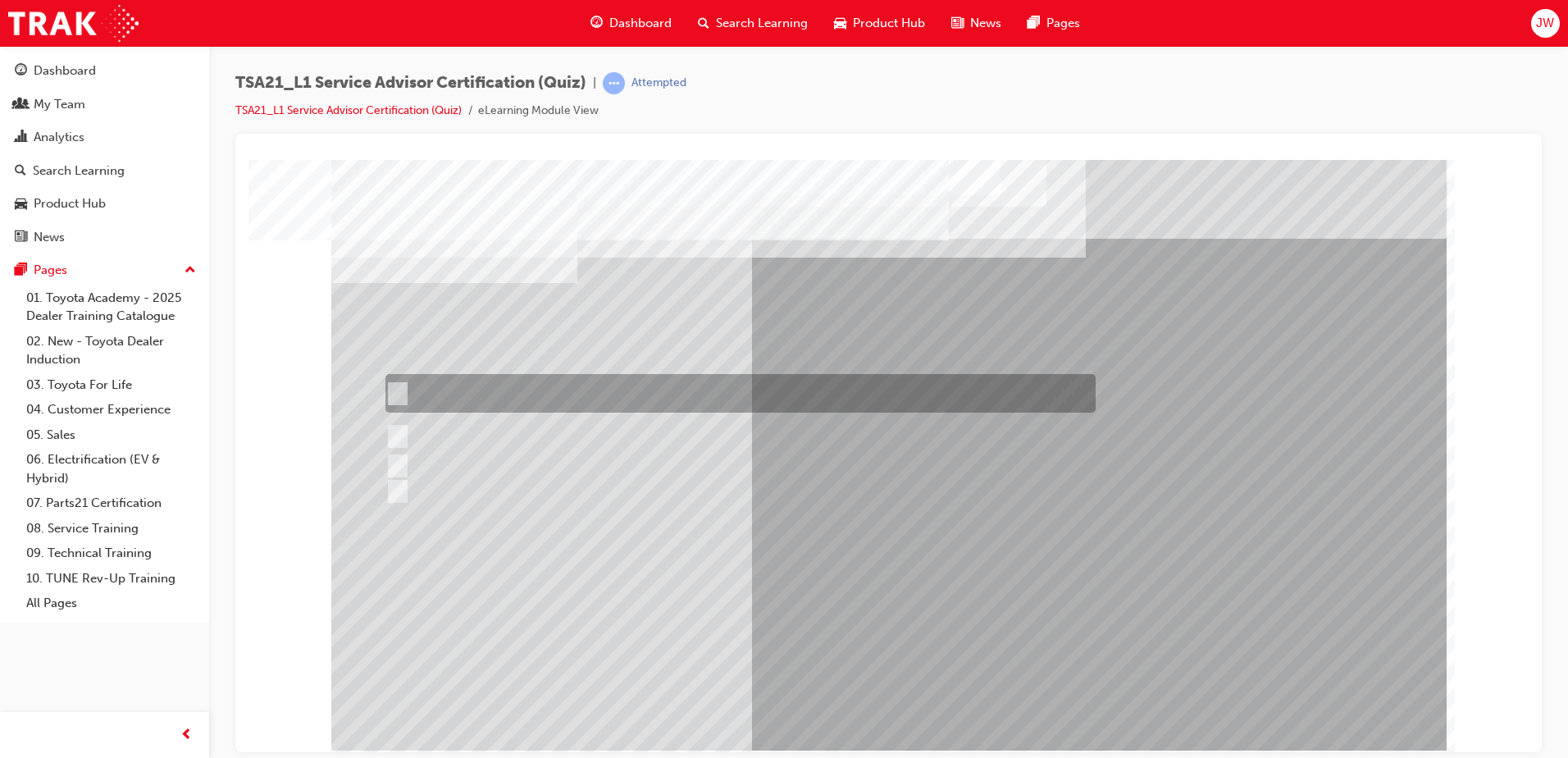
click at [566, 407] on div at bounding box center [737, 392] width 710 height 38
radio input "true"
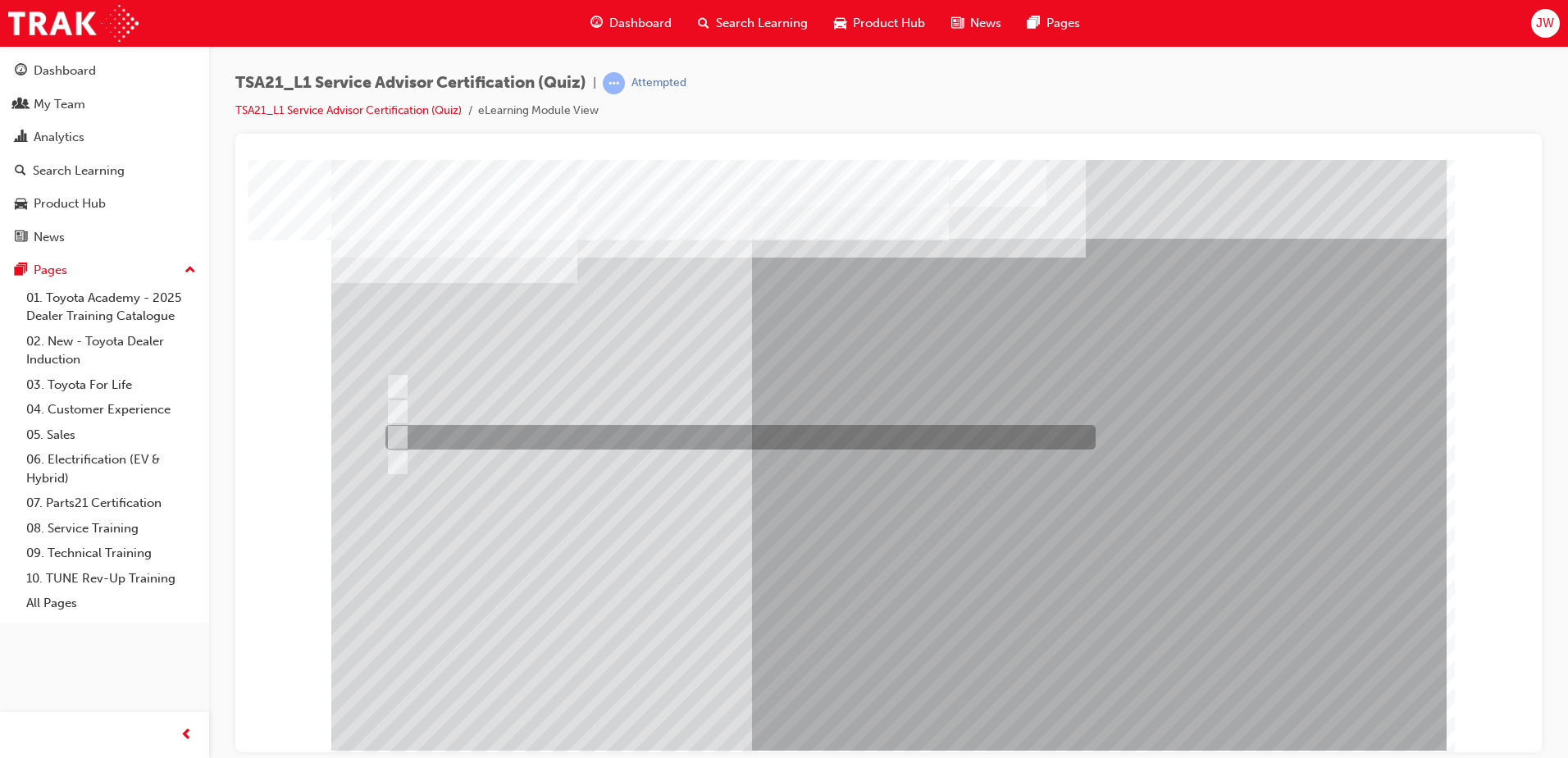
click at [506, 431] on div at bounding box center [737, 437] width 710 height 25
radio input "true"
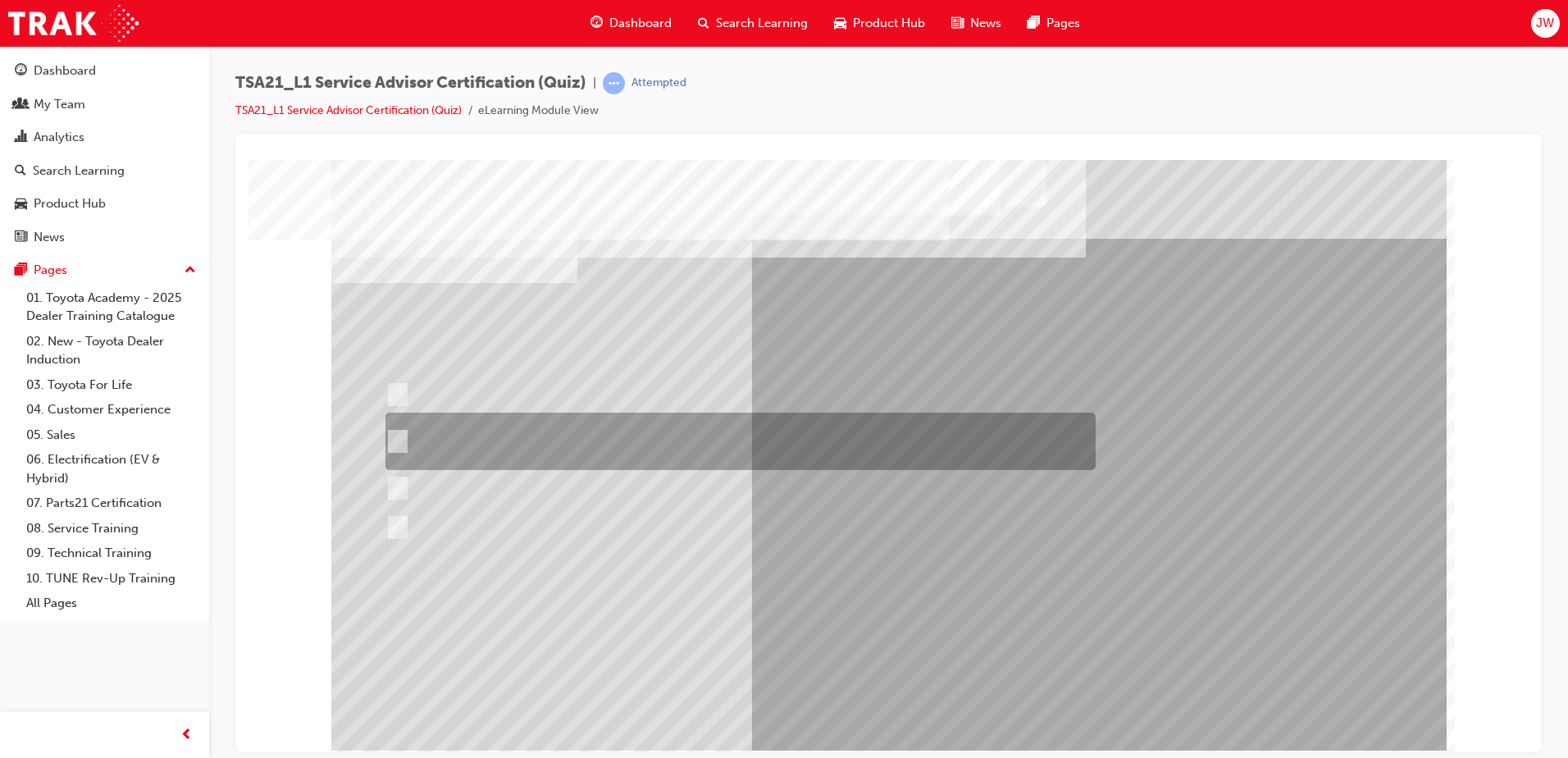
click at [598, 447] on div at bounding box center [737, 441] width 710 height 57
radio input "true"
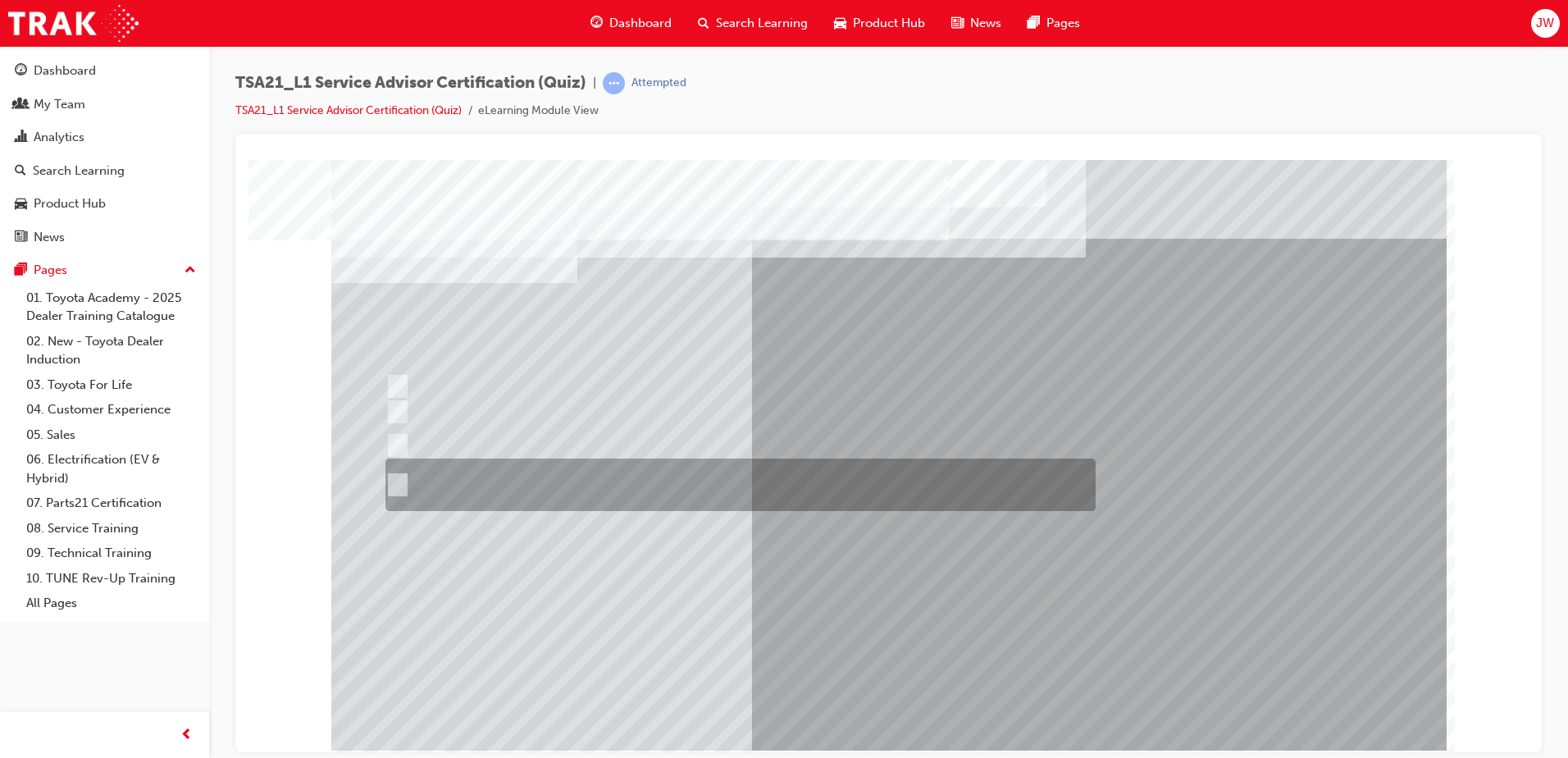
click at [722, 480] on div at bounding box center [737, 484] width 710 height 52
radio input "true"
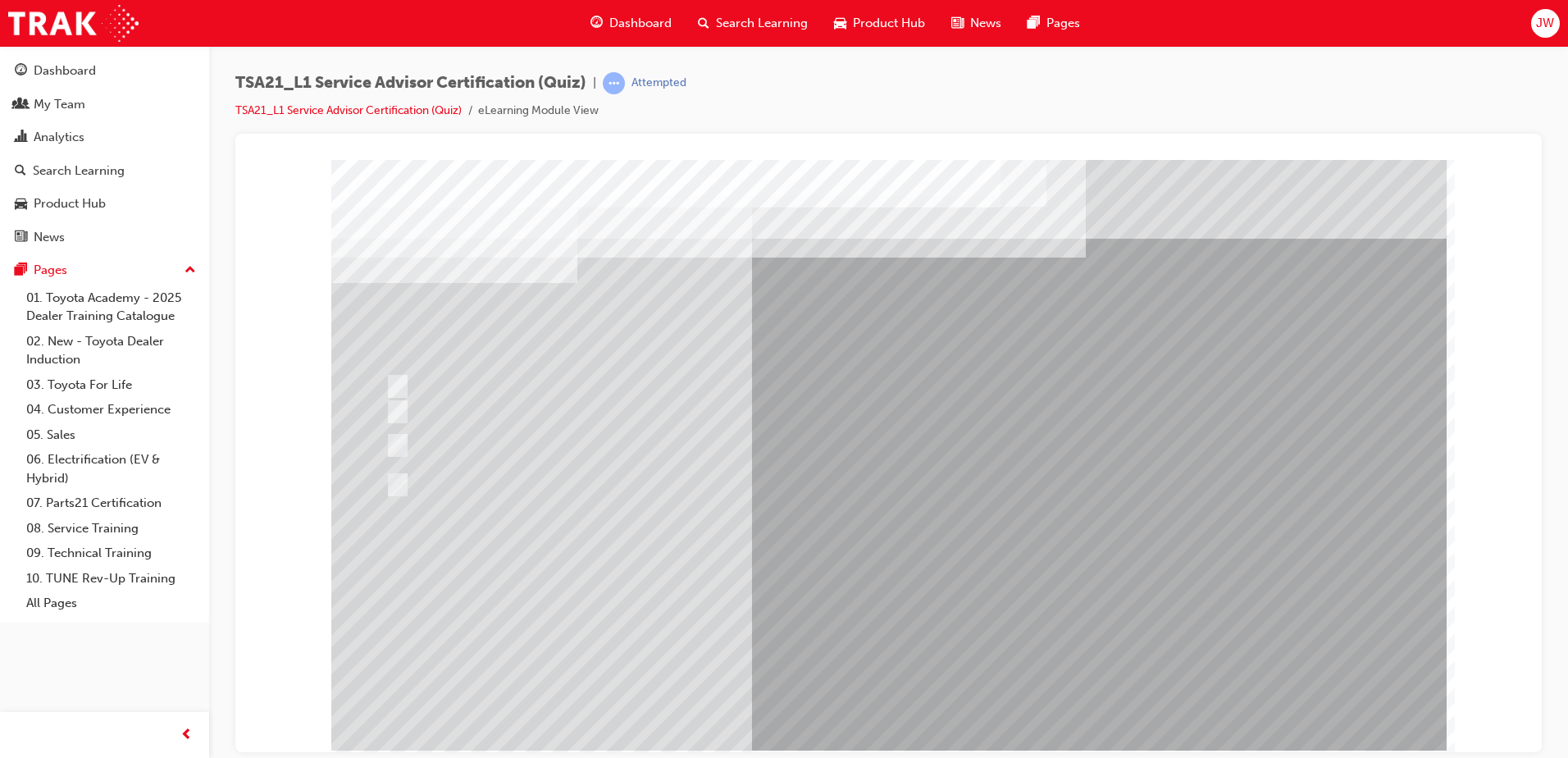
drag, startPoint x: 863, startPoint y: 688, endPoint x: 863, endPoint y: 675, distance: 13.0
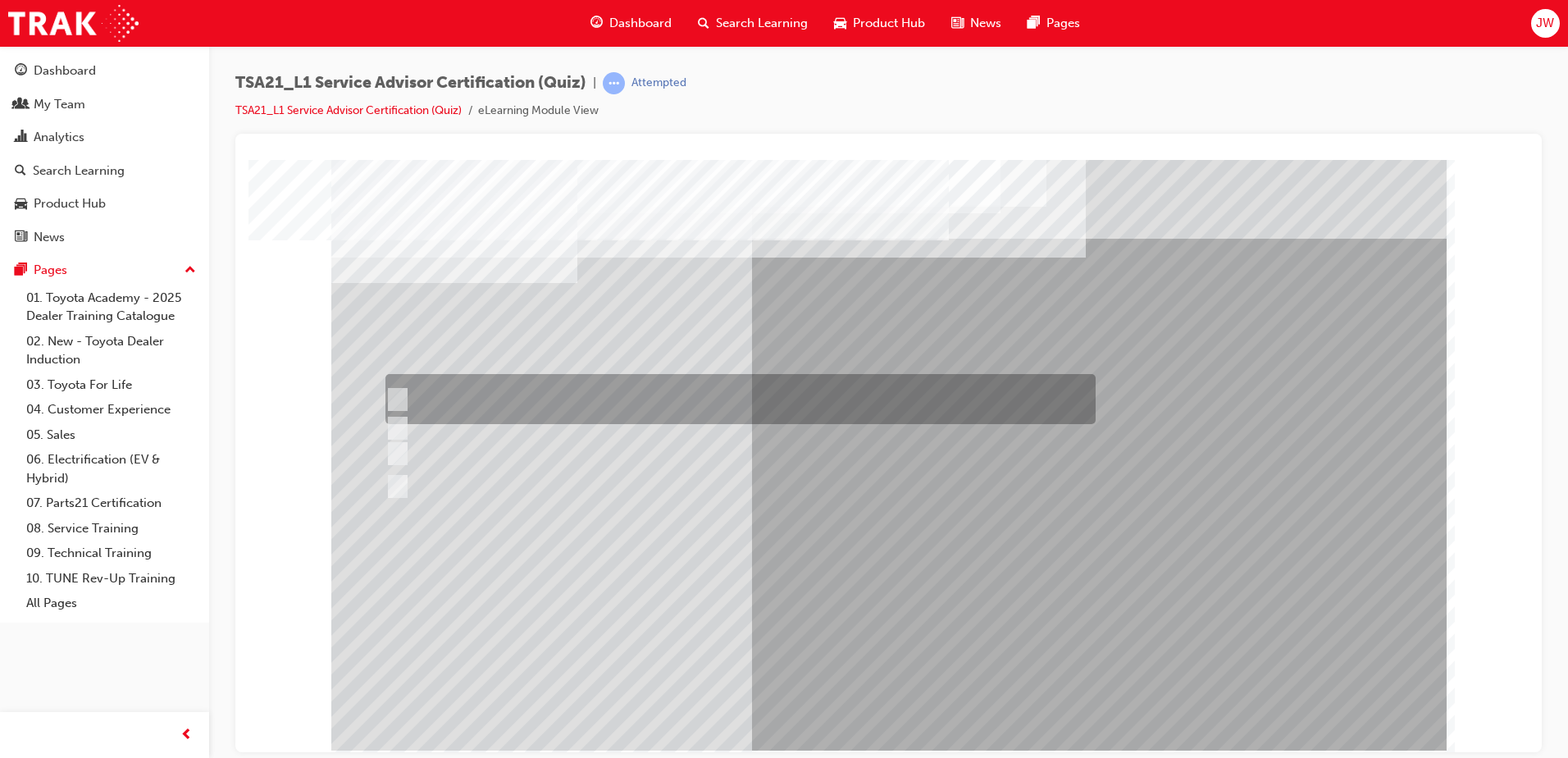
click at [606, 397] on div at bounding box center [737, 398] width 710 height 50
radio input "true"
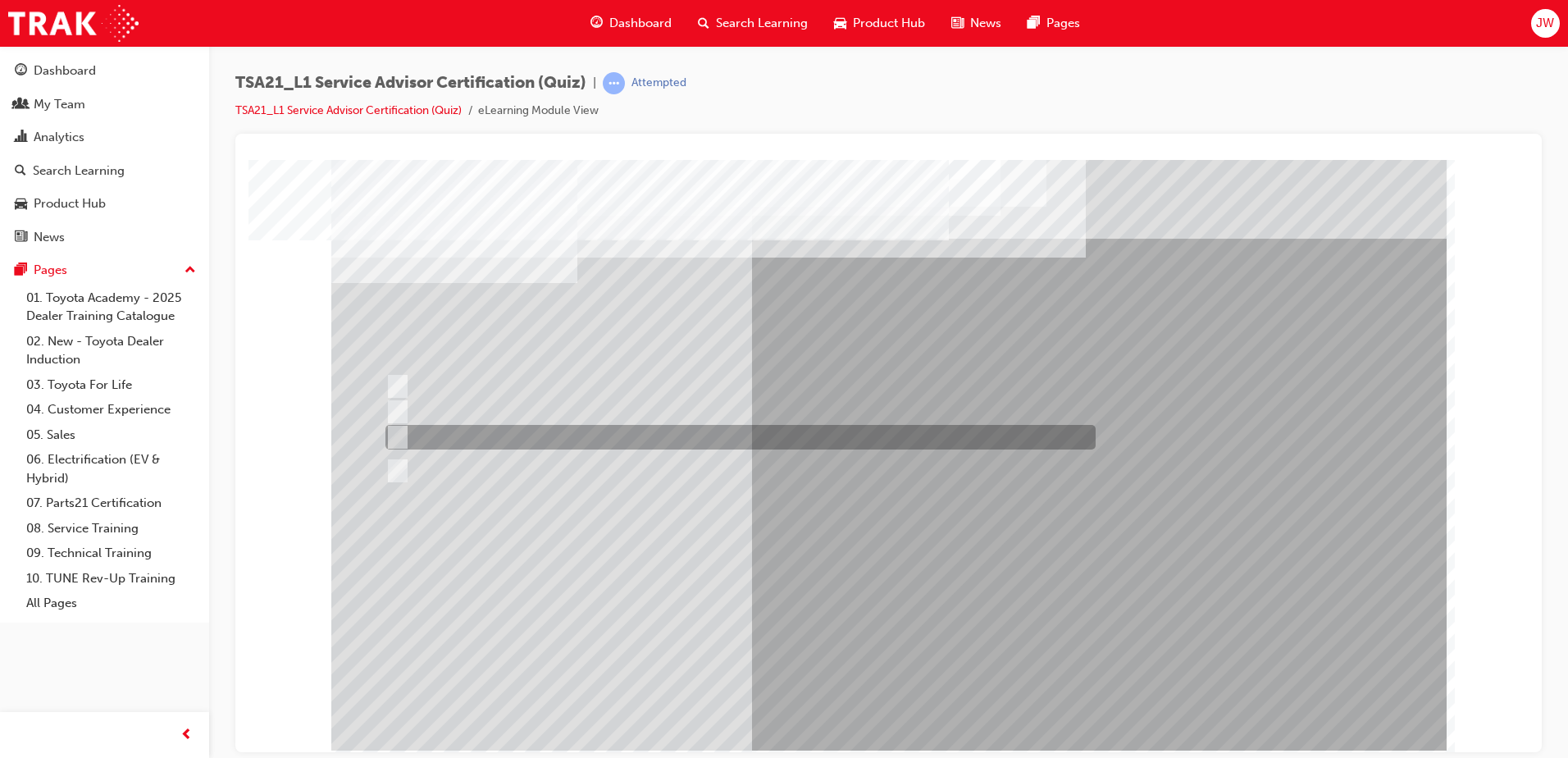
click at [641, 425] on div at bounding box center [737, 437] width 710 height 25
radio input "true"
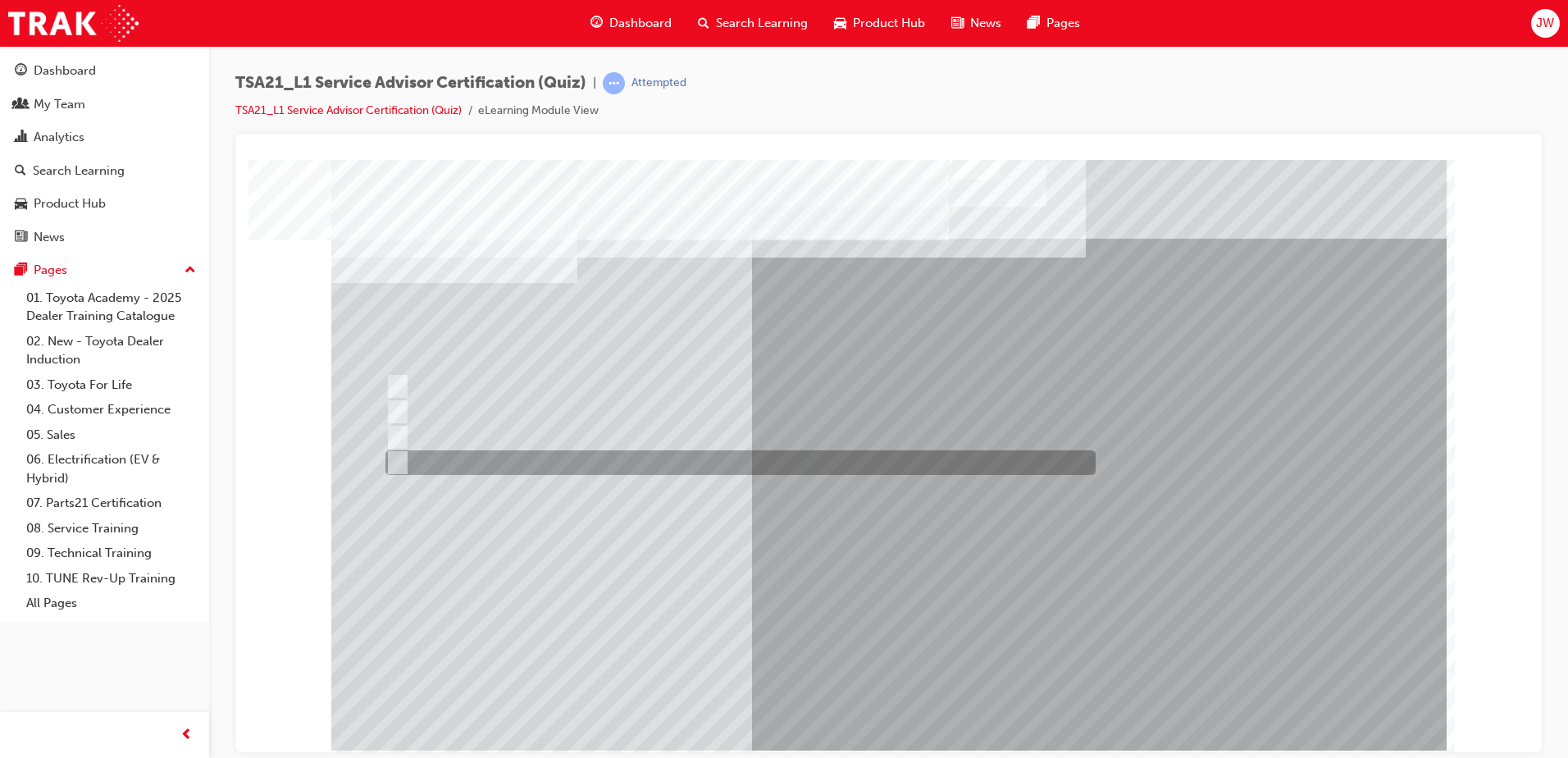
click at [565, 461] on div at bounding box center [737, 462] width 710 height 25
radio input "true"
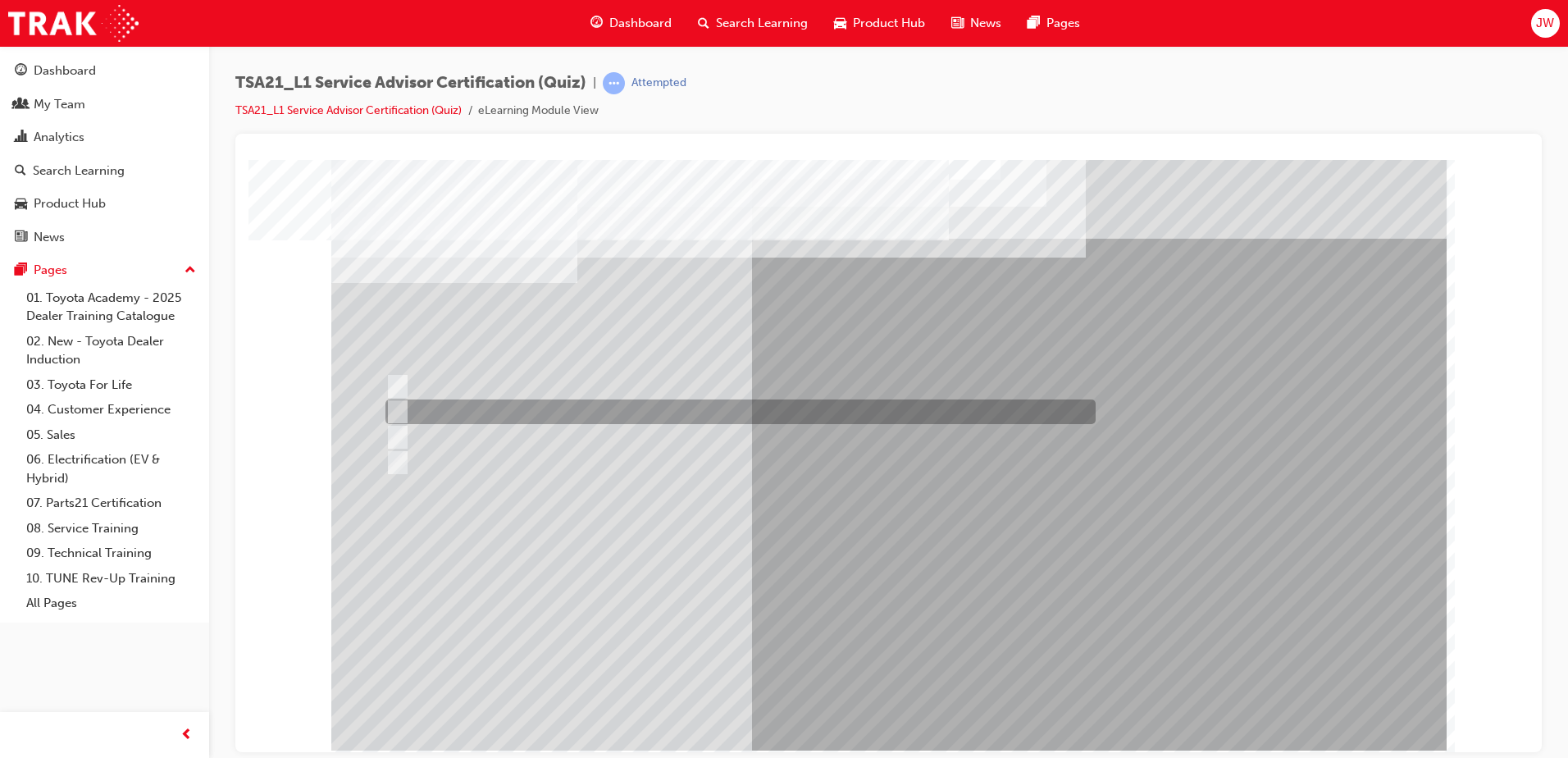
click at [703, 407] on div at bounding box center [737, 411] width 710 height 25
radio input "true"
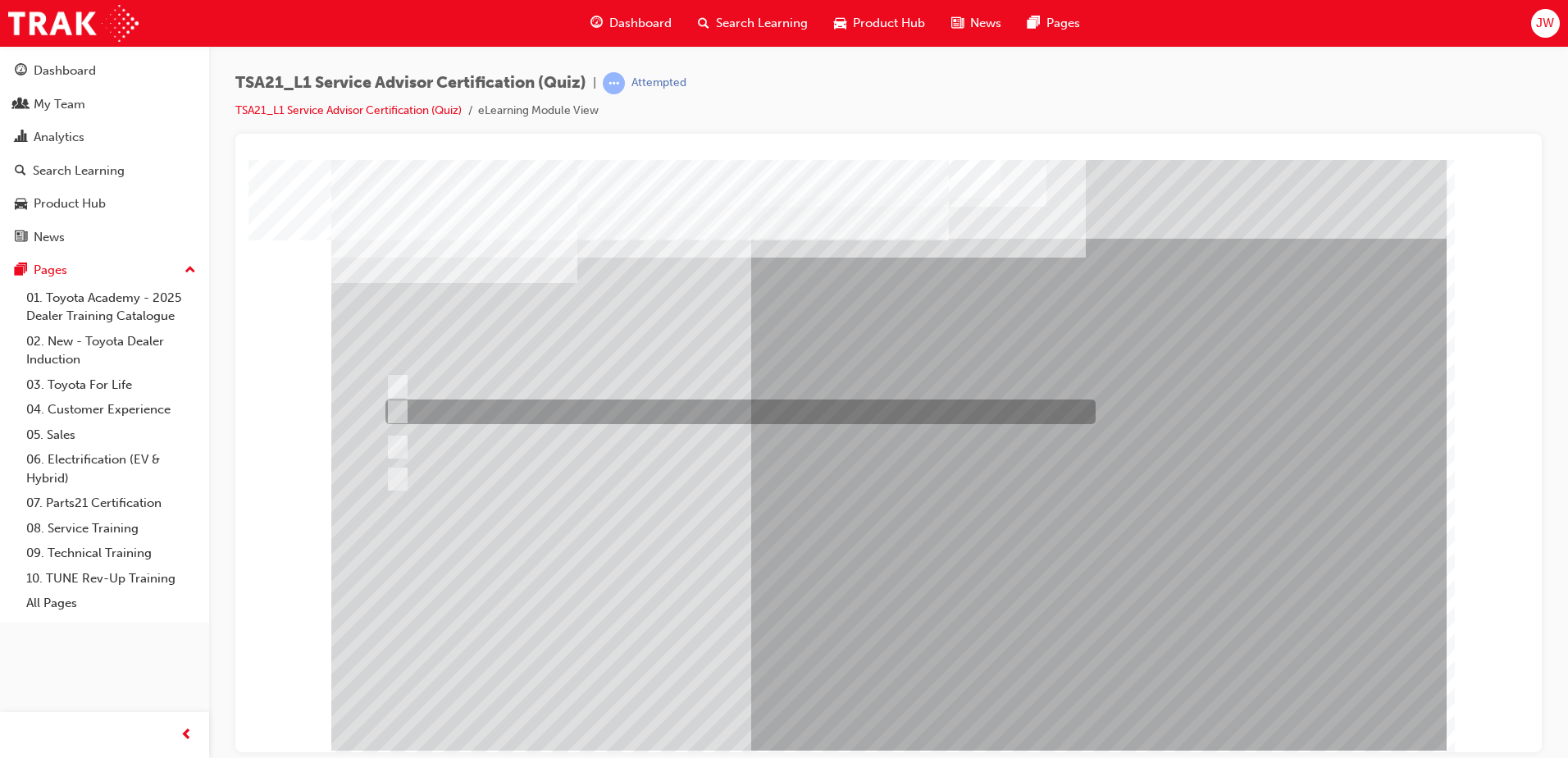
click at [726, 405] on div at bounding box center [737, 411] width 710 height 25
radio input "true"
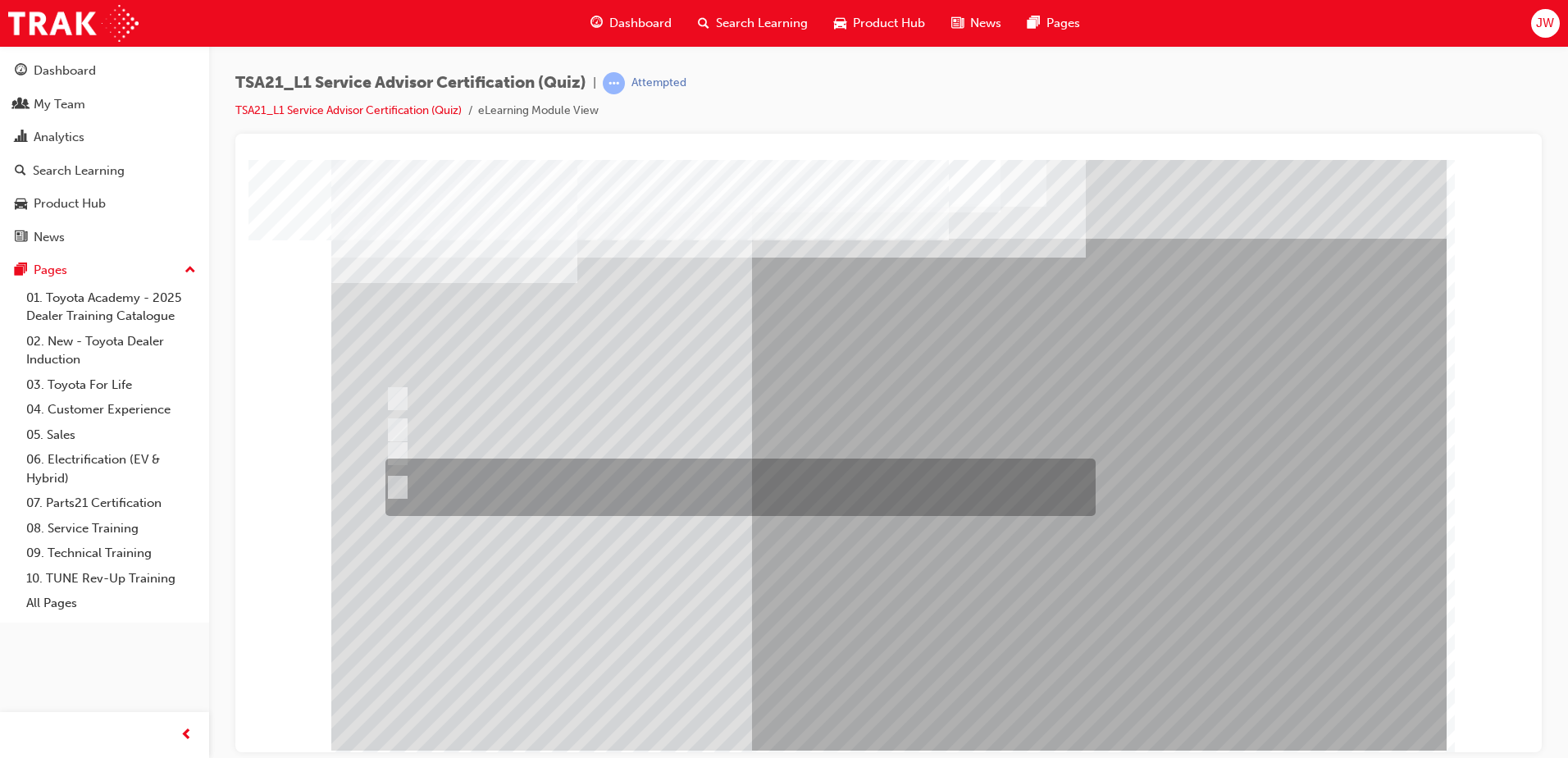
click at [486, 482] on div at bounding box center [737, 487] width 710 height 57
radio input "true"
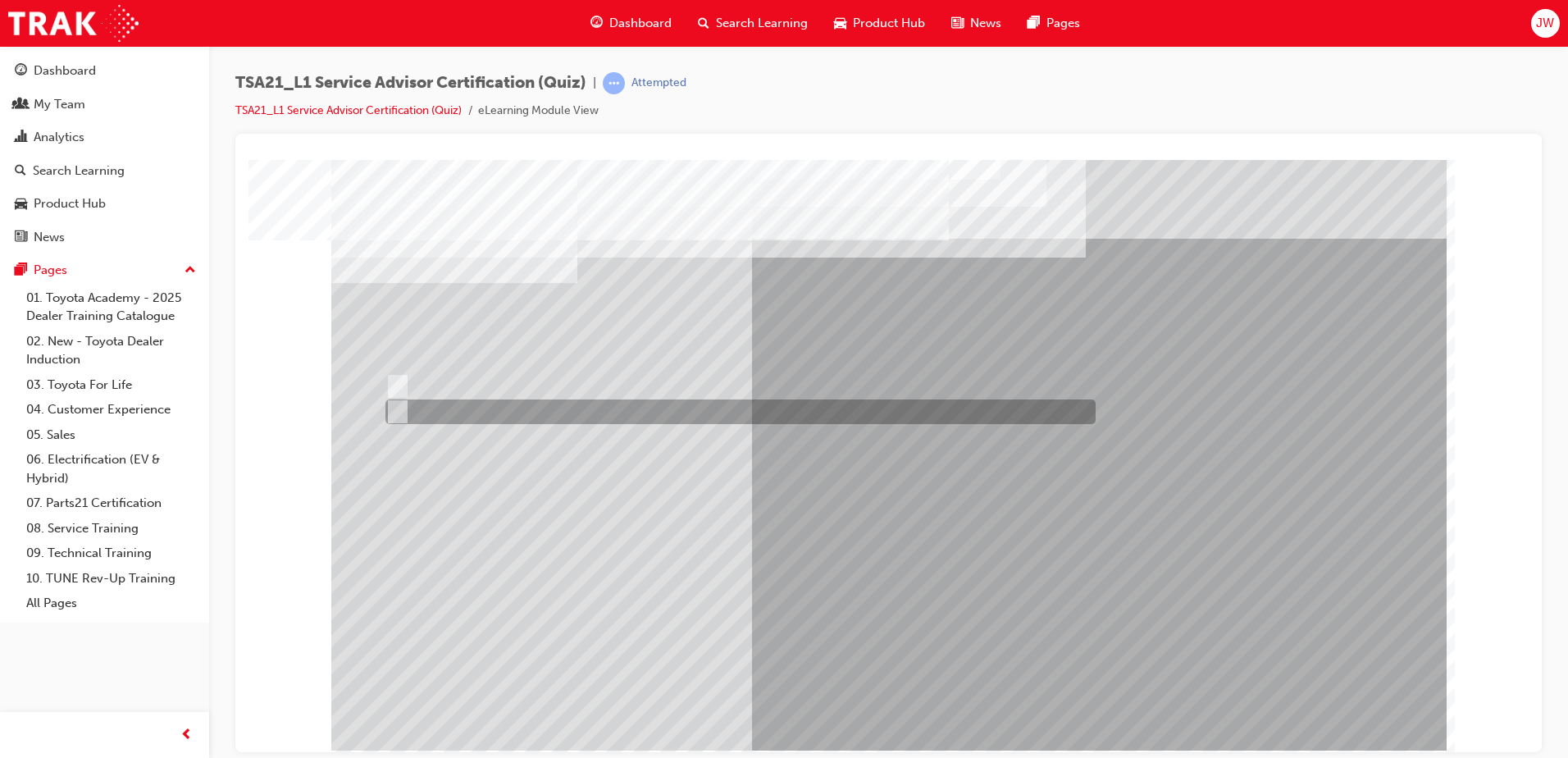
click at [446, 401] on div at bounding box center [737, 411] width 710 height 25
radio input "true"
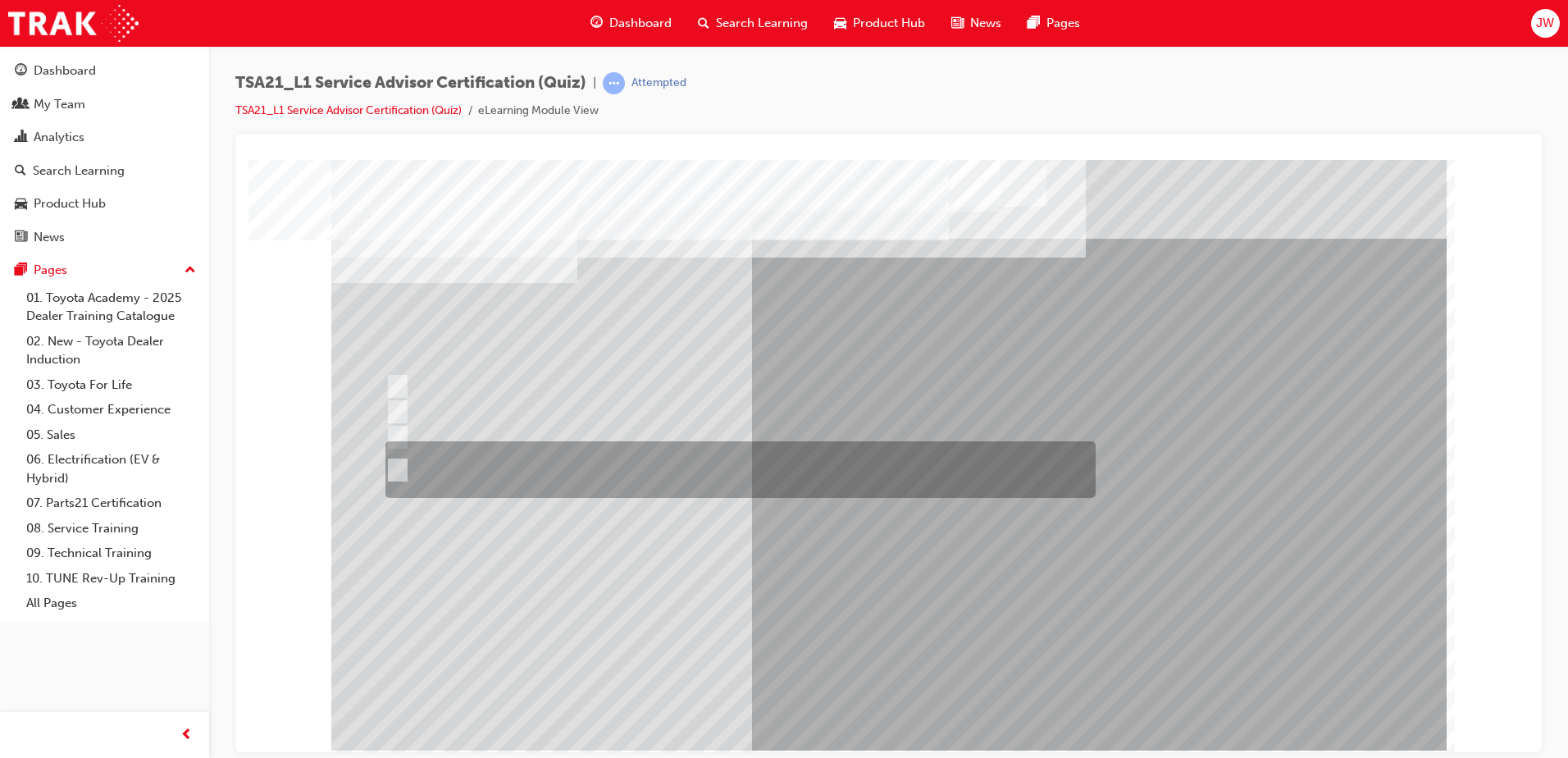
click at [653, 472] on div at bounding box center [737, 468] width 710 height 56
radio input "true"
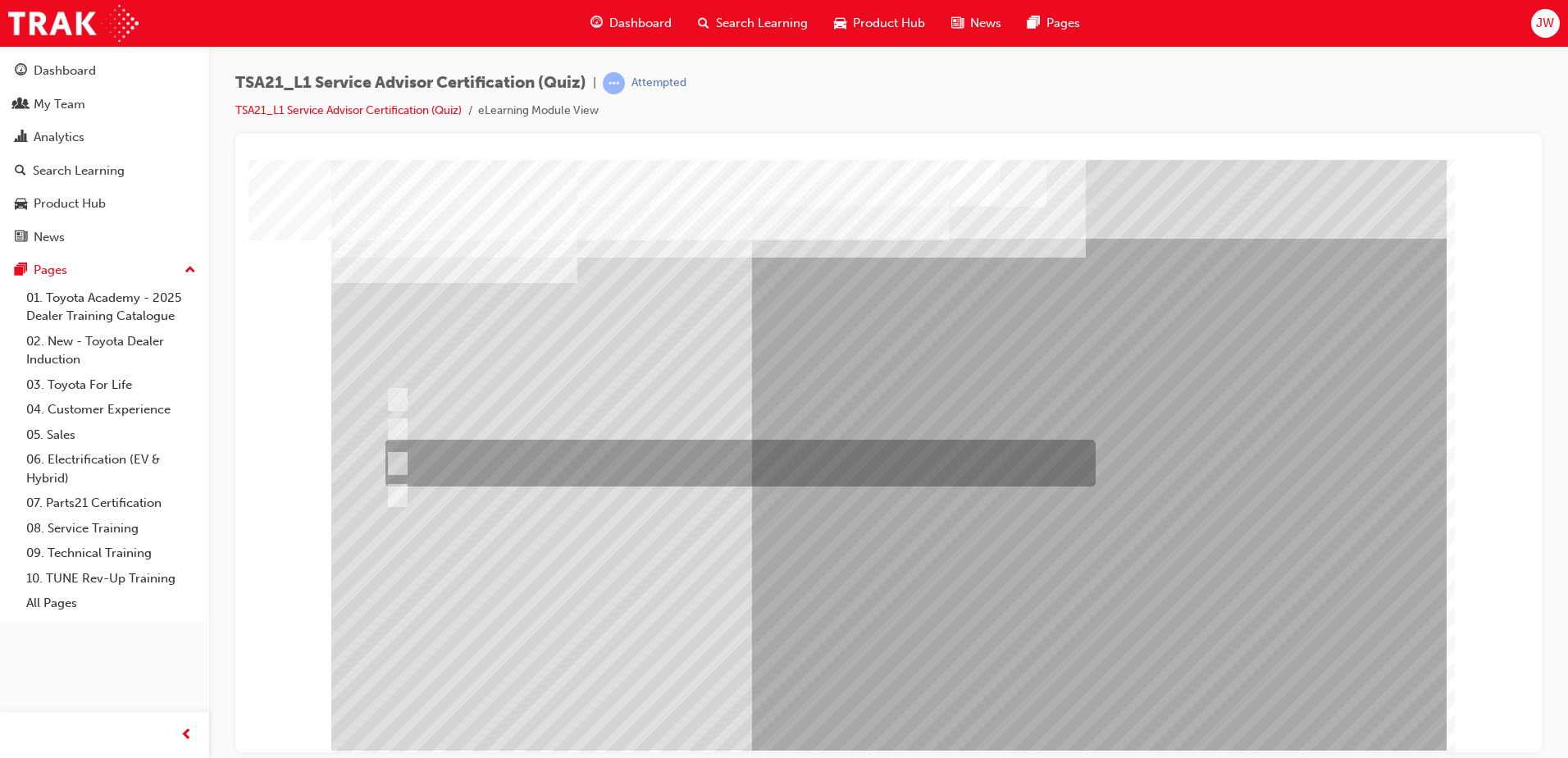
click at [801, 460] on div at bounding box center [737, 462] width 710 height 46
radio input "true"
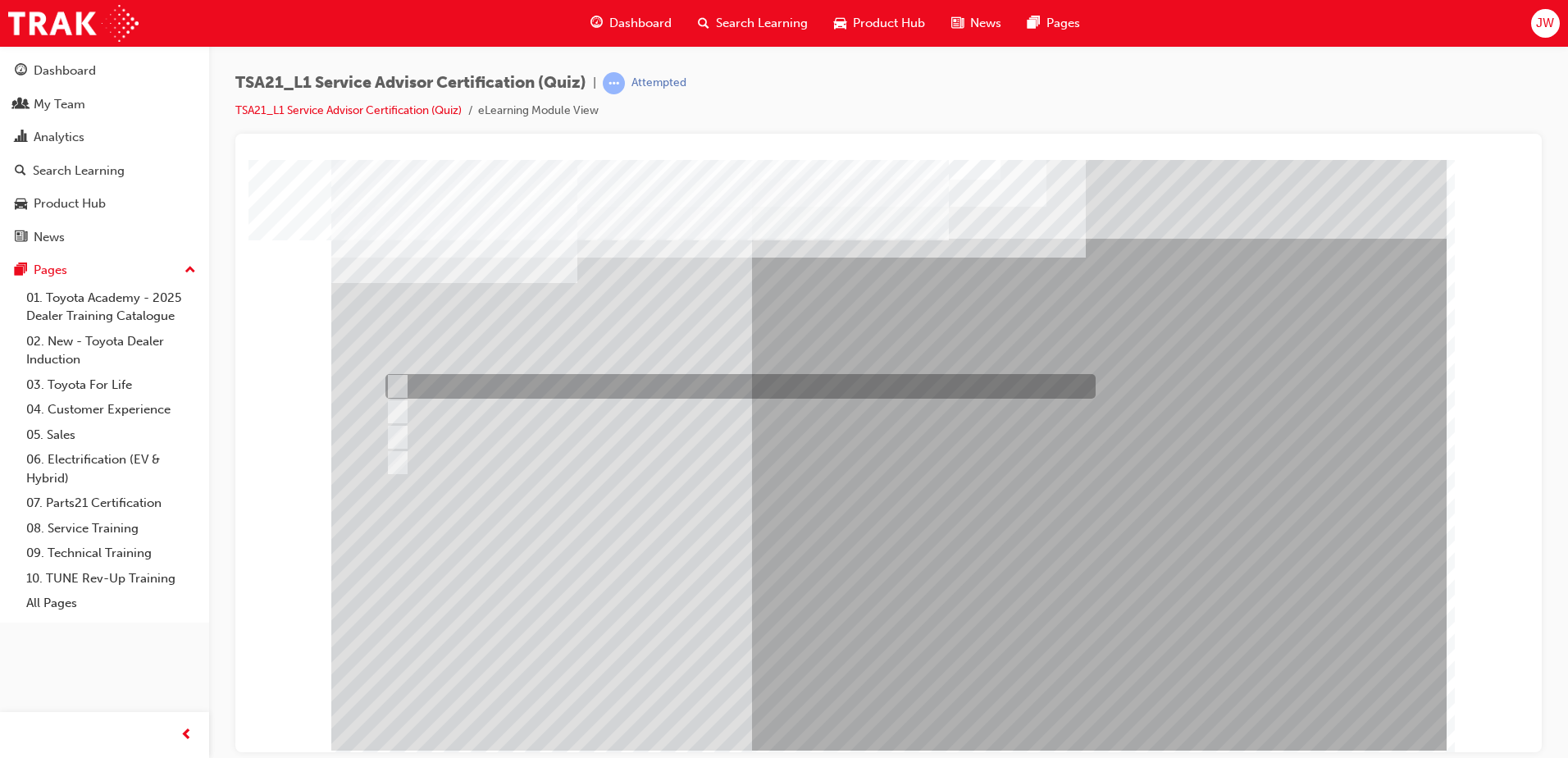
click at [654, 387] on div at bounding box center [737, 385] width 710 height 25
radio input "true"
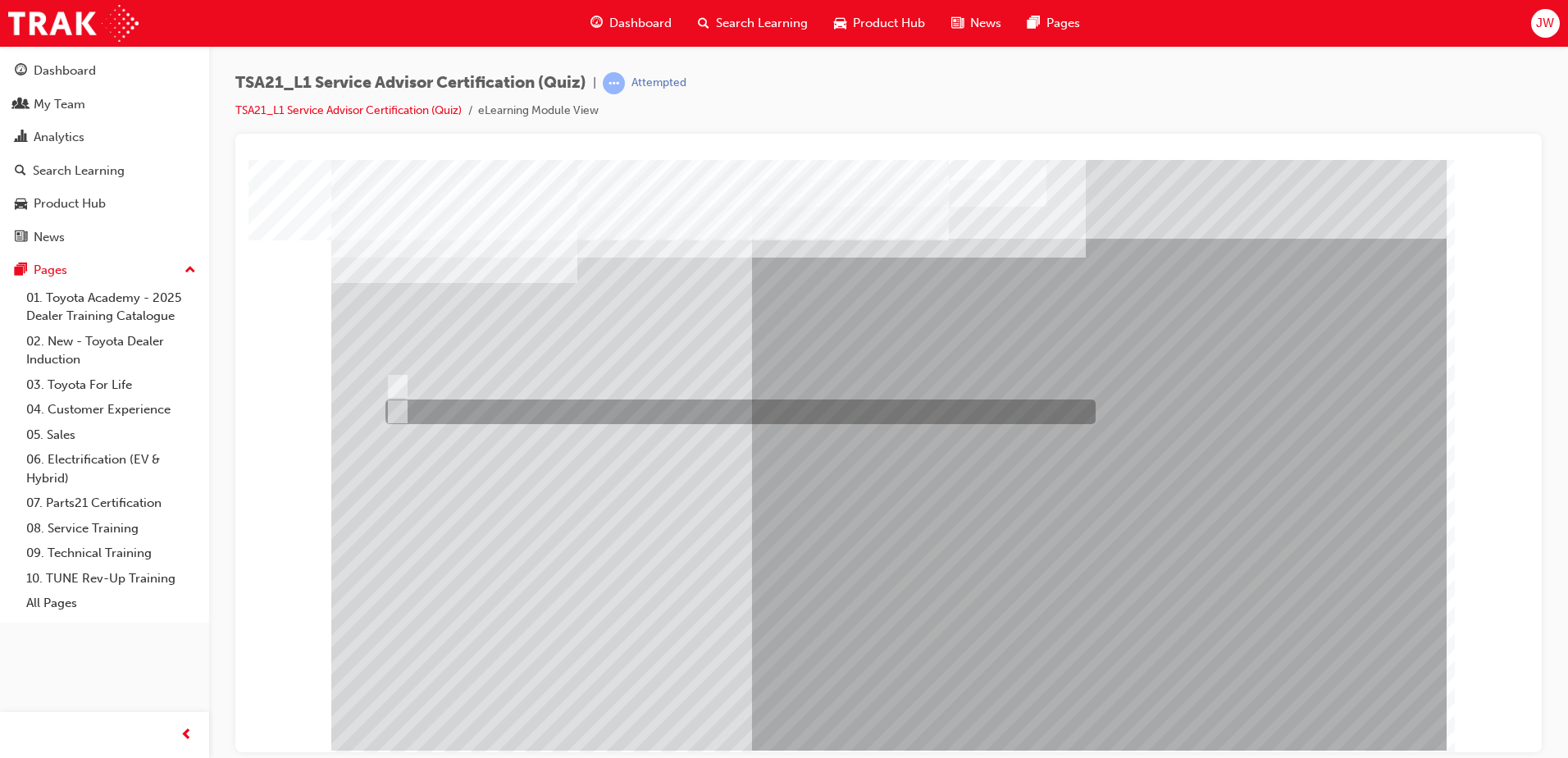
click at [424, 407] on div at bounding box center [737, 411] width 710 height 25
radio input "true"
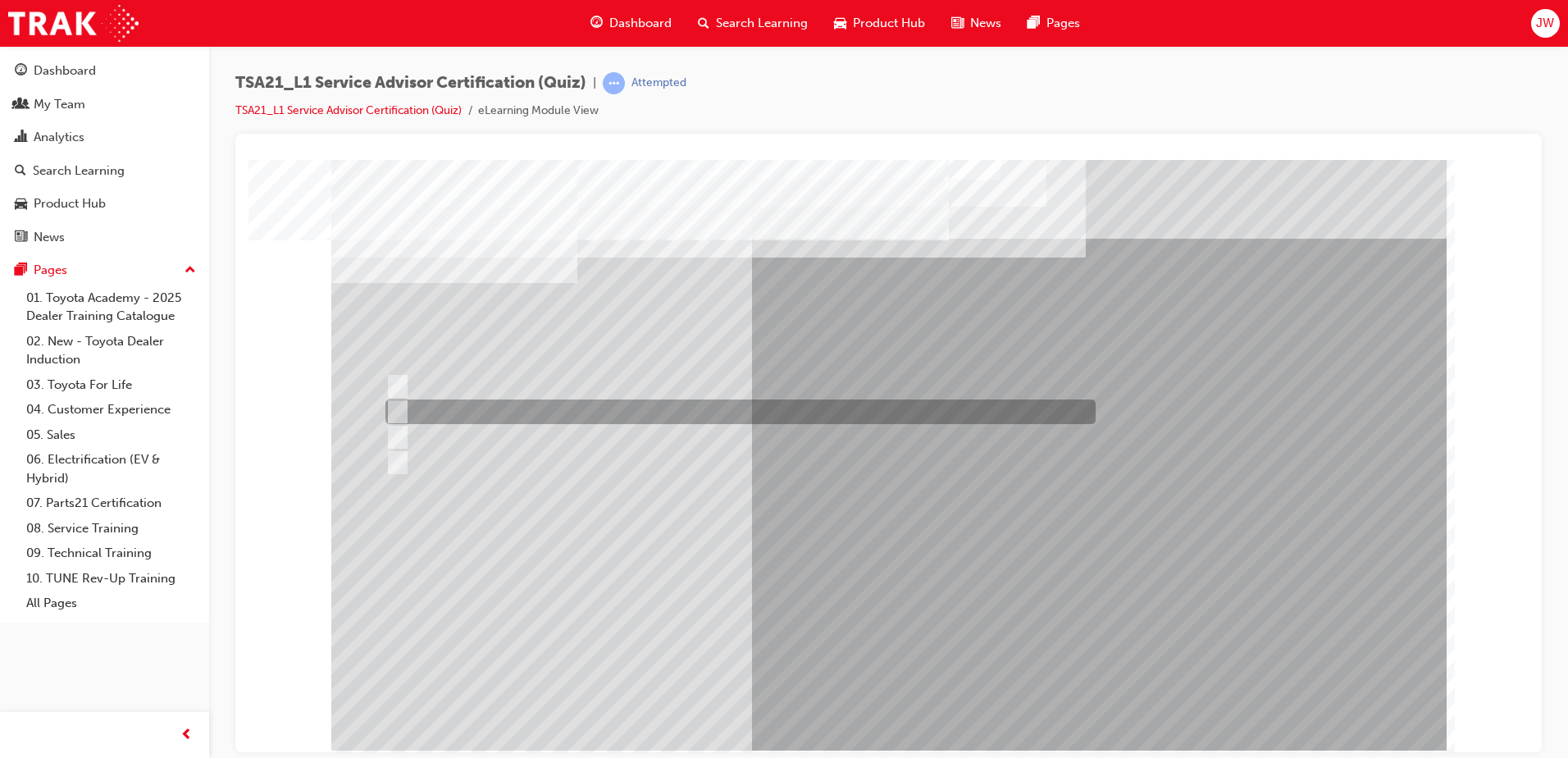
click at [469, 411] on div at bounding box center [737, 411] width 710 height 25
radio input "true"
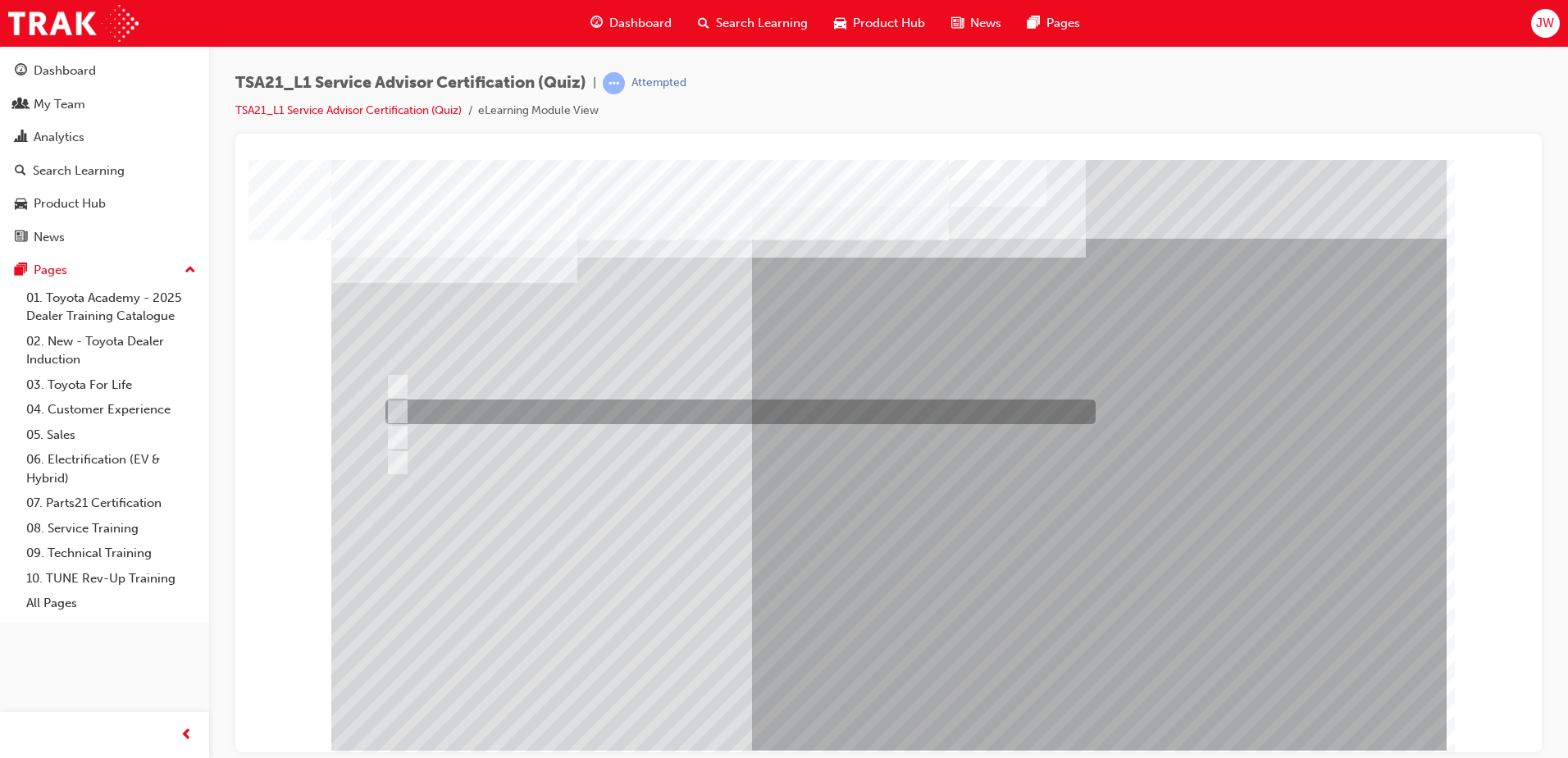
click at [806, 411] on div at bounding box center [737, 411] width 710 height 25
radio input "true"
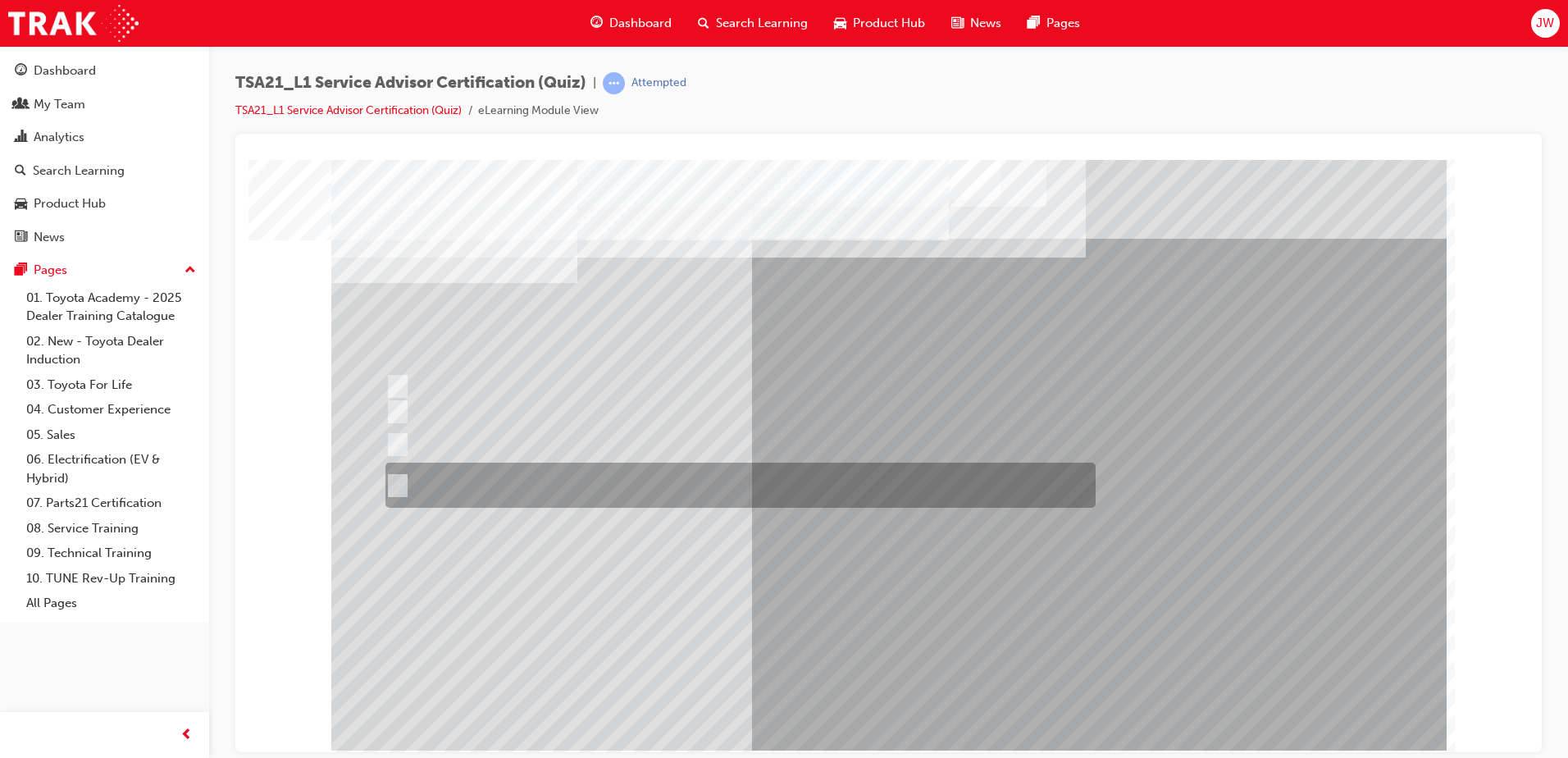
click at [638, 486] on div at bounding box center [737, 485] width 710 height 45
radio input "true"
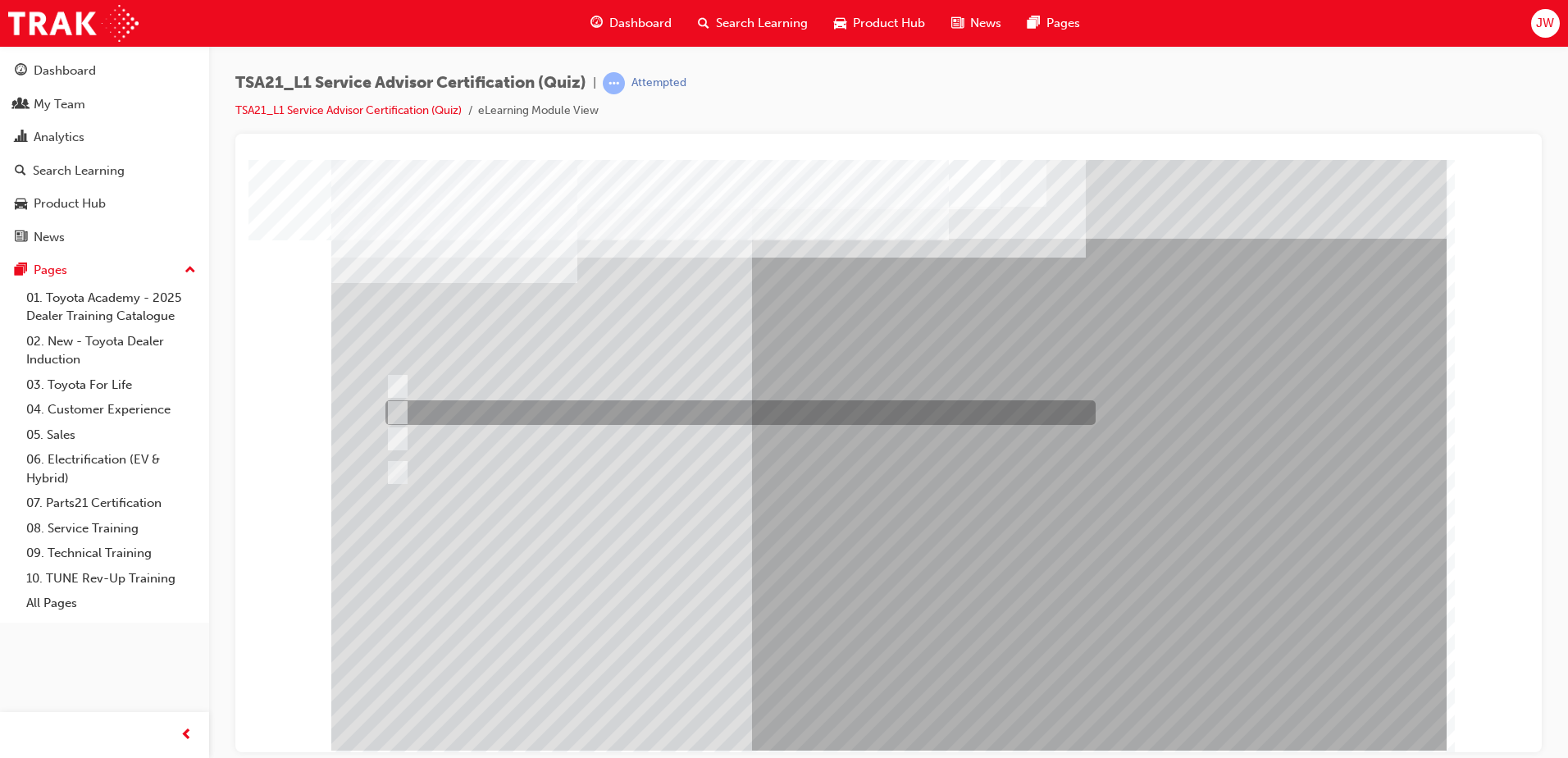
click at [685, 412] on div at bounding box center [737, 412] width 710 height 25
radio input "true"
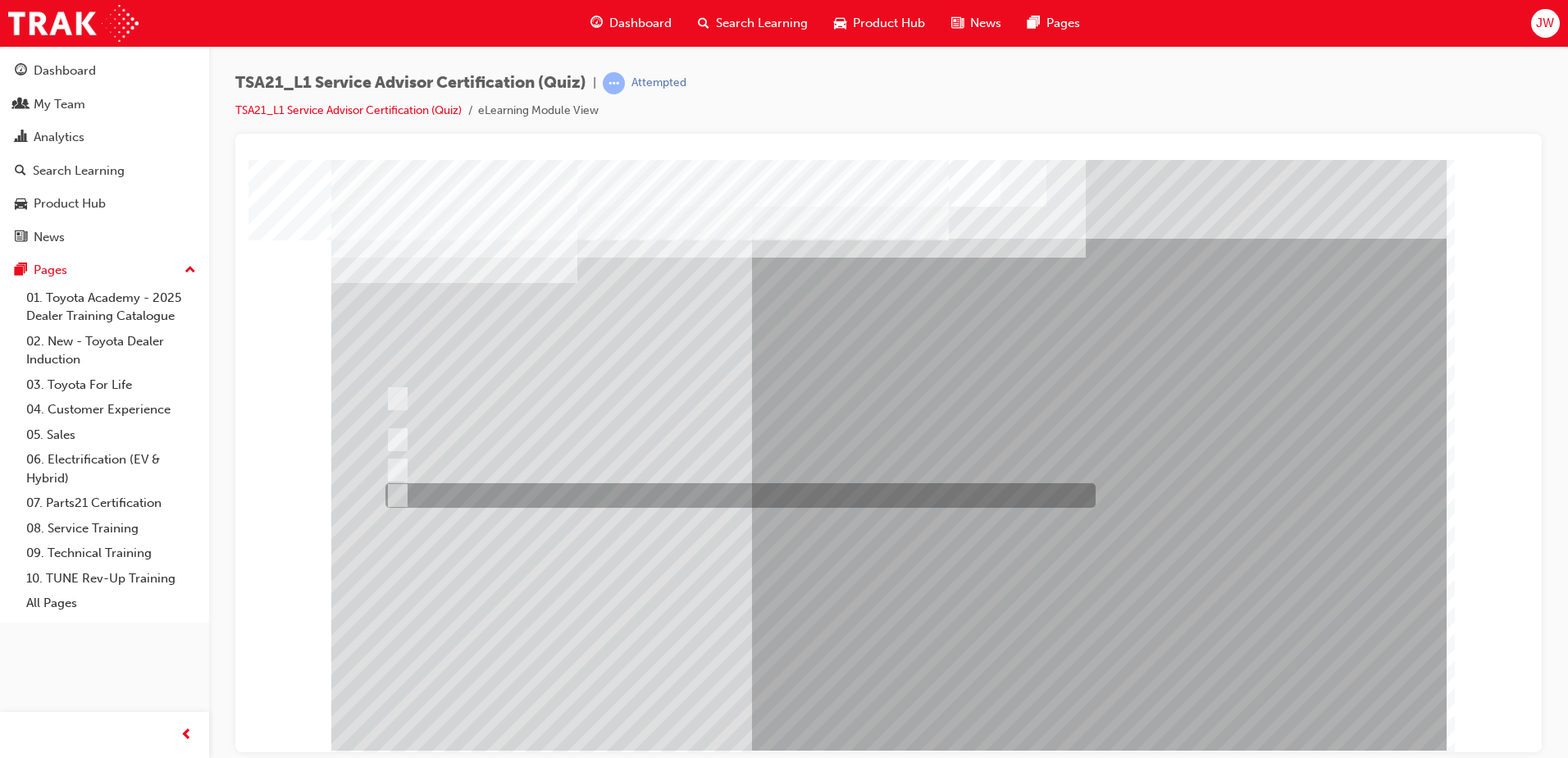
click at [748, 500] on div at bounding box center [737, 495] width 710 height 25
radio input "true"
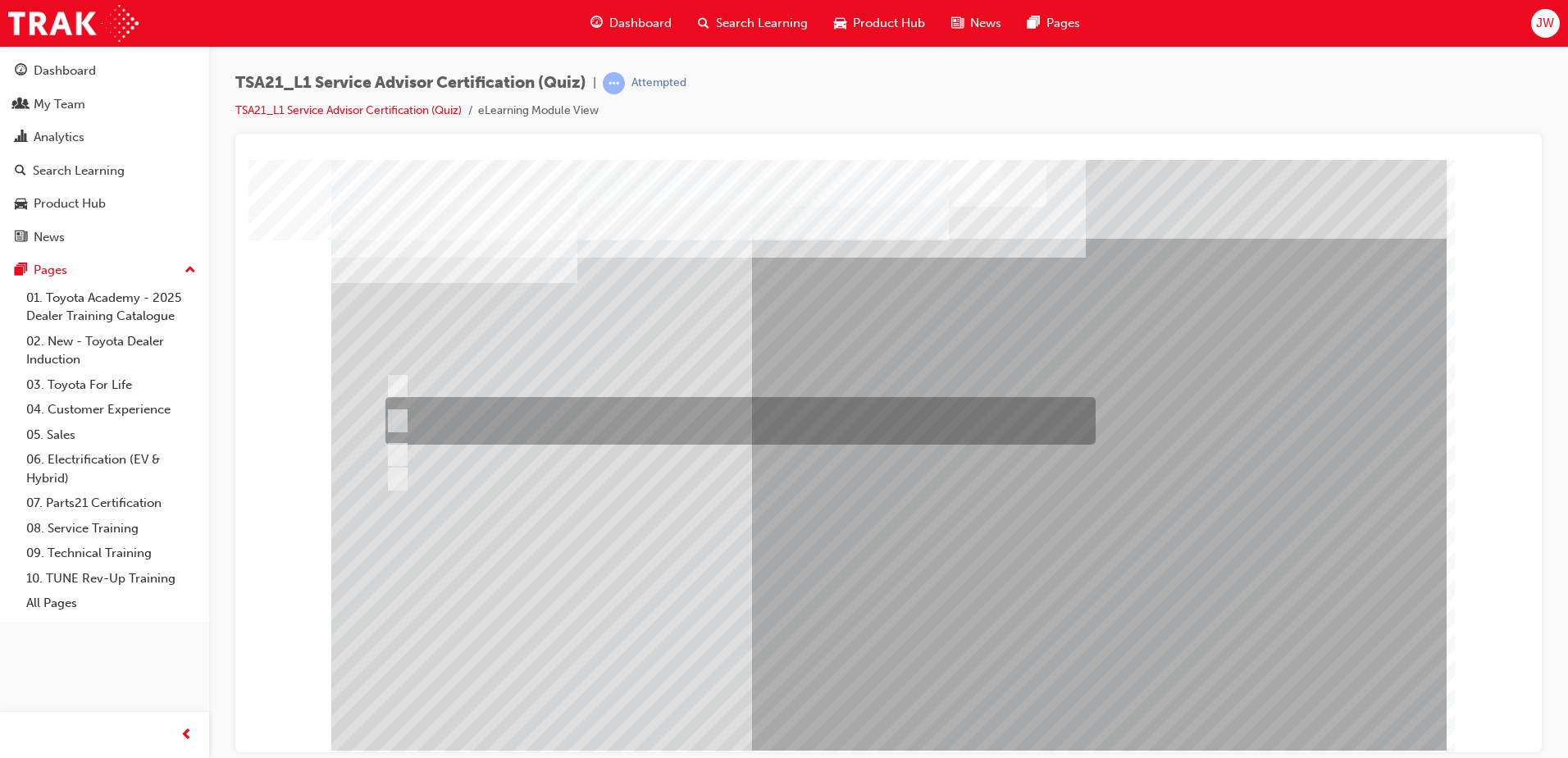
click at [680, 416] on div at bounding box center [737, 421] width 710 height 47
radio input "true"
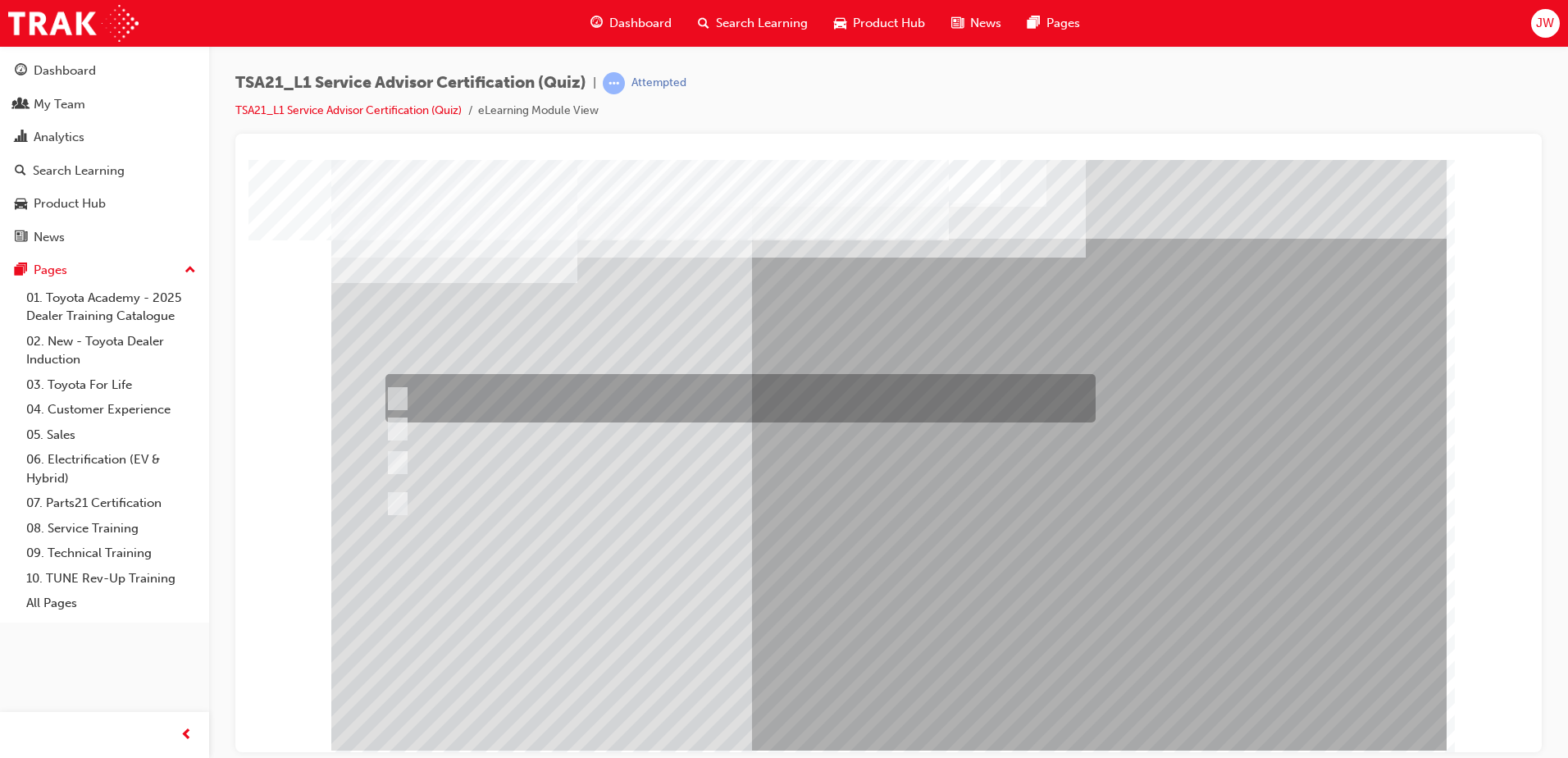
click at [556, 404] on div at bounding box center [737, 397] width 710 height 48
radio input "true"
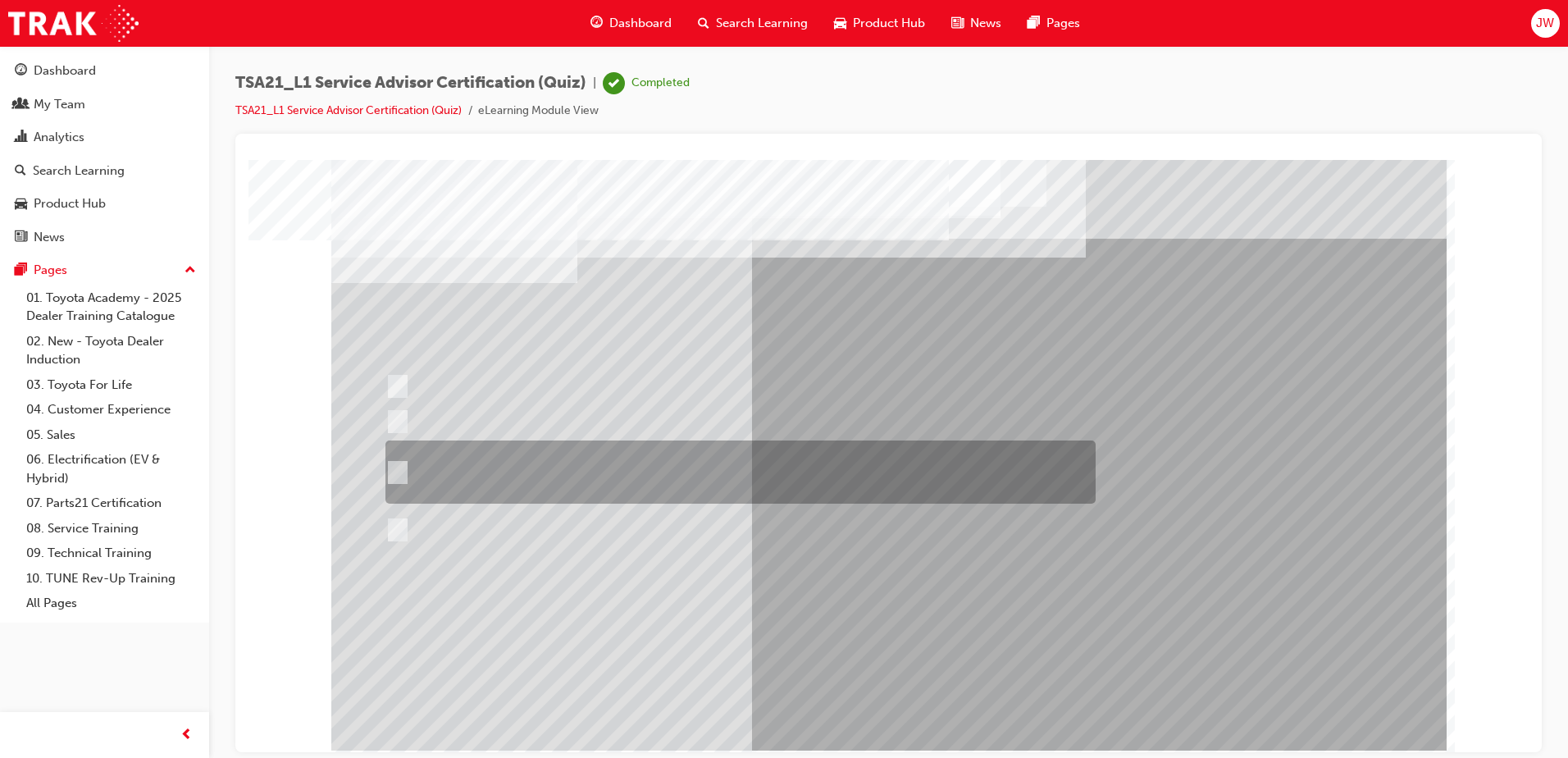
click at [598, 489] on div at bounding box center [737, 472] width 710 height 63
radio input "true"
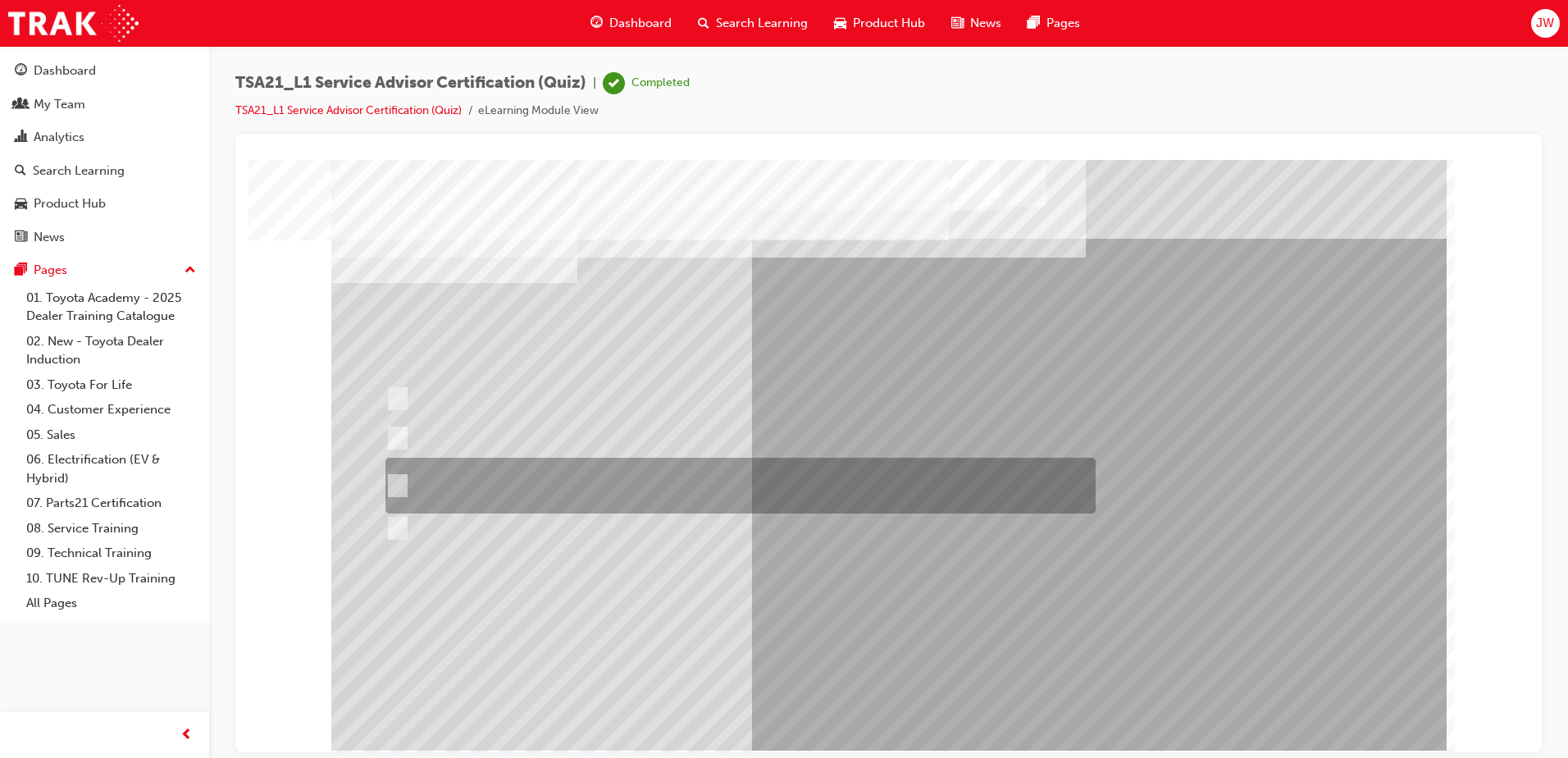
click at [606, 493] on div at bounding box center [737, 485] width 710 height 56
radio input "true"
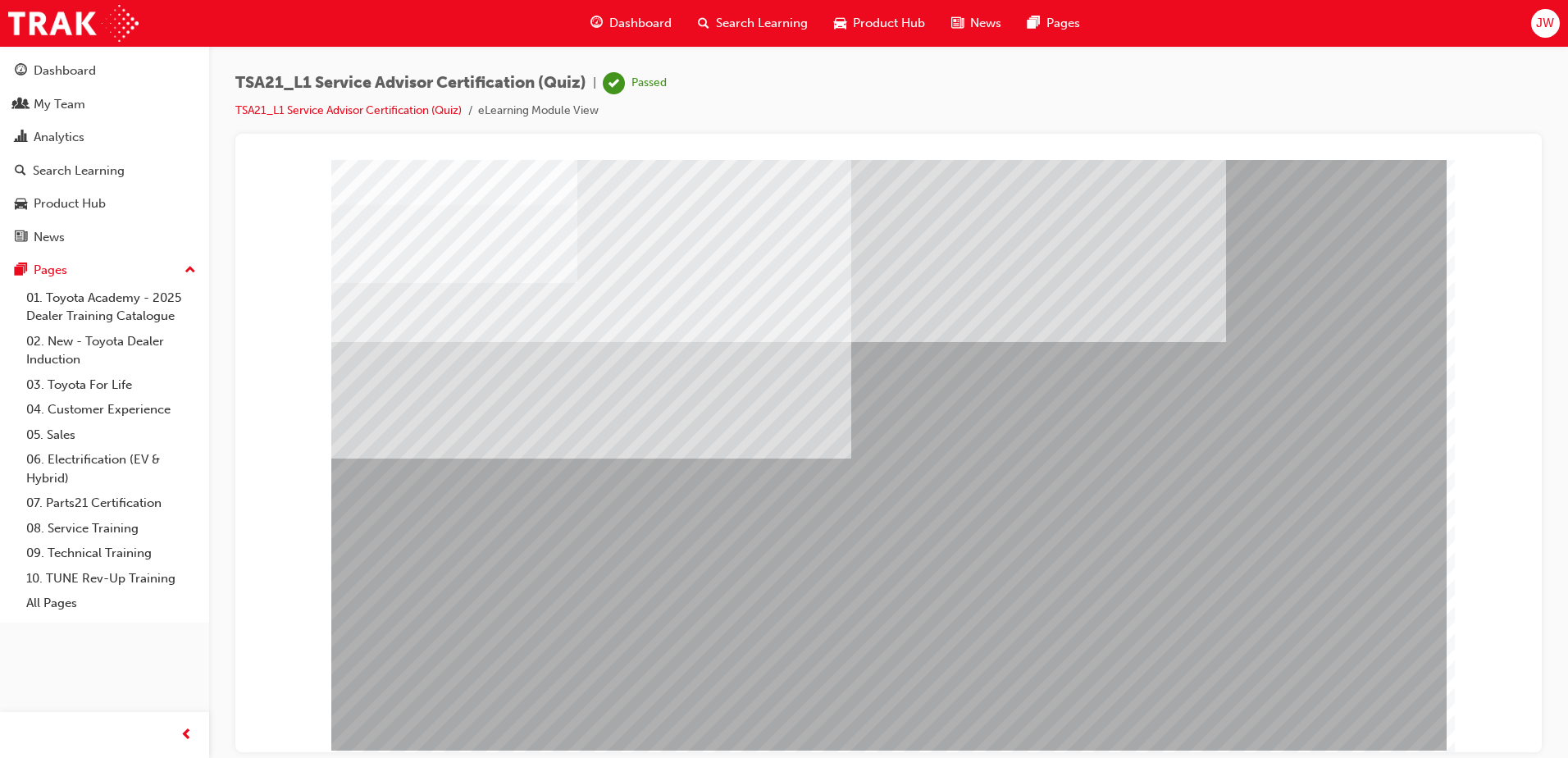
drag, startPoint x: 1567, startPoint y: 208, endPoint x: 1565, endPoint y: 330, distance: 122.0
click at [1565, 330] on div "TSA21_L1 Service Advisor Certification (Quiz) | Passed TSA21_L1 Service Advisor…" at bounding box center [889, 381] width 1359 height 670
